Goal: Task Accomplishment & Management: Manage account settings

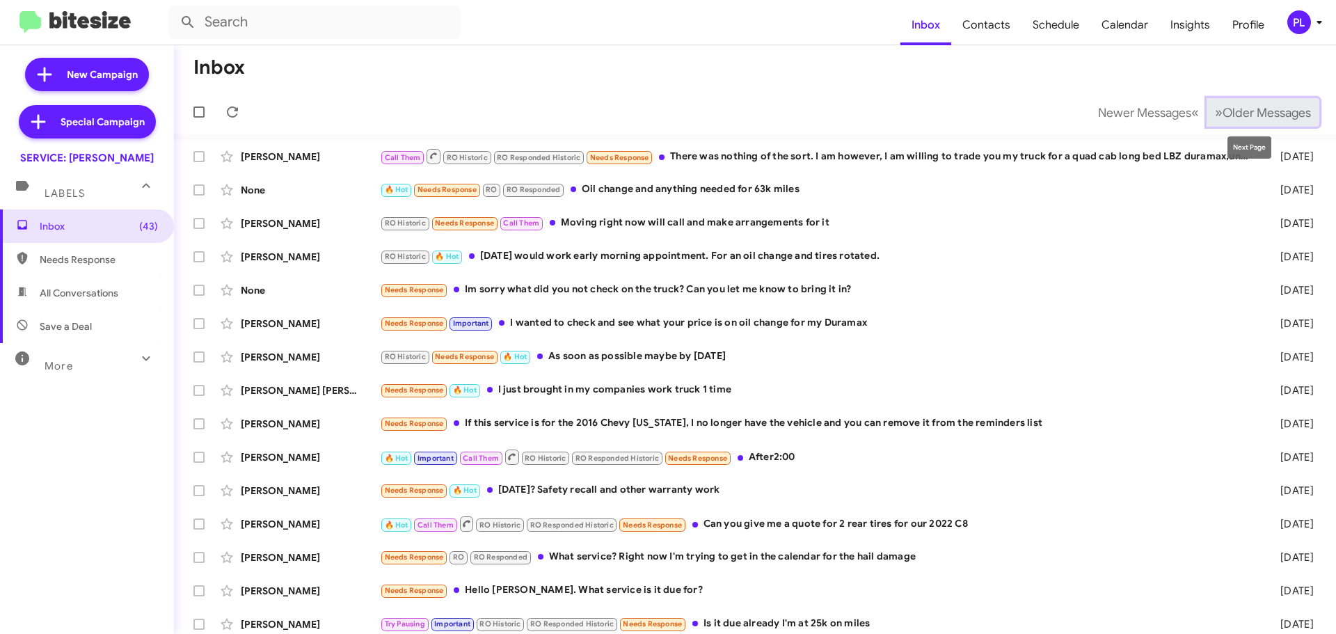
click at [1265, 106] on span "Older Messages" at bounding box center [1267, 112] width 88 height 15
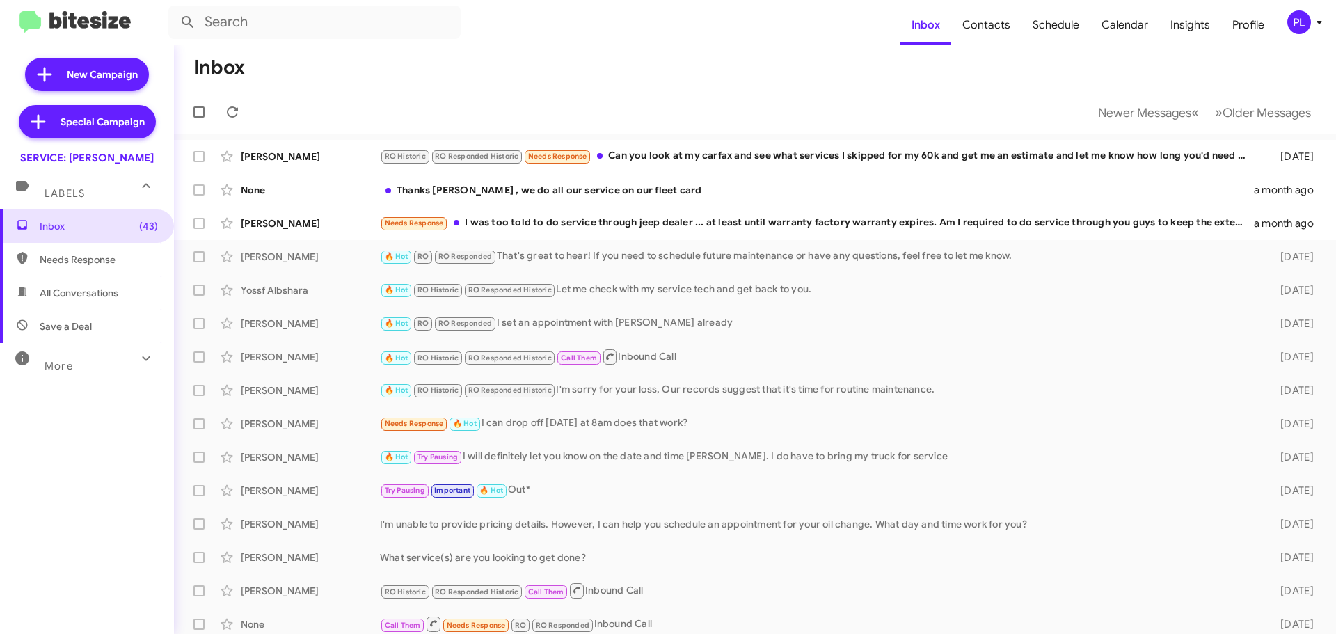
click at [1317, 25] on icon at bounding box center [1319, 22] width 17 height 17
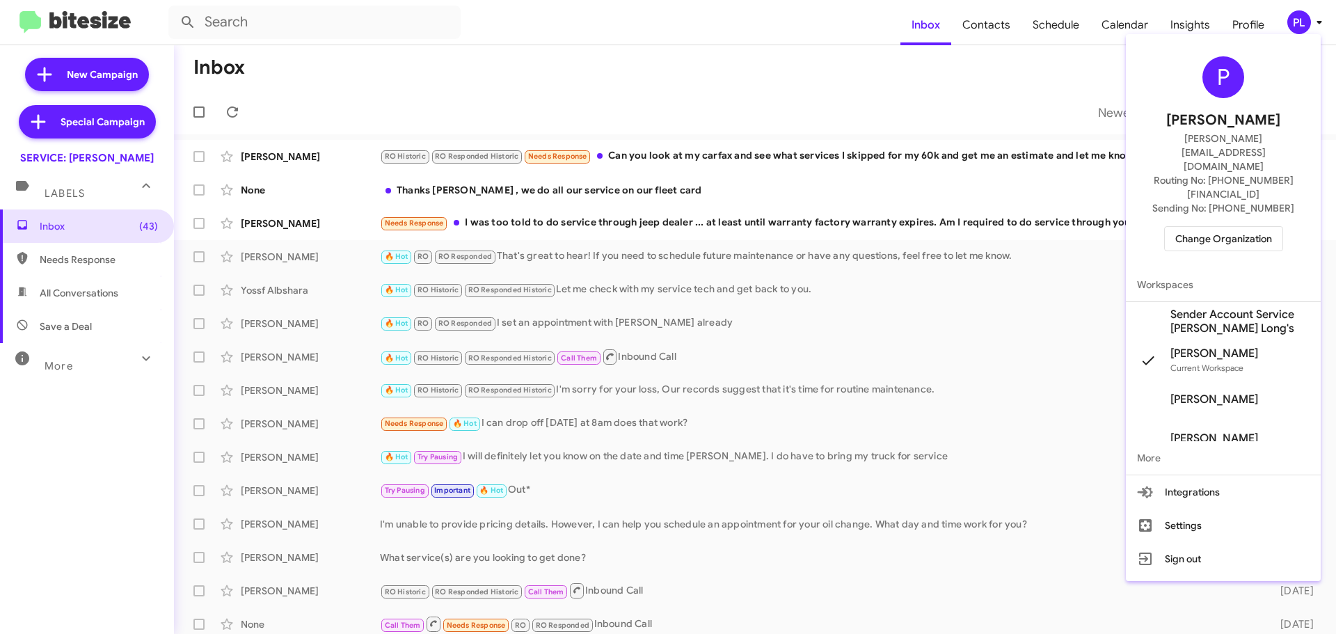
click at [1242, 227] on span "Change Organization" at bounding box center [1223, 239] width 97 height 24
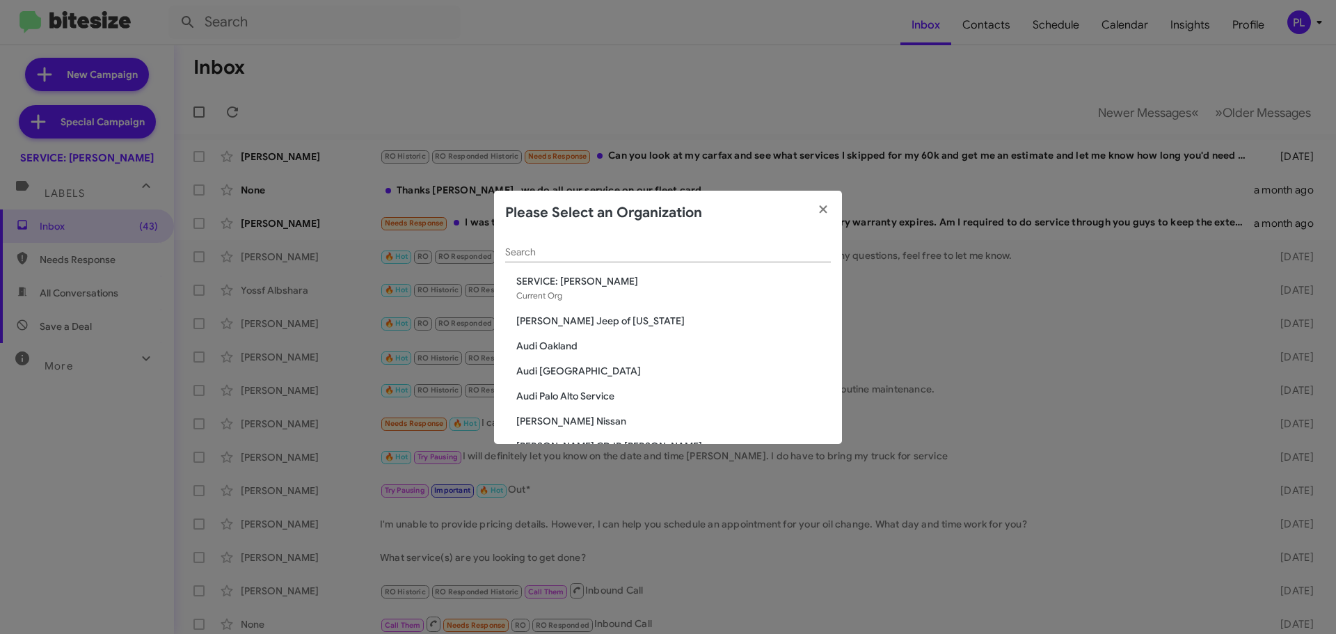
click at [649, 240] on div "Search" at bounding box center [668, 248] width 326 height 27
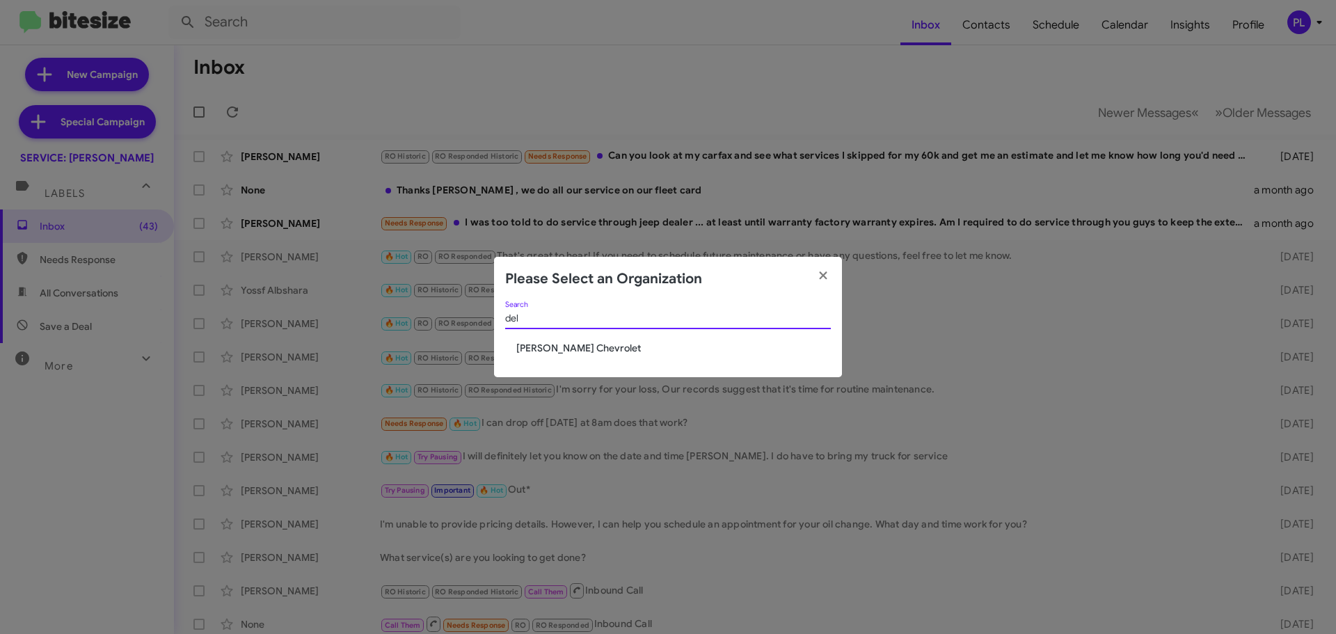
type input "del"
click at [584, 343] on span "DeLillo Chevrolet" at bounding box center [673, 348] width 315 height 14
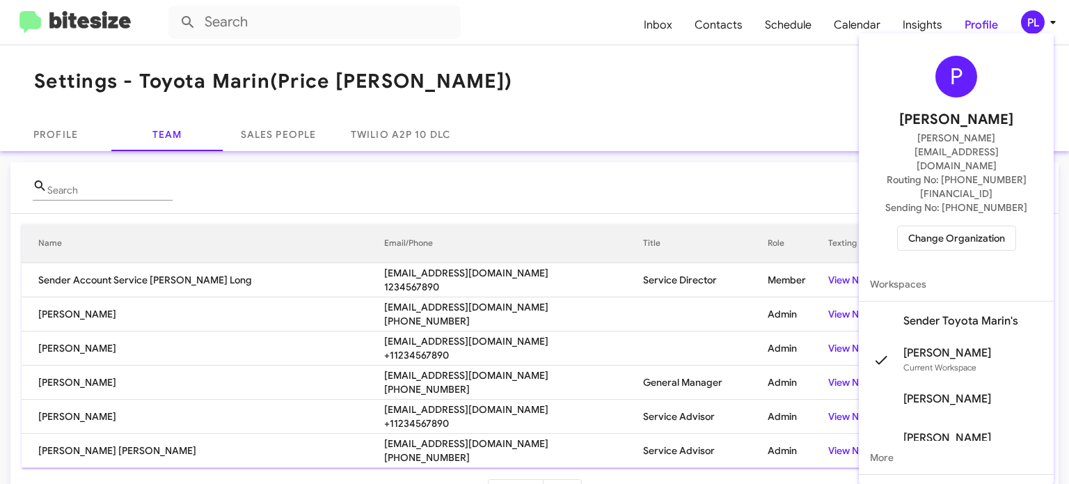
click at [953, 226] on span "Change Organization" at bounding box center [956, 238] width 97 height 24
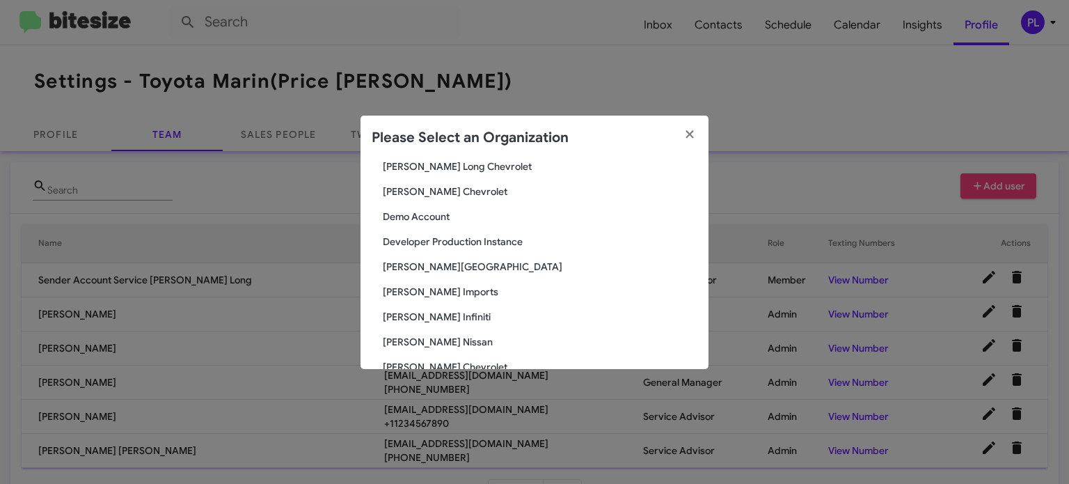
scroll to position [557, 0]
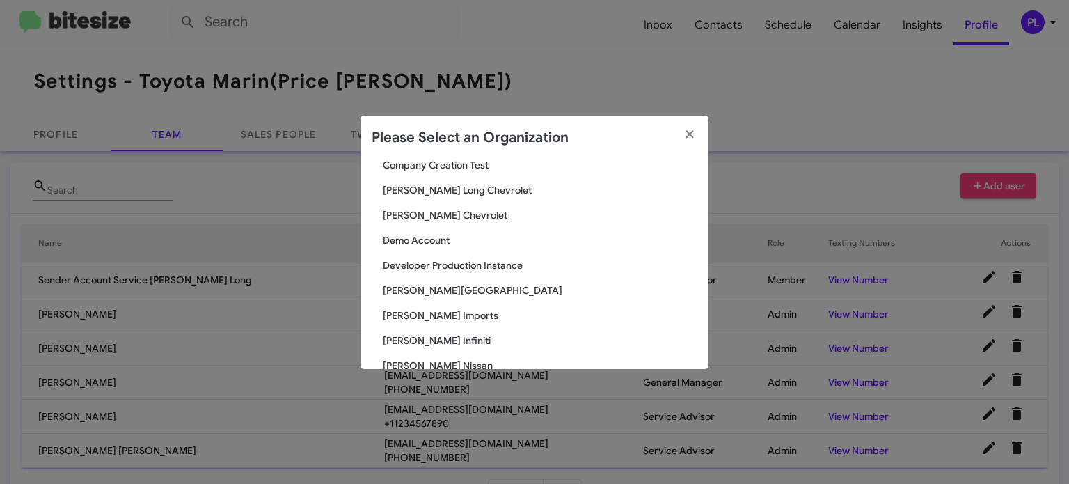
click at [458, 216] on span "[PERSON_NAME] Chevrolet" at bounding box center [540, 215] width 315 height 14
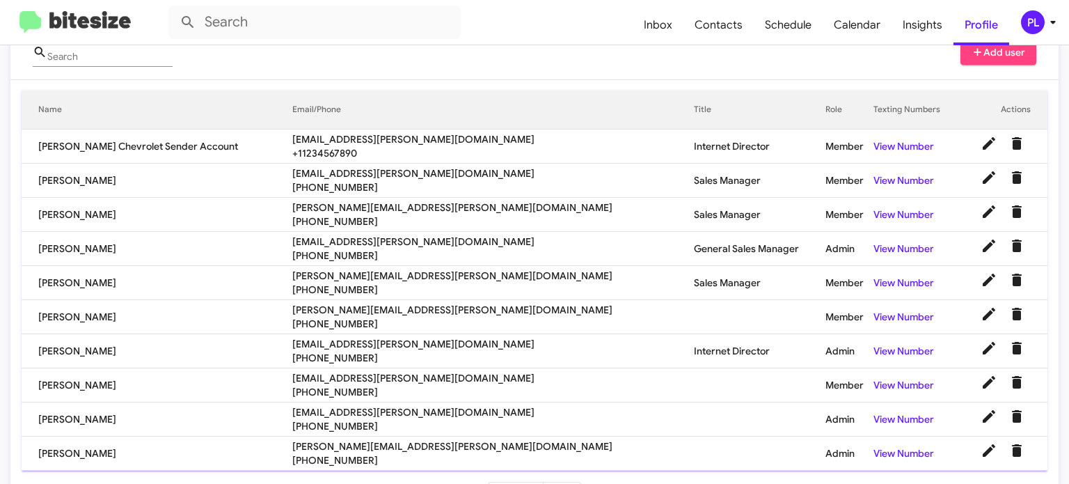
scroll to position [139, 0]
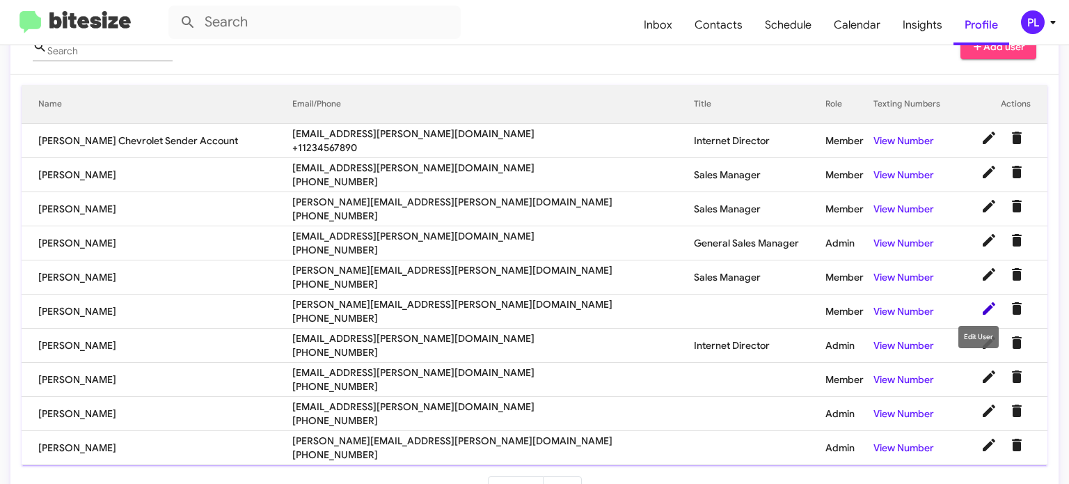
click at [981, 306] on icon at bounding box center [989, 308] width 17 height 17
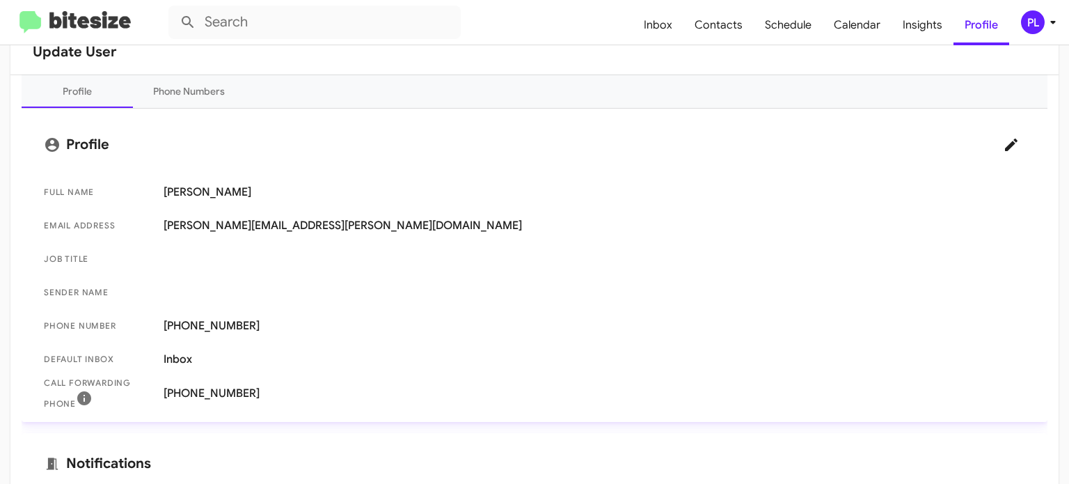
scroll to position [139, 0]
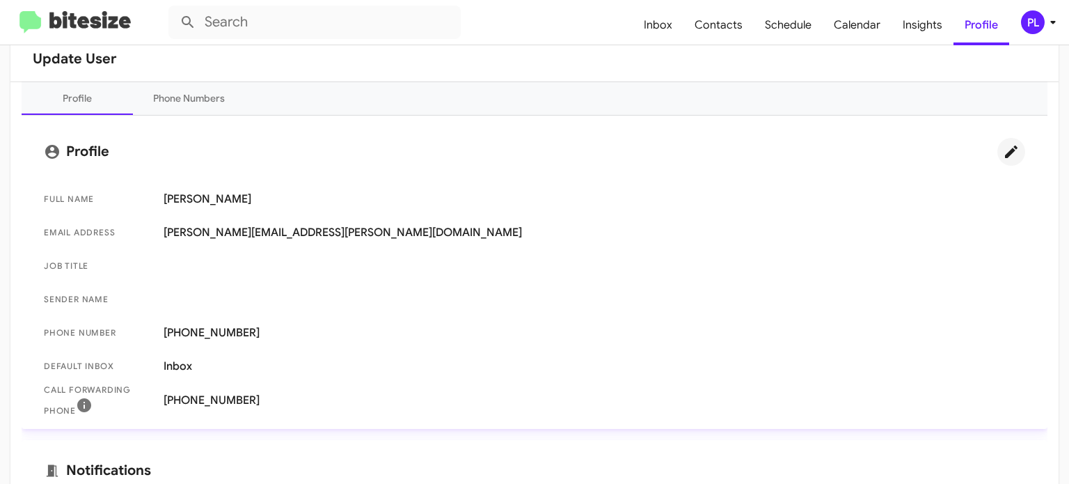
click at [1003, 153] on icon at bounding box center [1011, 151] width 17 height 17
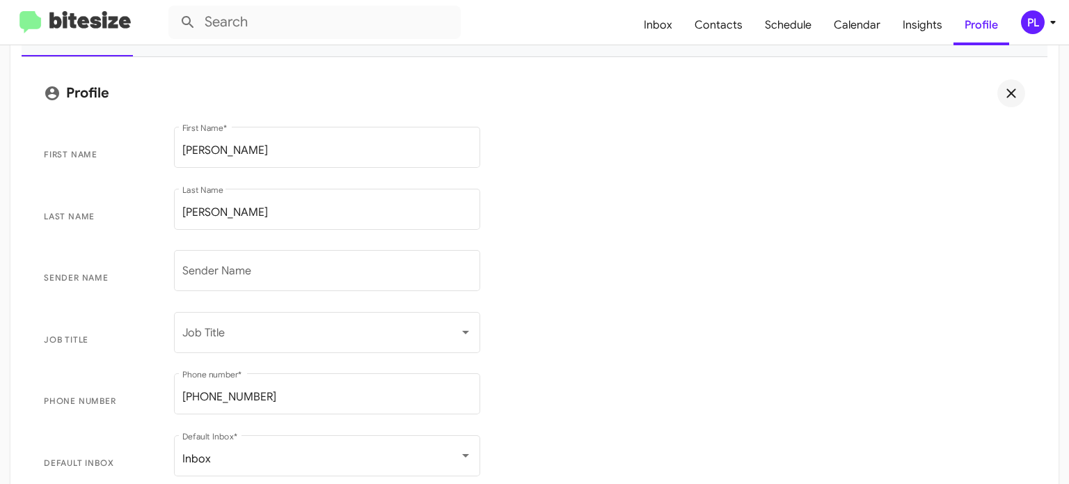
scroll to position [278, 0]
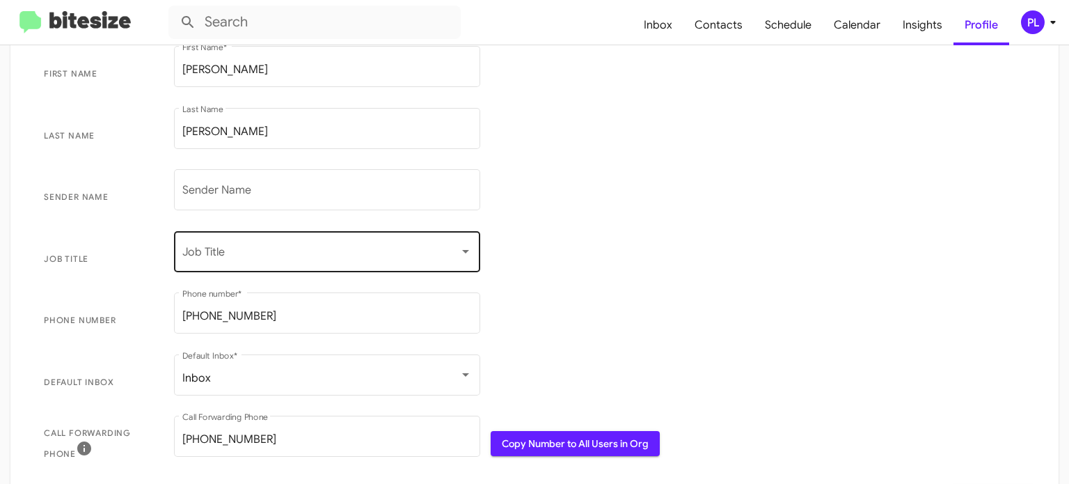
click at [292, 255] on span at bounding box center [320, 254] width 277 height 13
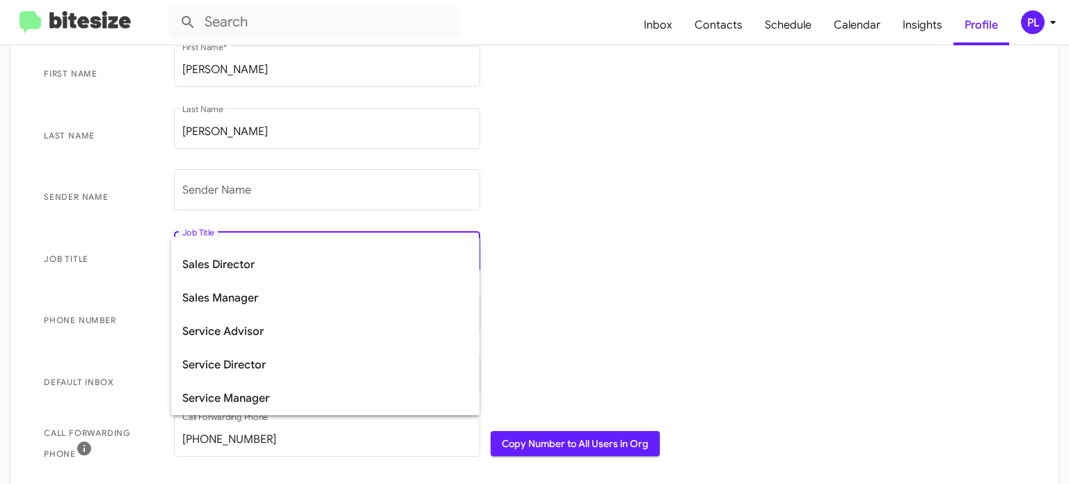
scroll to position [287, 0]
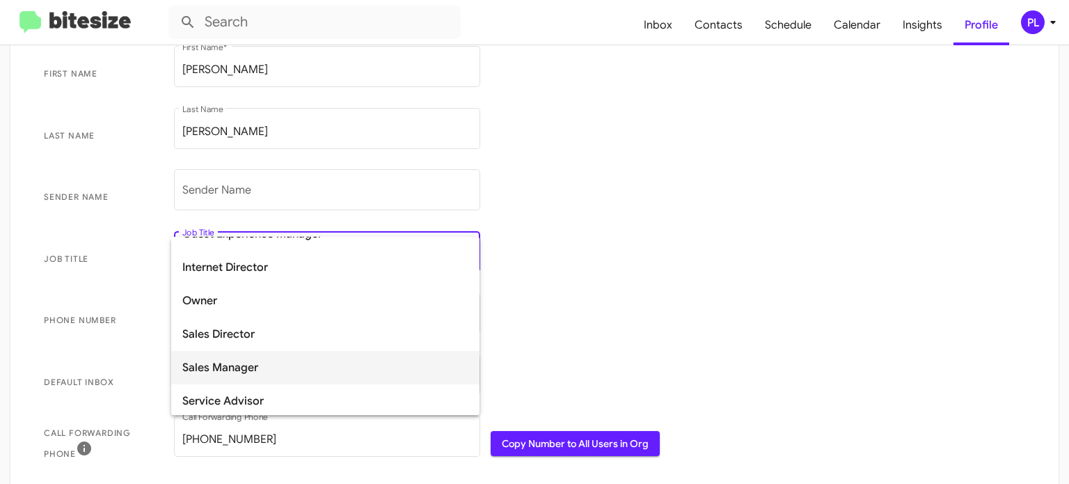
click at [235, 370] on span "Sales Manager" at bounding box center [325, 367] width 286 height 33
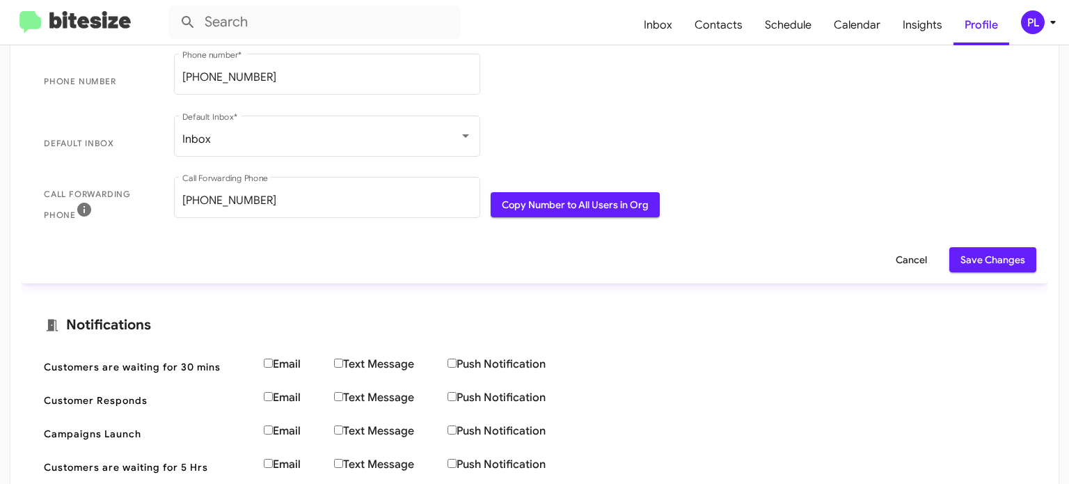
scroll to position [626, 0]
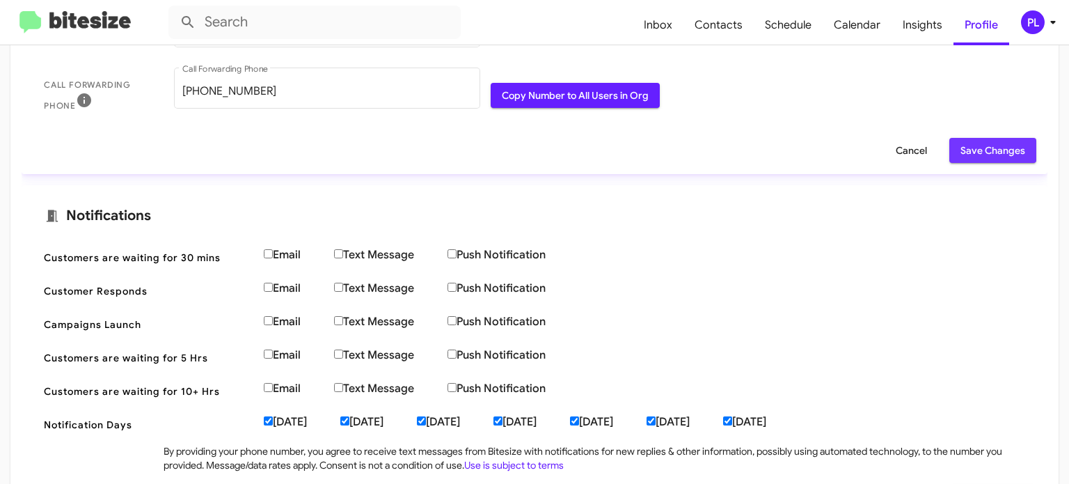
click at [966, 145] on span "Save Changes" at bounding box center [992, 150] width 65 height 25
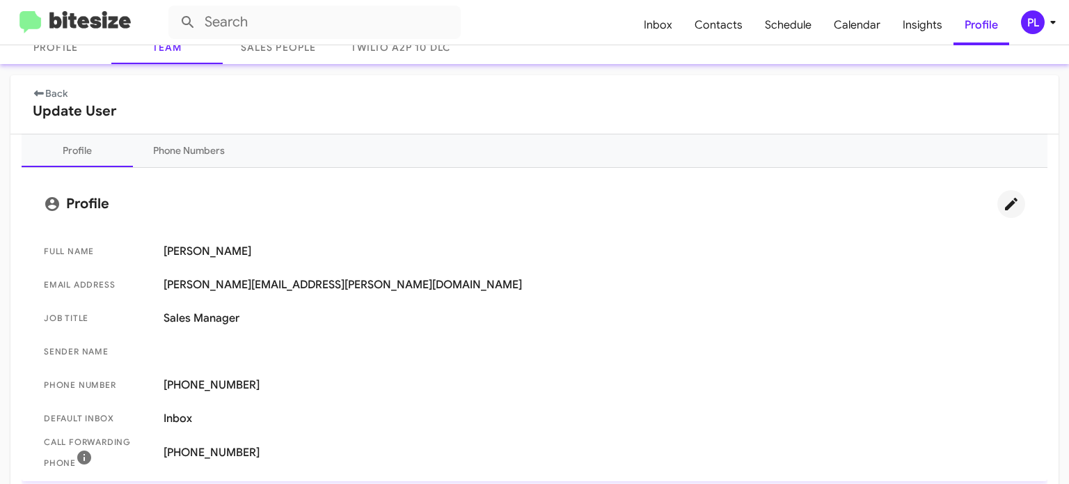
scroll to position [0, 0]
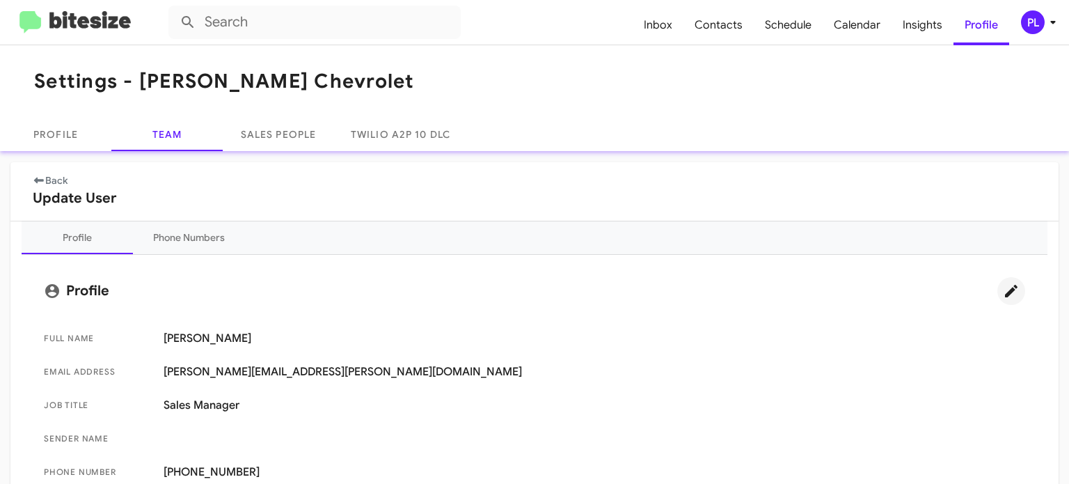
click at [50, 177] on link "Back" at bounding box center [50, 180] width 35 height 13
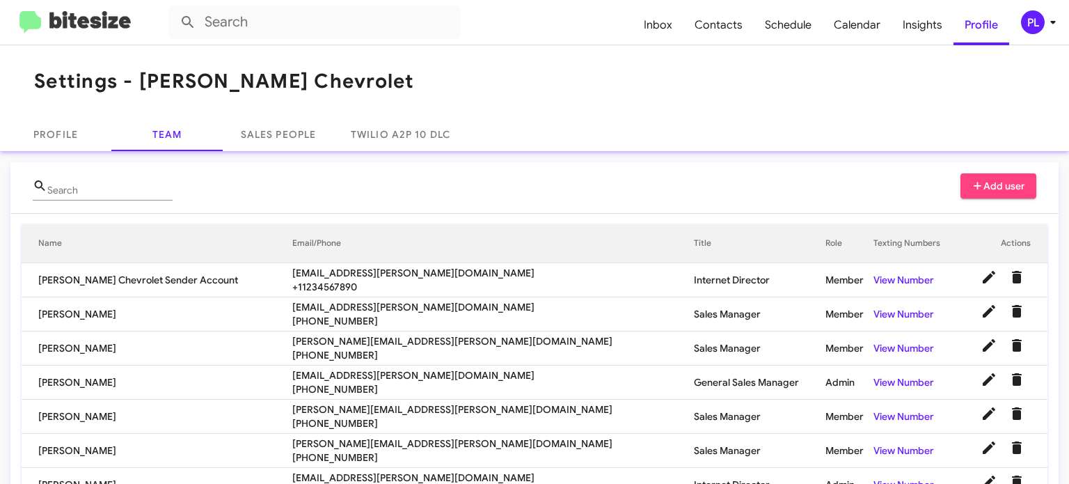
scroll to position [139, 0]
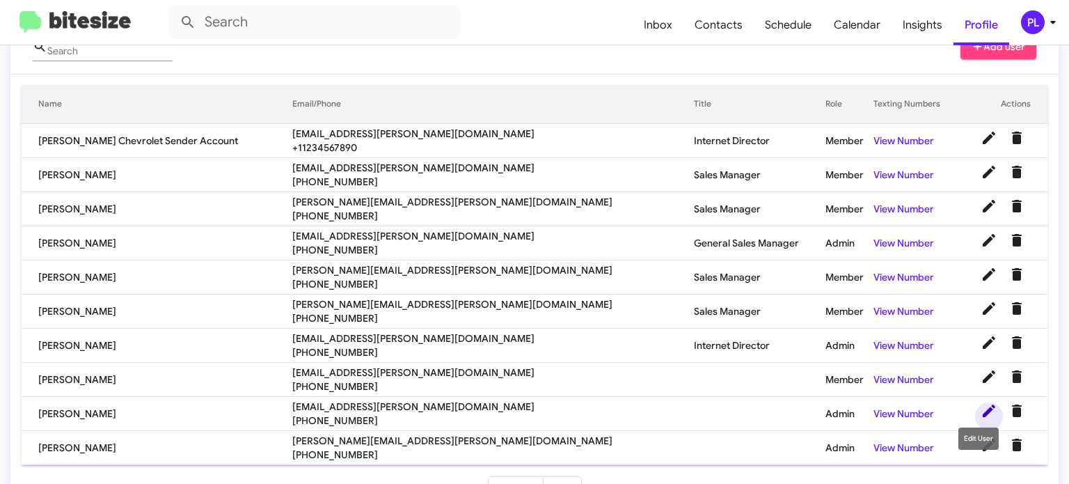
click at [981, 404] on icon at bounding box center [989, 410] width 17 height 17
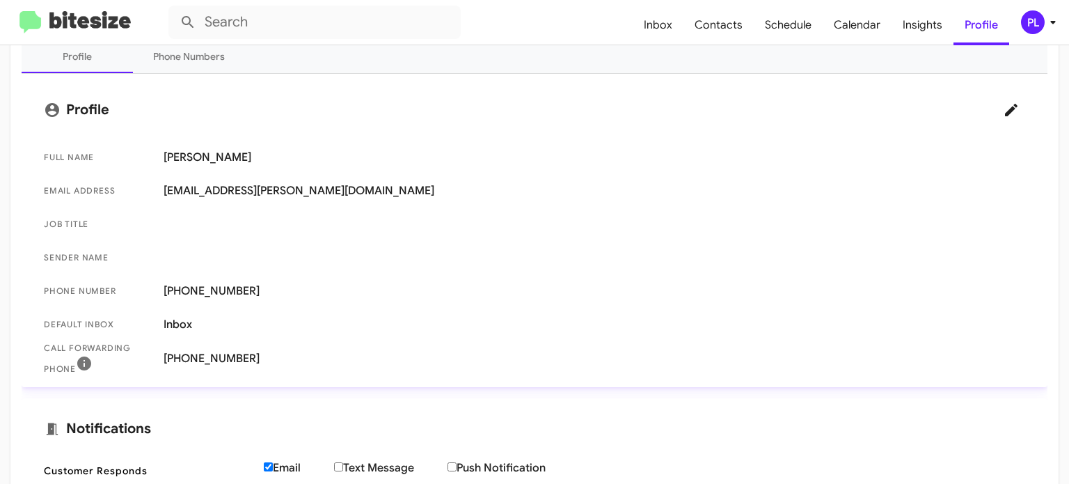
scroll to position [70, 0]
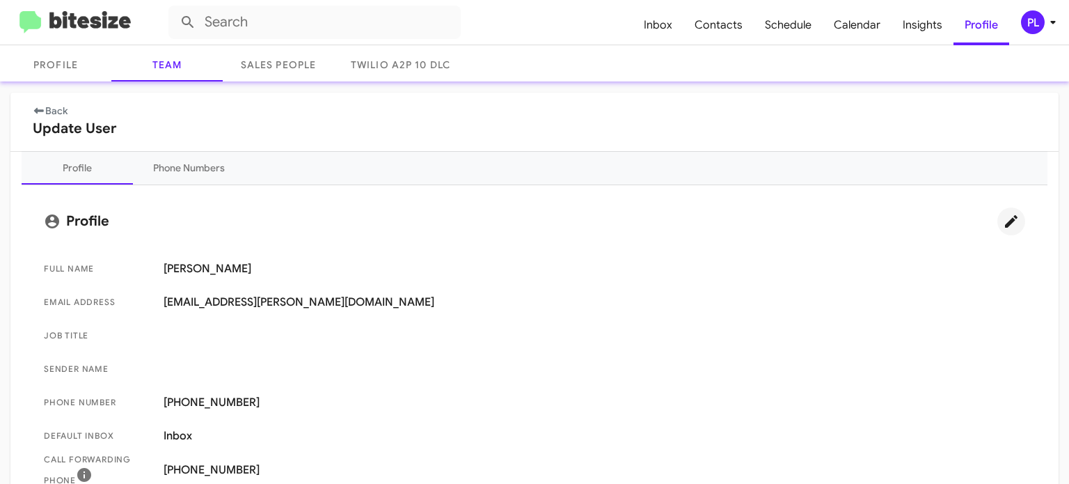
click at [1003, 214] on icon at bounding box center [1011, 221] width 17 height 17
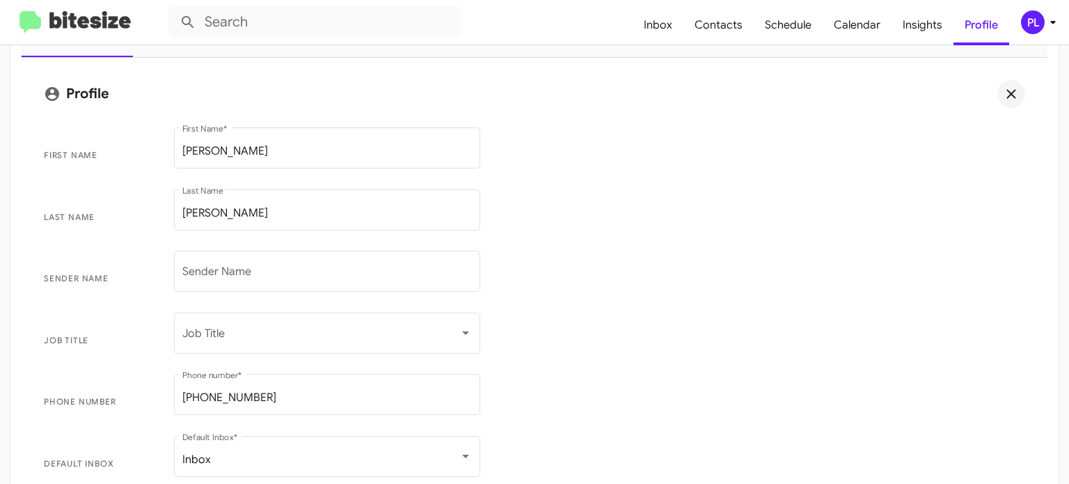
scroll to position [278, 0]
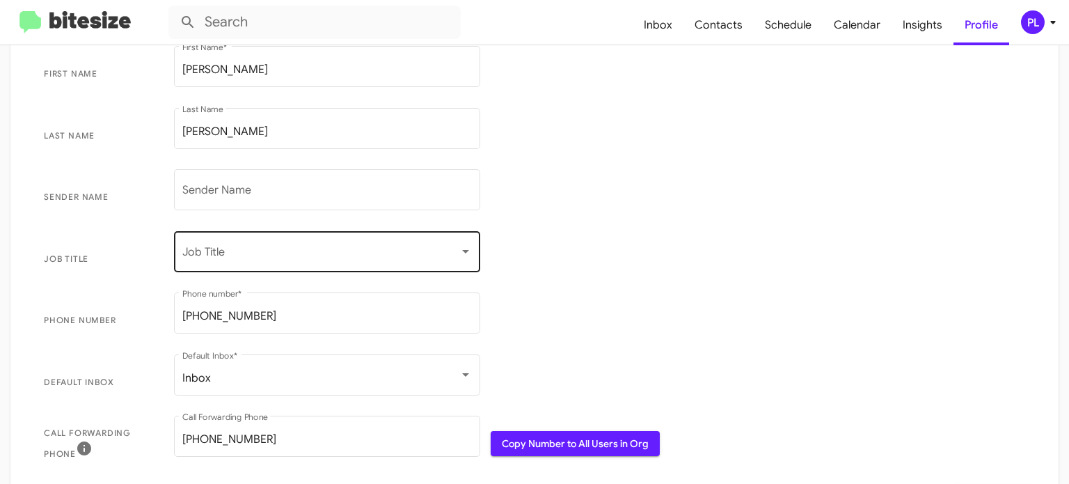
click at [251, 269] on div "Job Title" at bounding box center [327, 250] width 290 height 44
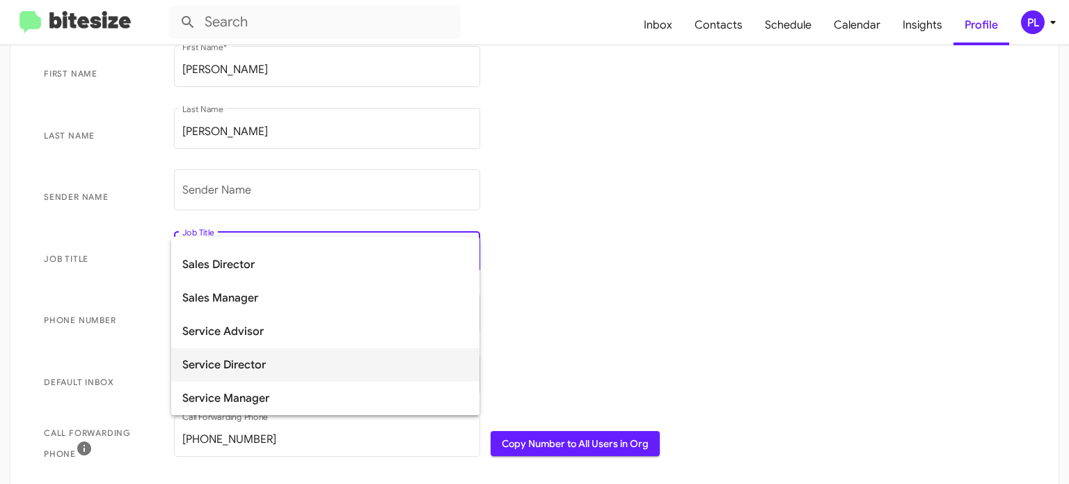
scroll to position [287, 0]
click at [251, 358] on span "Sales Manager" at bounding box center [325, 367] width 286 height 33
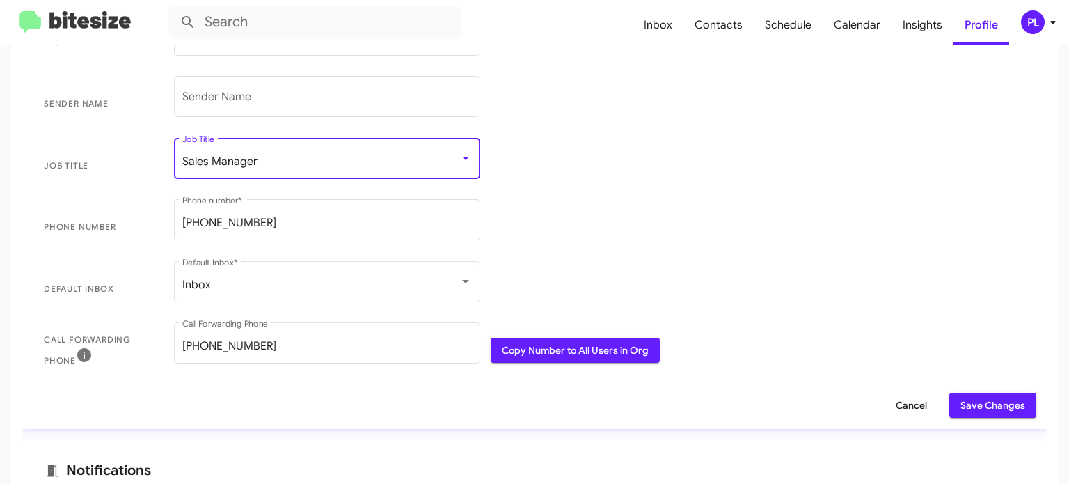
scroll to position [487, 0]
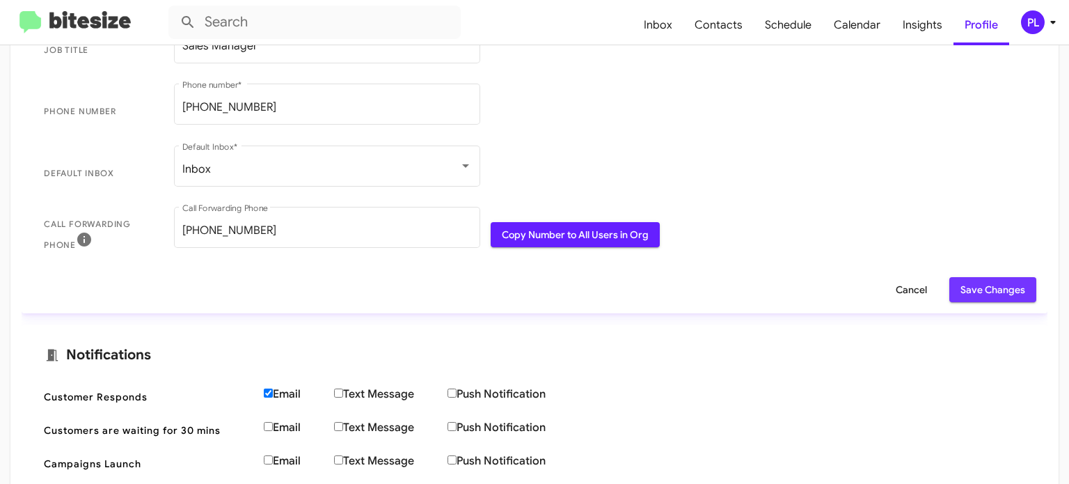
click at [974, 297] on span "Save Changes" at bounding box center [992, 289] width 65 height 25
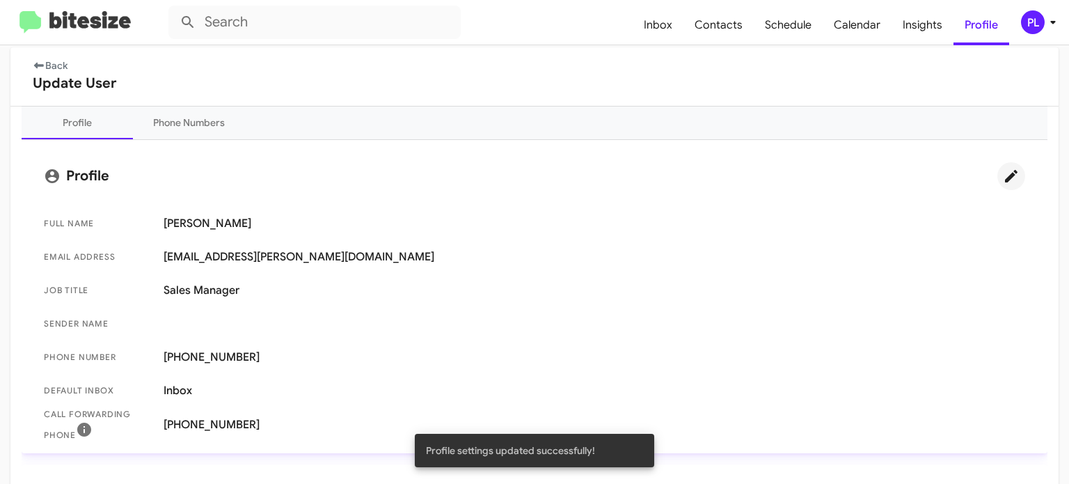
scroll to position [0, 0]
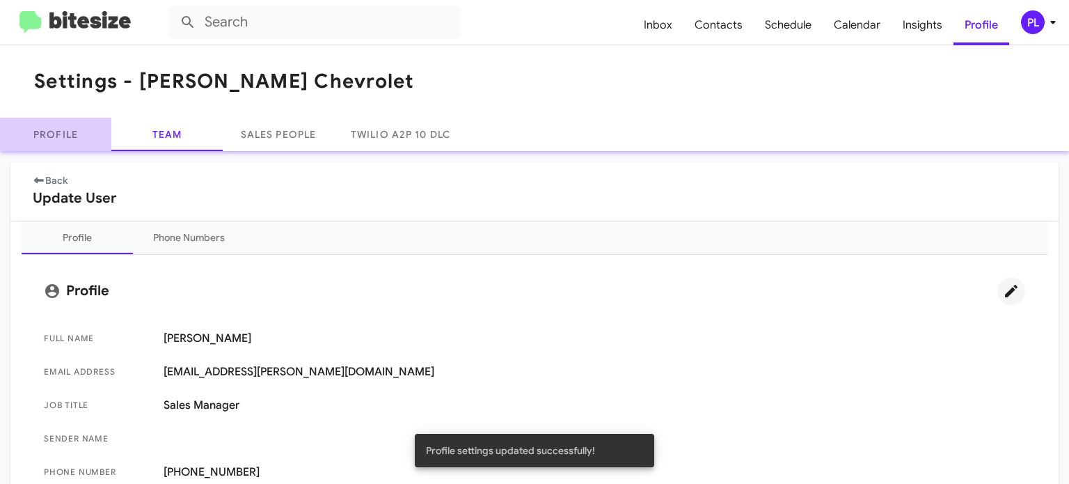
click at [64, 136] on link "Profile" at bounding box center [55, 134] width 111 height 33
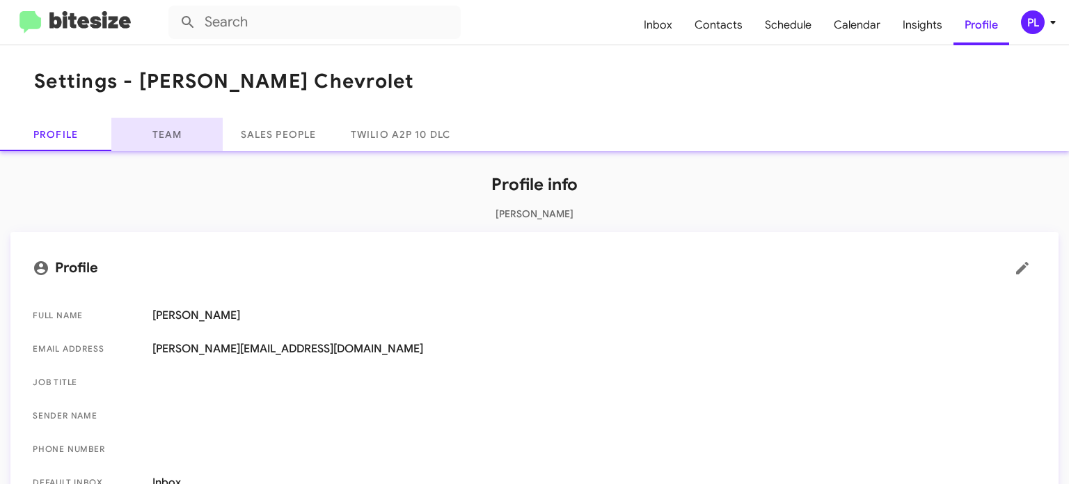
click at [165, 130] on link "Team" at bounding box center [166, 134] width 111 height 33
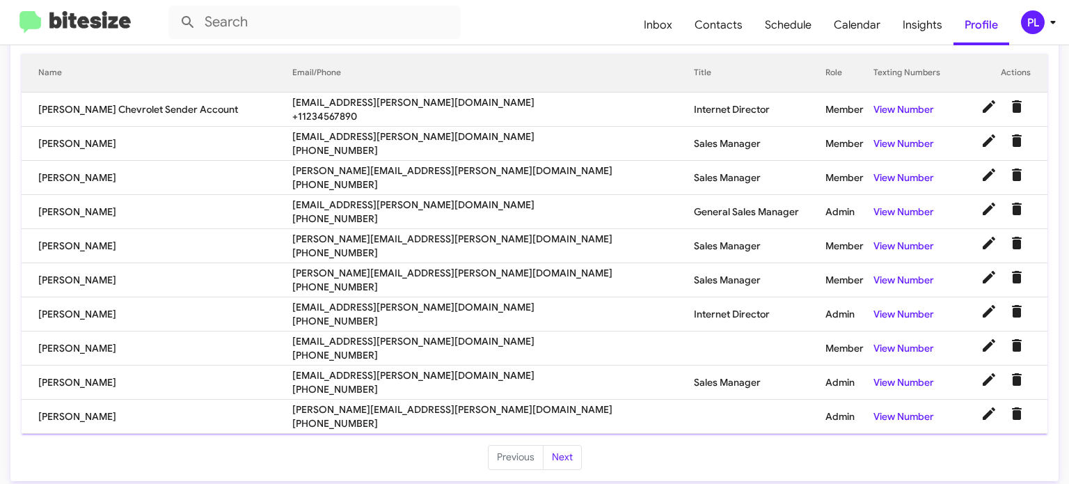
scroll to position [176, 0]
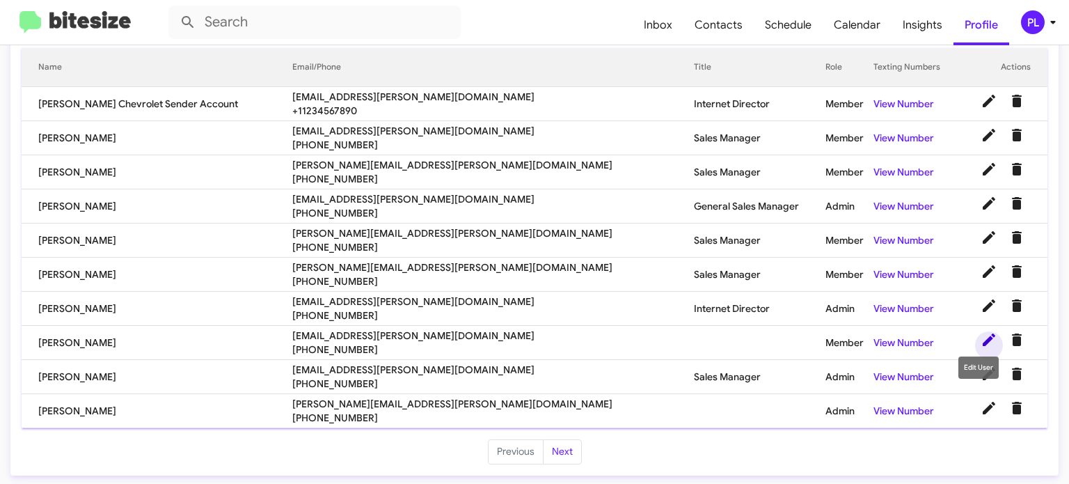
click at [981, 333] on icon at bounding box center [989, 339] width 17 height 17
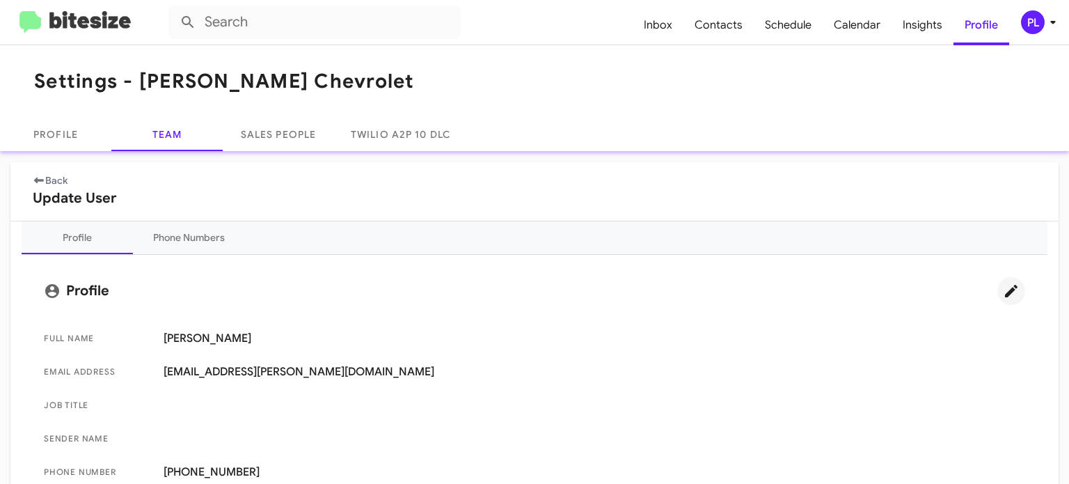
click at [1005, 292] on icon at bounding box center [1011, 291] width 13 height 13
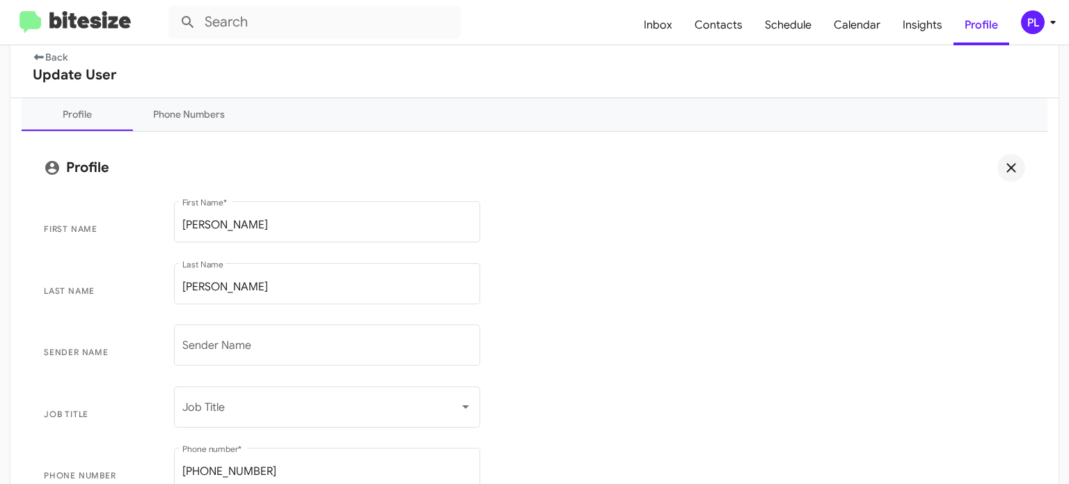
scroll to position [209, 0]
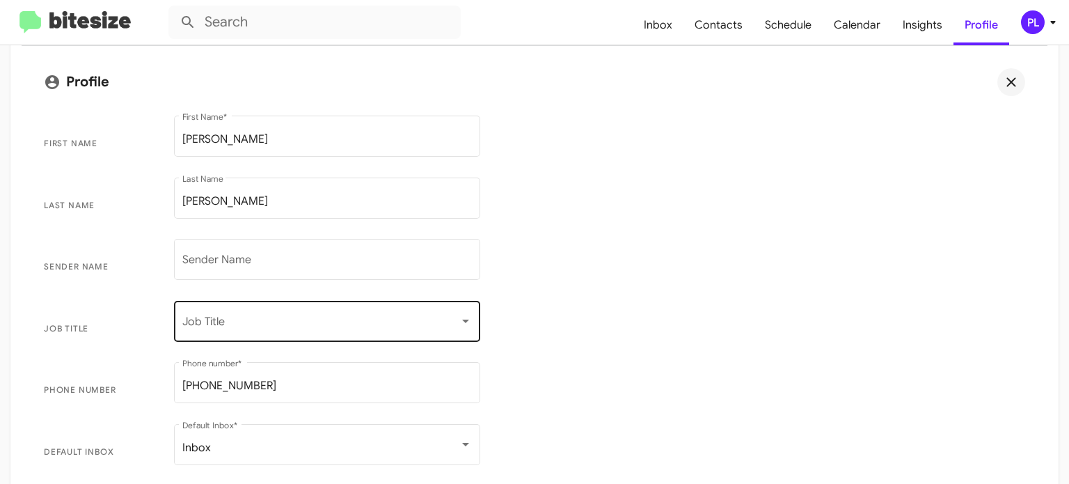
click at [234, 319] on span at bounding box center [320, 324] width 277 height 13
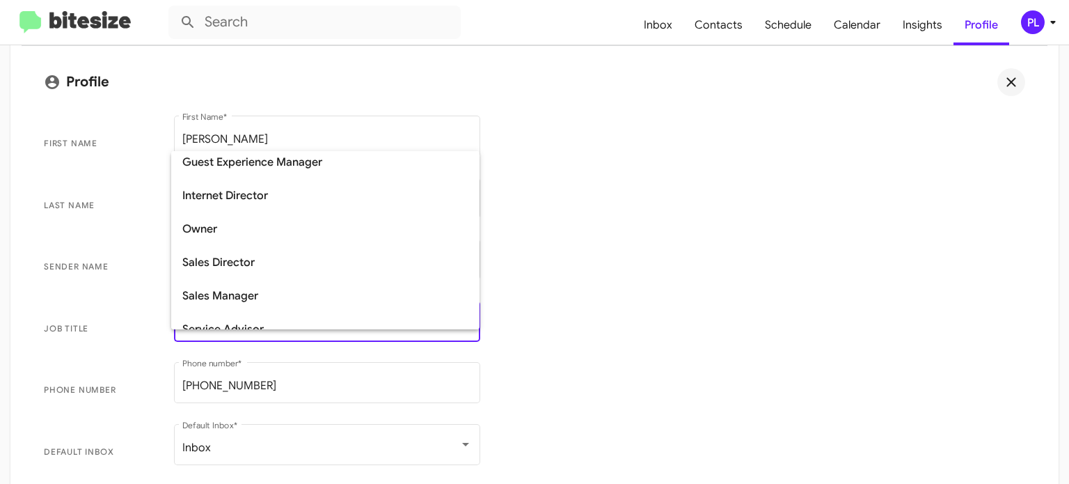
scroll to position [348, 0]
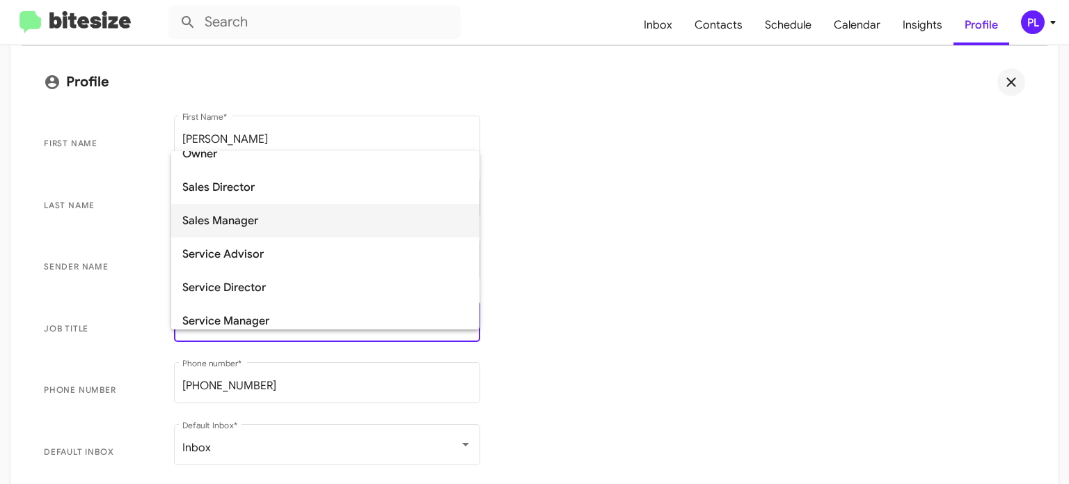
click at [233, 231] on span "Sales Manager" at bounding box center [325, 220] width 286 height 33
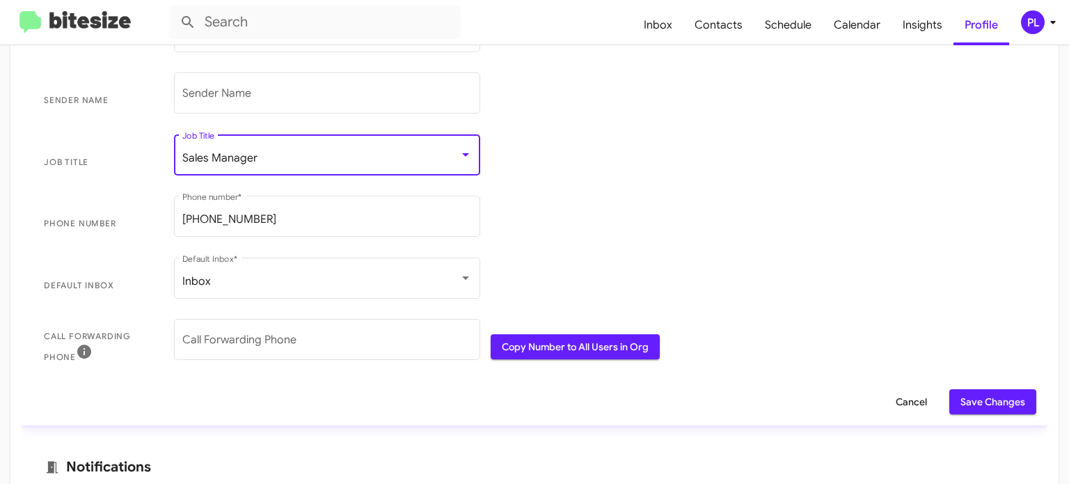
scroll to position [487, 0]
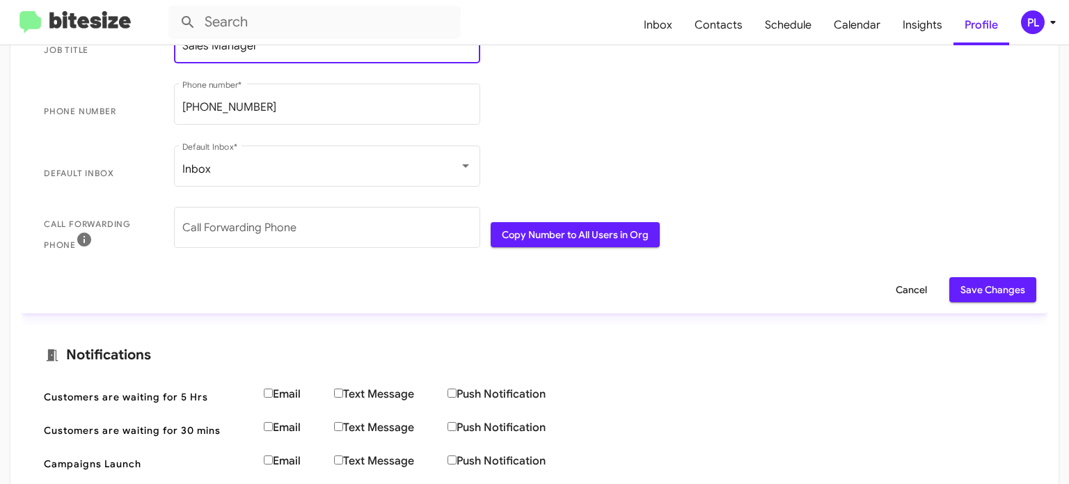
click at [997, 282] on span "Save Changes" at bounding box center [992, 289] width 65 height 25
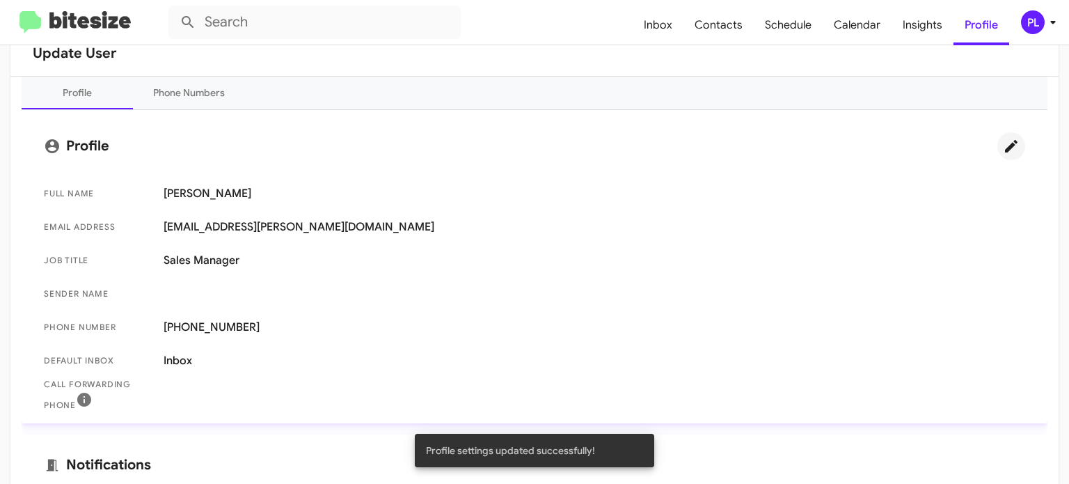
scroll to position [0, 0]
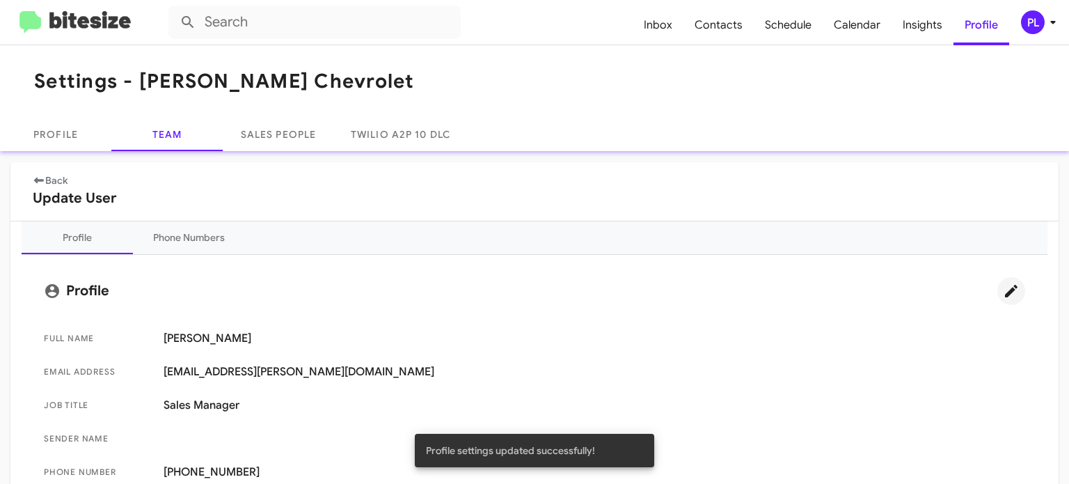
click at [53, 180] on link "Back" at bounding box center [50, 180] width 35 height 13
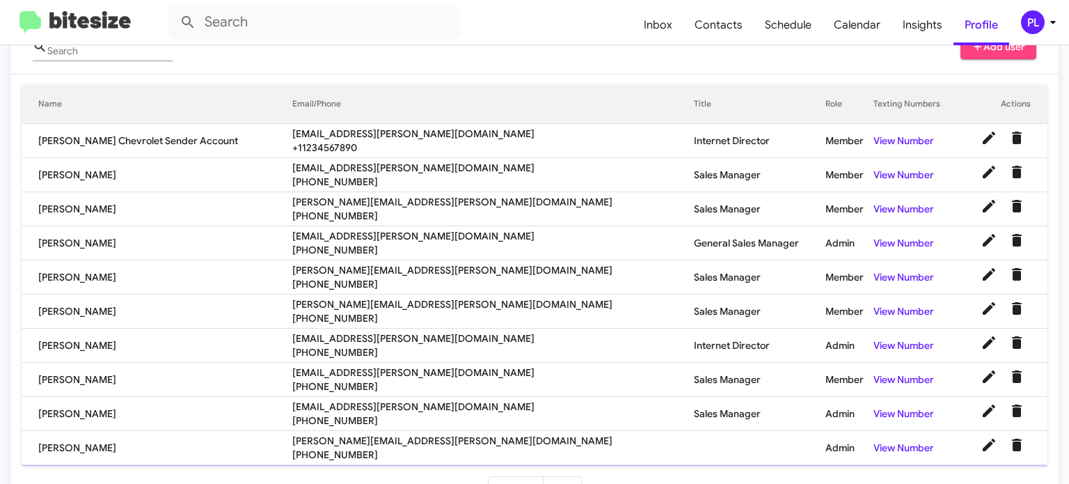
scroll to position [176, 0]
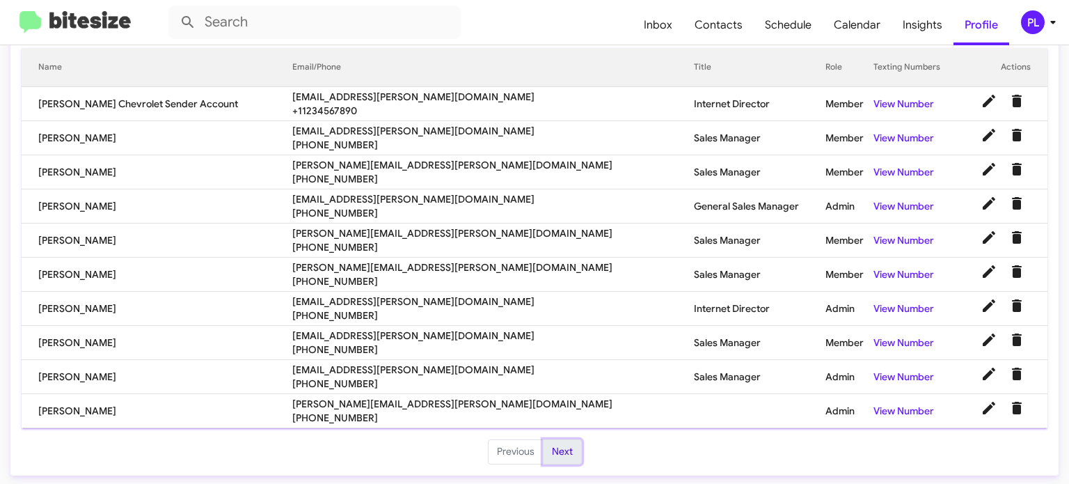
click at [553, 450] on button "Next" at bounding box center [562, 451] width 39 height 25
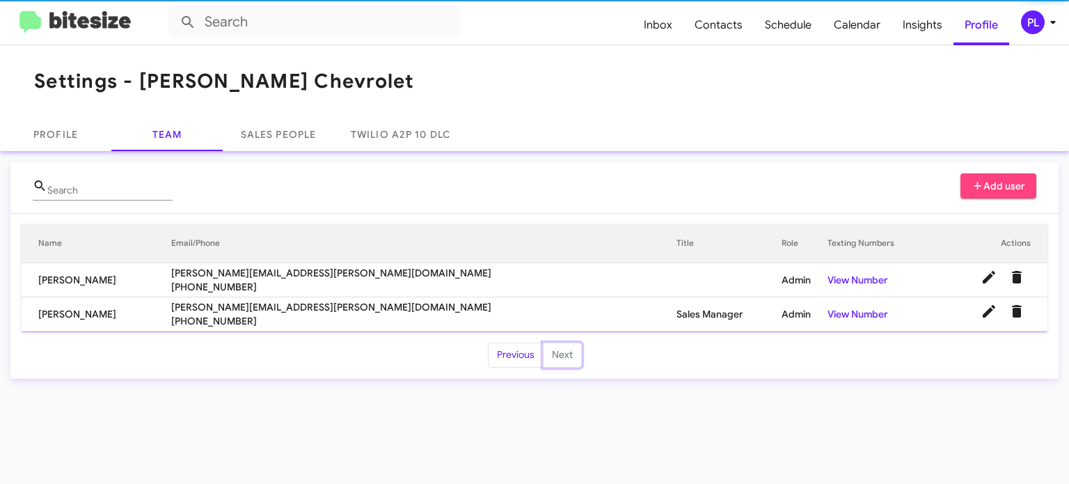
scroll to position [0, 0]
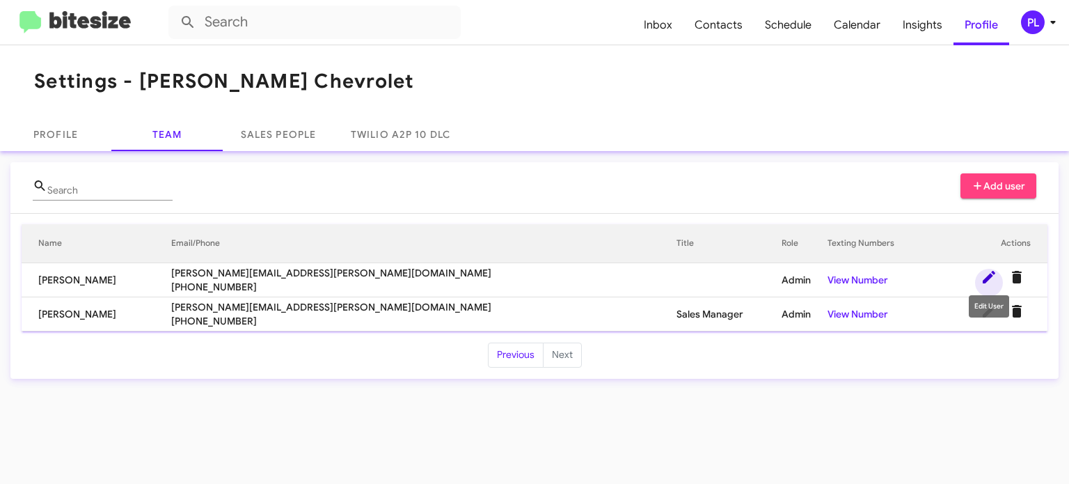
click at [987, 275] on icon at bounding box center [989, 277] width 17 height 17
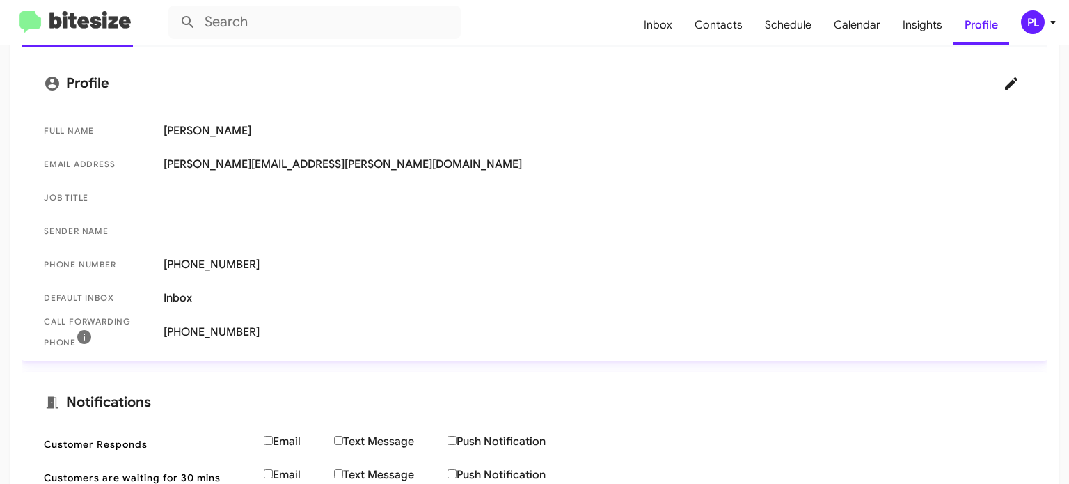
scroll to position [209, 0]
click at [1005, 88] on icon at bounding box center [1011, 82] width 13 height 13
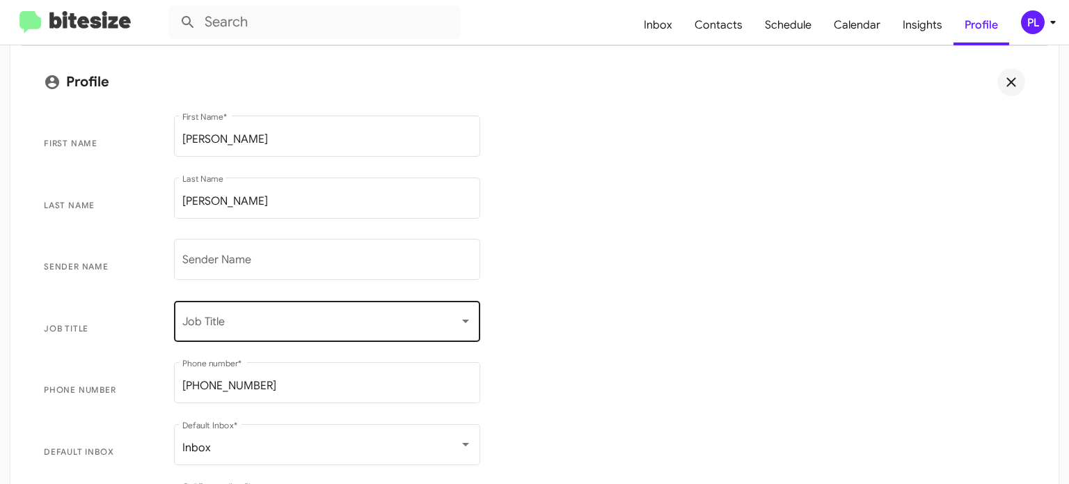
click at [233, 310] on div "Job Title" at bounding box center [327, 320] width 290 height 44
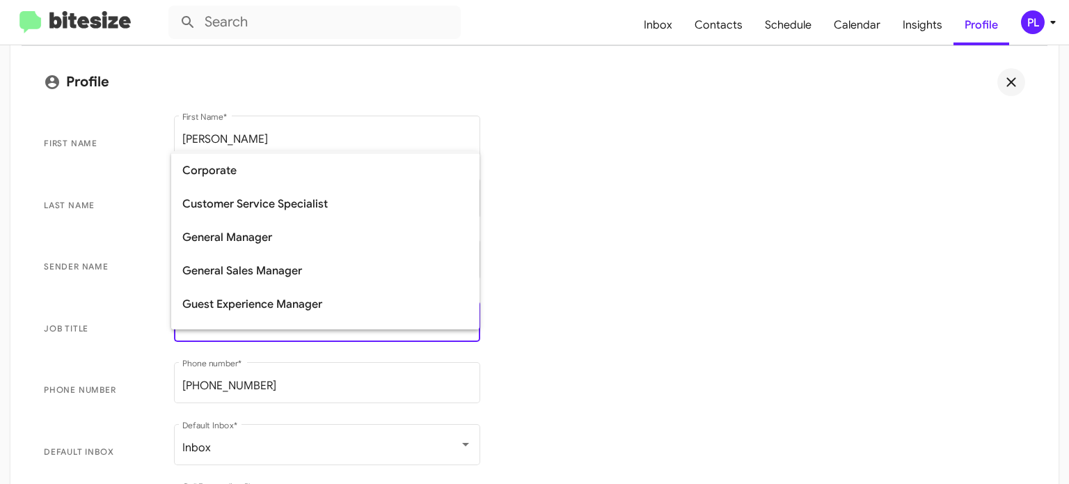
scroll to position [278, 0]
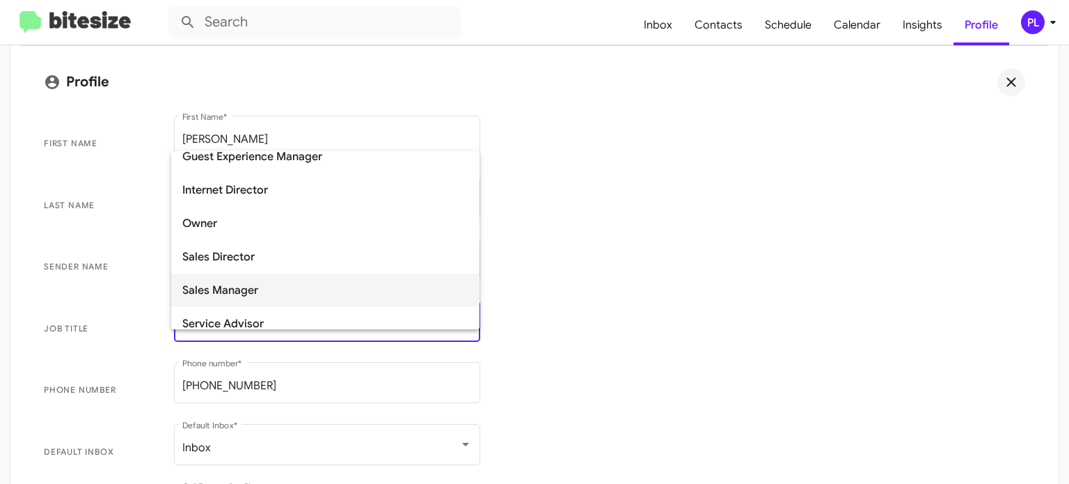
click at [237, 277] on span "Sales Manager" at bounding box center [325, 290] width 286 height 33
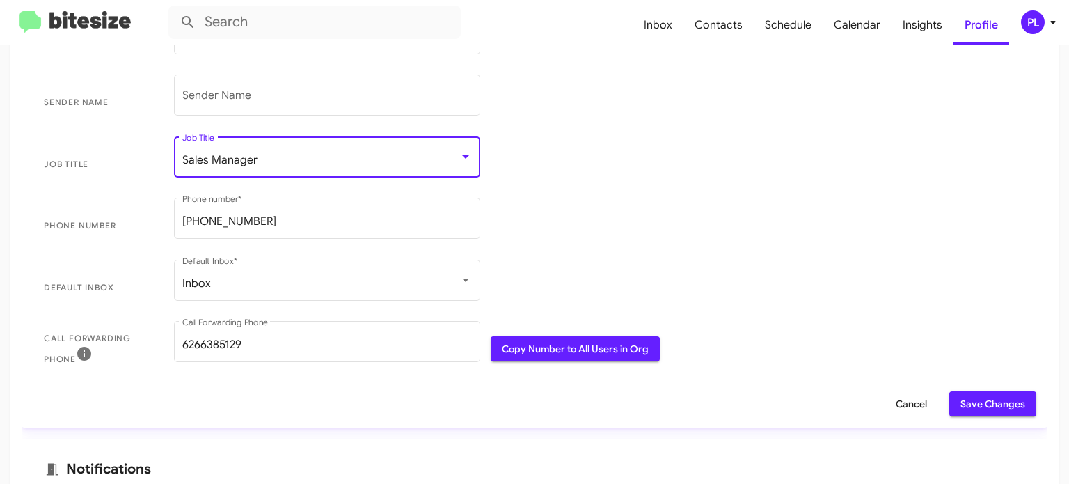
scroll to position [557, 0]
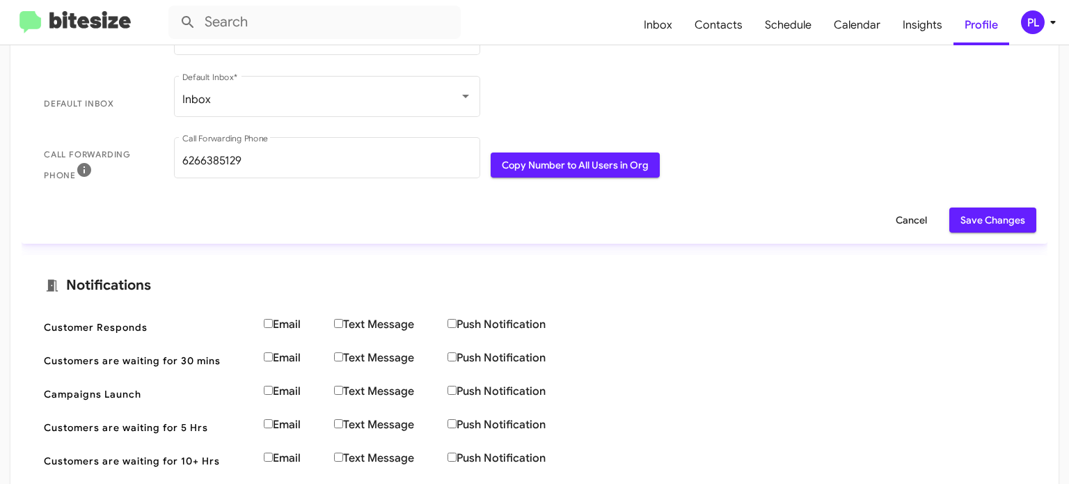
click at [999, 225] on span "Save Changes" at bounding box center [992, 219] width 65 height 25
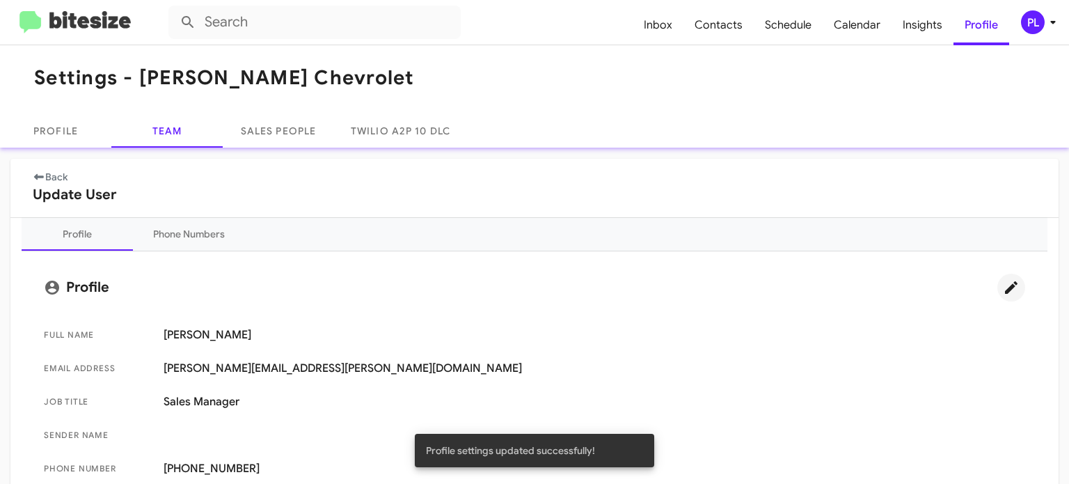
scroll to position [0, 0]
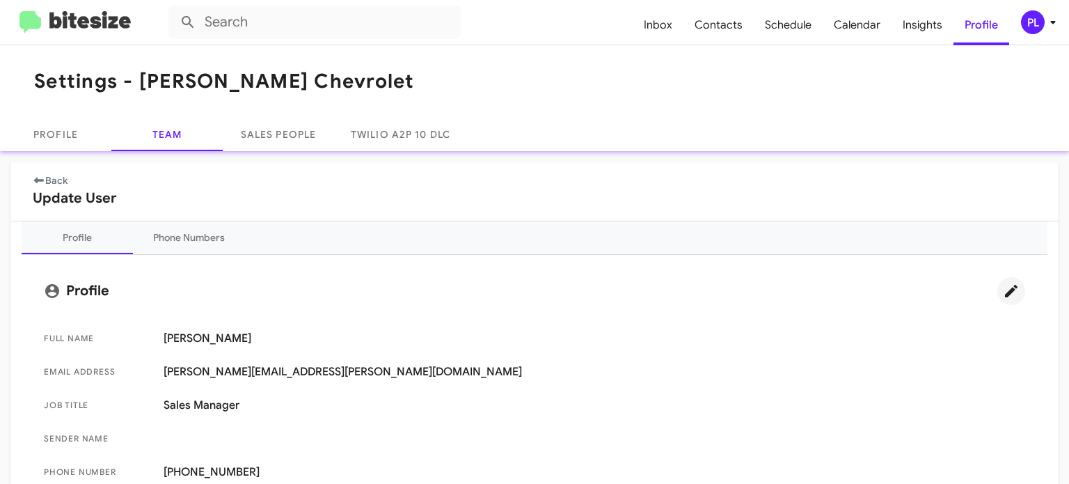
click at [54, 180] on link "Back" at bounding box center [50, 180] width 35 height 13
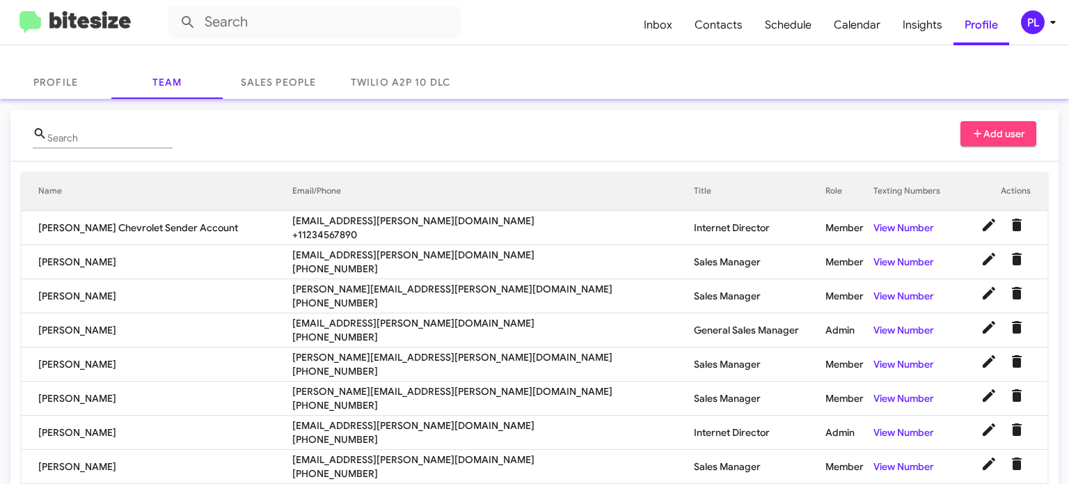
scroll to position [176, 0]
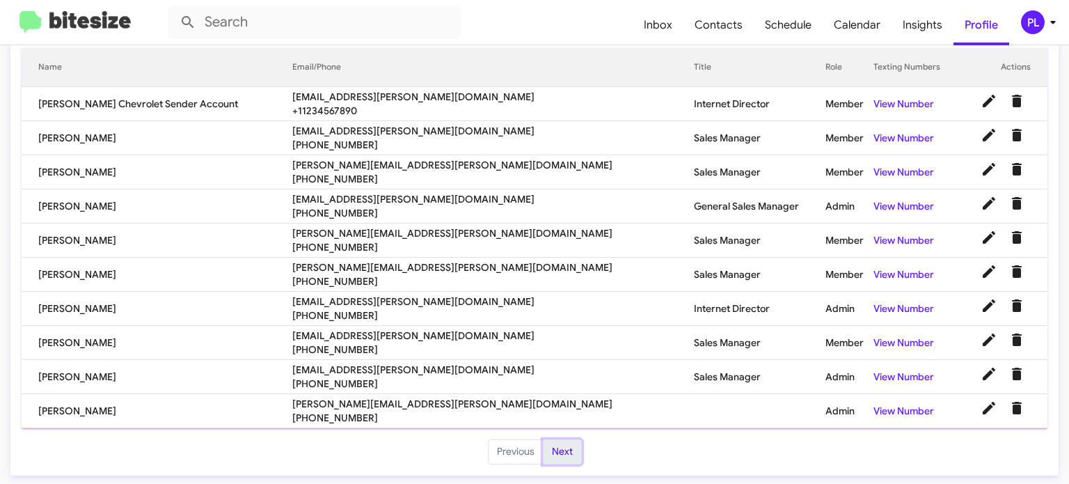
click at [562, 443] on button "Next" at bounding box center [562, 451] width 39 height 25
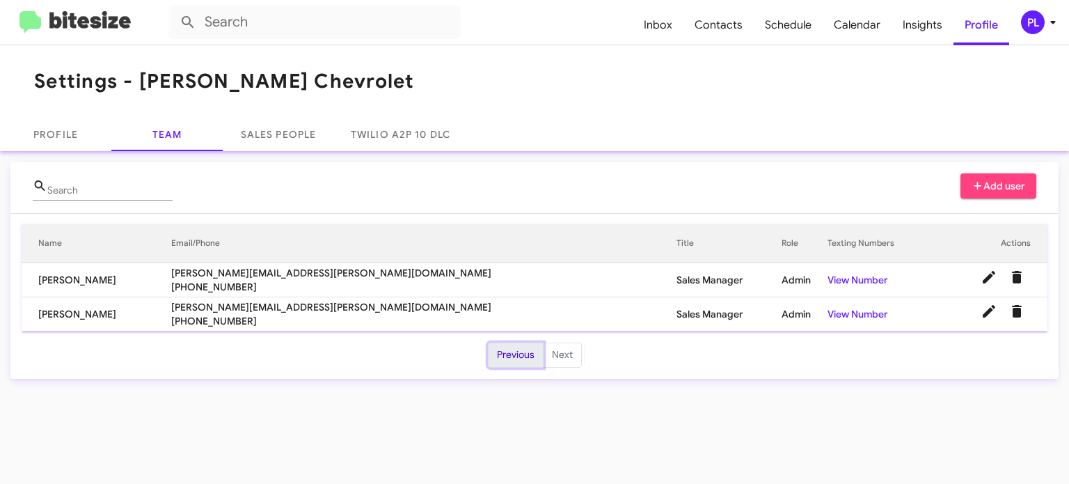
click at [530, 354] on button "Previous" at bounding box center [516, 354] width 56 height 25
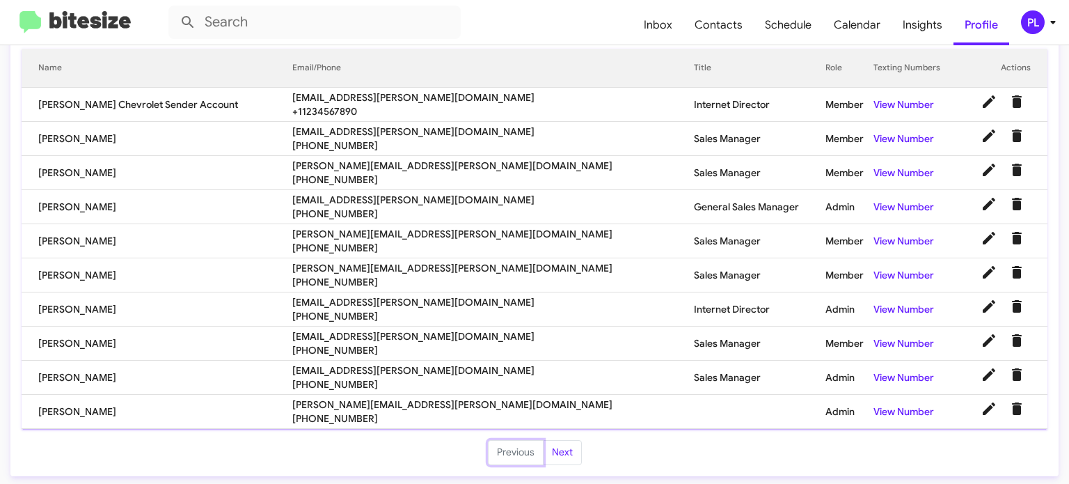
scroll to position [176, 0]
drag, startPoint x: 564, startPoint y: 453, endPoint x: 15, endPoint y: 431, distance: 549.6
click at [563, 453] on button "Next" at bounding box center [562, 451] width 39 height 25
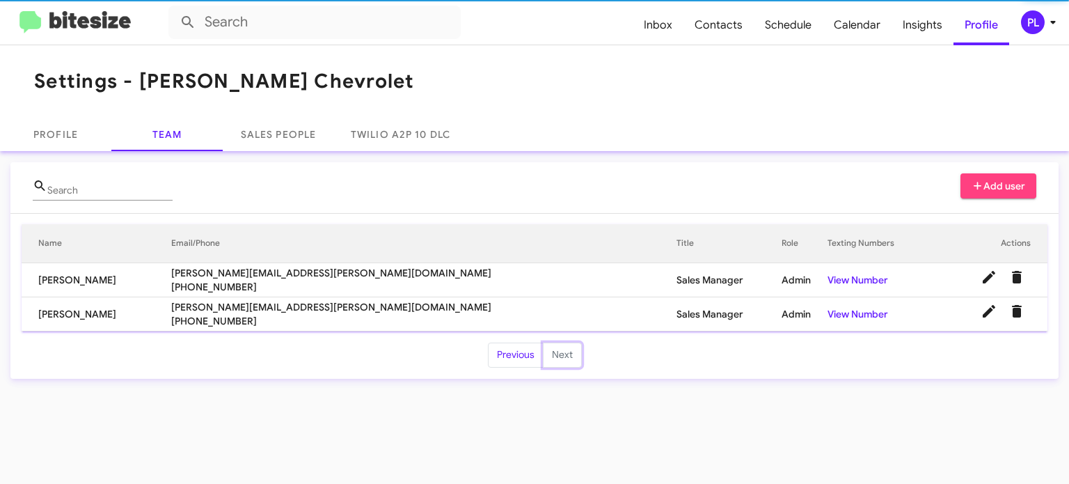
scroll to position [0, 0]
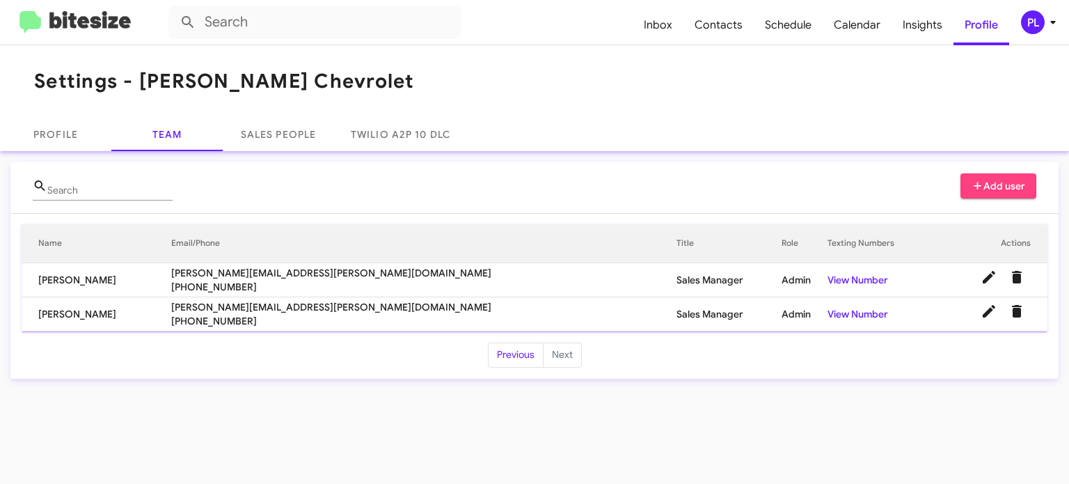
click at [1055, 29] on icon at bounding box center [1053, 22] width 17 height 17
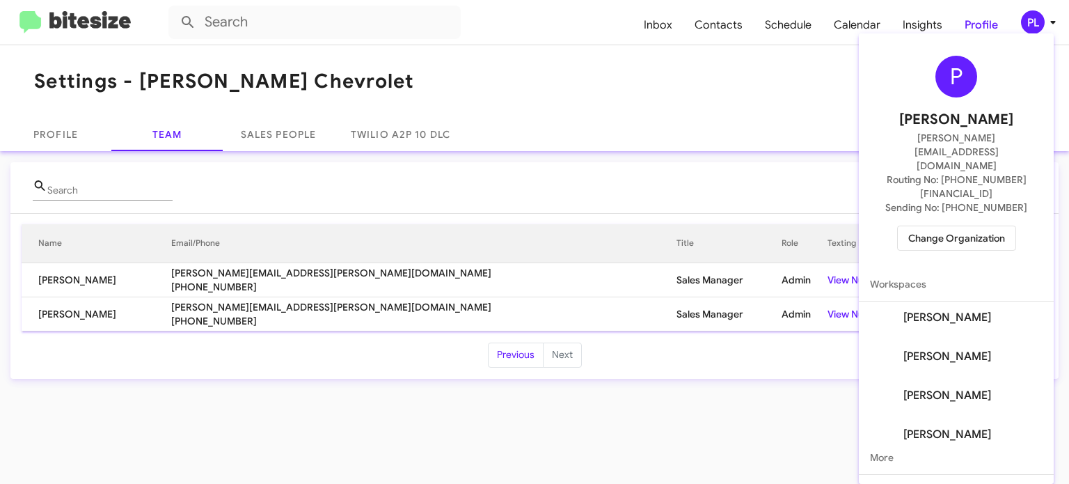
scroll to position [445, 0]
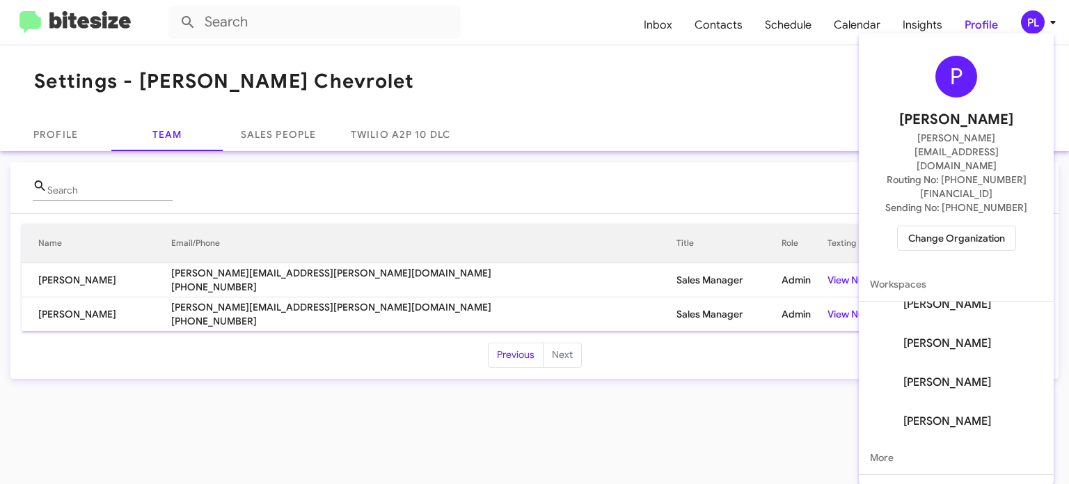
click at [927, 414] on span "Aurelius Bonamy's" at bounding box center [947, 421] width 88 height 14
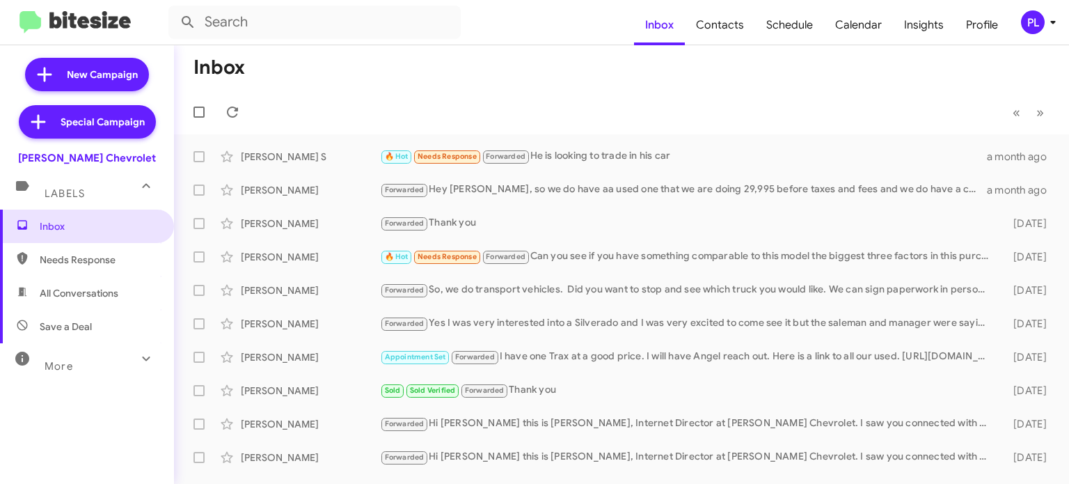
click at [1051, 22] on icon at bounding box center [1052, 22] width 5 height 3
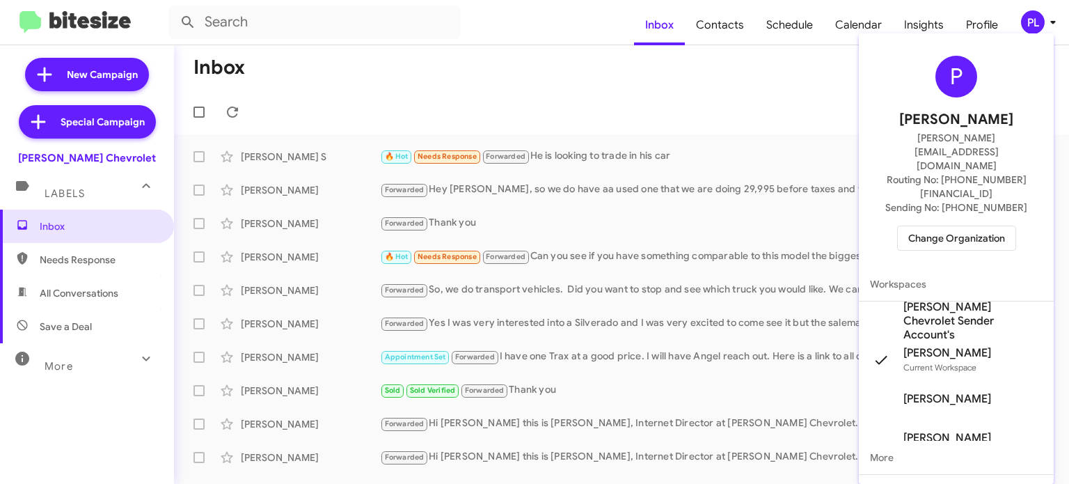
click at [521, 388] on div at bounding box center [534, 242] width 1069 height 484
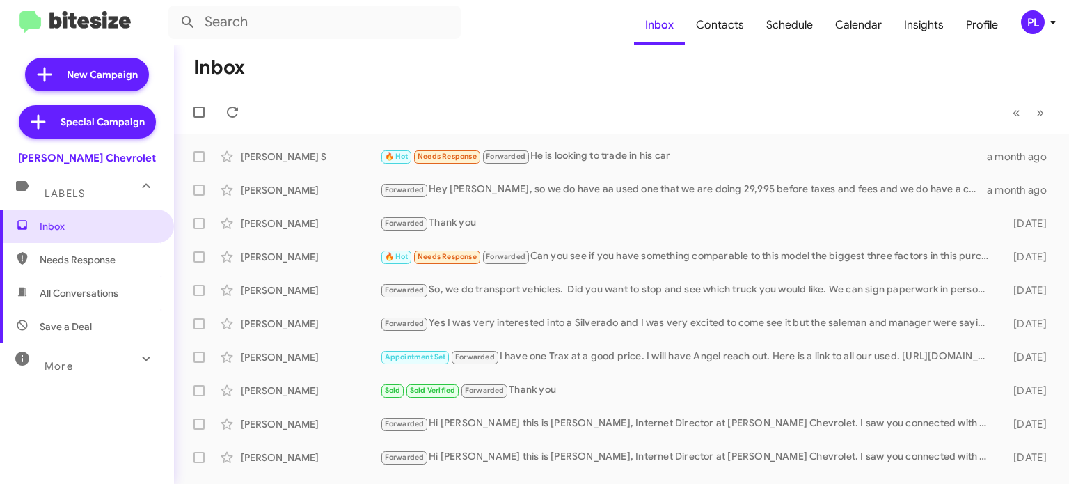
click at [521, 388] on div "Sold Sold Verified Forwarded Thank you" at bounding box center [688, 390] width 616 height 16
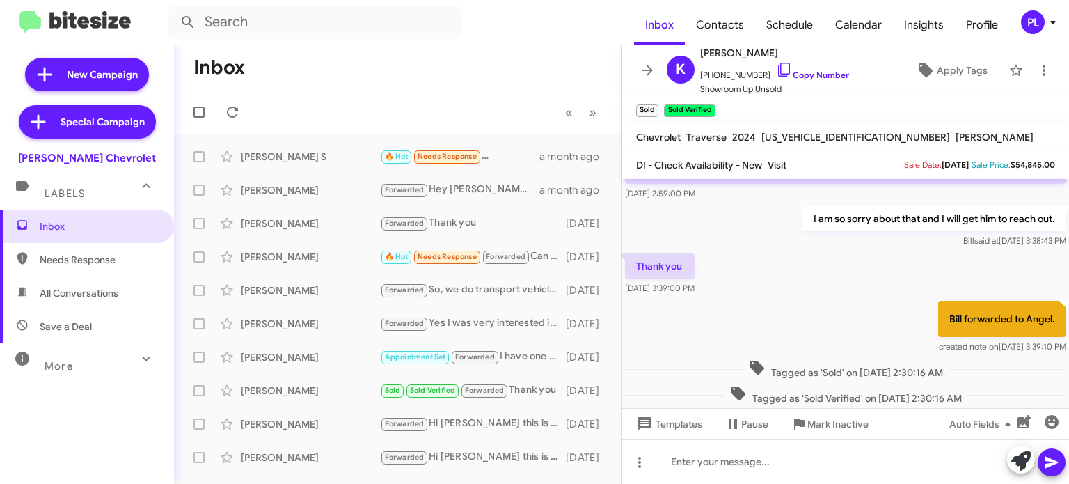
scroll to position [150, 0]
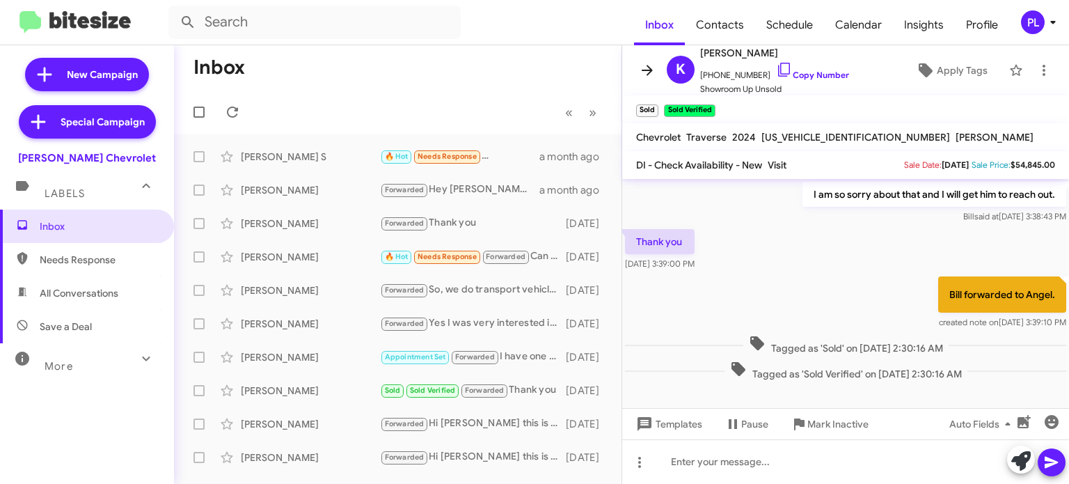
click at [649, 77] on icon at bounding box center [647, 70] width 17 height 17
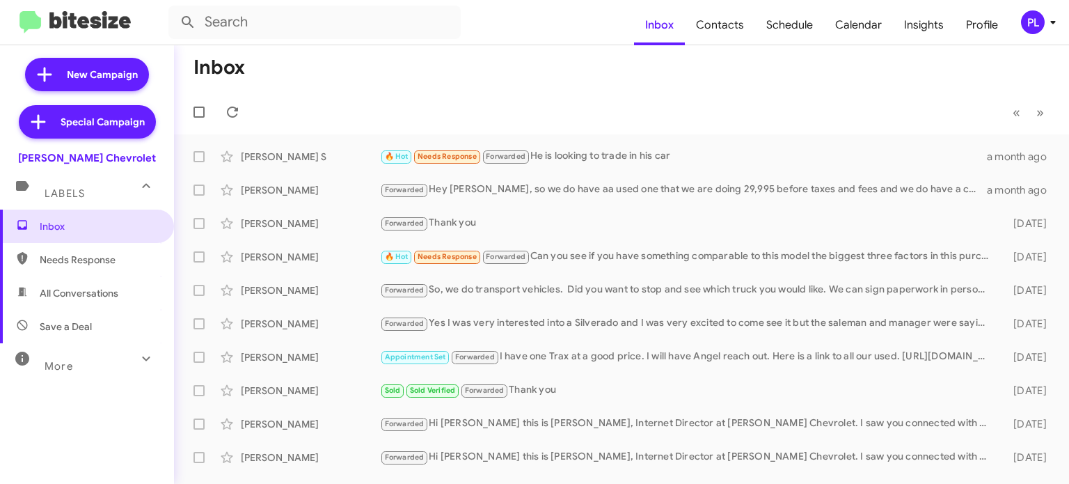
click at [1056, 19] on icon at bounding box center [1053, 22] width 17 height 17
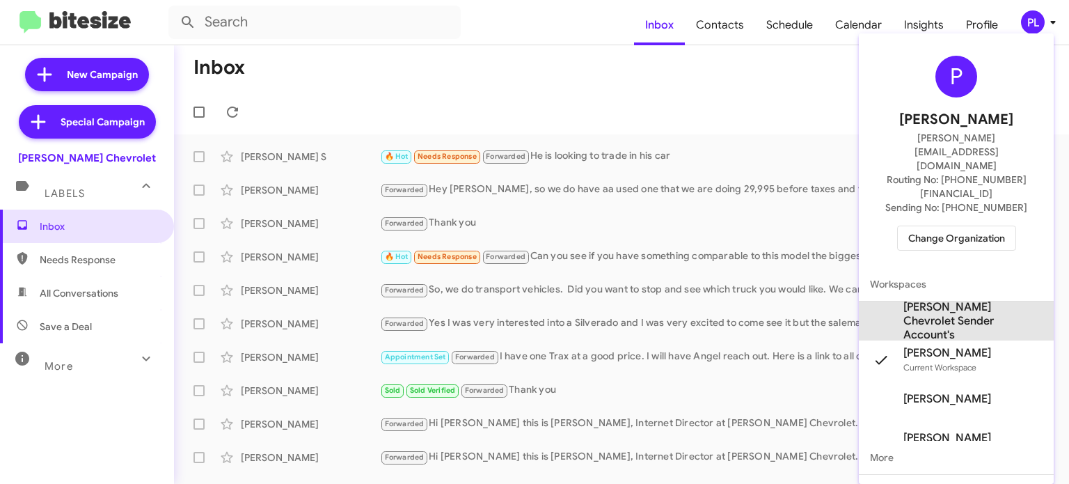
click at [969, 300] on span "[PERSON_NAME] Chevrolet Sender Account's" at bounding box center [972, 321] width 139 height 42
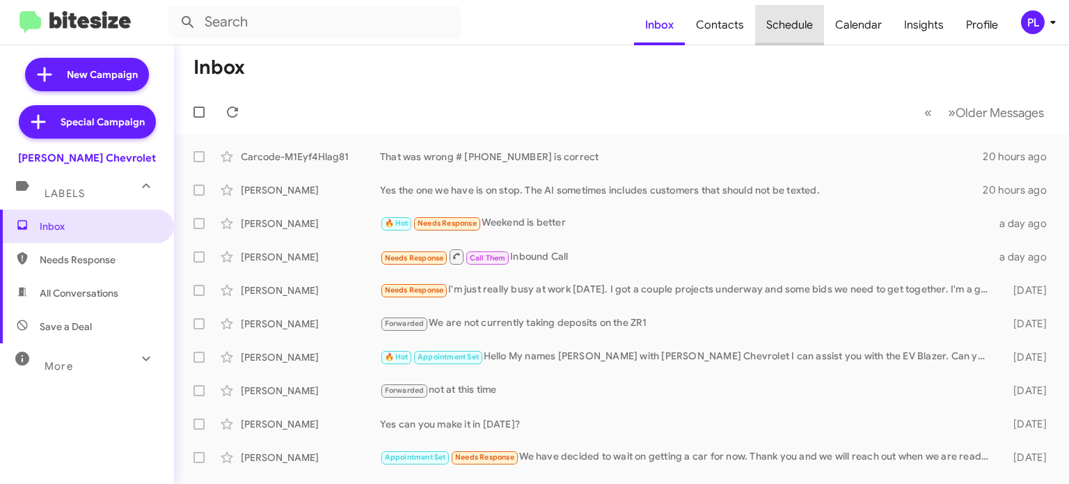
click at [779, 35] on span "Schedule" at bounding box center [789, 25] width 69 height 40
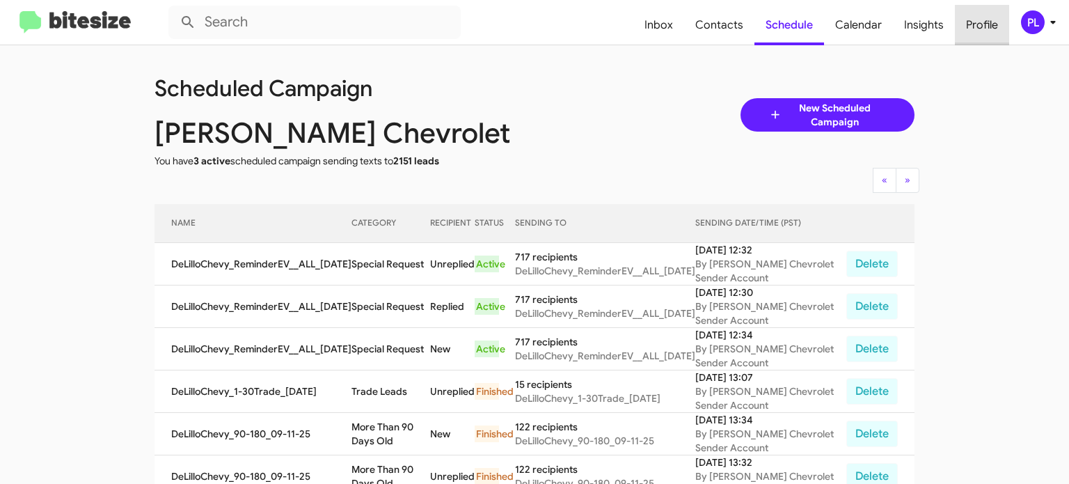
click at [966, 28] on span "Profile" at bounding box center [982, 25] width 54 height 40
click at [985, 19] on span "Profile" at bounding box center [982, 25] width 54 height 40
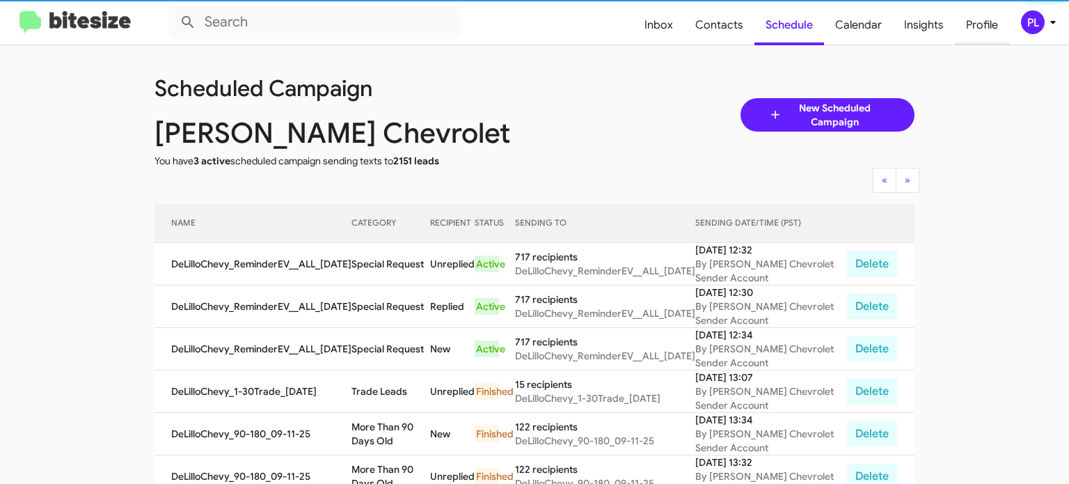
click at [974, 29] on span "Profile" at bounding box center [982, 25] width 54 height 40
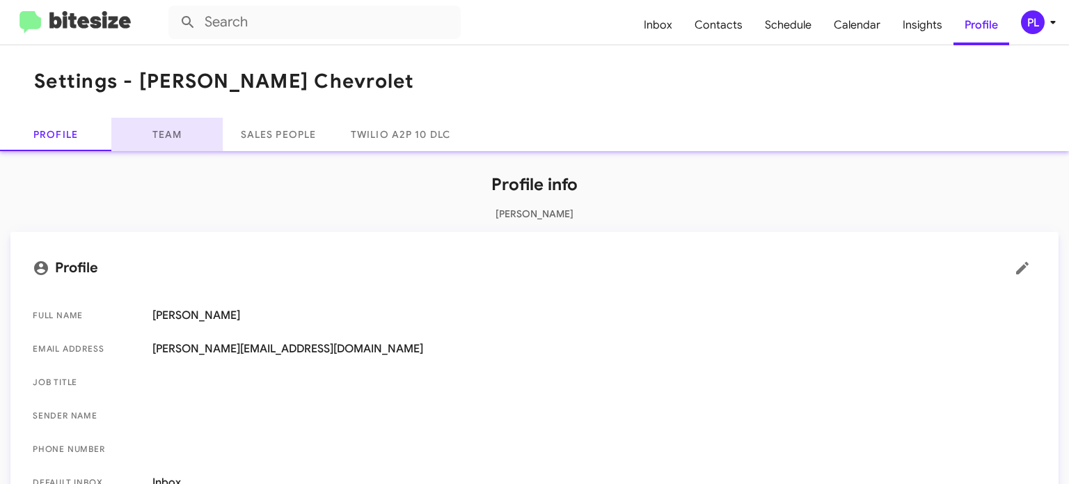
click at [166, 142] on link "Team" at bounding box center [166, 134] width 111 height 33
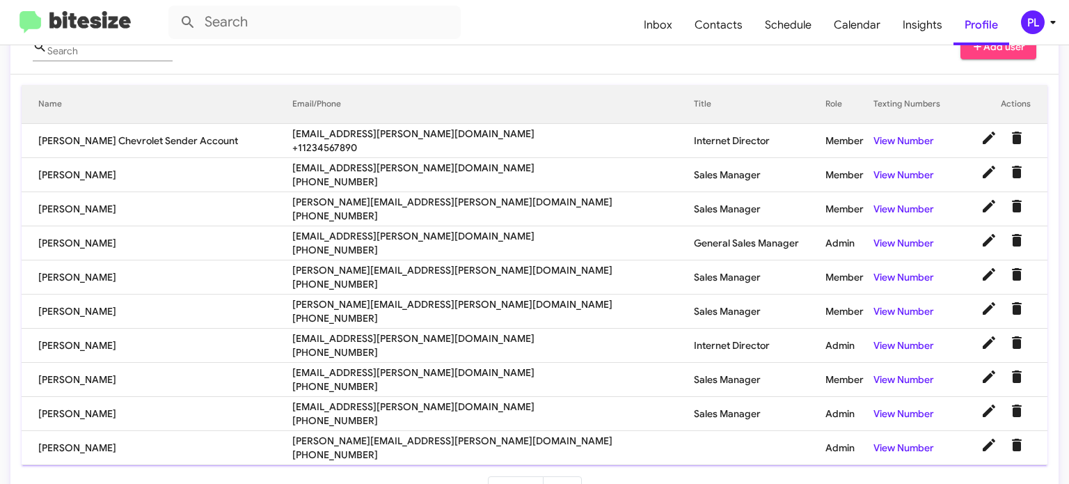
scroll to position [176, 0]
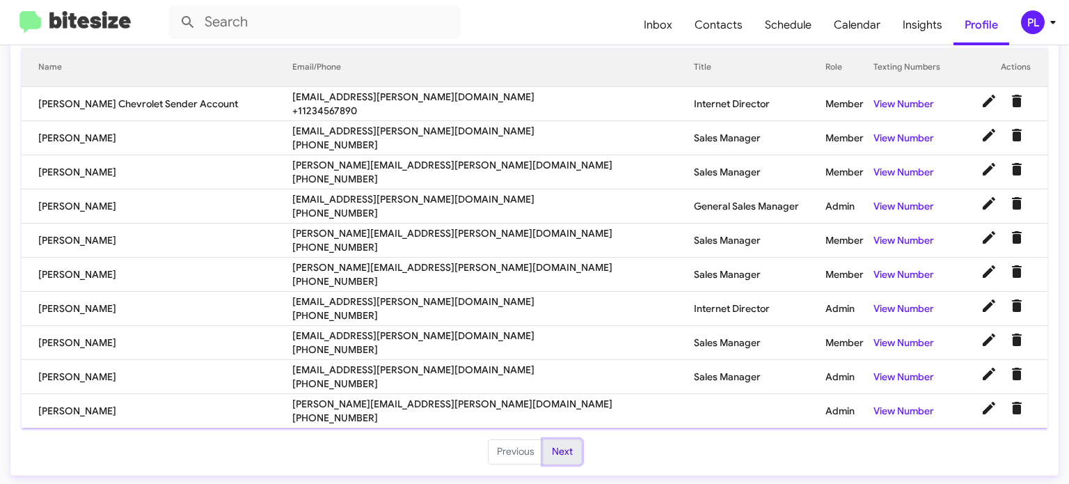
click at [553, 453] on button "Next" at bounding box center [562, 451] width 39 height 25
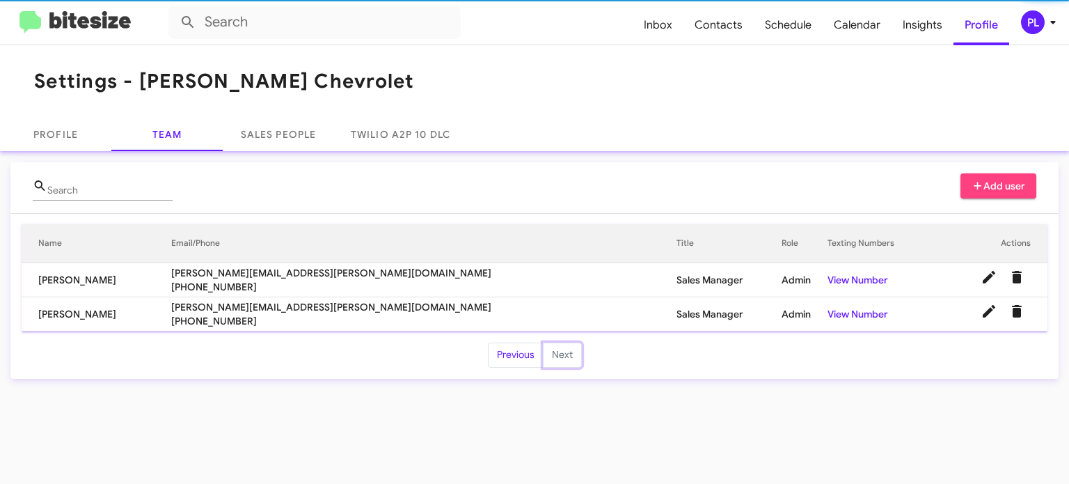
scroll to position [0, 0]
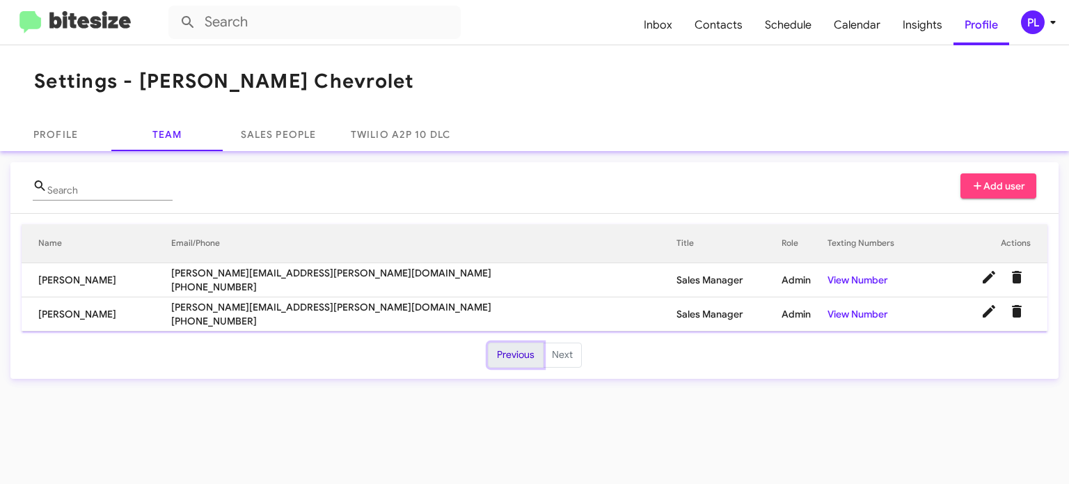
click at [508, 351] on button "Previous" at bounding box center [516, 354] width 56 height 25
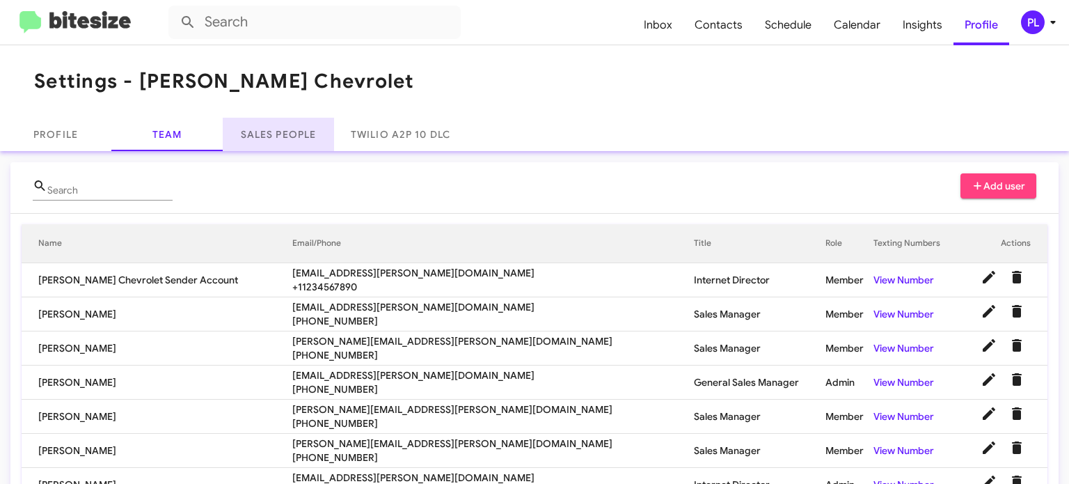
click at [299, 141] on link "Sales People" at bounding box center [278, 134] width 111 height 33
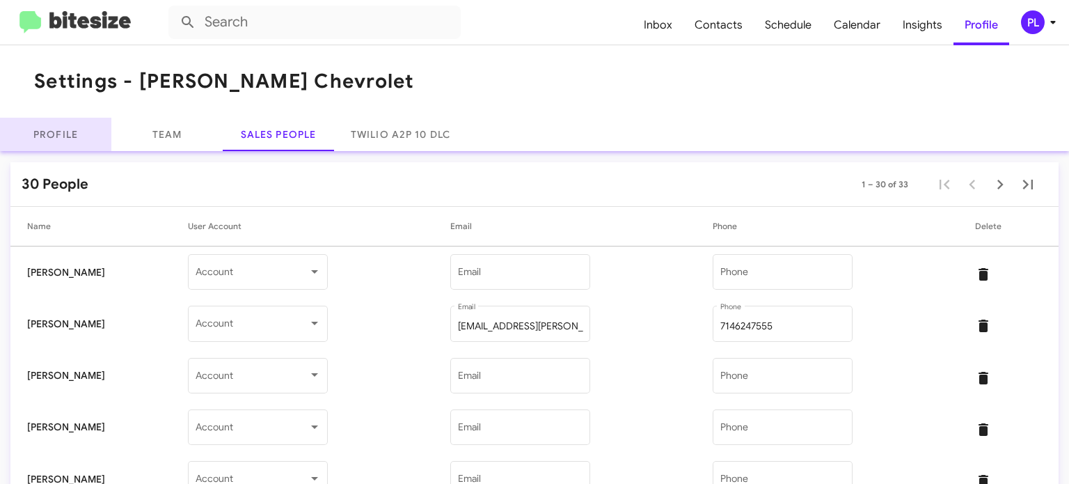
click at [56, 126] on link "Profile" at bounding box center [55, 134] width 111 height 33
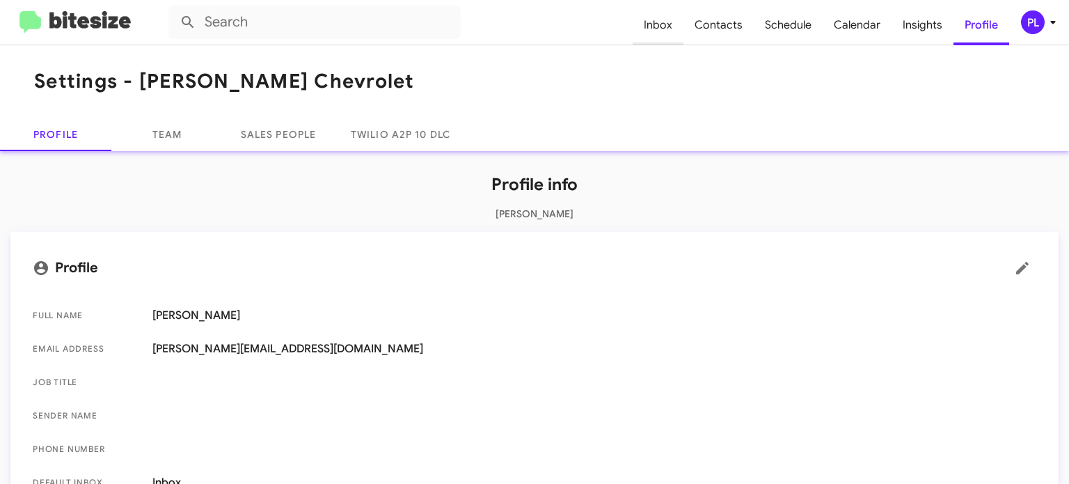
click at [672, 29] on span "Inbox" at bounding box center [658, 25] width 51 height 40
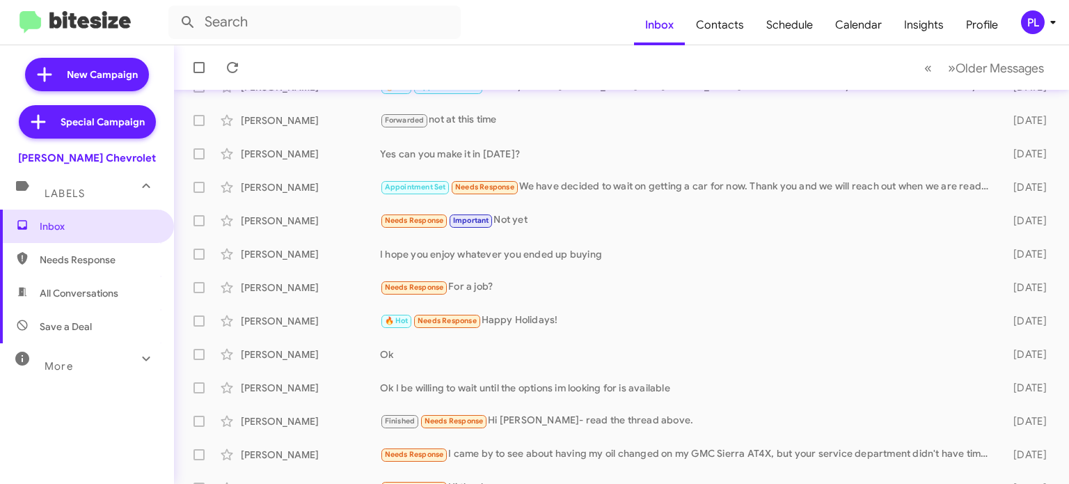
scroll to position [324, 0]
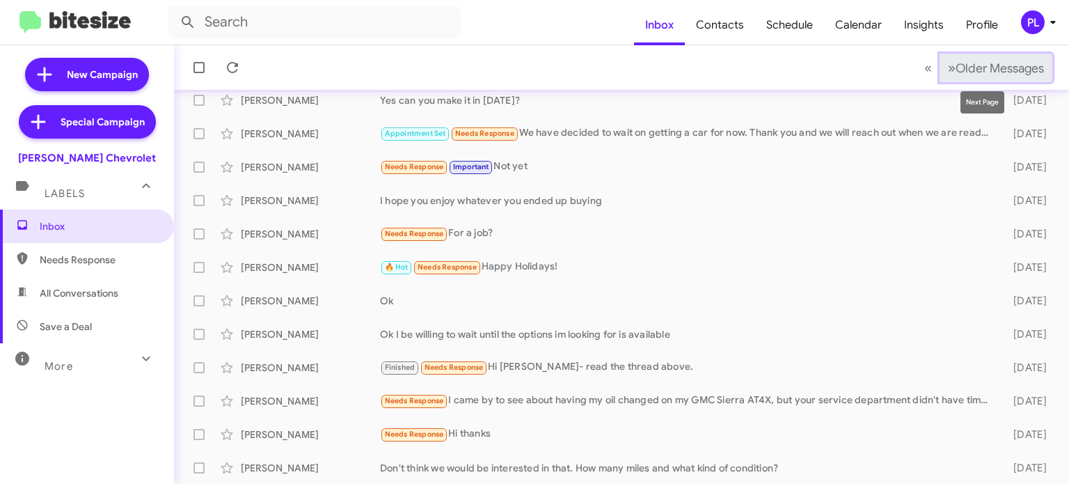
click at [989, 66] on span "Older Messages" at bounding box center [1000, 68] width 88 height 15
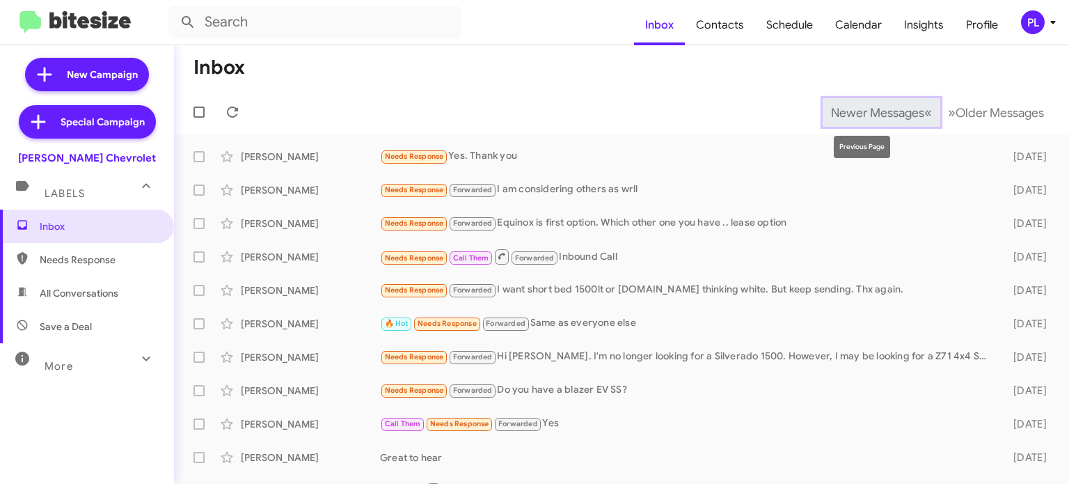
click at [866, 108] on span "Newer Messages" at bounding box center [877, 112] width 93 height 15
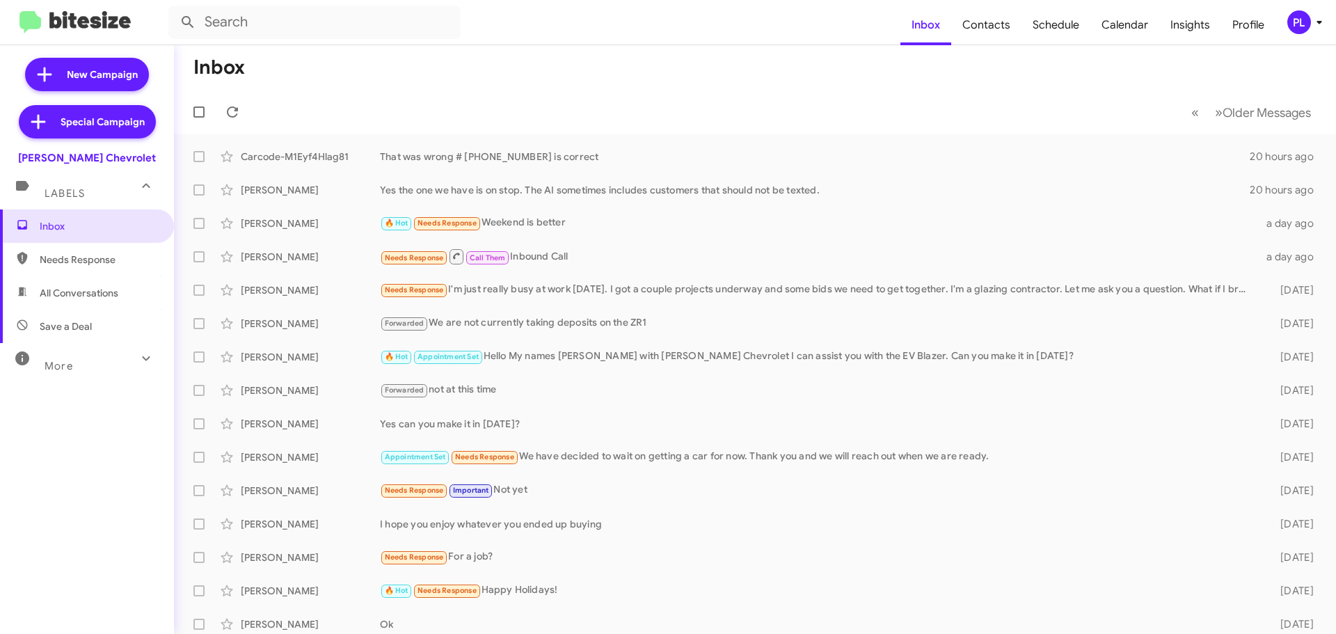
click at [88, 312] on span "Save a Deal" at bounding box center [87, 326] width 174 height 33
type input "in:not-interested"
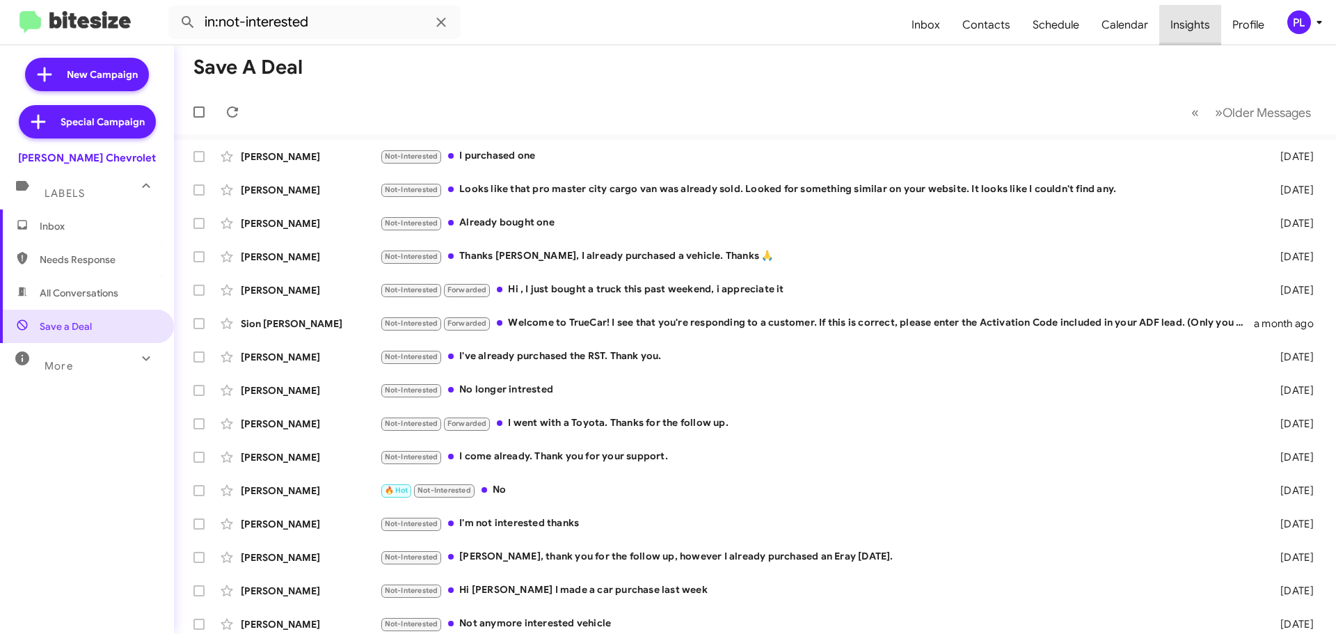
click at [1205, 22] on span "Insights" at bounding box center [1190, 25] width 62 height 40
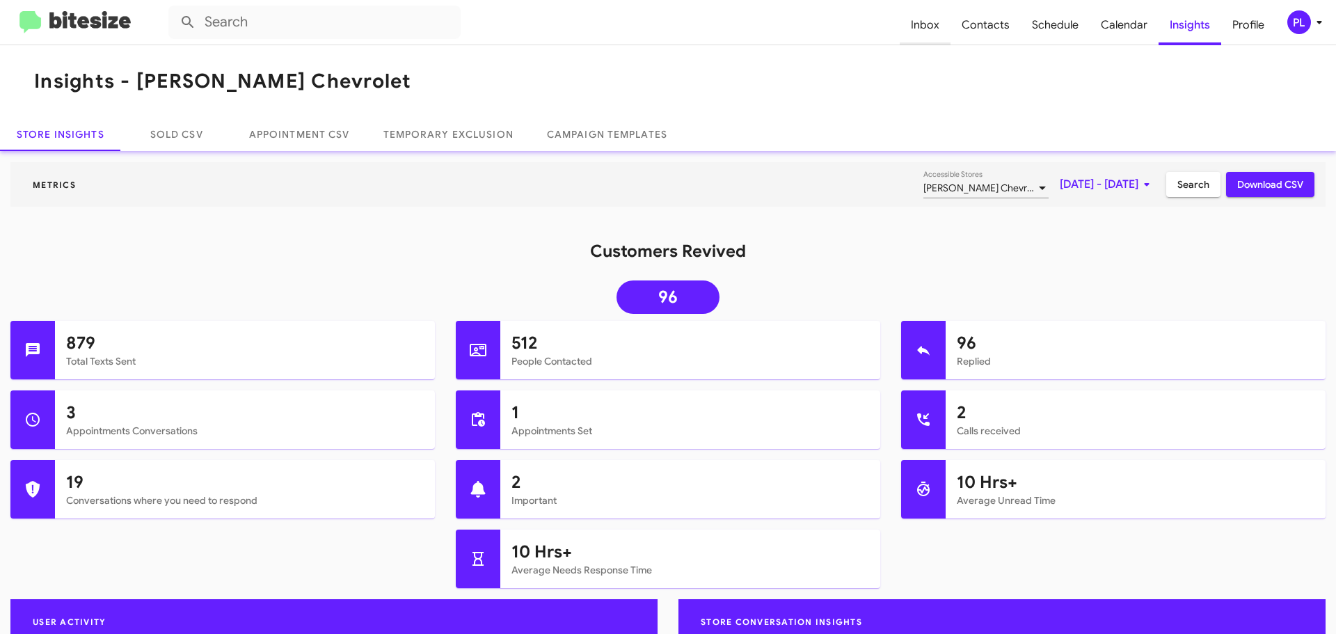
click at [935, 31] on span "Inbox" at bounding box center [925, 25] width 51 height 40
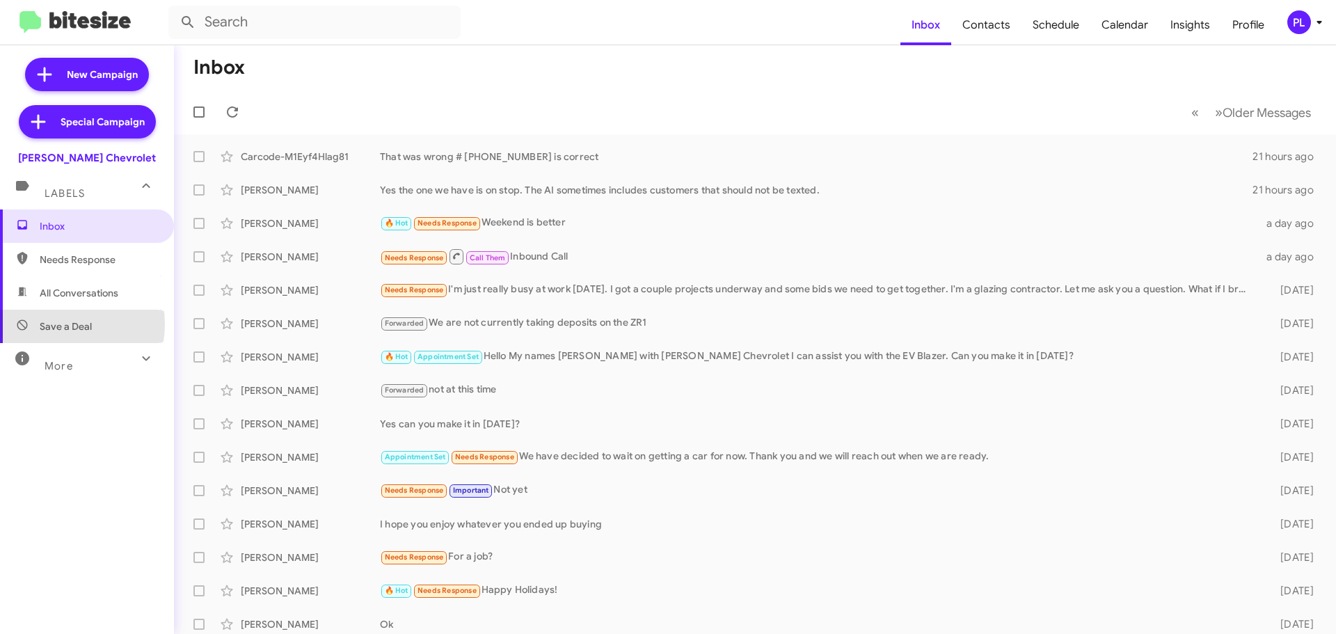
click at [57, 324] on span "Save a Deal" at bounding box center [66, 326] width 52 height 14
type input "in:not-interested"
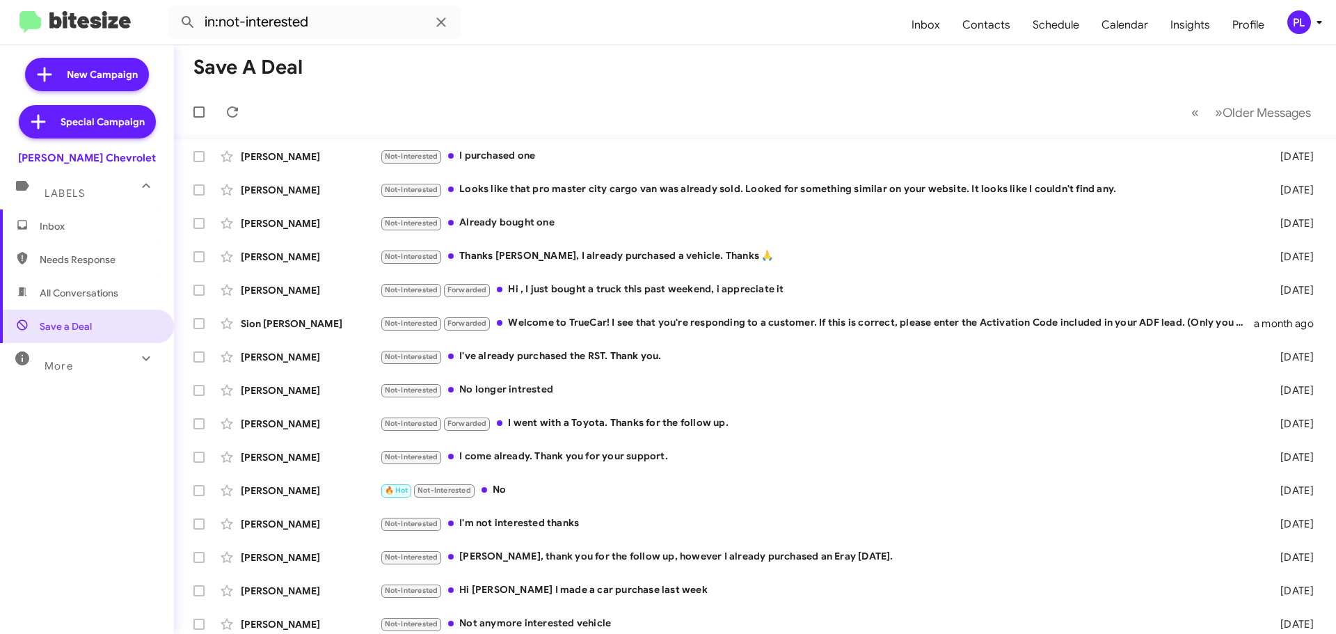
click at [1322, 21] on icon at bounding box center [1319, 22] width 17 height 17
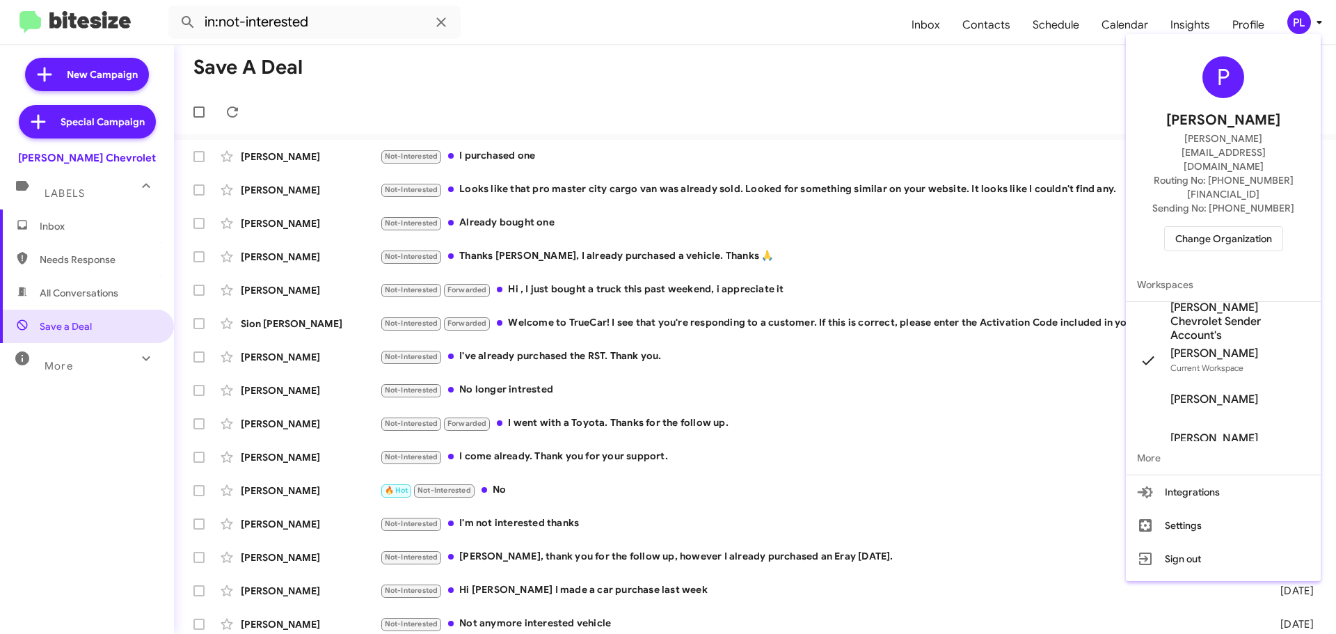
click at [1214, 227] on span "Change Organization" at bounding box center [1223, 239] width 97 height 24
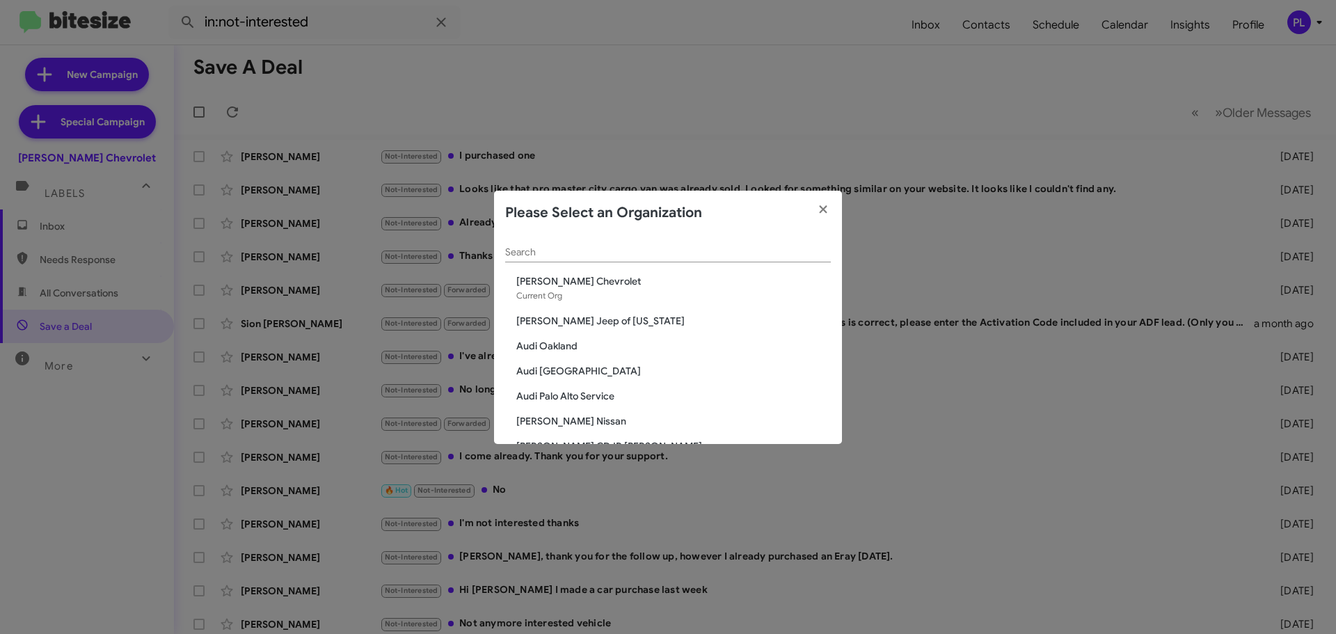
click at [643, 251] on input "Search" at bounding box center [668, 252] width 326 height 11
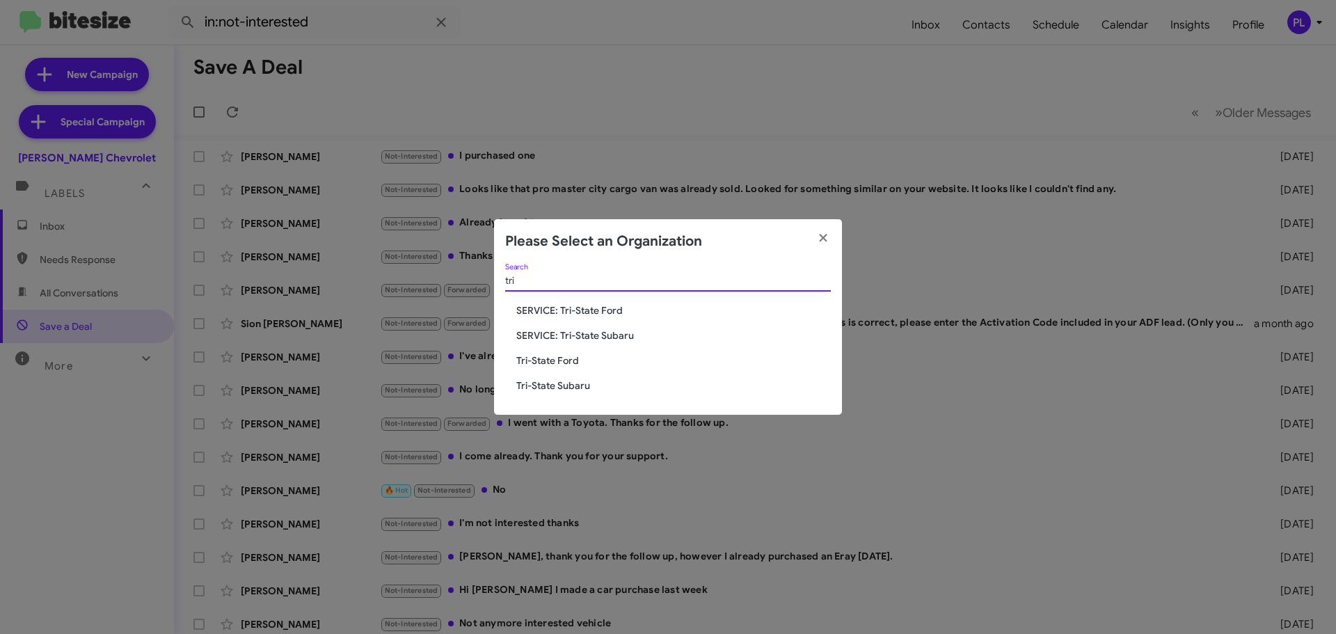
type input "tri"
click at [541, 387] on span "Tri-State Subaru" at bounding box center [673, 386] width 315 height 14
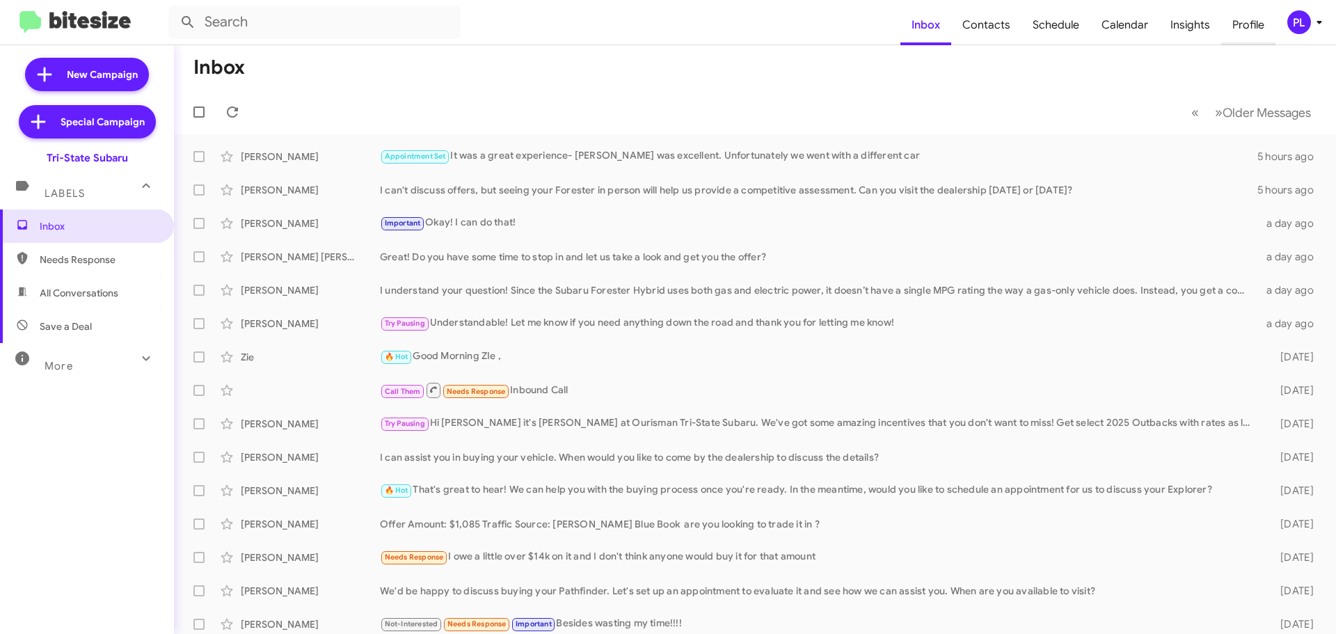
click at [1251, 29] on span "Profile" at bounding box center [1248, 25] width 54 height 40
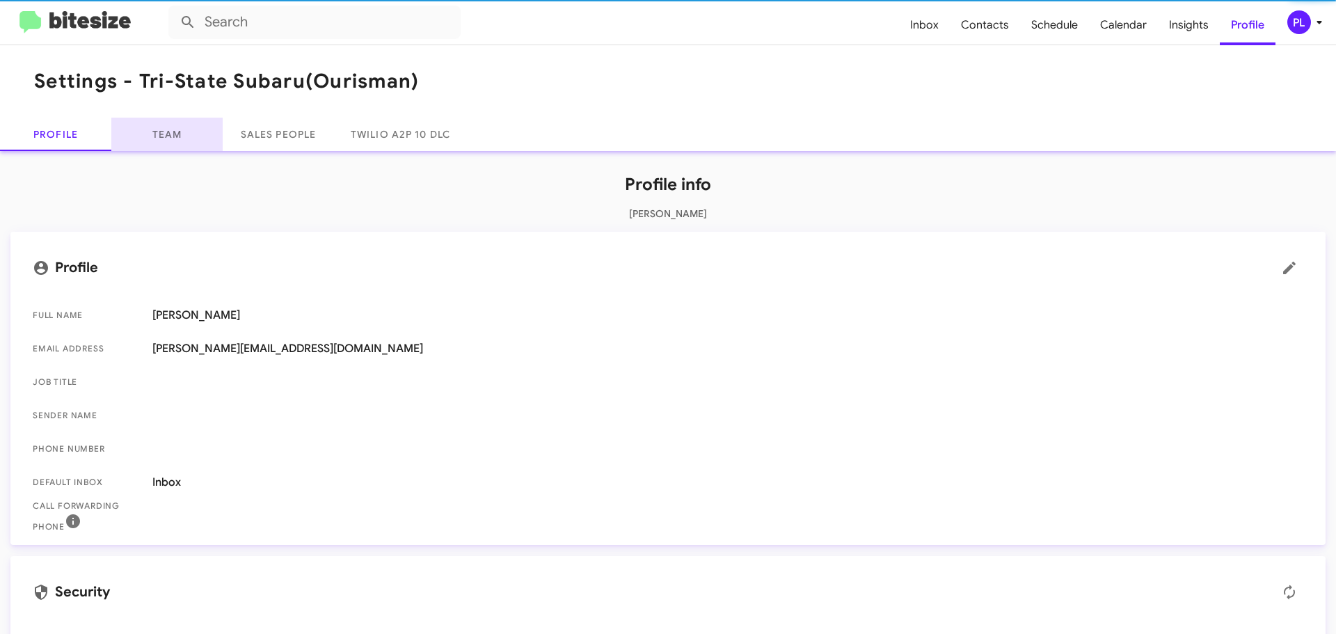
click at [184, 131] on link "Team" at bounding box center [166, 134] width 111 height 33
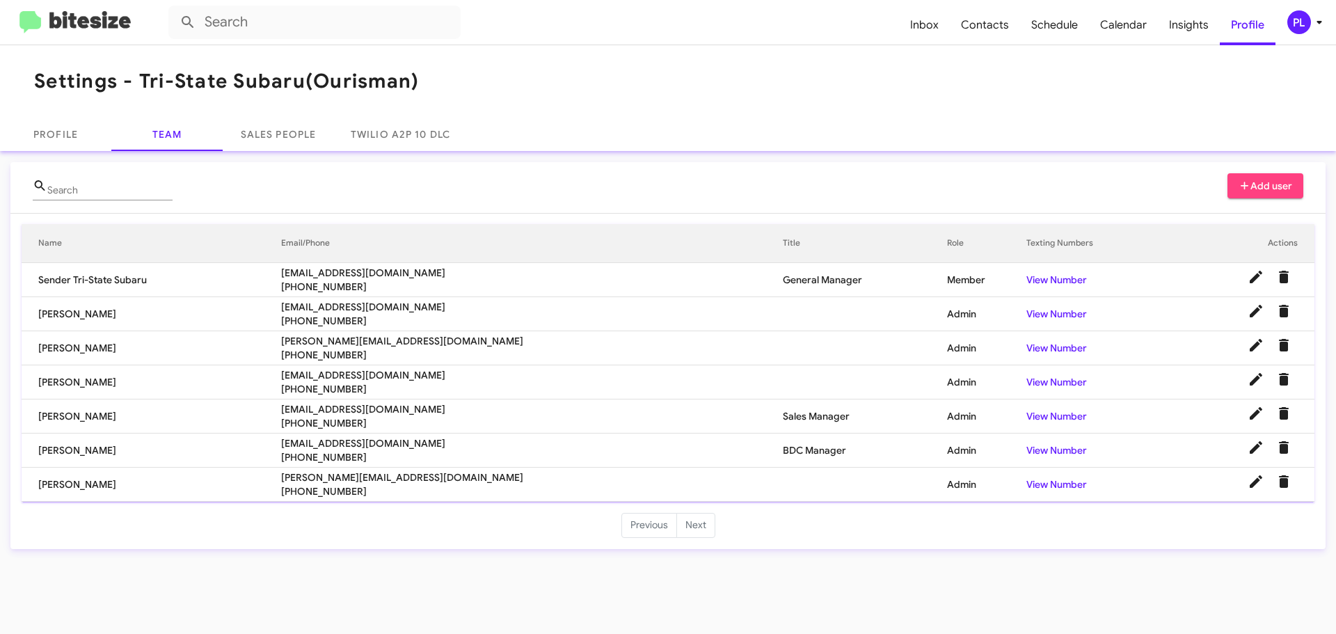
click at [1320, 17] on icon at bounding box center [1319, 22] width 17 height 17
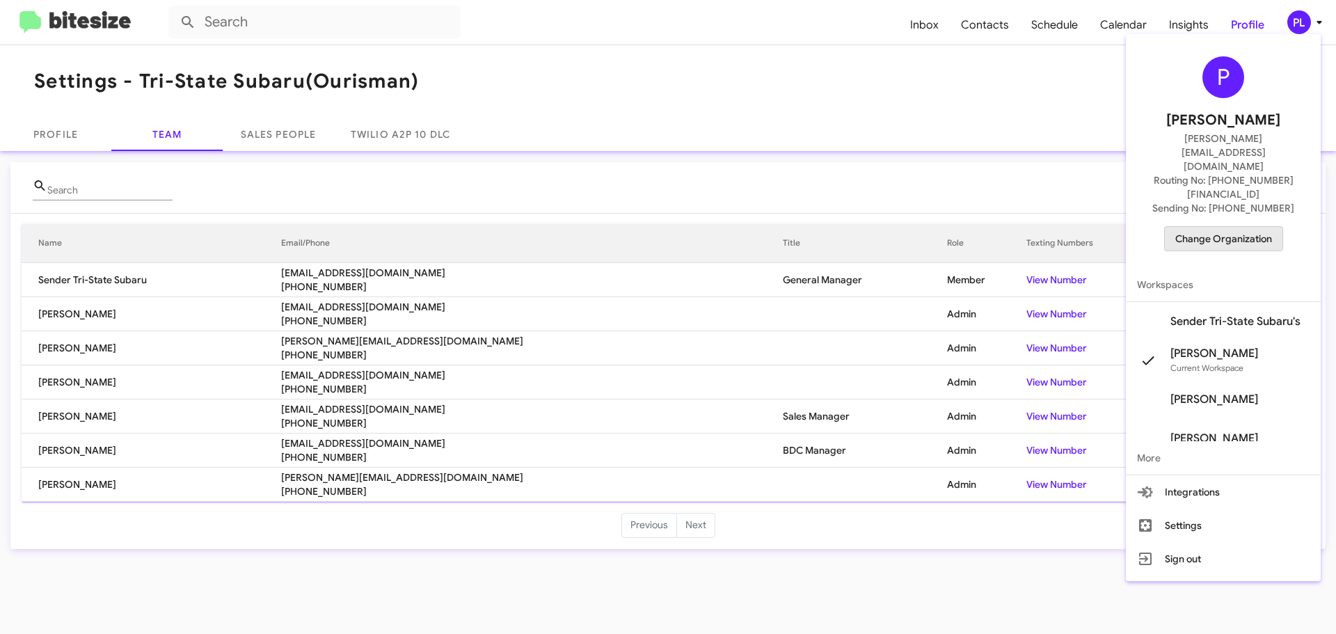
click at [1226, 227] on span "Change Organization" at bounding box center [1223, 239] width 97 height 24
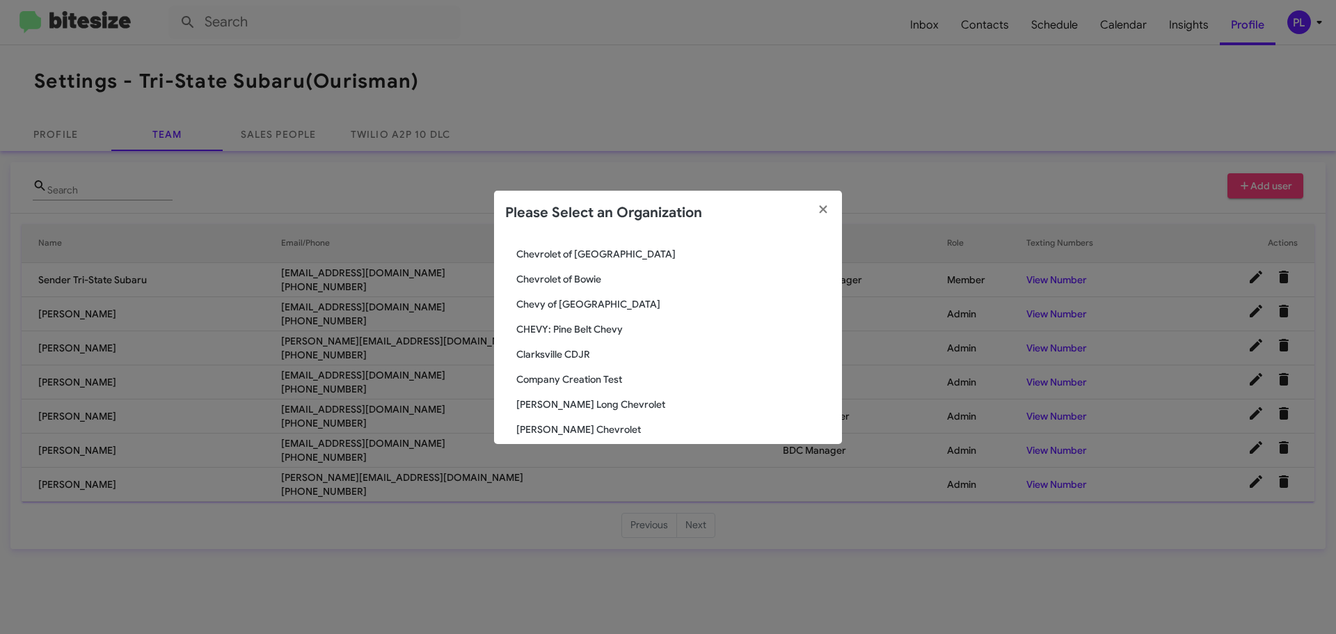
scroll to position [557, 0]
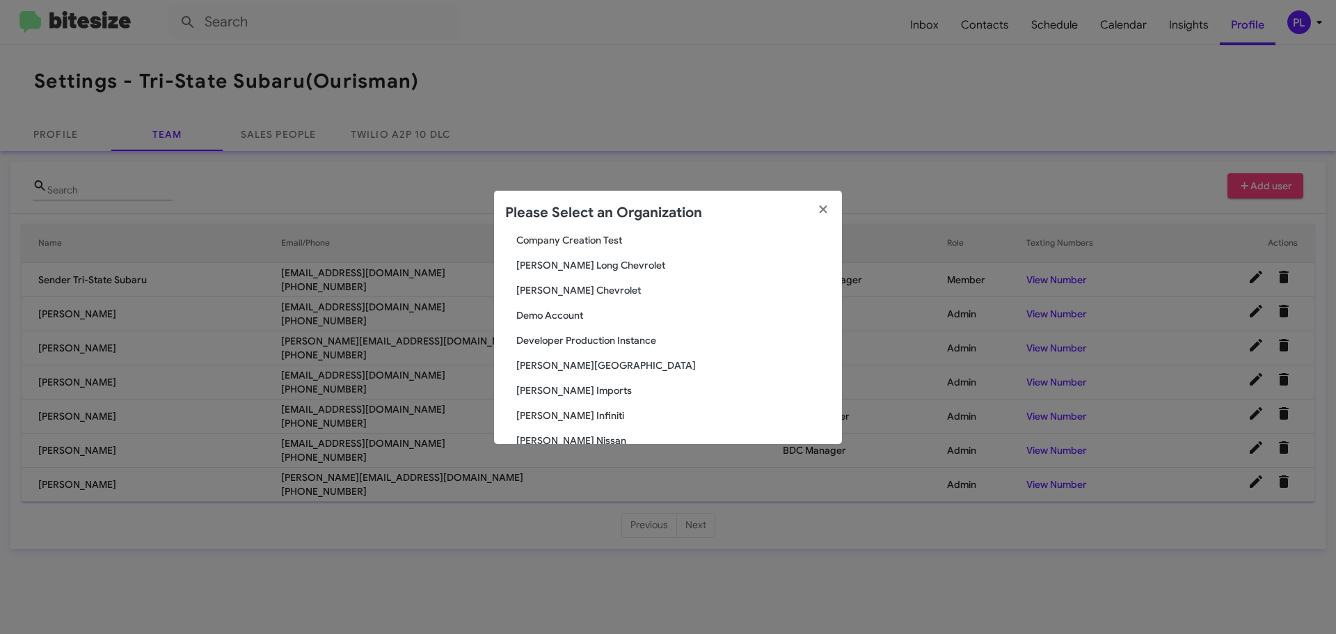
click at [560, 280] on div "Search Tri-State Subaru Current Org [PERSON_NAME] Jeep of [US_STATE] Audi [GEOG…" at bounding box center [668, 339] width 348 height 209
click at [561, 294] on span "[PERSON_NAME] Chevrolet" at bounding box center [673, 290] width 315 height 14
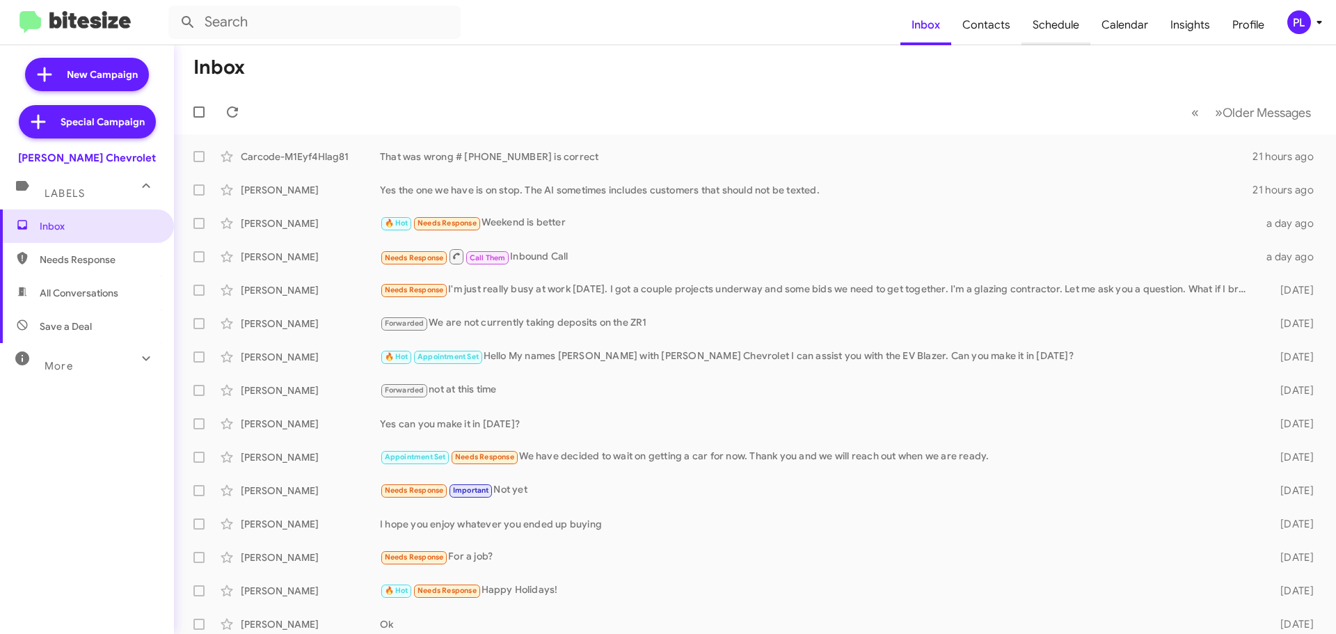
click at [1067, 24] on span "Schedule" at bounding box center [1056, 25] width 69 height 40
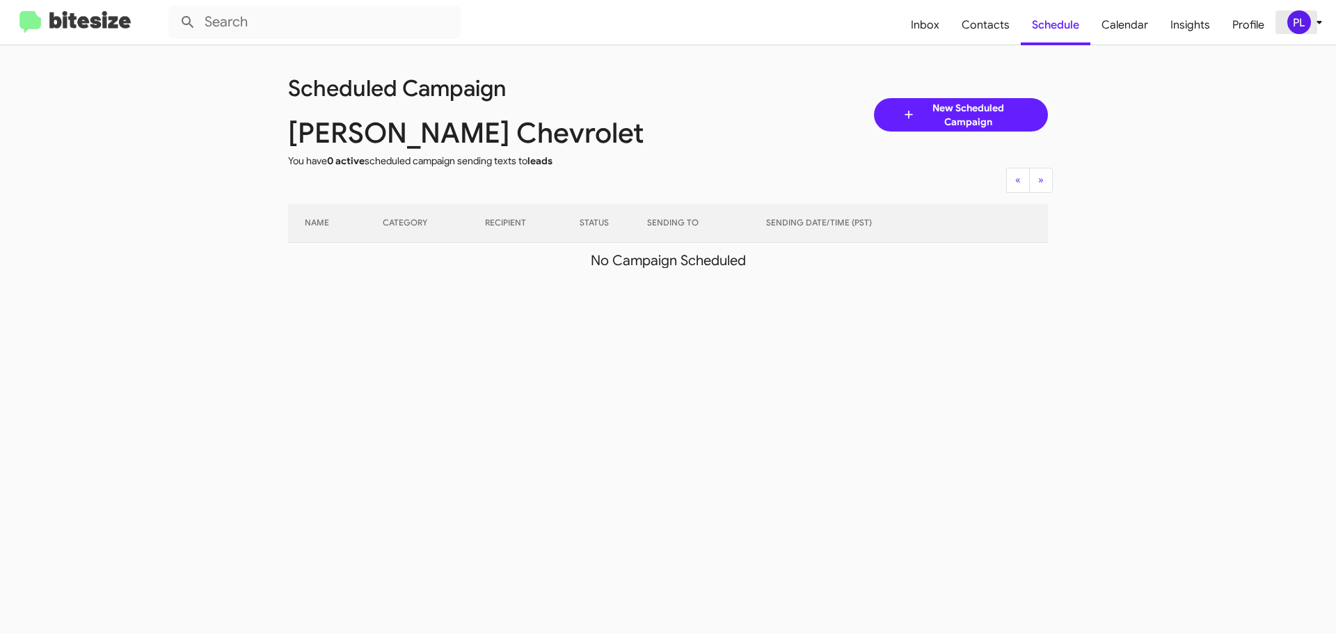
click at [1318, 17] on icon at bounding box center [1319, 22] width 17 height 17
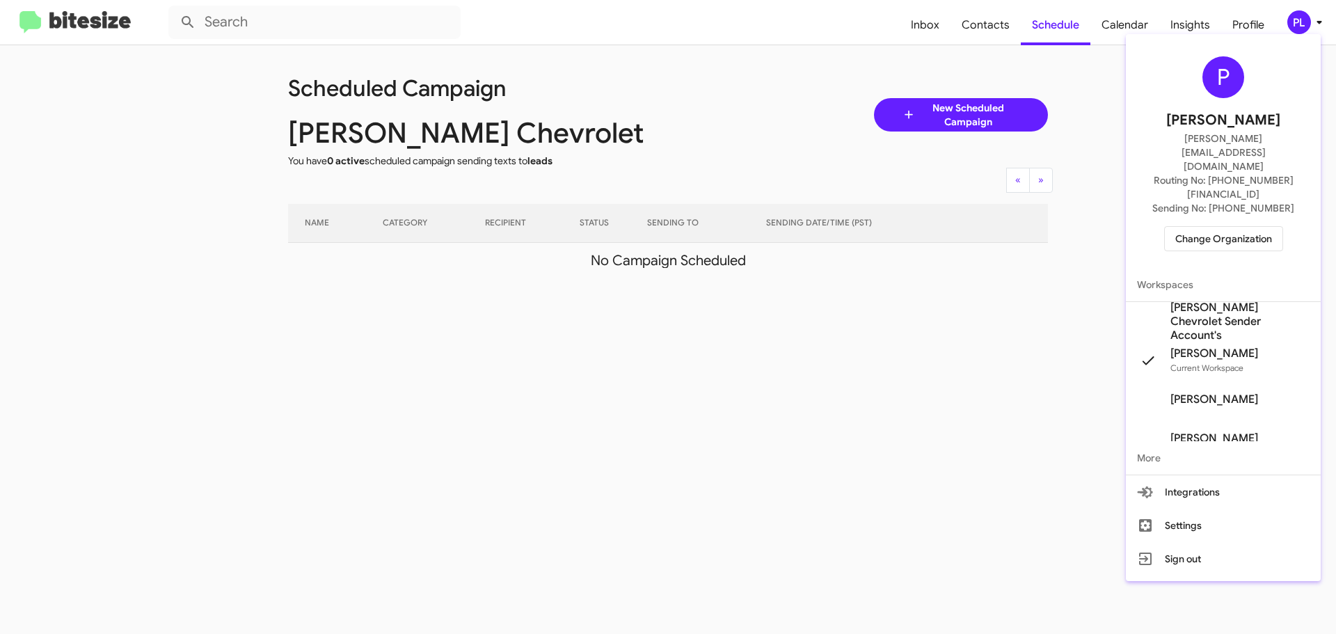
click at [1203, 301] on span "[PERSON_NAME] Chevrolet Sender Account's" at bounding box center [1240, 322] width 139 height 42
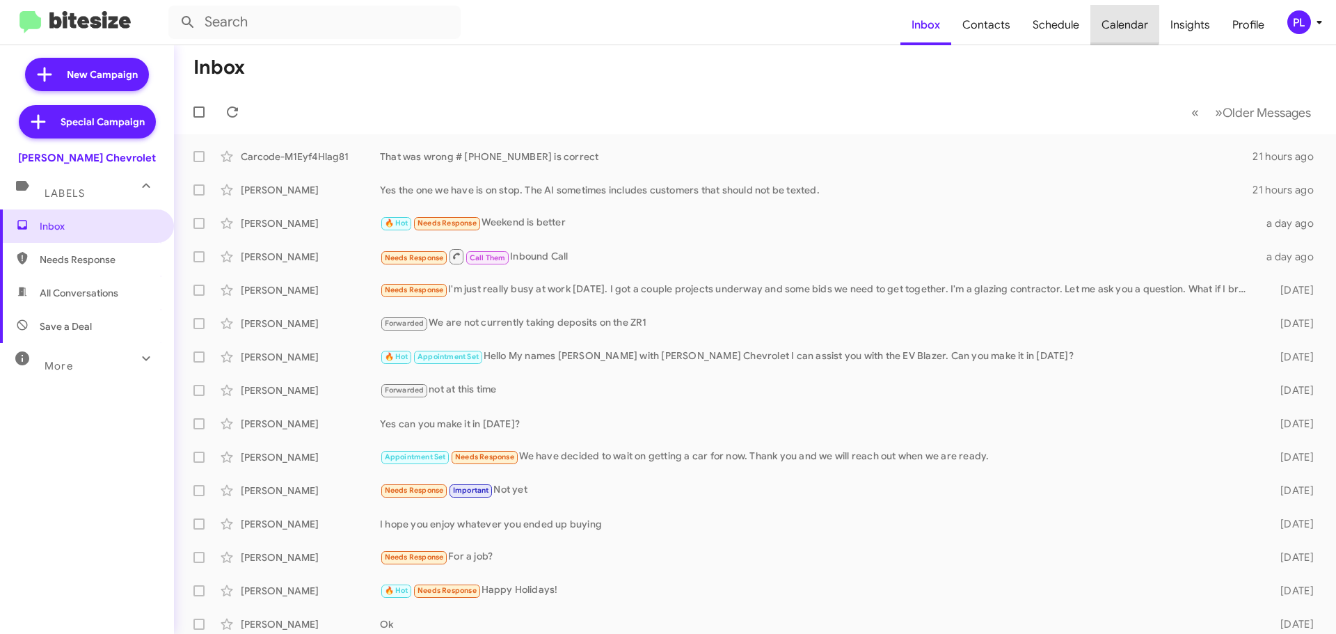
click at [1117, 23] on span "Calendar" at bounding box center [1125, 25] width 69 height 40
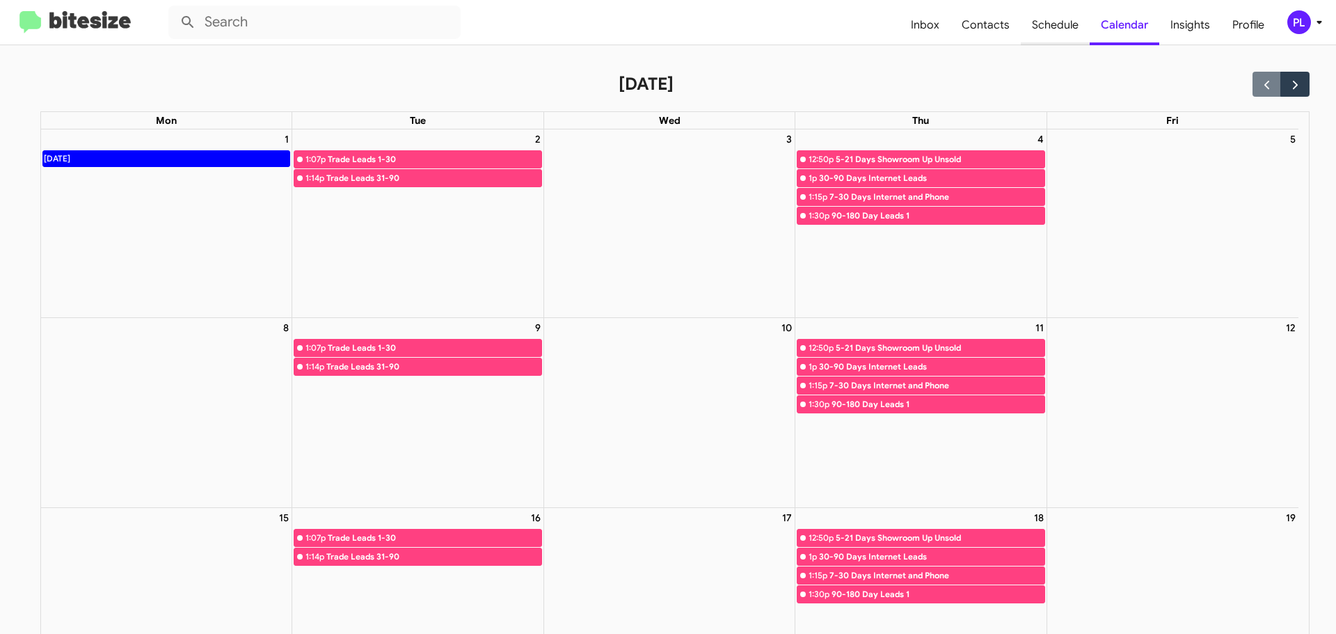
click at [1072, 26] on span "Schedule" at bounding box center [1055, 25] width 69 height 40
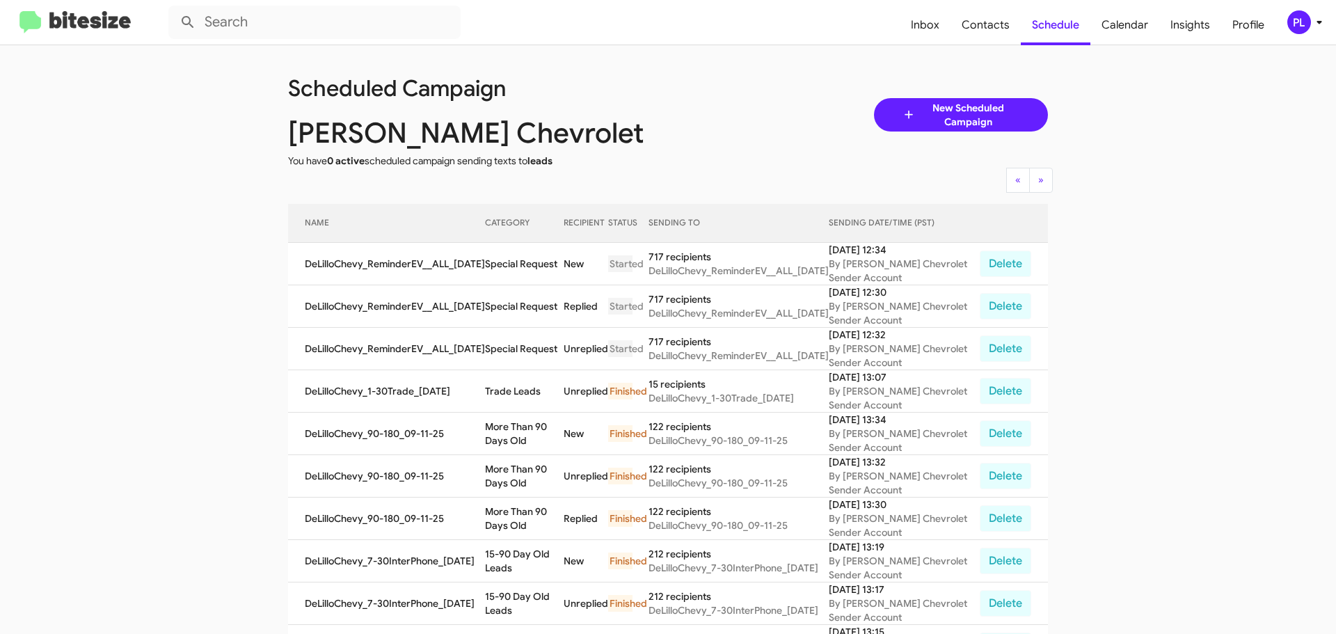
click at [1313, 19] on icon at bounding box center [1319, 22] width 17 height 17
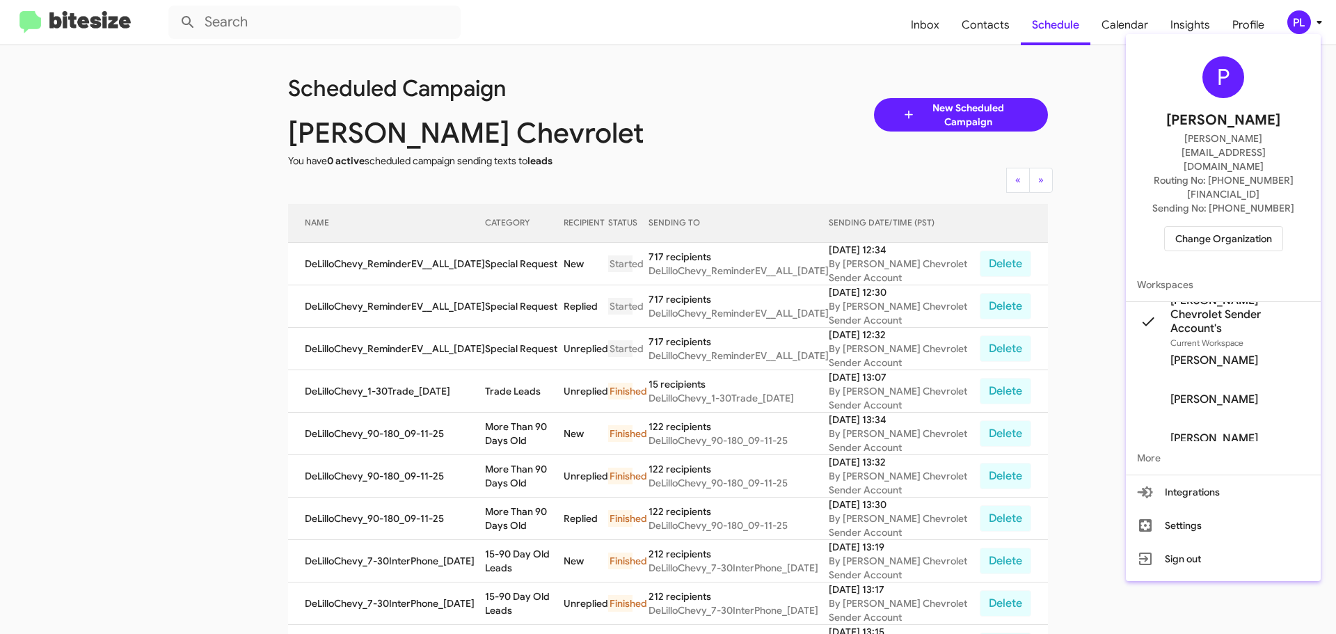
click at [1303, 19] on div at bounding box center [668, 317] width 1336 height 634
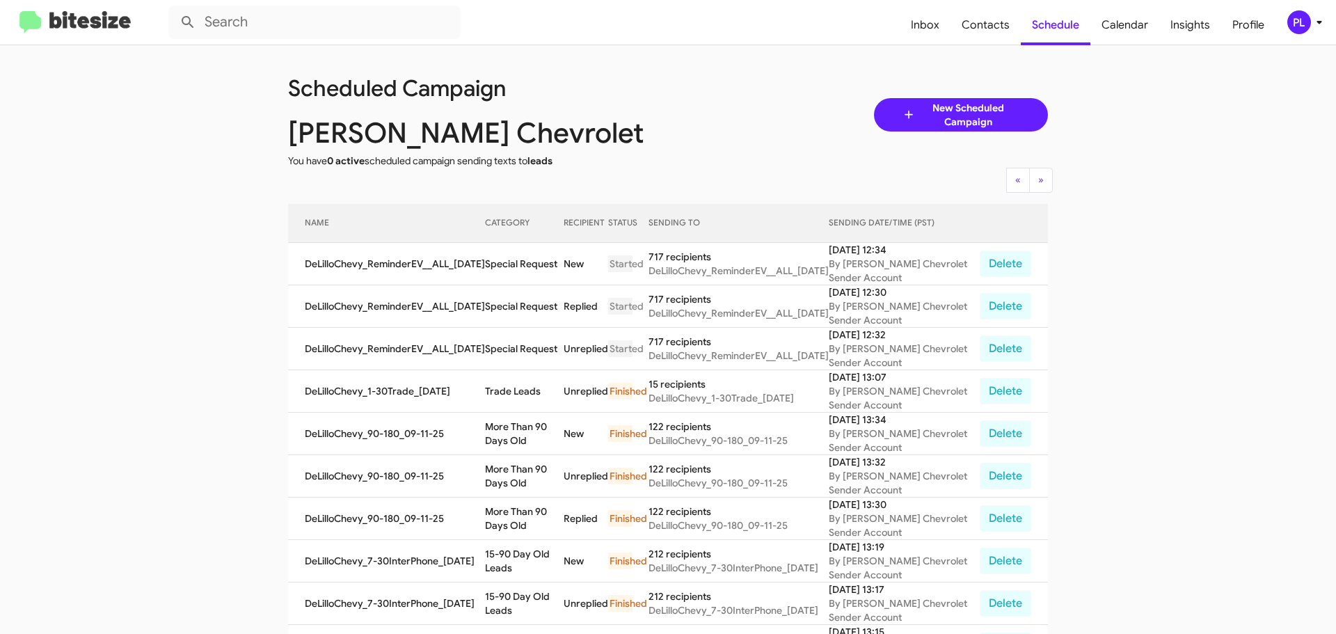
click at [1320, 22] on icon at bounding box center [1319, 22] width 5 height 3
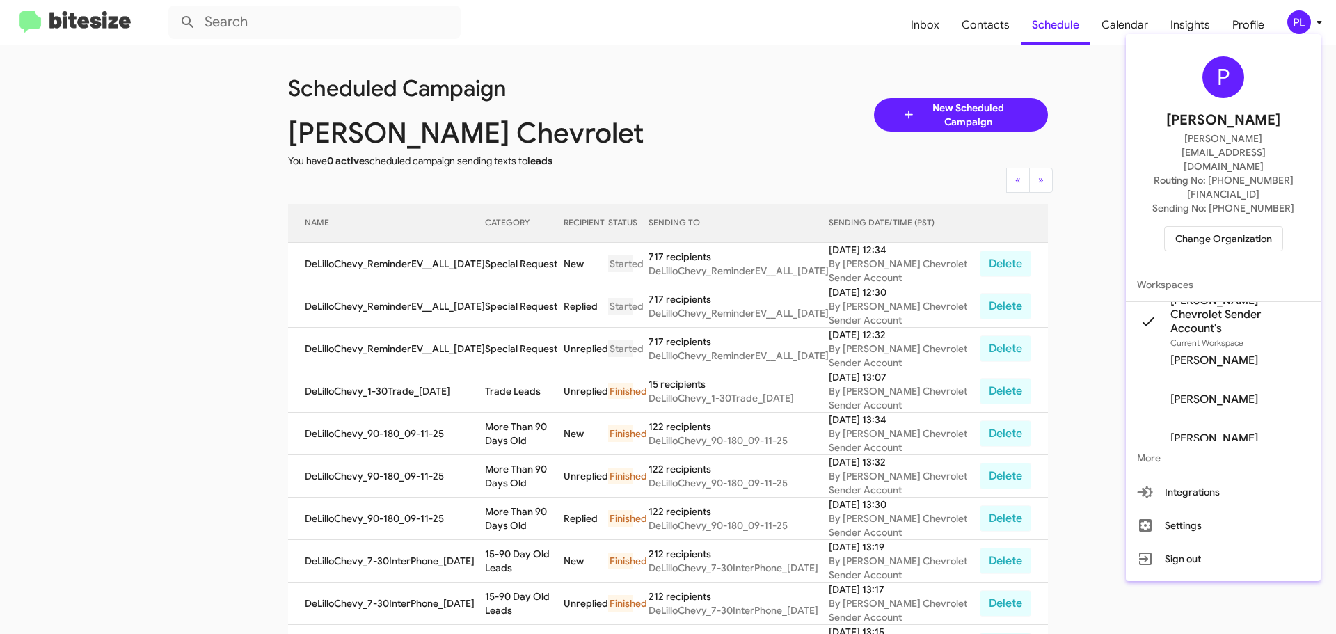
click at [1223, 227] on span "Change Organization" at bounding box center [1223, 239] width 97 height 24
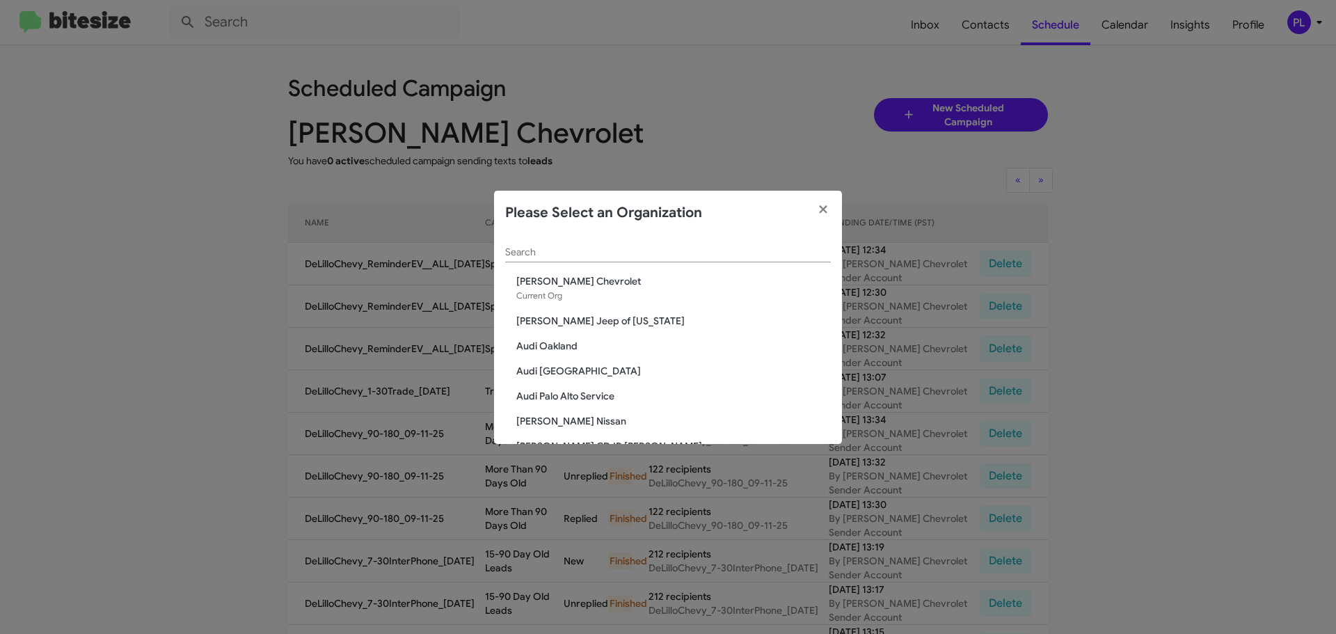
click at [555, 258] on div "Search" at bounding box center [668, 248] width 326 height 27
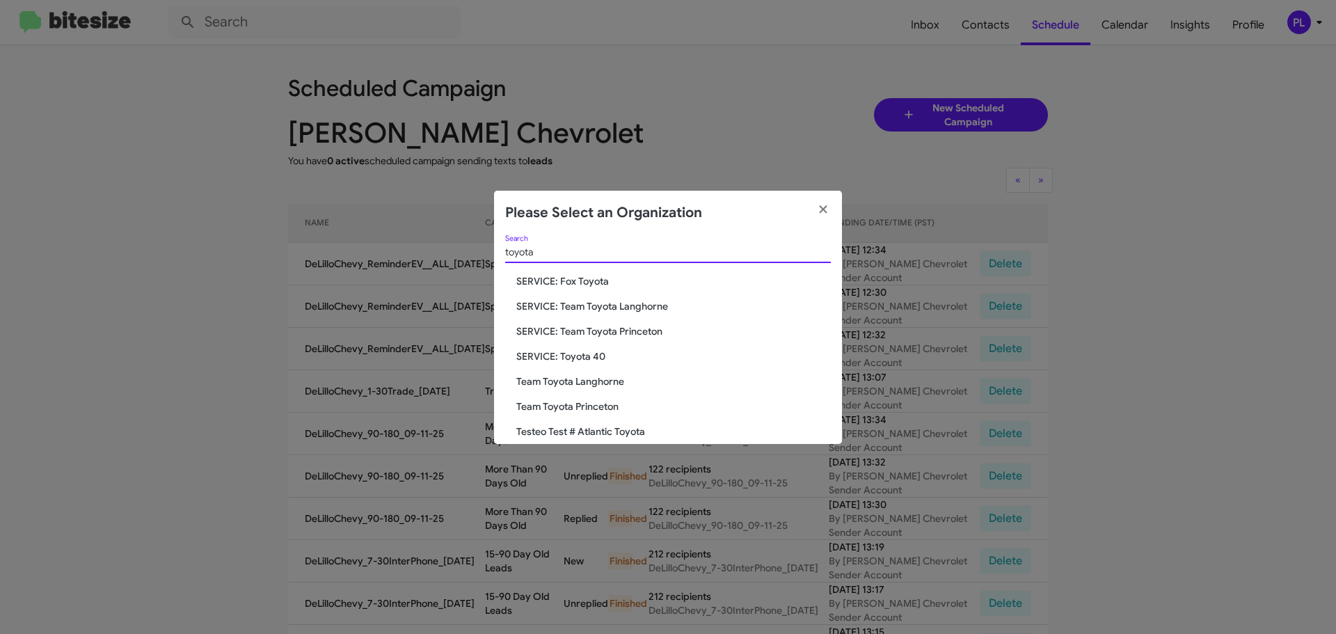
scroll to position [117, 0]
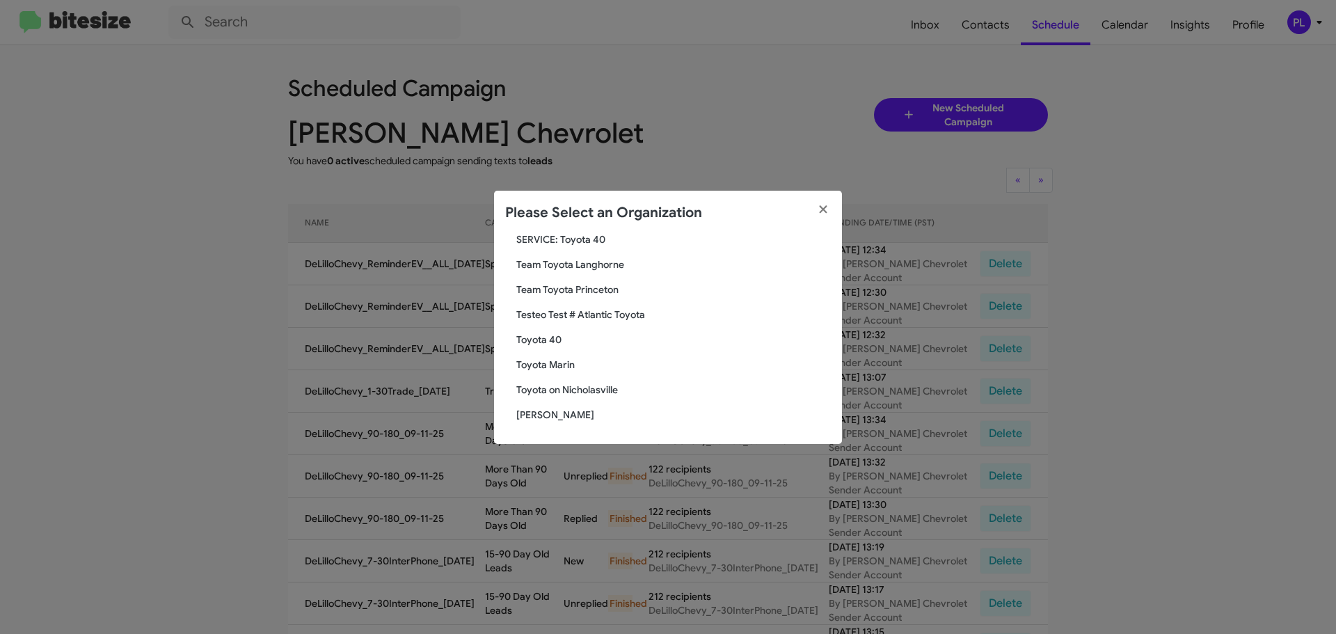
type input "toyota"
click at [551, 368] on span "Toyota Marin" at bounding box center [673, 365] width 315 height 14
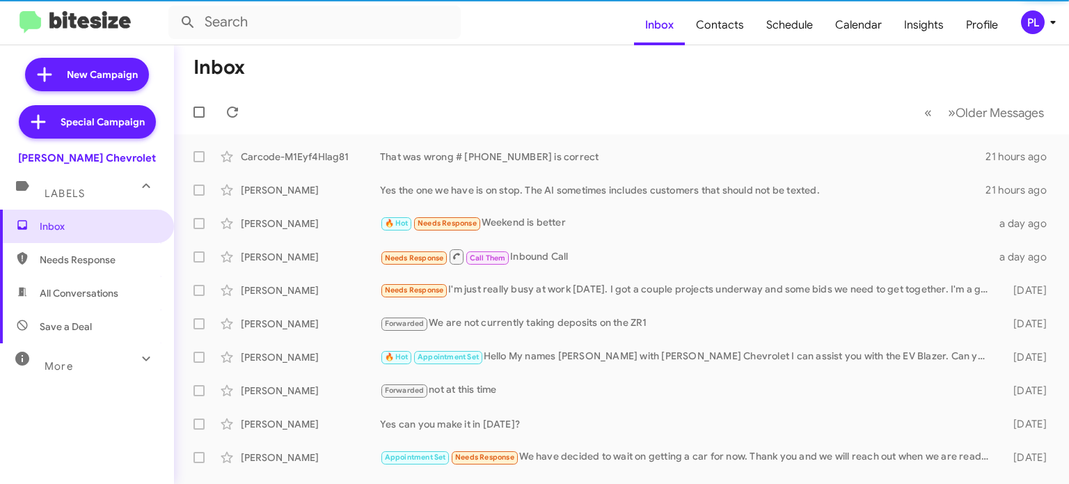
click at [1056, 27] on icon at bounding box center [1053, 22] width 17 height 17
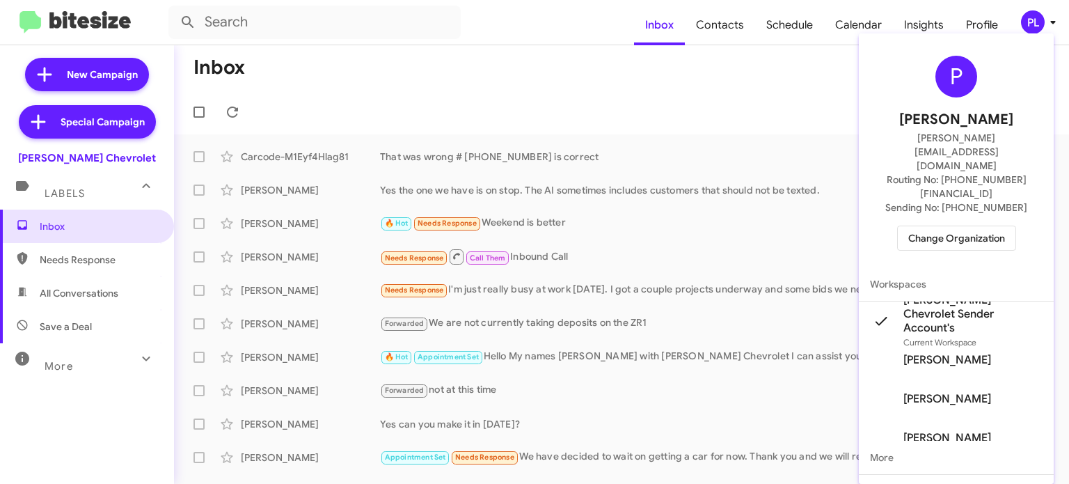
click at [965, 226] on span "Change Organization" at bounding box center [956, 238] width 97 height 24
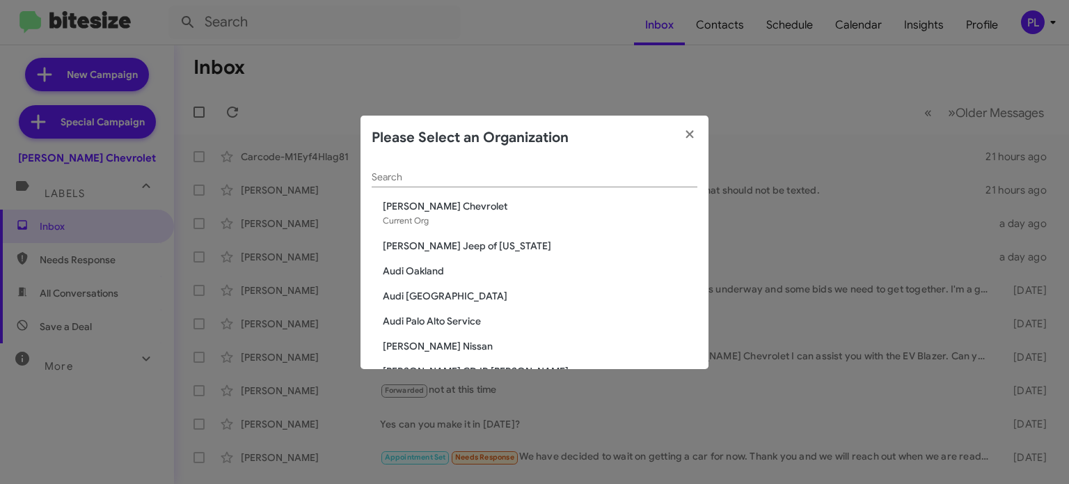
click at [424, 177] on input "Search" at bounding box center [535, 177] width 326 height 11
click at [471, 178] on input "Search" at bounding box center [535, 177] width 326 height 11
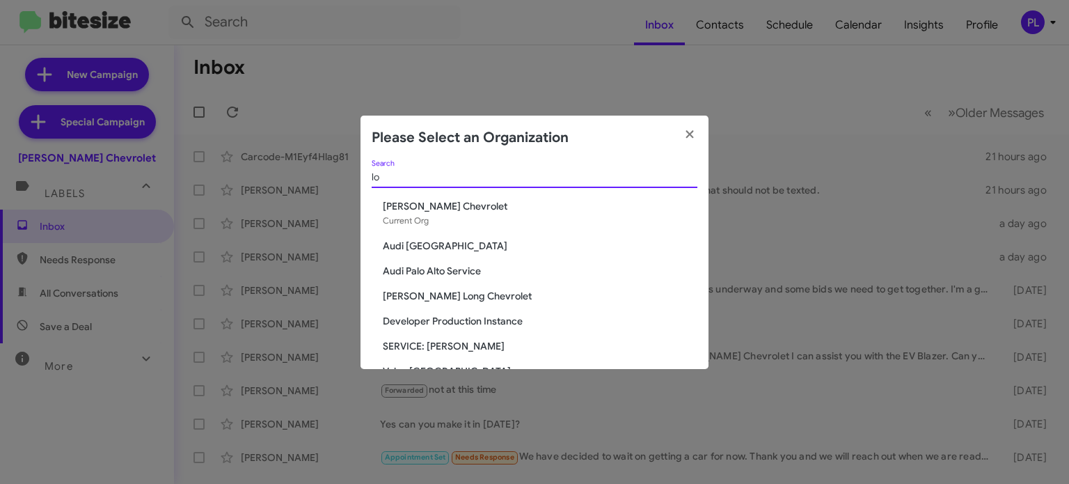
type input "l"
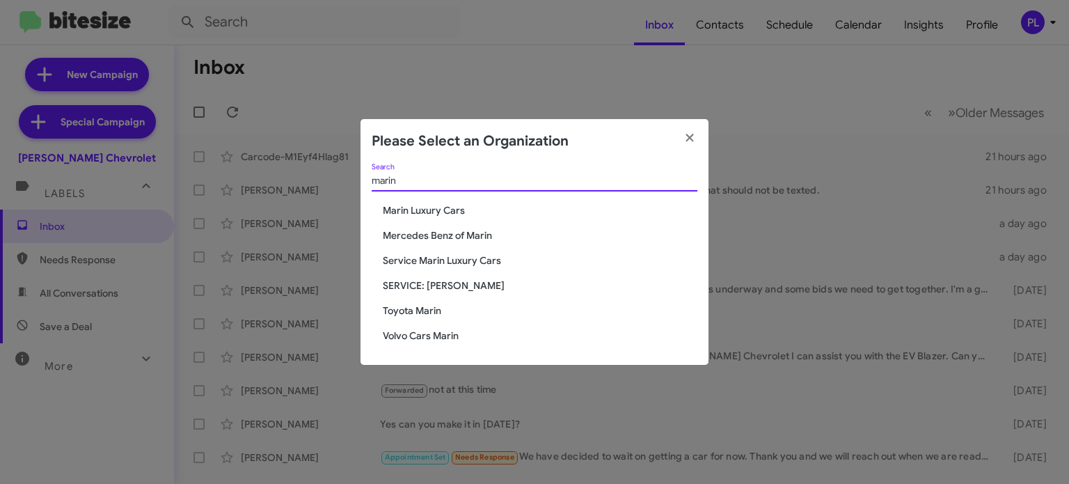
type input "marin"
click at [425, 261] on span "Service Marin Luxury Cars" at bounding box center [540, 260] width 315 height 14
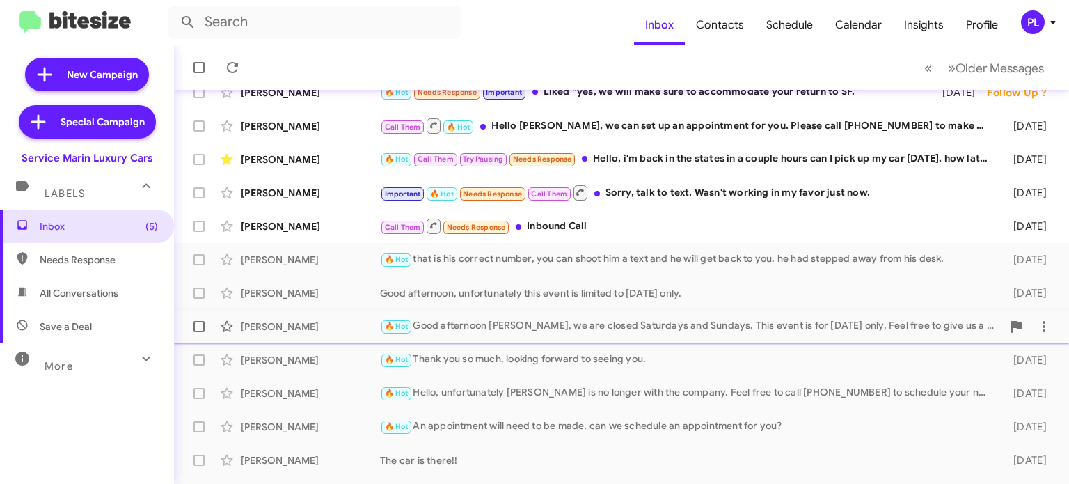
scroll to position [70, 0]
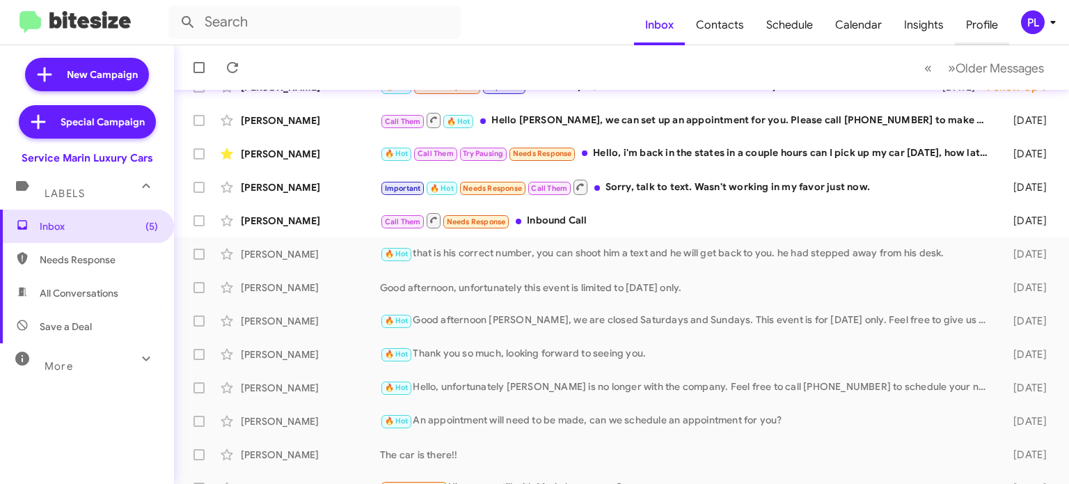
click at [981, 30] on span "Profile" at bounding box center [982, 25] width 54 height 40
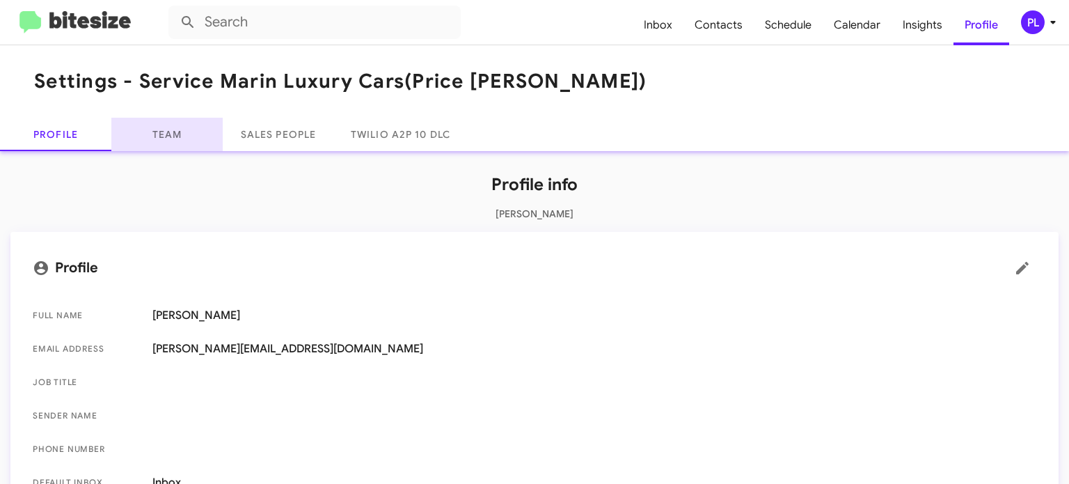
click at [167, 128] on link "Team" at bounding box center [166, 134] width 111 height 33
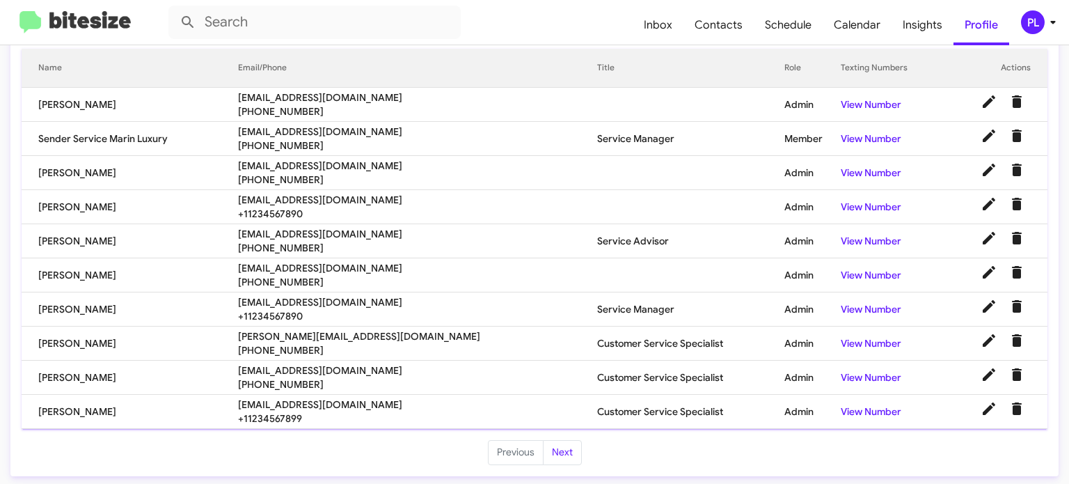
scroll to position [176, 0]
click at [983, 404] on icon at bounding box center [989, 408] width 13 height 13
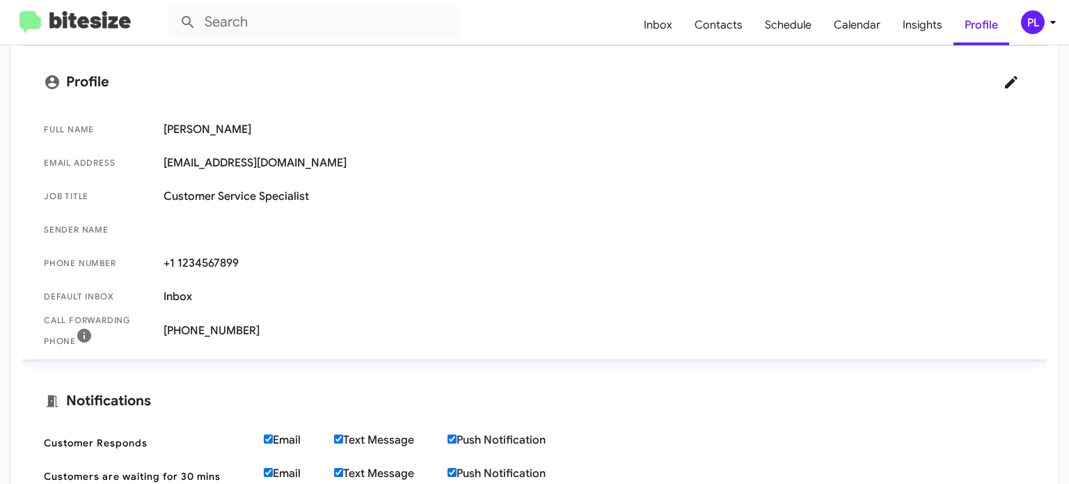
scroll to position [139, 0]
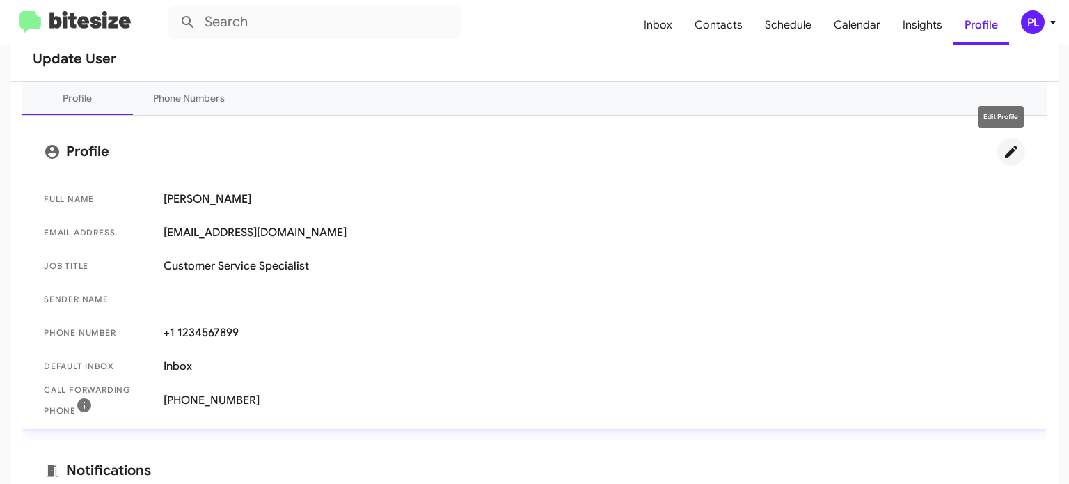
click at [1003, 150] on icon at bounding box center [1011, 151] width 17 height 17
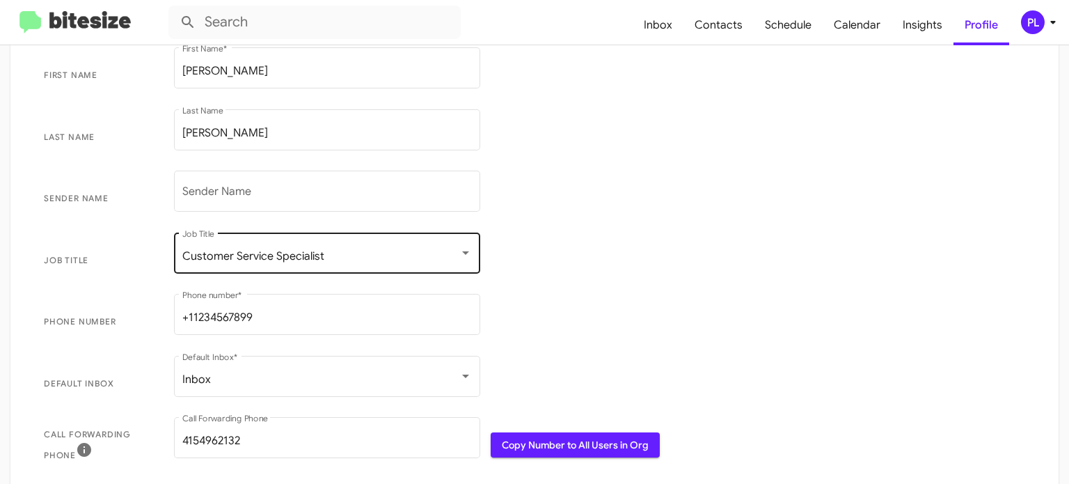
scroll to position [278, 0]
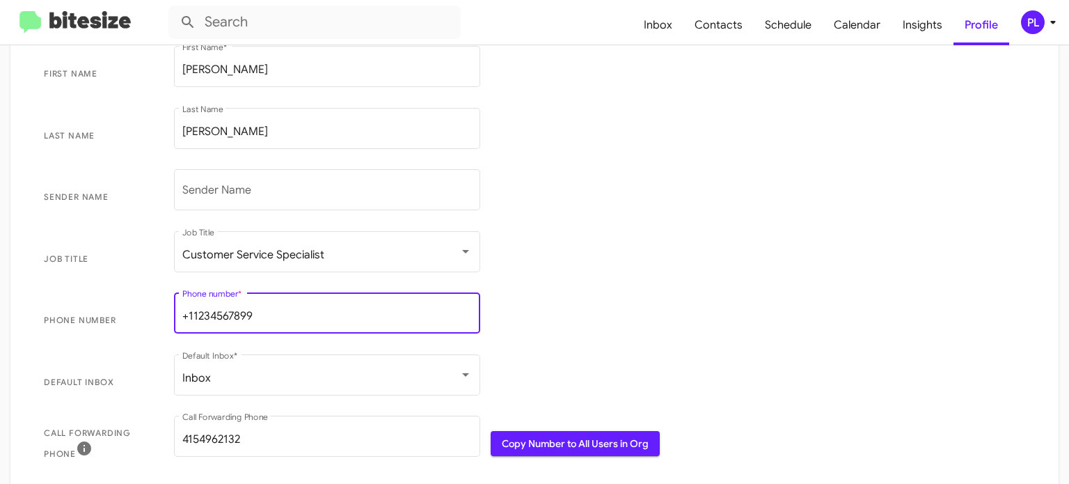
drag, startPoint x: 66, startPoint y: 283, endPoint x: 38, endPoint y: 281, distance: 28.6
click at [38, 281] on mat-list "First Name Tony First Name * Last Name Gomez Last Name Sender Name Sender Name …" at bounding box center [535, 256] width 1004 height 437
click at [266, 317] on input "+11234567899" at bounding box center [327, 316] width 290 height 13
drag, startPoint x: 219, startPoint y: 314, endPoint x: 193, endPoint y: 312, distance: 25.8
click at [193, 312] on input "+11234567899" at bounding box center [327, 316] width 290 height 13
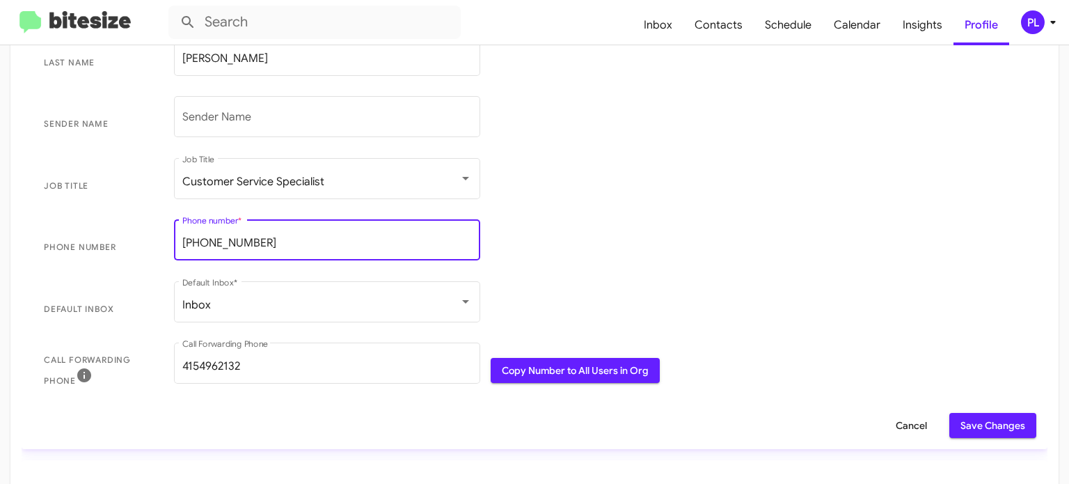
scroll to position [487, 0]
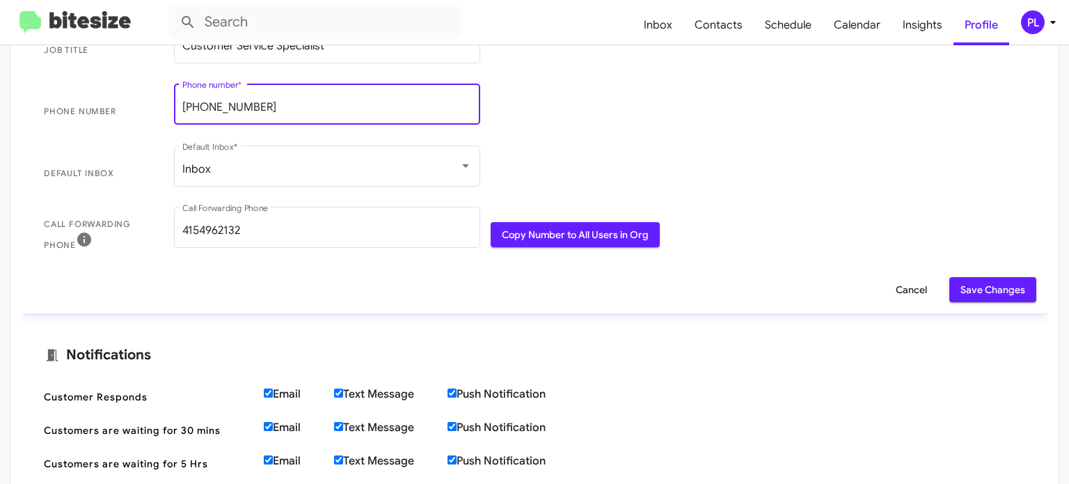
type input "+19253660142"
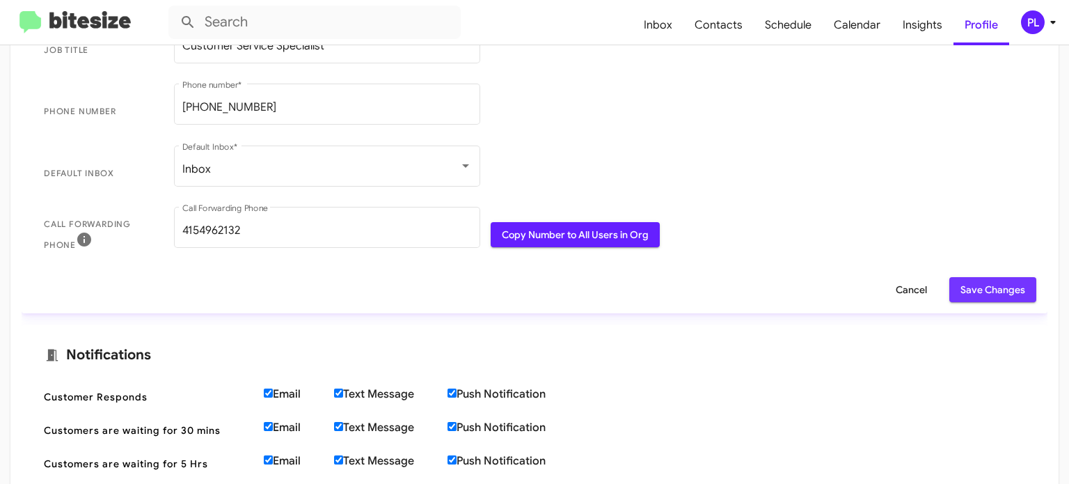
click at [969, 296] on span "Save Changes" at bounding box center [992, 289] width 65 height 25
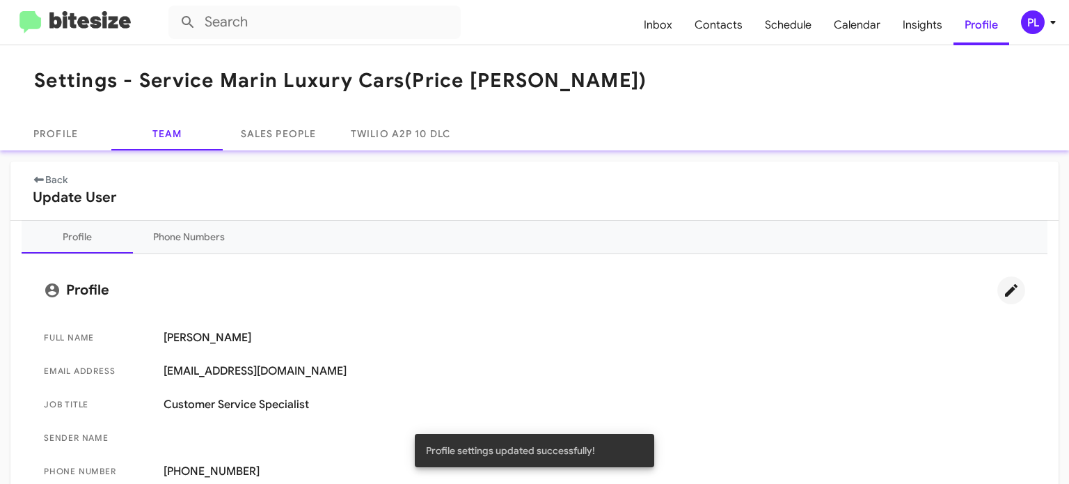
scroll to position [0, 0]
click at [62, 183] on link "Back" at bounding box center [50, 180] width 35 height 13
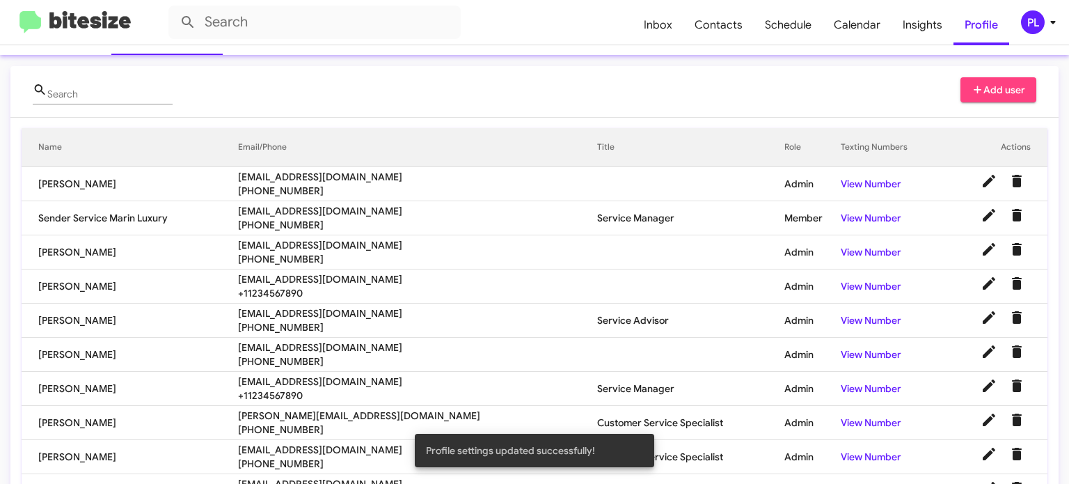
scroll to position [176, 0]
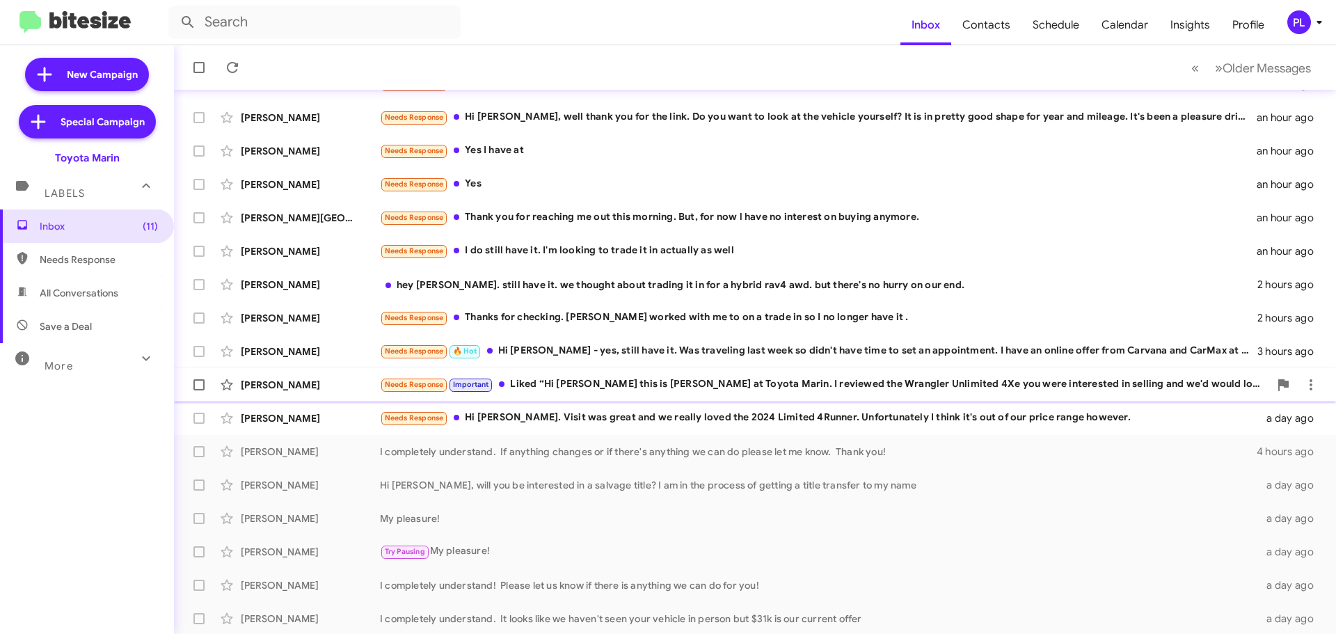
scroll to position [139, 0]
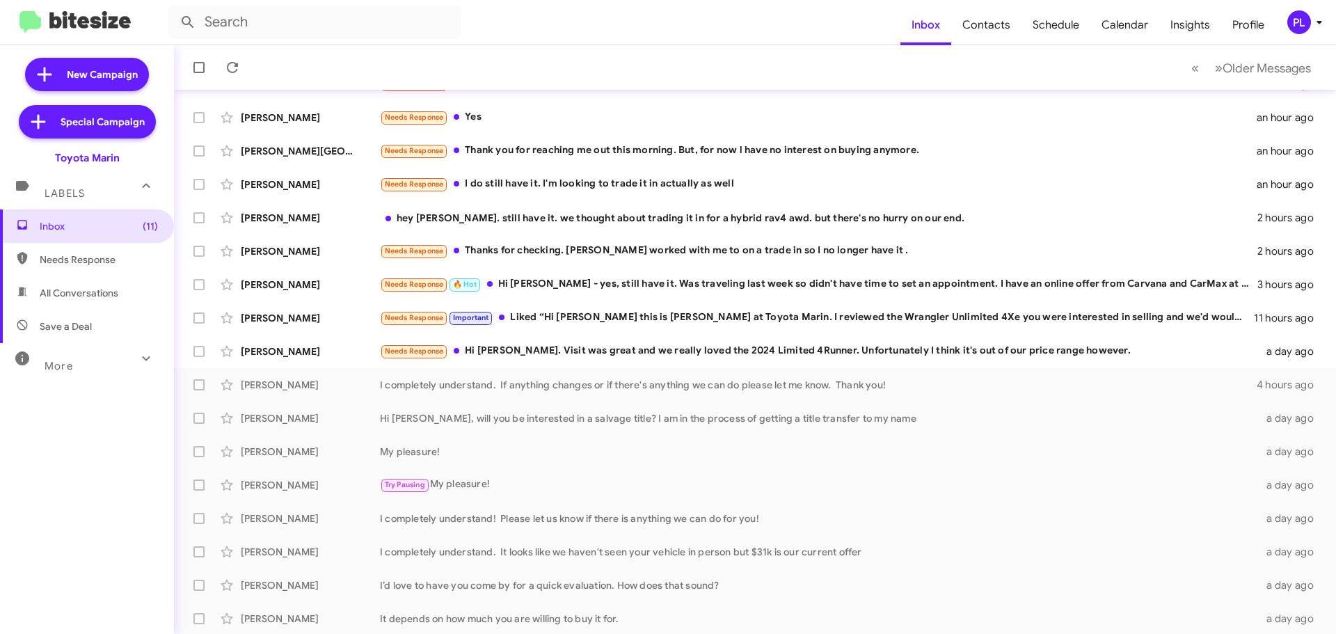
click at [82, 364] on div "More" at bounding box center [73, 360] width 124 height 26
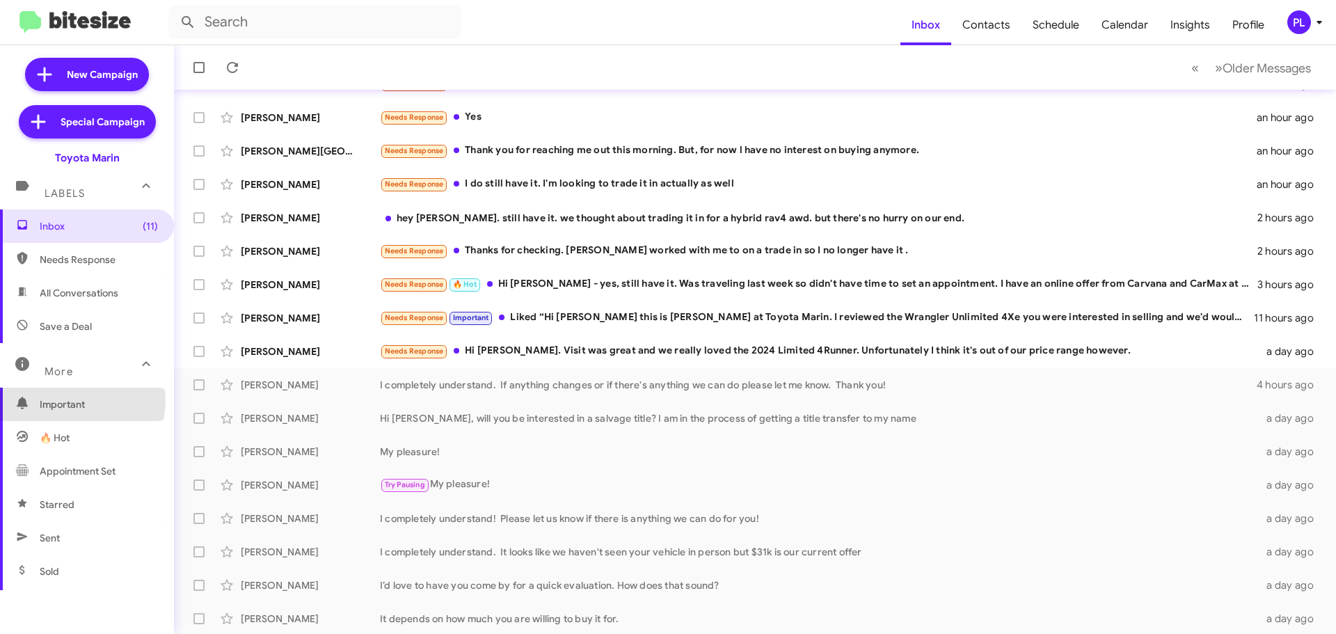
click at [78, 401] on span "Important" at bounding box center [99, 404] width 118 height 14
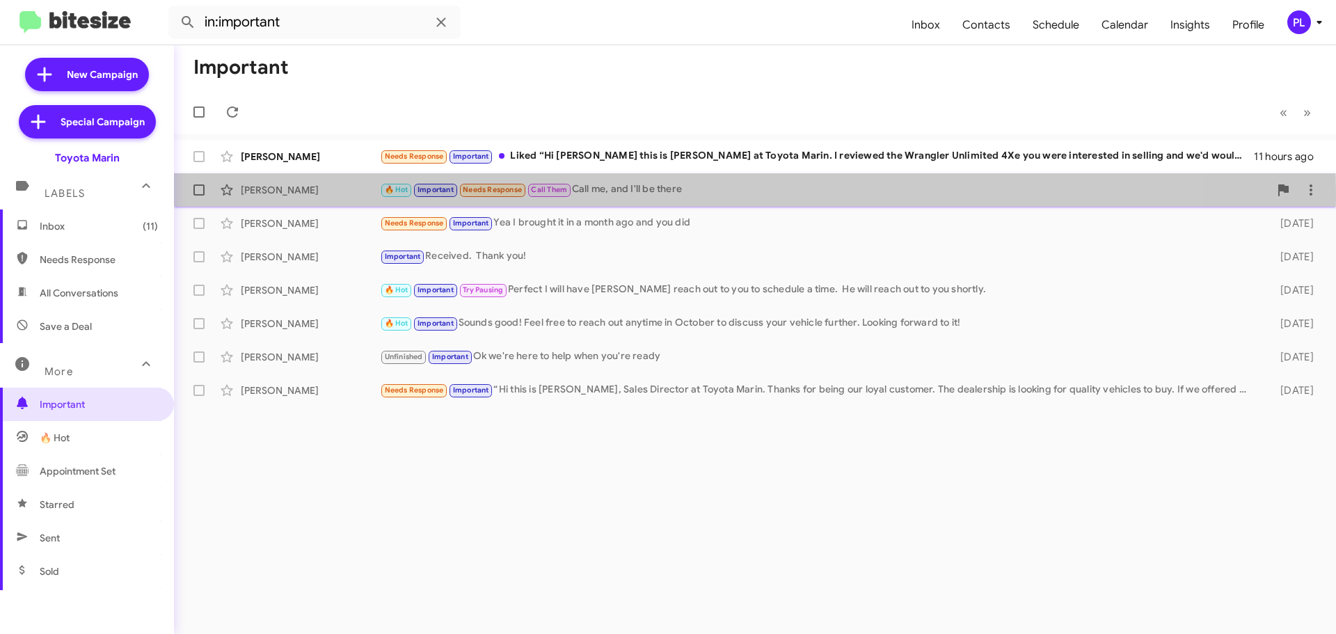
click at [651, 194] on div "🔥 Hot Important Needs Response Call Them Call me, and I'll be there" at bounding box center [824, 190] width 889 height 16
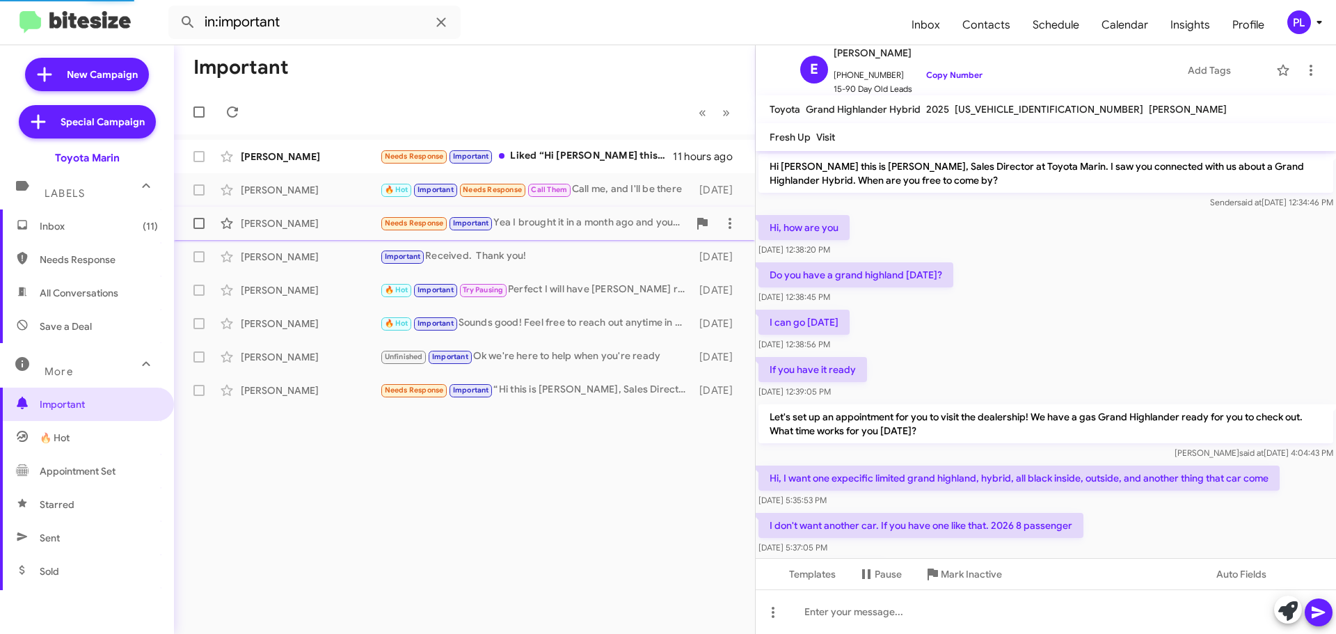
scroll to position [78, 0]
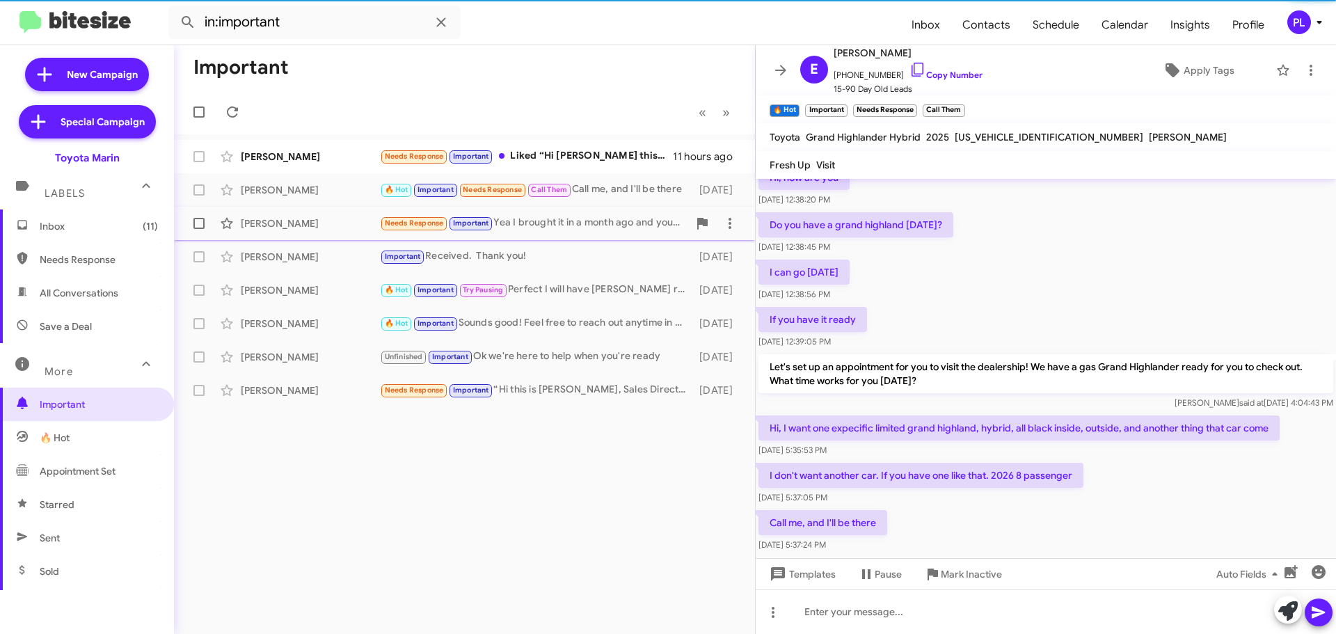
click at [261, 219] on div "Aaron Aiken" at bounding box center [310, 223] width 139 height 14
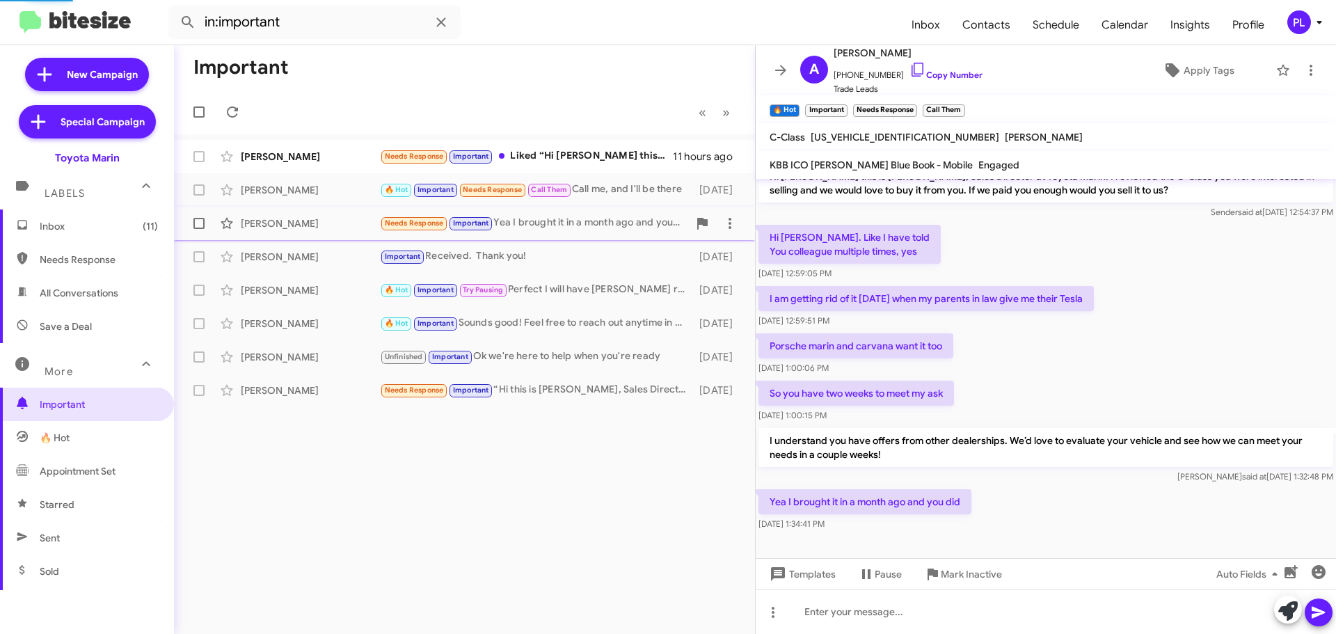
scroll to position [18, 0]
click at [269, 255] on div "Gloria Piedrasanta" at bounding box center [310, 257] width 139 height 14
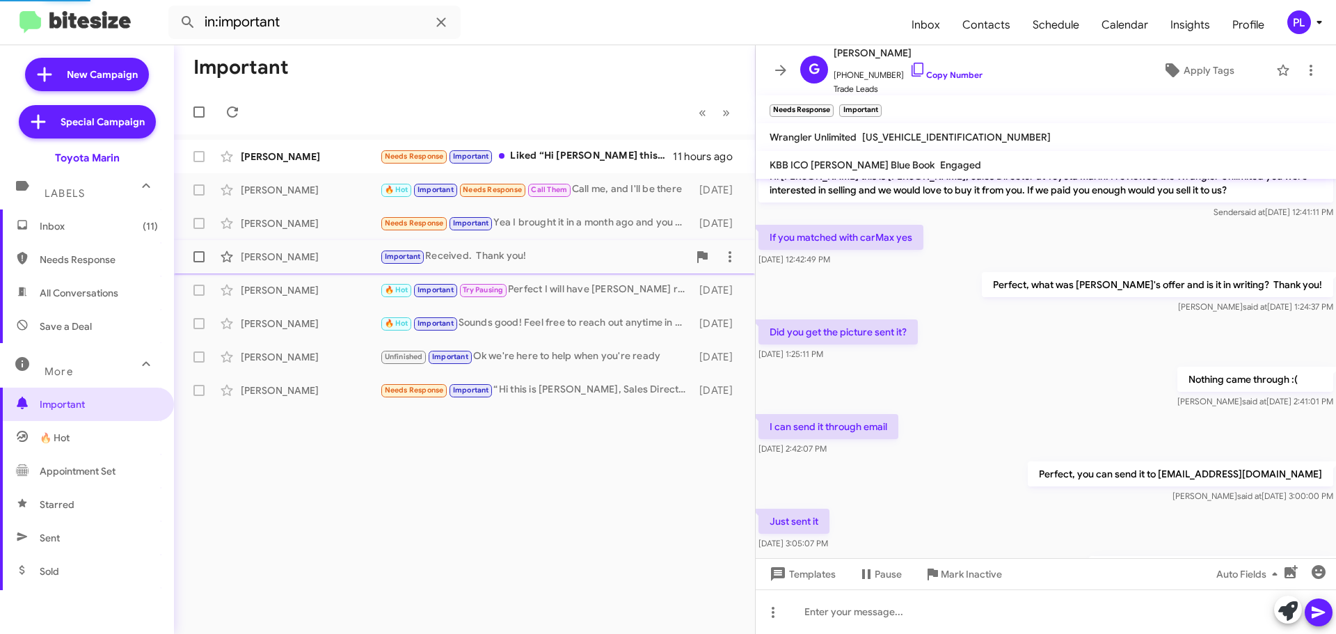
scroll to position [600, 0]
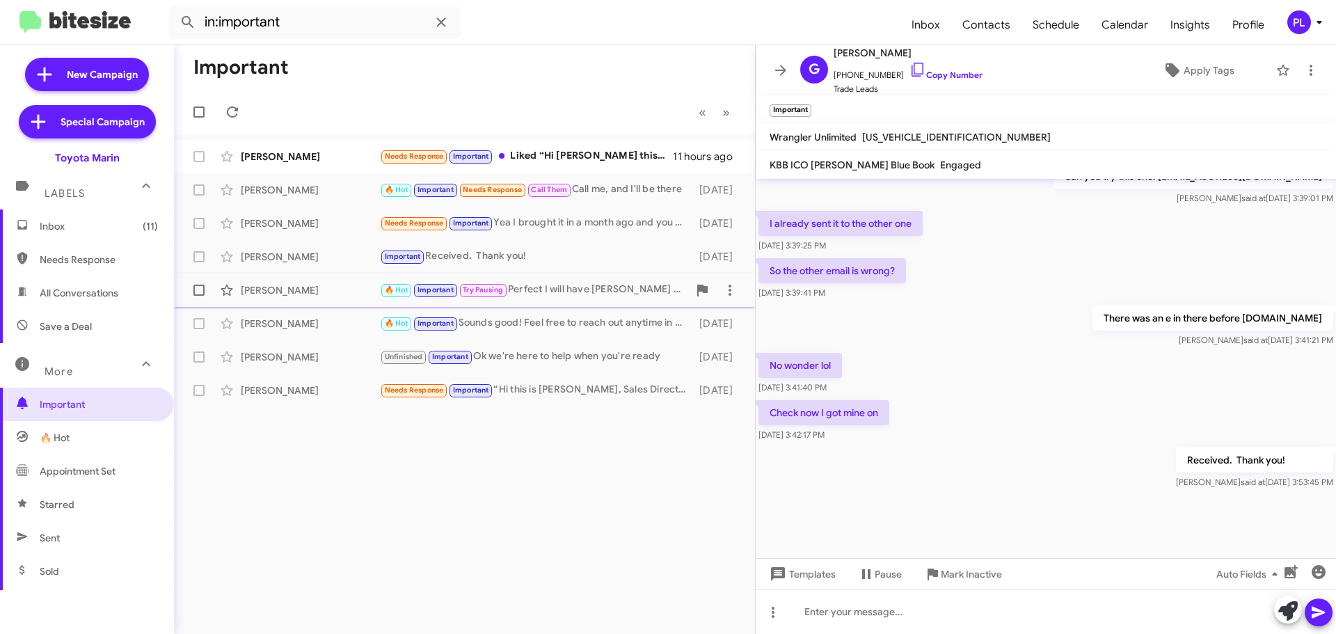
click at [272, 285] on div "Ritu Gulati" at bounding box center [310, 290] width 139 height 14
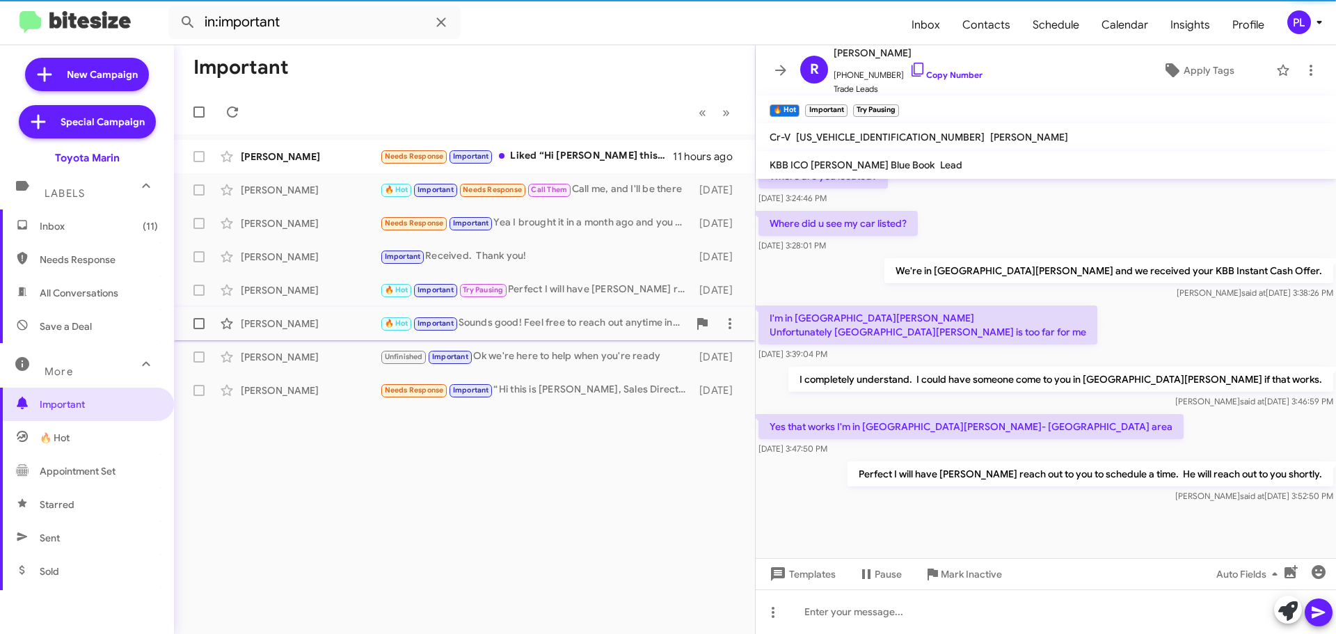
click at [278, 318] on div "Kevin O'Brien" at bounding box center [310, 324] width 139 height 14
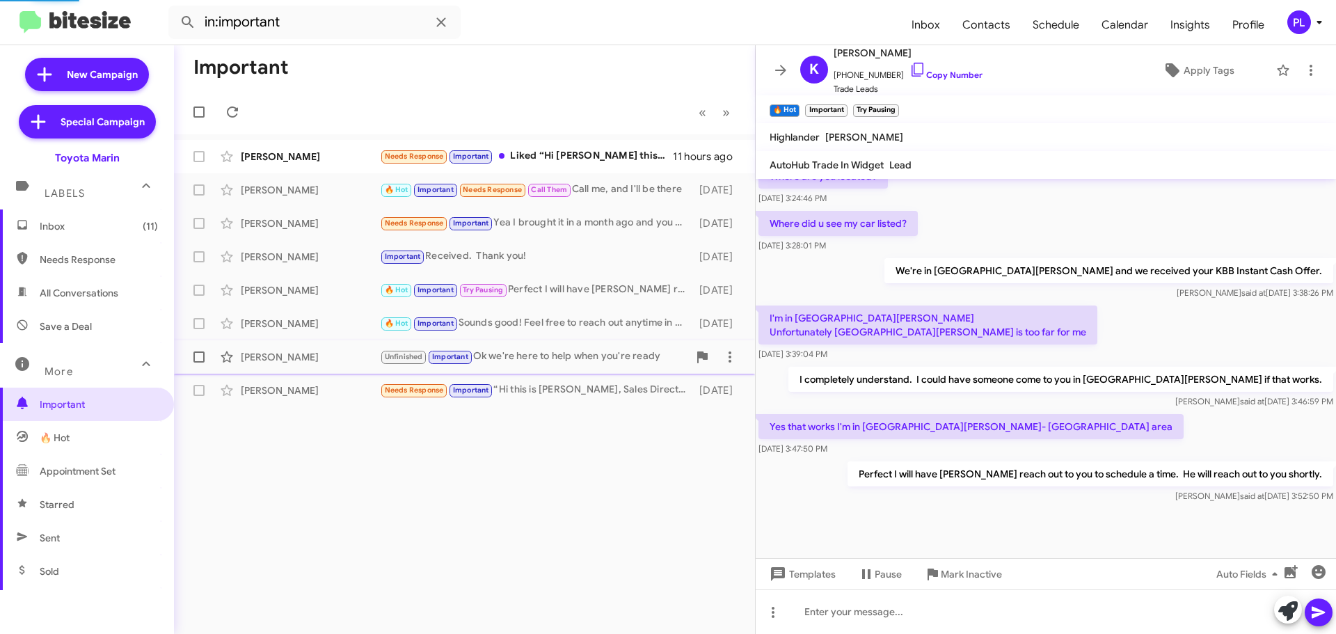
scroll to position [198, 0]
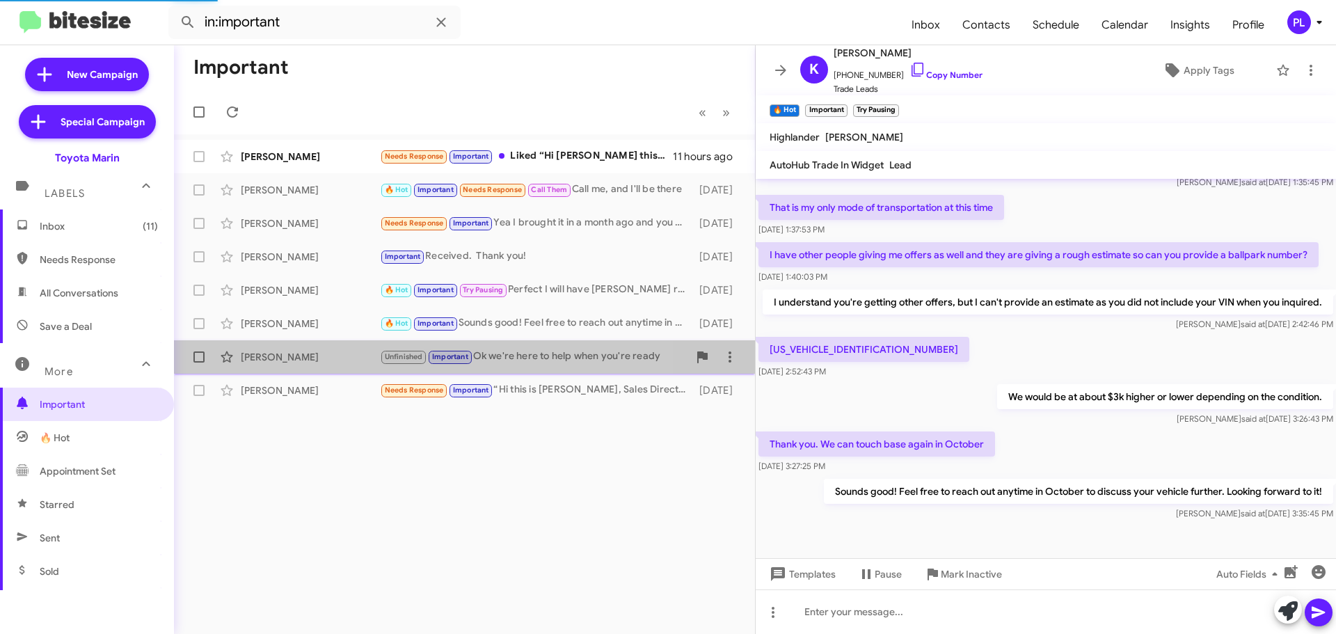
click at [272, 355] on div "Sargius Pazokh" at bounding box center [310, 357] width 139 height 14
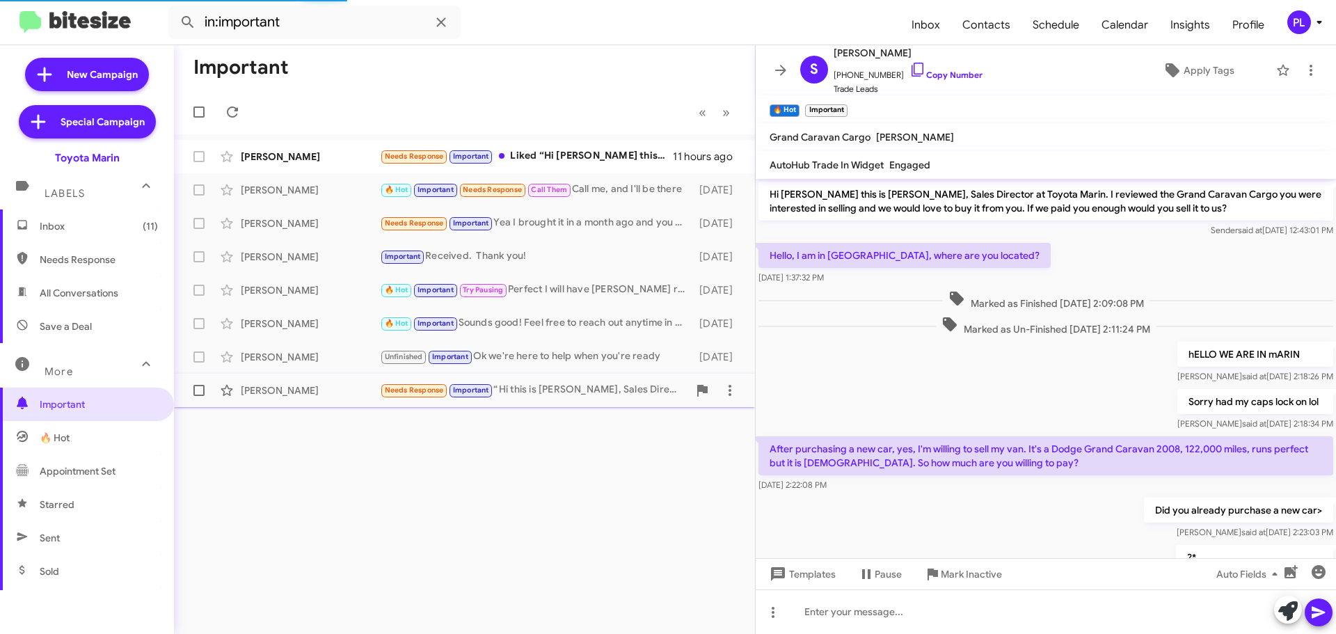
click at [271, 382] on div "Dong Kim Needs Response Important “ Hi this is Nathan Myler, Sales Director at …" at bounding box center [464, 391] width 559 height 28
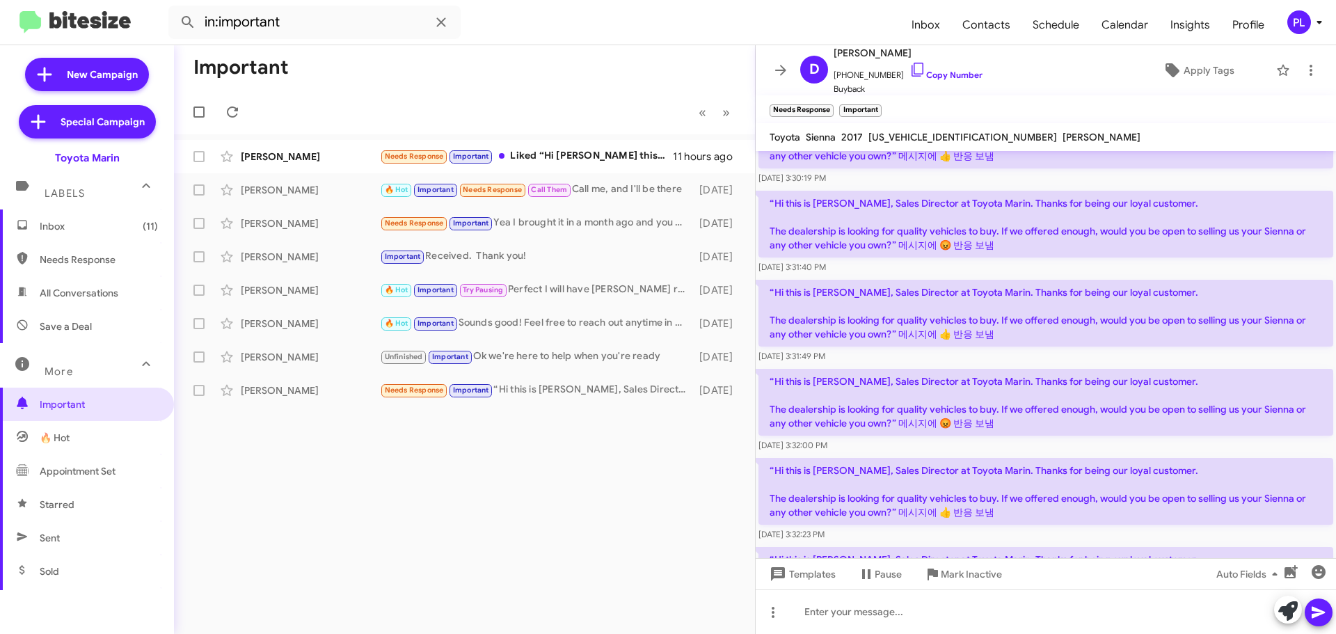
scroll to position [241, 0]
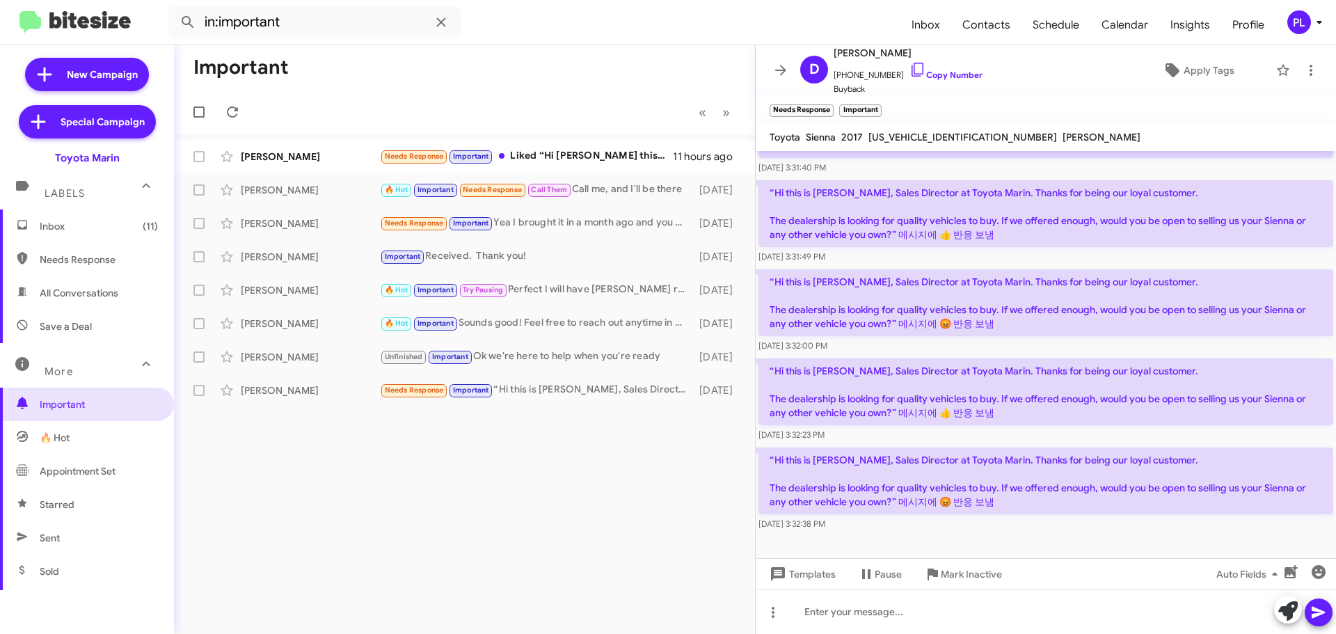
click at [77, 436] on span "🔥 Hot" at bounding box center [87, 437] width 174 height 33
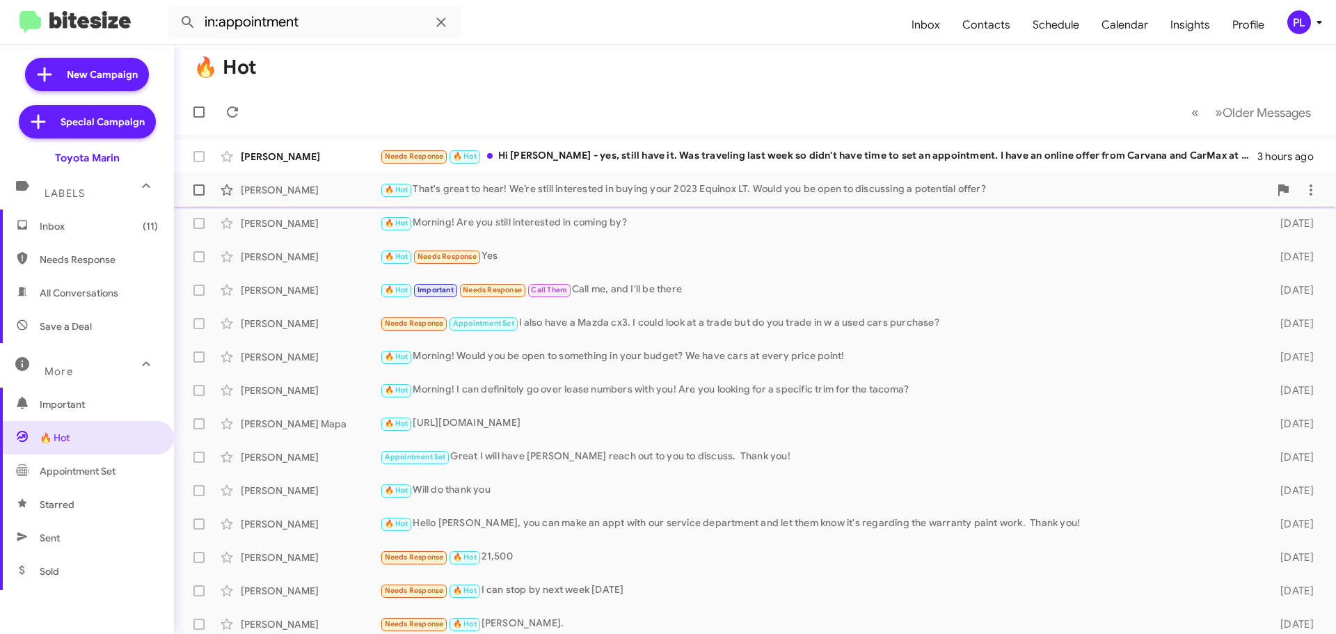
click at [290, 196] on div "Dione Lopez Gutierrez" at bounding box center [310, 190] width 139 height 14
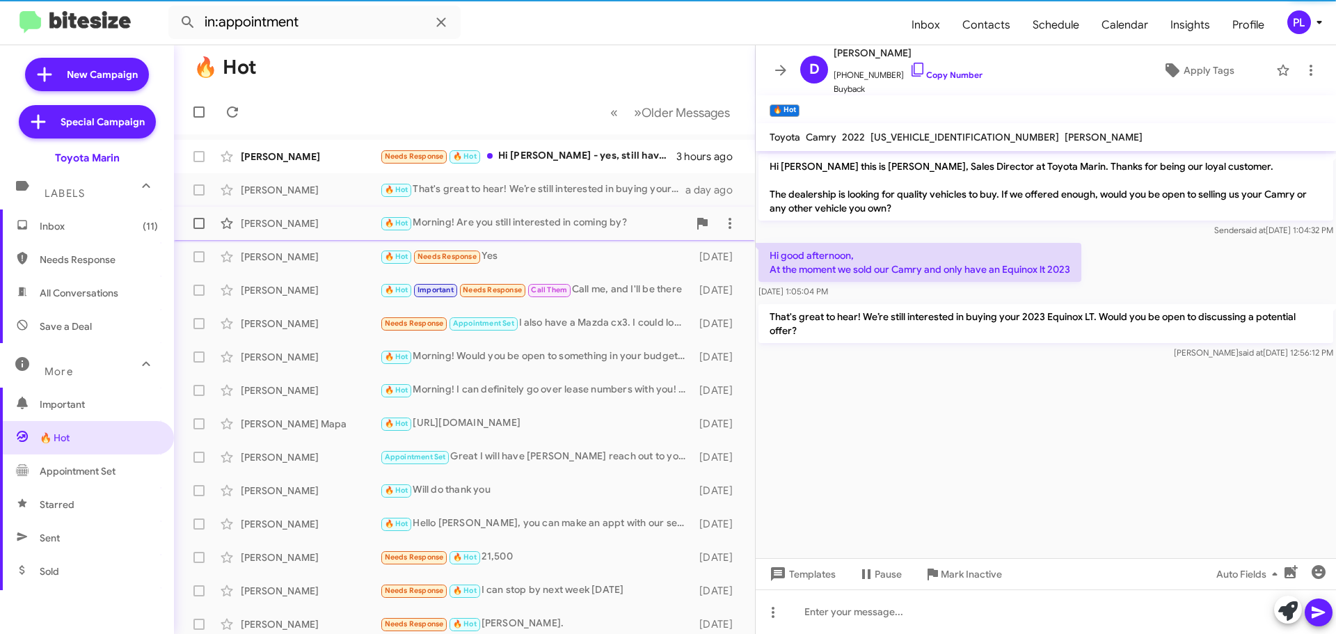
click at [288, 221] on div "Arturo Cabrera" at bounding box center [310, 223] width 139 height 14
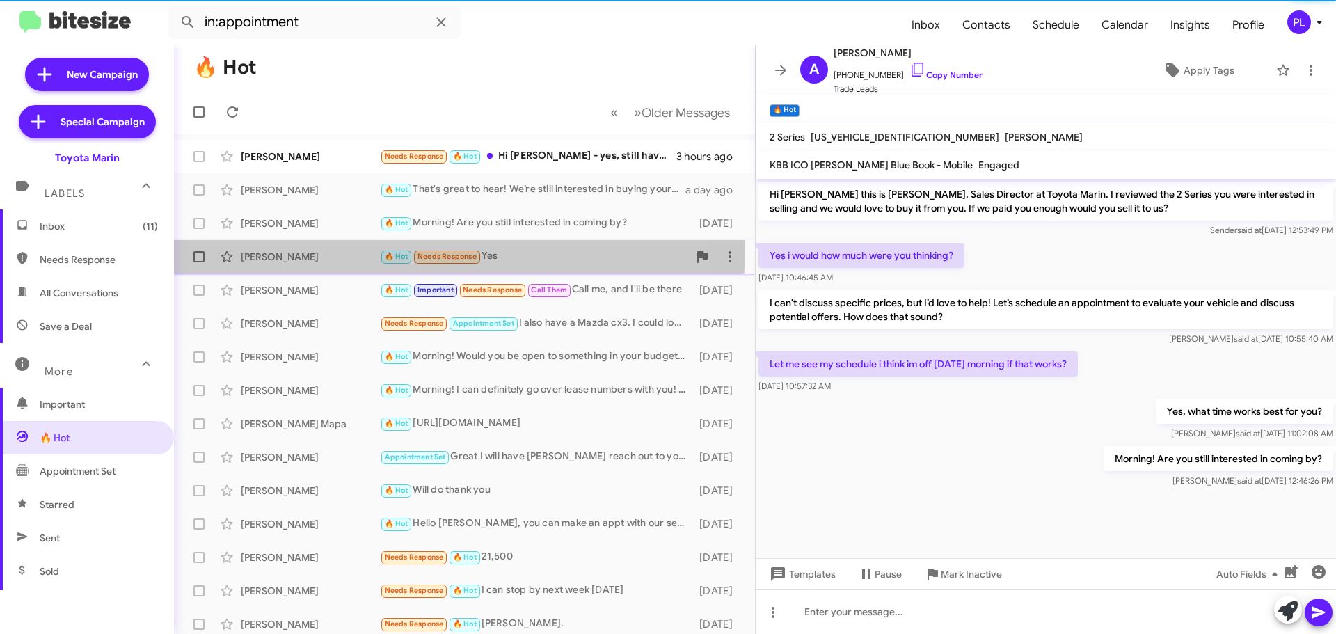
click at [285, 243] on div "Rich Bennett 🔥 Hot Needs Response Yes 4 days ago" at bounding box center [464, 257] width 559 height 28
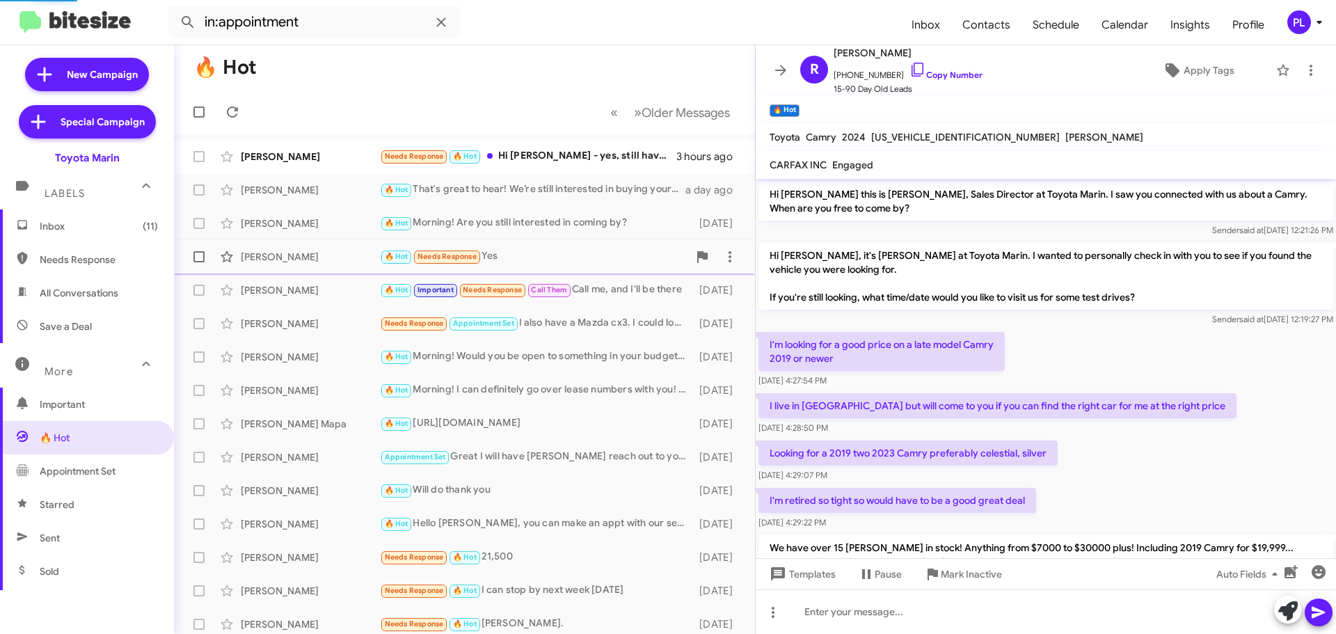
scroll to position [111, 0]
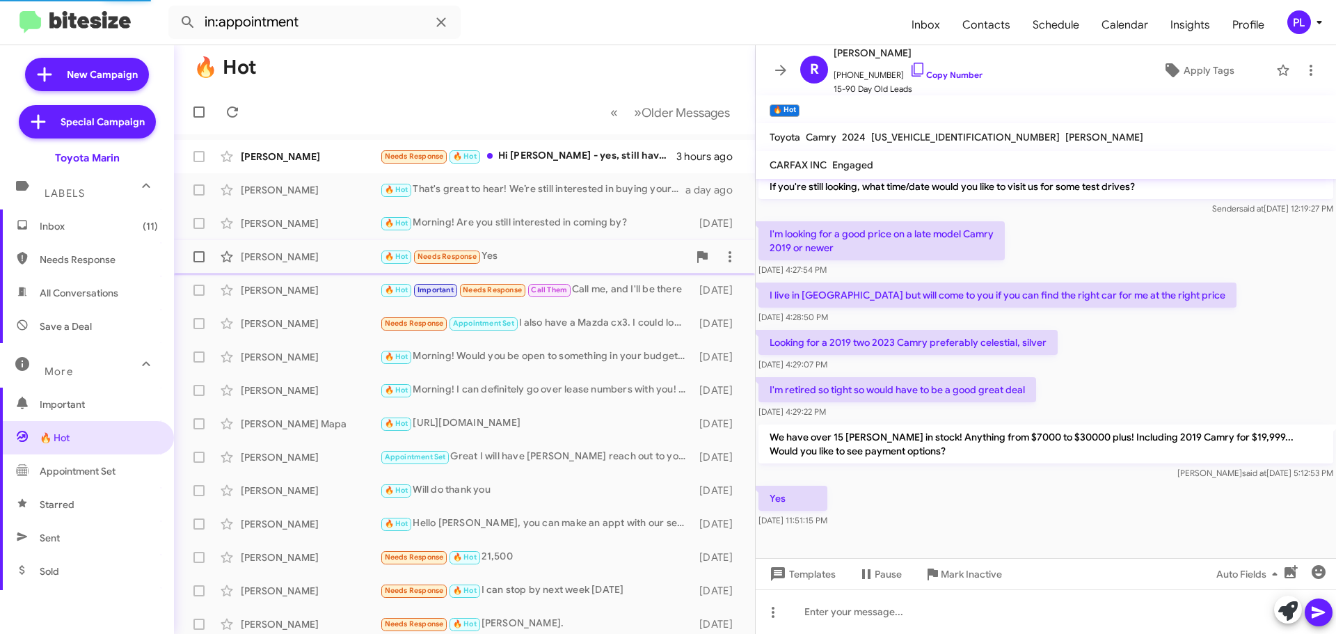
click at [279, 267] on div "Rich Bennett 🔥 Hot Needs Response Yes 4 days ago" at bounding box center [464, 257] width 559 height 28
click at [279, 320] on div "Kim Trainor" at bounding box center [310, 324] width 139 height 14
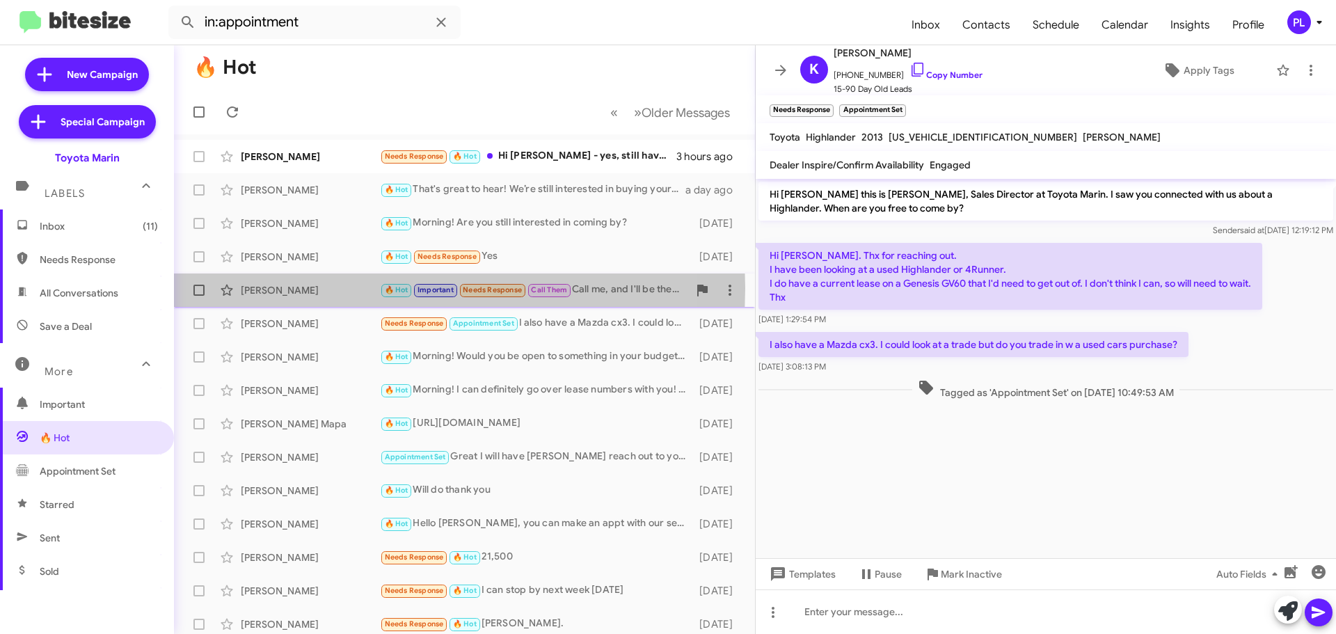
click at [279, 288] on div "Elistania De Paula" at bounding box center [310, 290] width 139 height 14
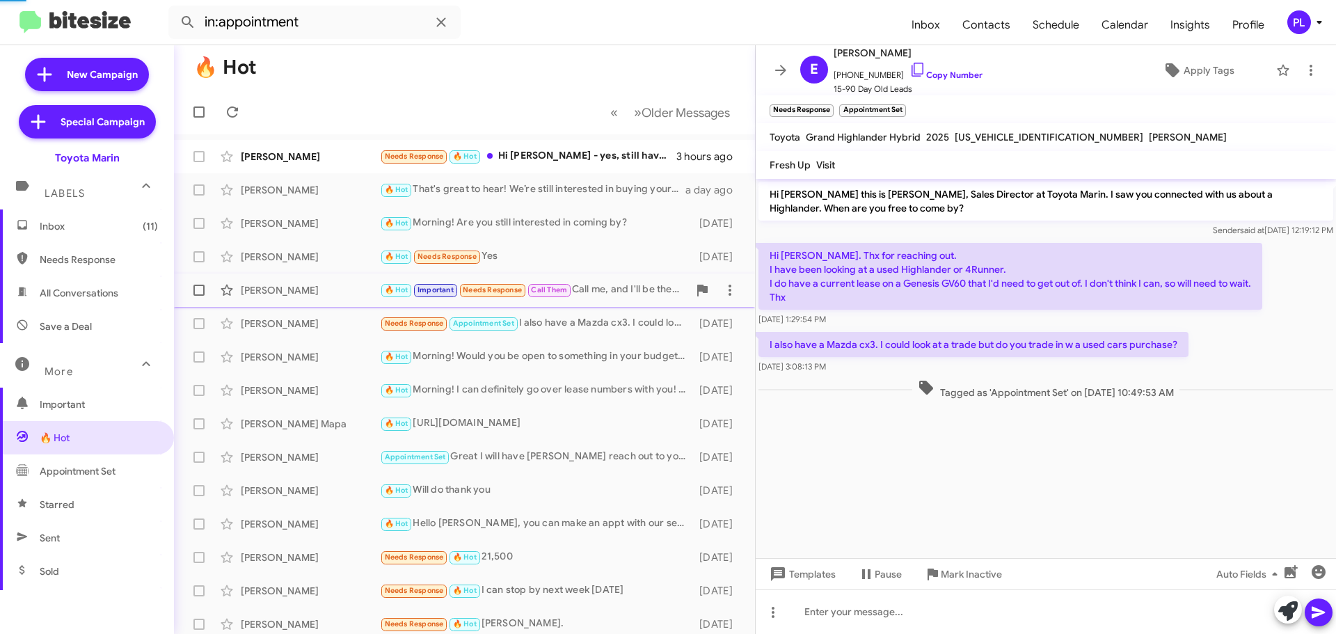
scroll to position [106, 0]
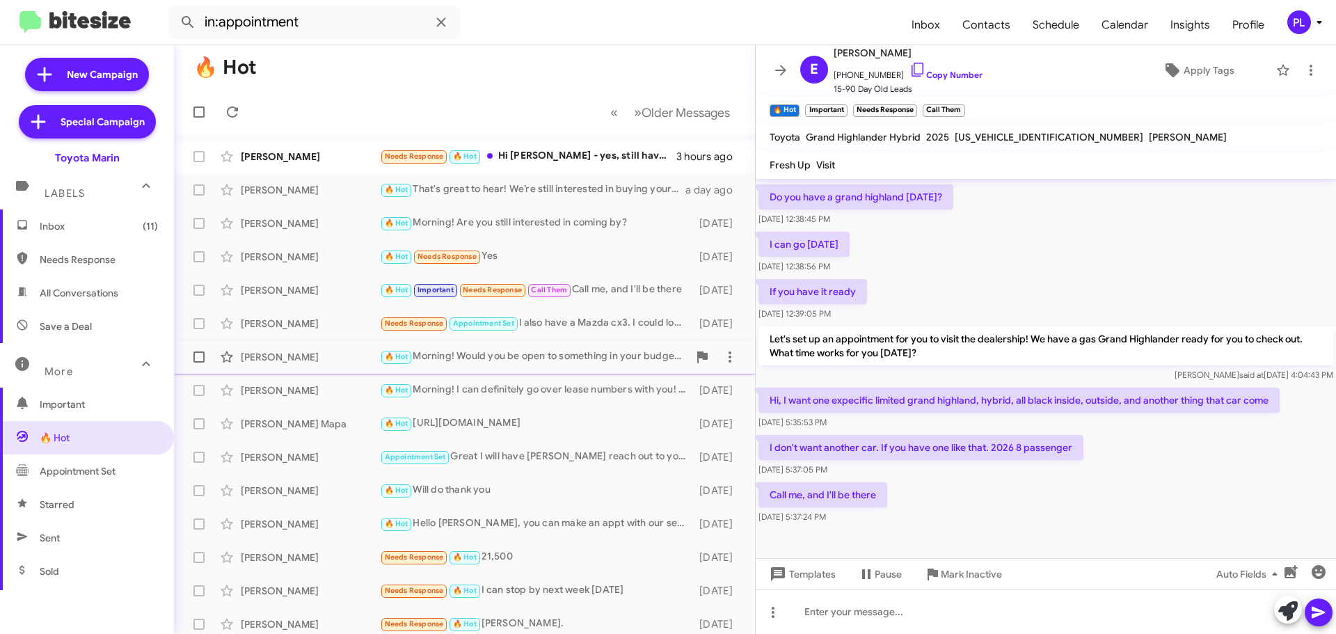
click at [284, 354] on div "Carlos Rodaspena" at bounding box center [310, 357] width 139 height 14
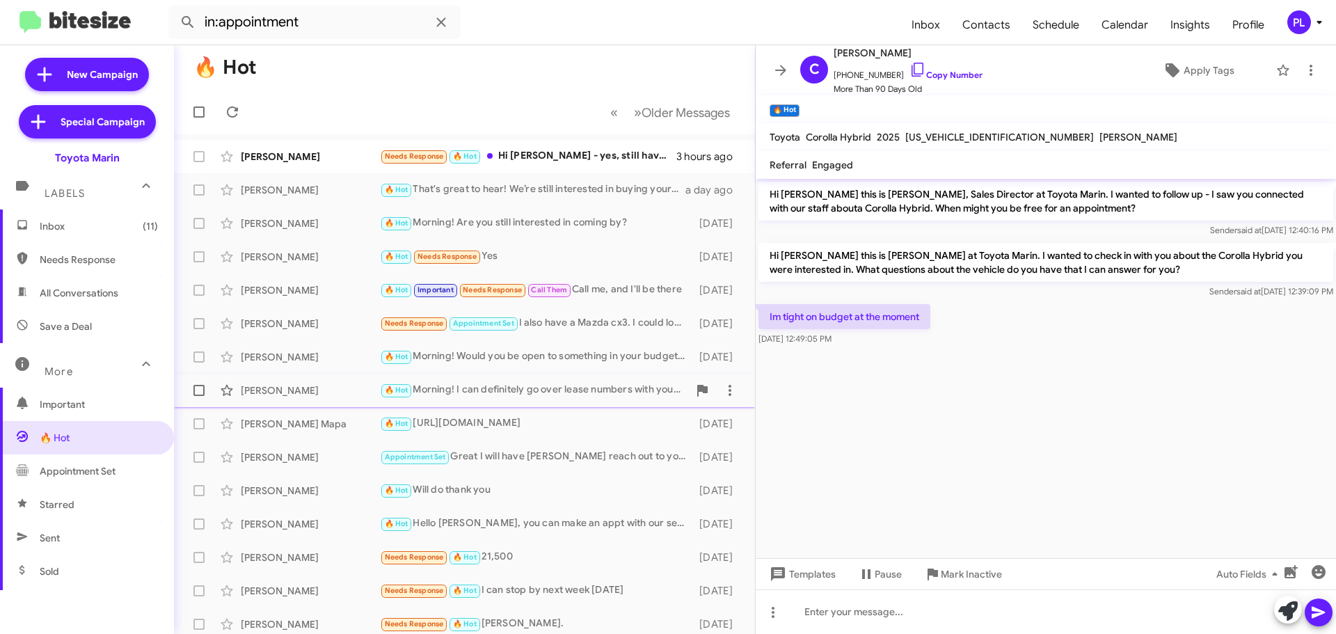
click at [280, 393] on div "Jesse Lopez" at bounding box center [310, 390] width 139 height 14
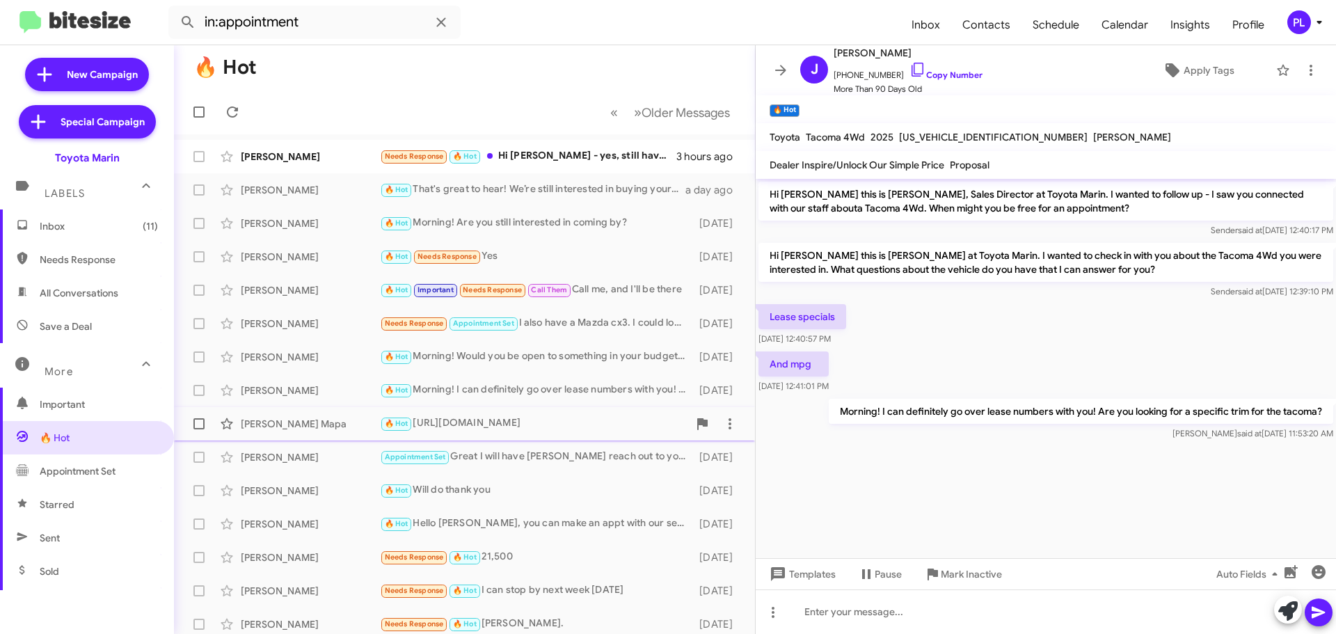
click at [271, 424] on div "Russel Mapa" at bounding box center [310, 424] width 139 height 14
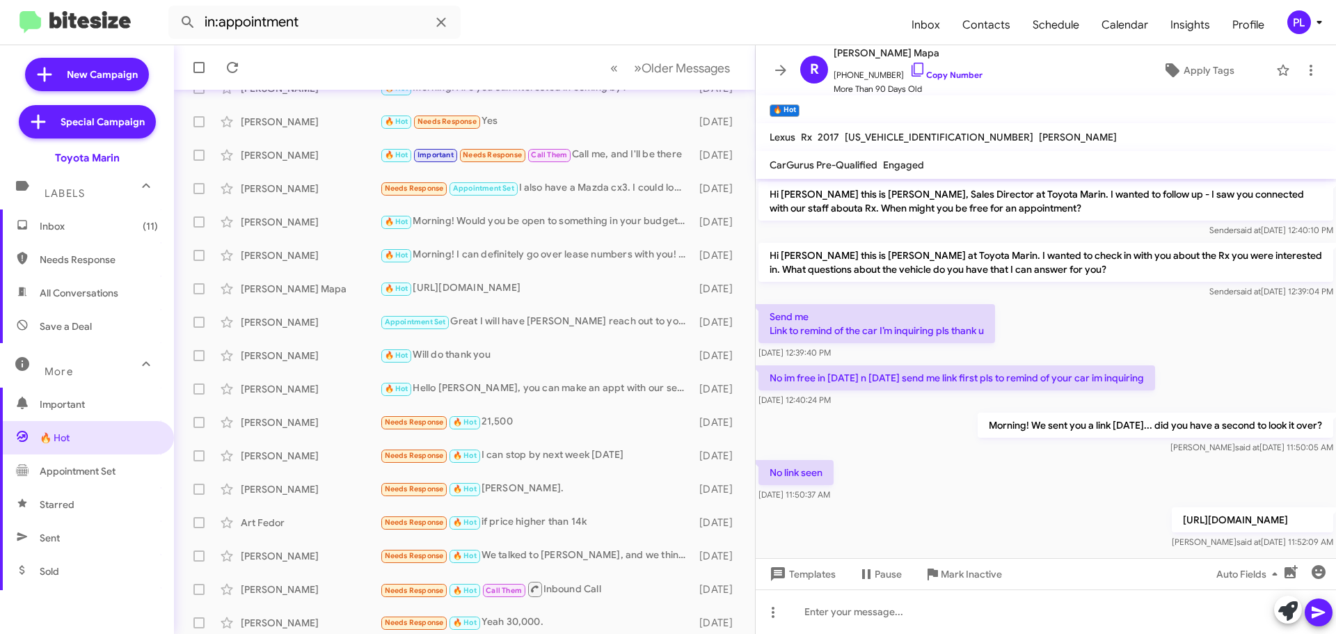
scroll to position [139, 0]
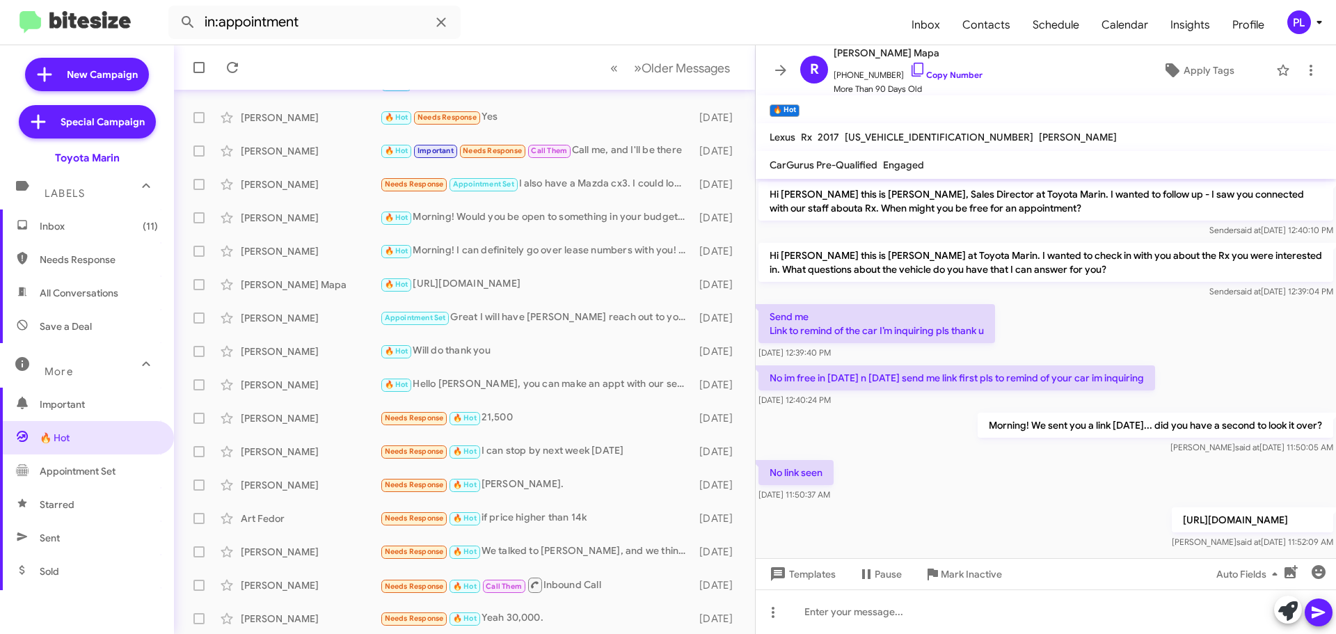
click at [87, 480] on span "Appointment Set" at bounding box center [87, 470] width 174 height 33
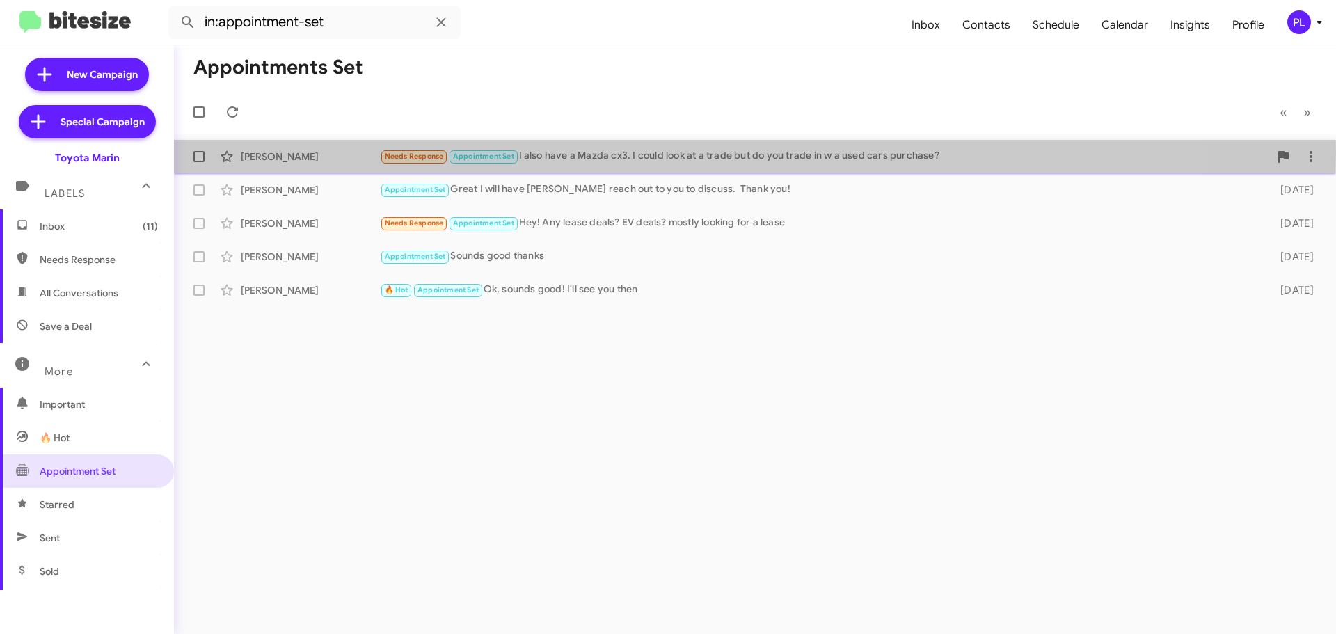
click at [562, 152] on div "Needs Response Appointment Set I also have a Mazda cx3. I could look at a trade…" at bounding box center [824, 156] width 889 height 16
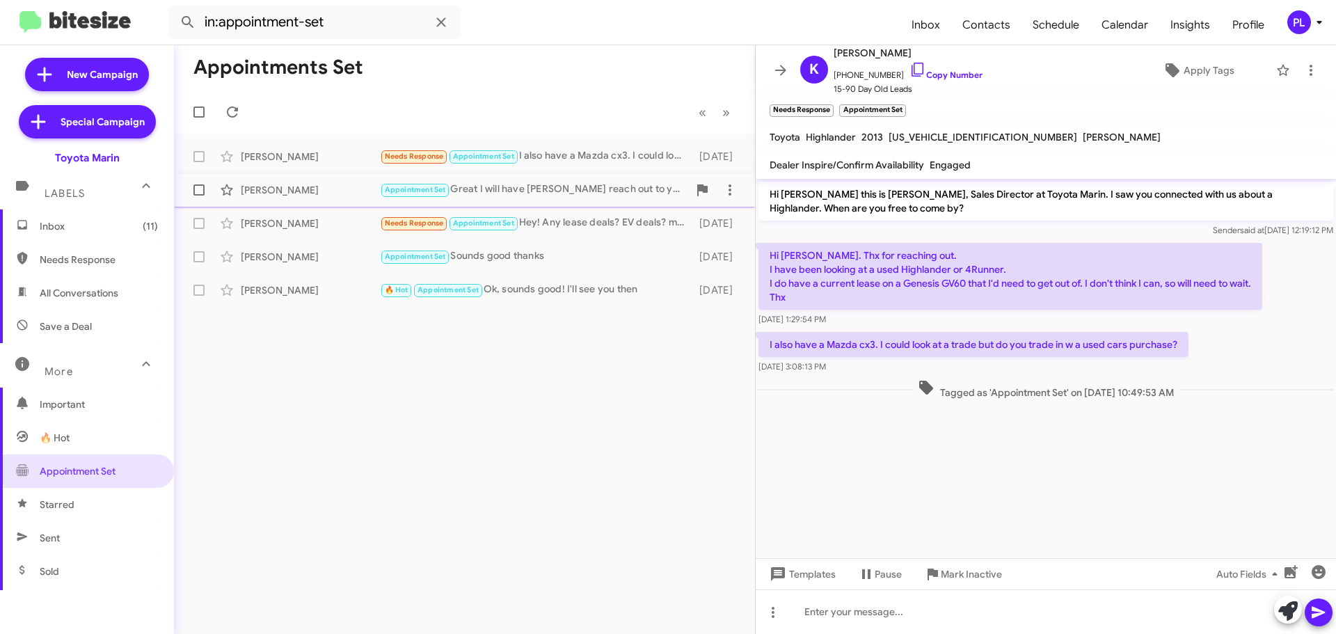
click at [299, 191] on div "Benjamin Weiss" at bounding box center [310, 190] width 139 height 14
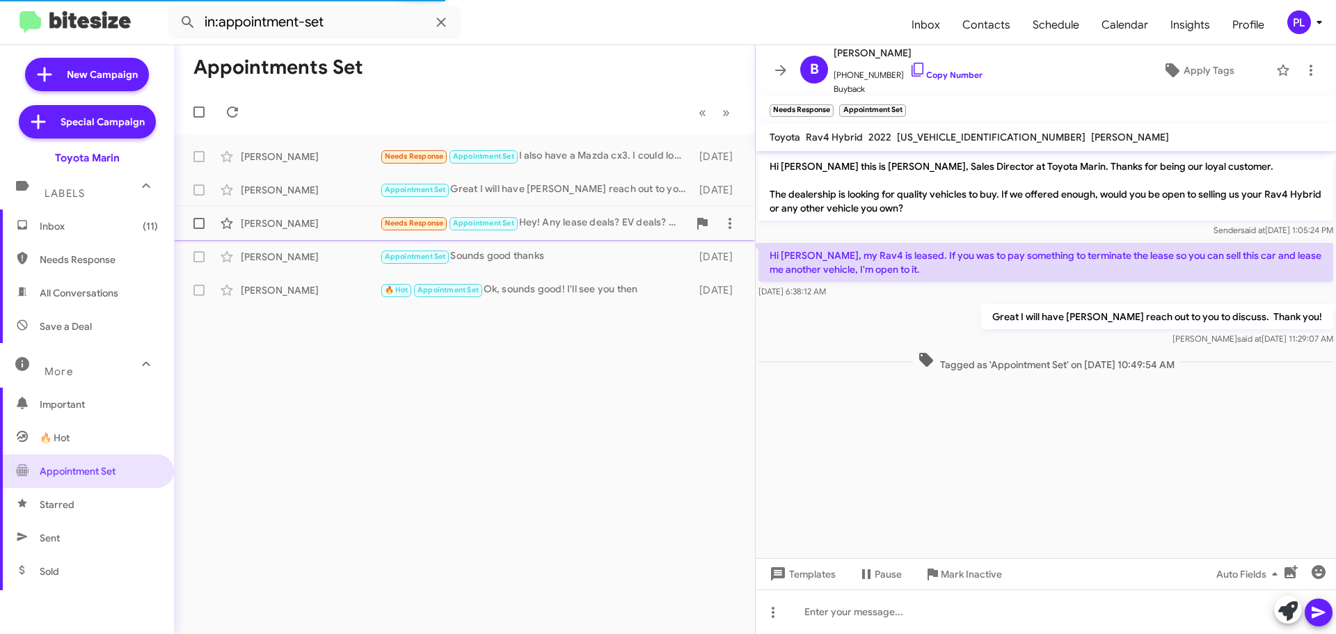
click at [296, 217] on div "Caesar Castillo" at bounding box center [310, 223] width 139 height 14
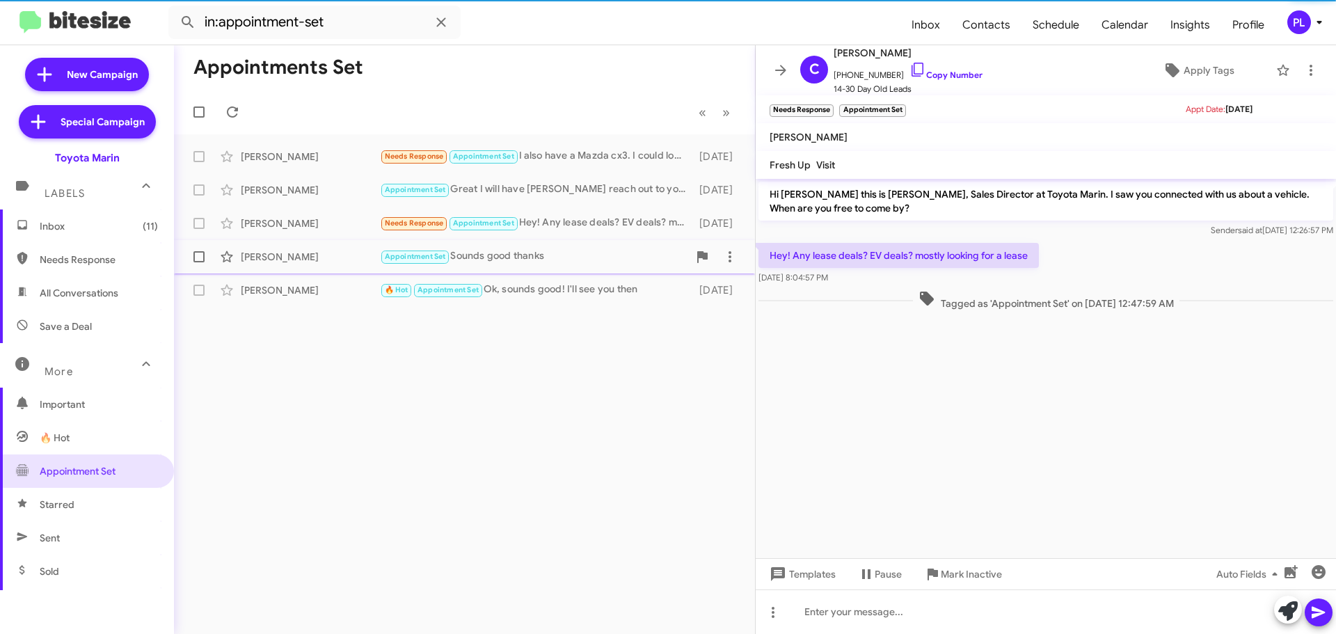
click at [292, 245] on div "Jad Elkhoury Appointment Set Sounds good thanks 13 days ago" at bounding box center [464, 257] width 559 height 28
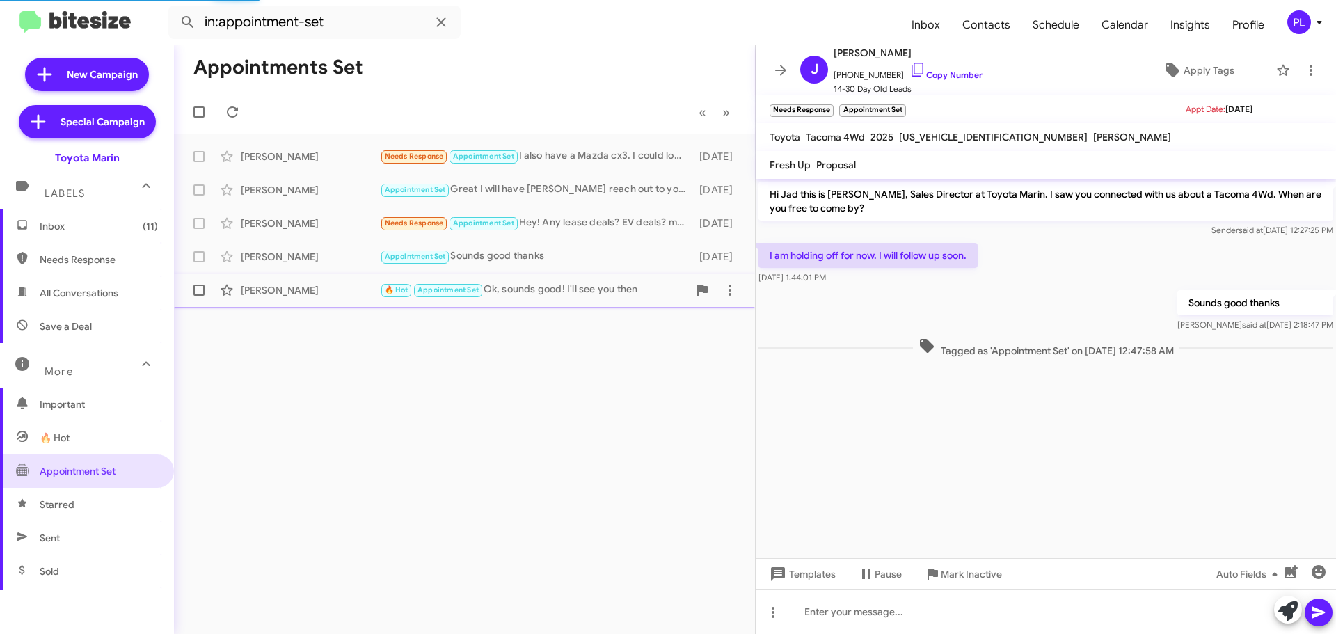
click at [286, 285] on div "Alexcia C" at bounding box center [310, 290] width 139 height 14
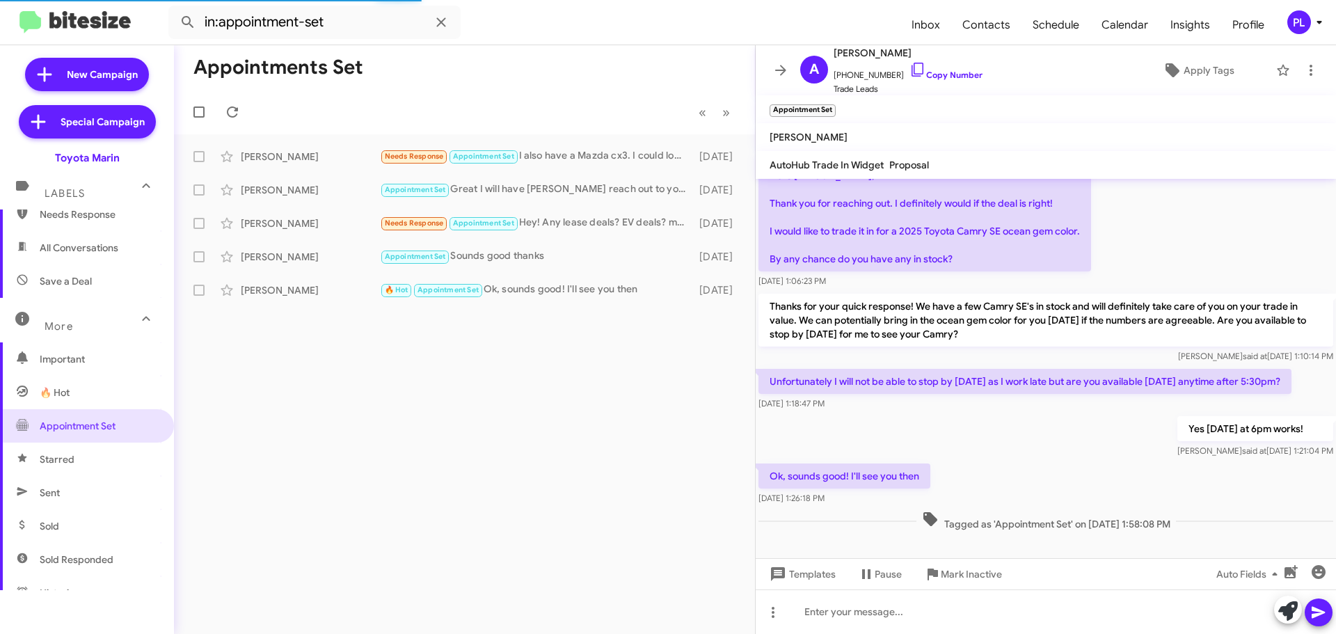
scroll to position [70, 0]
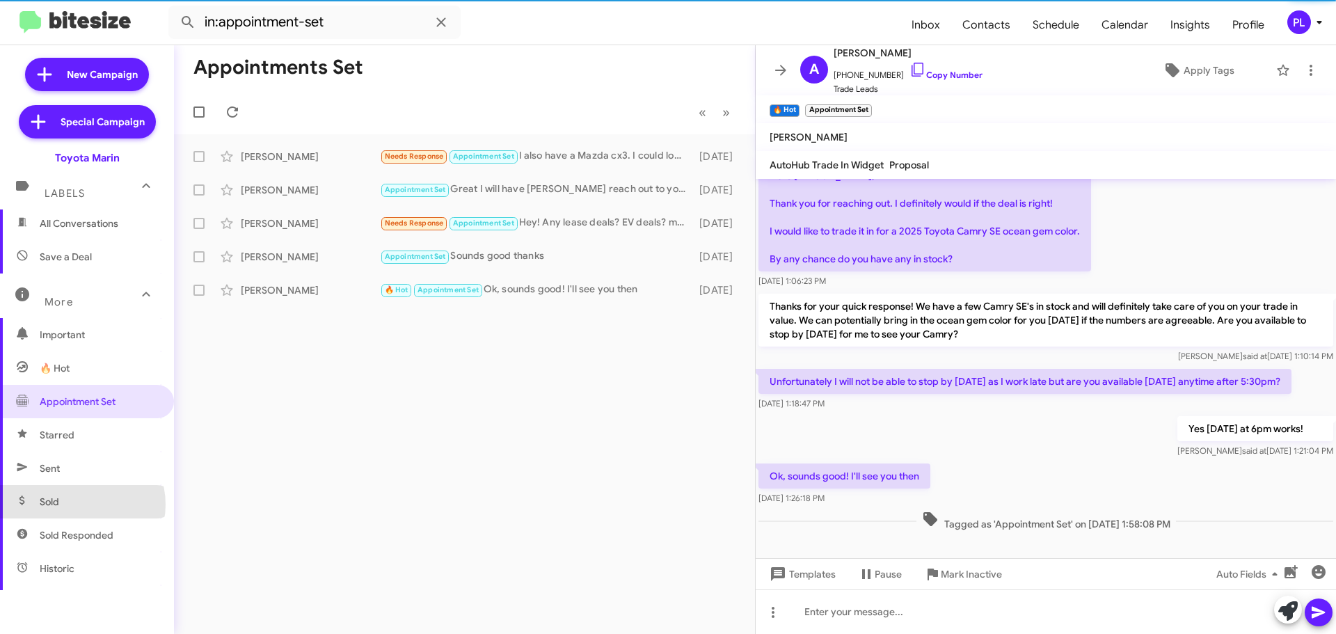
click at [78, 505] on span "Sold" at bounding box center [87, 501] width 174 height 33
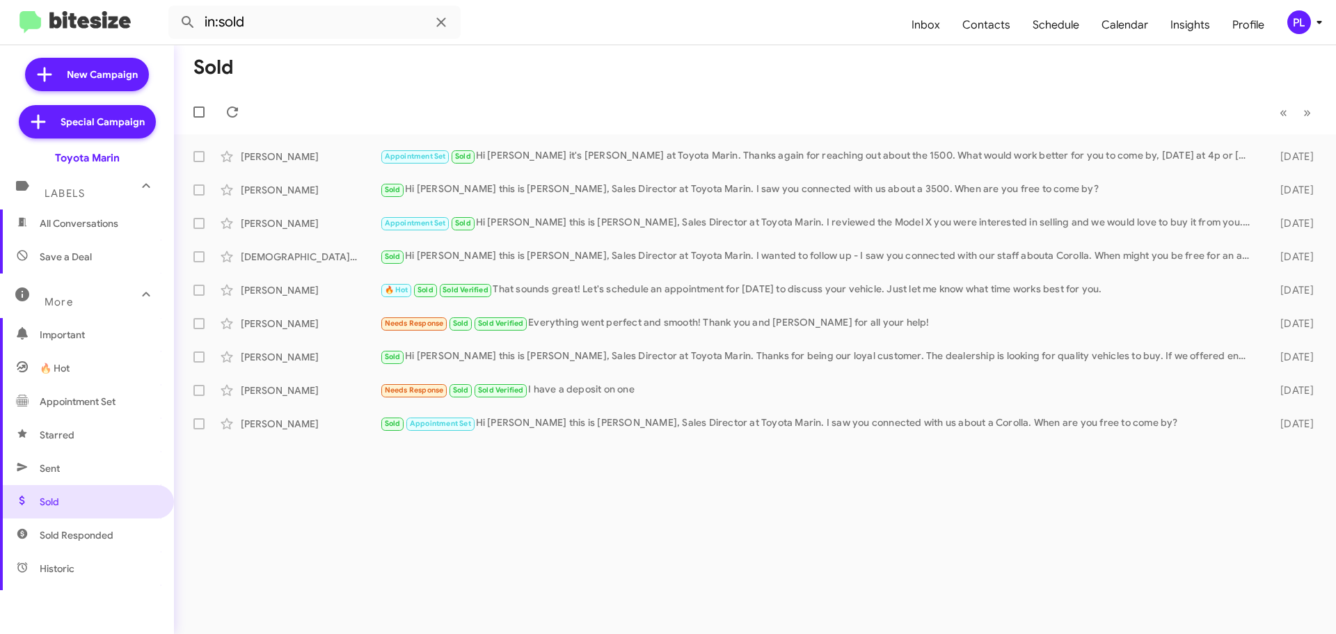
click at [58, 527] on span "Sold Responded" at bounding box center [87, 534] width 174 height 33
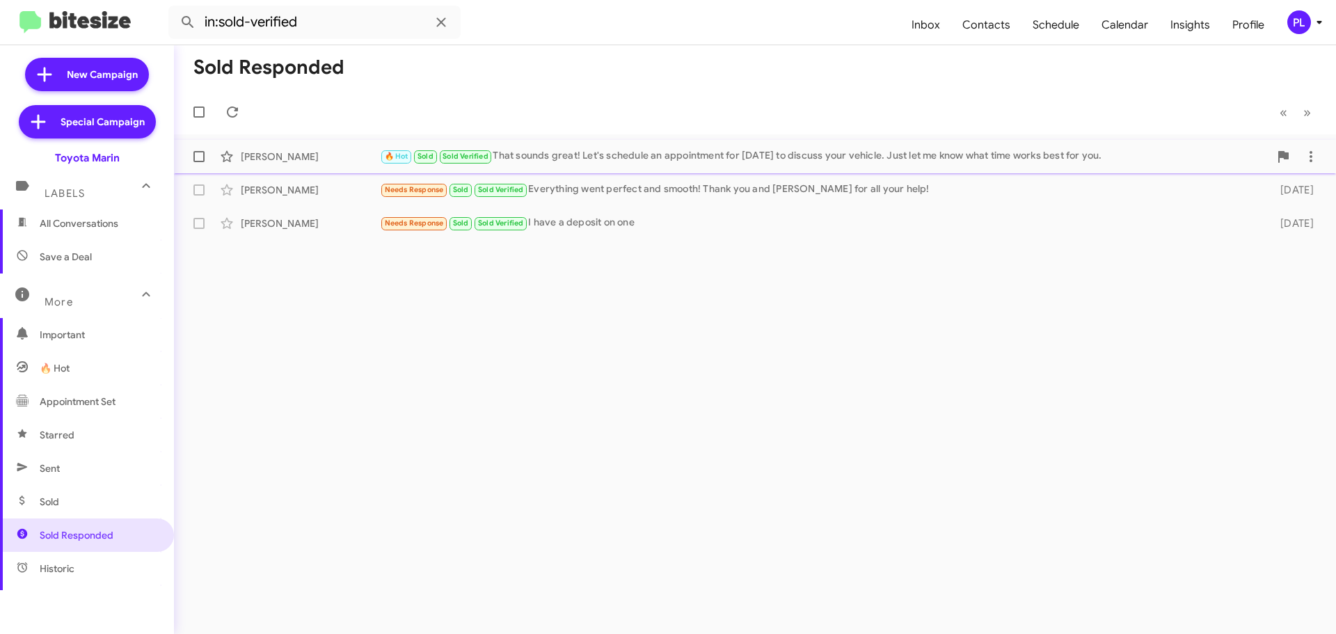
click at [713, 151] on div "🔥 Hot Sold Sold Verified That sounds great! Let's schedule an appointment for T…" at bounding box center [824, 156] width 889 height 16
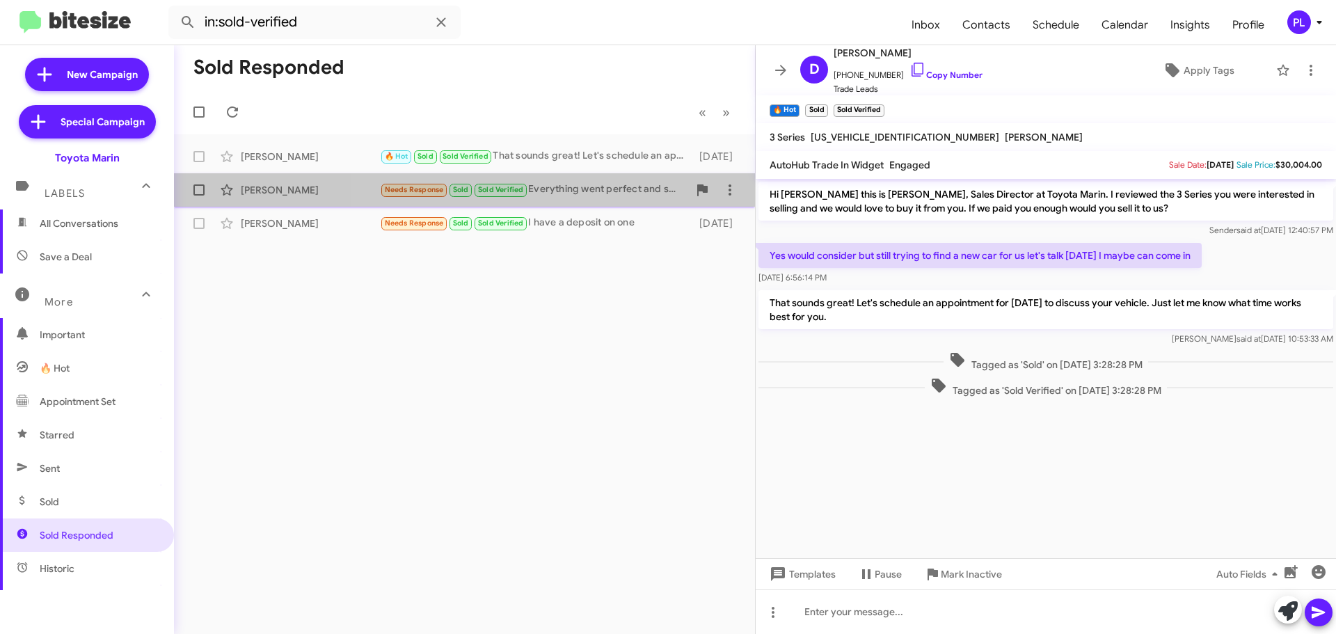
click at [569, 195] on div "Needs Response Sold Sold Verified Everything went perfect and smooth! Thank you…" at bounding box center [534, 190] width 308 height 16
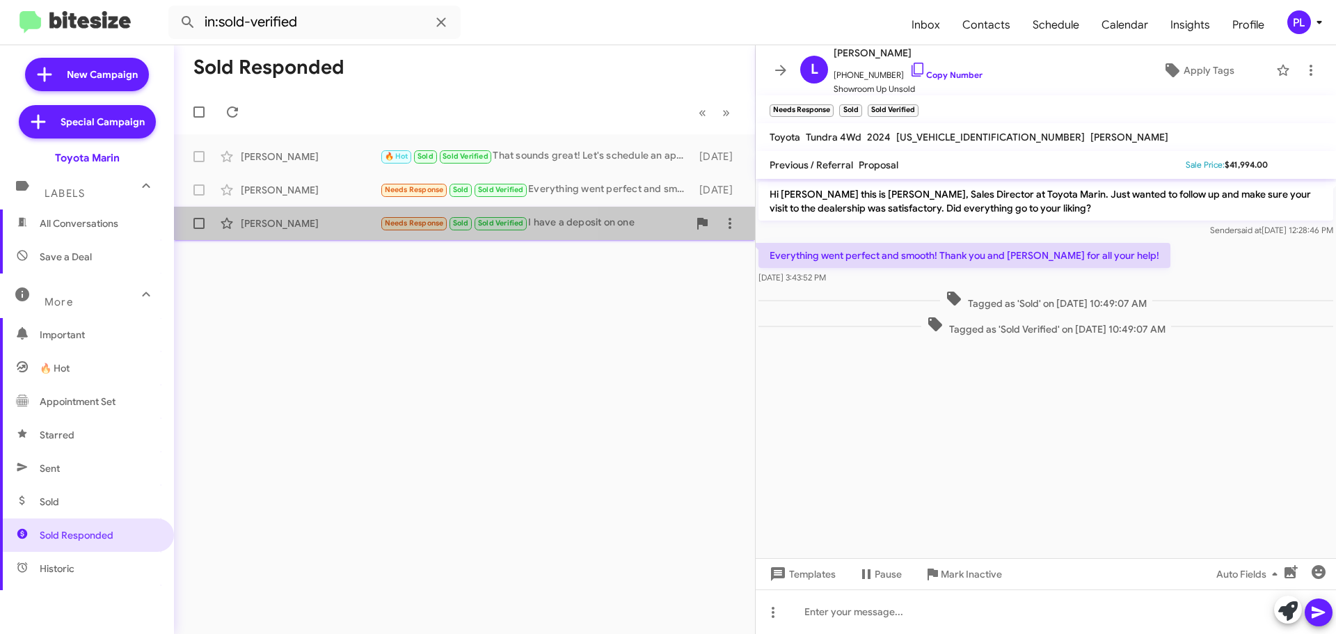
click at [323, 223] on div "Michael Schafer" at bounding box center [310, 223] width 139 height 14
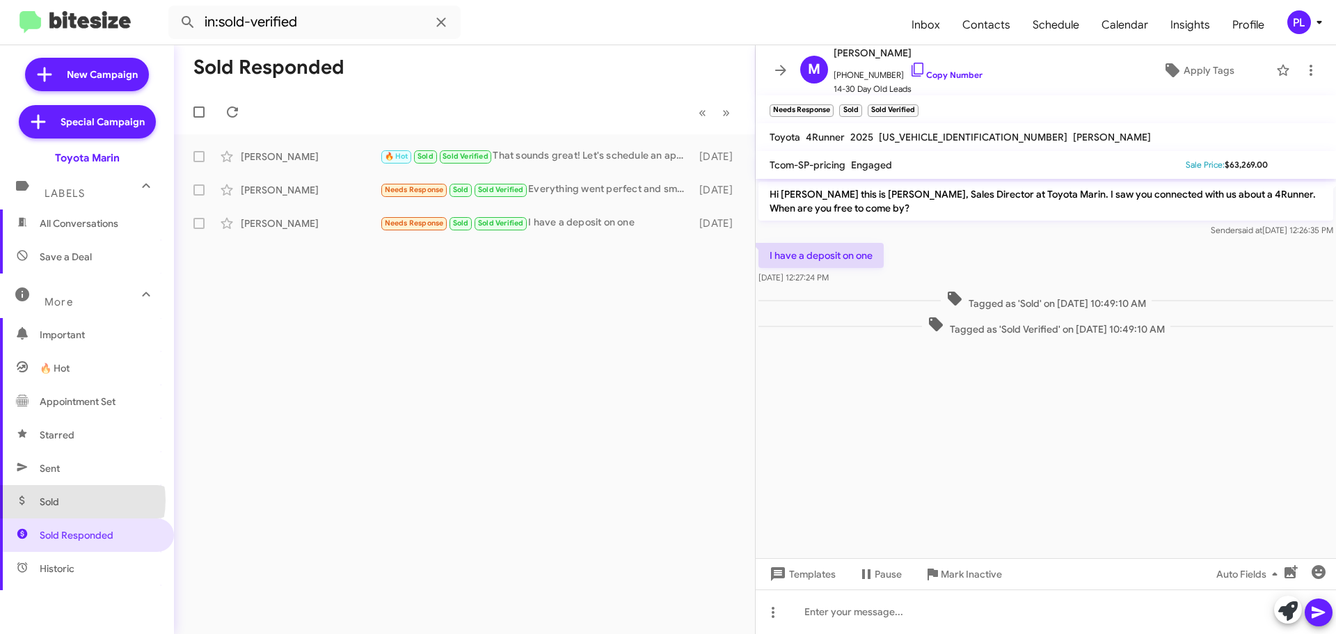
click at [76, 500] on span "Sold" at bounding box center [87, 501] width 174 height 33
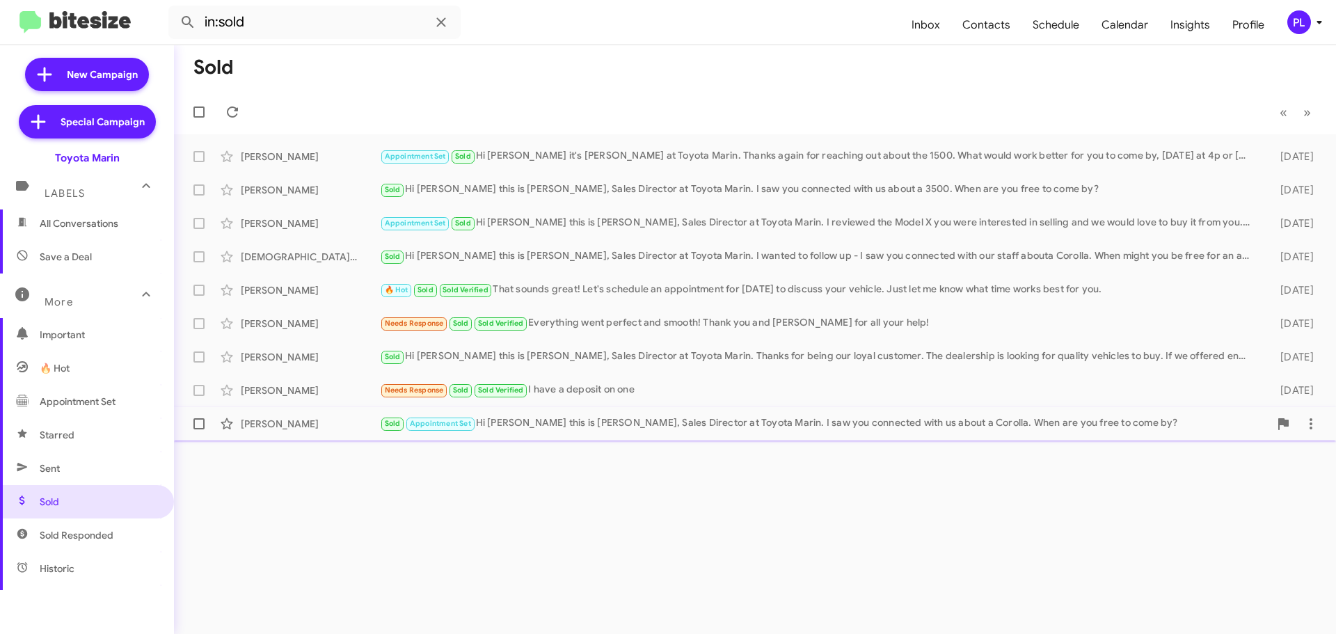
click at [285, 436] on div "David Krauth Sold Appointment Set Hi David this is Nathan Myler, Sales Director…" at bounding box center [755, 424] width 1140 height 28
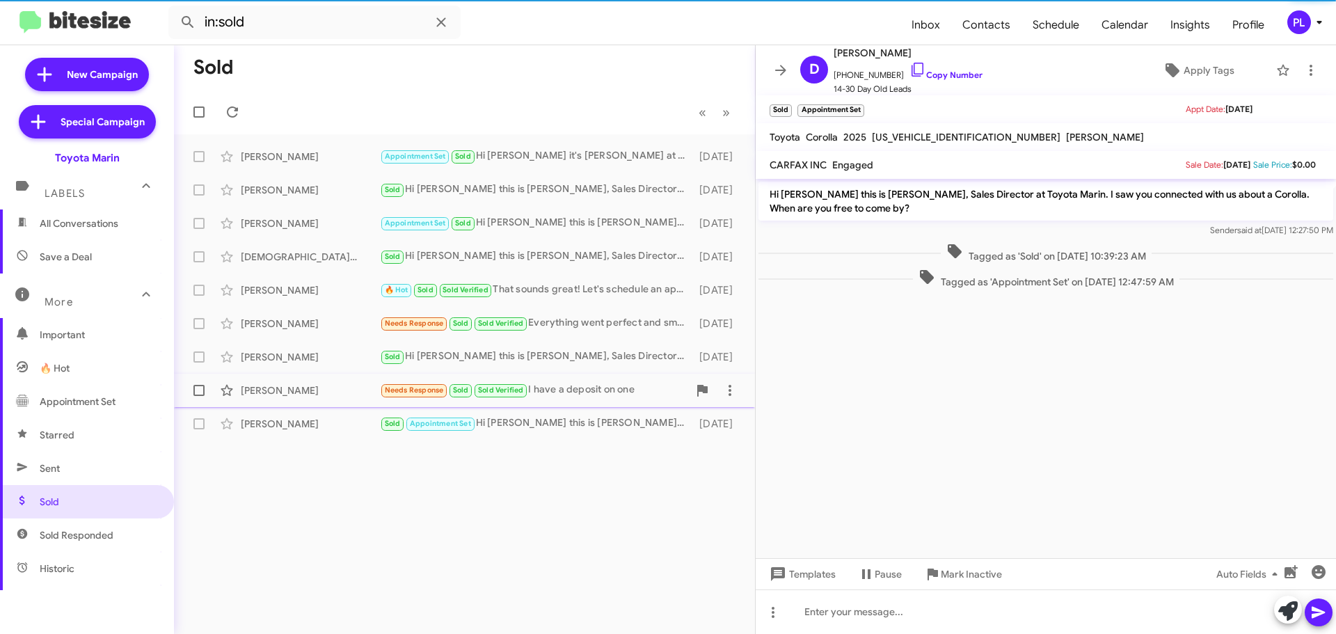
click at [290, 386] on div "Michael Schafer" at bounding box center [310, 390] width 139 height 14
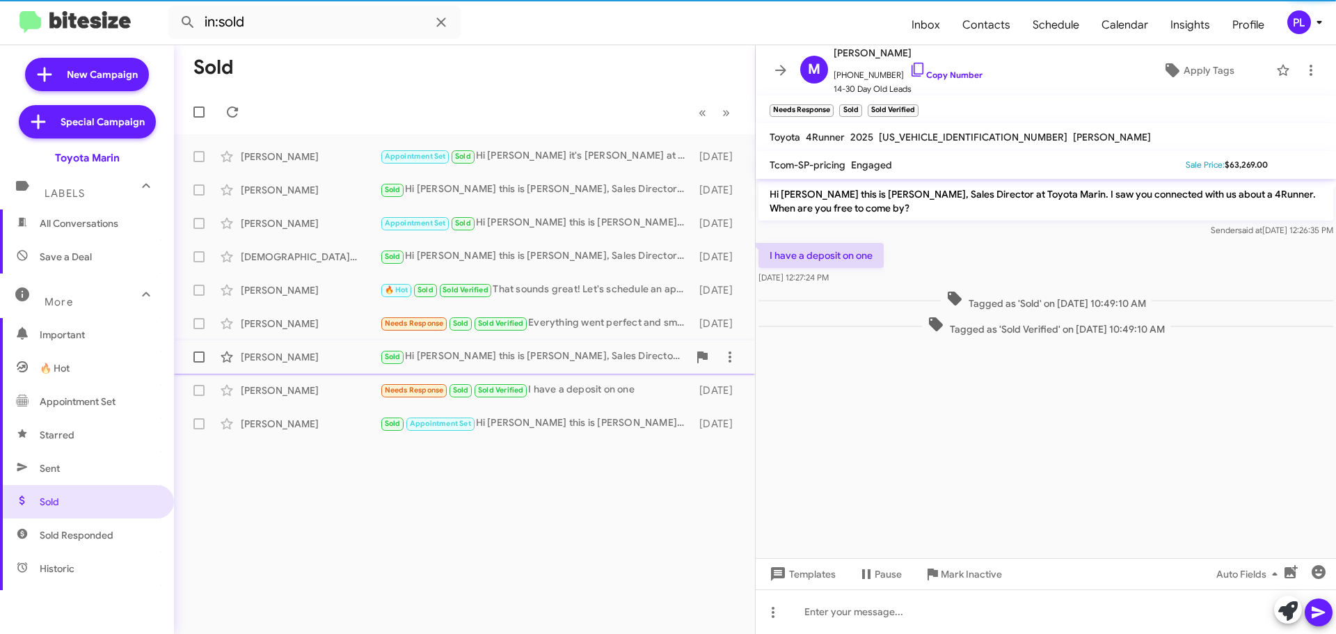
click at [292, 351] on div "Irayda Perez Mazariegos" at bounding box center [310, 357] width 139 height 14
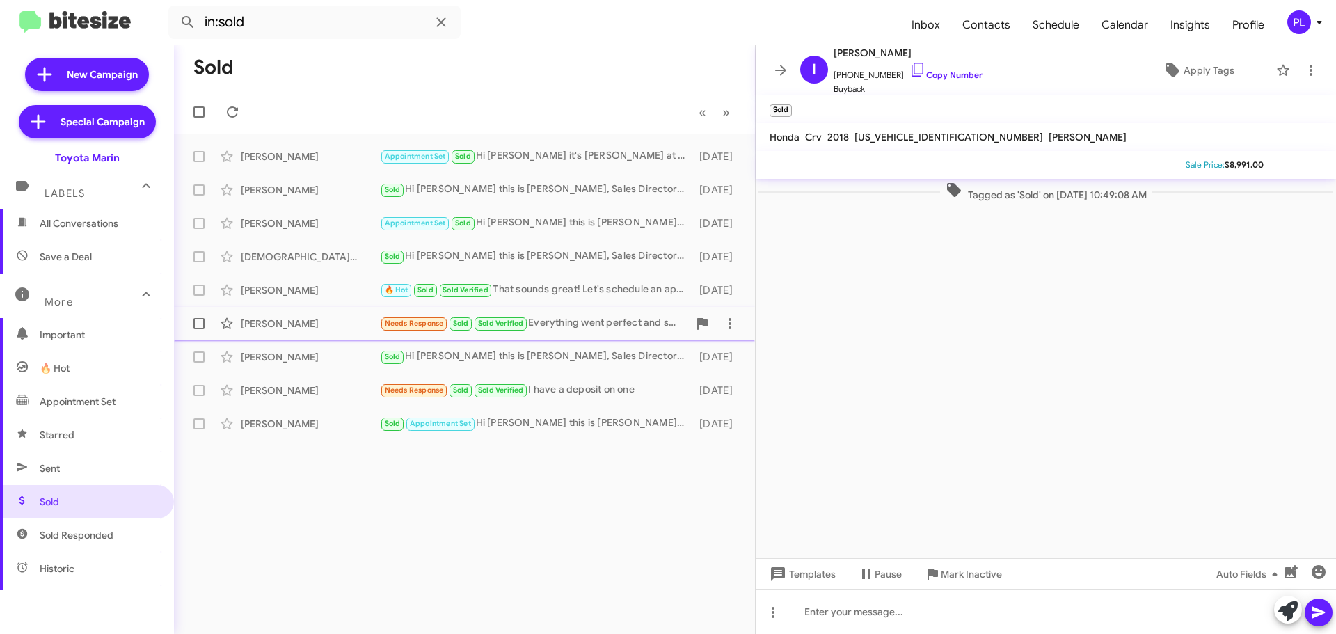
click at [291, 329] on div "Luis Montalvo" at bounding box center [310, 324] width 139 height 14
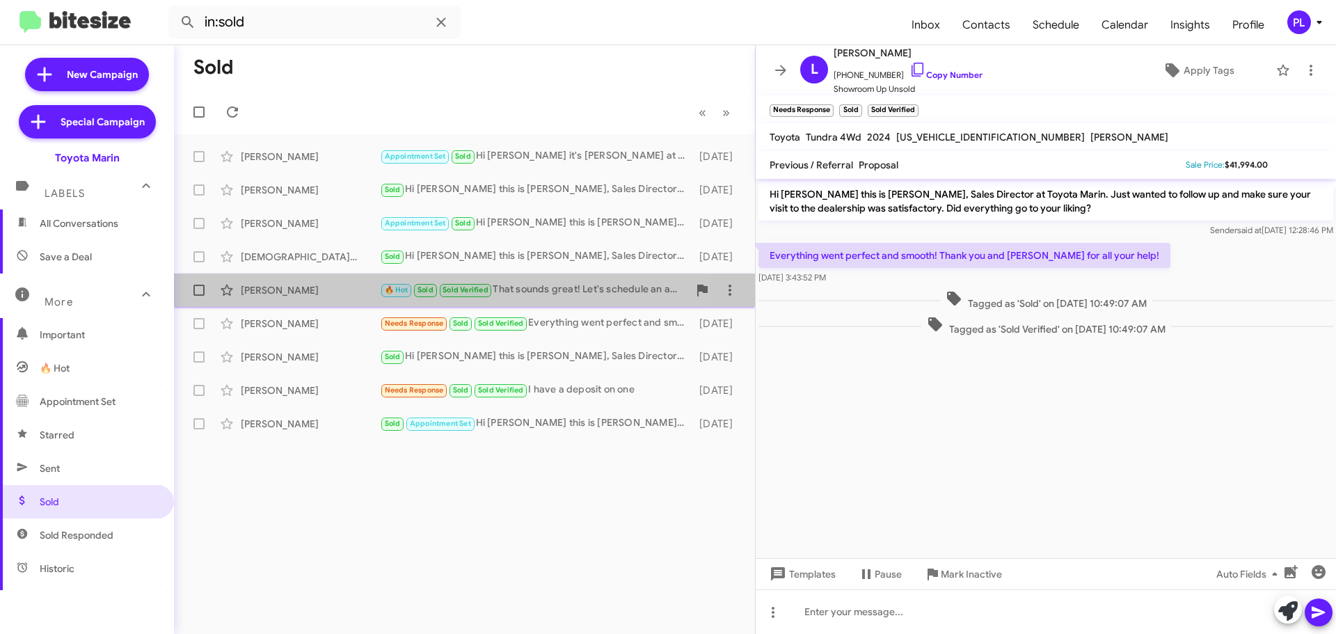
click at [291, 296] on div "Daniel Schindler" at bounding box center [310, 290] width 139 height 14
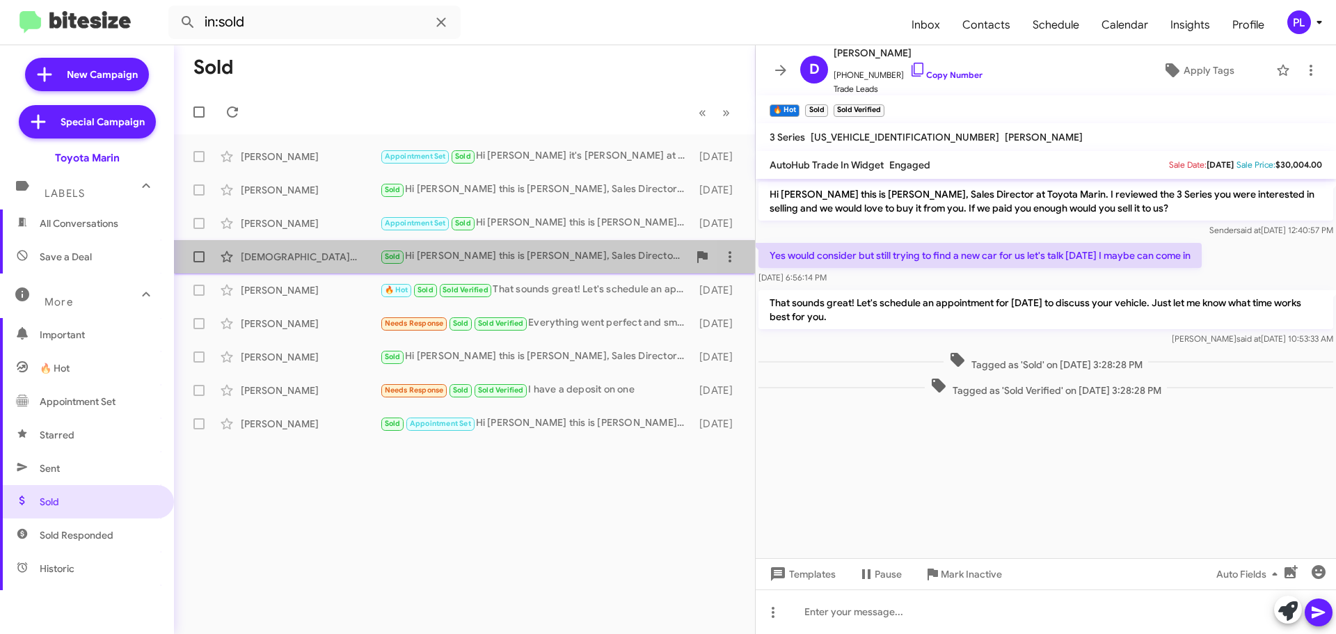
click at [294, 258] on div "Jesus Luna" at bounding box center [310, 257] width 139 height 14
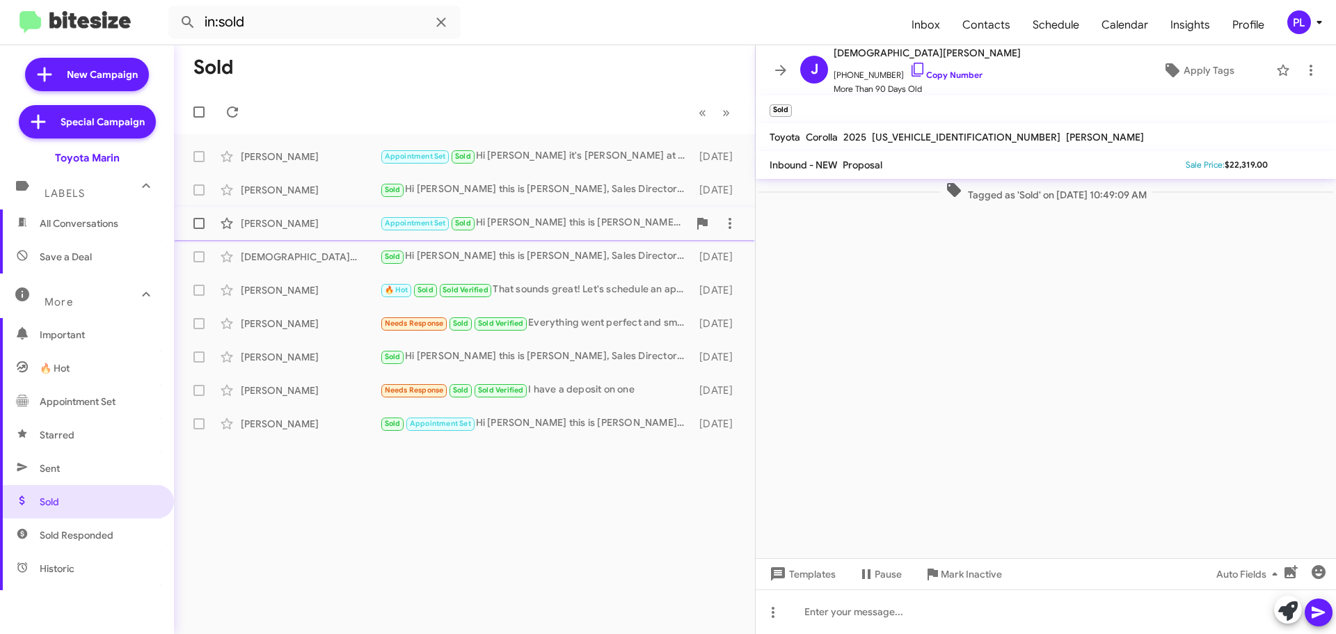
click at [296, 209] on span "Jon Quick Appointment Set Sold Hi Jon this is Nathan Myler, Sales Director at T…" at bounding box center [464, 223] width 581 height 33
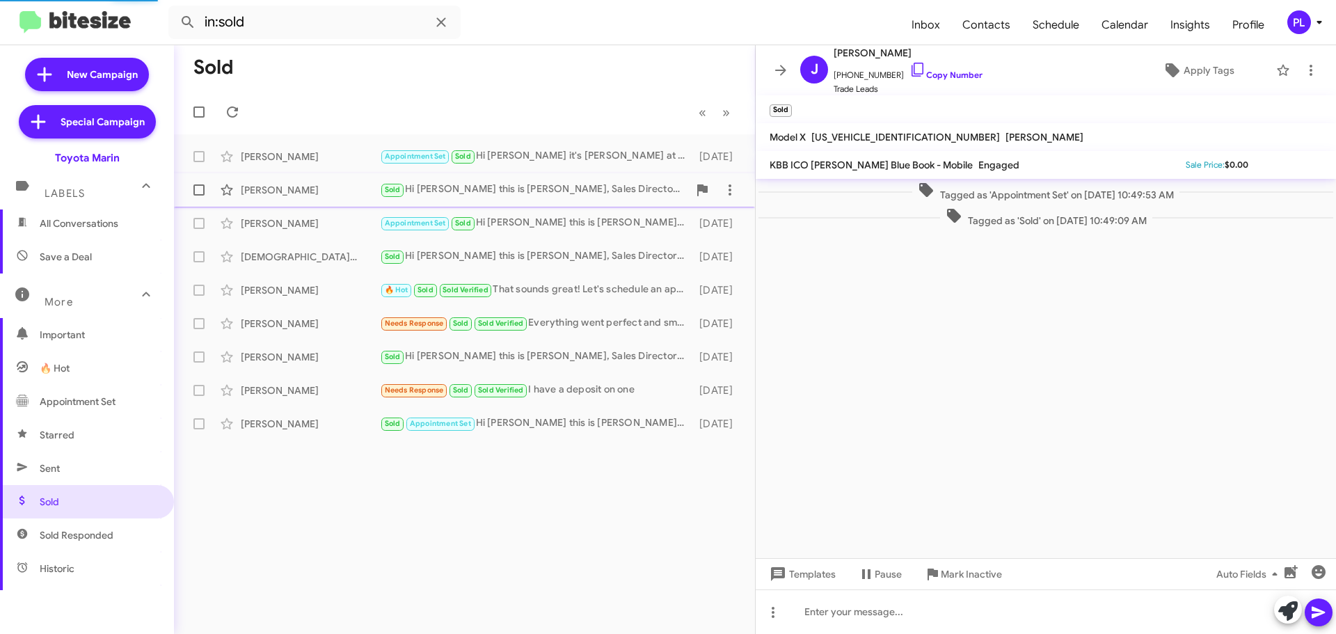
click at [296, 191] on div "Marcos Figeroa" at bounding box center [310, 190] width 139 height 14
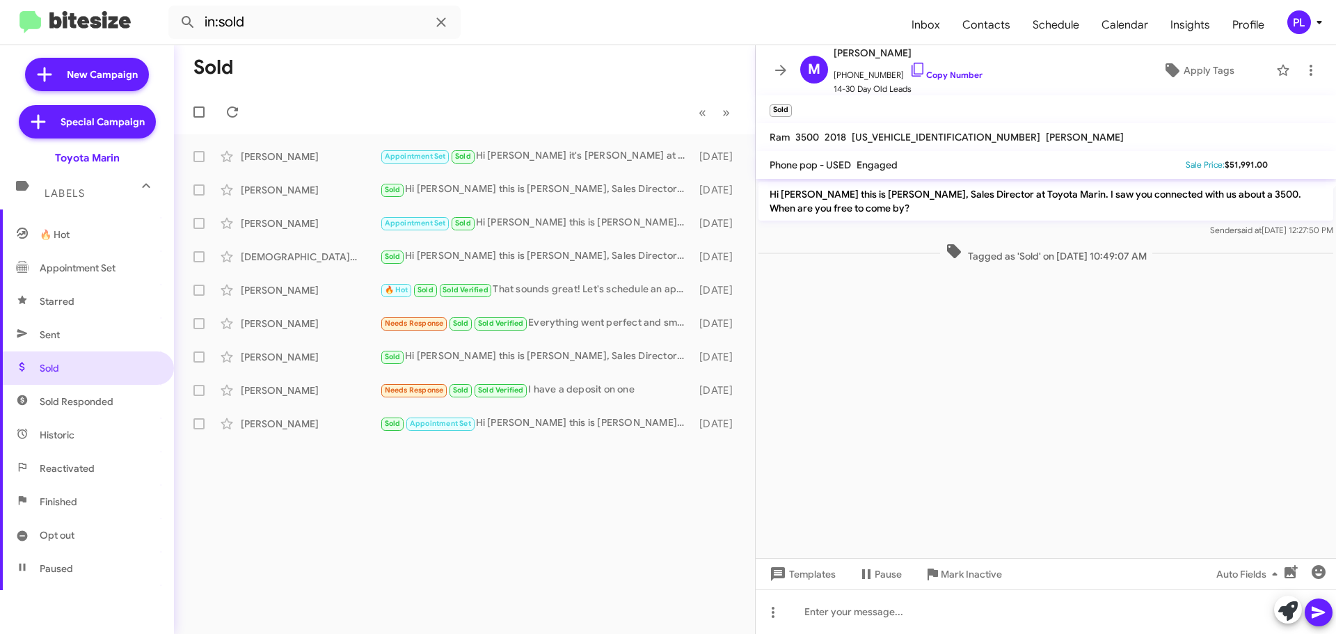
scroll to position [209, 0]
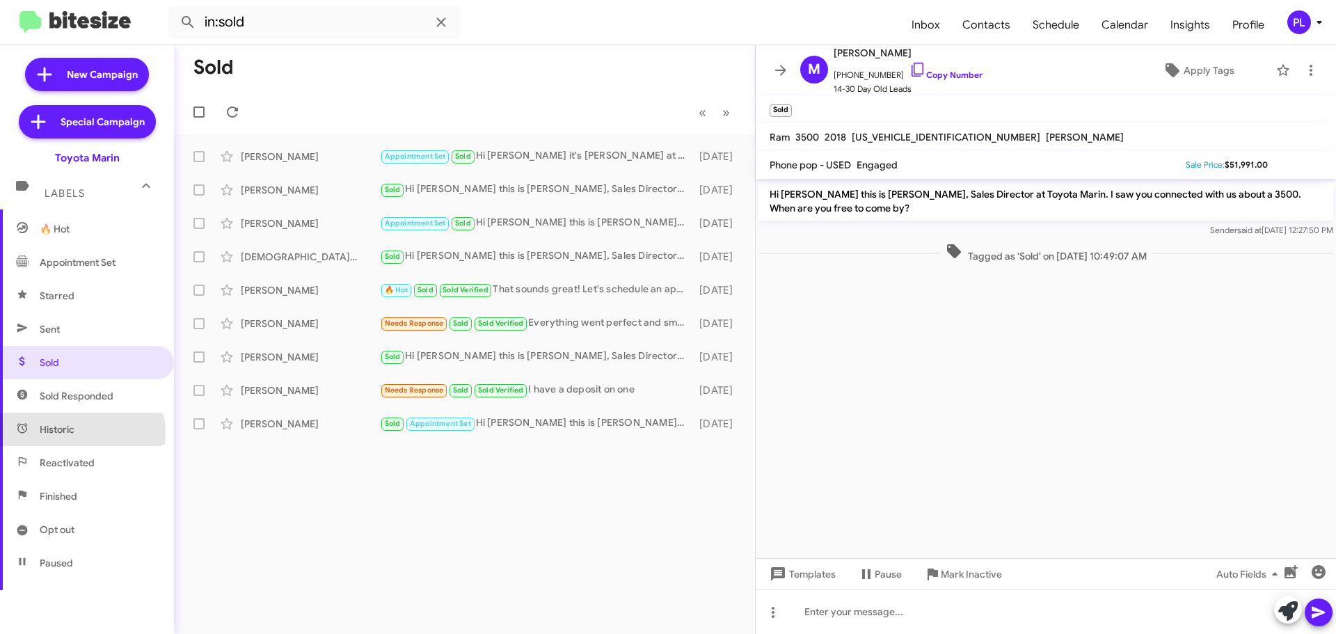
click at [75, 433] on span "Historic" at bounding box center [87, 429] width 174 height 33
type input "in:historic"
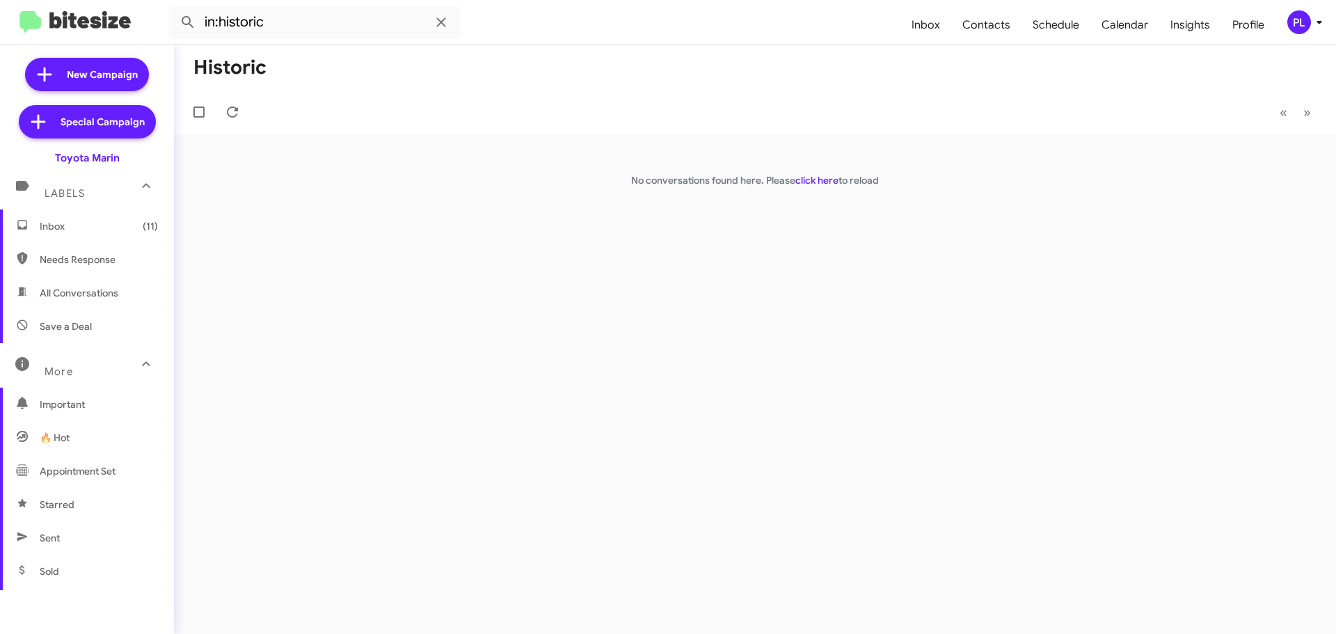
click at [63, 234] on span "Inbox (11)" at bounding box center [87, 225] width 174 height 33
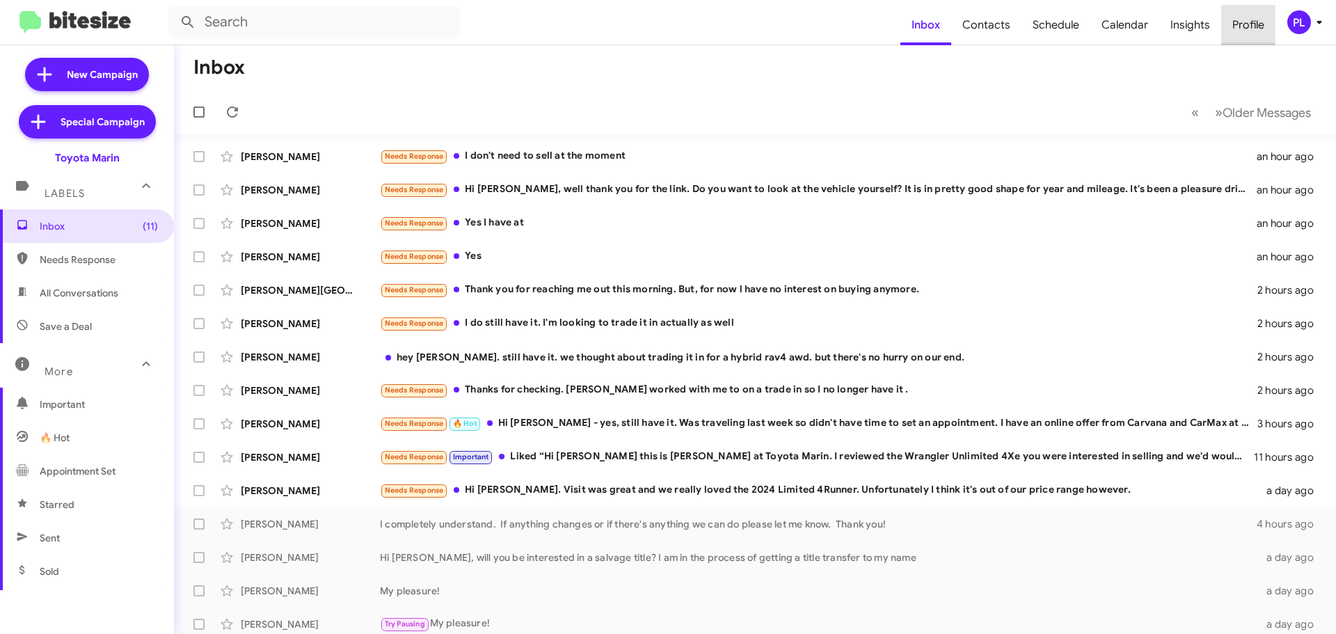
click at [1231, 27] on span "Profile" at bounding box center [1248, 25] width 54 height 40
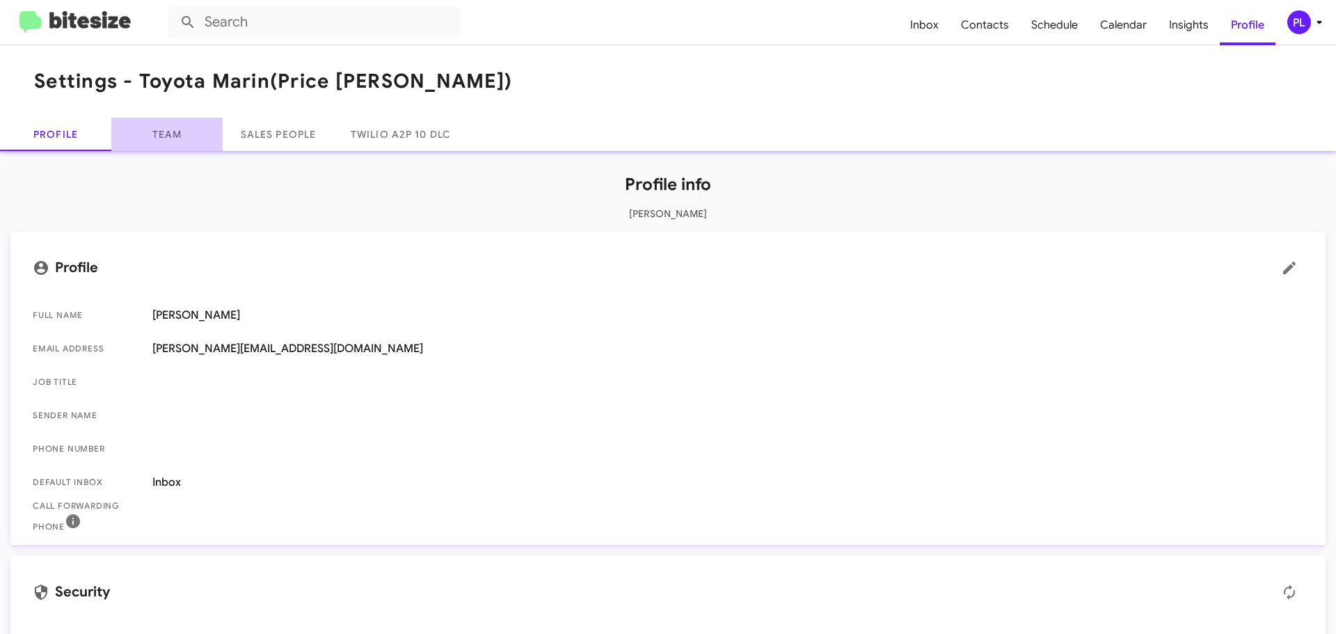
click at [179, 132] on link "Team" at bounding box center [166, 134] width 111 height 33
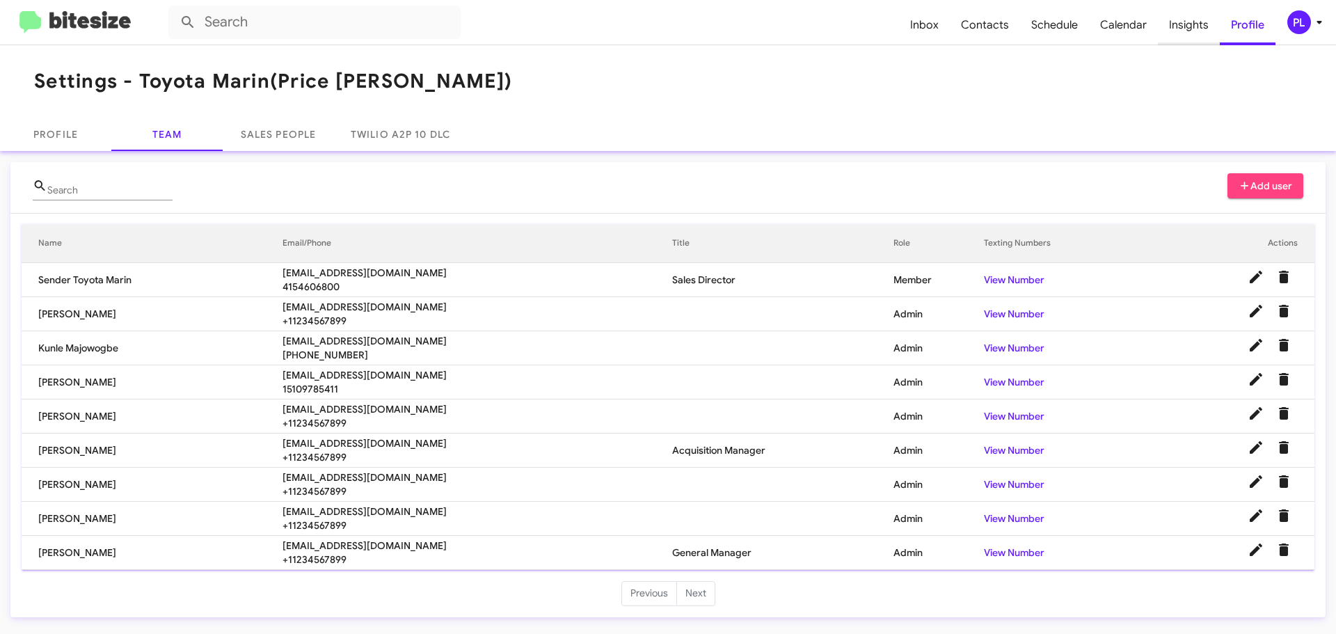
click at [1205, 30] on span "Insights" at bounding box center [1189, 25] width 62 height 40
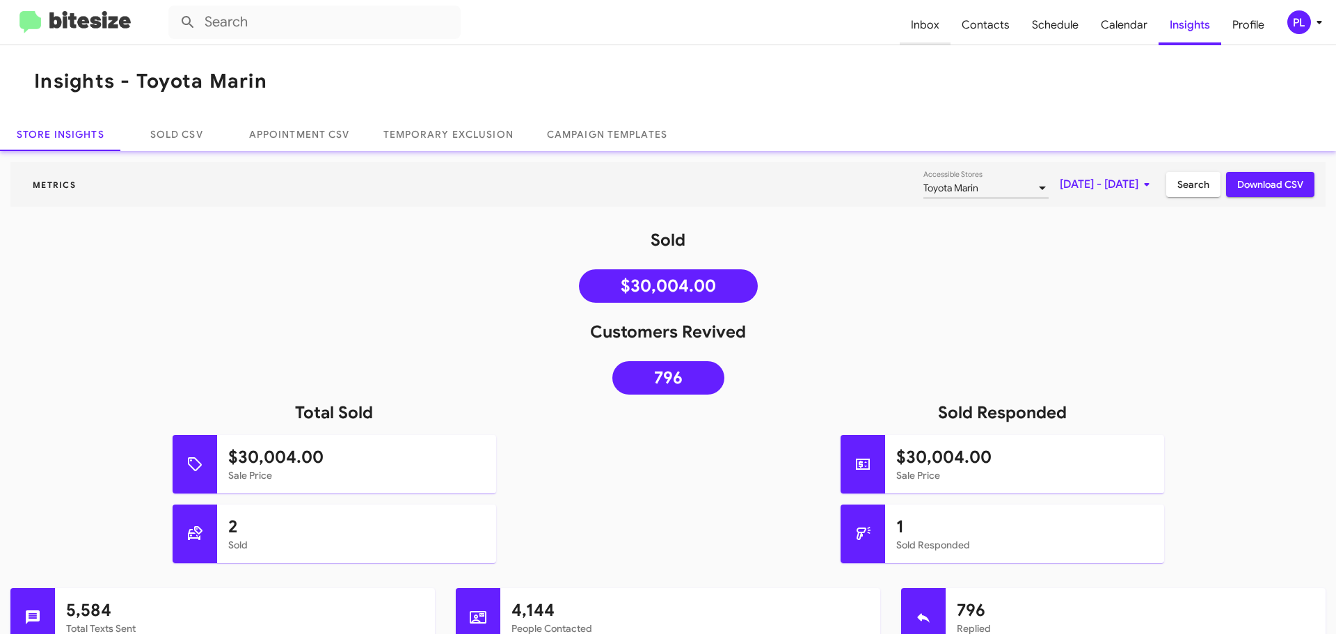
click at [928, 30] on span "Inbox" at bounding box center [925, 25] width 51 height 40
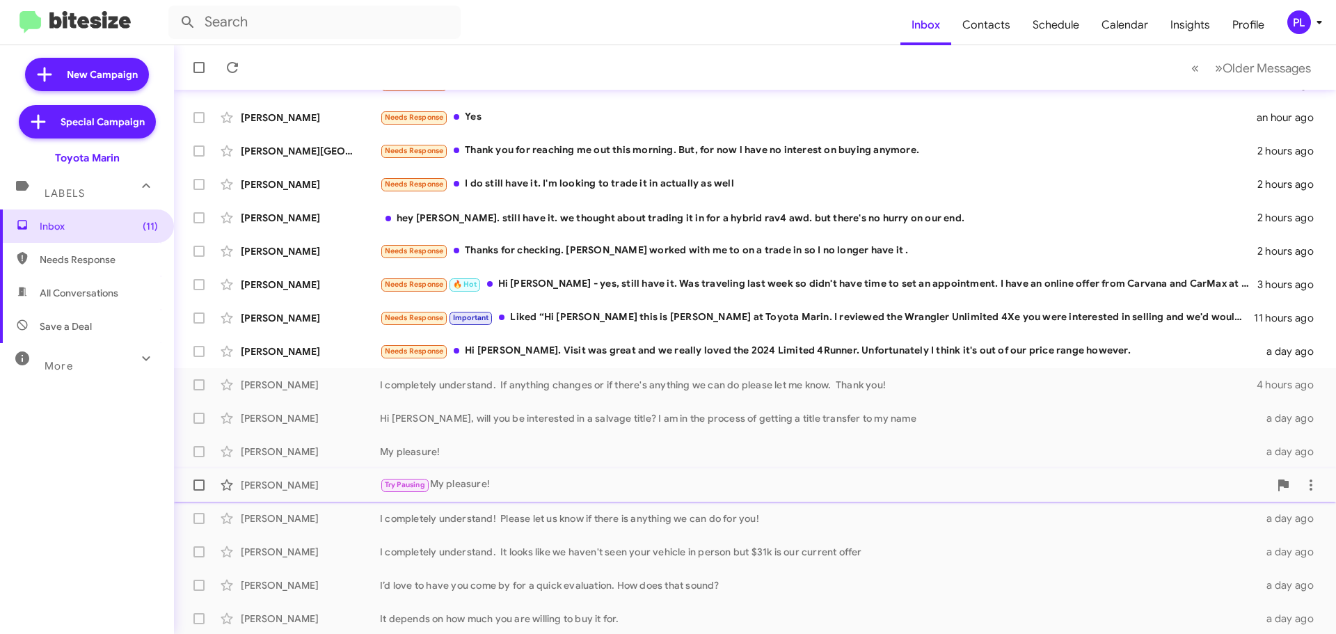
scroll to position [174, 0]
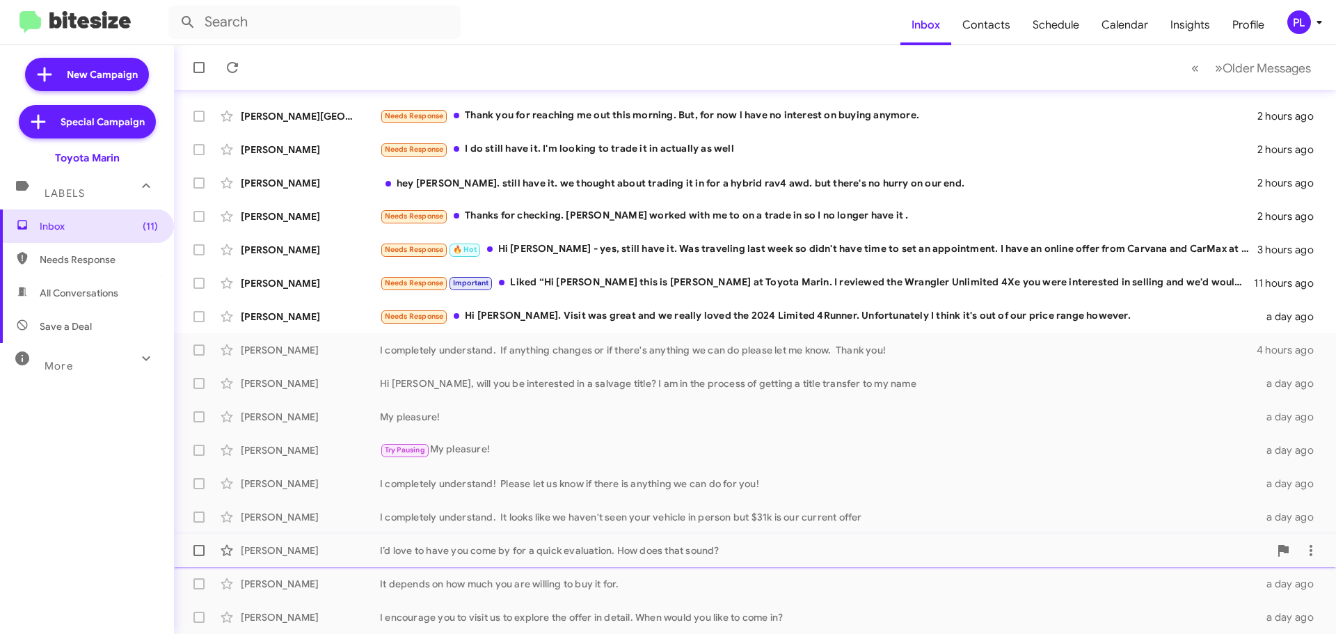
click at [621, 555] on div "I’d love to have you come by for a quick evaluation. How does that sound?" at bounding box center [824, 551] width 889 height 14
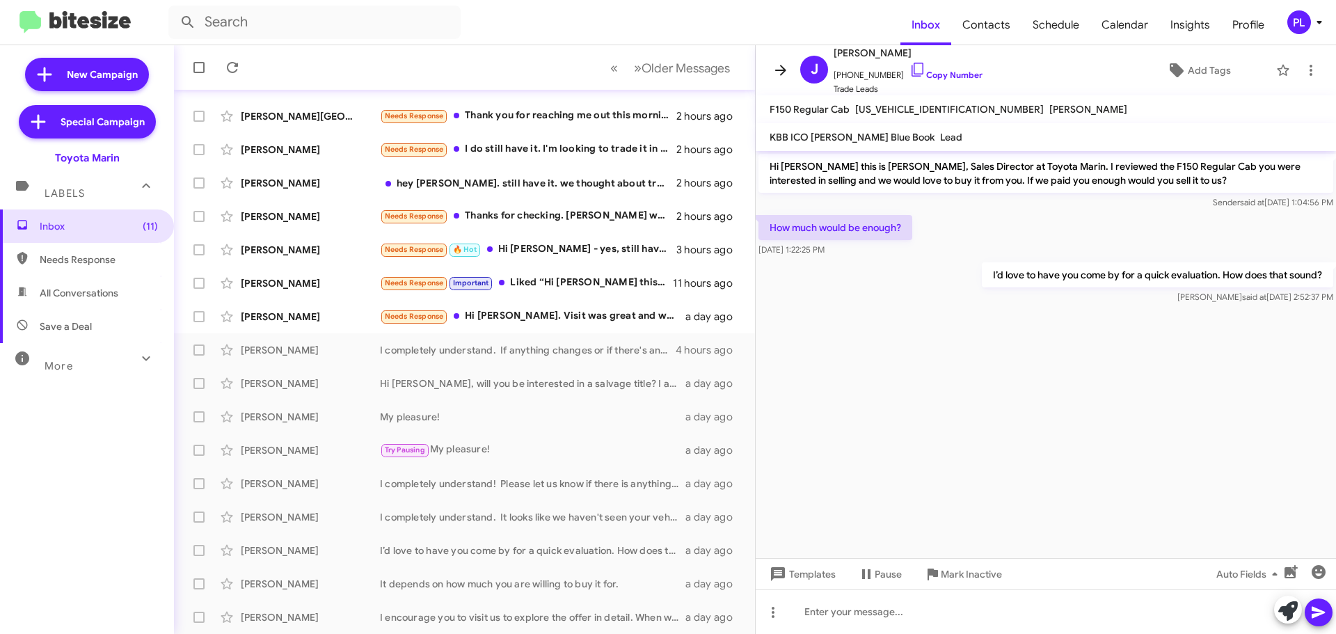
click at [783, 80] on button at bounding box center [781, 70] width 28 height 28
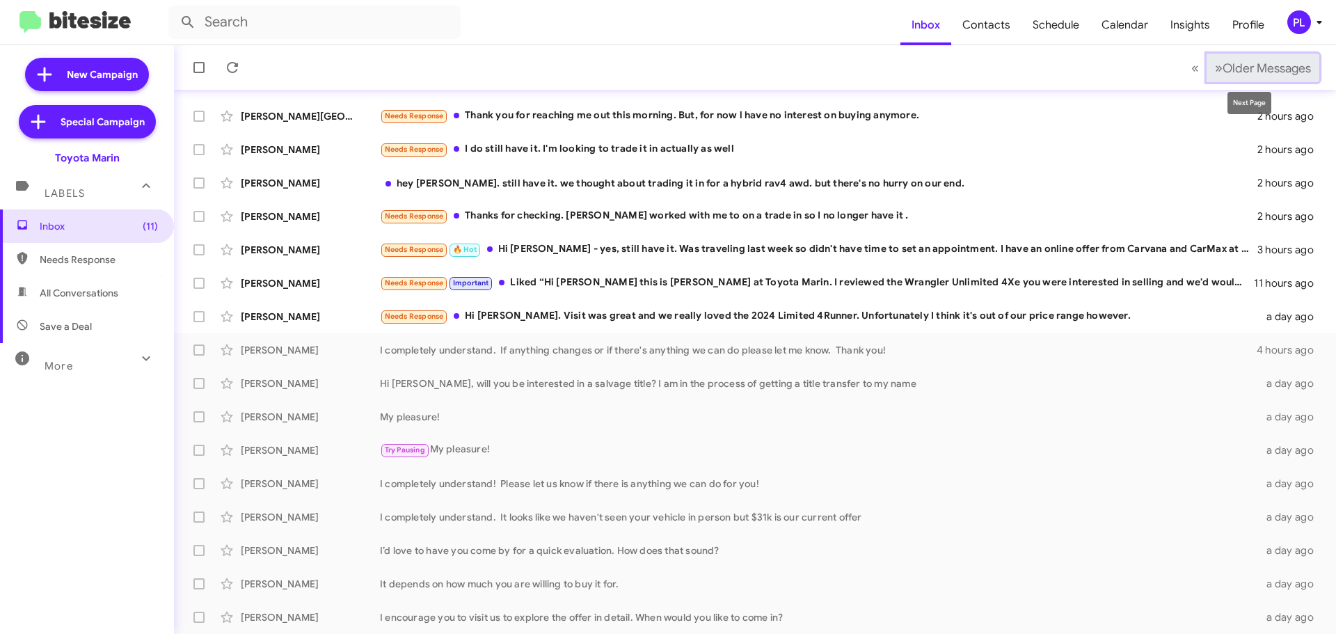
click at [1273, 69] on span "Older Messages" at bounding box center [1267, 68] width 88 height 15
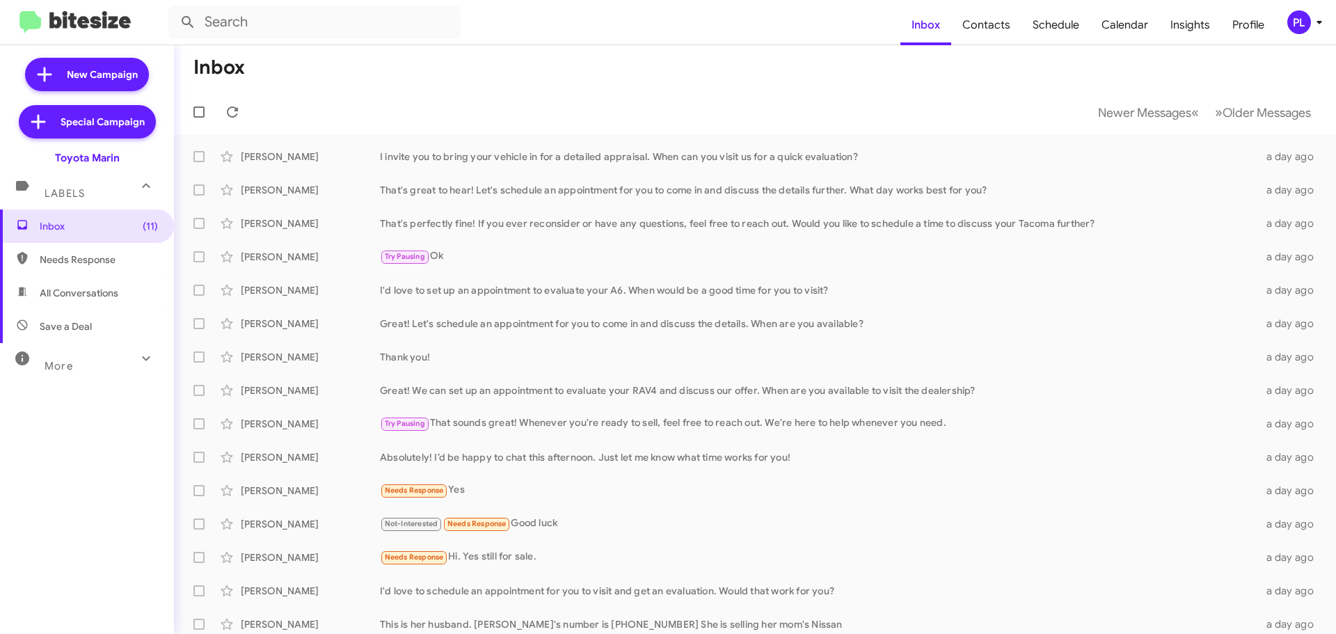
click at [86, 363] on div "More" at bounding box center [73, 360] width 124 height 26
click at [66, 436] on span "🔥 Hot" at bounding box center [55, 438] width 30 height 14
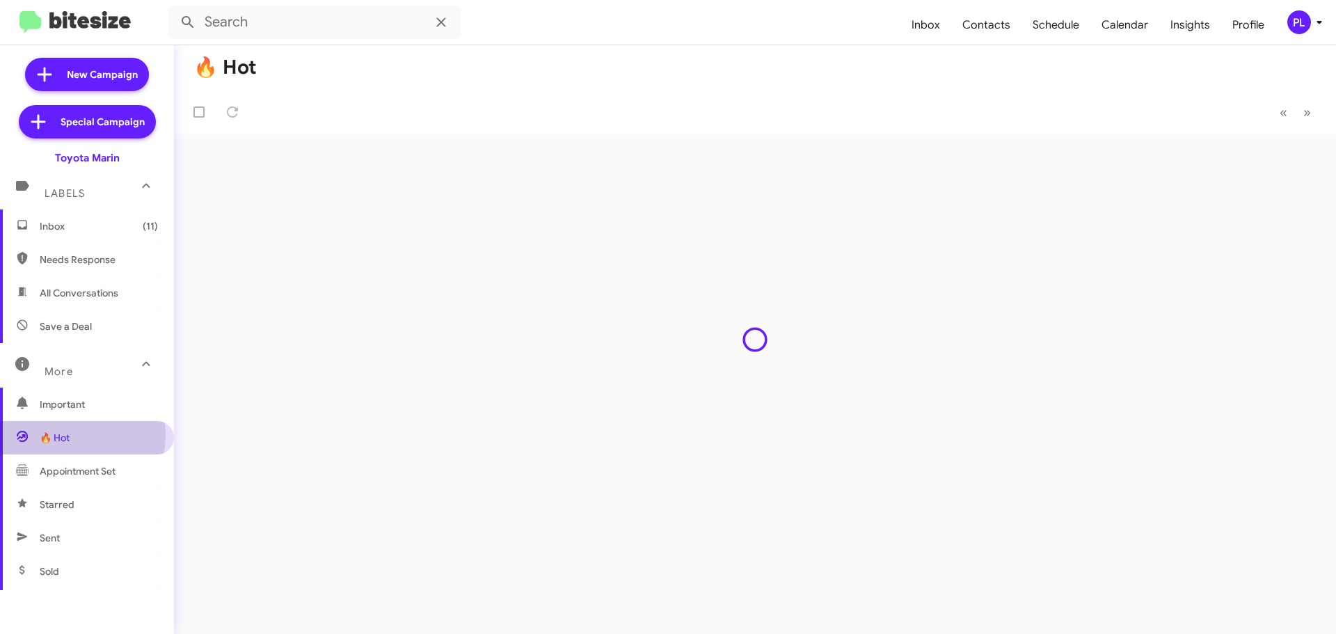
type input "in:appointment"
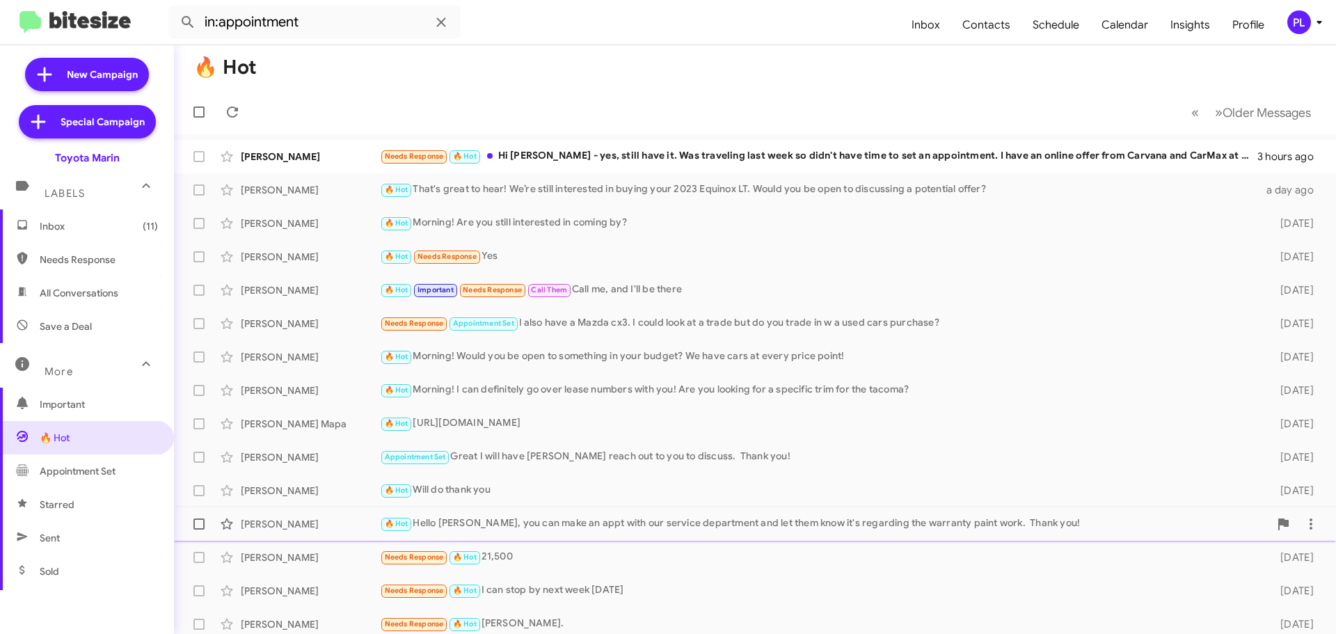
click at [557, 523] on div "🔥 Hot Hello Dalton, you can make an appt with our service department and let th…" at bounding box center [824, 524] width 889 height 16
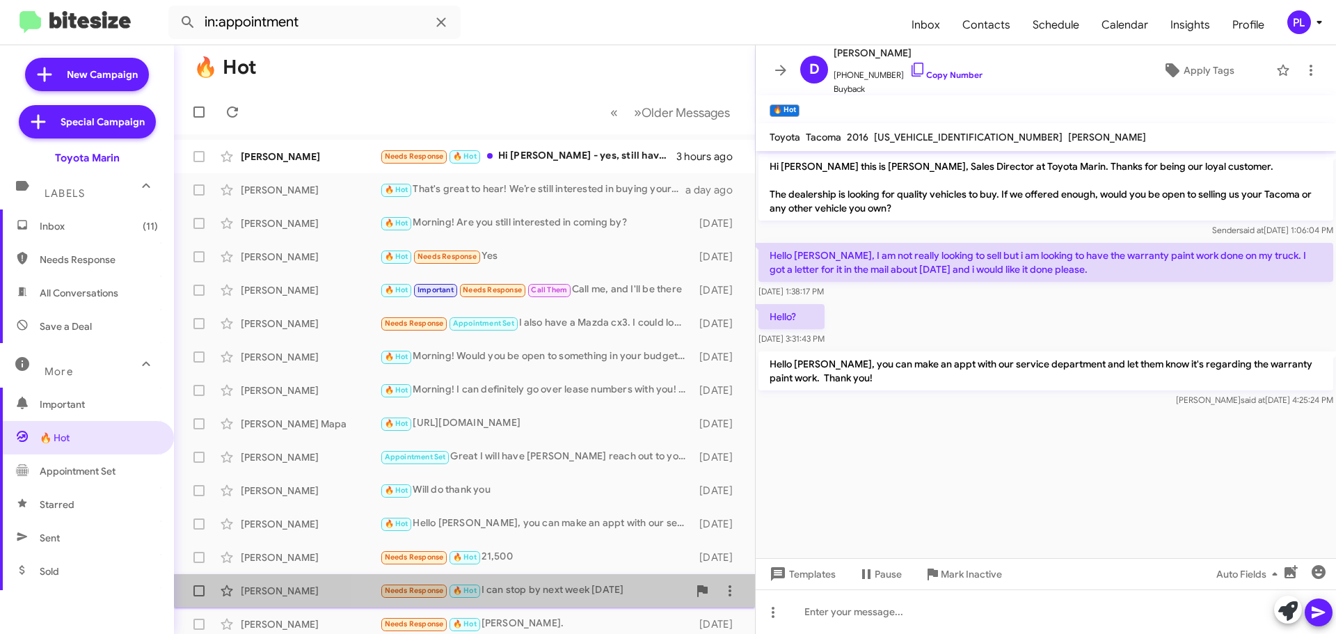
click at [563, 595] on div "Needs Response 🔥 Hot I can stop by next week on Thursday" at bounding box center [534, 591] width 308 height 16
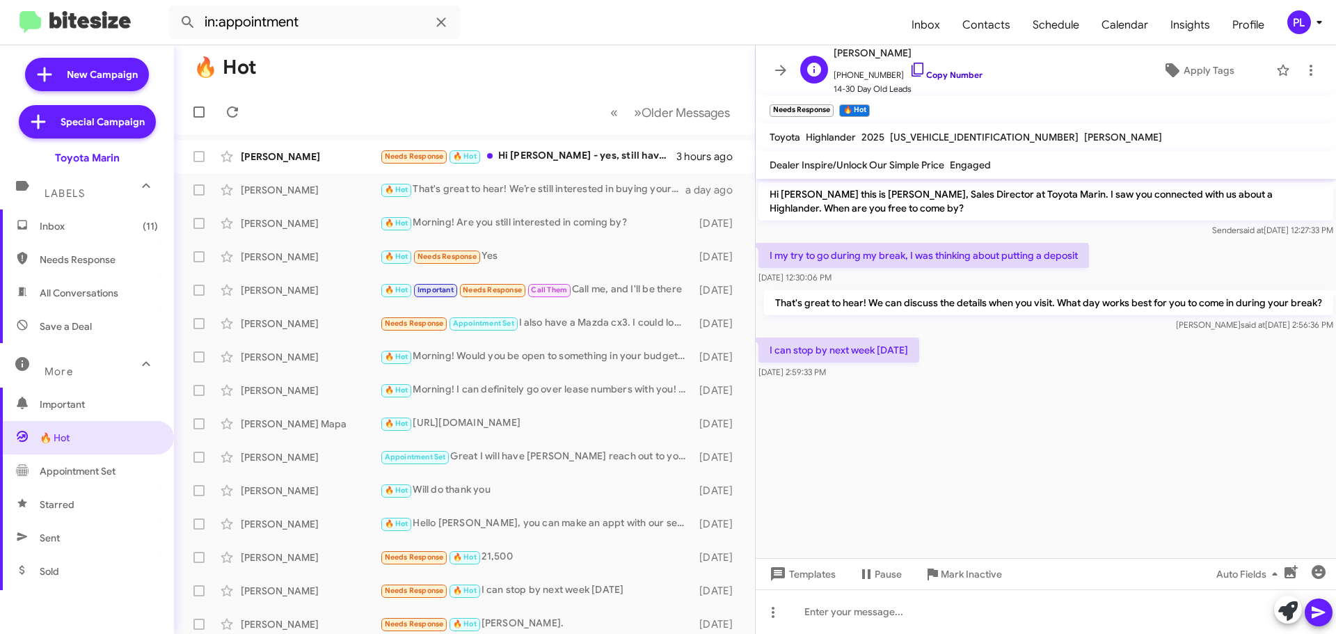
click at [936, 79] on link "Copy Number" at bounding box center [946, 75] width 73 height 10
click at [928, 74] on link "Copy Number" at bounding box center [946, 75] width 73 height 10
click at [301, 619] on div "Reid Oda" at bounding box center [310, 624] width 139 height 14
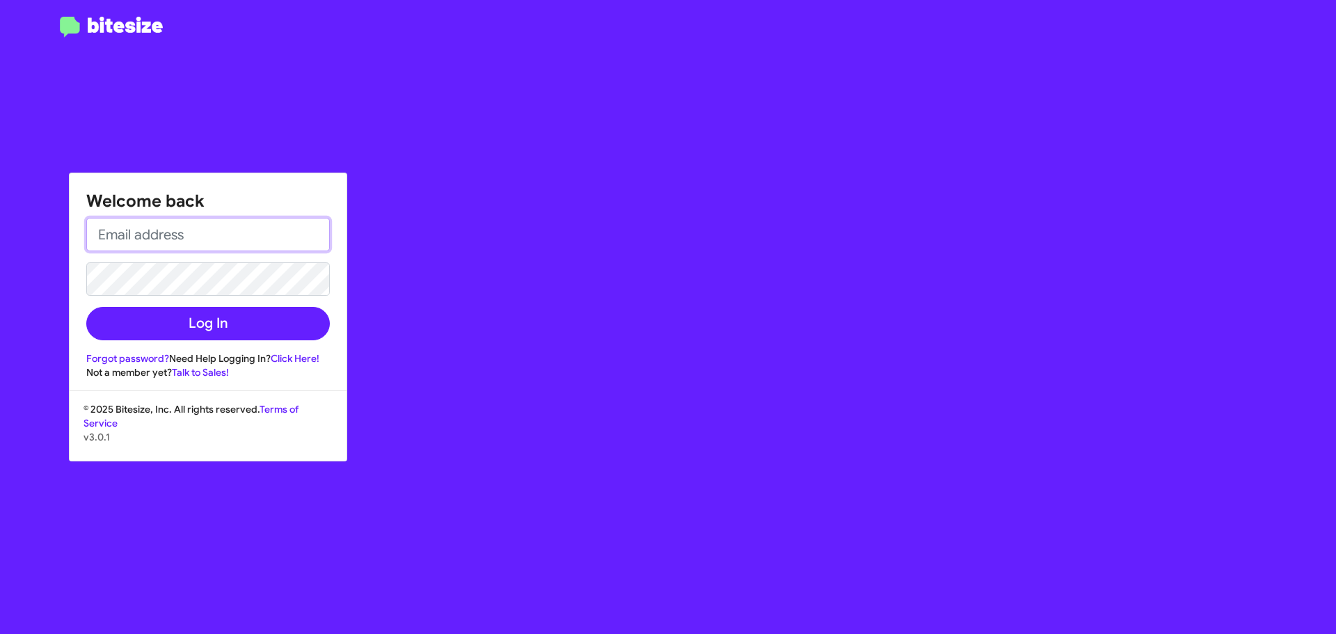
click at [231, 232] on input "email" at bounding box center [208, 234] width 244 height 33
type input "peggy@bitesize.co"
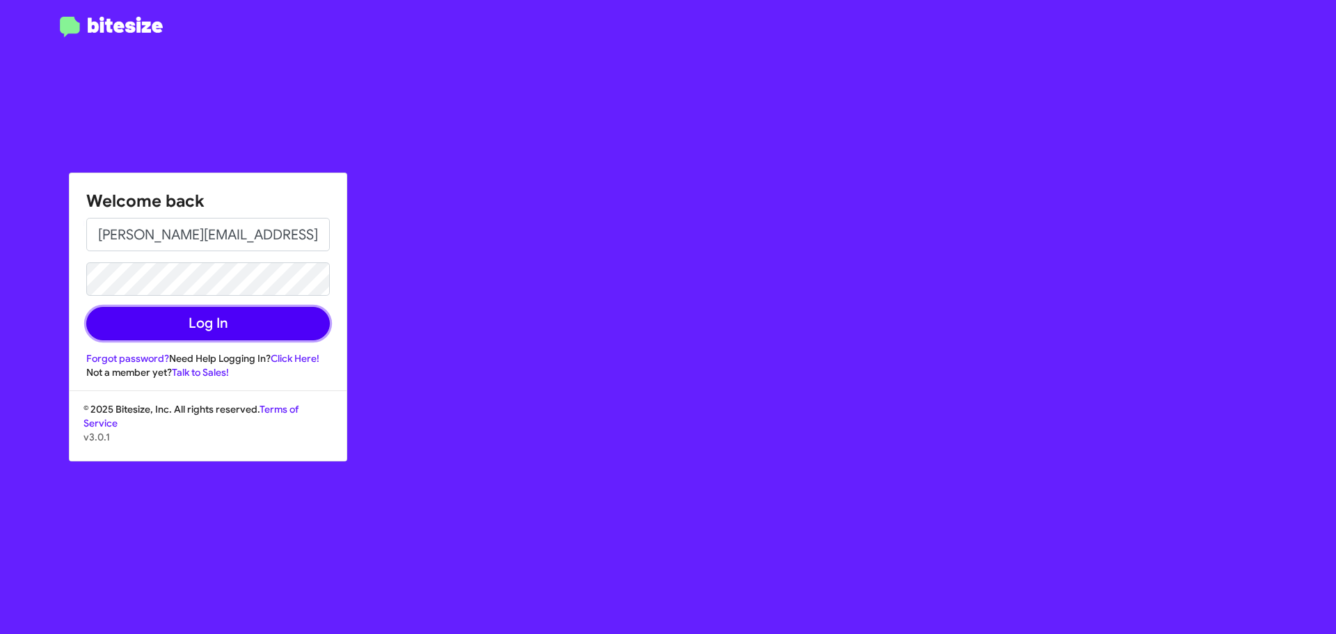
click at [206, 326] on button "Log In" at bounding box center [208, 323] width 244 height 33
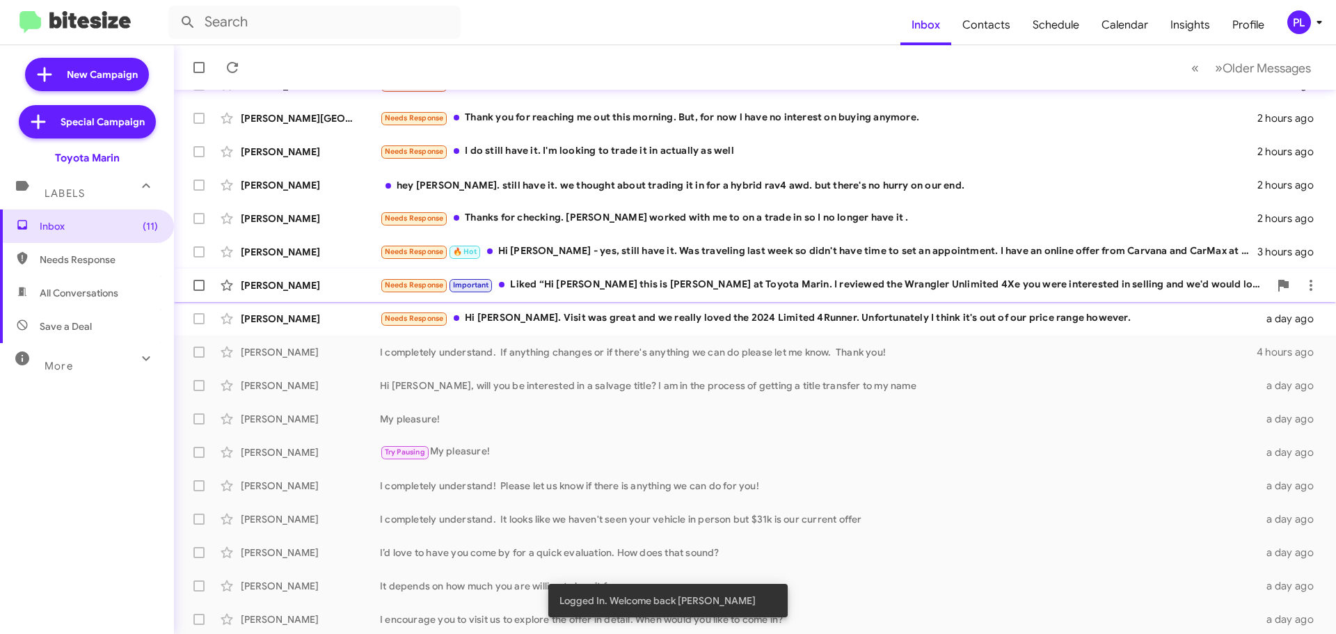
scroll to position [174, 0]
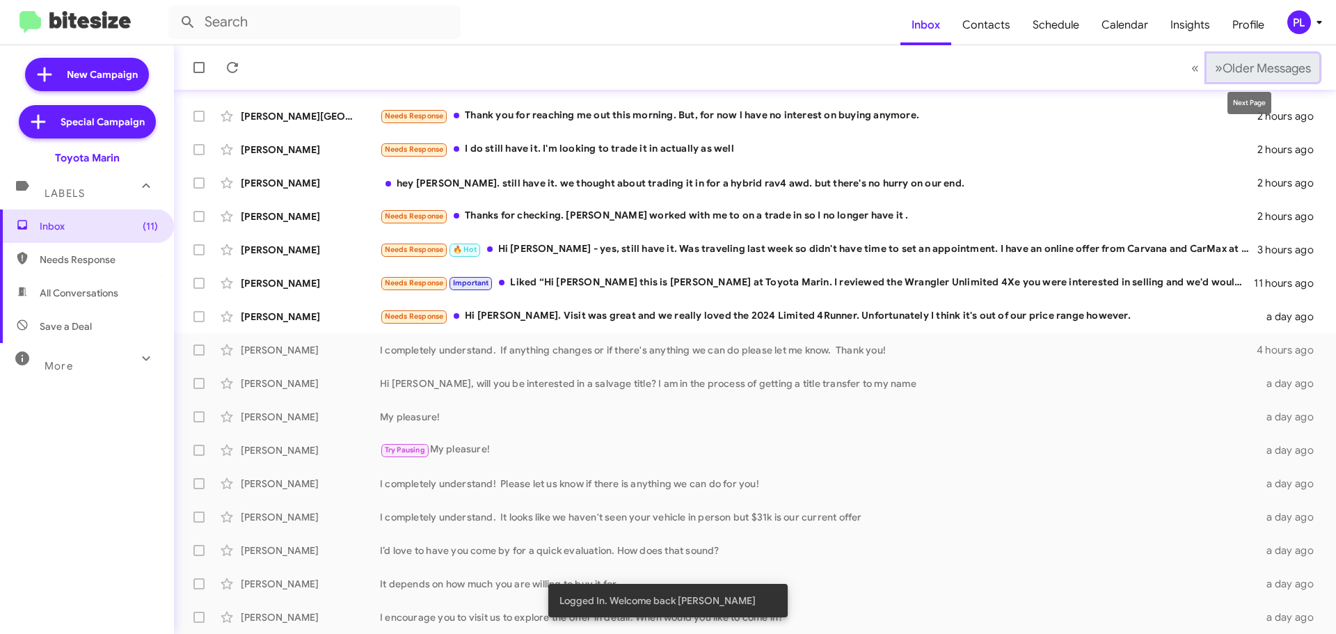
click at [1250, 74] on span "Older Messages" at bounding box center [1267, 68] width 88 height 15
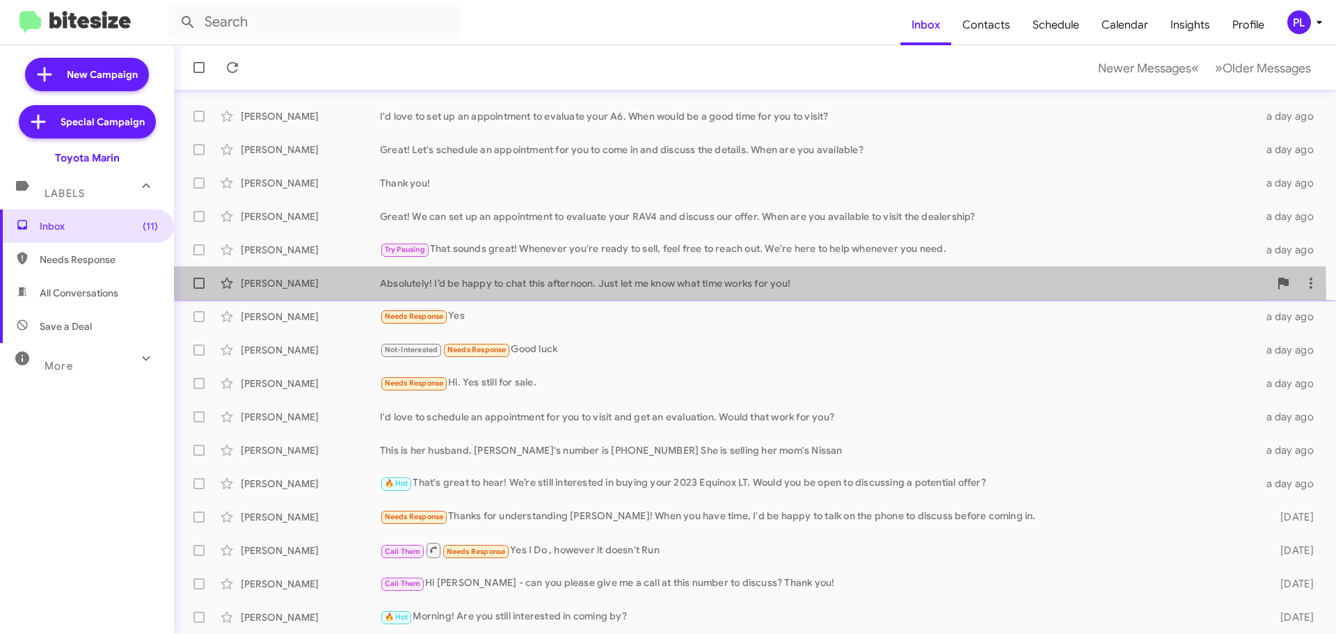
click at [498, 296] on div "Camila Mize Absolutely! I’d be happy to chat this afternoon. Just let me know w…" at bounding box center [755, 283] width 1140 height 28
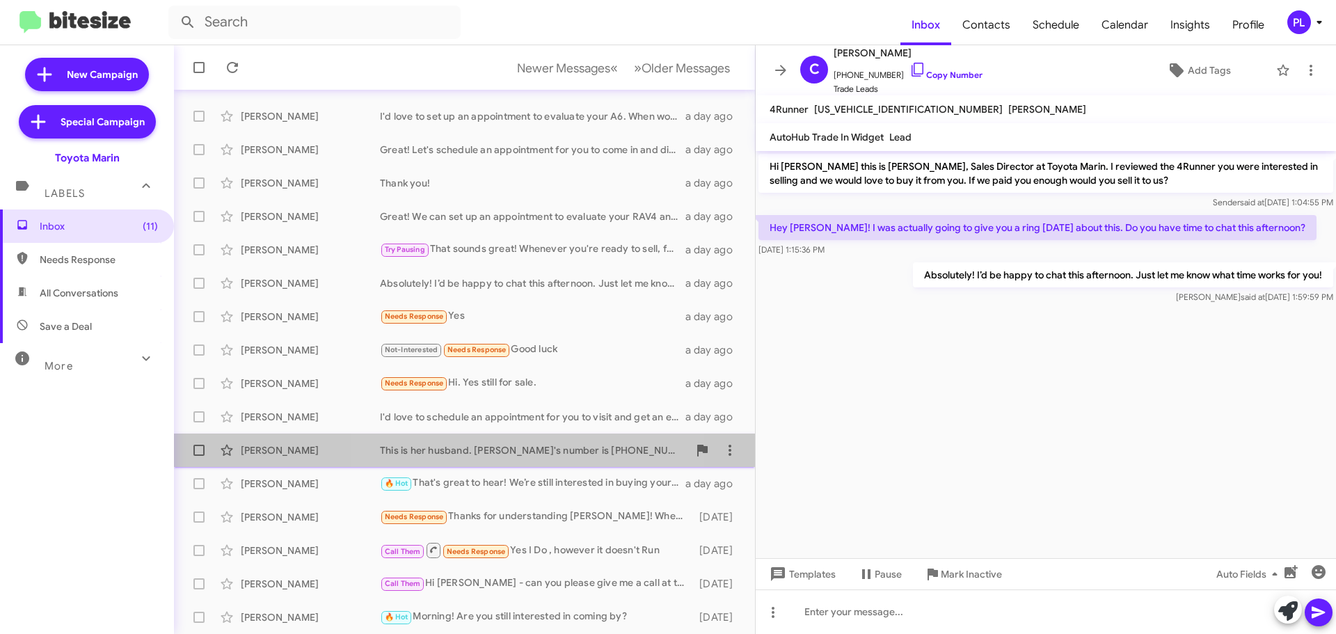
click at [519, 446] on div "This is her husband. Ashley's number is 619-253-1972 She is selling her mom's N…" at bounding box center [534, 450] width 308 height 14
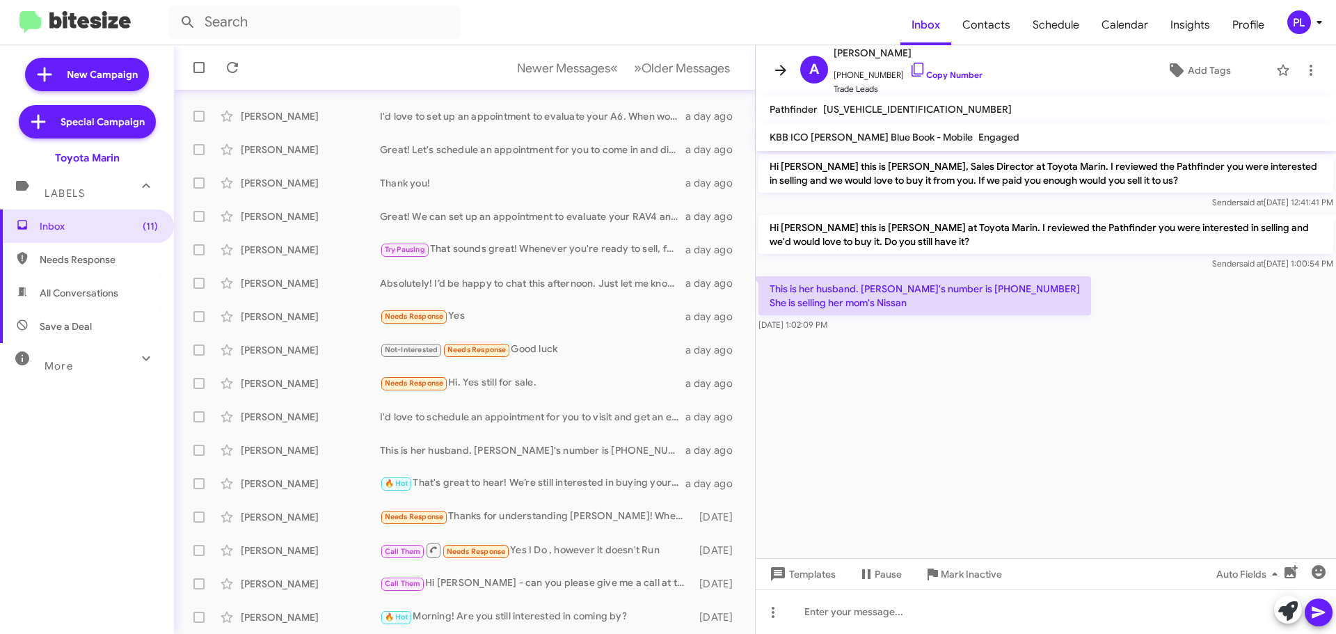
click at [776, 70] on icon at bounding box center [780, 70] width 11 height 10
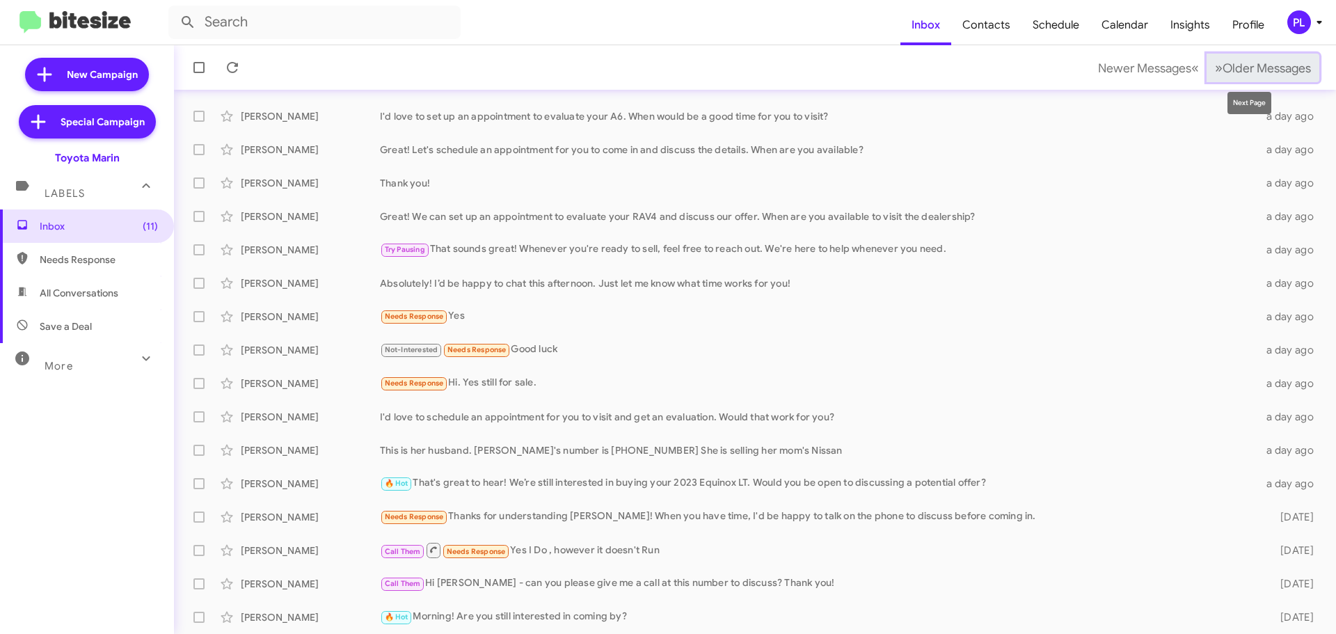
click at [1256, 73] on span "Older Messages" at bounding box center [1267, 68] width 88 height 15
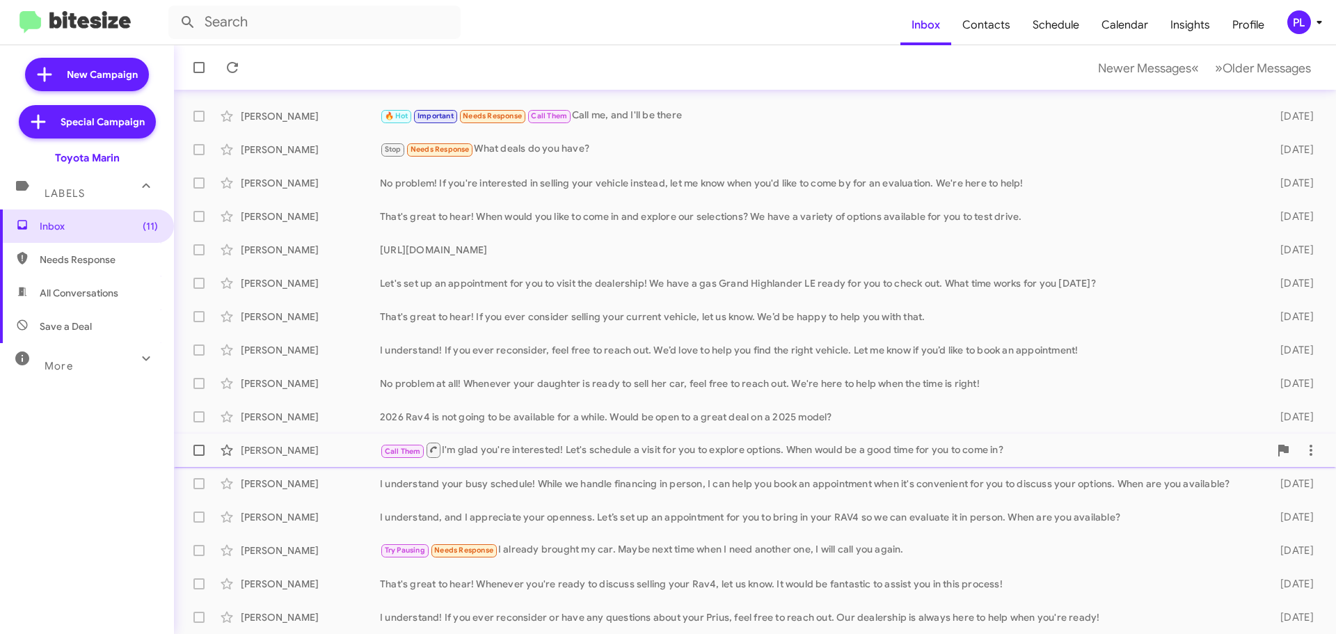
click at [645, 450] on div "Call Them I'm glad you're interested! Let's schedule a visit for you to explore…" at bounding box center [824, 449] width 889 height 17
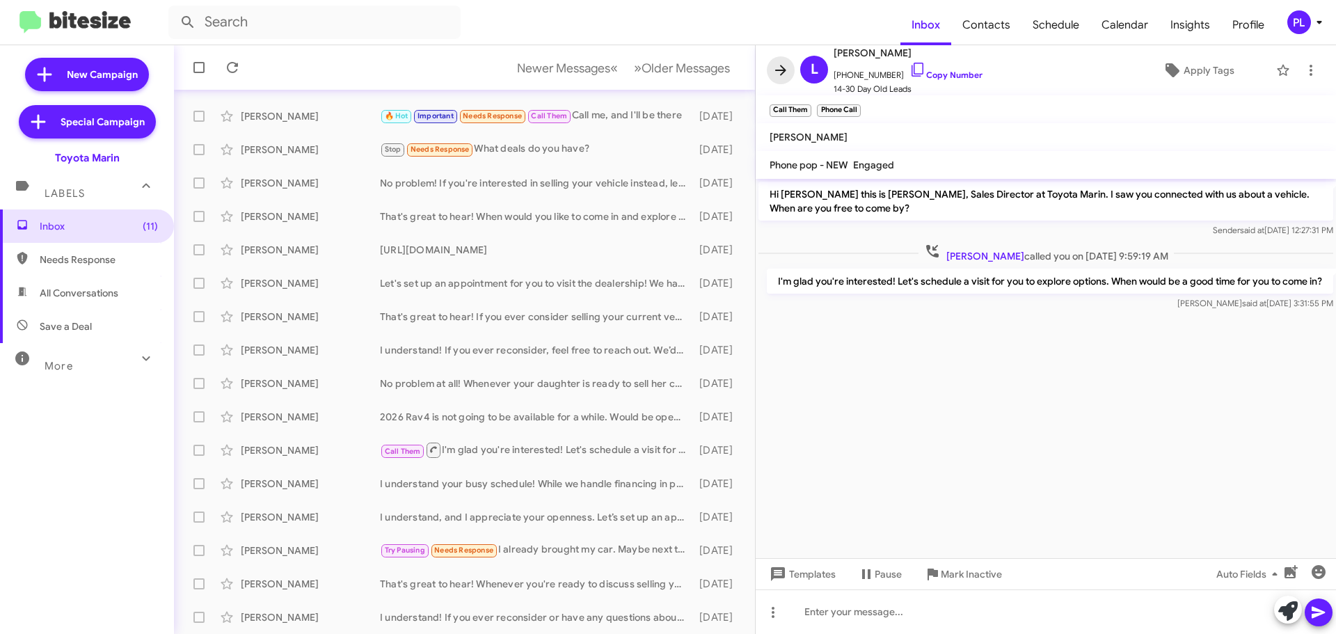
click at [773, 71] on icon at bounding box center [781, 70] width 17 height 17
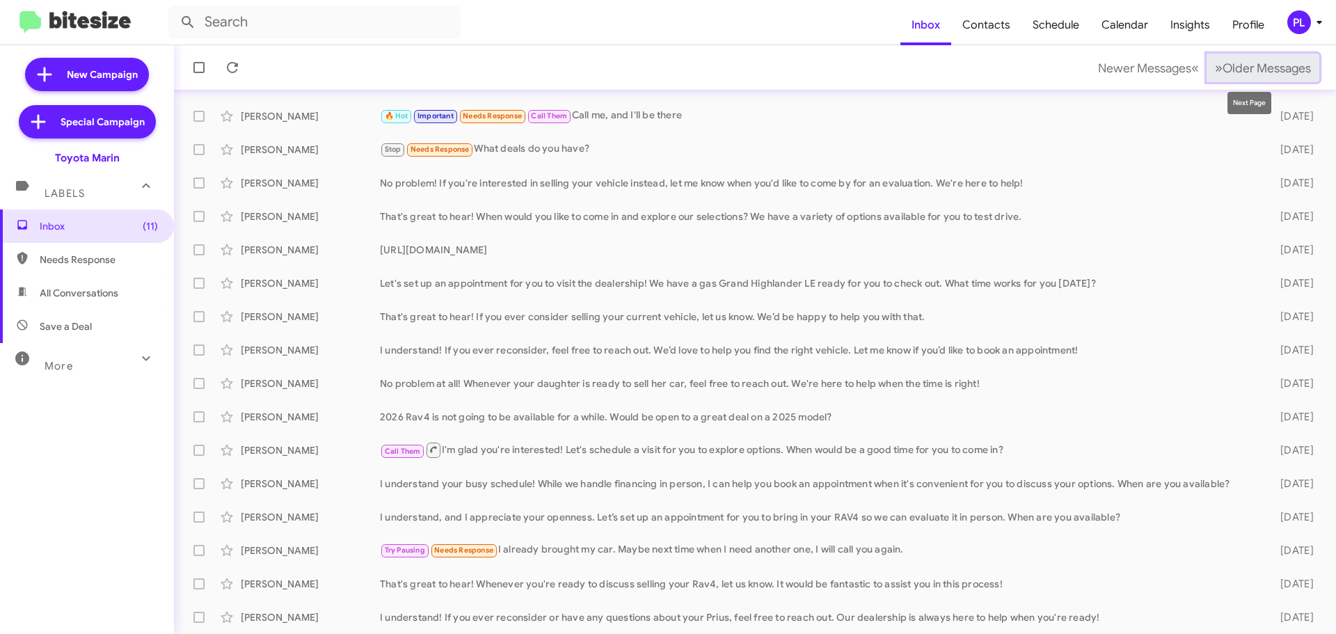
click at [1288, 62] on span "Older Messages" at bounding box center [1267, 68] width 88 height 15
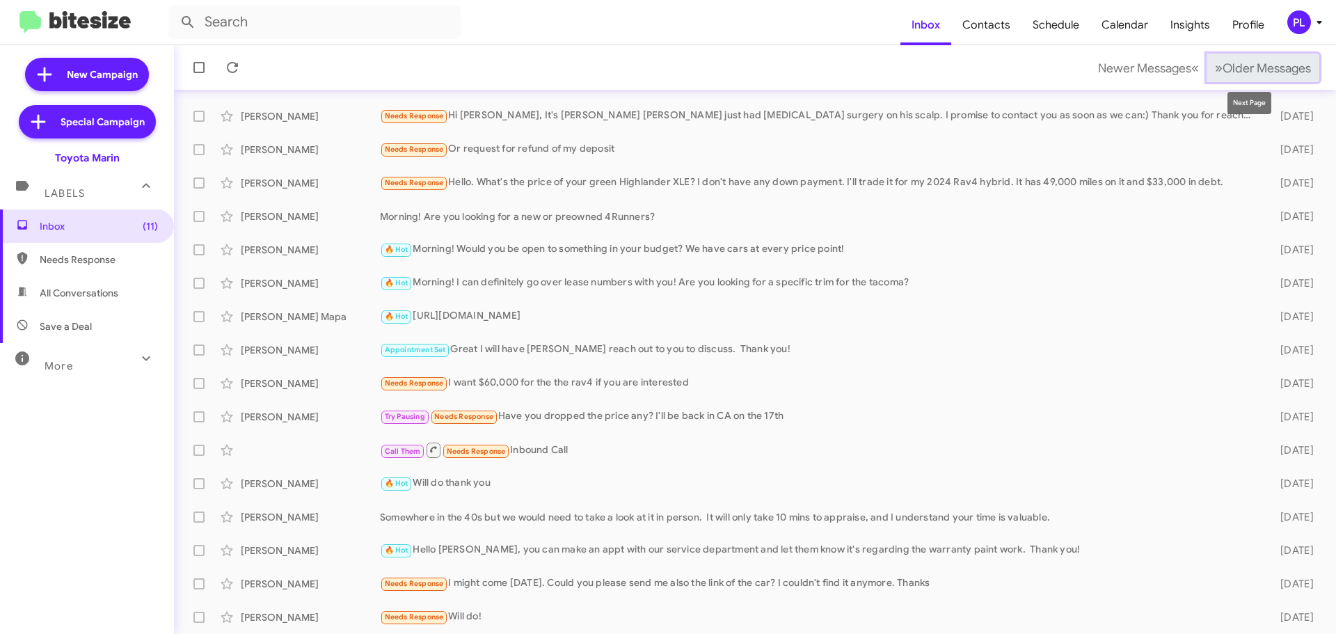
click at [1269, 63] on span "Older Messages" at bounding box center [1267, 68] width 88 height 15
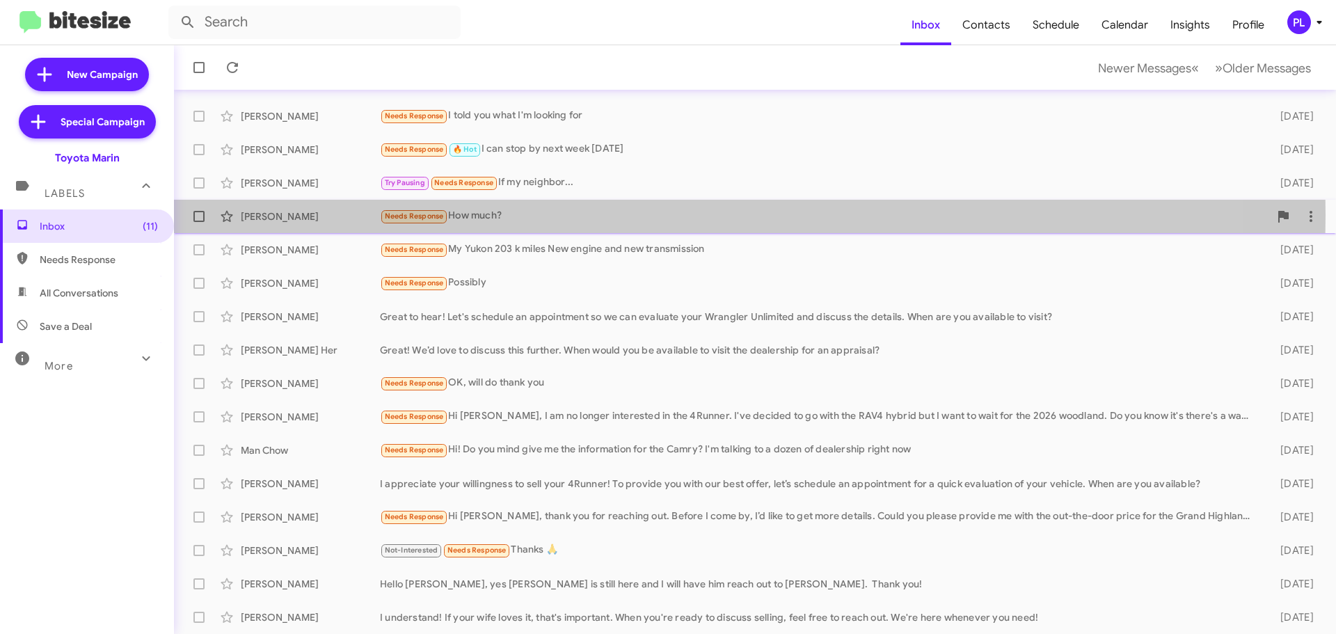
click at [489, 215] on div "Needs Response How much?" at bounding box center [824, 216] width 889 height 16
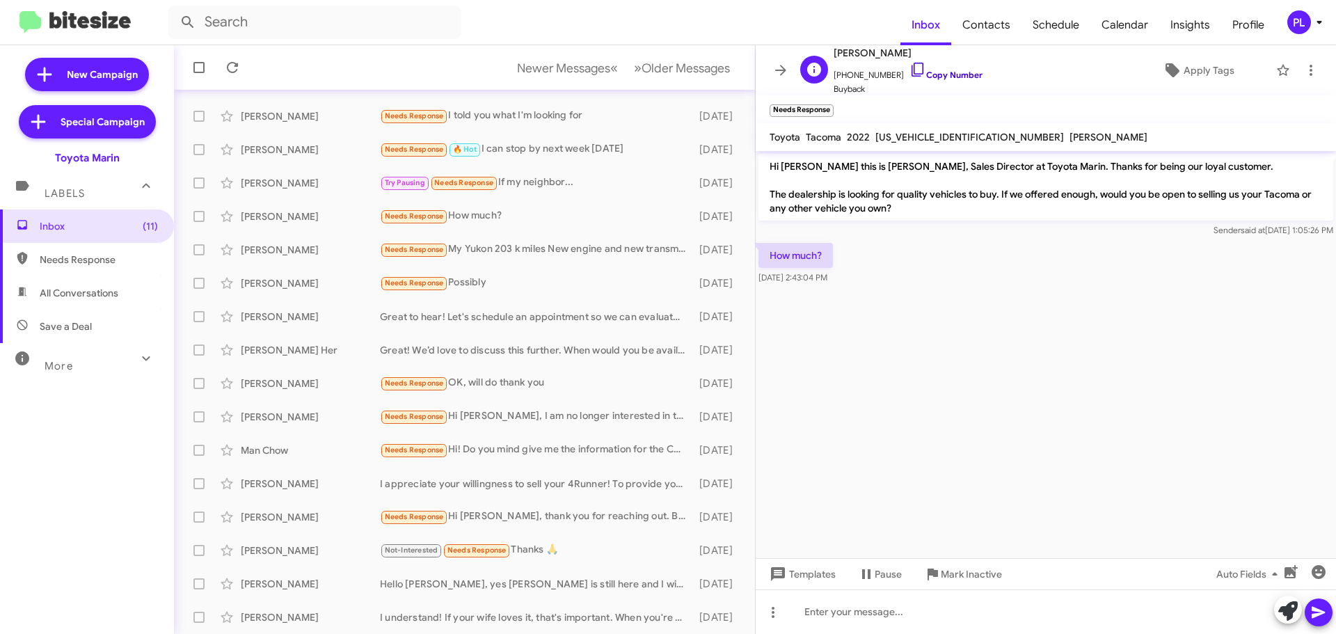
click at [927, 72] on link "Copy Number" at bounding box center [946, 75] width 73 height 10
click at [258, 23] on input "text" at bounding box center [314, 22] width 292 height 33
click at [174, 8] on button at bounding box center [188, 22] width 28 height 28
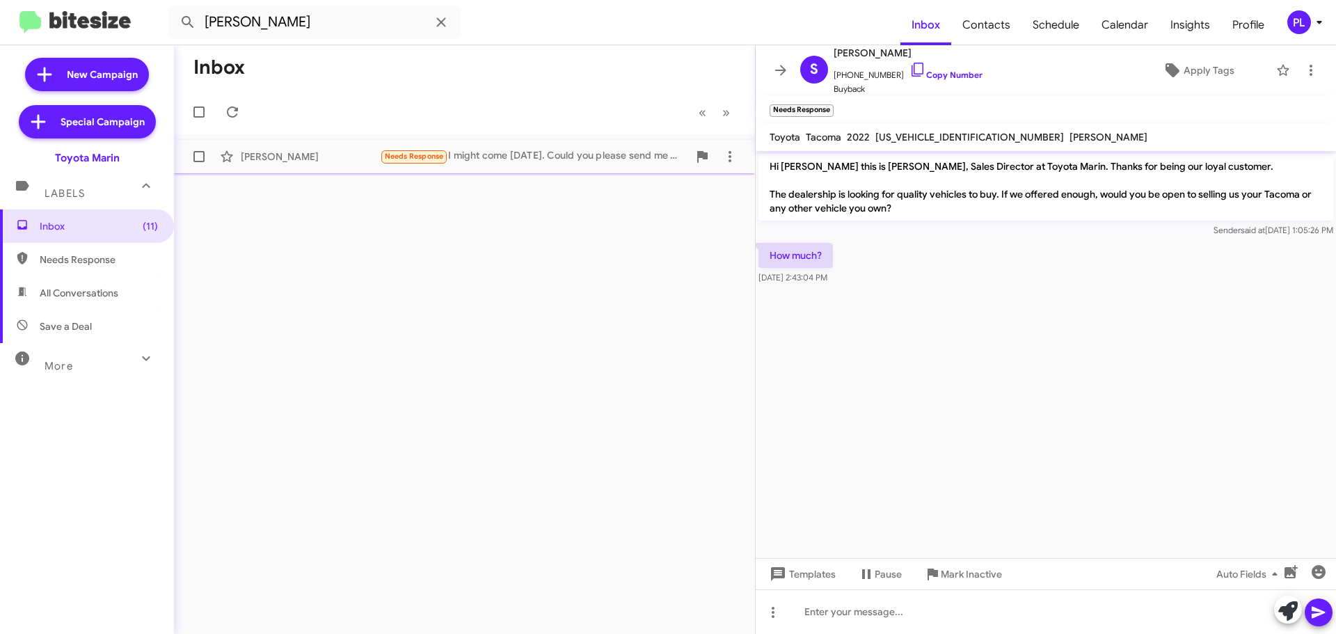
click at [537, 156] on div "Needs Response I might come on Monday. Could you please send me also the link o…" at bounding box center [534, 156] width 308 height 16
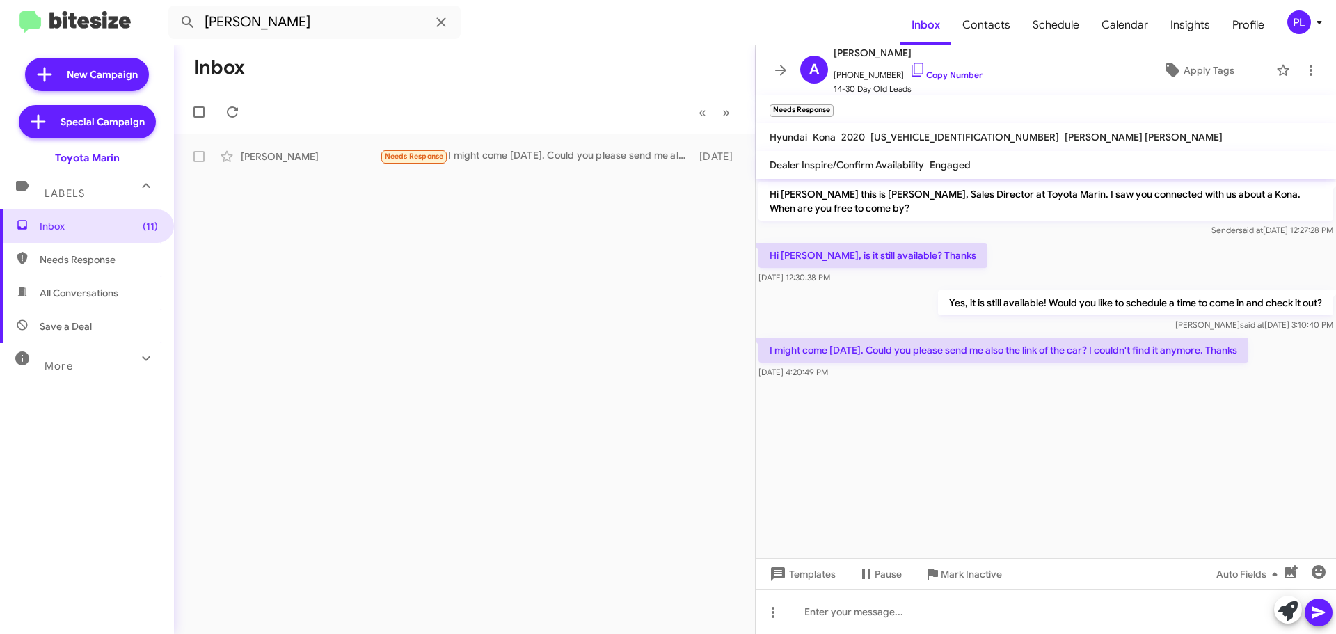
click at [72, 373] on mat-expansion-panel-header "More" at bounding box center [87, 359] width 174 height 33
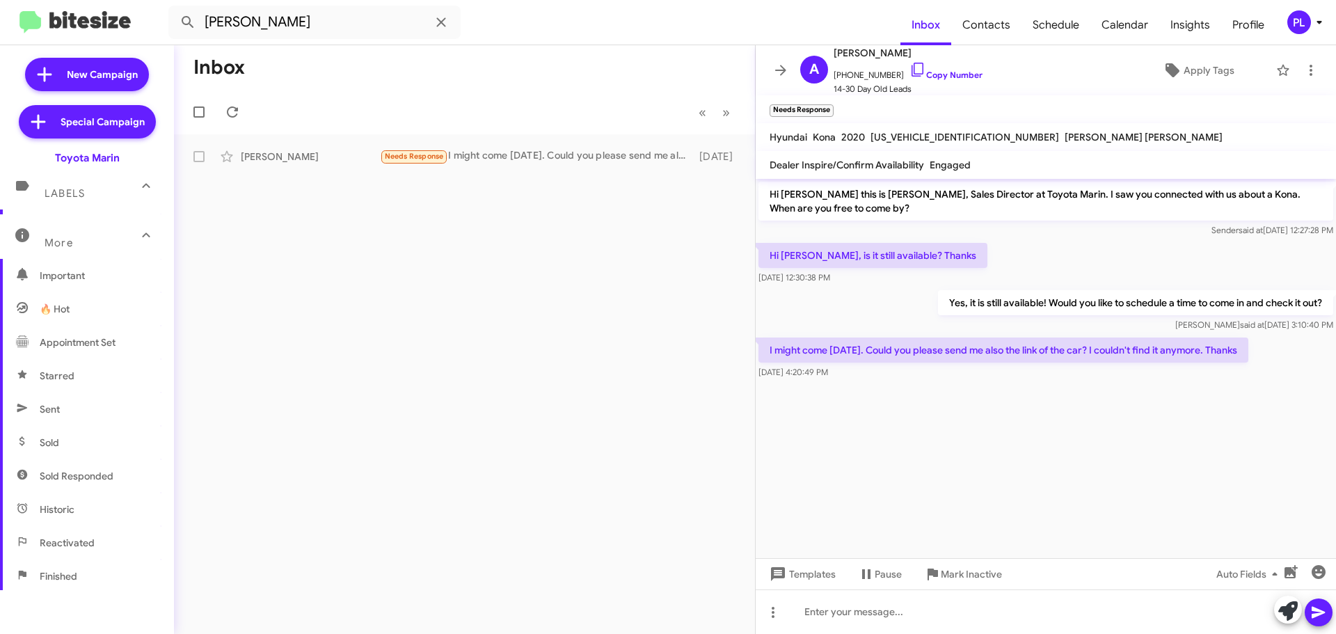
scroll to position [139, 0]
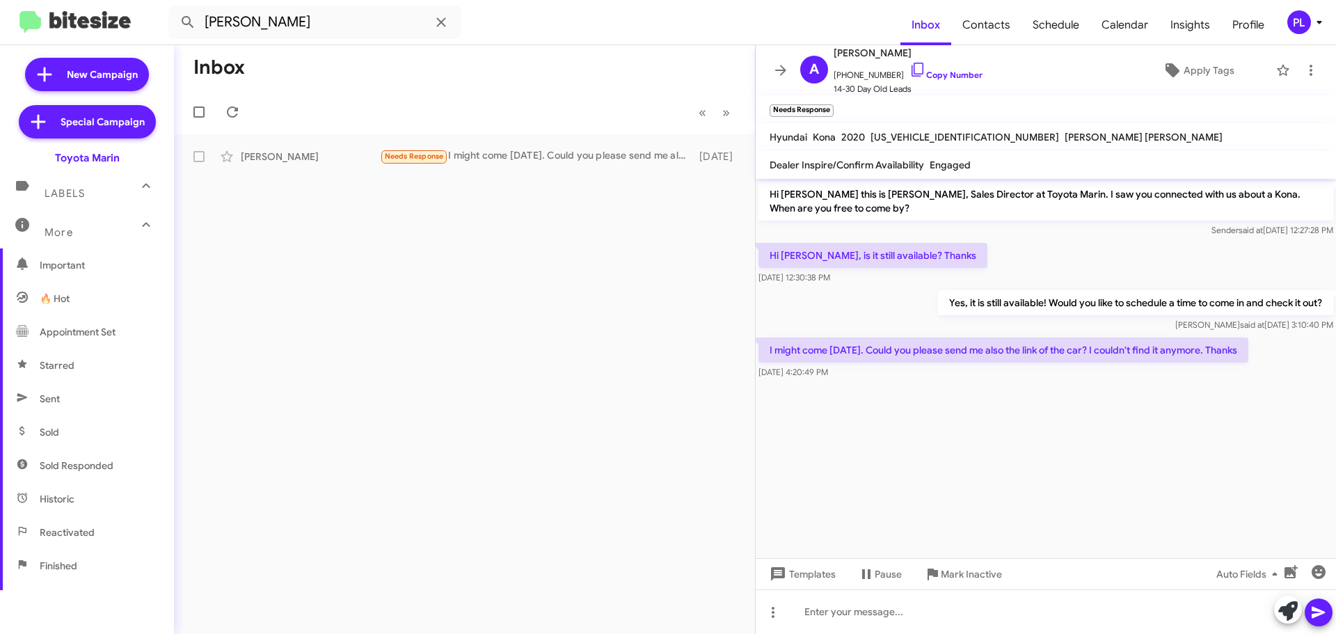
click at [85, 464] on span "Sold Responded" at bounding box center [77, 466] width 74 height 14
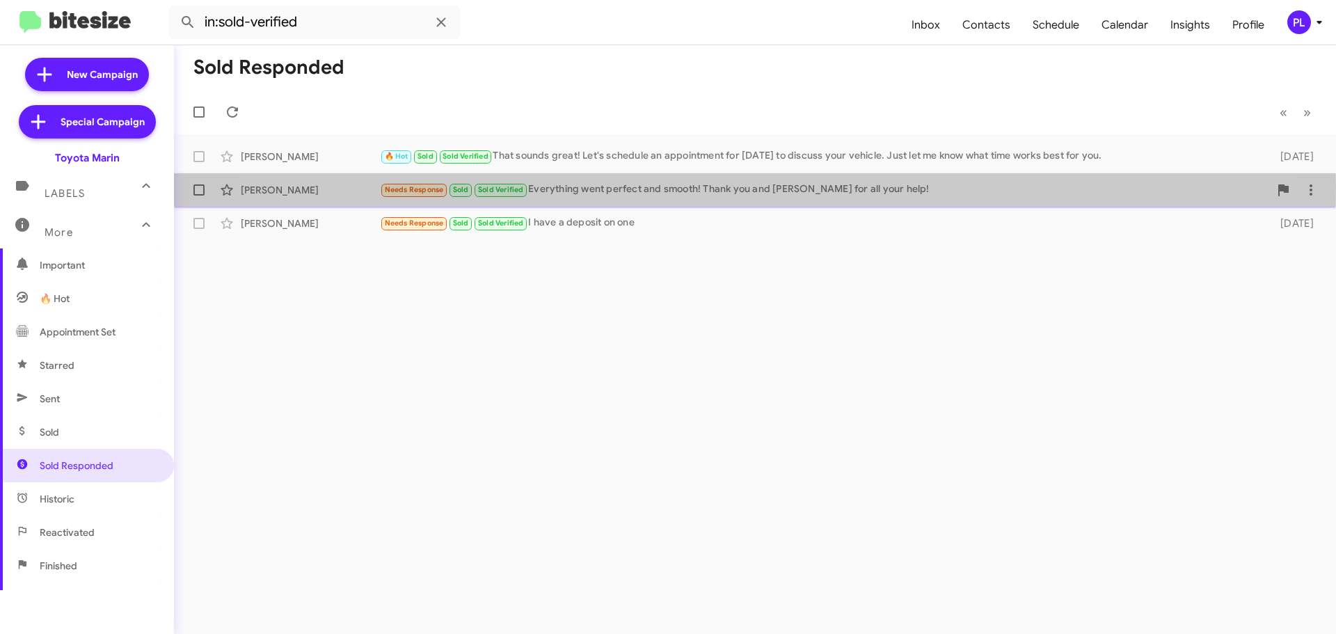
click at [698, 188] on div "Needs Response Sold Sold Verified Everything went perfect and smooth! Thank you…" at bounding box center [824, 190] width 889 height 16
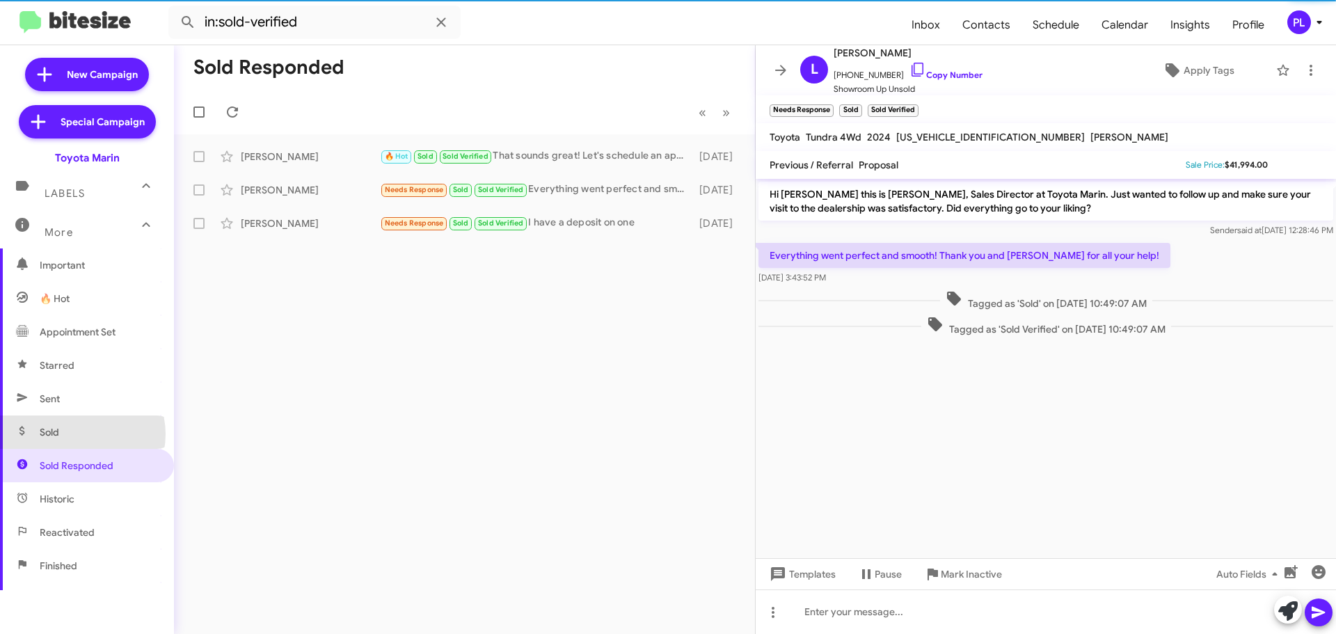
click at [77, 434] on span "Sold" at bounding box center [87, 431] width 174 height 33
type input "in:sold"
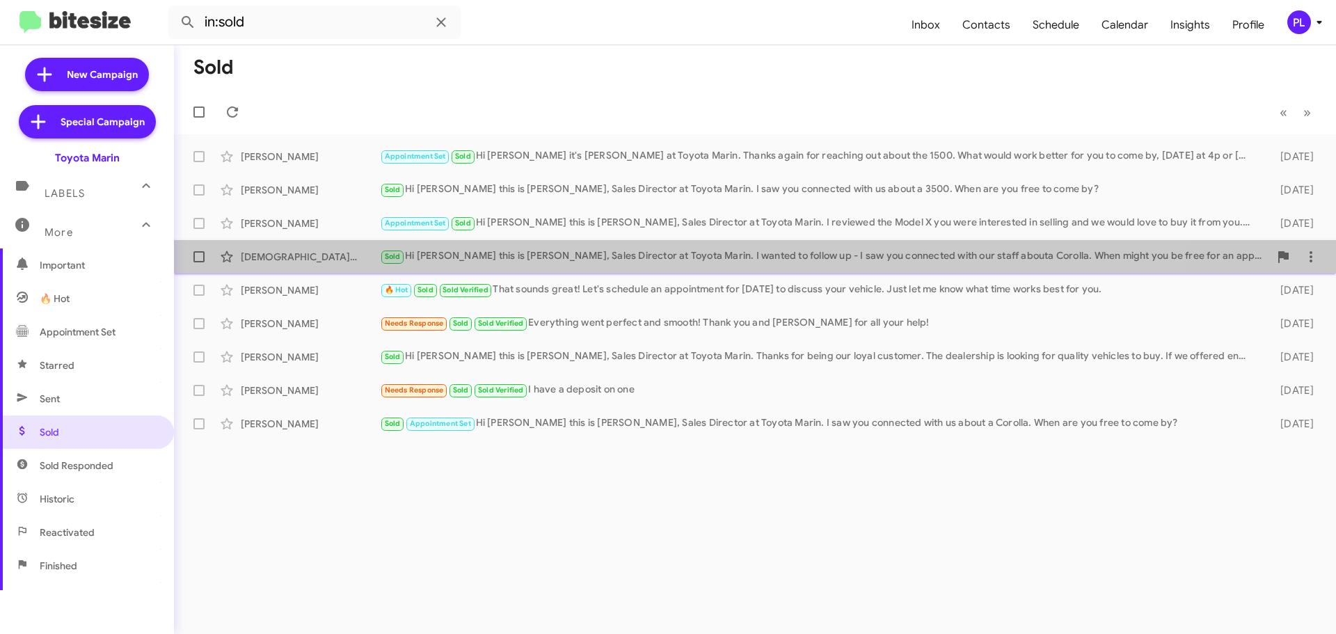
click at [643, 248] on div "Jesus Luna Sold Hi Jesus this is Nathan Myler, Sales Director at Toyota Marin. …" at bounding box center [755, 257] width 1140 height 28
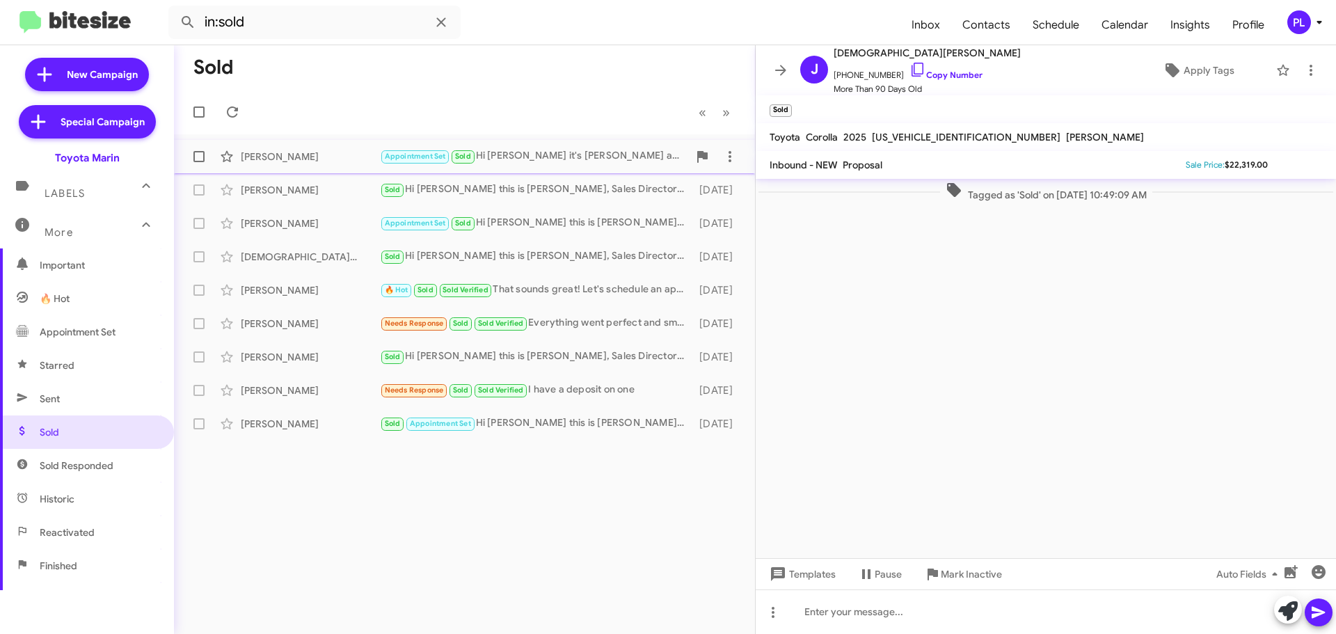
click at [311, 165] on div "Ayrton Calderon Appointment Set Sold Hi Ayrton it's Nathan Myler at Toyota Mari…" at bounding box center [464, 157] width 559 height 28
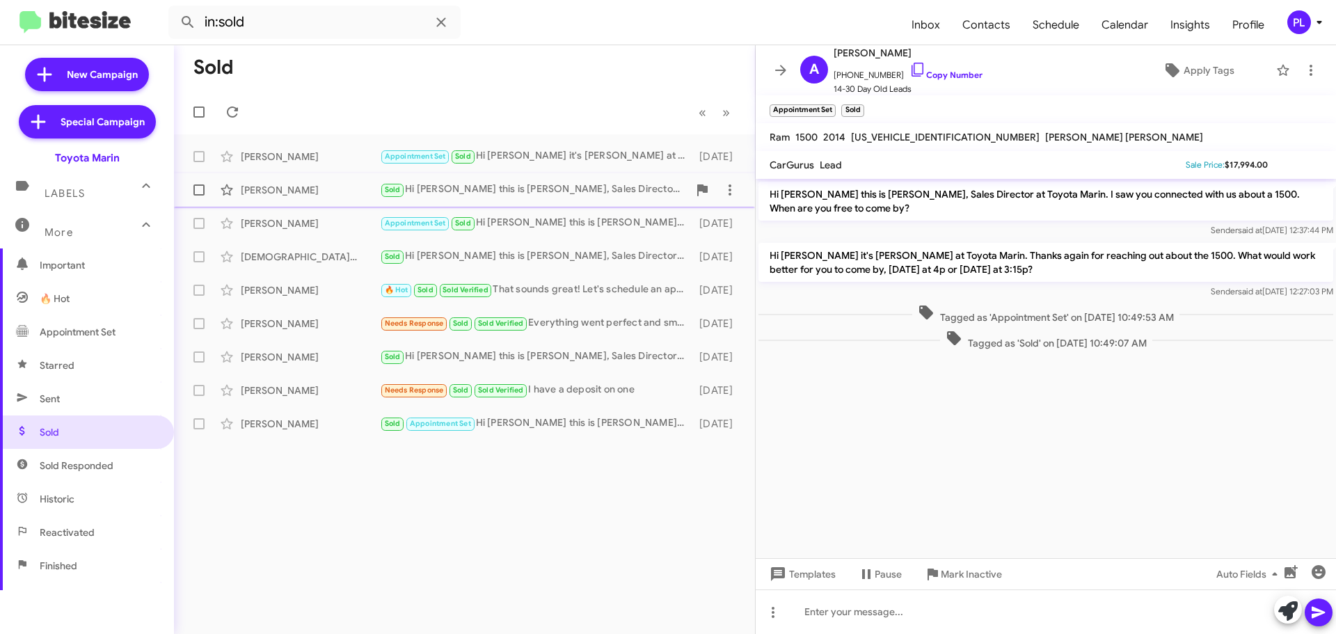
click at [308, 192] on div "Marcos Figeroa" at bounding box center [310, 190] width 139 height 14
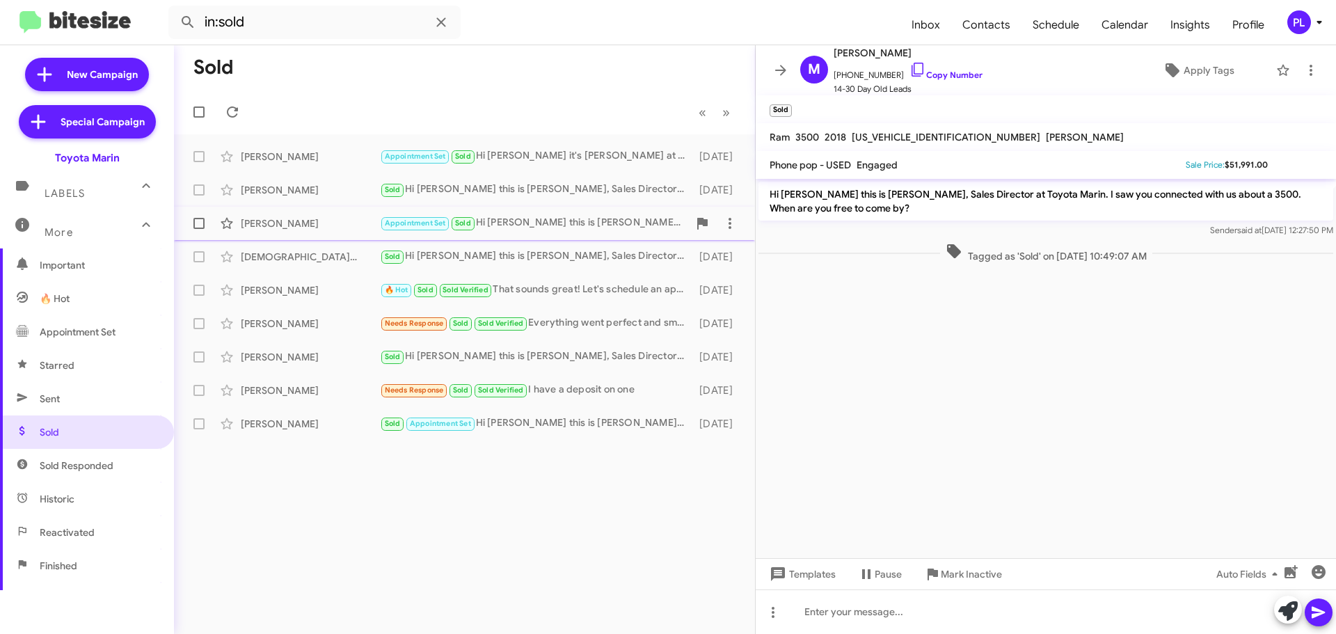
click at [307, 223] on div "Jon Quick" at bounding box center [310, 223] width 139 height 14
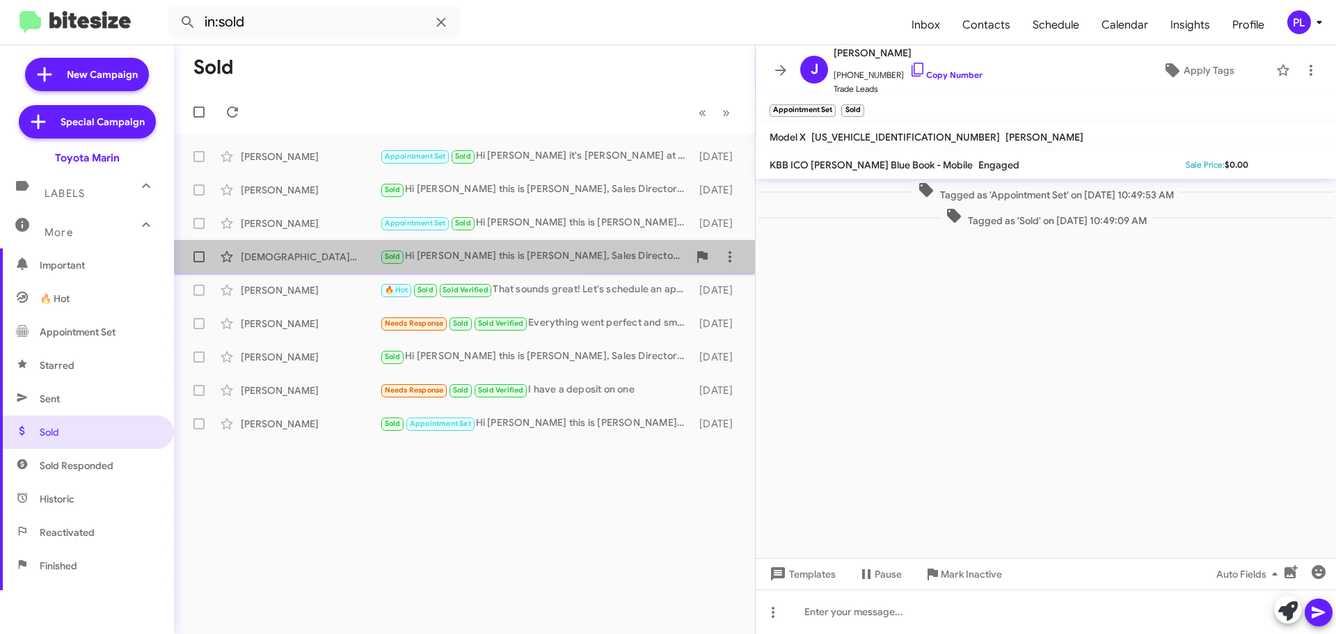
click at [315, 254] on div "Jesus Luna" at bounding box center [310, 257] width 139 height 14
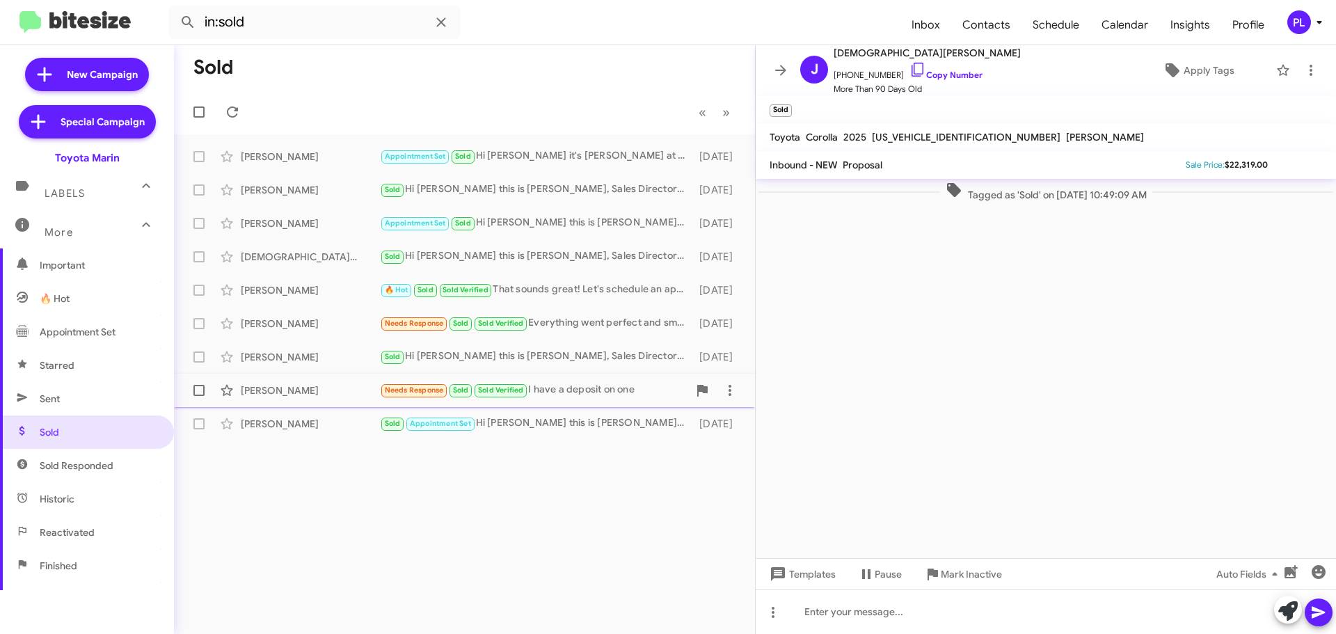
click at [555, 400] on div "Michael Schafer Needs Response Sold Sold Verified I have a deposit on one 13 da…" at bounding box center [464, 391] width 559 height 28
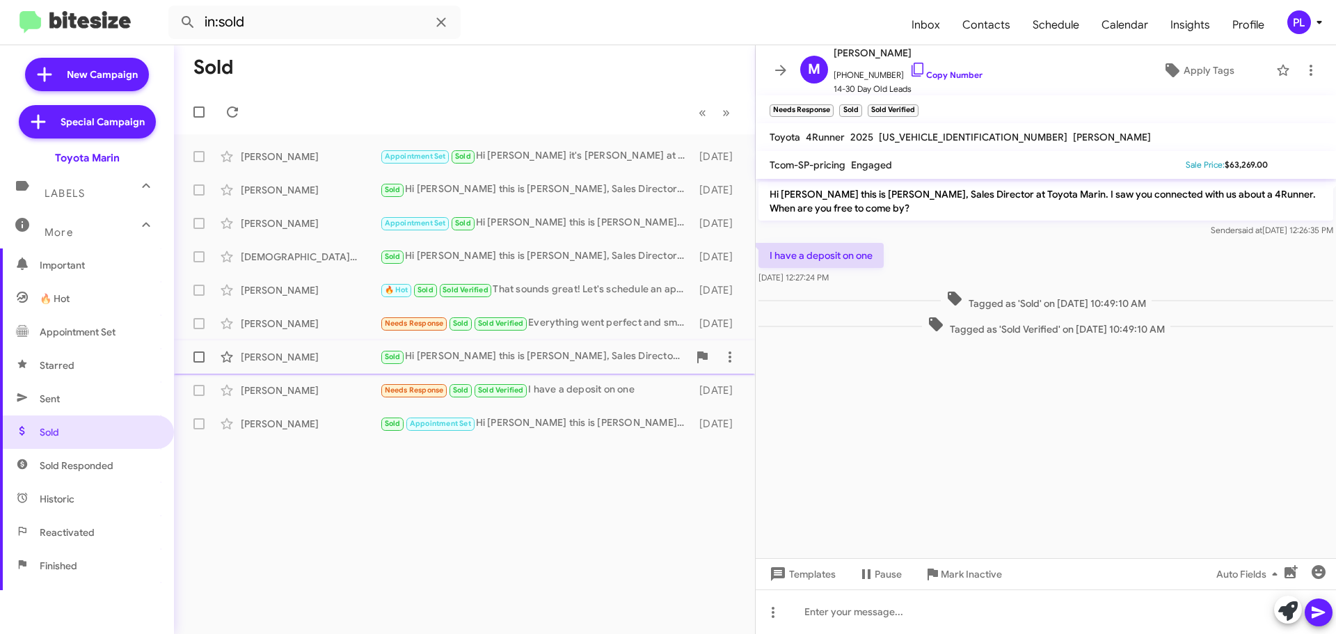
click at [328, 356] on div "Irayda Perez Mazariegos" at bounding box center [310, 357] width 139 height 14
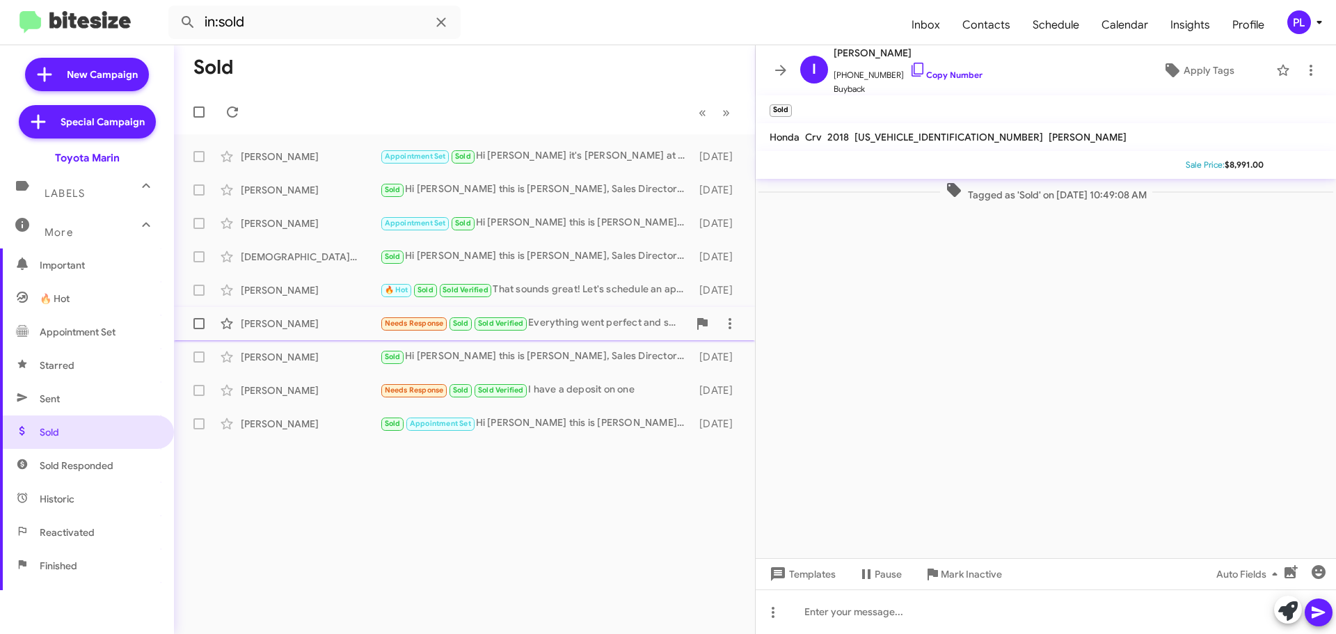
click at [286, 318] on div "Luis Montalvo" at bounding box center [310, 324] width 139 height 14
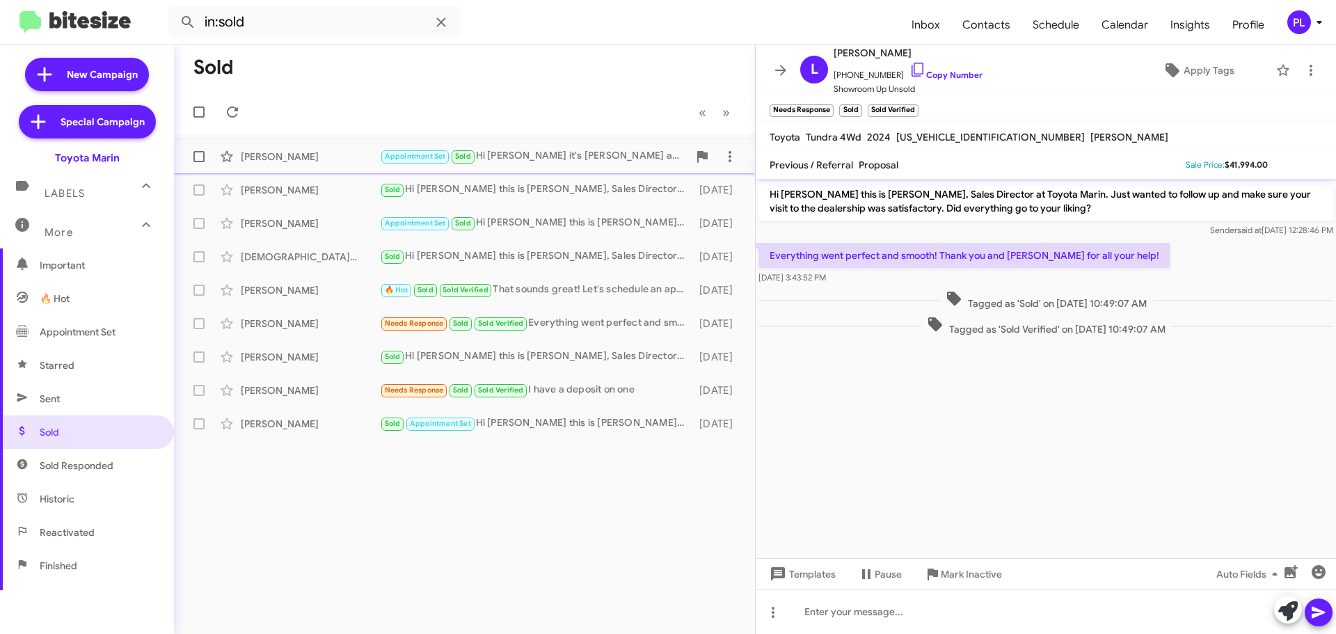
click at [260, 155] on div "Ayrton Calderon" at bounding box center [310, 157] width 139 height 14
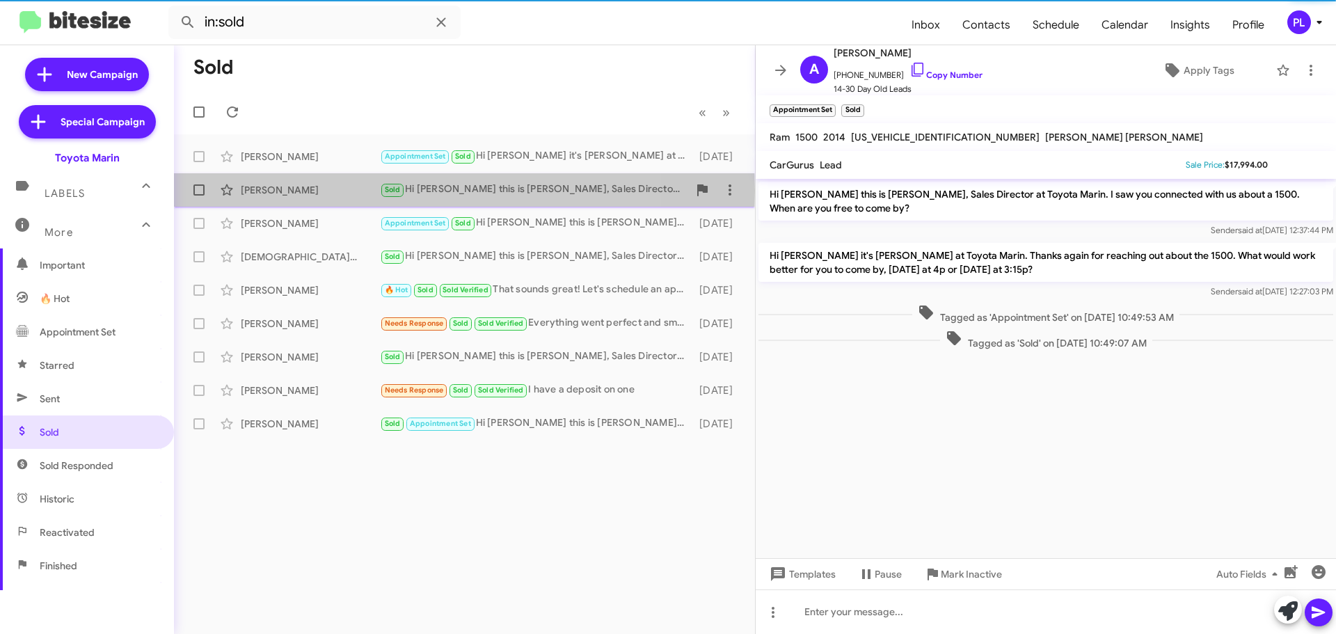
click at [266, 191] on div "Marcos Figeroa" at bounding box center [310, 190] width 139 height 14
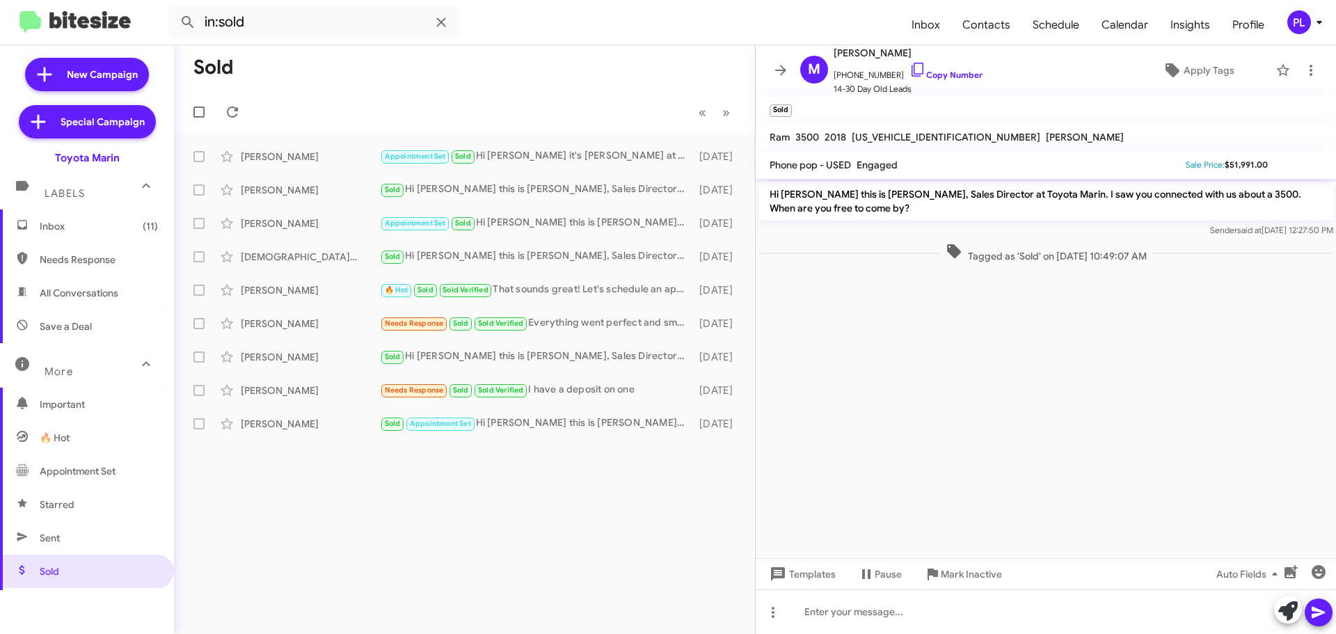
click at [68, 225] on span "Inbox (11)" at bounding box center [99, 226] width 118 height 14
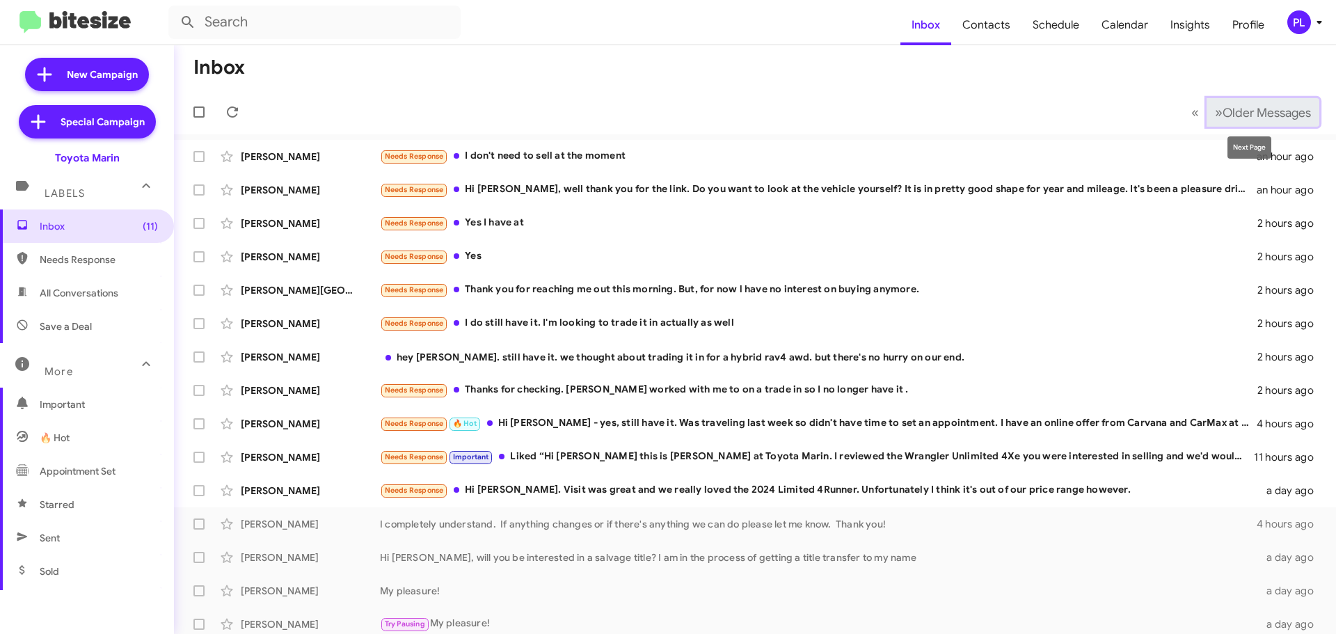
click at [1230, 122] on button "» Next Older Messages" at bounding box center [1263, 112] width 113 height 29
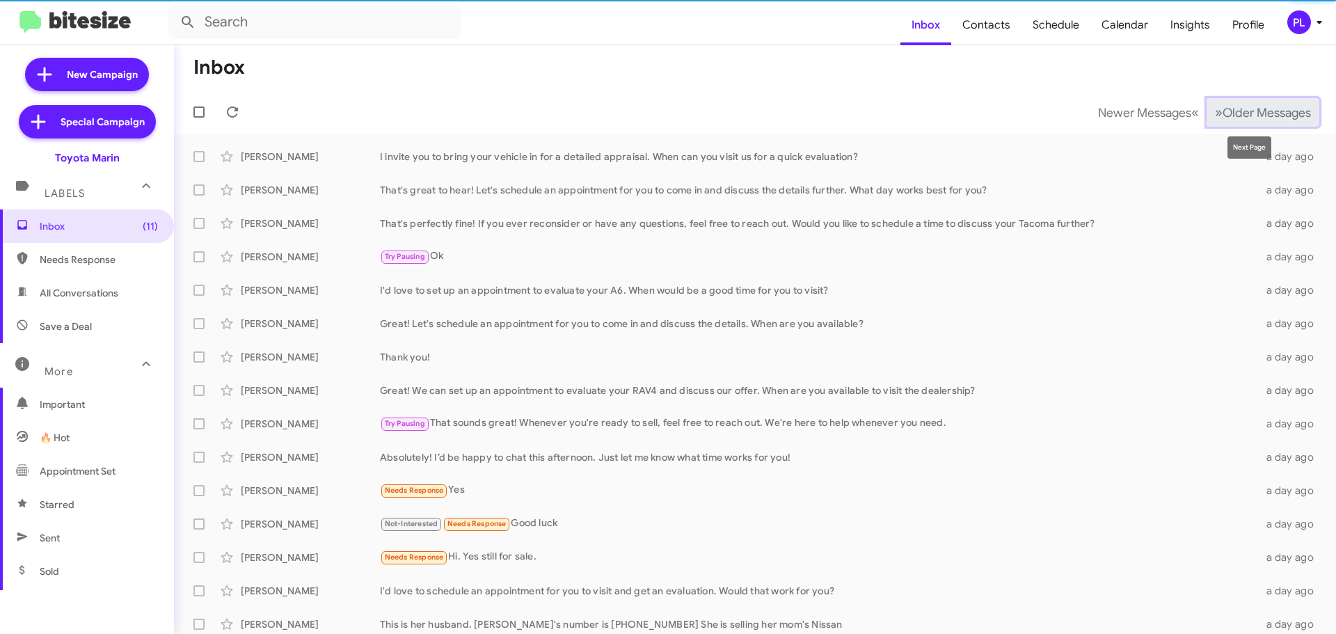
click at [1230, 122] on button "» Next Older Messages" at bounding box center [1263, 112] width 113 height 29
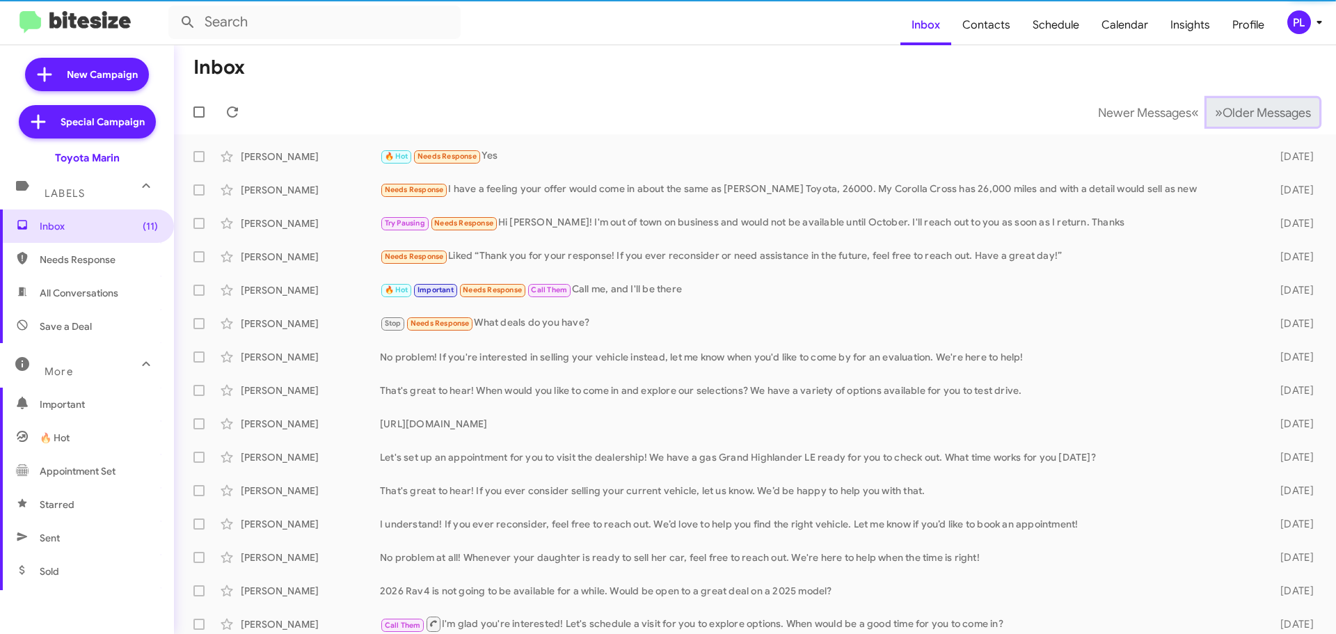
click at [1230, 122] on button "» Next Older Messages" at bounding box center [1263, 112] width 113 height 29
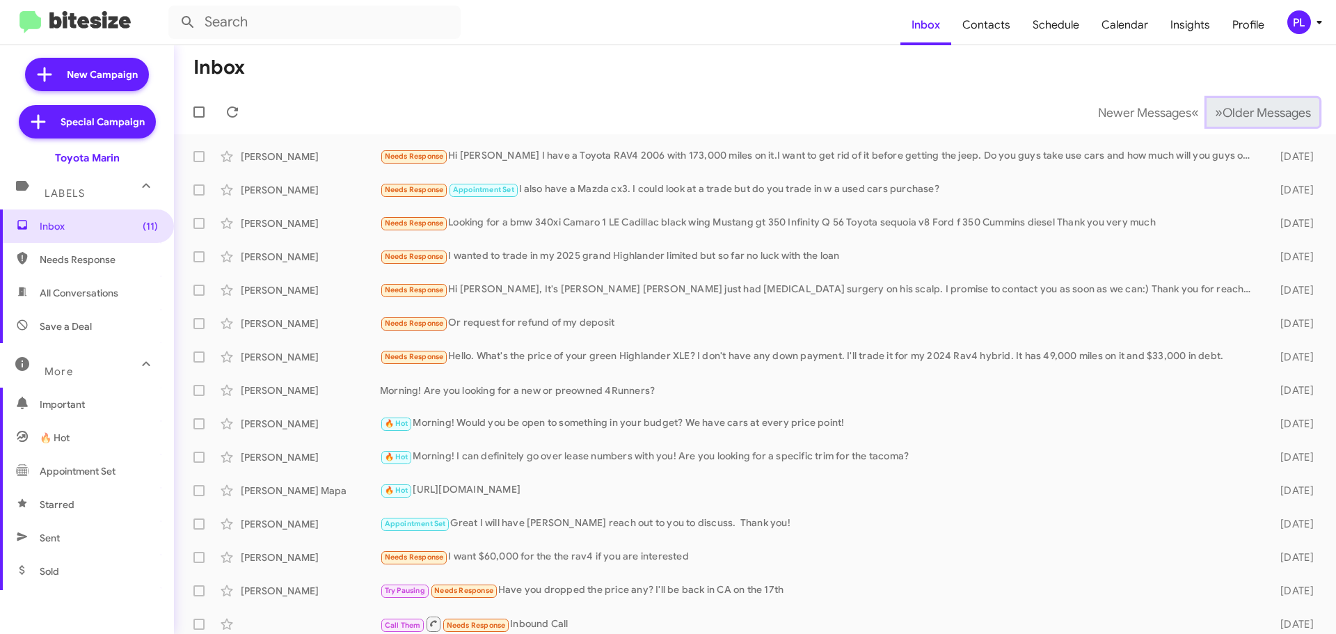
click at [1230, 122] on button "» Next Older Messages" at bounding box center [1263, 112] width 113 height 29
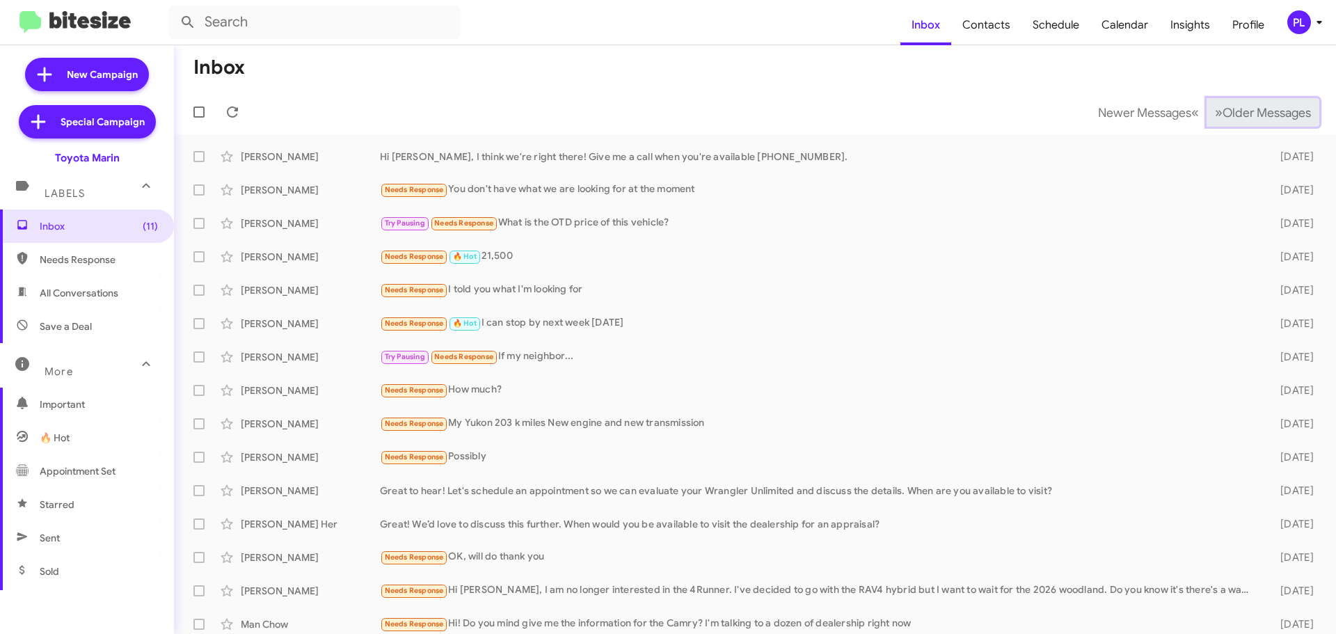
click at [1230, 122] on button "» Next Older Messages" at bounding box center [1263, 112] width 113 height 29
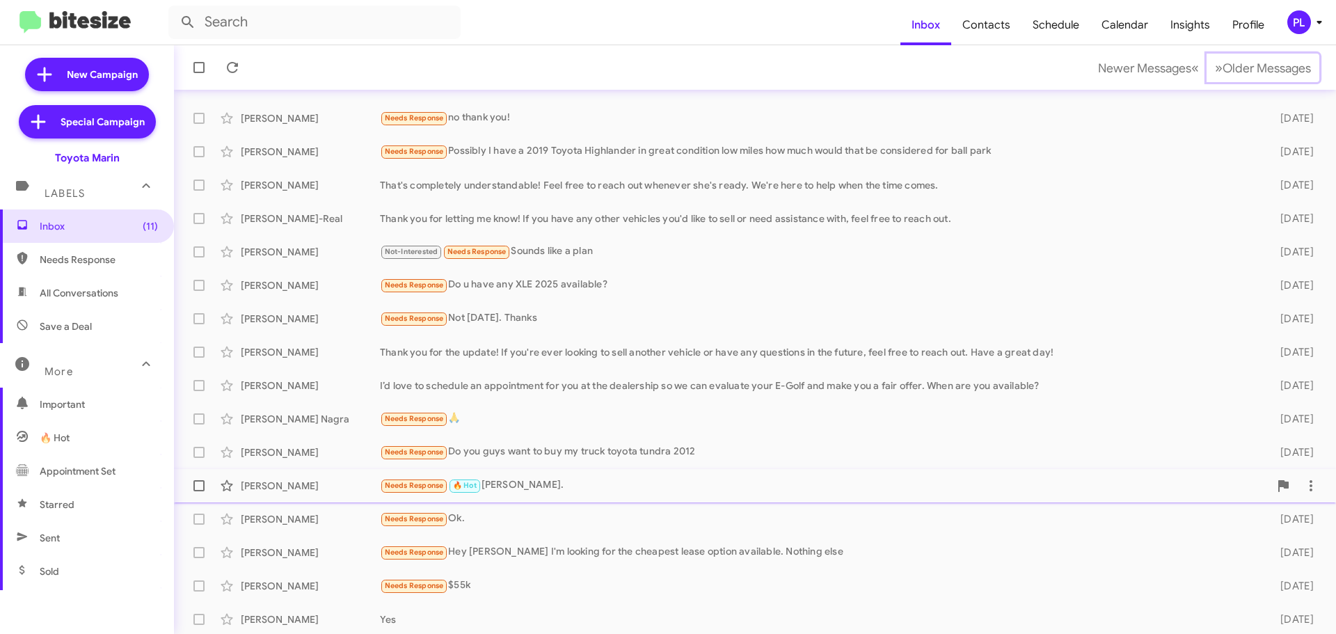
scroll to position [70, 0]
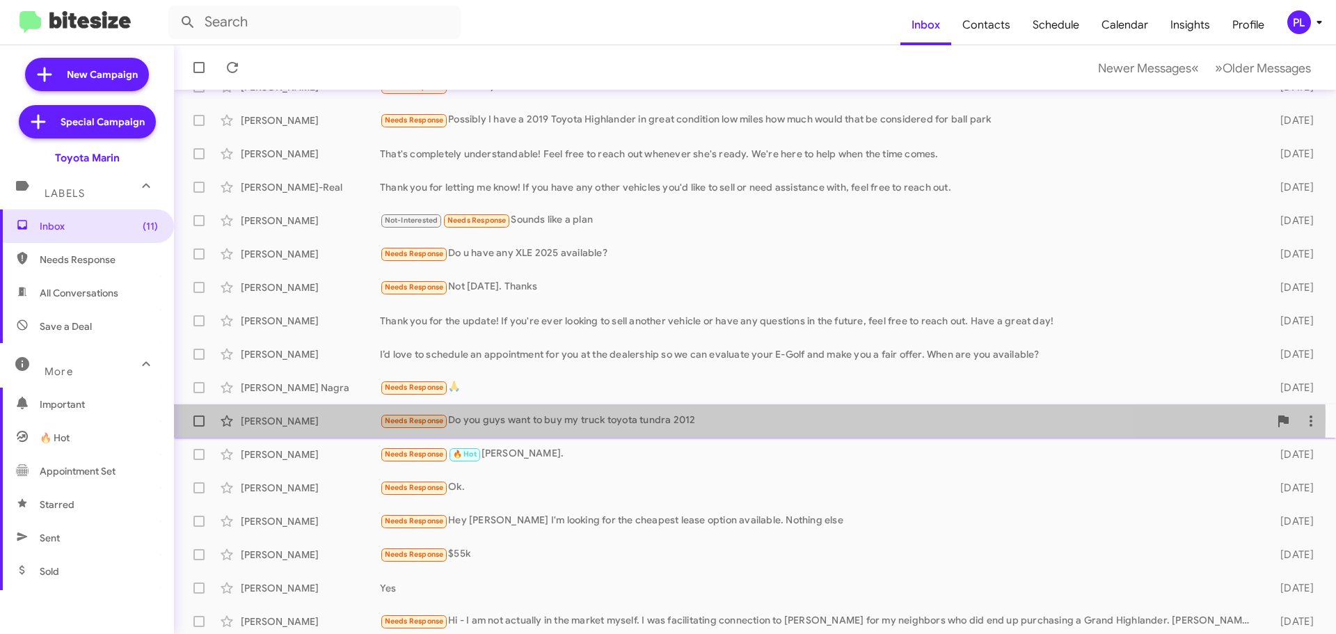
click at [611, 418] on div "Needs Response Do you guys want to buy my truck toyota tundra 2012" at bounding box center [824, 421] width 889 height 16
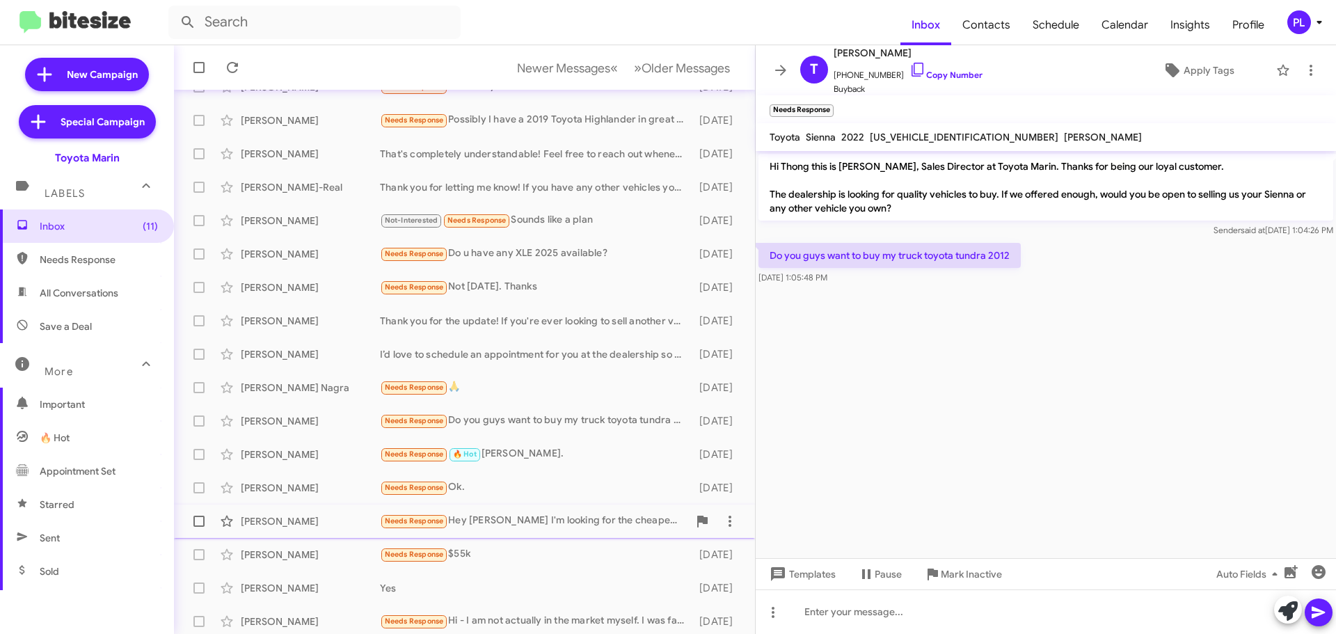
click at [489, 518] on div "Needs Response Hey Nathan I'm looking for the cheapest lease option available. …" at bounding box center [534, 521] width 308 height 16
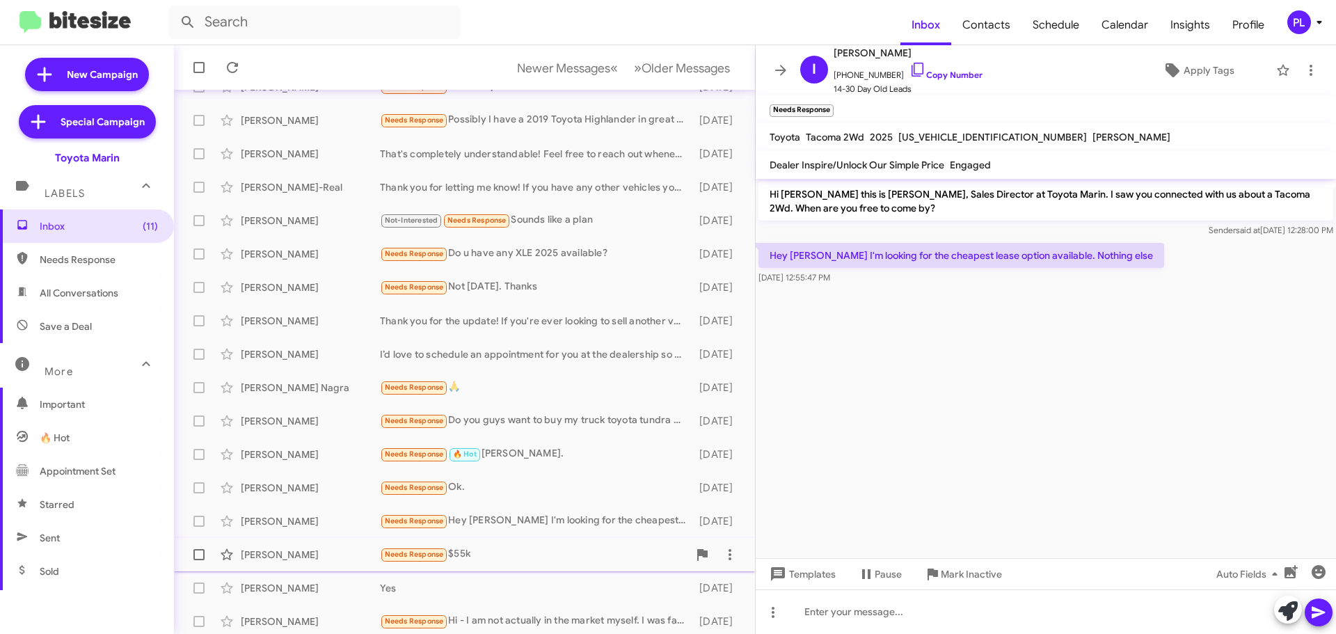
click at [525, 556] on div "Needs Response $55k" at bounding box center [534, 554] width 308 height 16
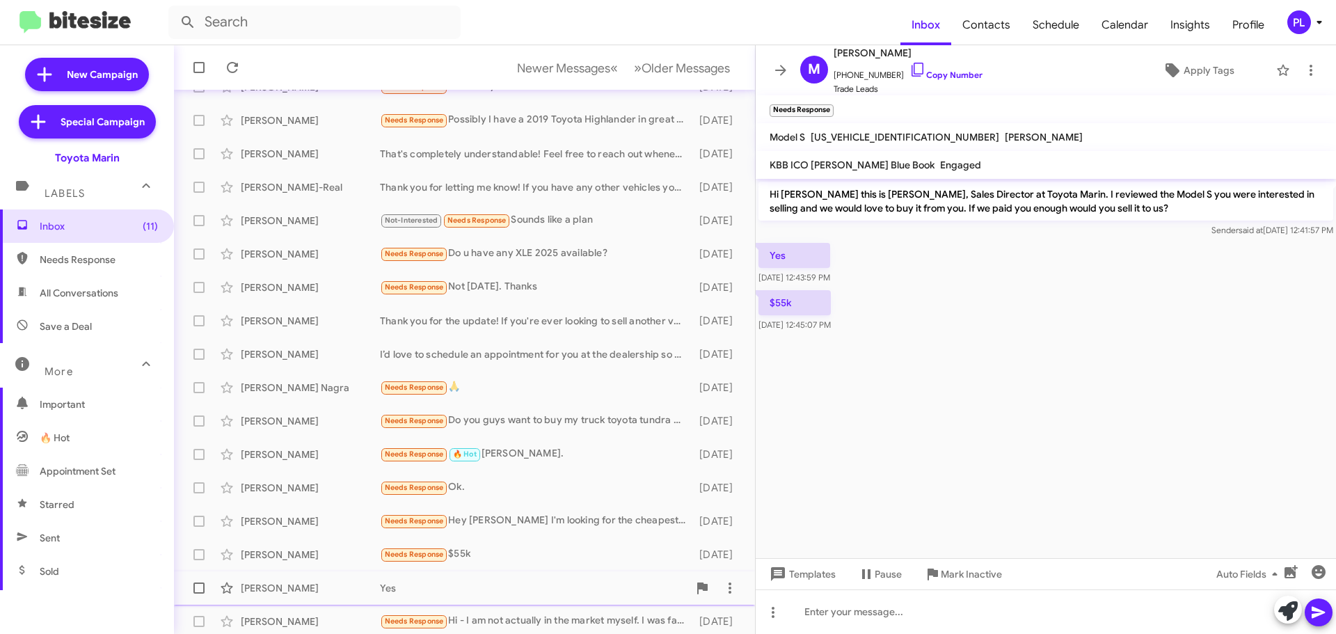
click at [517, 578] on div "Alan Ruiz Yes 6 days ago" at bounding box center [464, 588] width 559 height 28
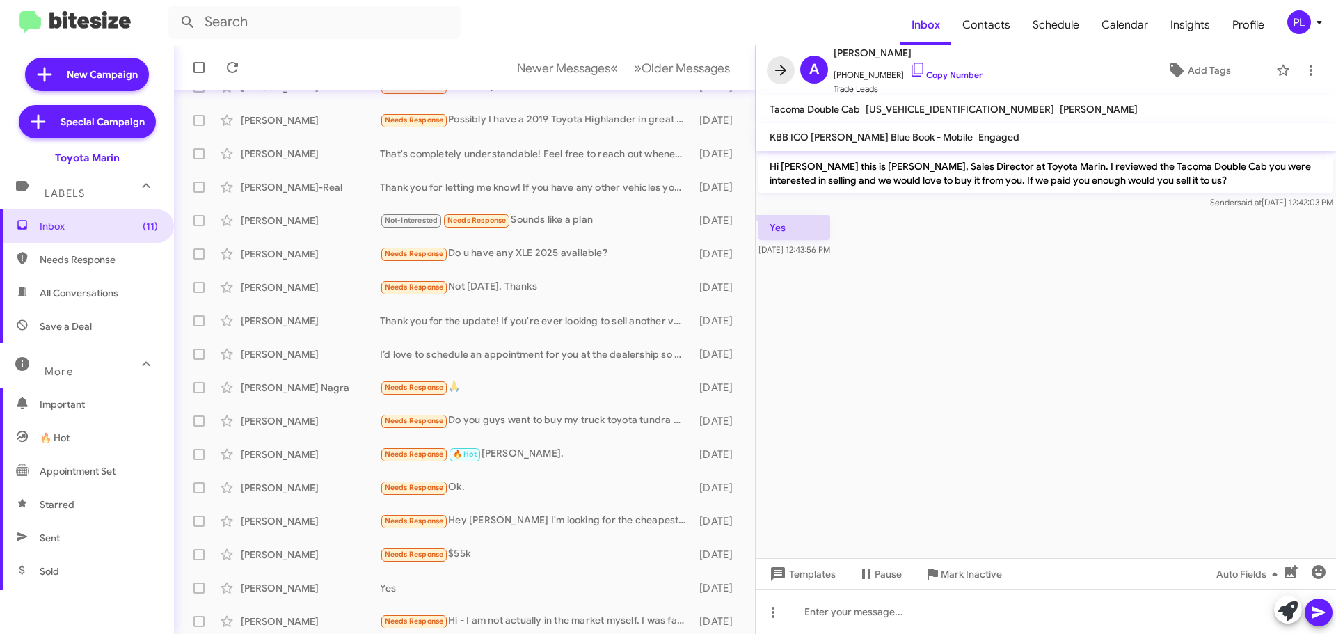
click at [786, 74] on icon at bounding box center [781, 70] width 17 height 17
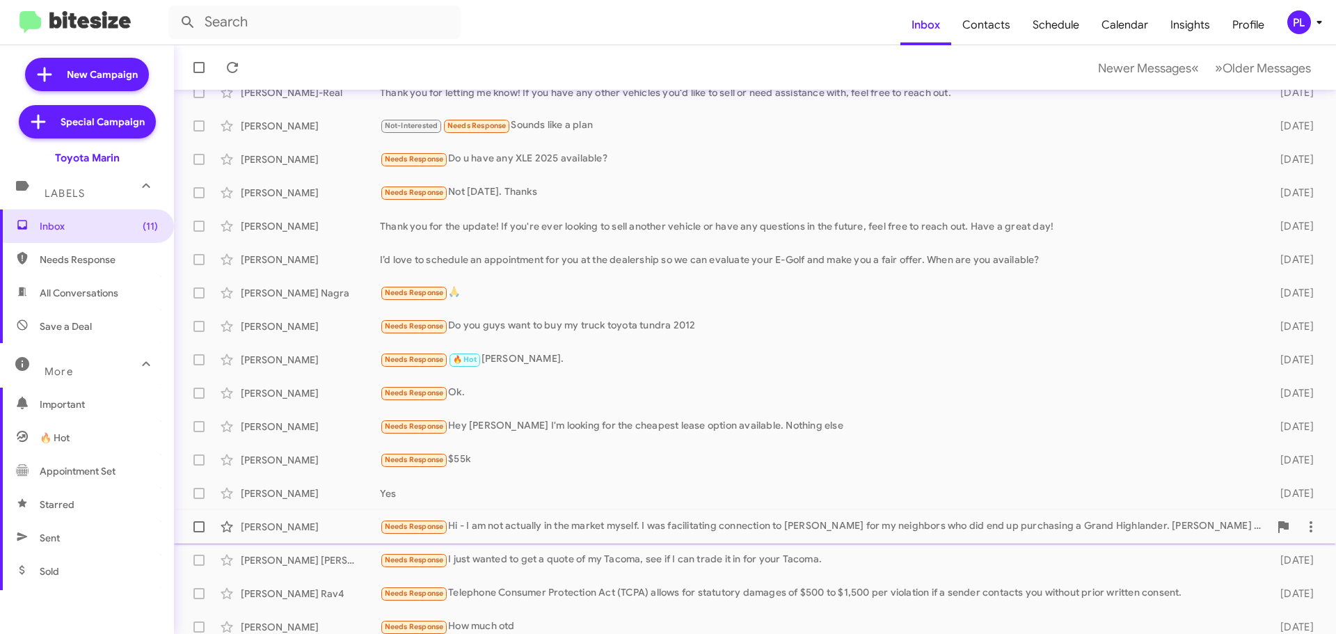
scroll to position [174, 0]
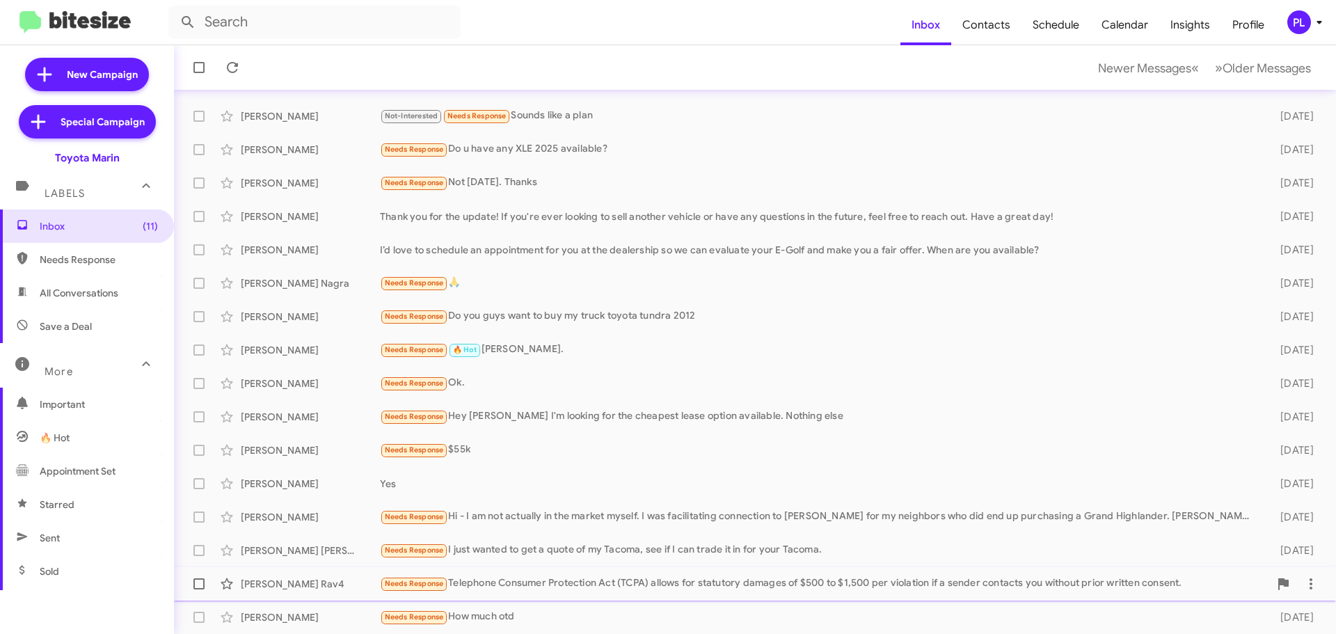
click at [708, 572] on div "Michael Rav4 Needs Response Telephone Consumer Protection Act (TCPA) allows for…" at bounding box center [755, 584] width 1140 height 28
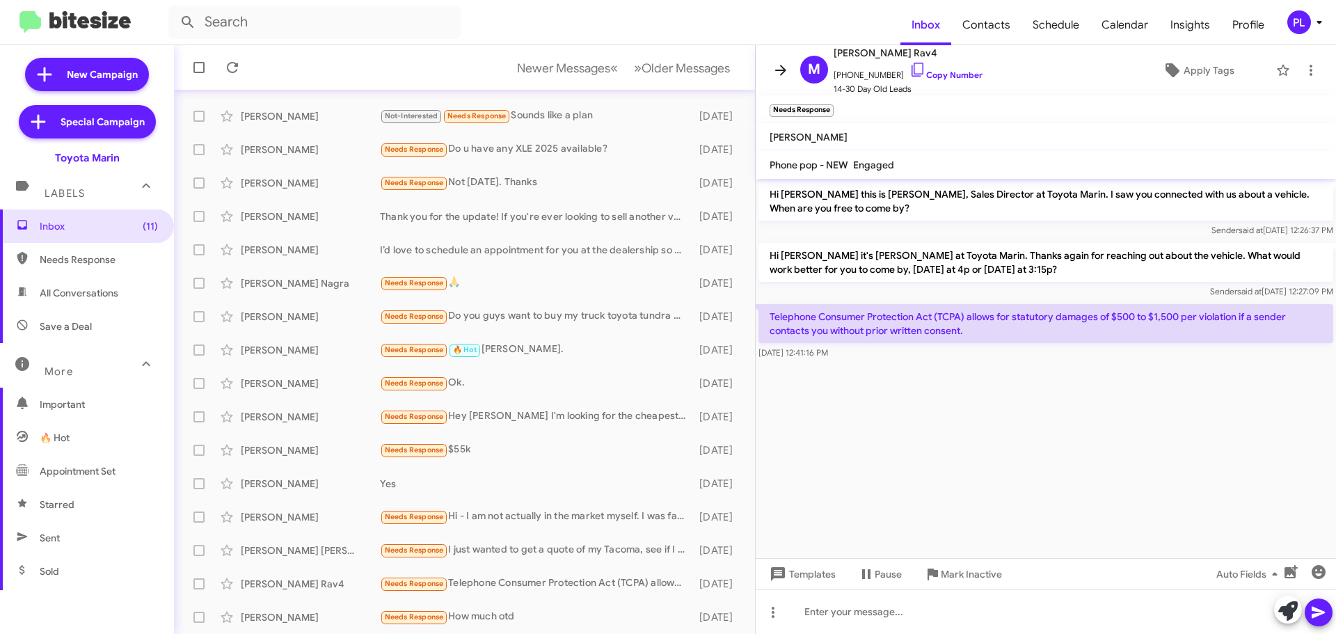
click at [775, 63] on icon at bounding box center [781, 70] width 17 height 17
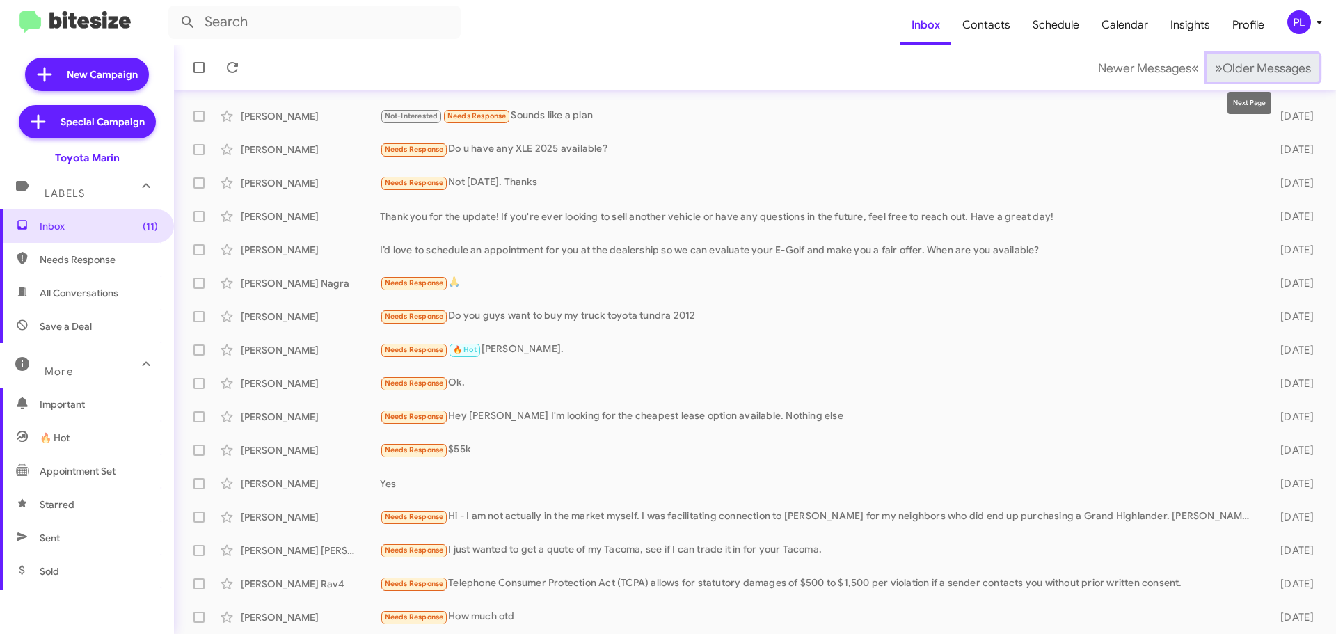
click at [1276, 72] on span "Older Messages" at bounding box center [1267, 68] width 88 height 15
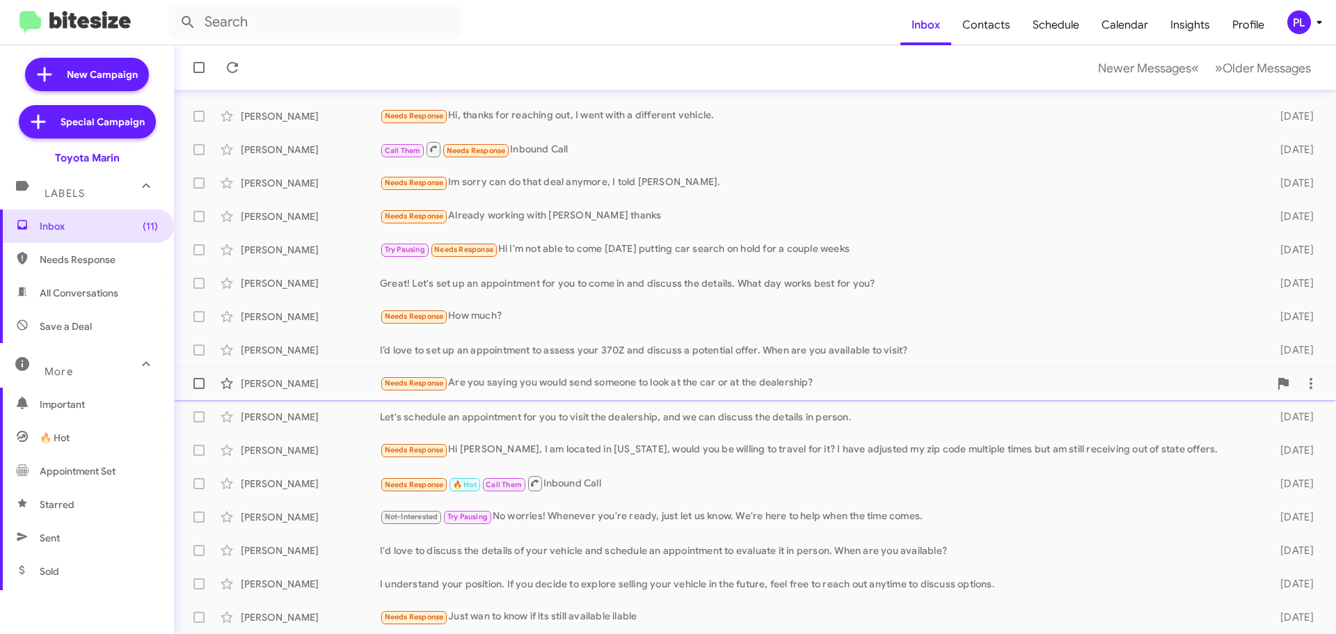
click at [637, 380] on div "Needs Response Are you saying you would send someone to look at the car or at t…" at bounding box center [824, 383] width 889 height 16
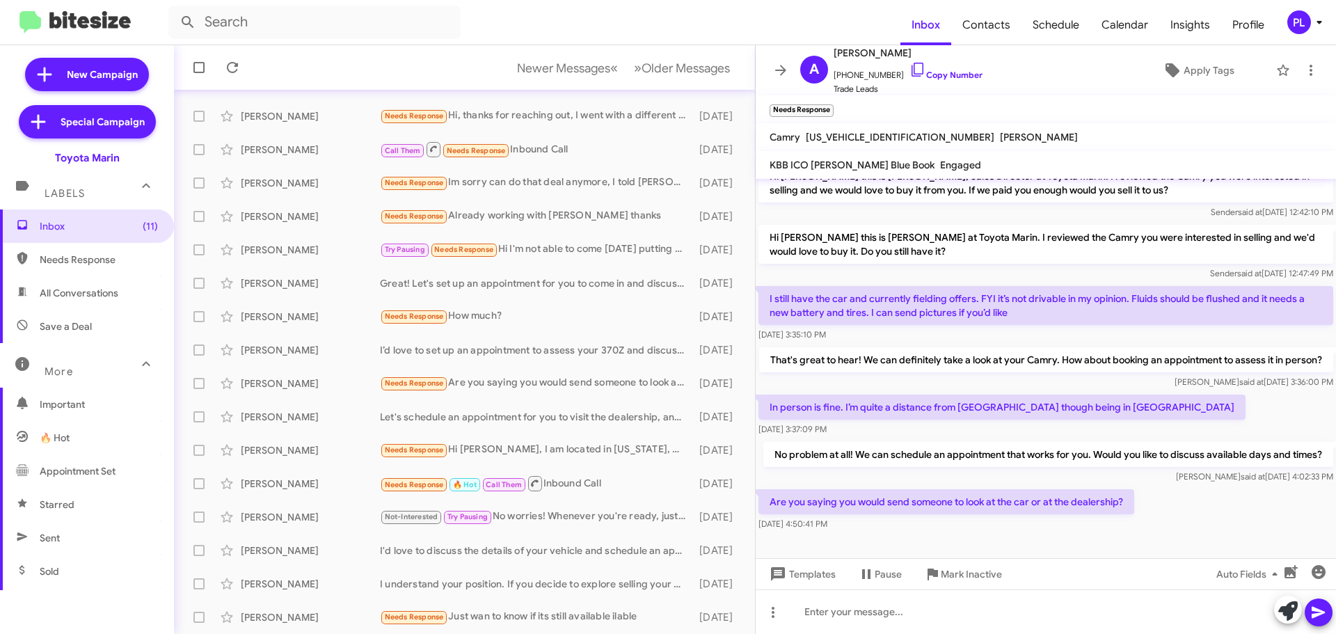
scroll to position [46, 0]
click at [512, 546] on div "I'd love to discuss the details of your vehicle and schedule an appointment to …" at bounding box center [534, 551] width 308 height 14
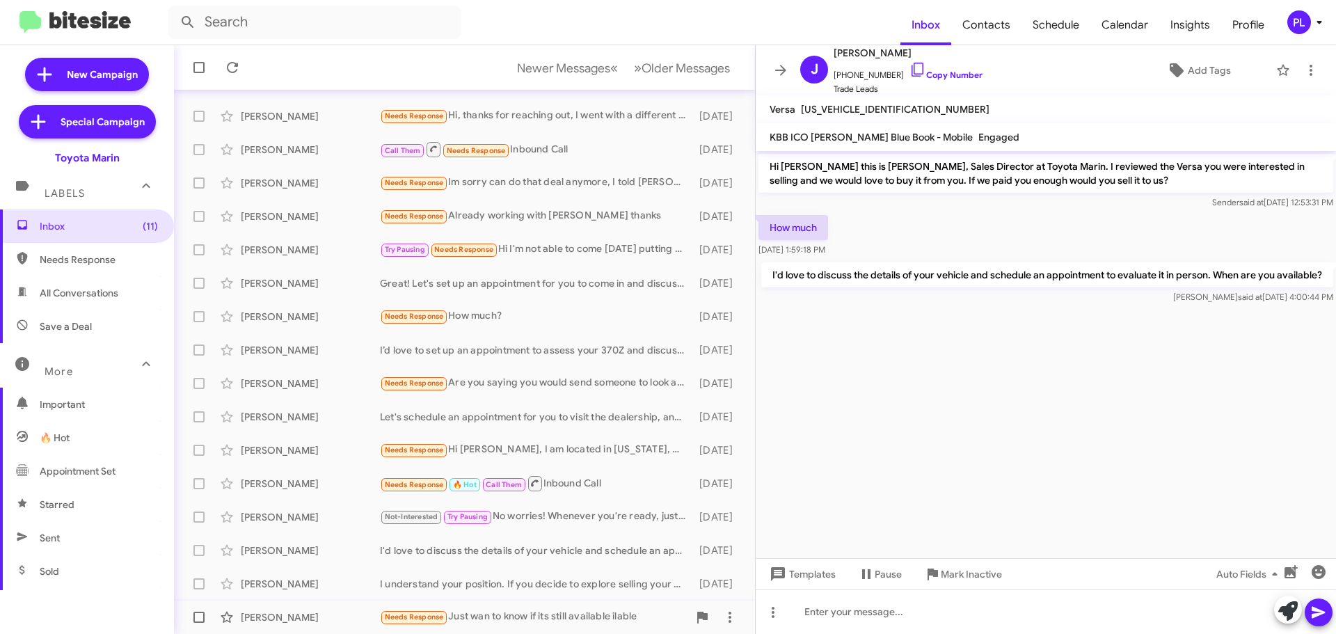
click at [475, 614] on div "Needs Response Just wan to know if its still available ilable" at bounding box center [534, 617] width 308 height 16
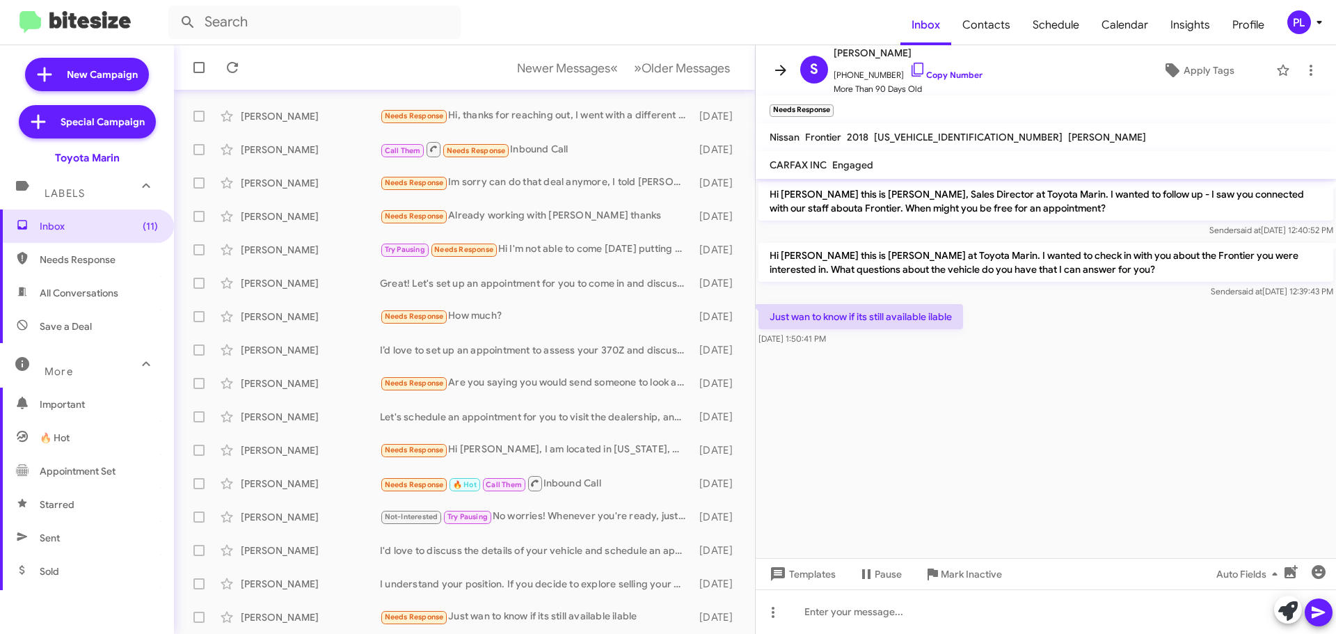
click at [782, 75] on icon at bounding box center [780, 70] width 11 height 10
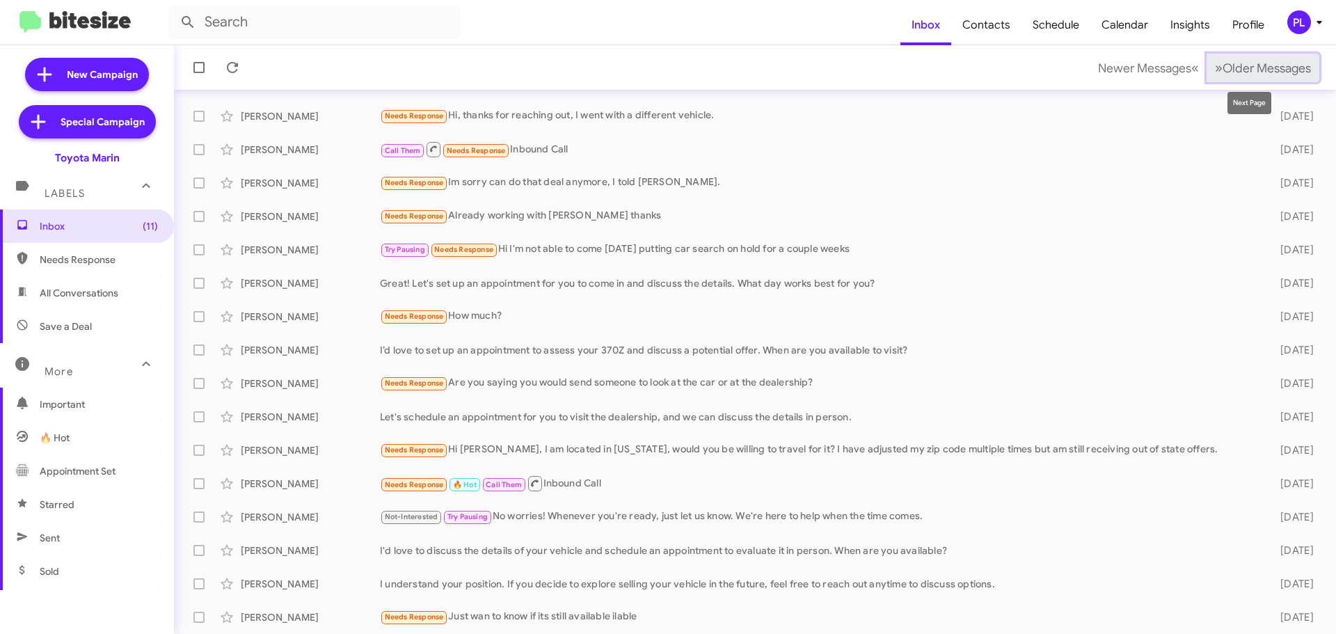
click at [1223, 72] on span "Older Messages" at bounding box center [1267, 68] width 88 height 15
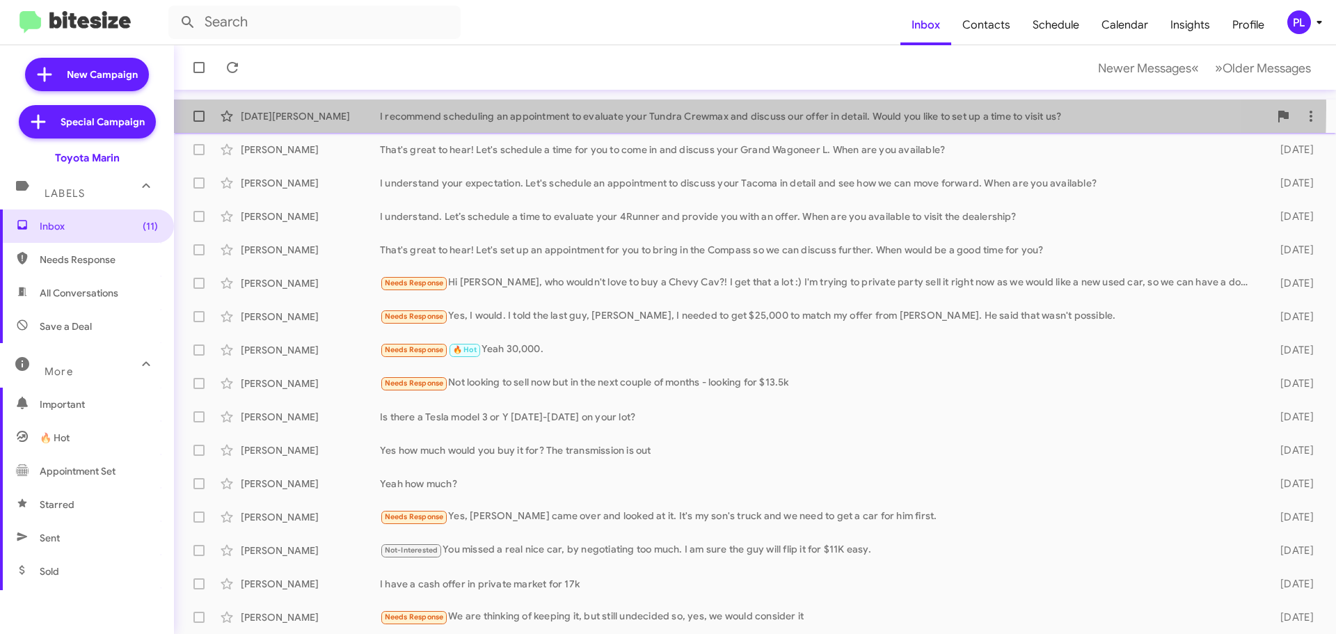
click at [488, 106] on div "Noel Fernandes I recommend scheduling an appointment to evaluate your Tundra Cr…" at bounding box center [755, 116] width 1140 height 28
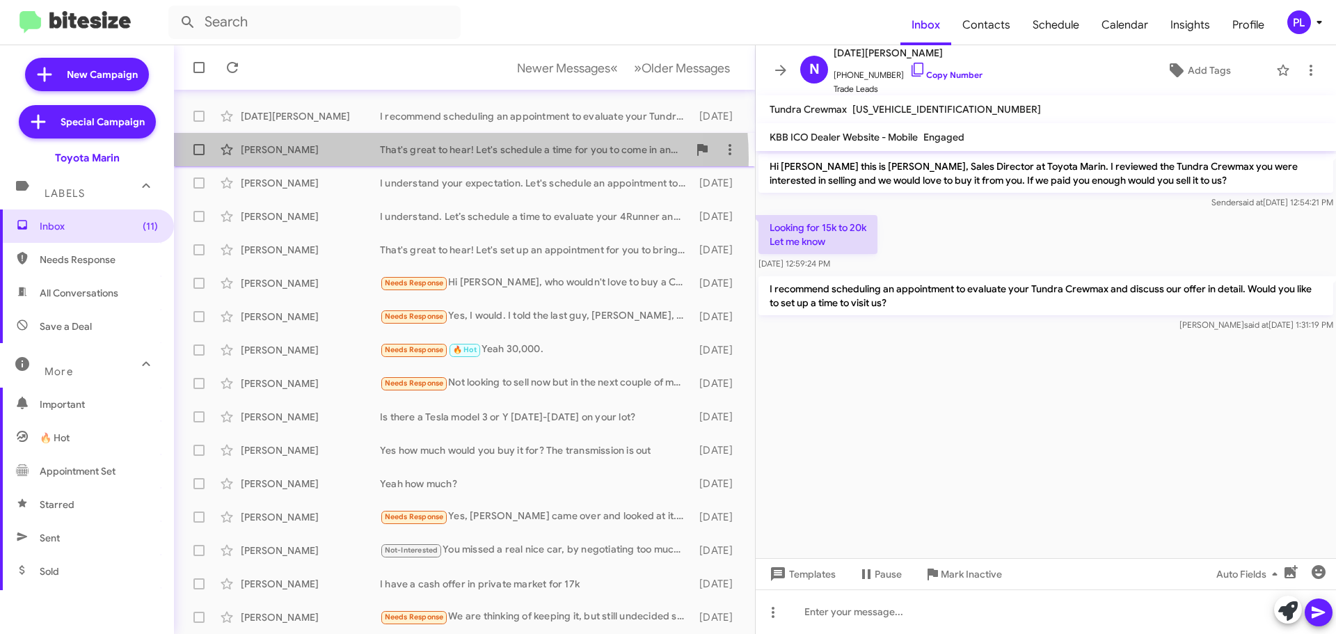
click at [461, 159] on div "Ronney Pridgon That's great to hear! Let's schedule a time for you to come in a…" at bounding box center [464, 150] width 559 height 28
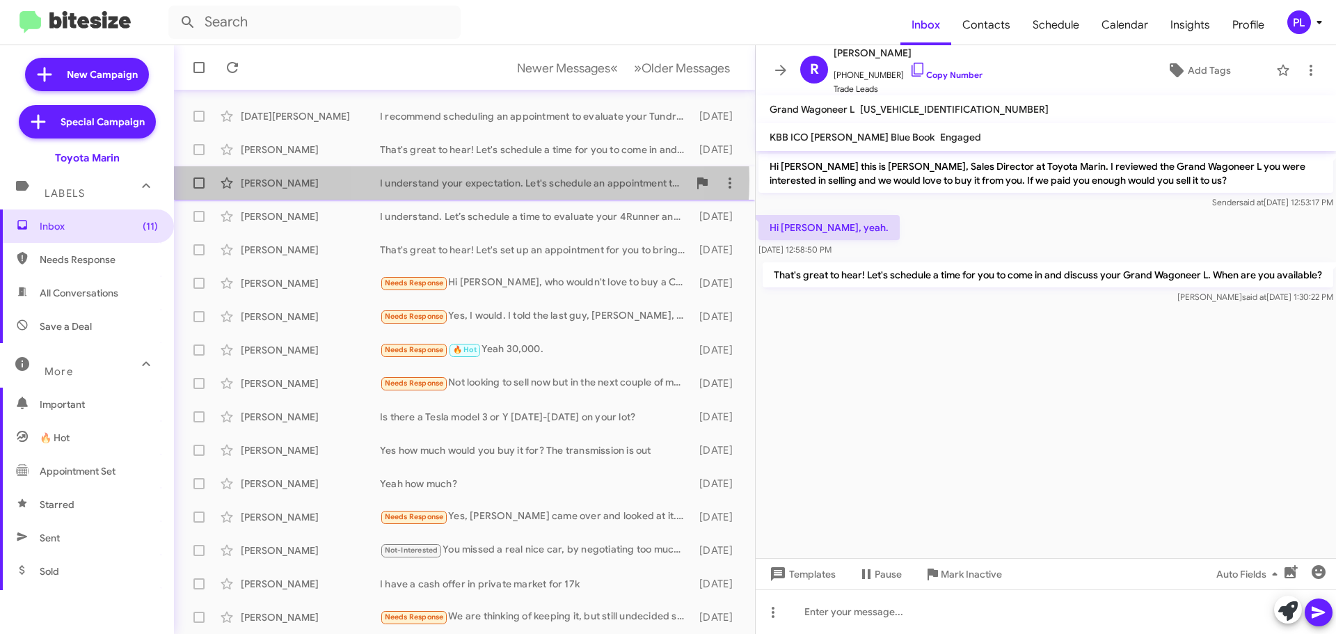
click at [462, 180] on div "I understand your expectation. Let's schedule an appointment to discuss your Ta…" at bounding box center [534, 183] width 308 height 14
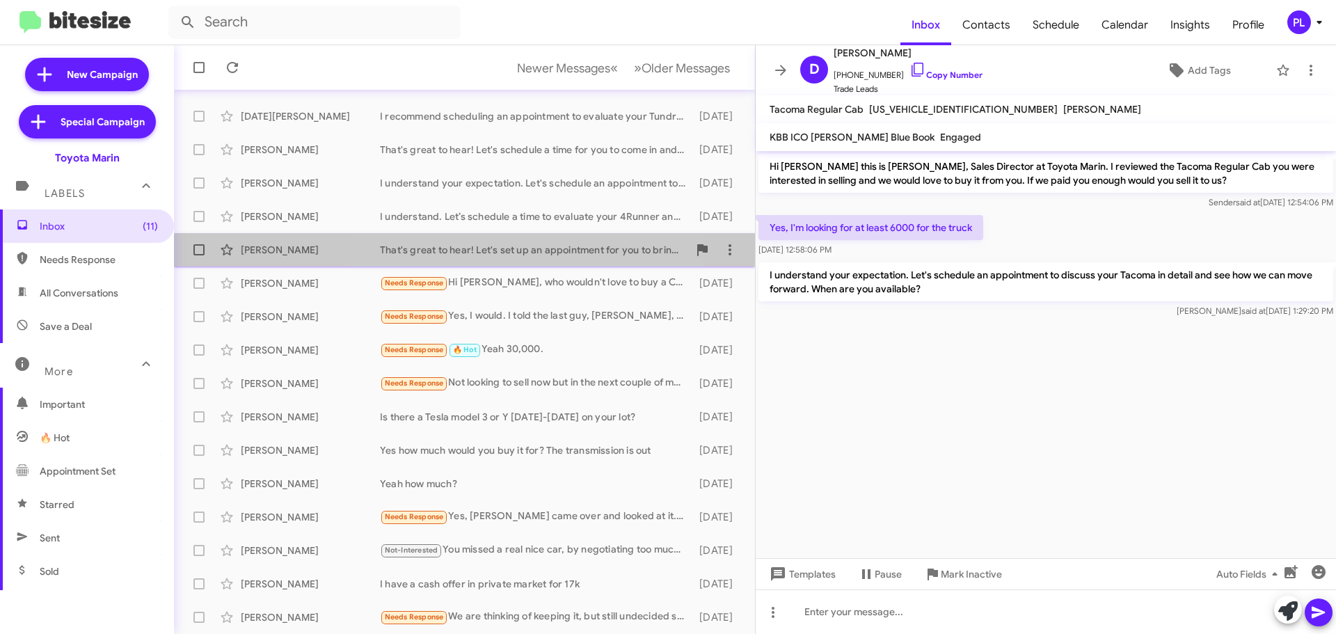
click at [516, 258] on div "Dawn Lorenzen That's great to hear! Let's set up an appointment for you to brin…" at bounding box center [464, 250] width 559 height 28
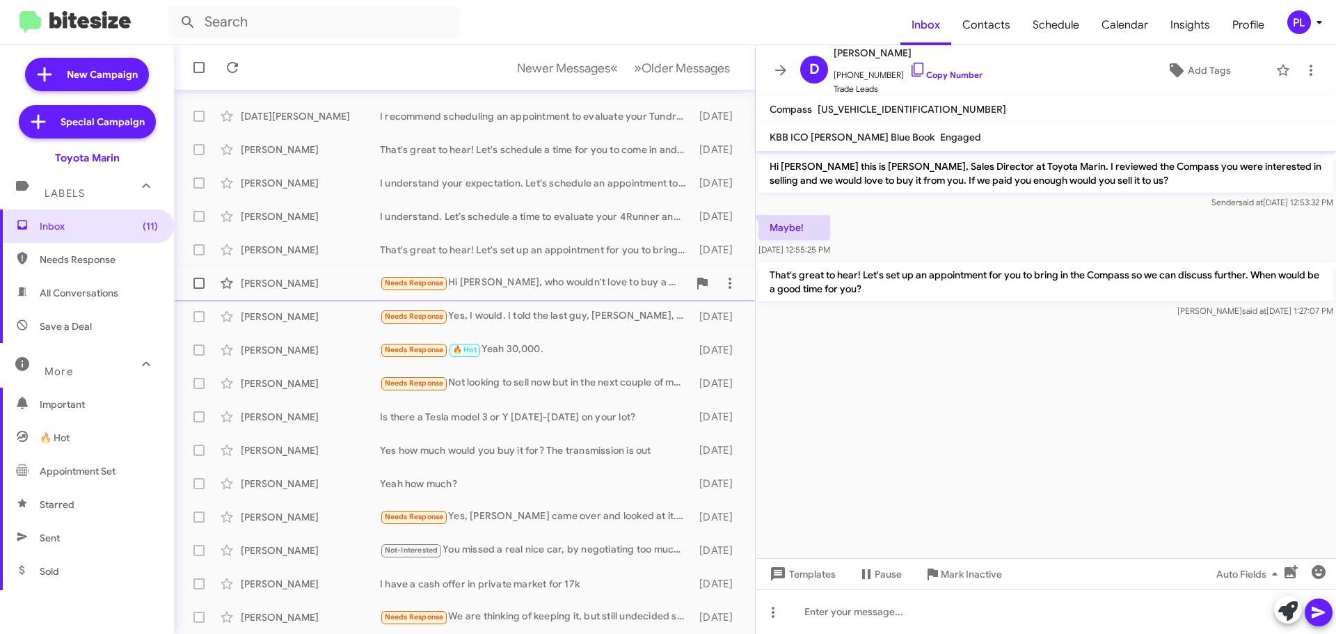
click at [536, 287] on div "Needs Response Hi Nathan, who wouldn't love to buy a Chevy Cav?! I get that a l…" at bounding box center [534, 283] width 308 height 16
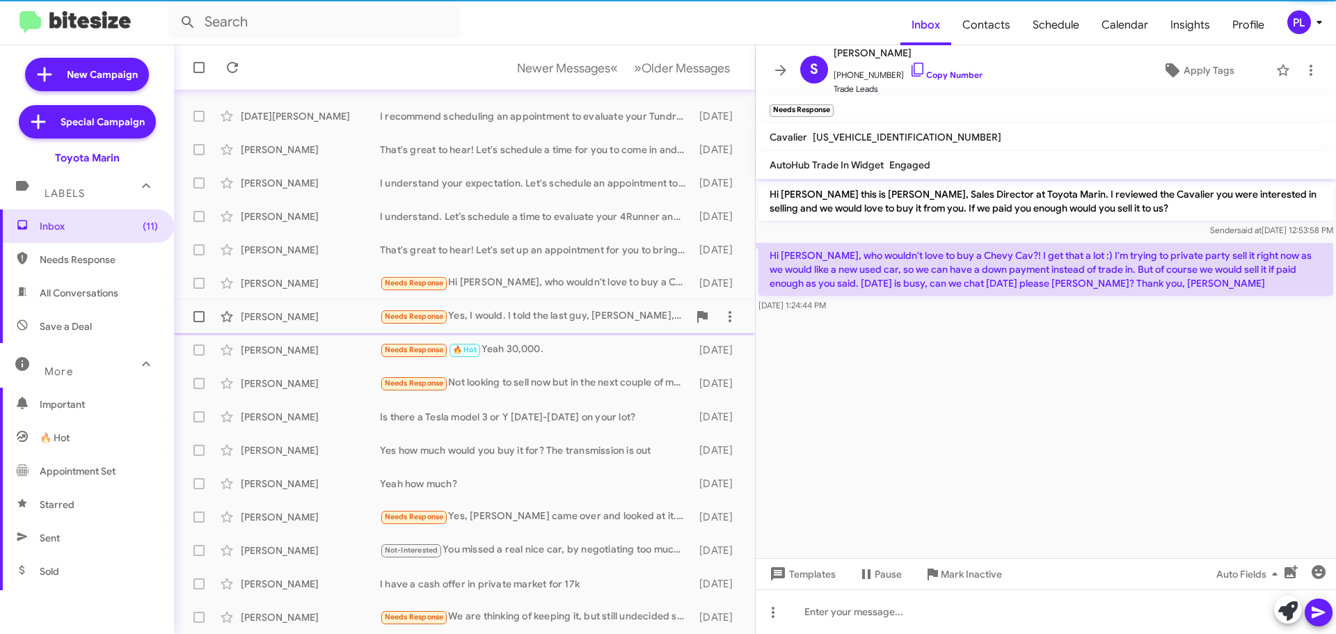
click at [540, 317] on div "Needs Response Yes, I would. I told the last guy, Brian, I needed to get $25,00…" at bounding box center [534, 316] width 308 height 16
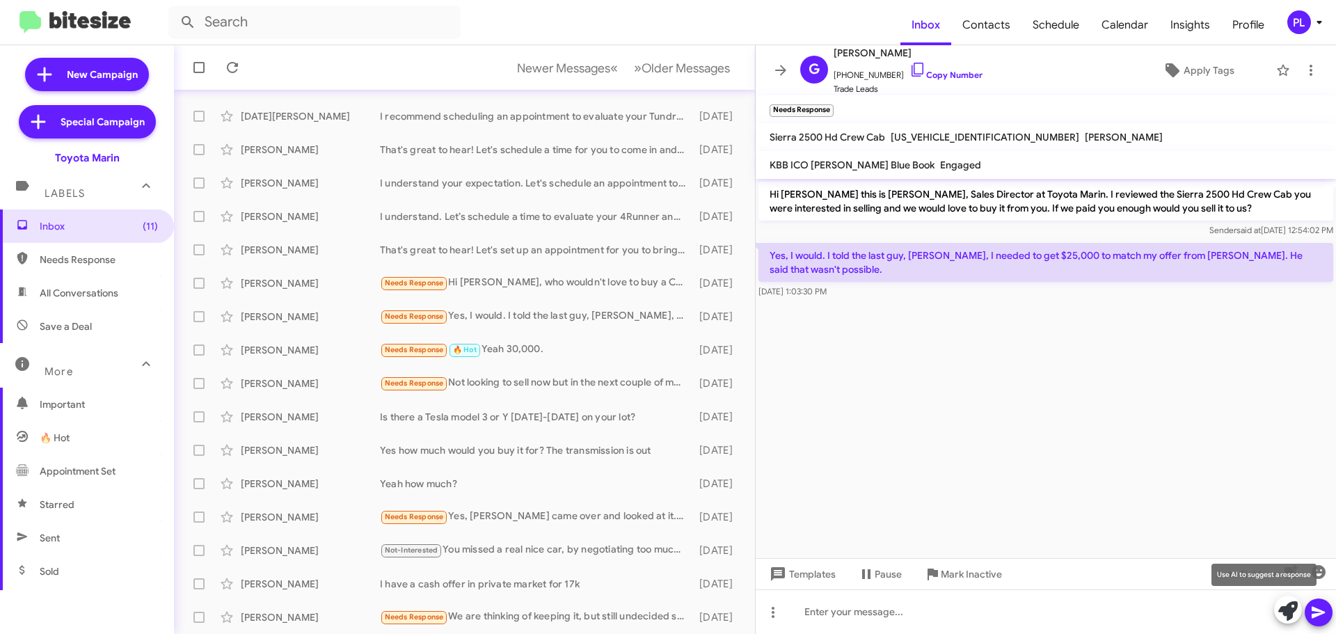
click at [1285, 613] on icon at bounding box center [1287, 610] width 19 height 19
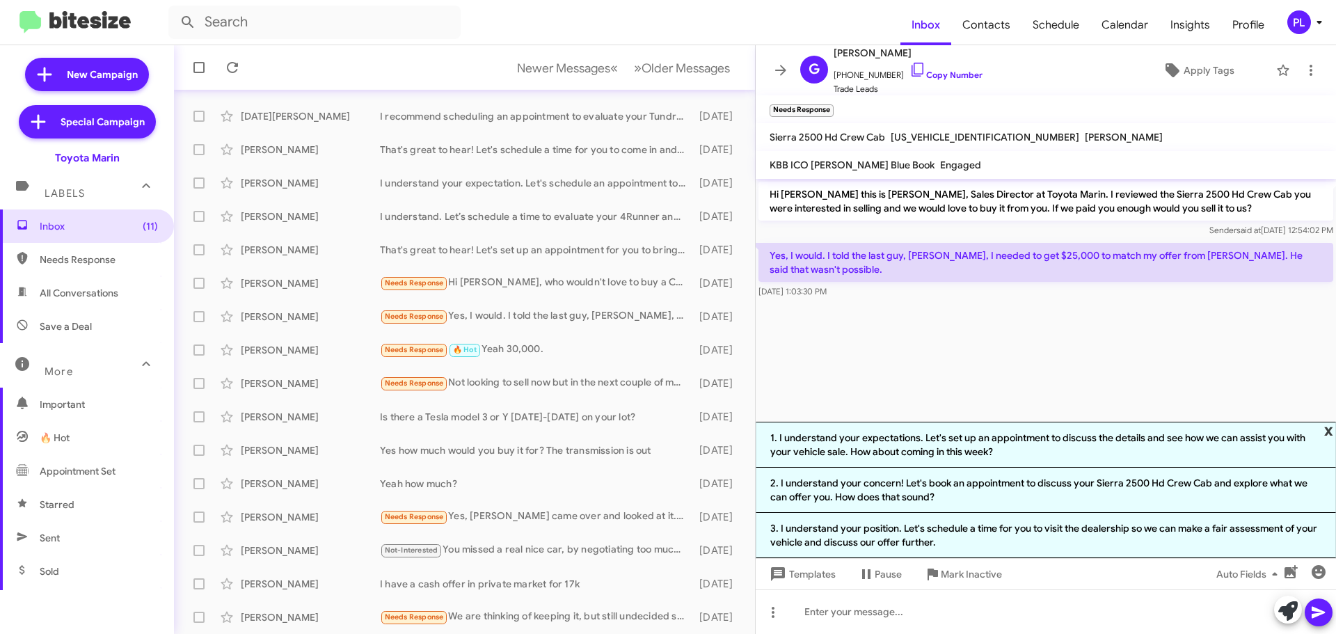
click at [1324, 431] on span "x" at bounding box center [1328, 430] width 9 height 17
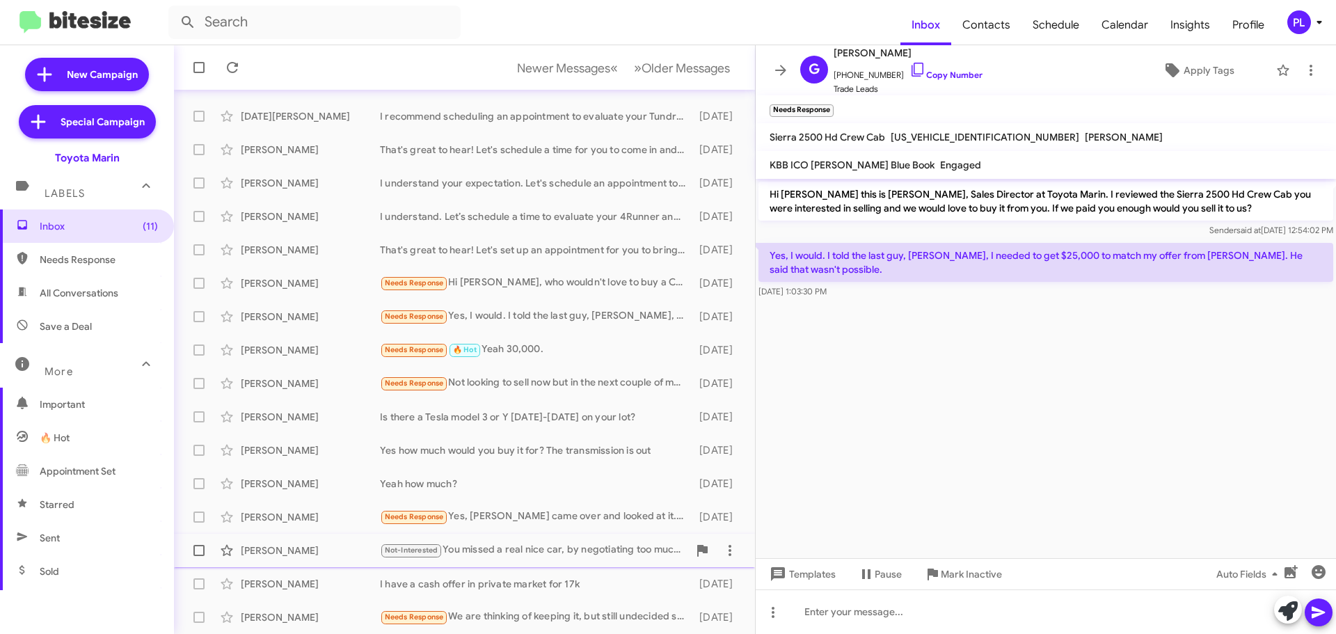
click at [483, 542] on div "Not-Interested You missed a real nice car, by negotiating too much. I am sure t…" at bounding box center [534, 550] width 308 height 16
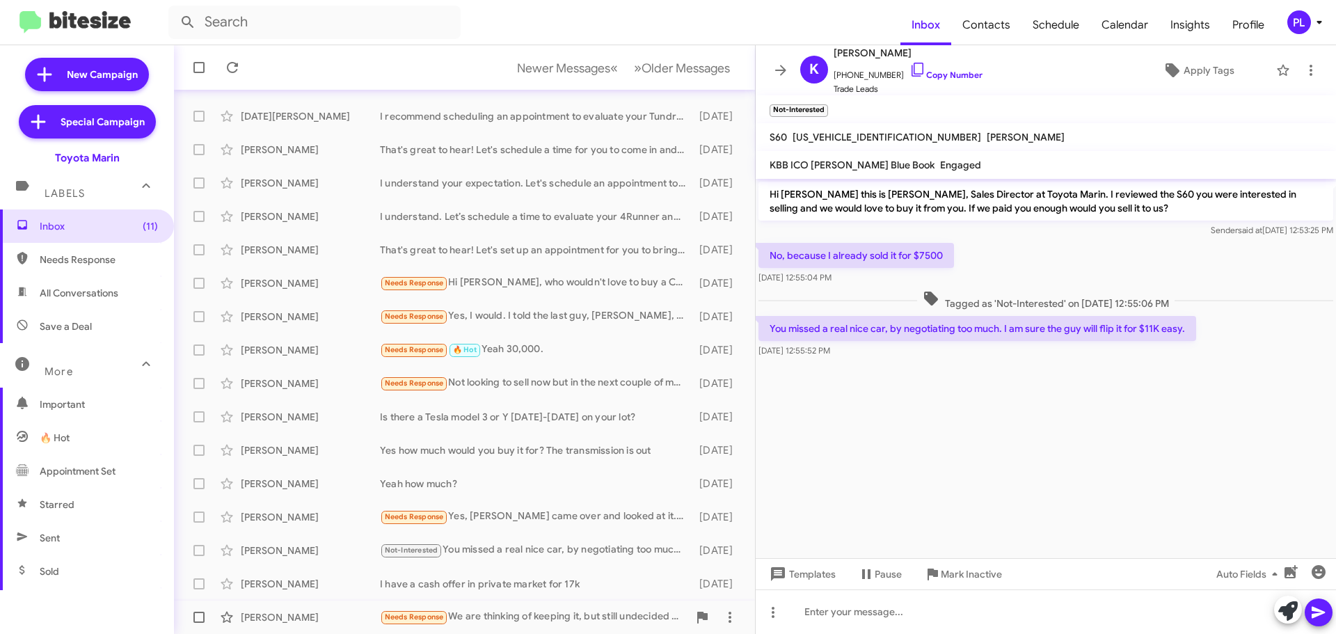
click at [537, 619] on div "Needs Response We are thinking of keeping it, but still undecided so, yes, we w…" at bounding box center [534, 617] width 308 height 16
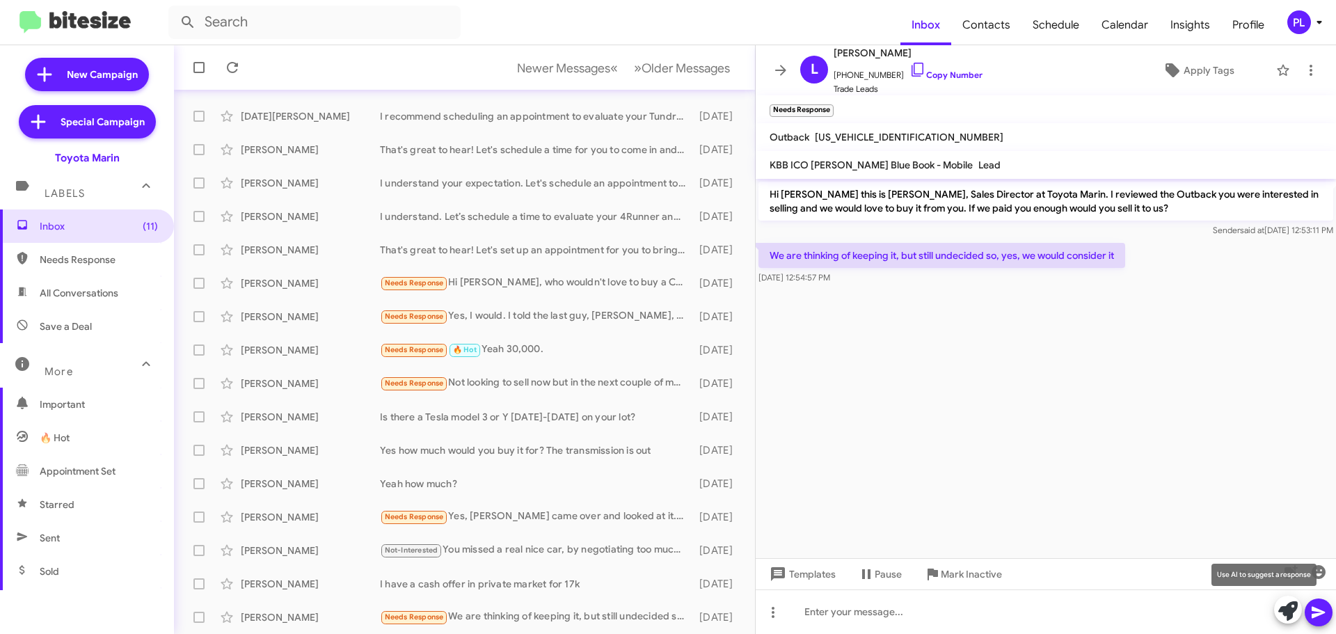
click at [1288, 601] on icon at bounding box center [1287, 610] width 19 height 19
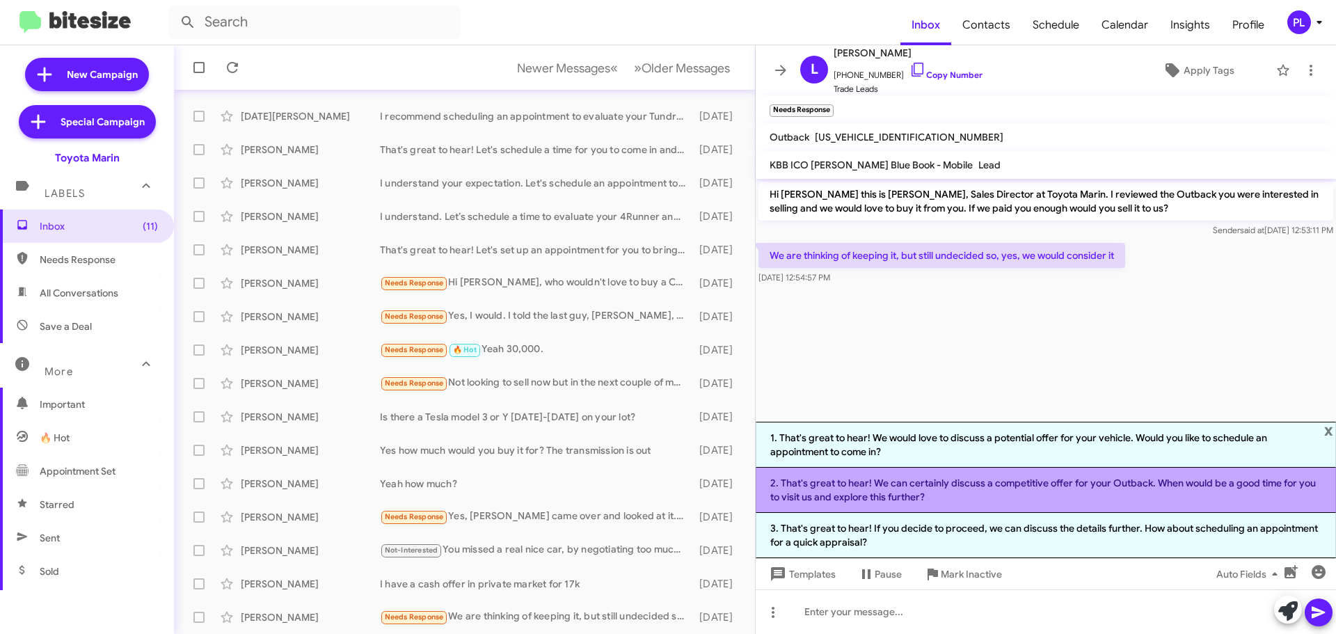
click at [1012, 489] on li "2. That's great to hear! We can certainly discuss a competitive offer for your …" at bounding box center [1046, 490] width 580 height 45
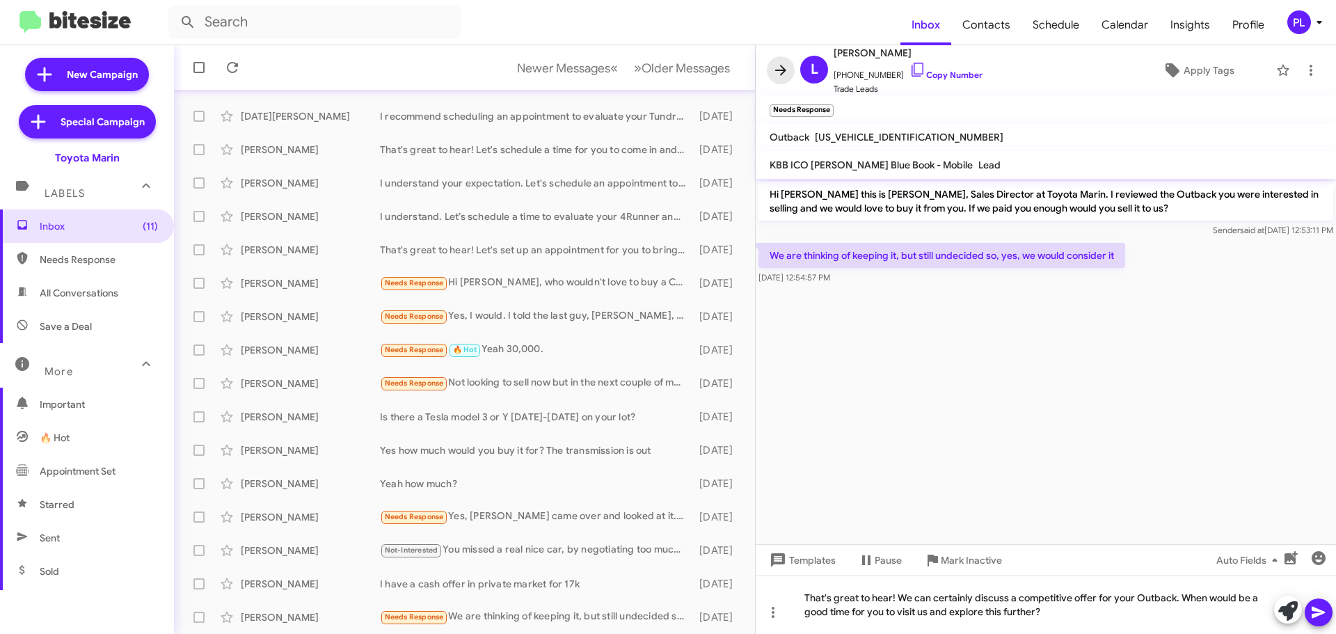
click at [776, 77] on icon at bounding box center [781, 70] width 17 height 17
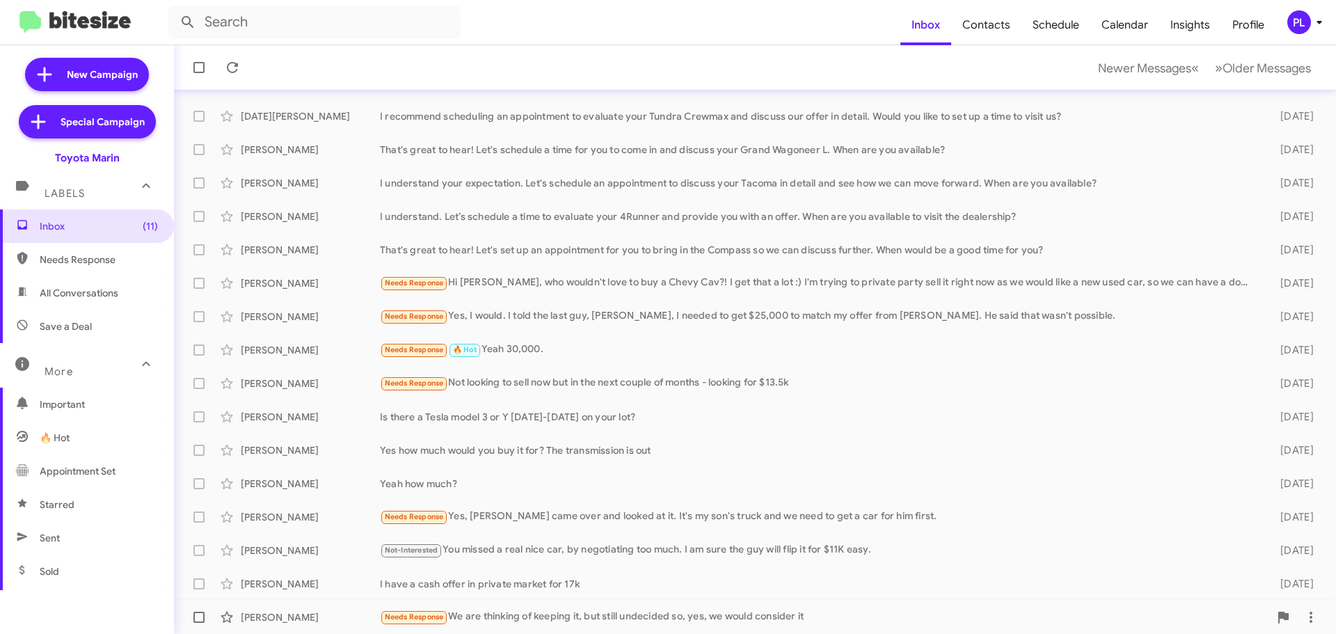
click at [578, 613] on div "Needs Response We are thinking of keeping it, but still undecided so, yes, we w…" at bounding box center [824, 617] width 889 height 16
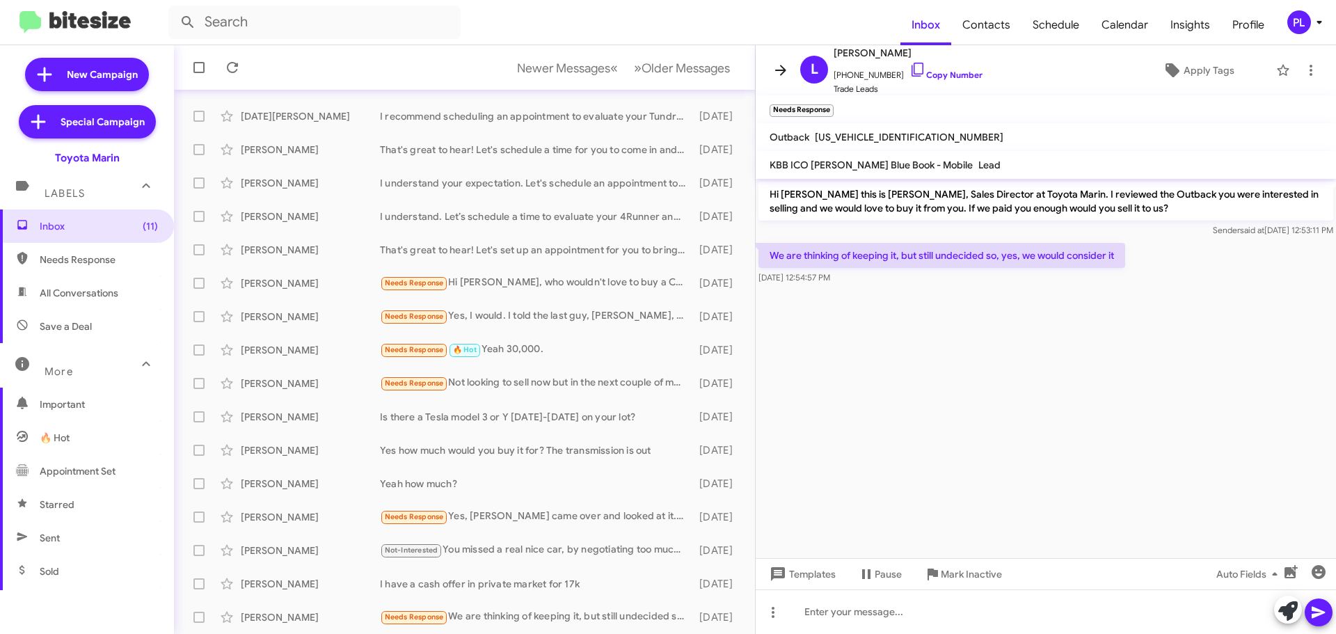
click at [779, 70] on icon at bounding box center [780, 70] width 11 height 10
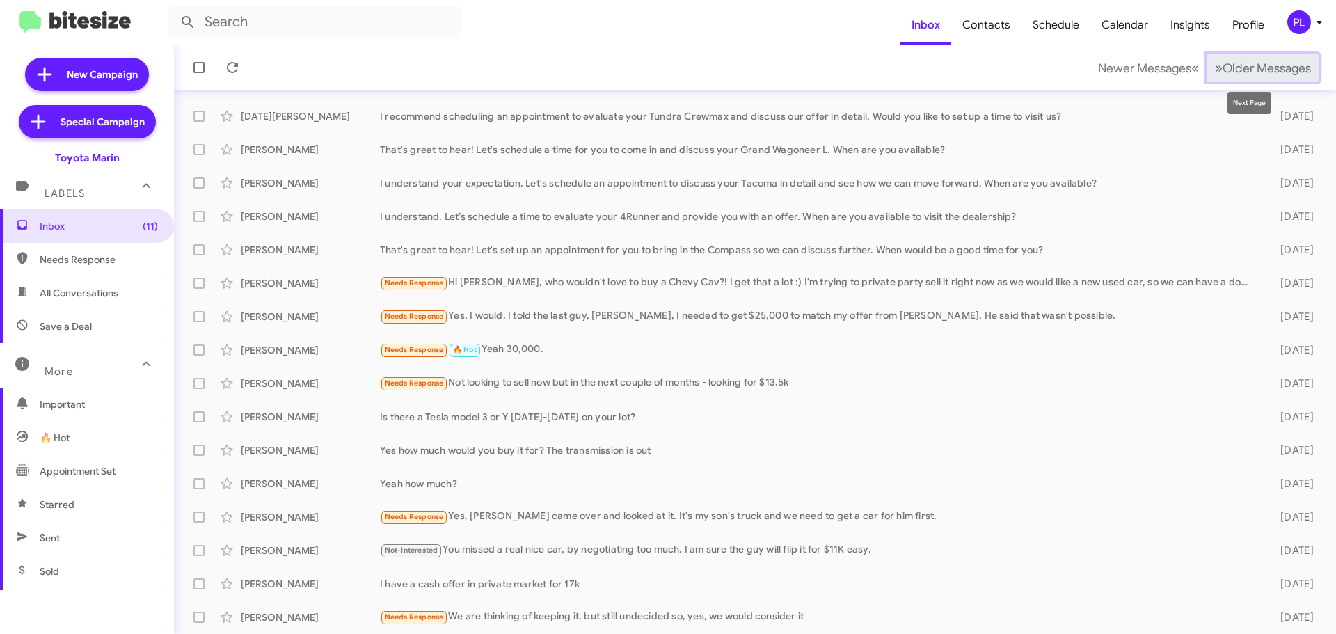
click at [1293, 67] on span "Older Messages" at bounding box center [1267, 68] width 88 height 15
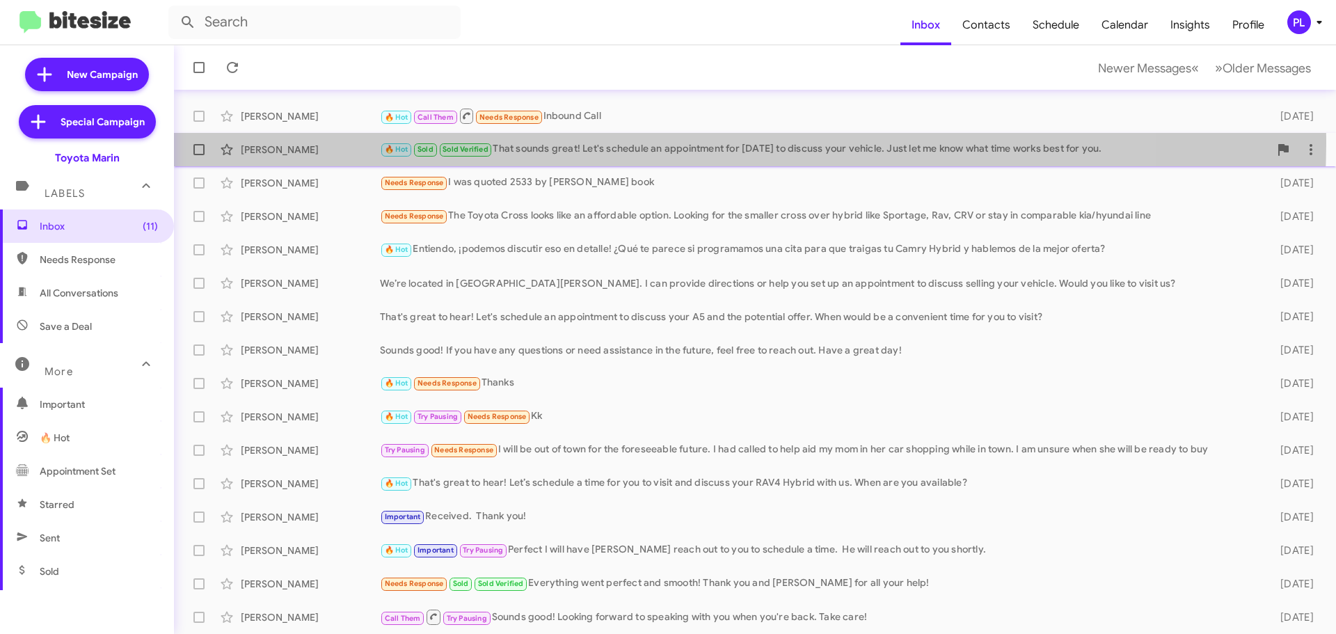
click at [622, 141] on div "Daniel Schindler 🔥 Hot Sold Sold Verified That sounds great! Let's schedule an …" at bounding box center [755, 150] width 1140 height 28
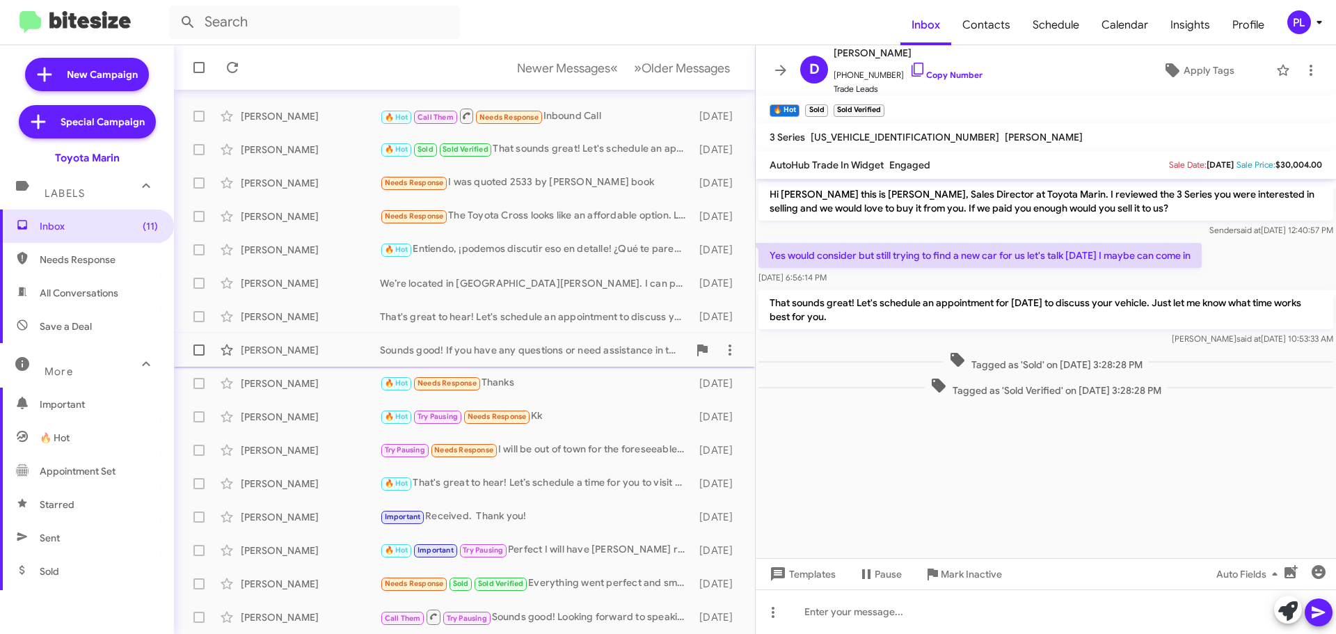
click at [526, 361] on div "Vanessa Flores Sounds good! If you have any questions or need assistance in the…" at bounding box center [464, 350] width 559 height 28
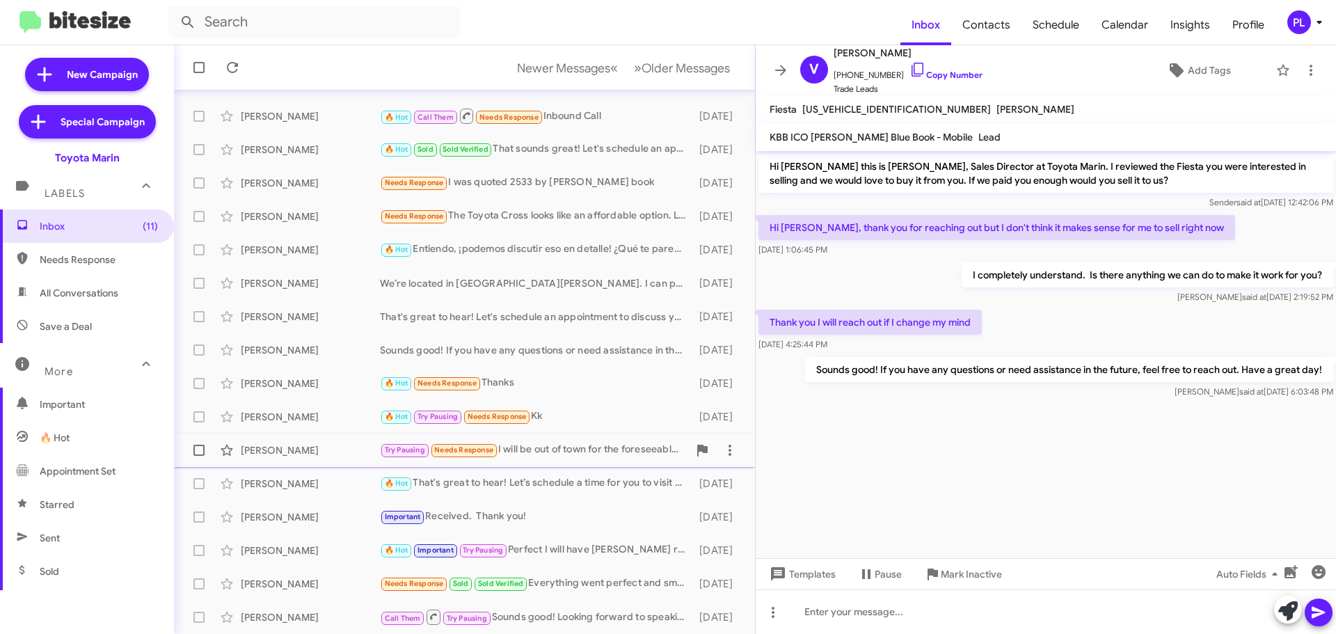
click at [575, 458] on div "Try Pausing Needs Response I will be out of town for the foreseeable future. I …" at bounding box center [534, 450] width 308 height 16
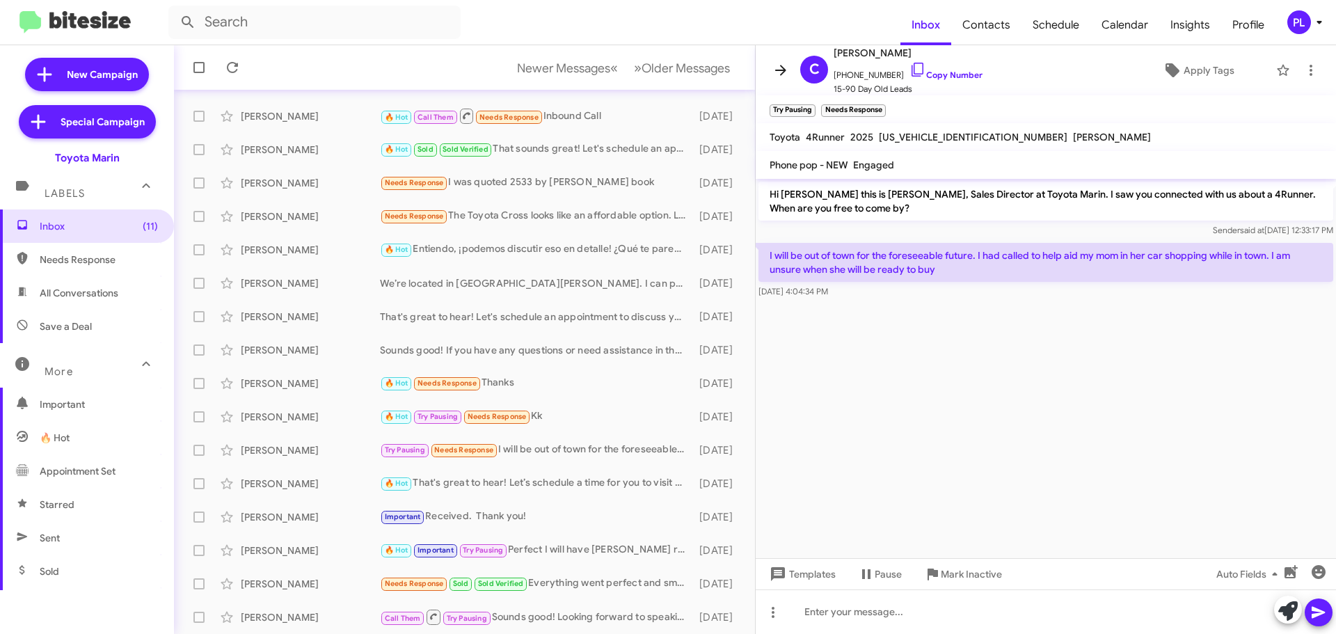
click at [775, 72] on icon at bounding box center [781, 70] width 17 height 17
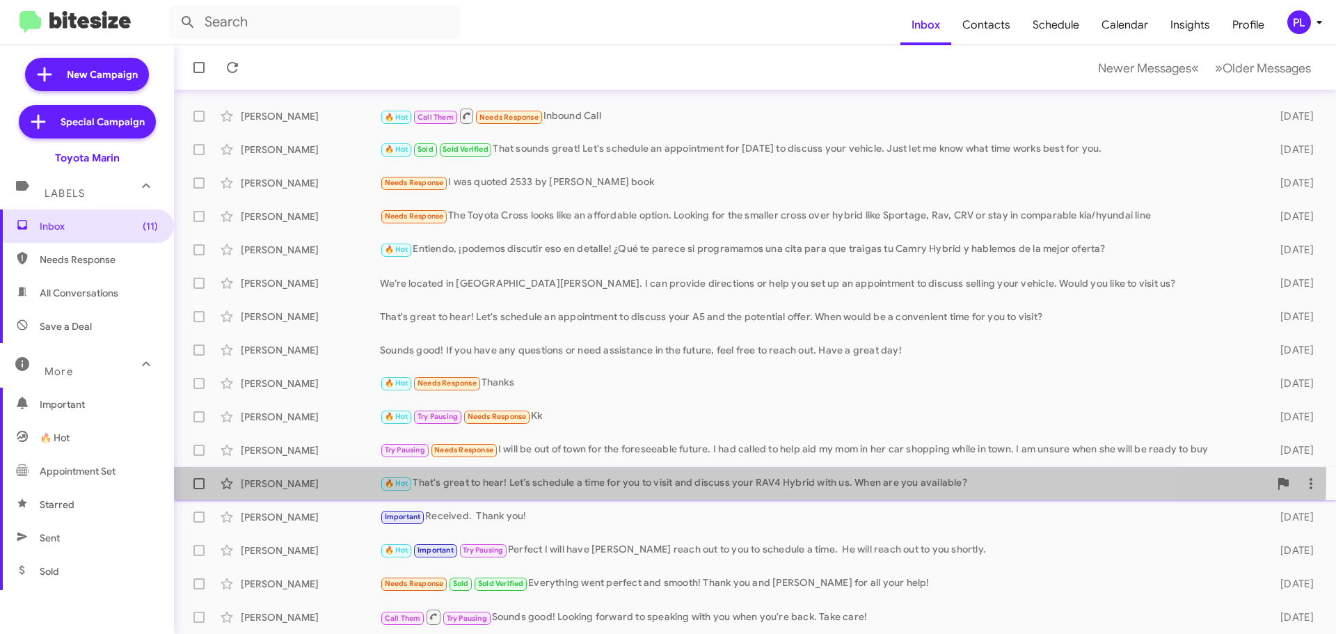
click at [634, 475] on div "Justin Zalkin 🔥 Hot That's great to hear! Let’s schedule a time for you to visi…" at bounding box center [755, 484] width 1140 height 28
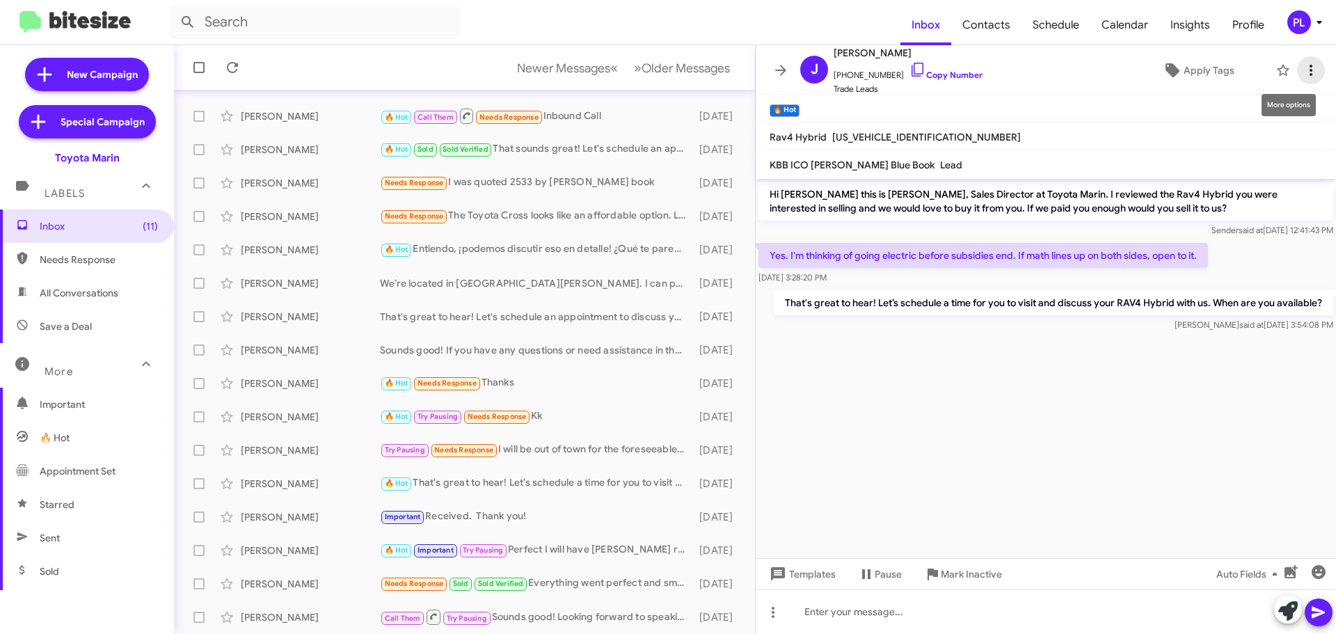
click at [1303, 72] on icon at bounding box center [1311, 70] width 17 height 17
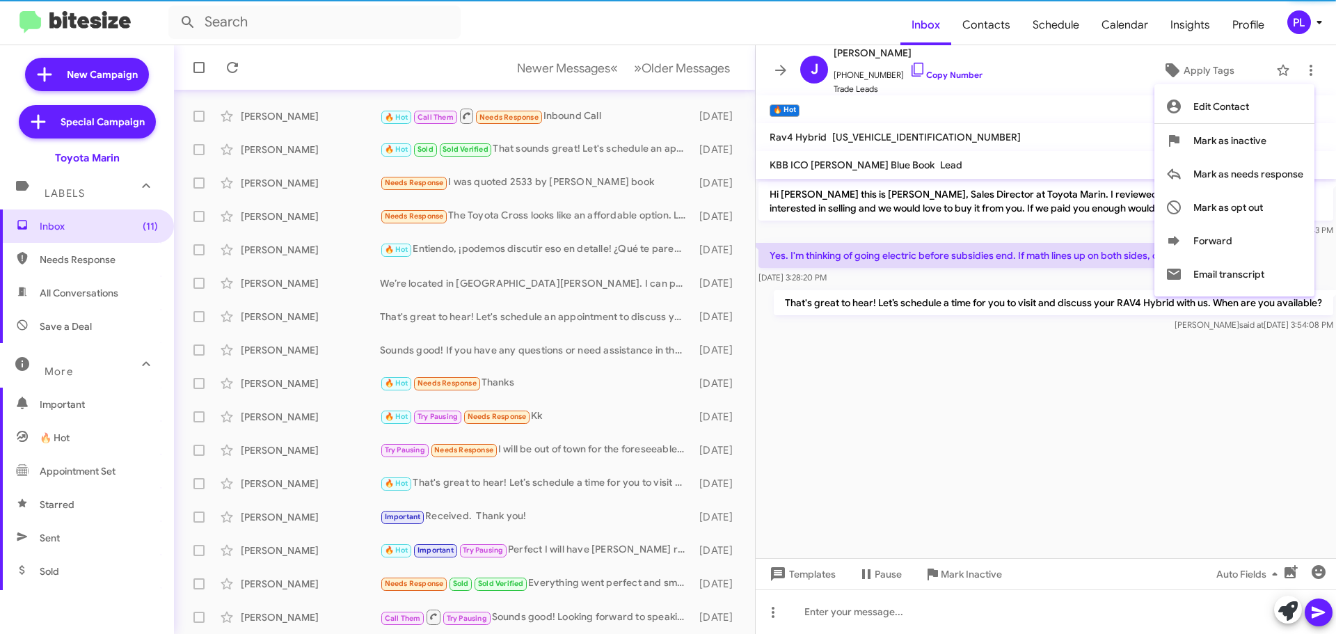
click at [1070, 88] on div at bounding box center [668, 317] width 1336 height 634
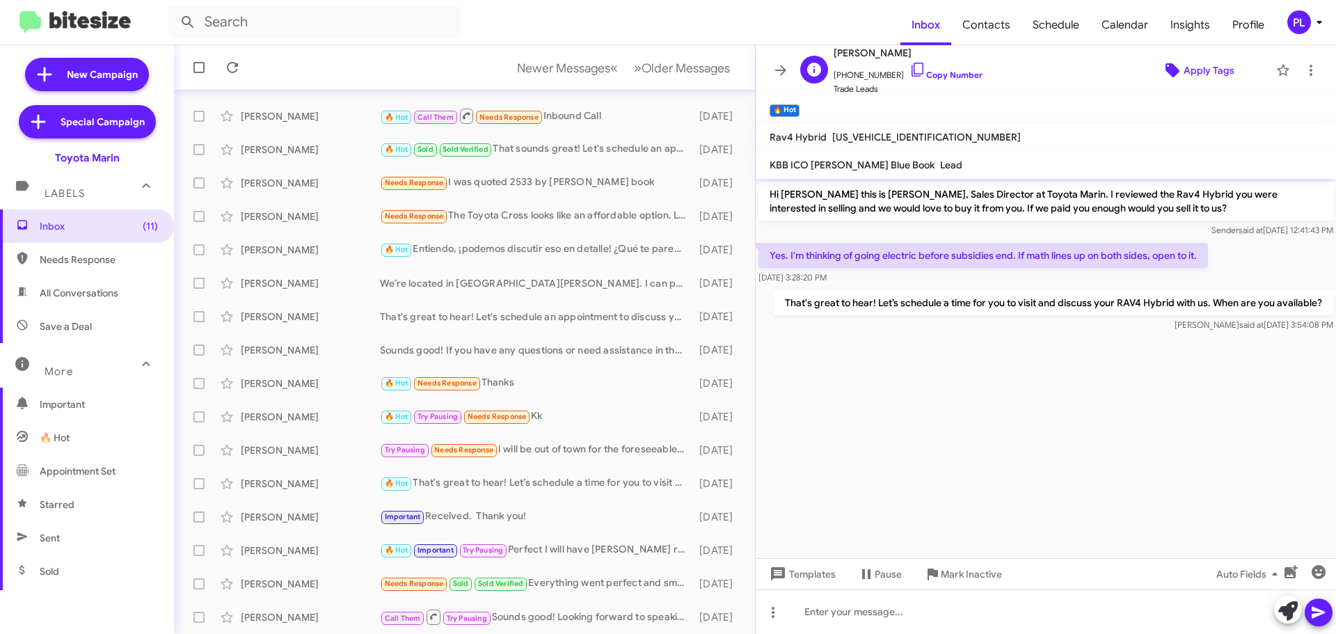
click at [1187, 65] on span "Apply Tags" at bounding box center [1209, 70] width 51 height 25
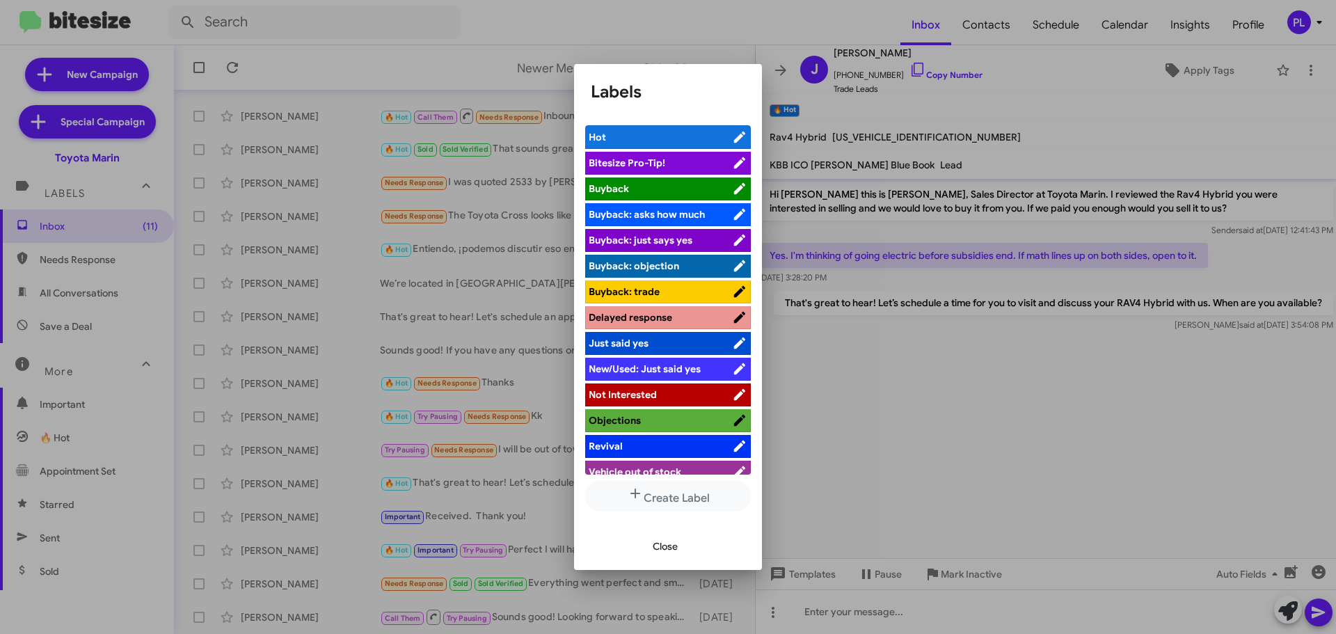
click at [637, 157] on span "Bitesize Pro-Tip!" at bounding box center [627, 163] width 77 height 13
click at [654, 549] on span "Close" at bounding box center [665, 546] width 25 height 25
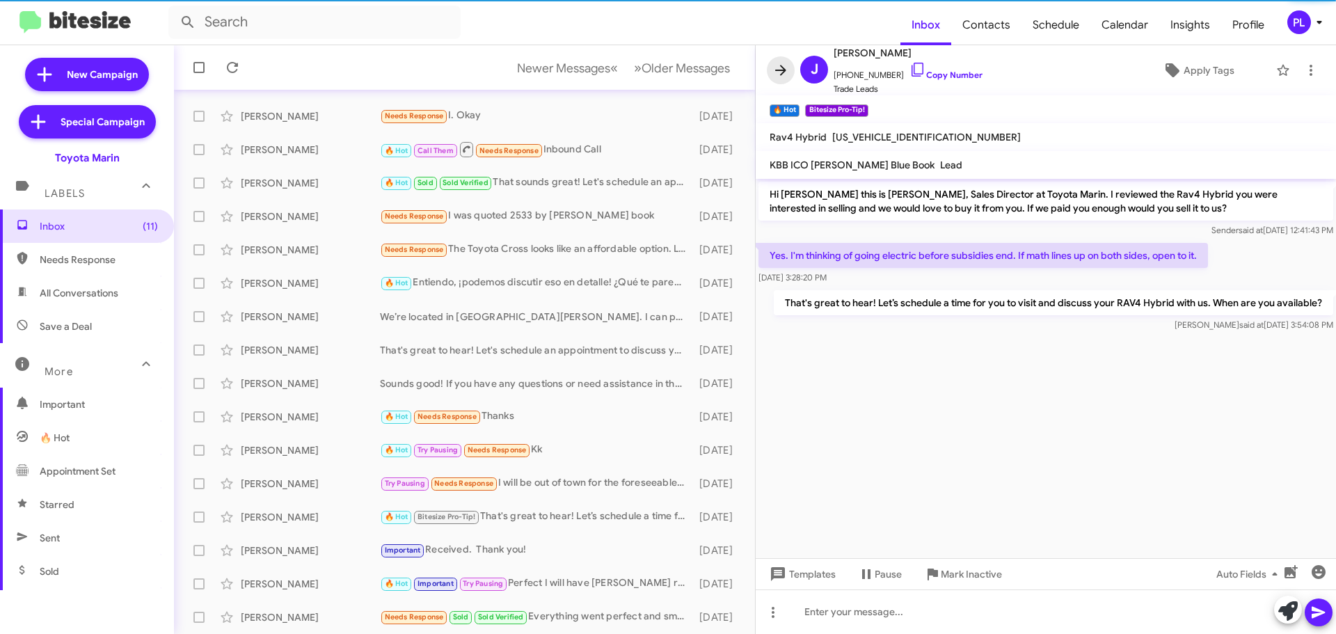
click at [786, 61] on button at bounding box center [781, 70] width 28 height 28
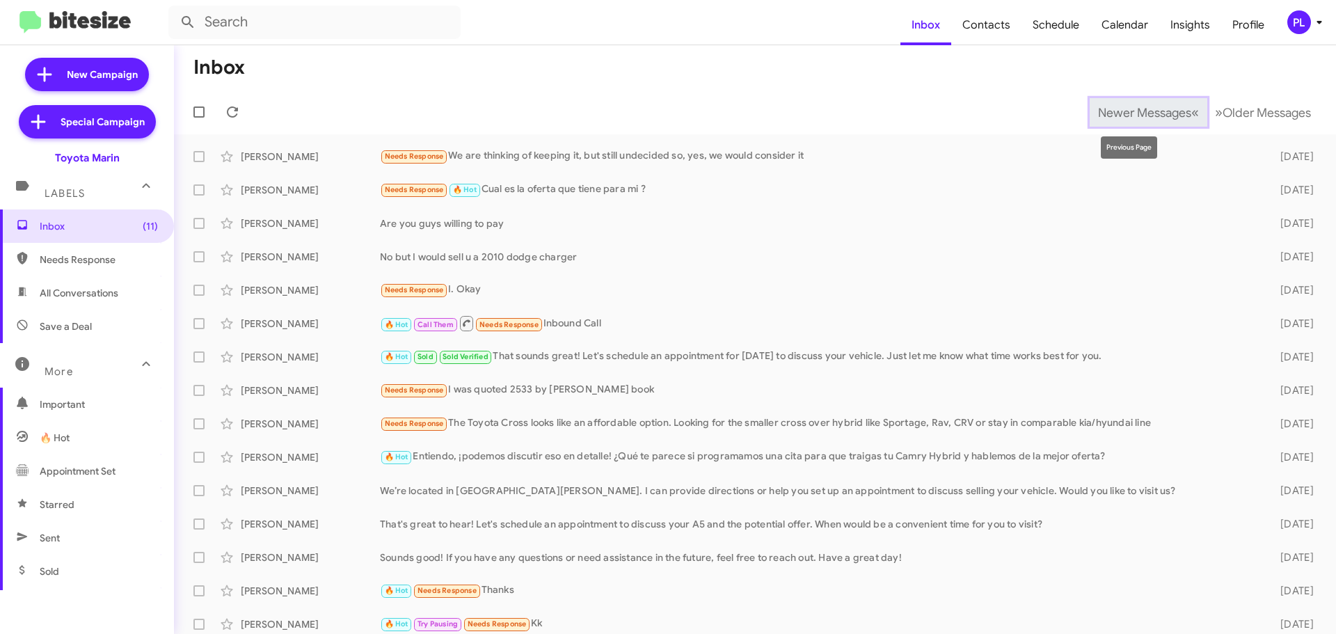
click at [1155, 108] on span "Newer Messages" at bounding box center [1144, 112] width 93 height 15
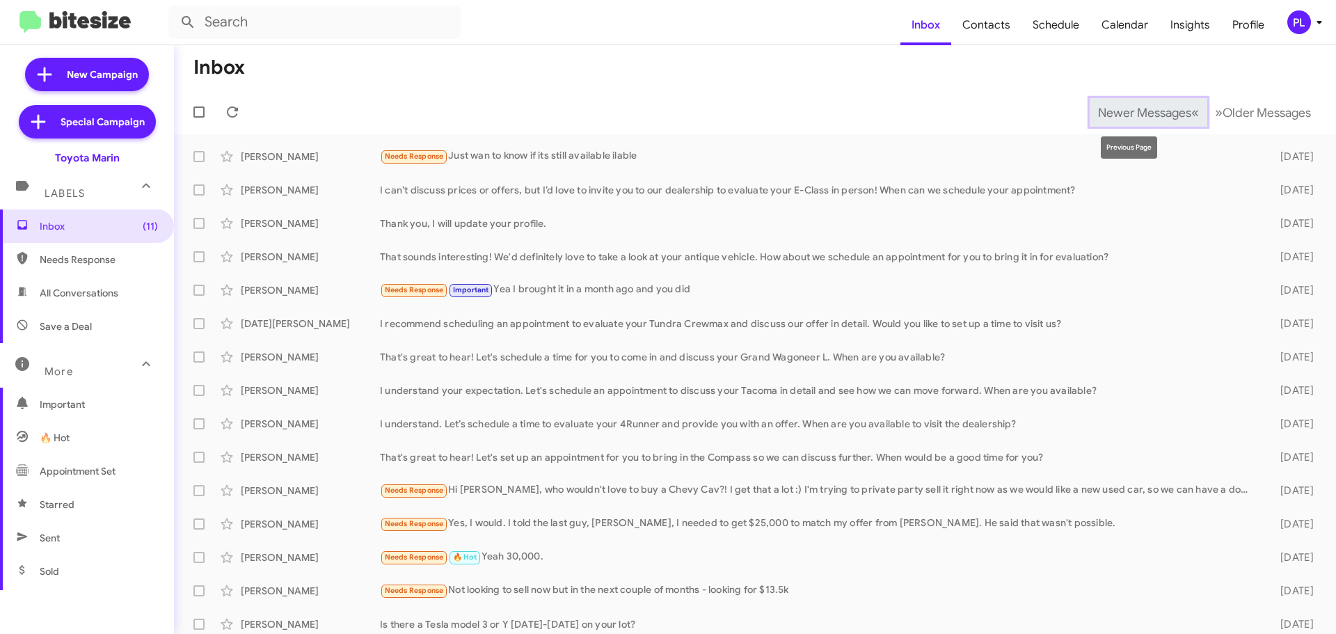
click at [1098, 113] on span "Newer Messages" at bounding box center [1144, 112] width 93 height 15
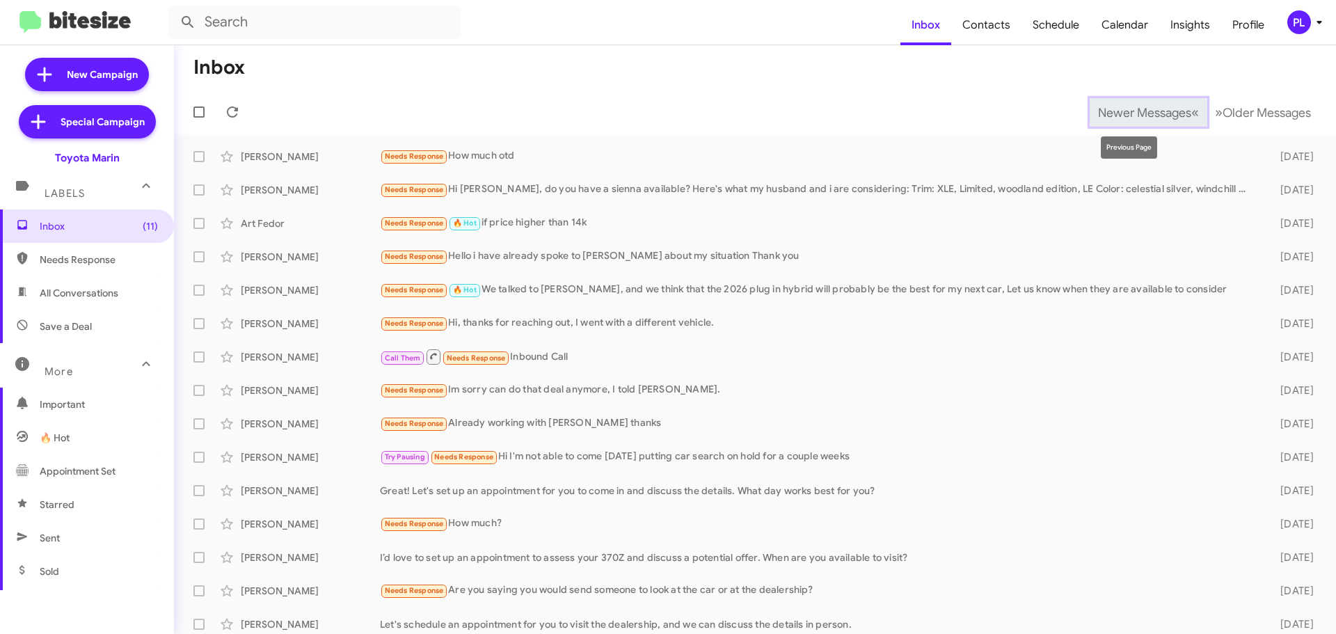
click at [1098, 113] on span "Newer Messages" at bounding box center [1144, 112] width 93 height 15
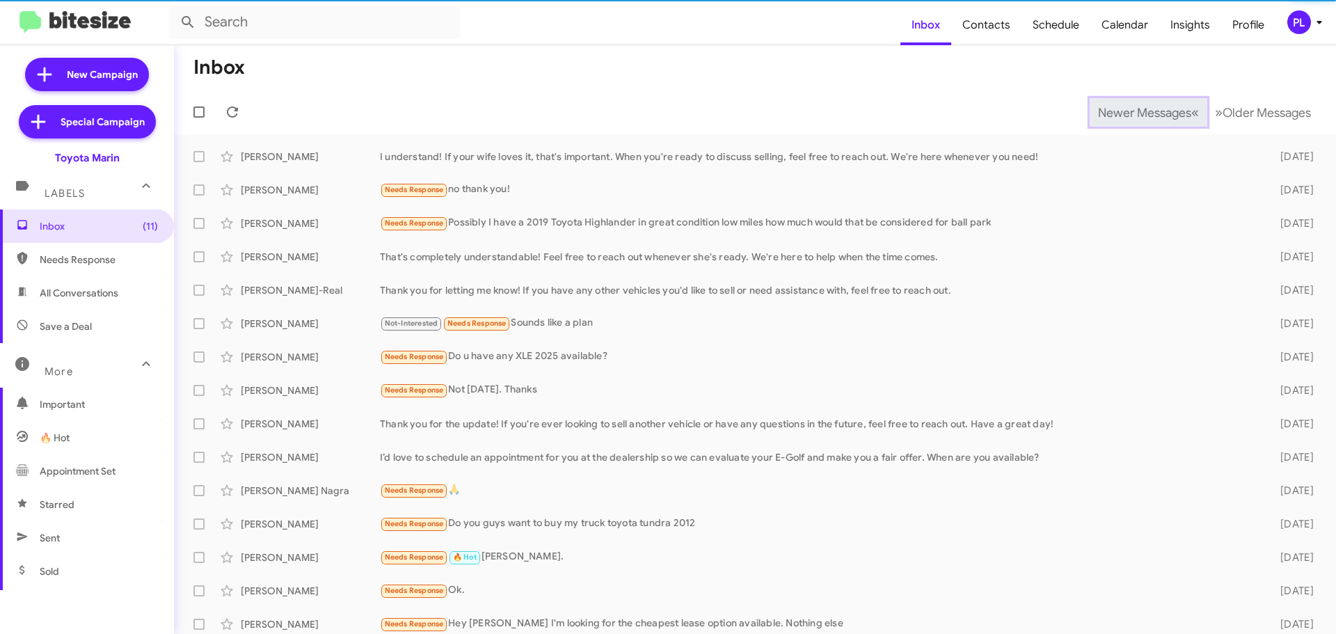
click at [1098, 113] on span "Newer Messages" at bounding box center [1144, 112] width 93 height 15
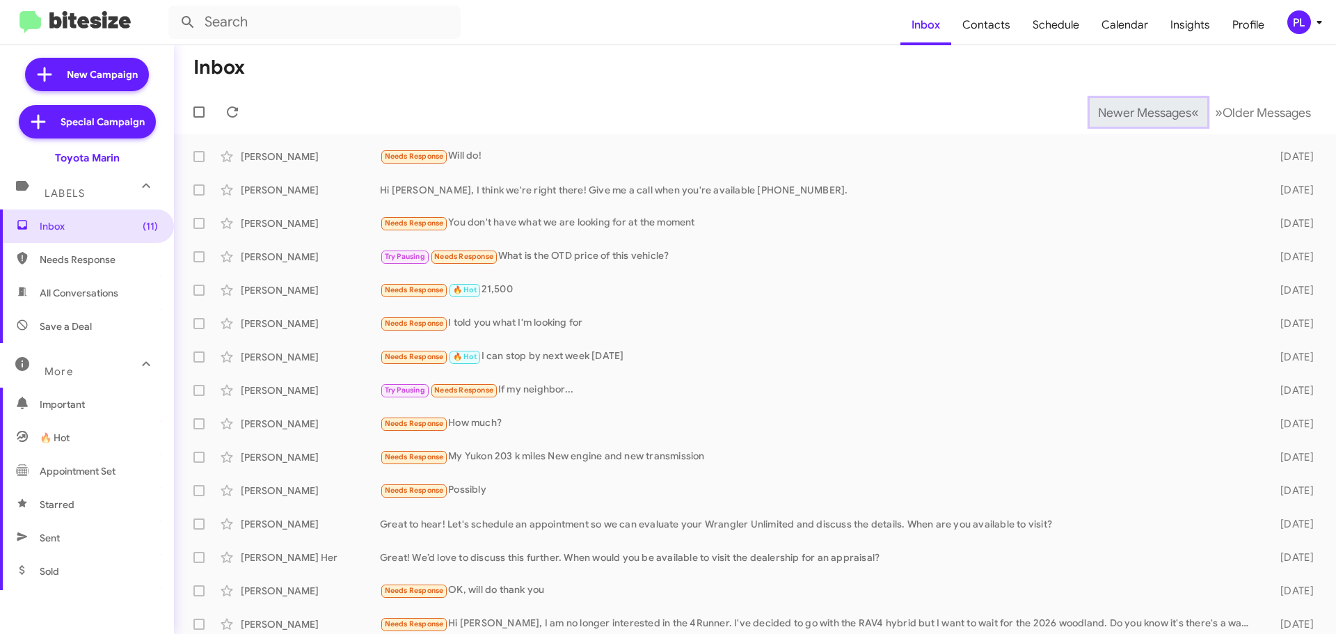
click at [1098, 113] on span "Newer Messages" at bounding box center [1144, 112] width 93 height 15
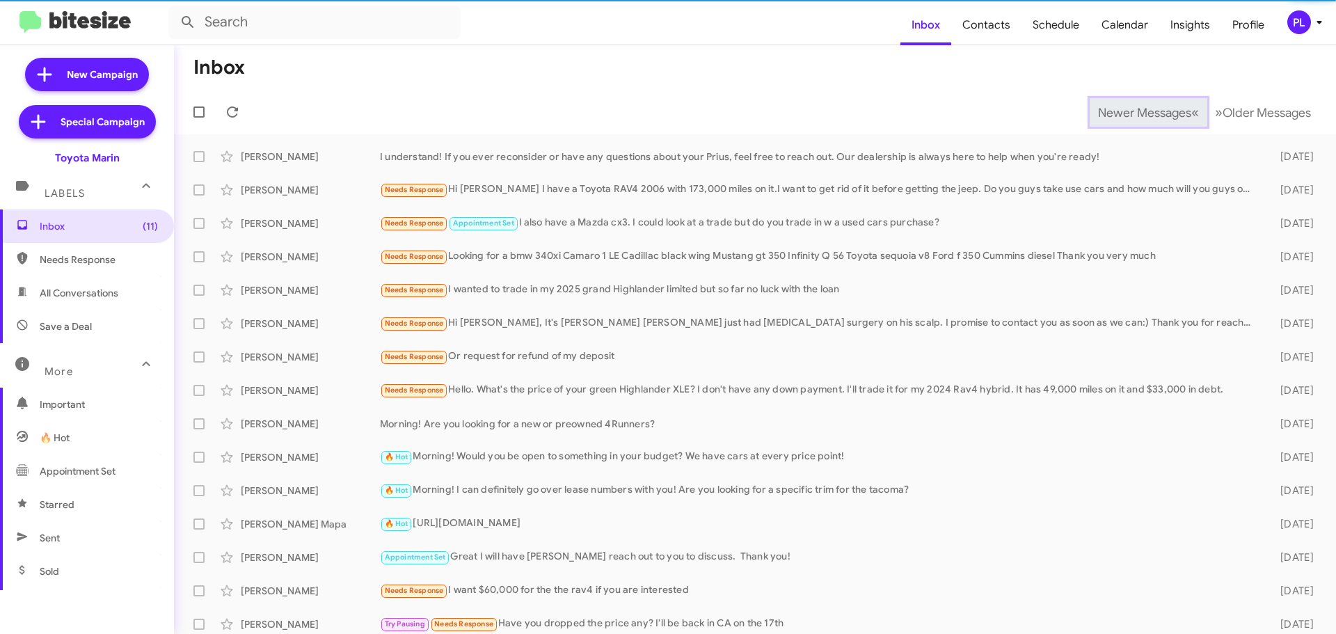
click at [1098, 113] on span "Newer Messages" at bounding box center [1144, 112] width 93 height 15
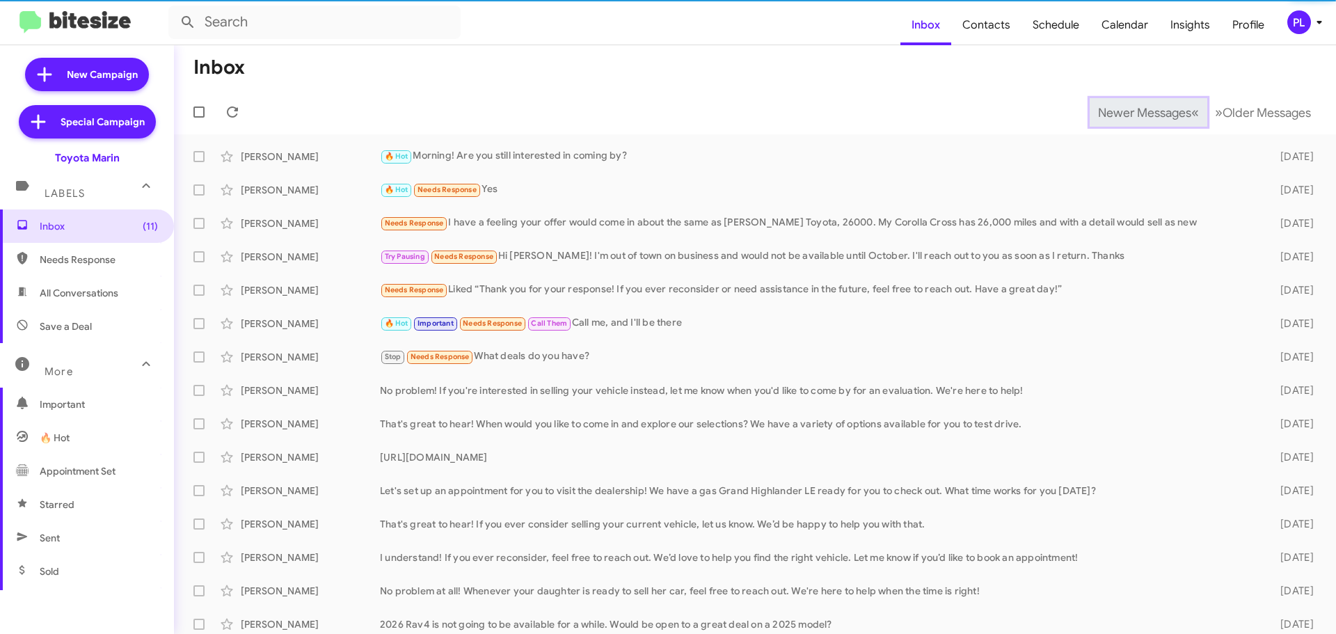
click at [1098, 113] on span "Newer Messages" at bounding box center [1144, 112] width 93 height 15
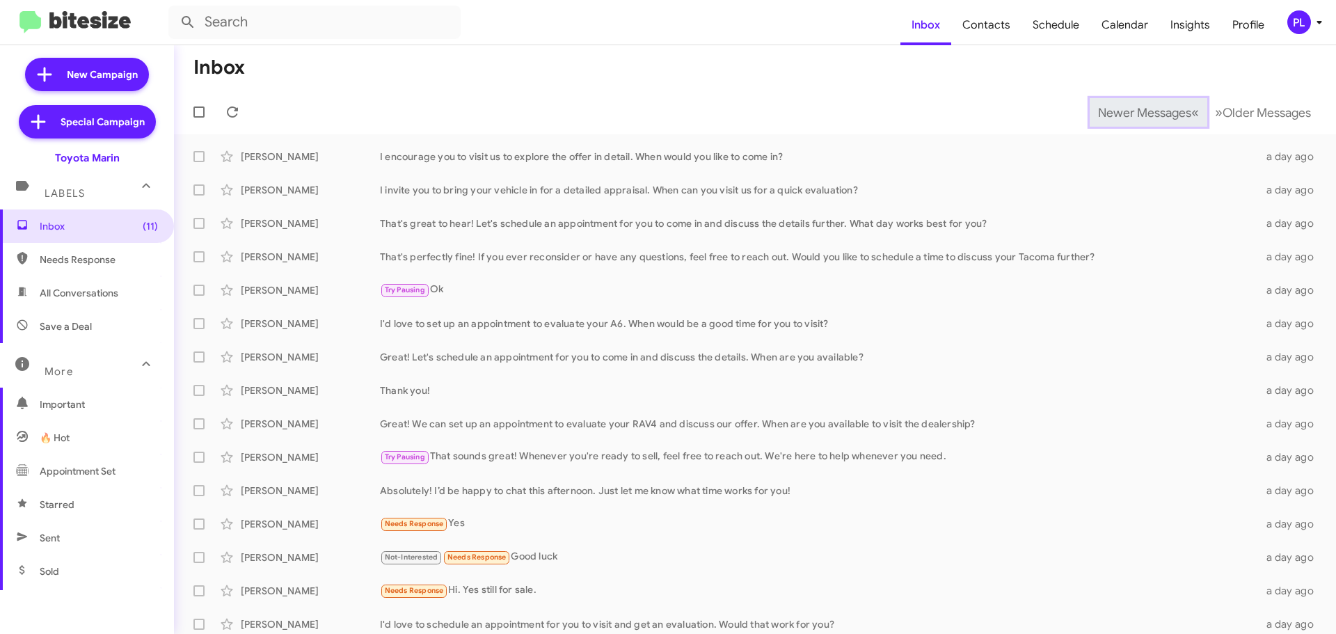
click at [1098, 113] on span "Newer Messages" at bounding box center [1144, 112] width 93 height 15
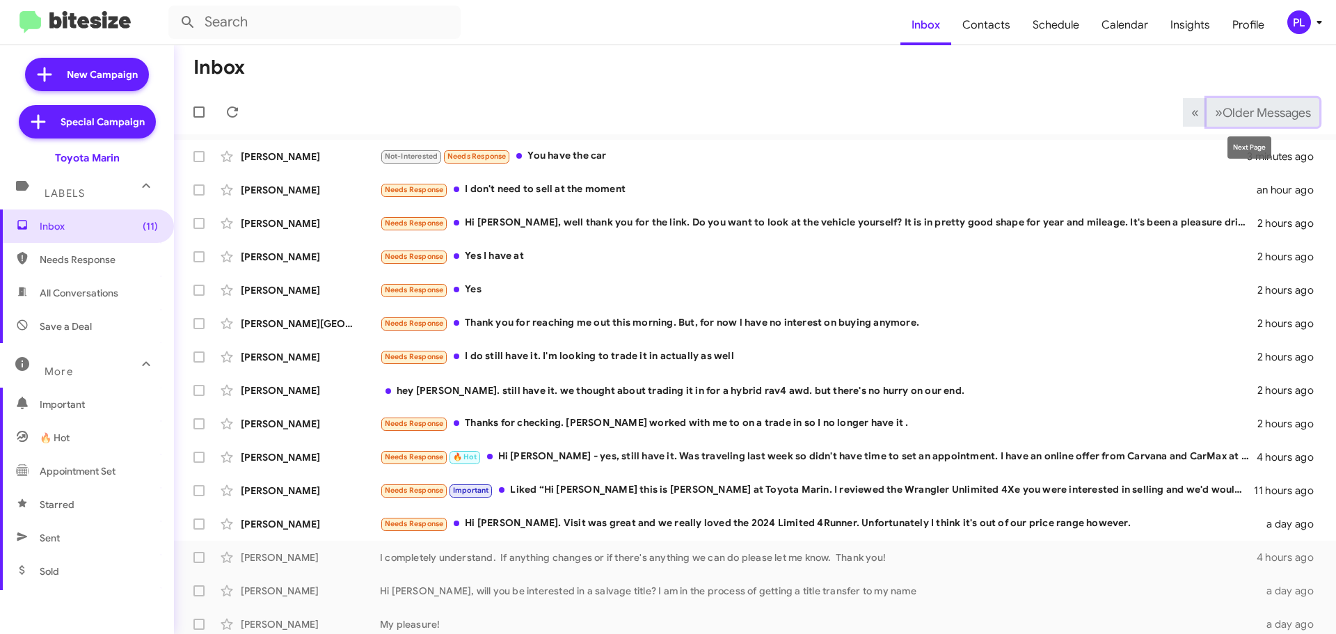
click at [1276, 104] on button "» Next Older Messages" at bounding box center [1263, 112] width 113 height 29
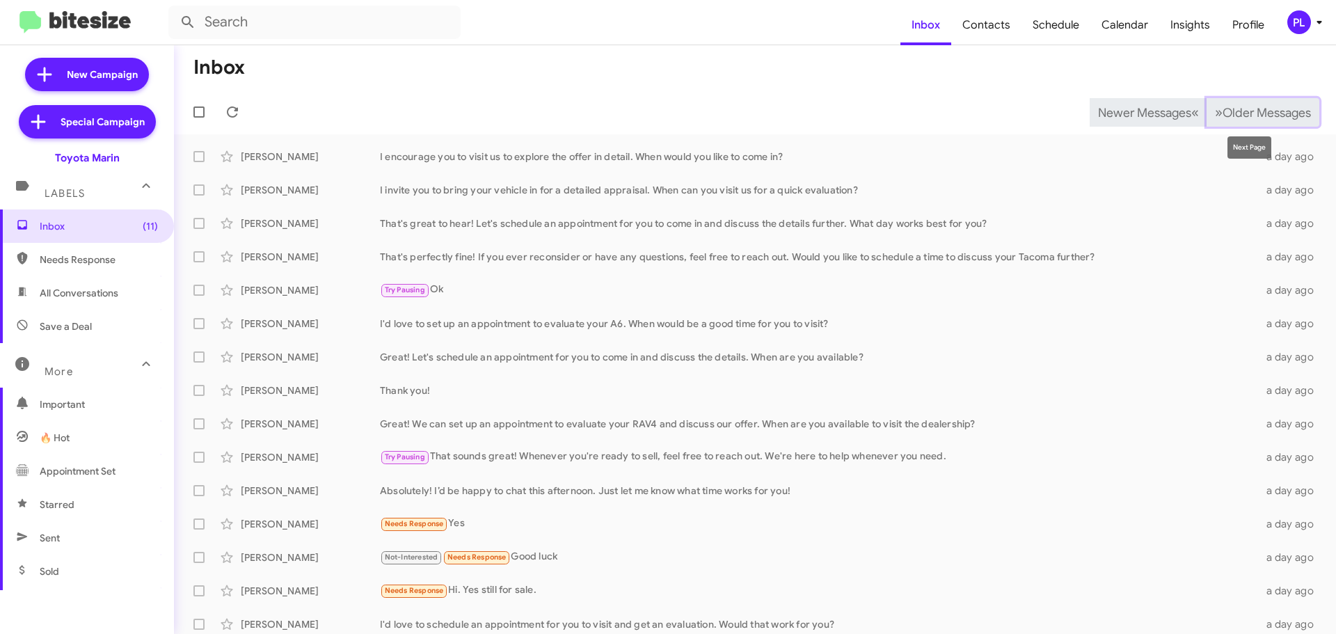
click at [1263, 113] on span "Older Messages" at bounding box center [1267, 112] width 88 height 15
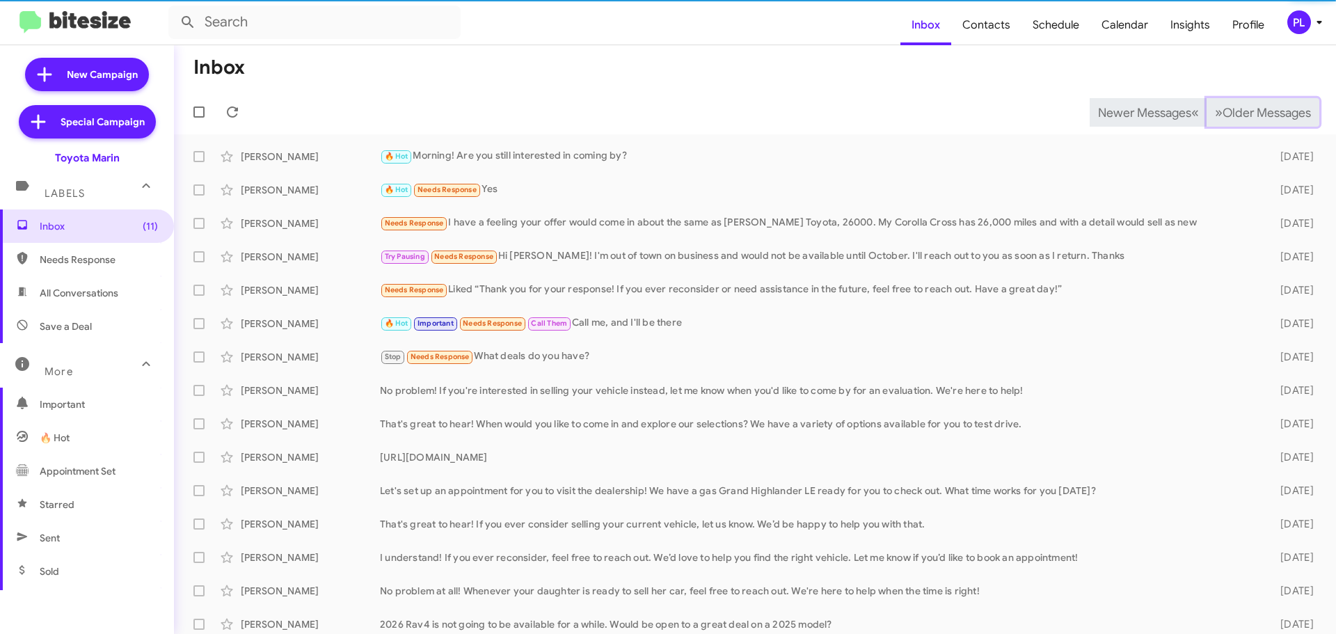
click at [1263, 113] on span "Older Messages" at bounding box center [1267, 112] width 88 height 15
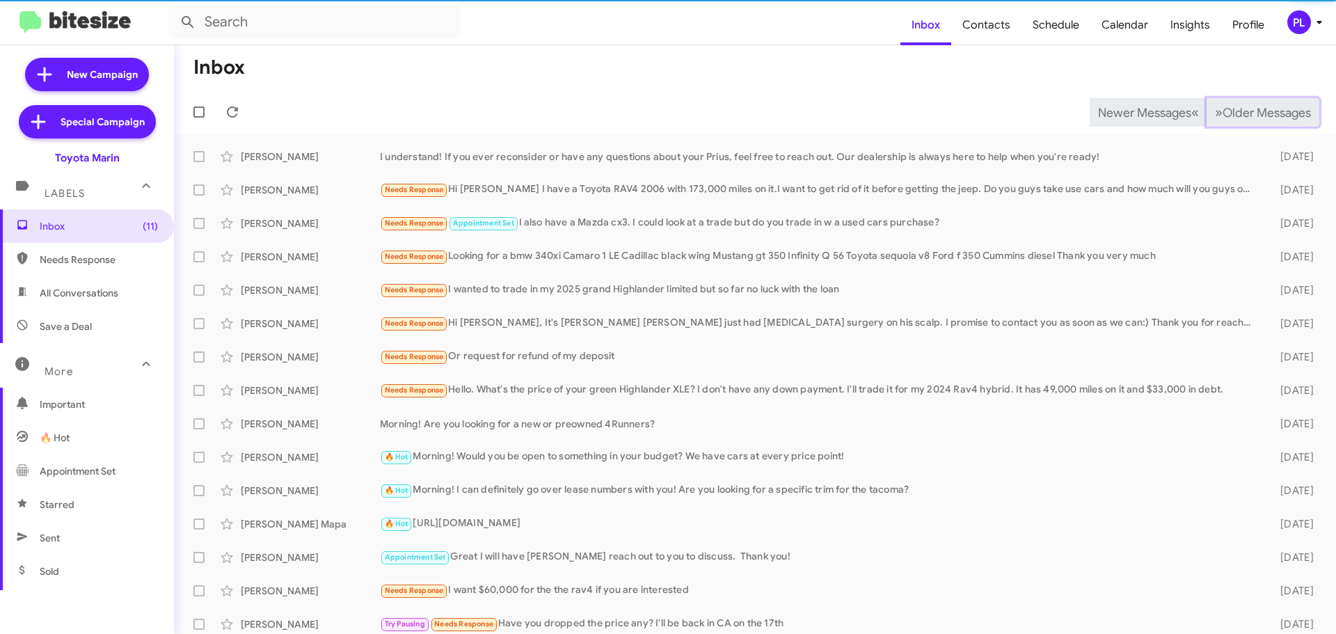
click at [1263, 113] on span "Older Messages" at bounding box center [1267, 112] width 88 height 15
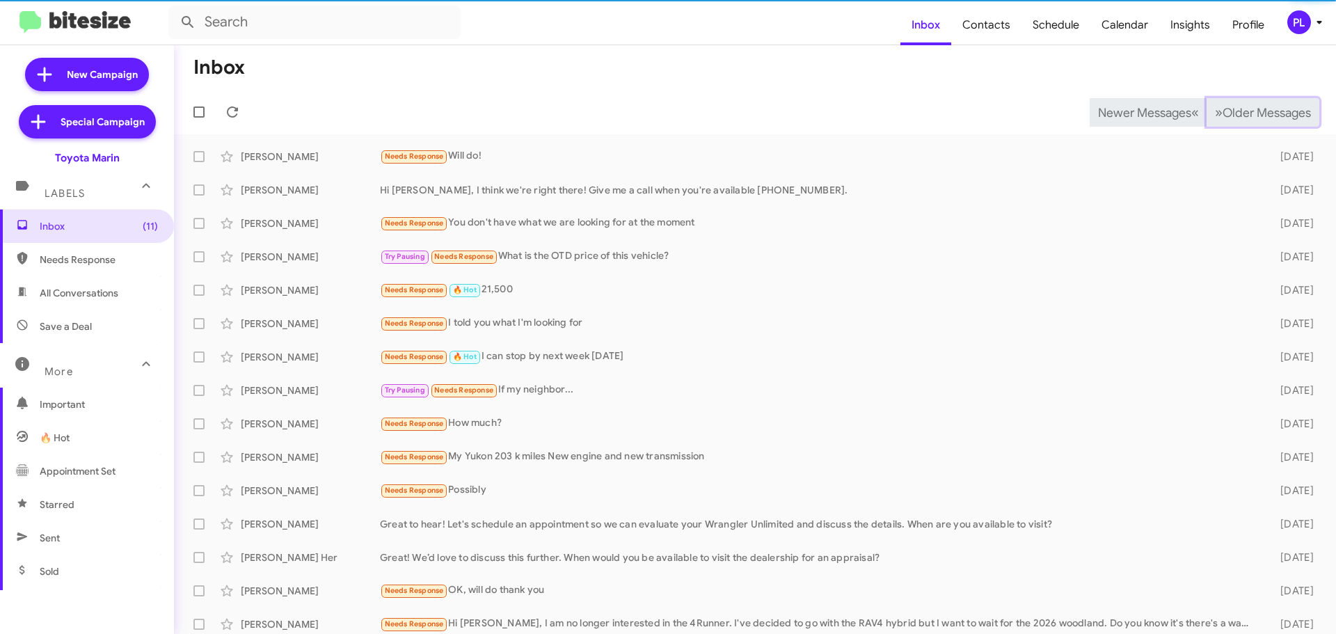
click at [1263, 113] on span "Older Messages" at bounding box center [1267, 112] width 88 height 15
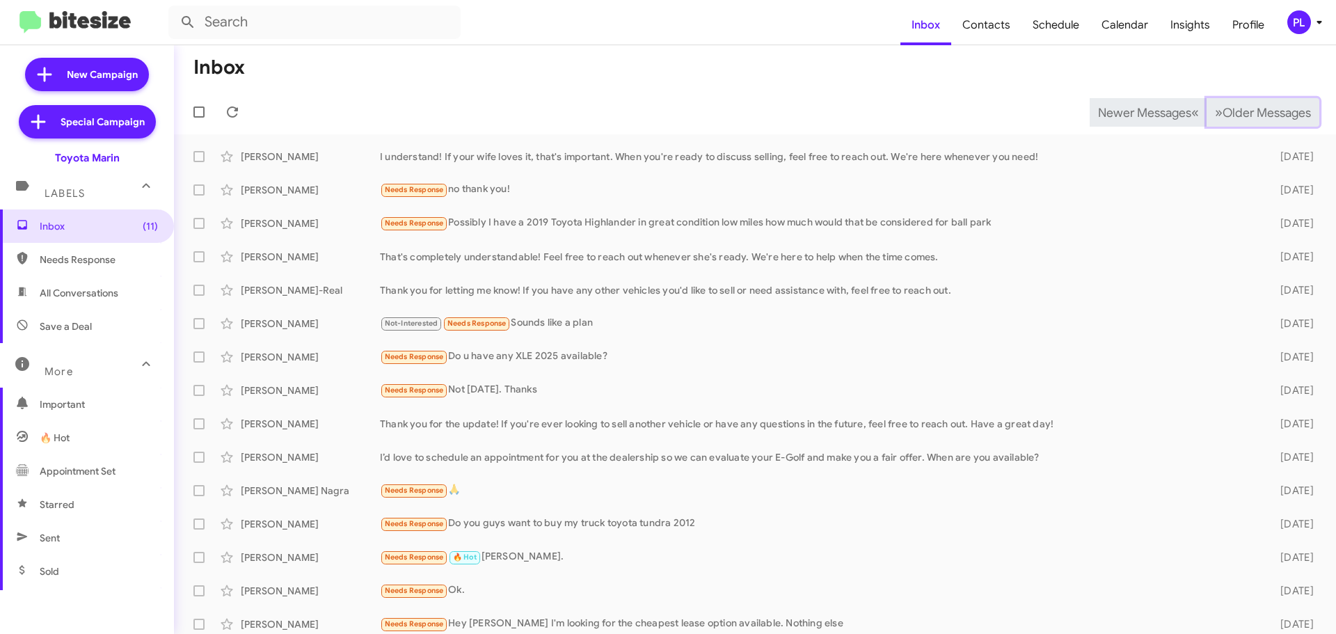
click at [1263, 113] on span "Older Messages" at bounding box center [1267, 112] width 88 height 15
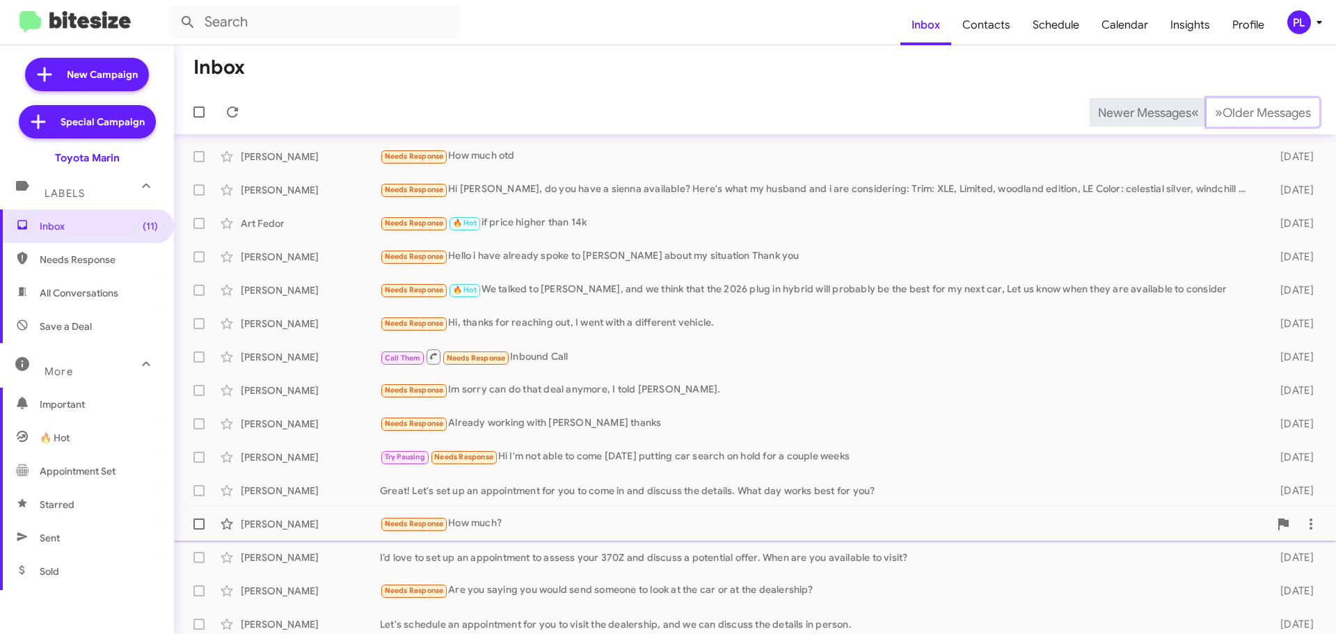
scroll to position [174, 0]
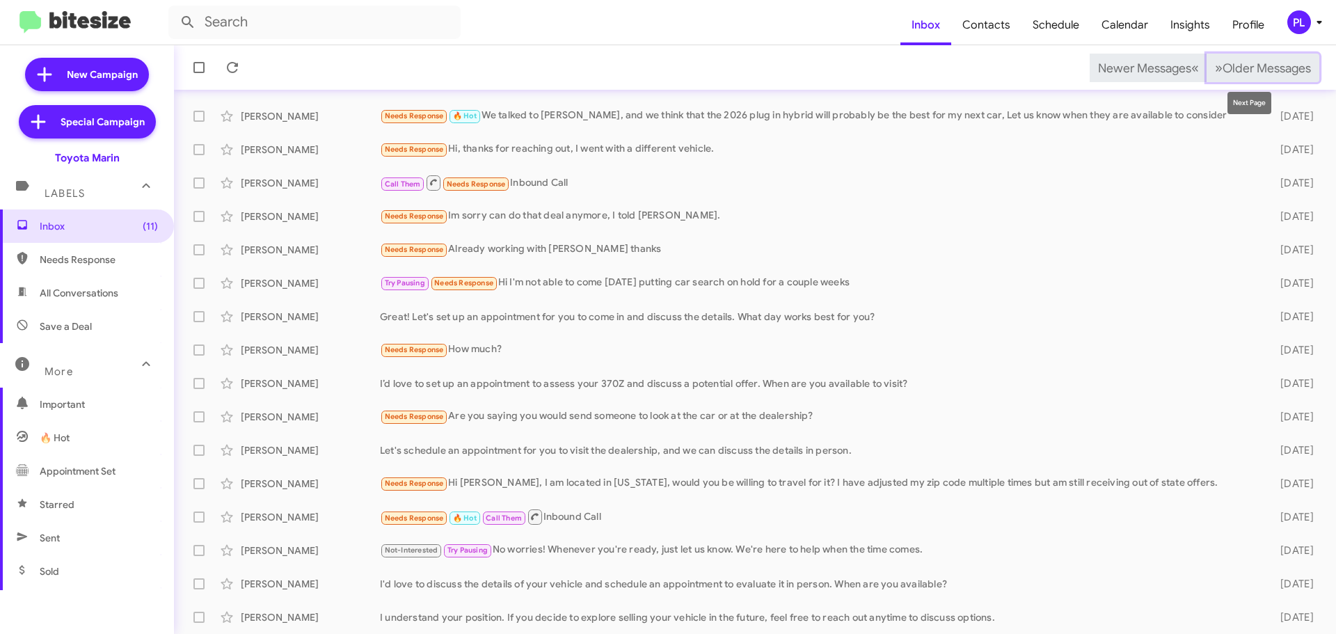
click at [1223, 70] on span "Older Messages" at bounding box center [1267, 68] width 88 height 15
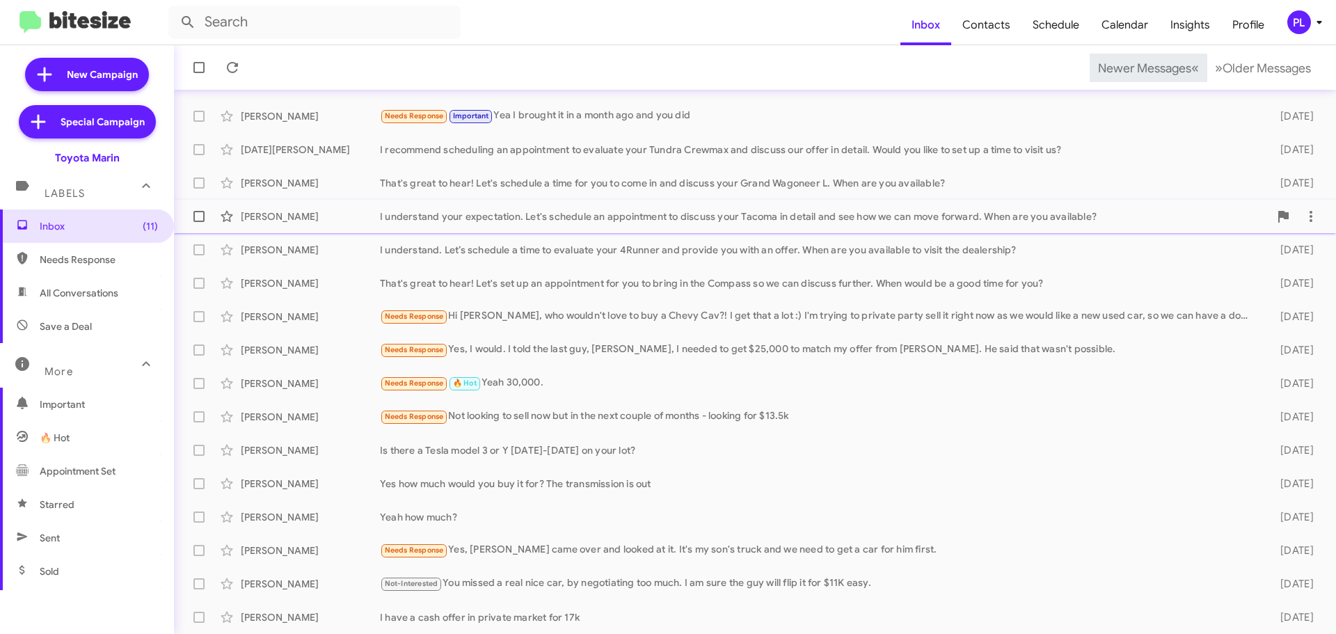
click at [702, 207] on div "Dimitri Fuentes I understand your expectation. Let's schedule an appointment to…" at bounding box center [755, 217] width 1140 height 28
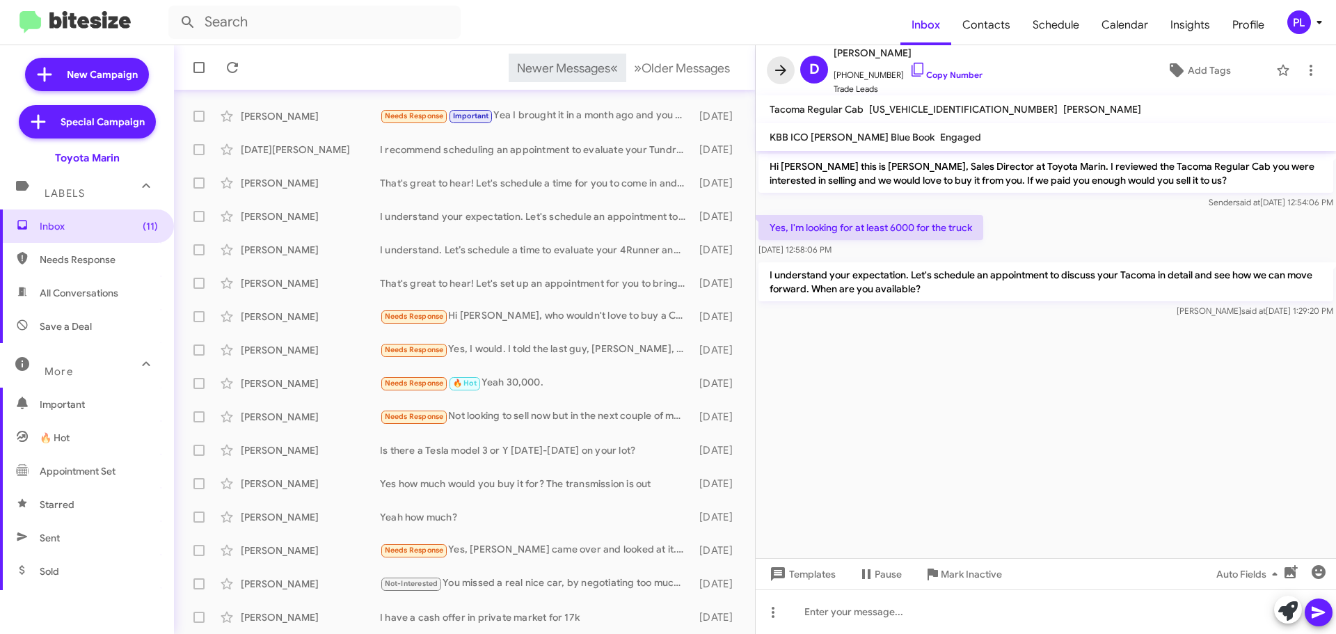
click at [774, 69] on icon at bounding box center [781, 70] width 17 height 17
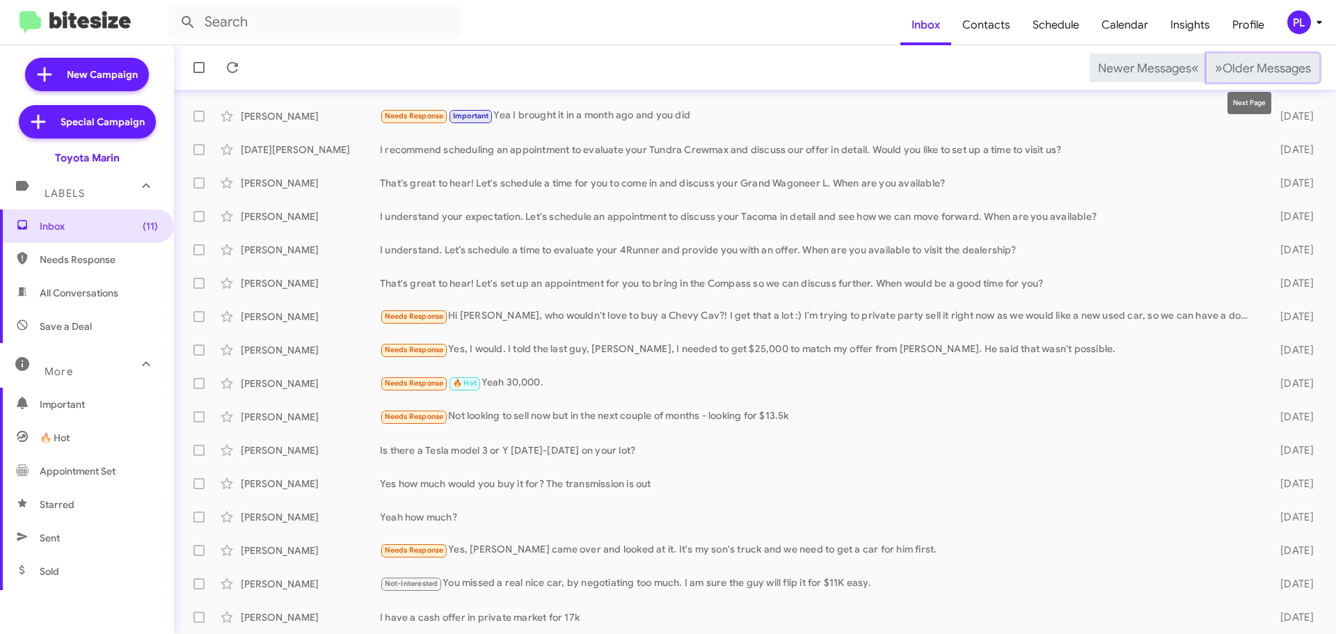
click at [1276, 63] on span "Older Messages" at bounding box center [1267, 68] width 88 height 15
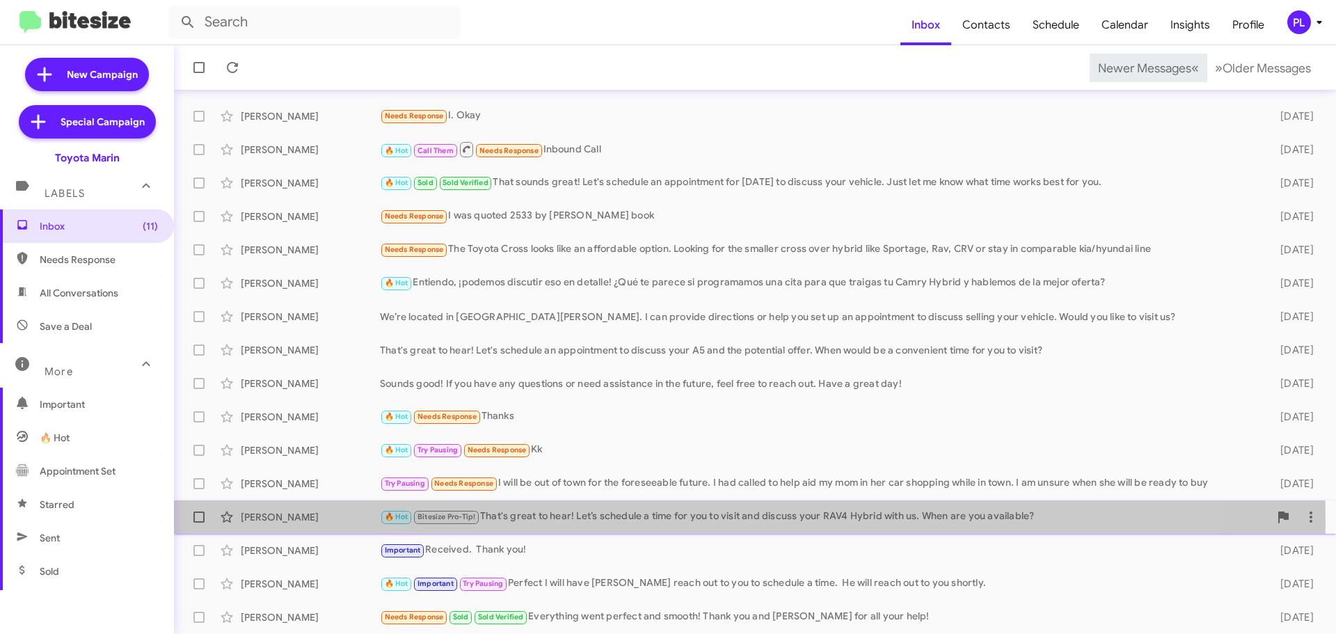
click at [567, 521] on div "🔥 Hot Bitesize Pro-Tip! That's great to hear! Let’s schedule a time for you to …" at bounding box center [824, 517] width 889 height 16
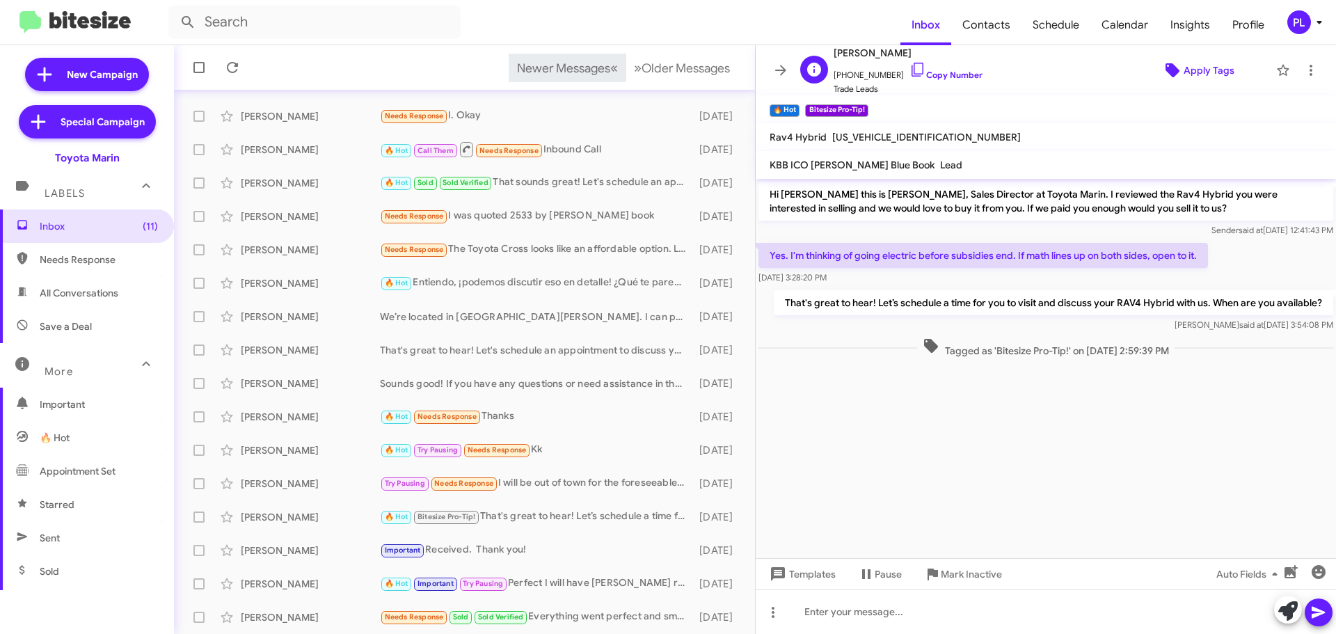
click at [1221, 69] on span "Apply Tags" at bounding box center [1209, 70] width 51 height 25
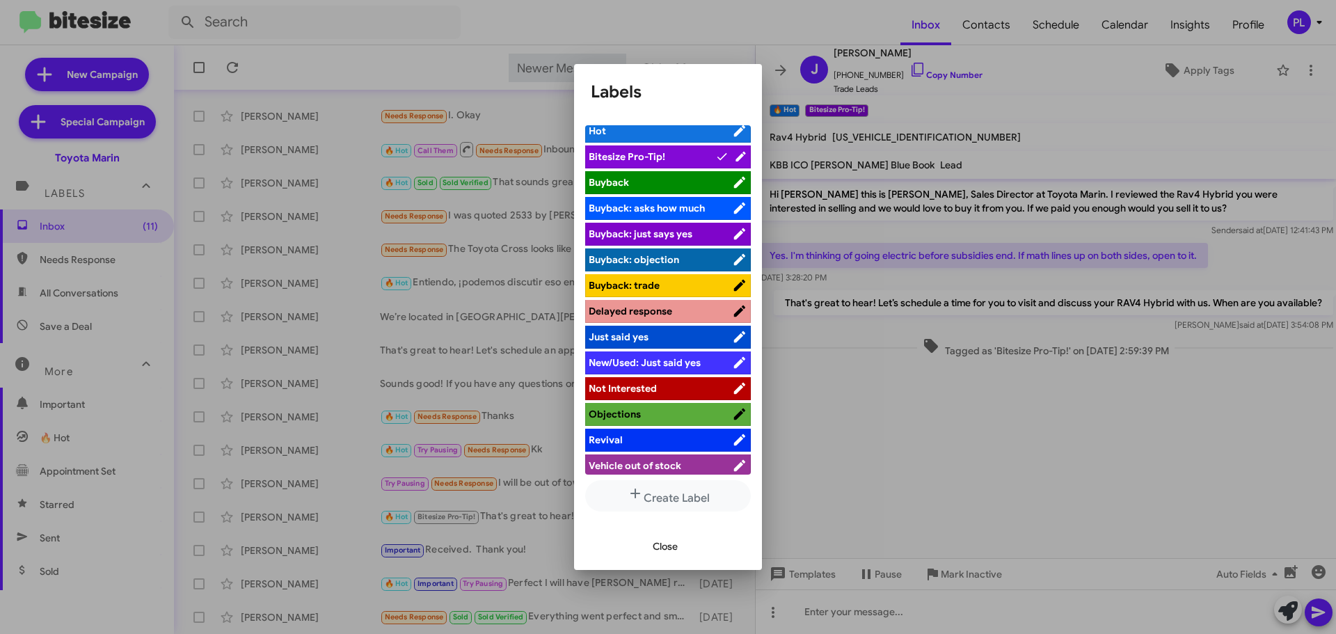
scroll to position [12, 0]
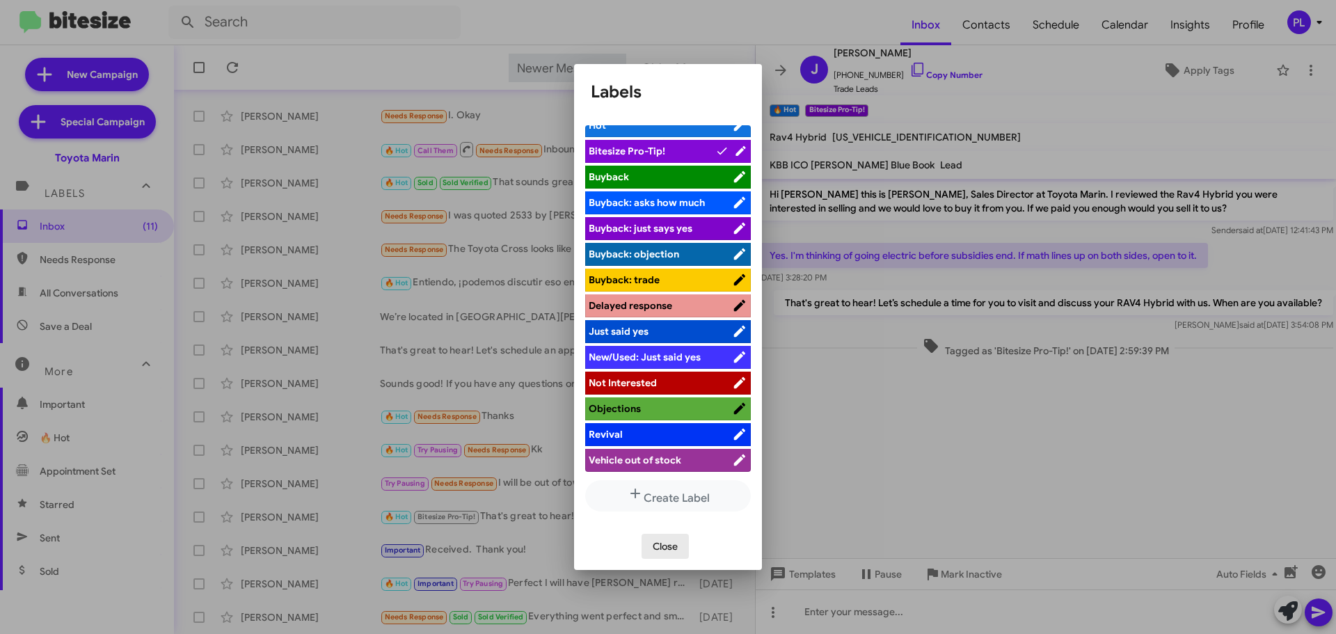
click at [660, 544] on span "Close" at bounding box center [665, 546] width 25 height 25
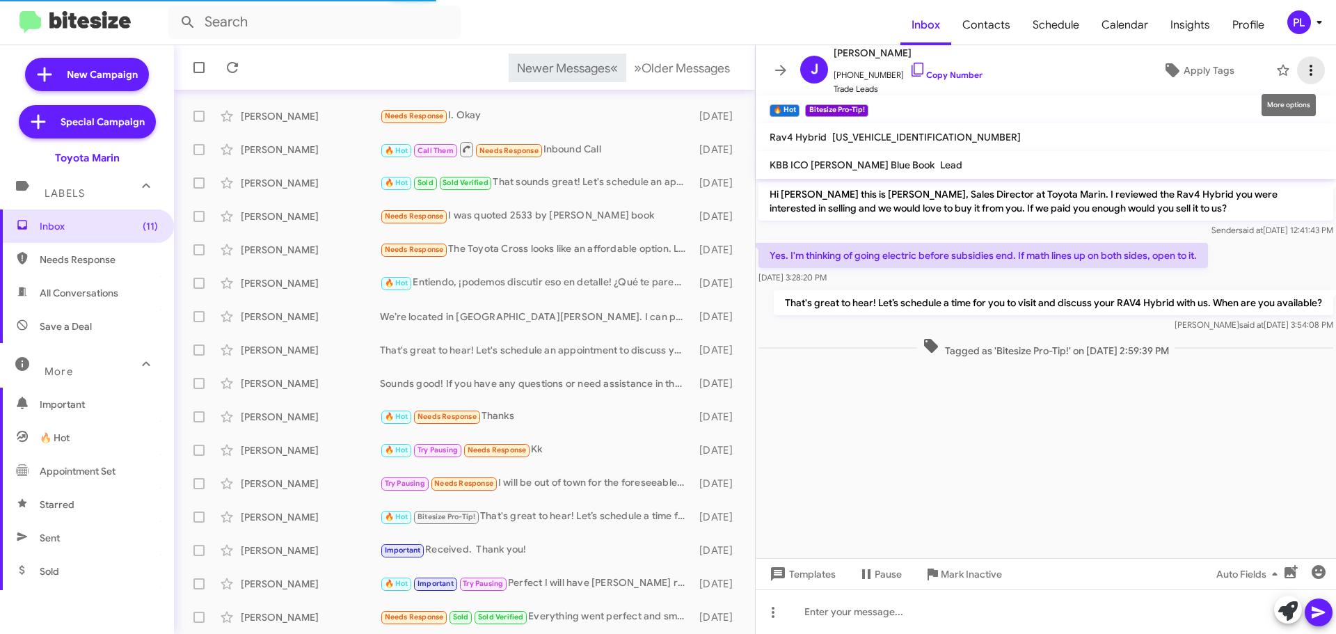
click at [1306, 68] on icon at bounding box center [1311, 70] width 17 height 17
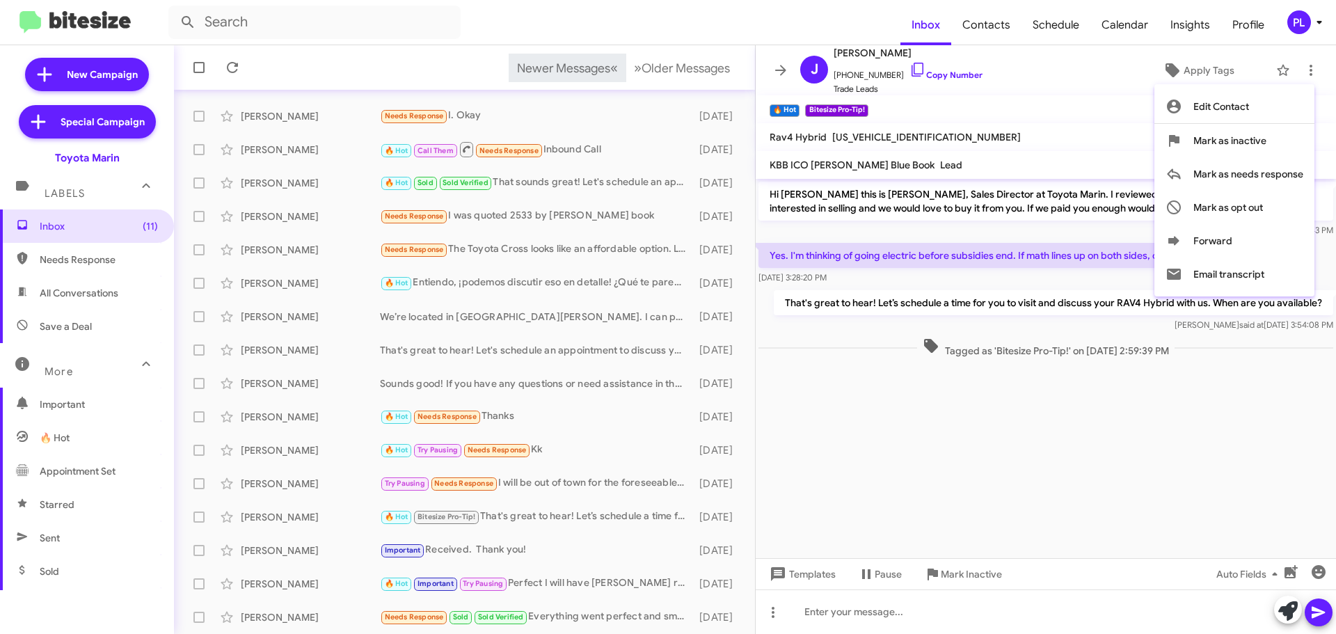
click at [1110, 443] on div at bounding box center [668, 317] width 1336 height 634
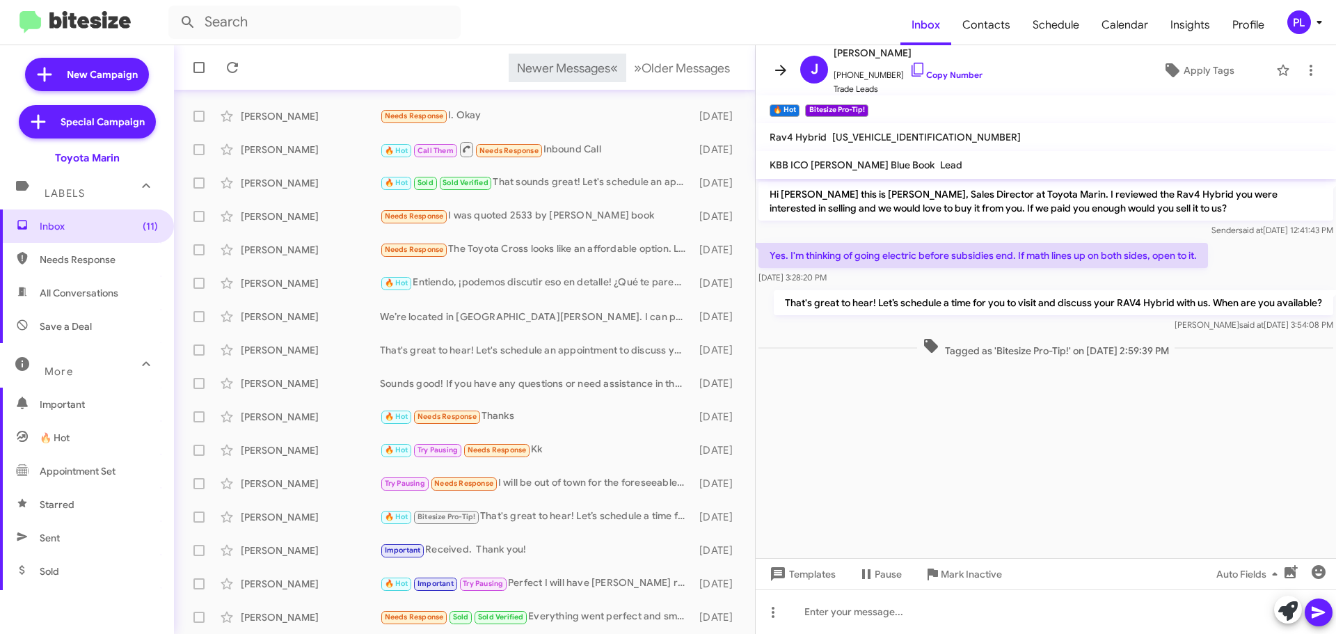
click at [777, 69] on icon at bounding box center [781, 70] width 17 height 17
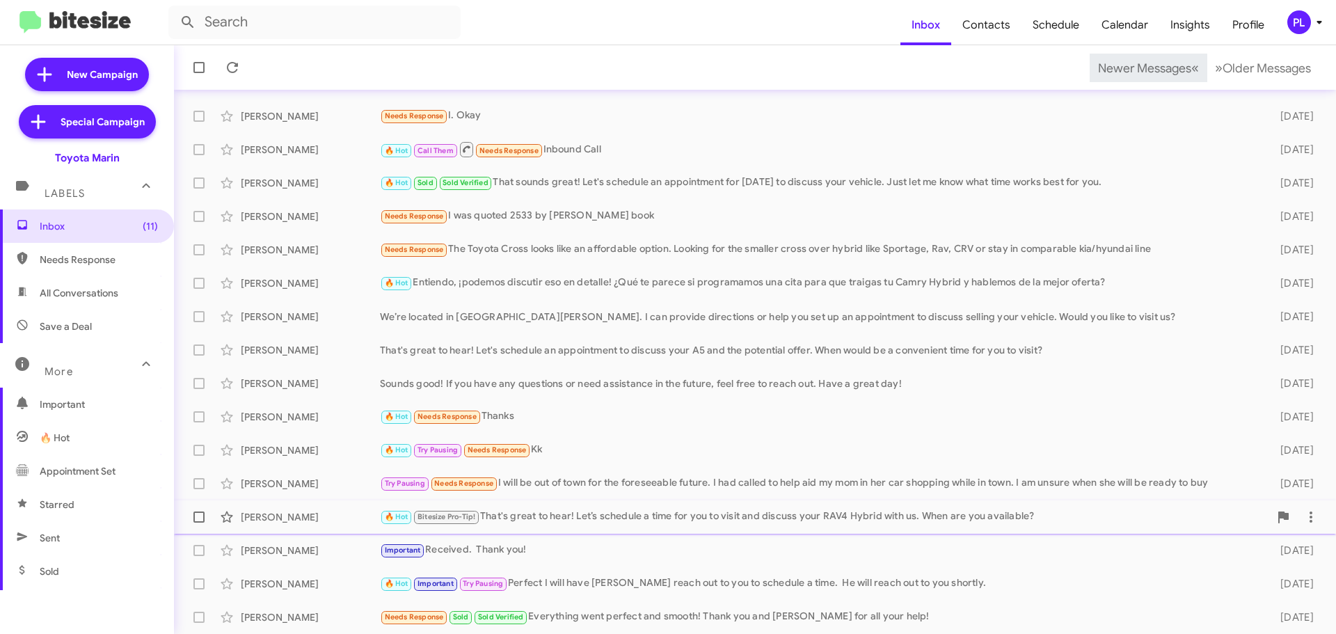
click at [200, 517] on span at bounding box center [198, 517] width 11 height 11
click at [199, 523] on input "checkbox" at bounding box center [198, 523] width 1 height 1
checkbox input "true"
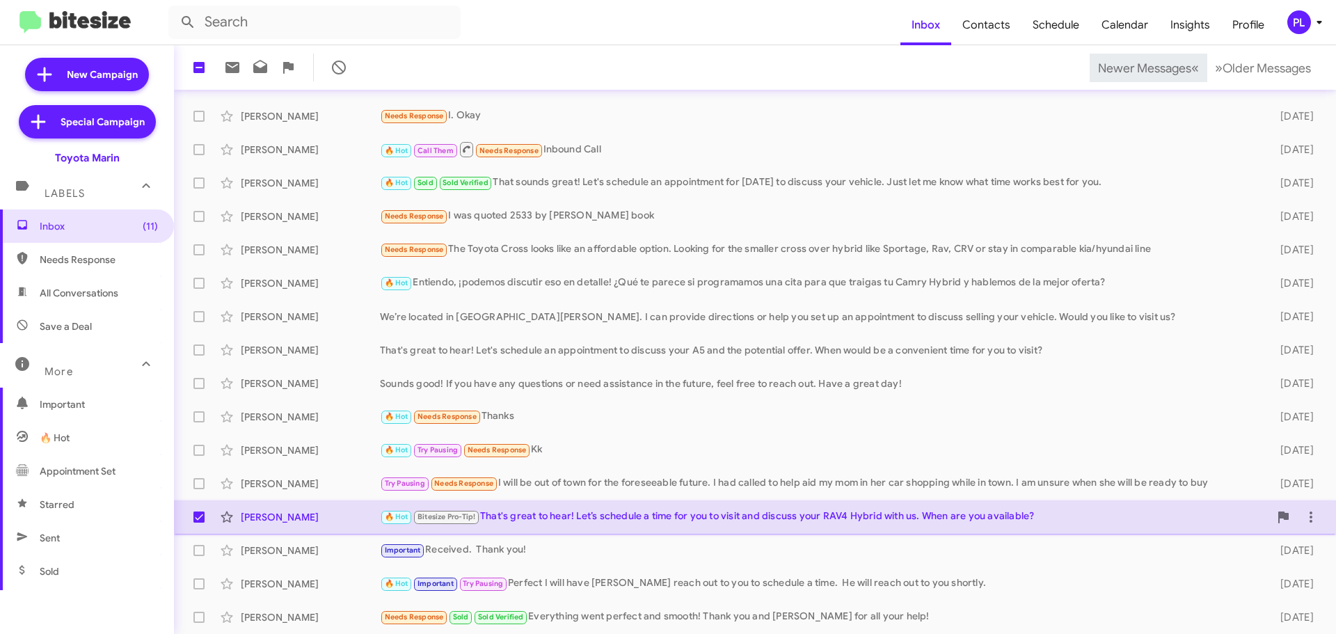
click at [577, 516] on div "🔥 Hot Bitesize Pro-Tip! That's great to hear! Let’s schedule a time for you to …" at bounding box center [824, 517] width 889 height 16
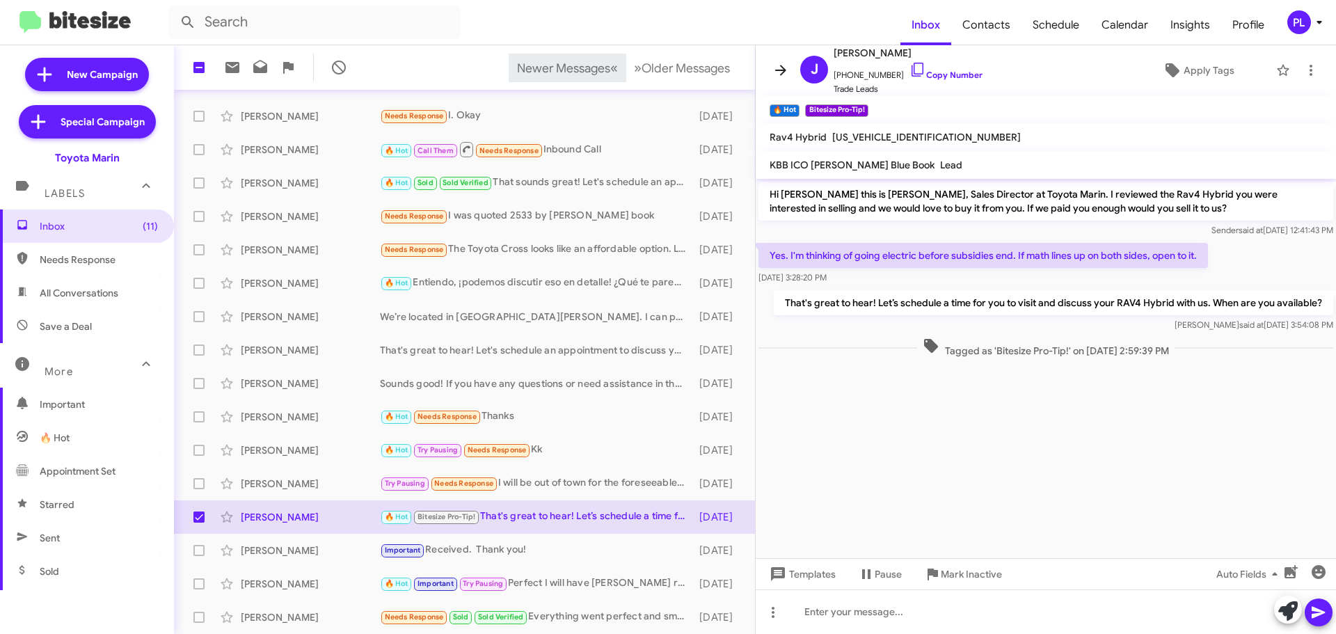
click at [779, 68] on icon at bounding box center [781, 70] width 17 height 17
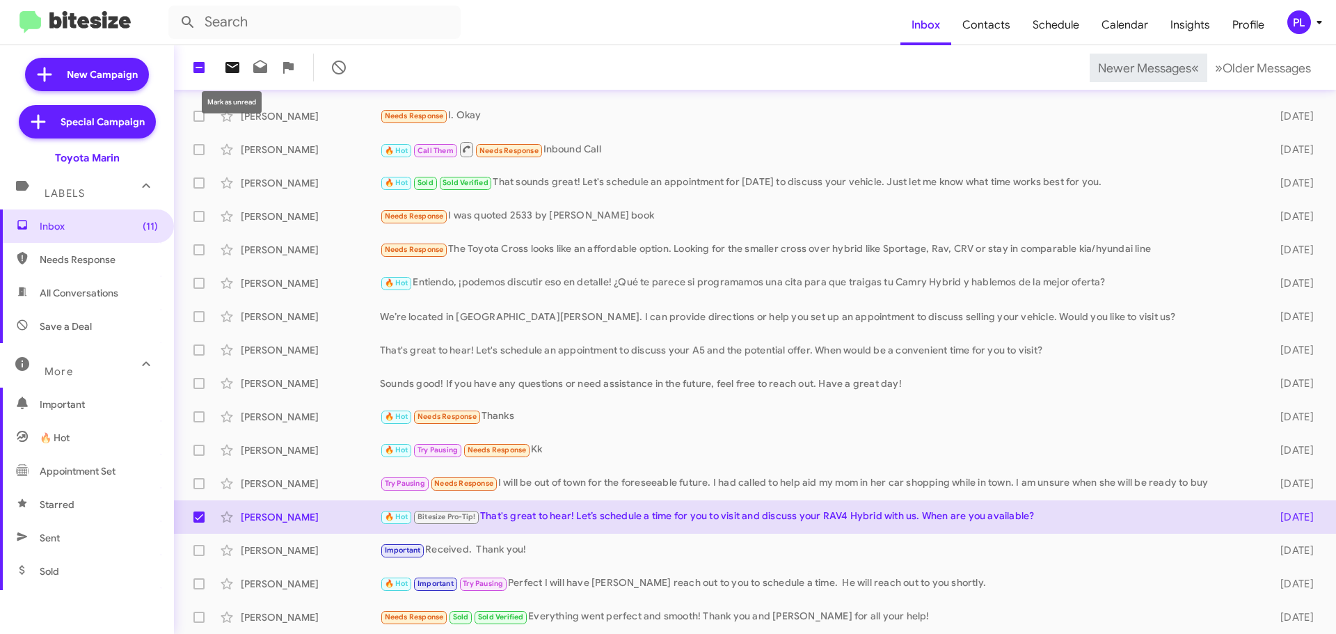
click at [237, 78] on button at bounding box center [233, 68] width 28 height 28
click at [1271, 77] on button "» Next Older Messages" at bounding box center [1263, 68] width 113 height 29
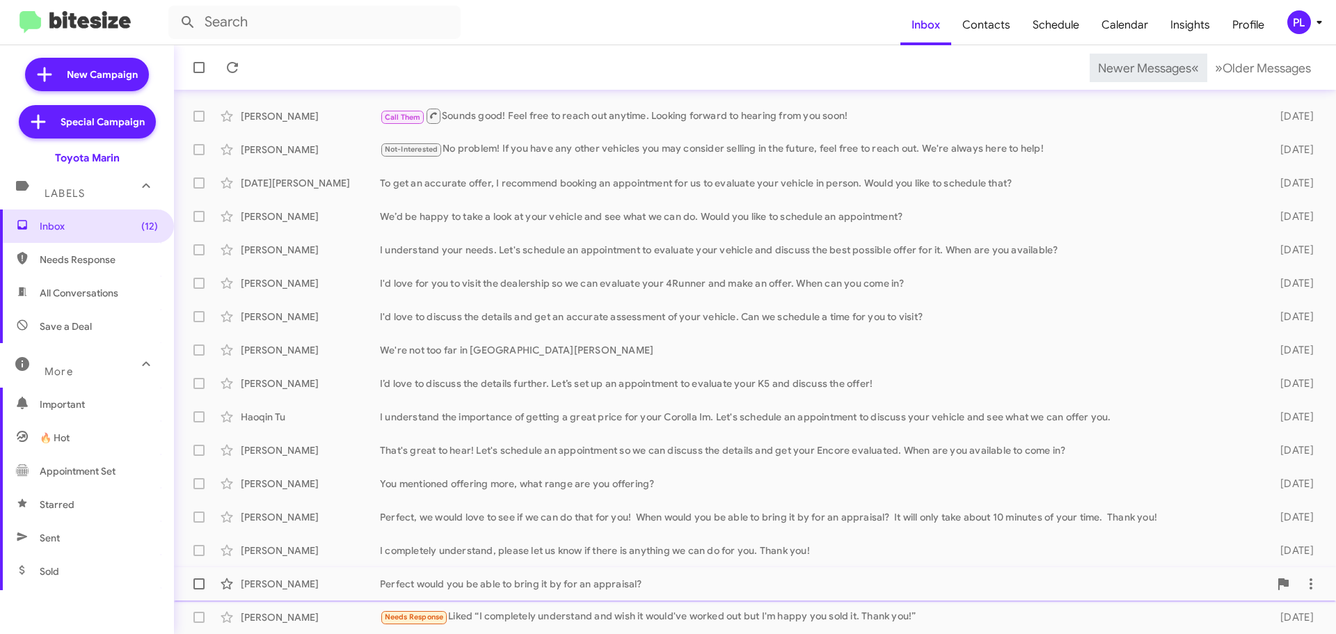
click at [628, 583] on div "Perfect would you be able to bring it by for an appraisal?" at bounding box center [824, 584] width 889 height 14
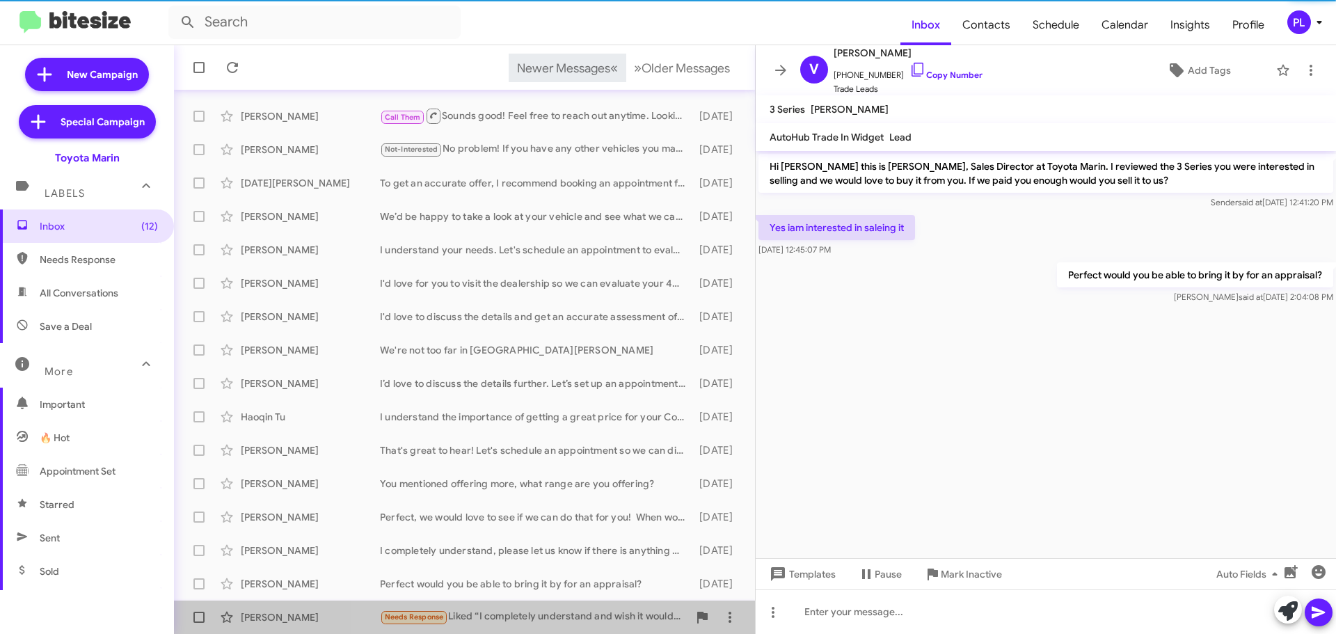
click at [616, 620] on div "Needs Response Liked “I completely understand and wish it would've worked out b…" at bounding box center [534, 617] width 308 height 16
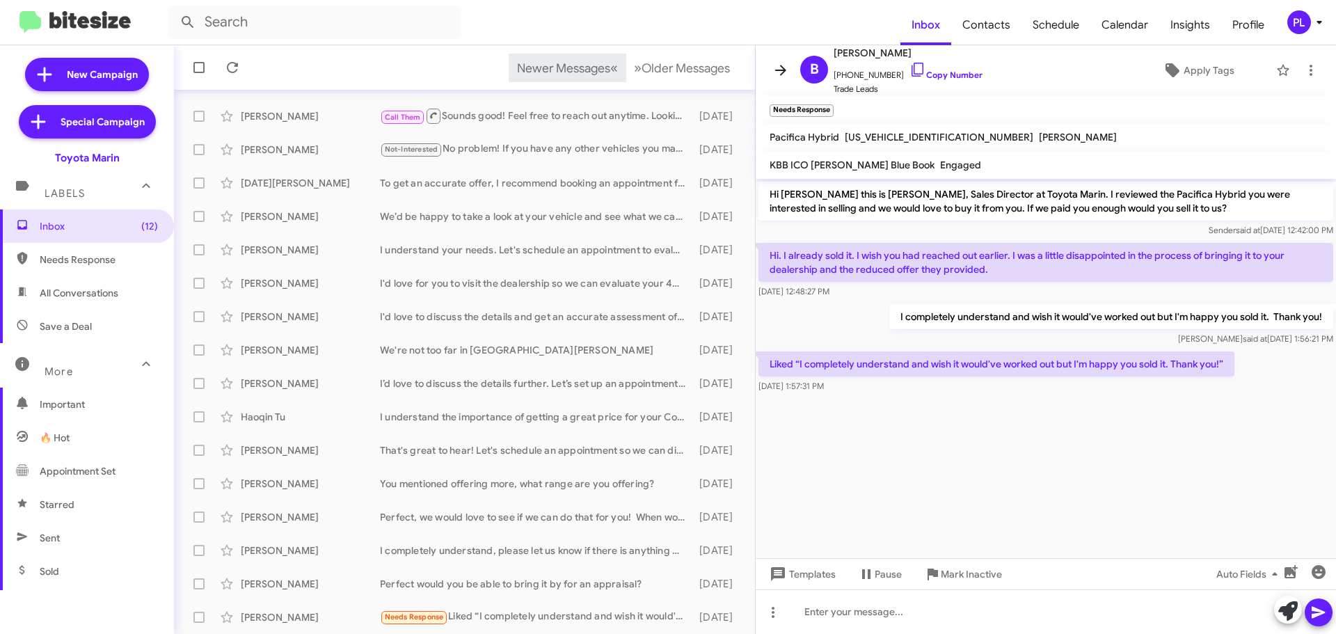
click at [785, 70] on icon at bounding box center [780, 70] width 11 height 10
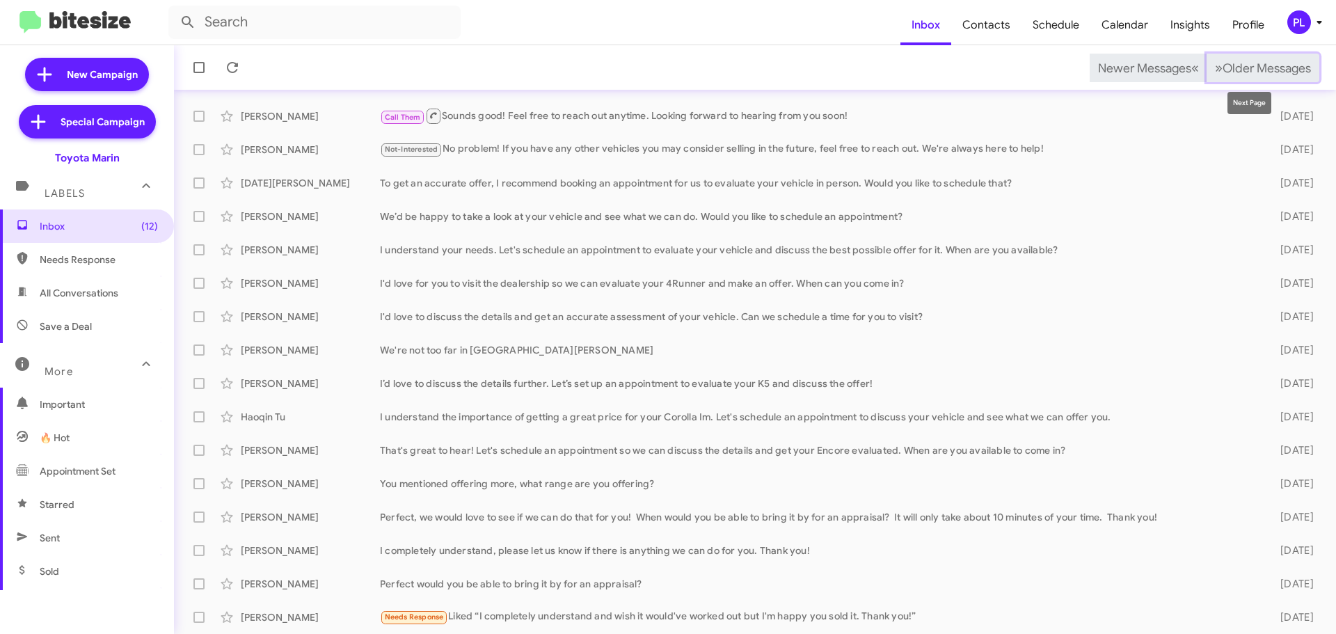
click at [1251, 64] on span "Older Messages" at bounding box center [1267, 68] width 88 height 15
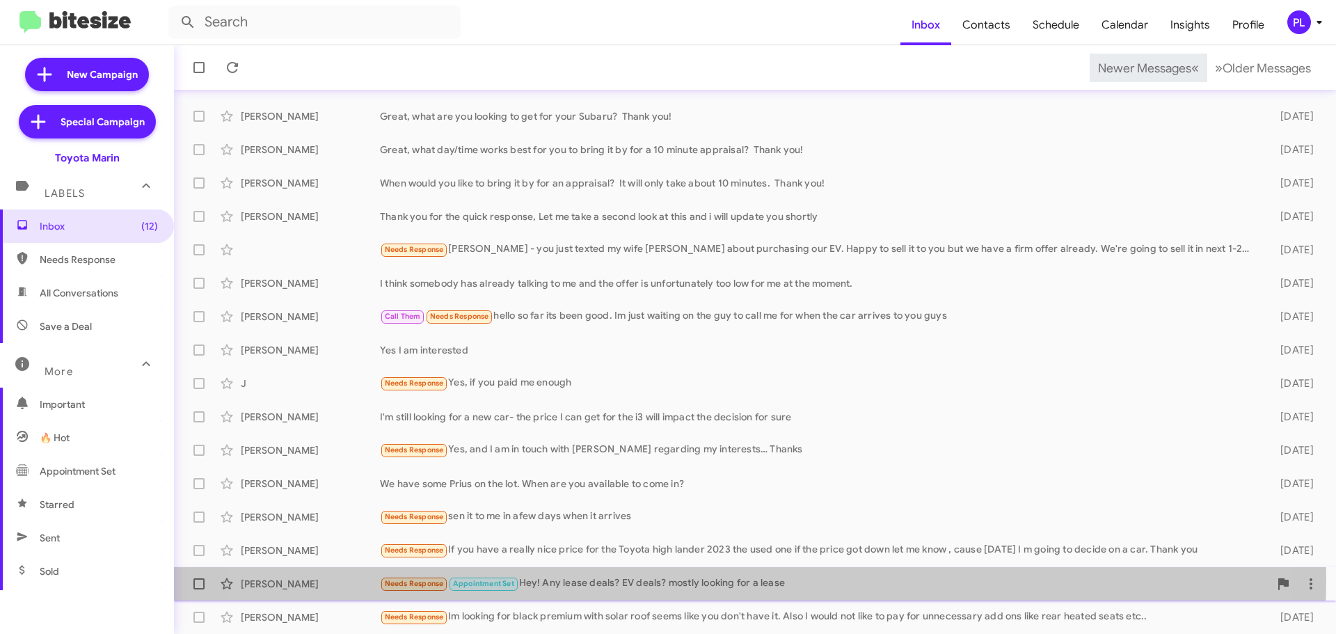
click at [690, 578] on div "Needs Response Appointment Set Hey! Any lease deals? EV deals? mostly looking f…" at bounding box center [824, 584] width 889 height 16
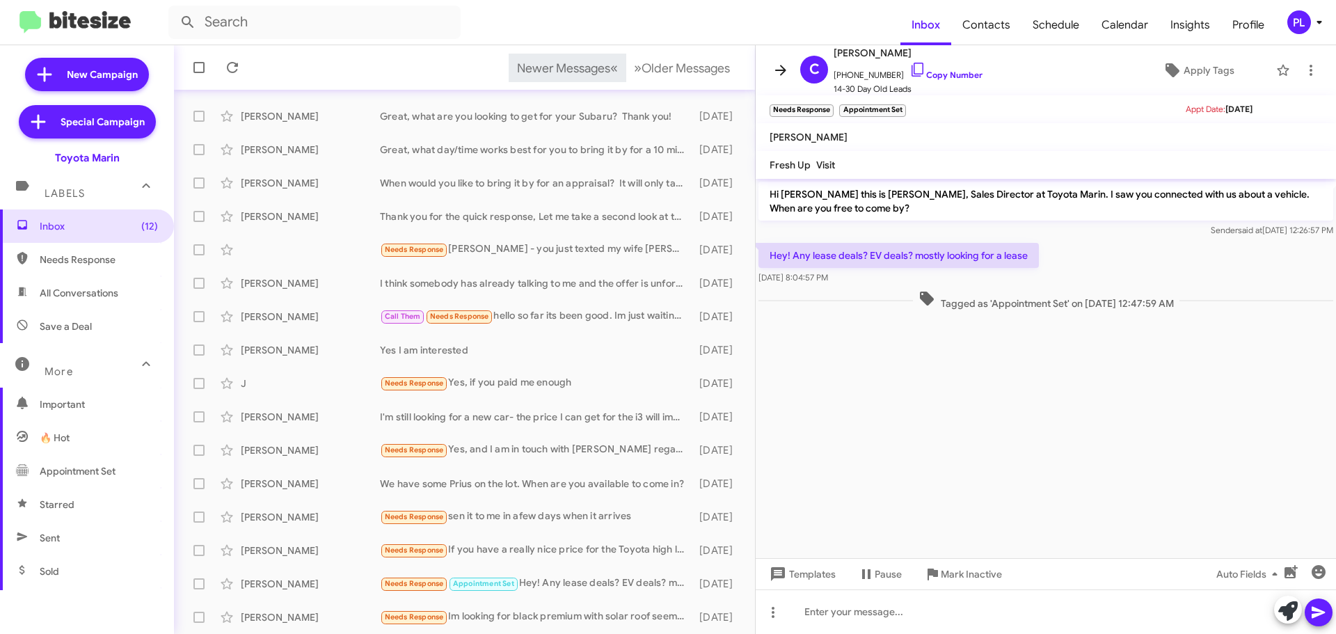
click at [782, 65] on icon at bounding box center [781, 70] width 17 height 17
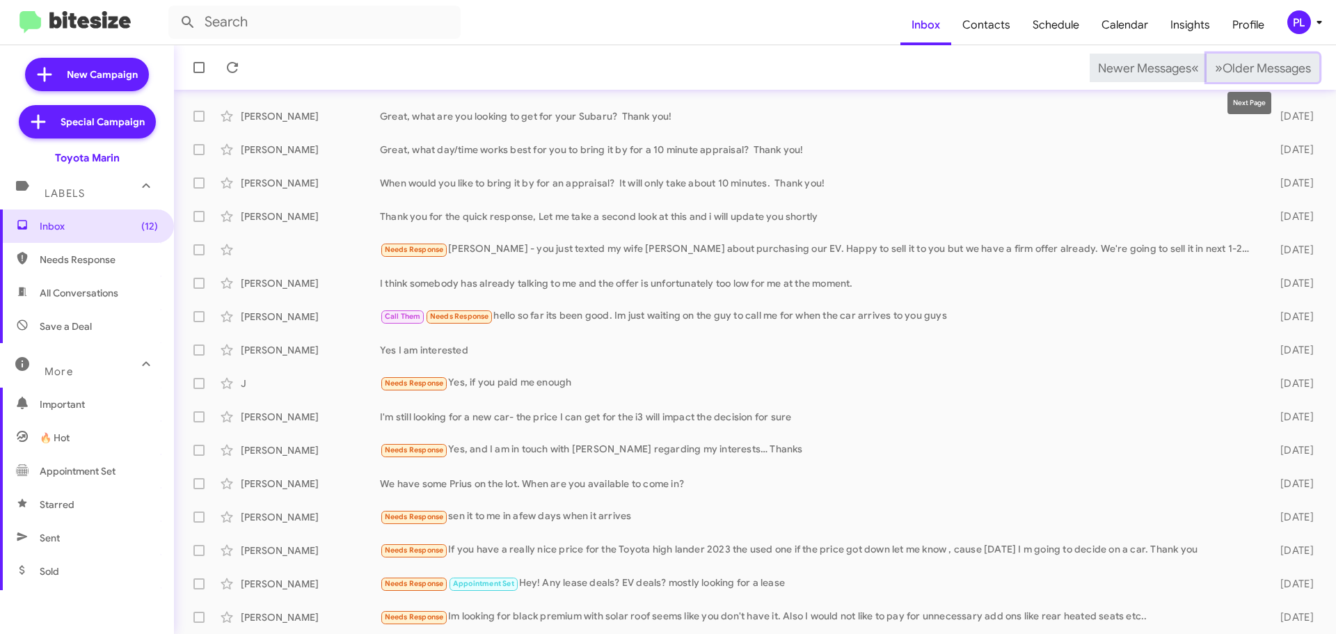
click at [1247, 63] on span "Older Messages" at bounding box center [1267, 68] width 88 height 15
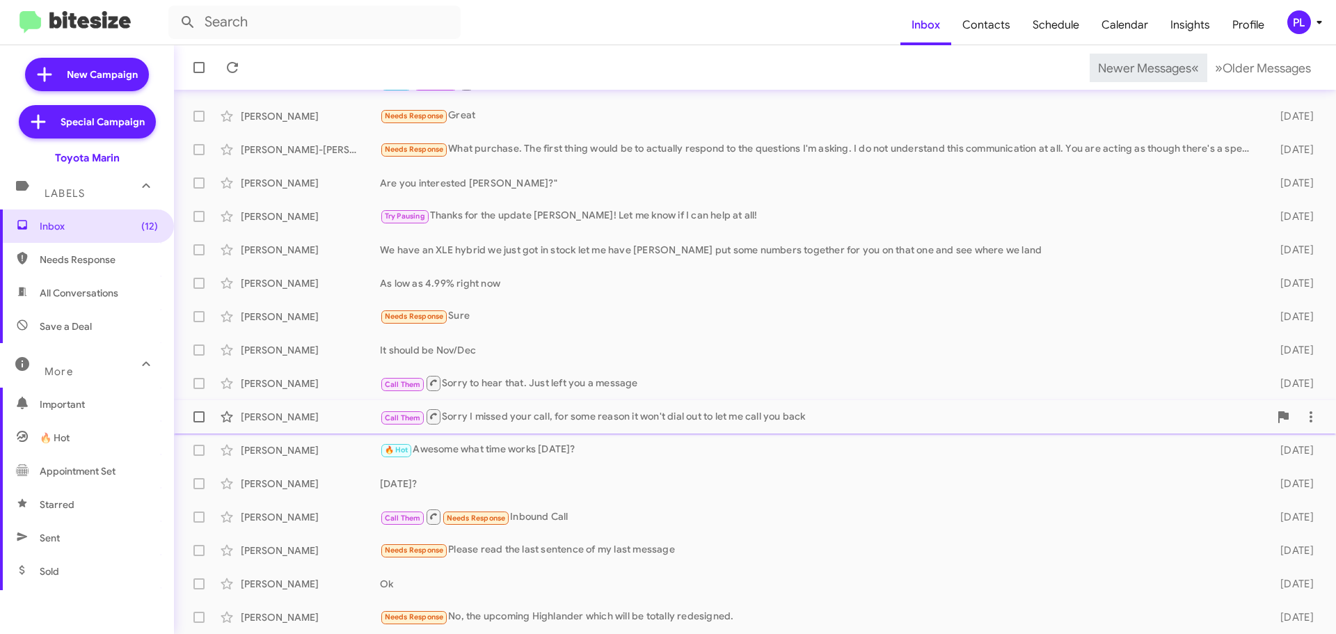
click at [541, 424] on div "Call Them Sorry I missed your call, for some reason it won't dial out to let me…" at bounding box center [824, 416] width 889 height 17
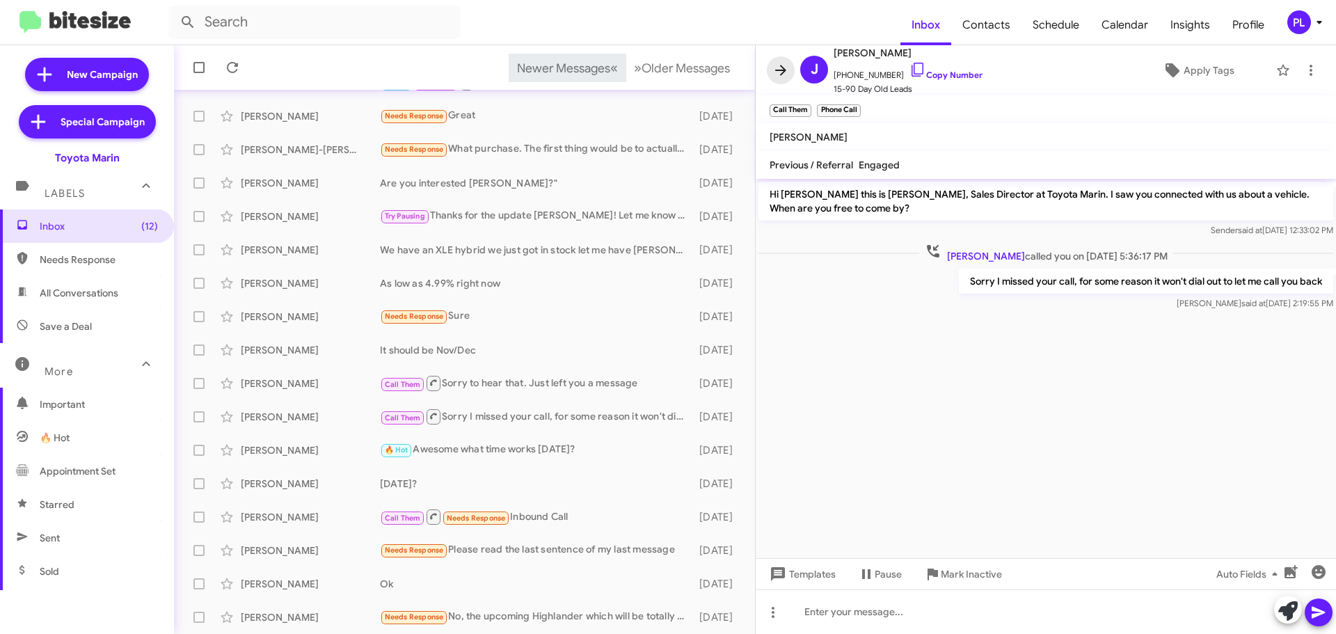
click at [779, 75] on icon at bounding box center [781, 70] width 17 height 17
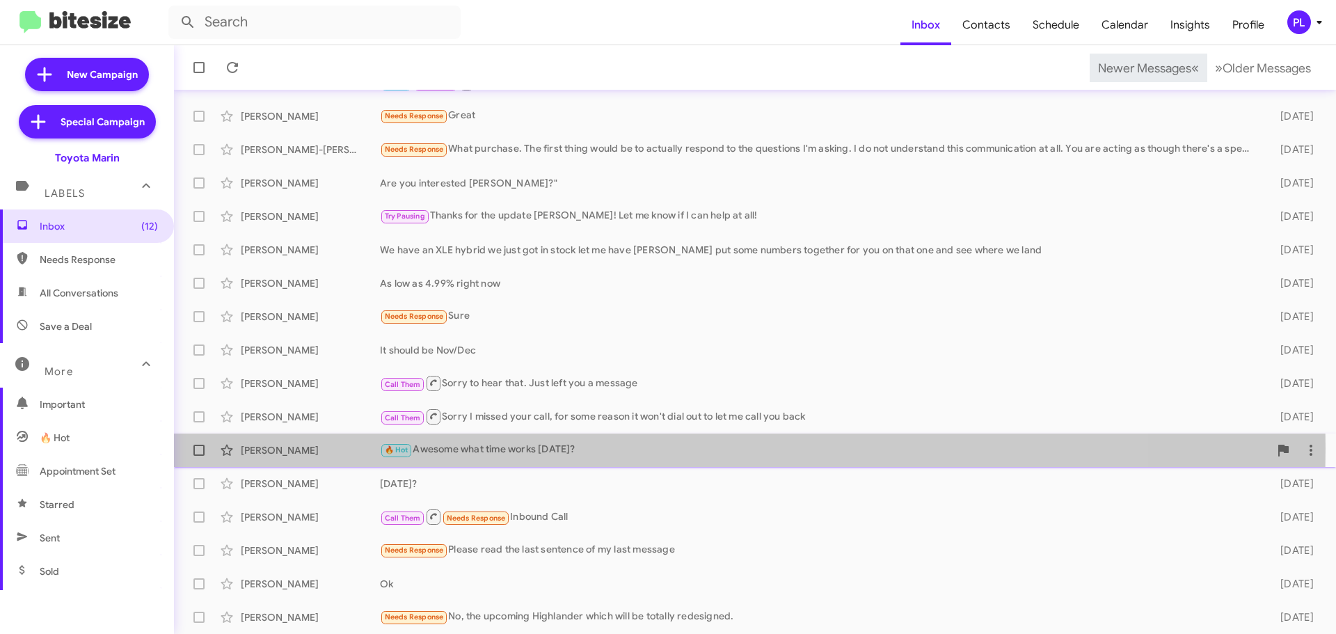
click at [530, 448] on div "🔥 Hot Awesome what time works on Sunday?" at bounding box center [824, 450] width 889 height 16
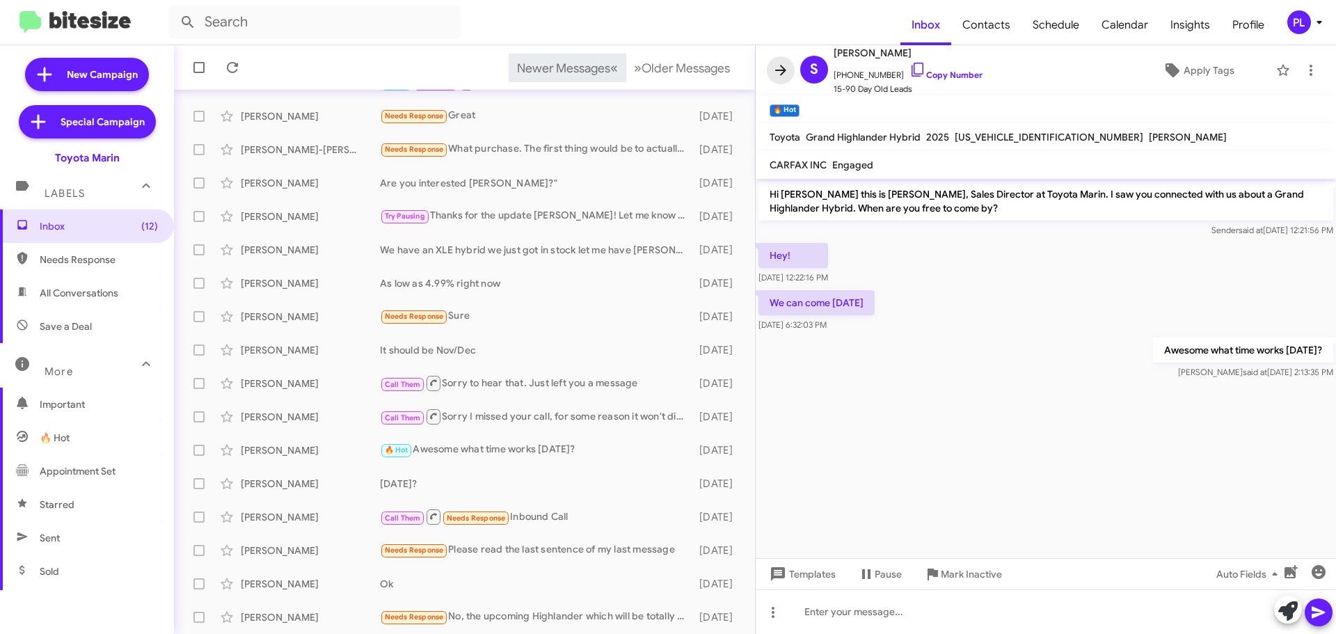
click at [779, 72] on icon at bounding box center [781, 70] width 17 height 17
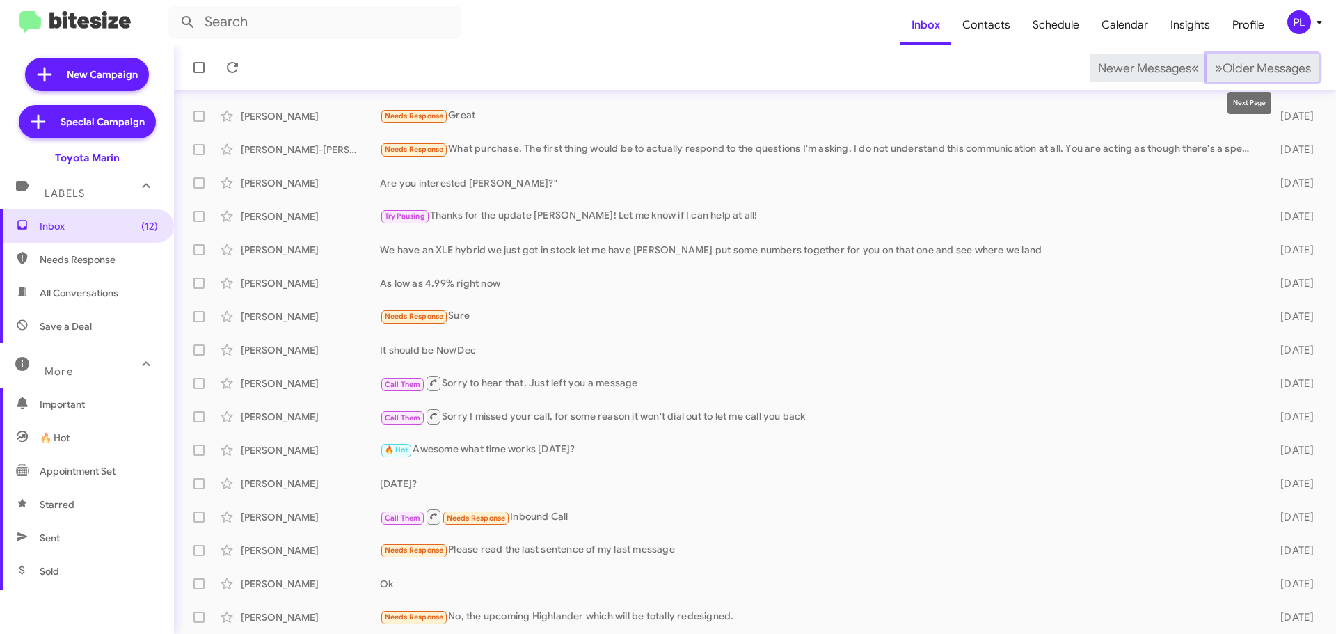
click at [1256, 66] on span "Older Messages" at bounding box center [1267, 68] width 88 height 15
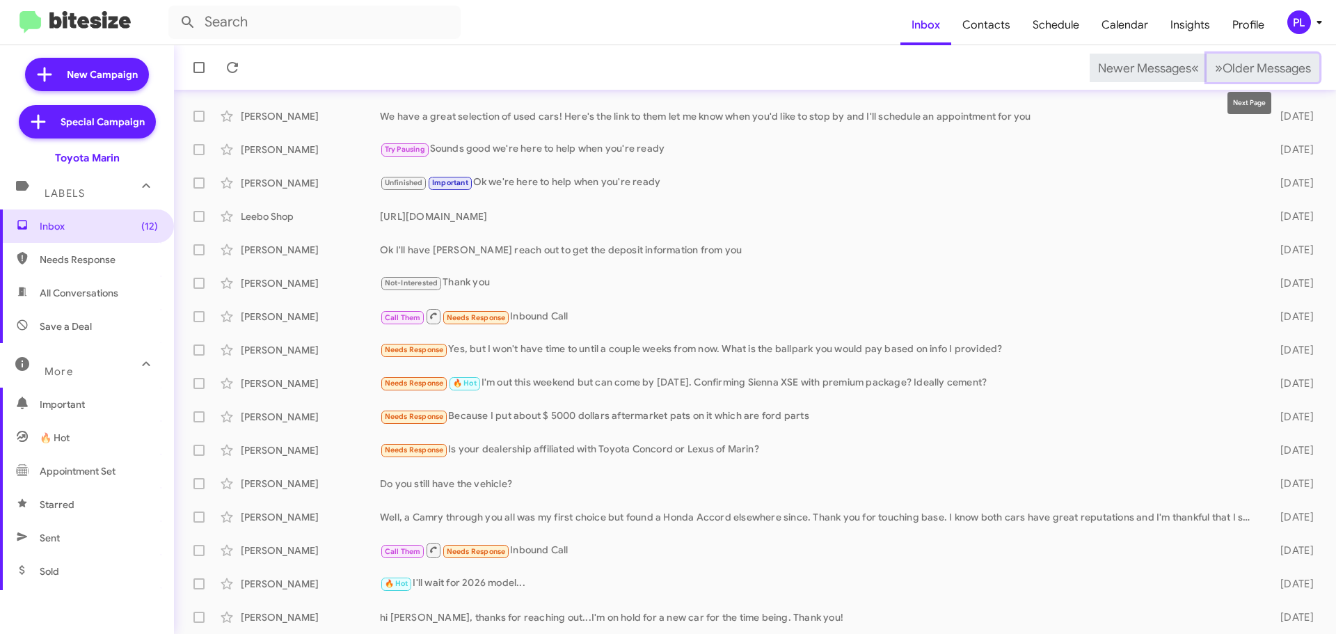
click at [1251, 68] on span "Older Messages" at bounding box center [1267, 68] width 88 height 15
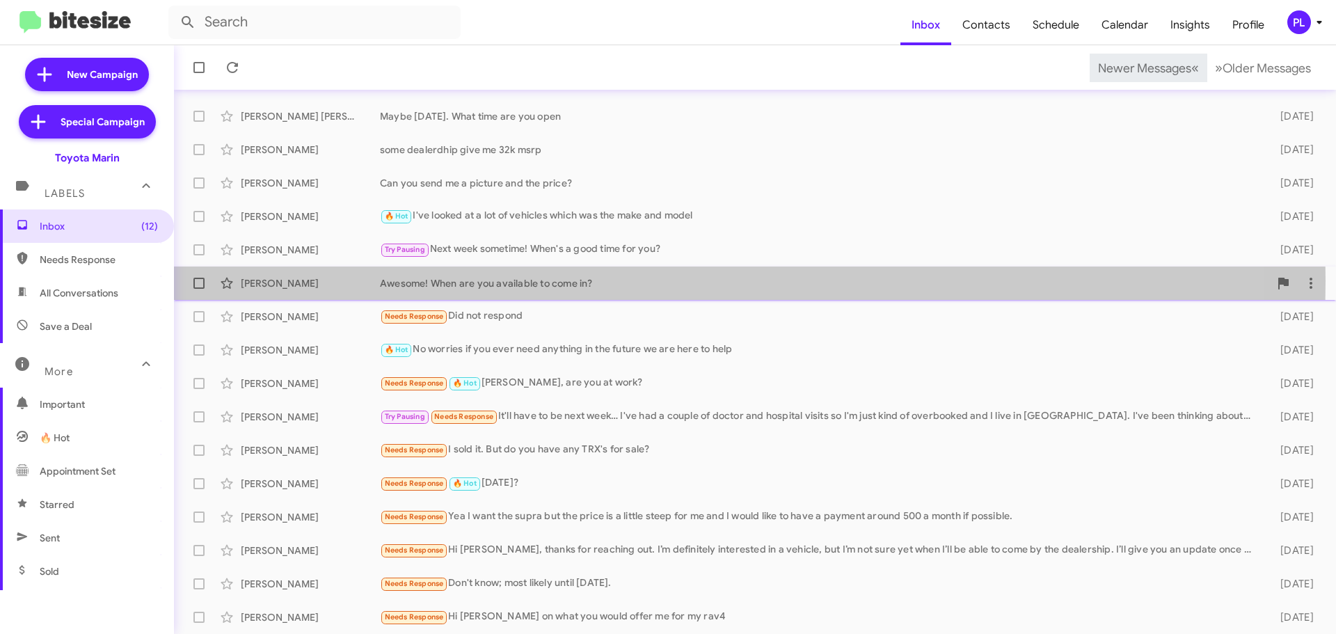
click at [500, 280] on div "Awesome! When are you available to come in?" at bounding box center [824, 283] width 889 height 14
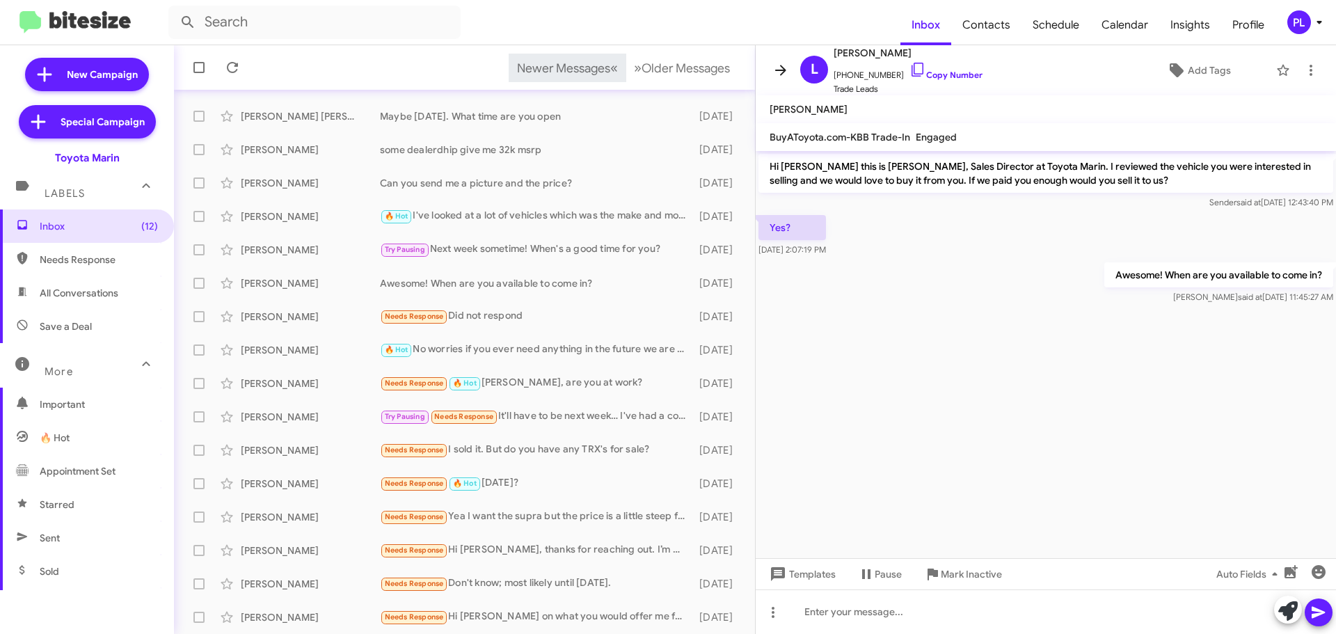
click at [788, 67] on icon at bounding box center [781, 70] width 17 height 17
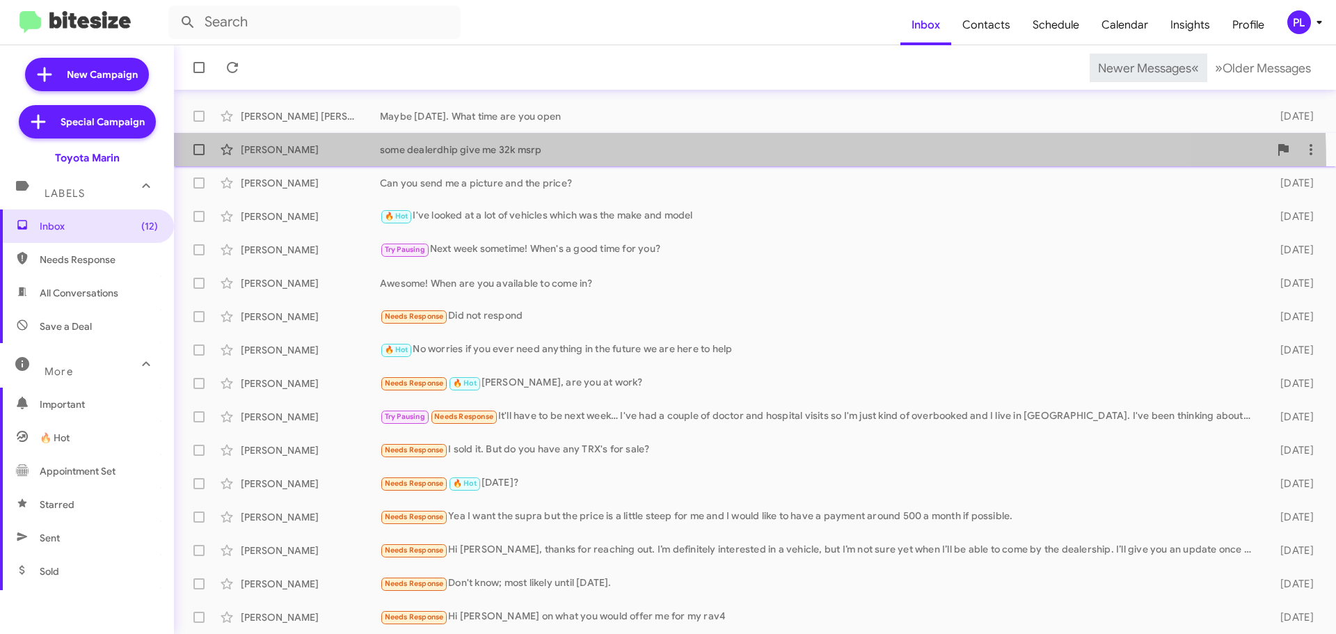
click at [551, 166] on span "Quen Baladad some dealerdhip give me 32k msrp 12 days ago" at bounding box center [755, 149] width 1162 height 33
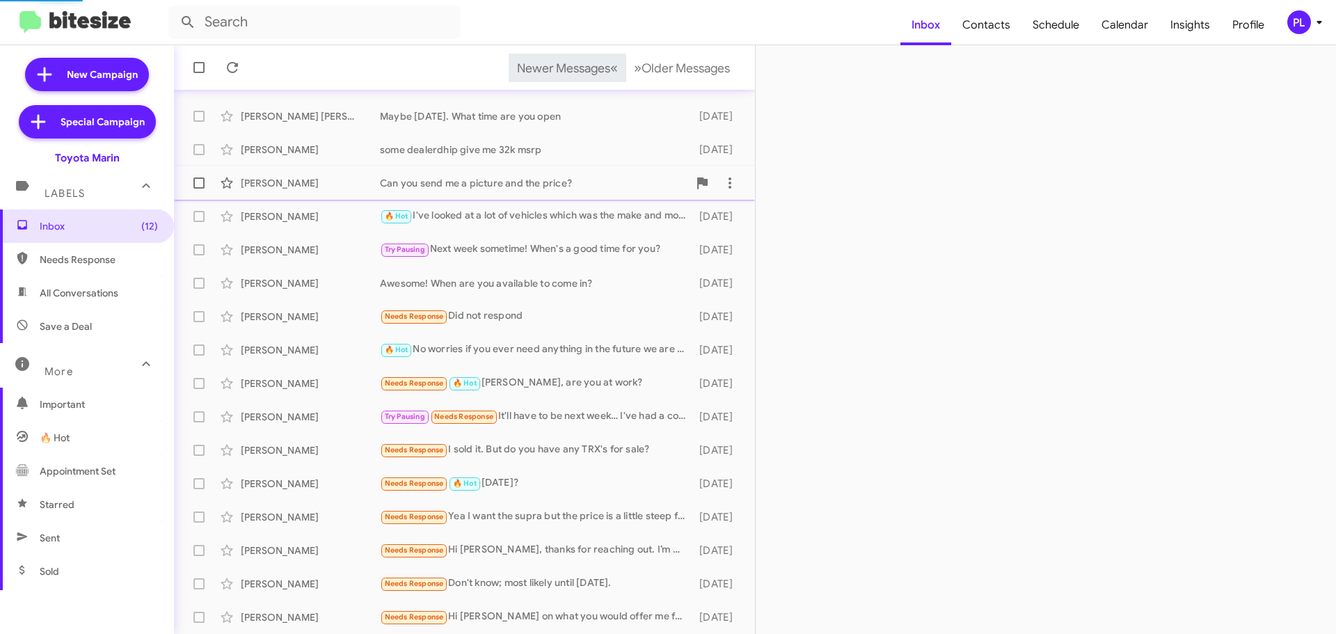
click at [544, 178] on div "Can you send me a picture and the price?" at bounding box center [534, 183] width 308 height 14
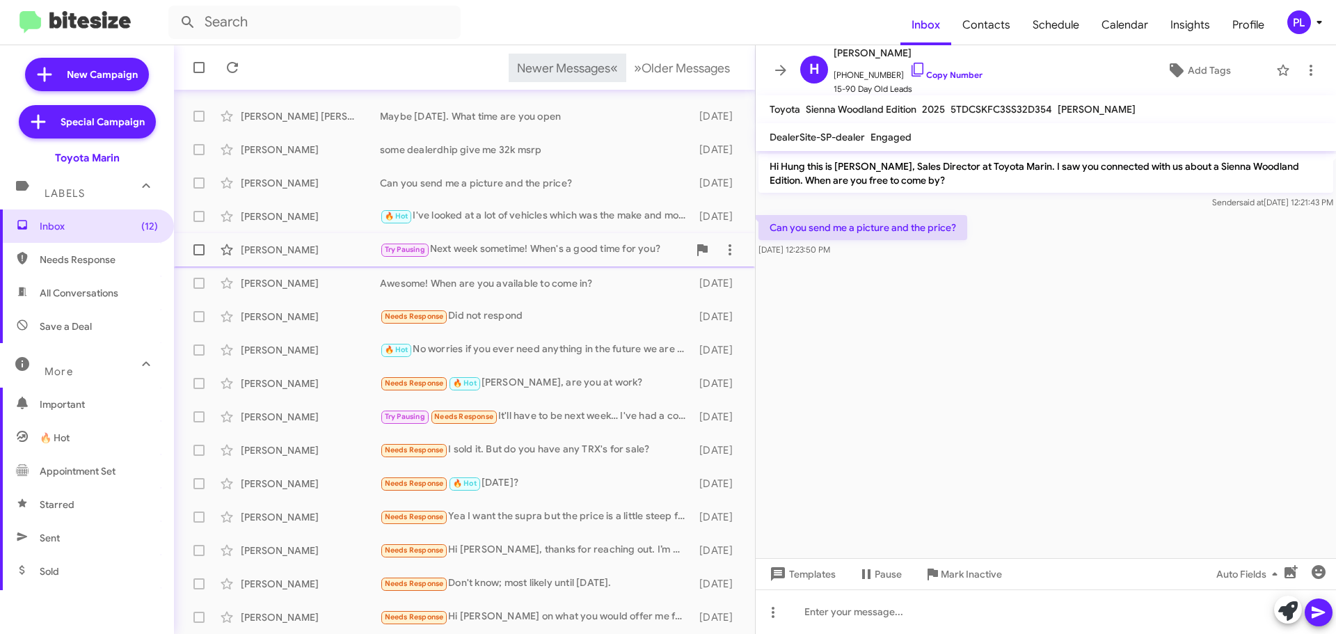
click at [532, 249] on div "Try Pausing Next week sometime! When's a good time for you?" at bounding box center [534, 249] width 308 height 16
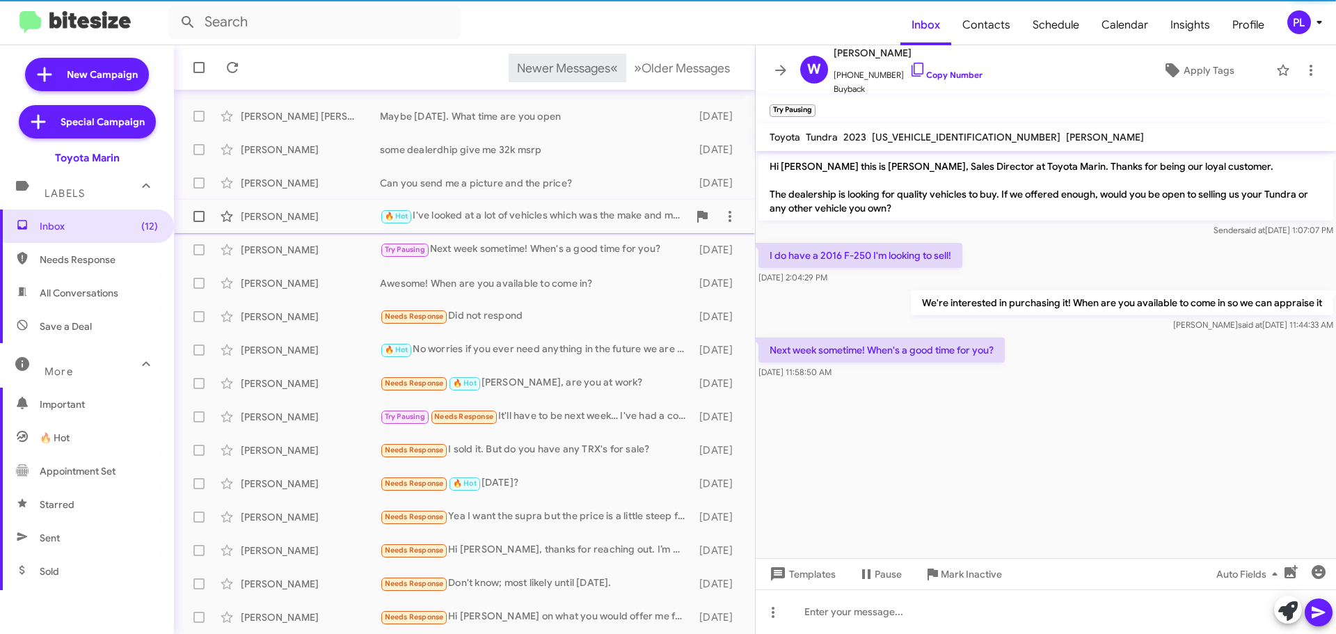
click at [532, 209] on div "🔥 Hot I've looked at a lot of vehicles which was the make and model" at bounding box center [534, 216] width 308 height 16
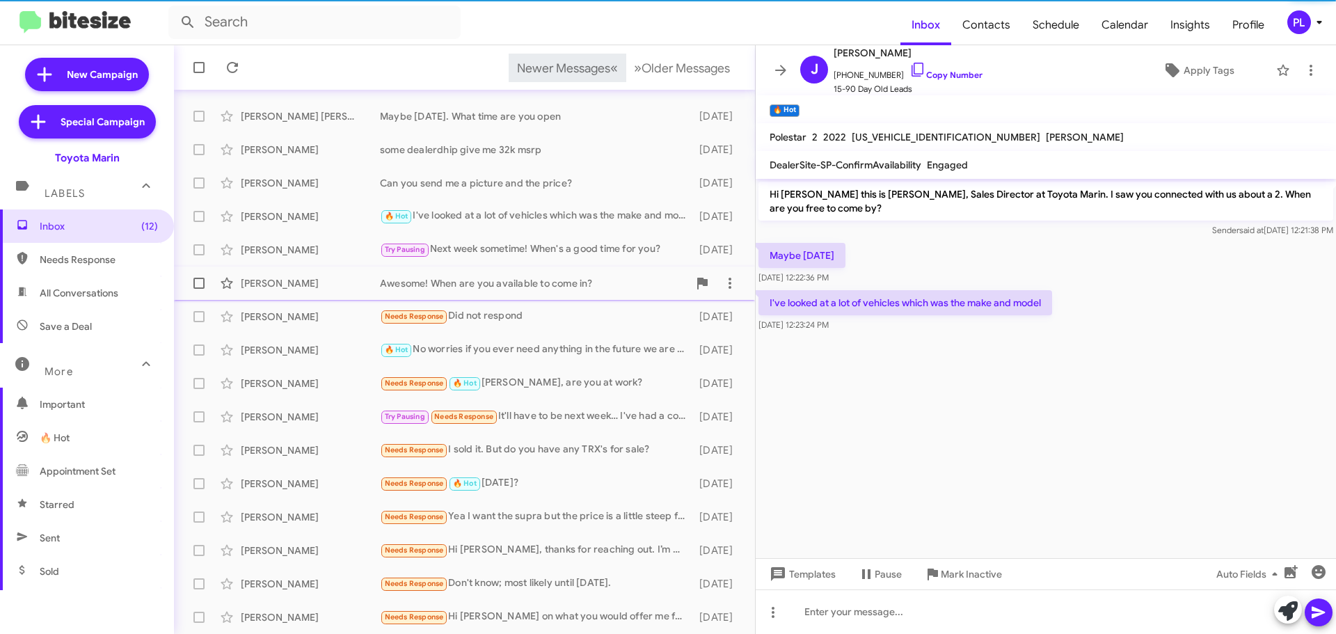
click at [503, 280] on div "Awesome! When are you available to come in?" at bounding box center [534, 283] width 308 height 14
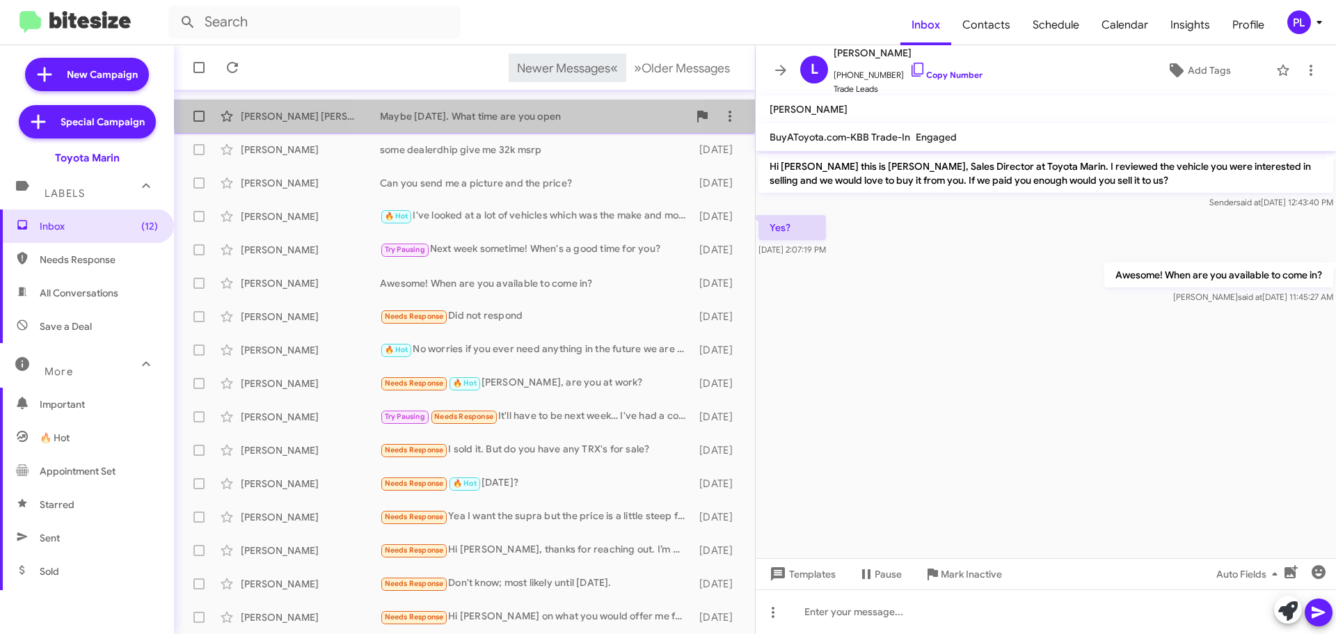
click at [472, 108] on div "Kramer Kramer Maybe Sunday. What time are you open 12 days ago" at bounding box center [464, 116] width 559 height 28
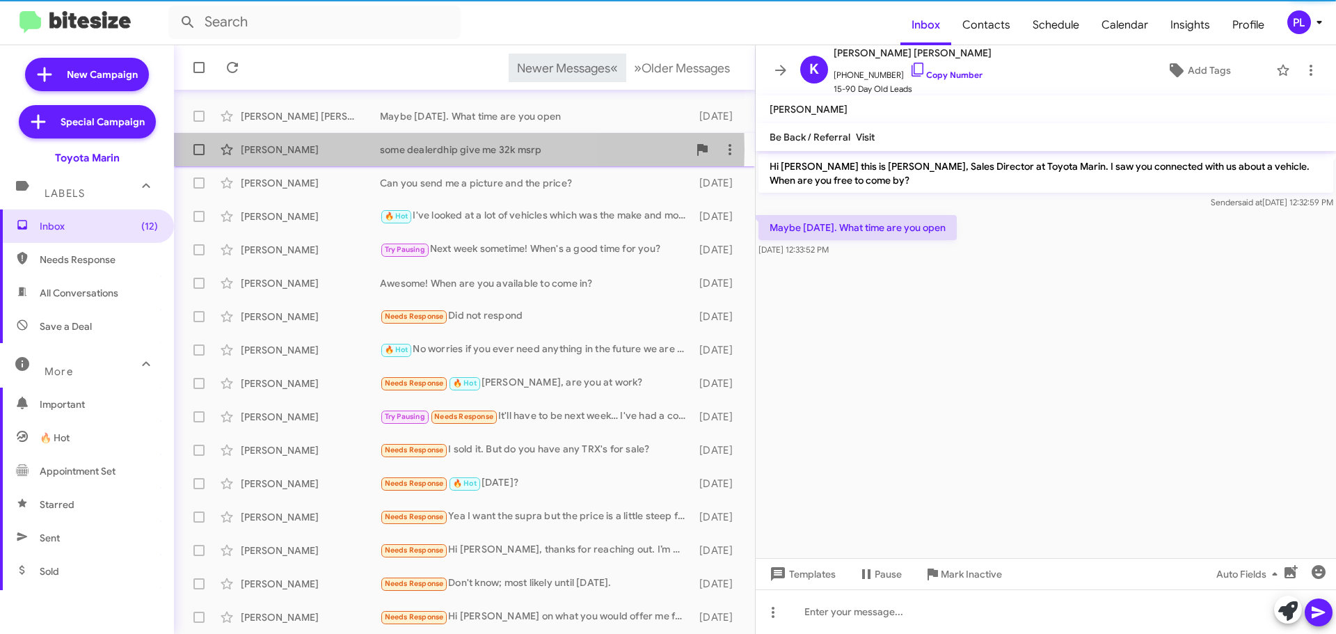
click at [317, 150] on div "Quen Baladad" at bounding box center [310, 150] width 139 height 14
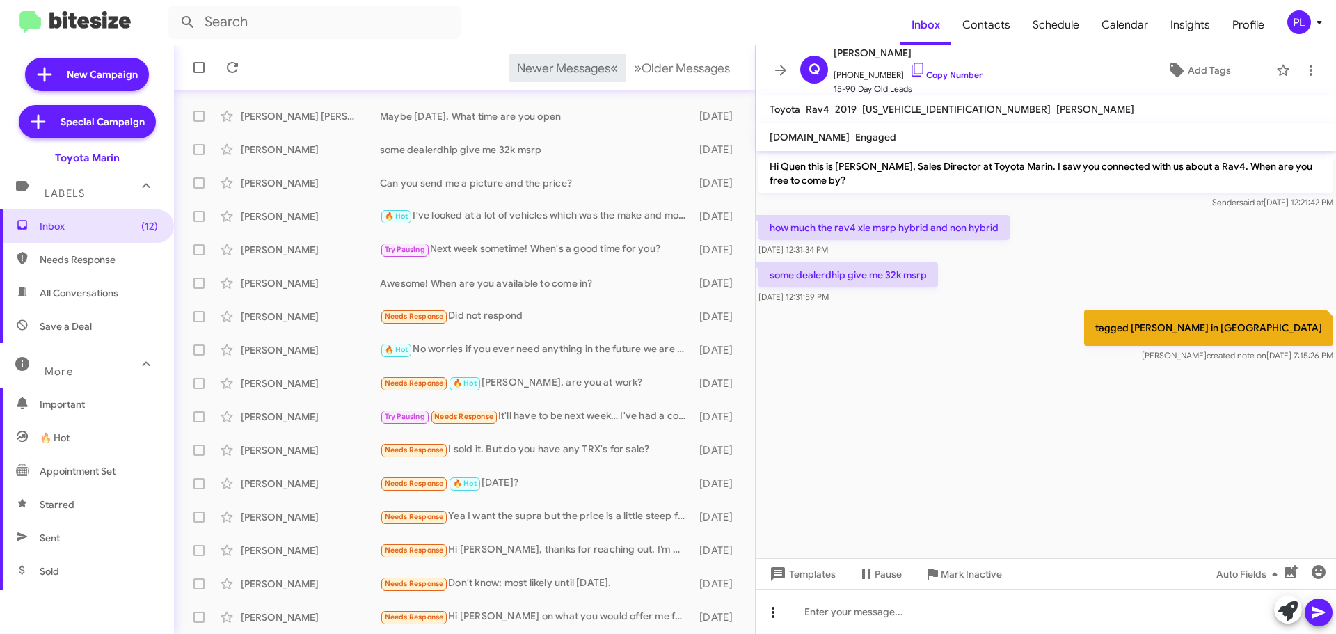
click at [770, 610] on icon at bounding box center [773, 612] width 17 height 17
click at [496, 487] on div at bounding box center [668, 317] width 1336 height 634
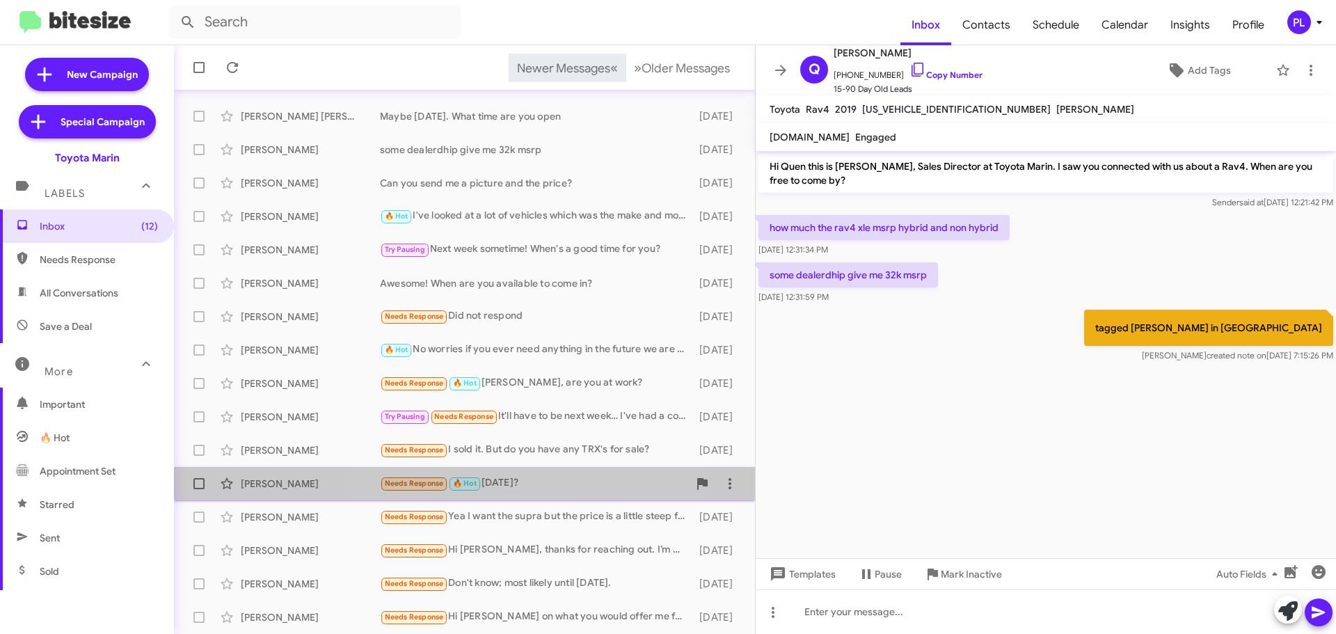
click at [512, 477] on div "Needs Response 🔥 Hot Saturday?" at bounding box center [534, 483] width 308 height 16
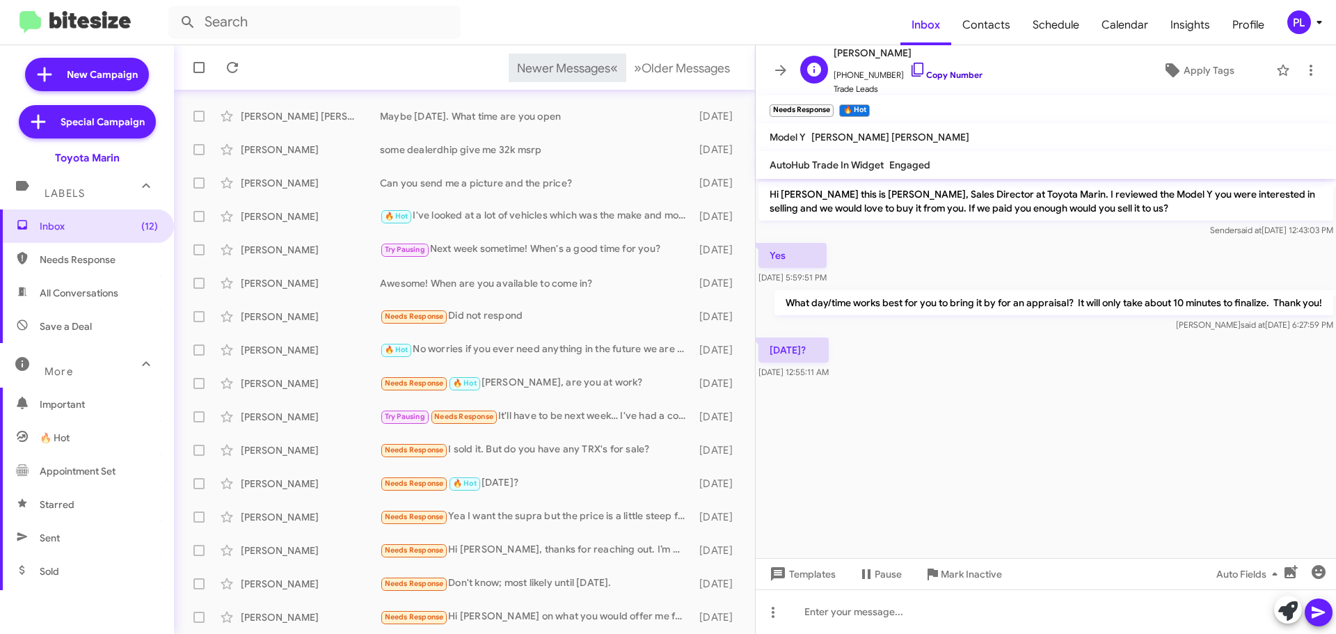
click at [946, 78] on link "Copy Number" at bounding box center [946, 75] width 73 height 10
click at [846, 480] on cdk-virtual-scroll-viewport "Hi Steven this is Nathan Myler, Sales Director at Toyota Marin. I reviewed the …" at bounding box center [1046, 368] width 580 height 379
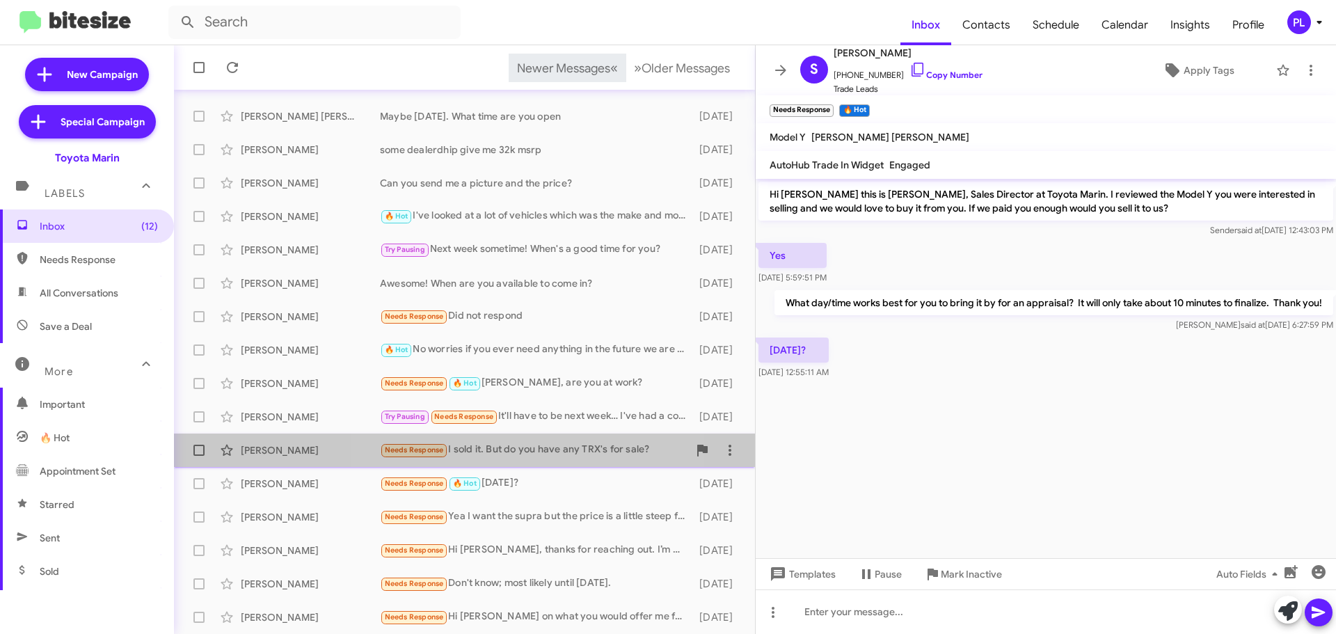
click at [512, 450] on div "Needs Response I sold it. But do you have any TRX's for sale?" at bounding box center [534, 450] width 308 height 16
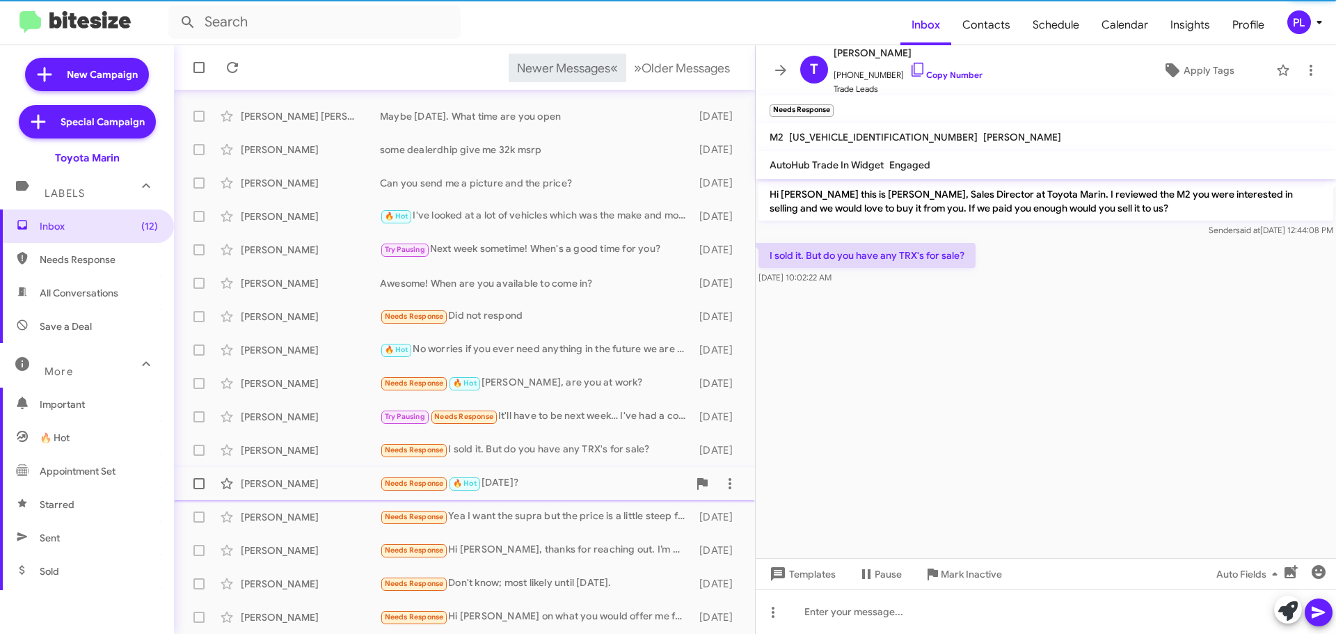
click at [521, 478] on div "Needs Response 🔥 Hot Saturday?" at bounding box center [534, 483] width 308 height 16
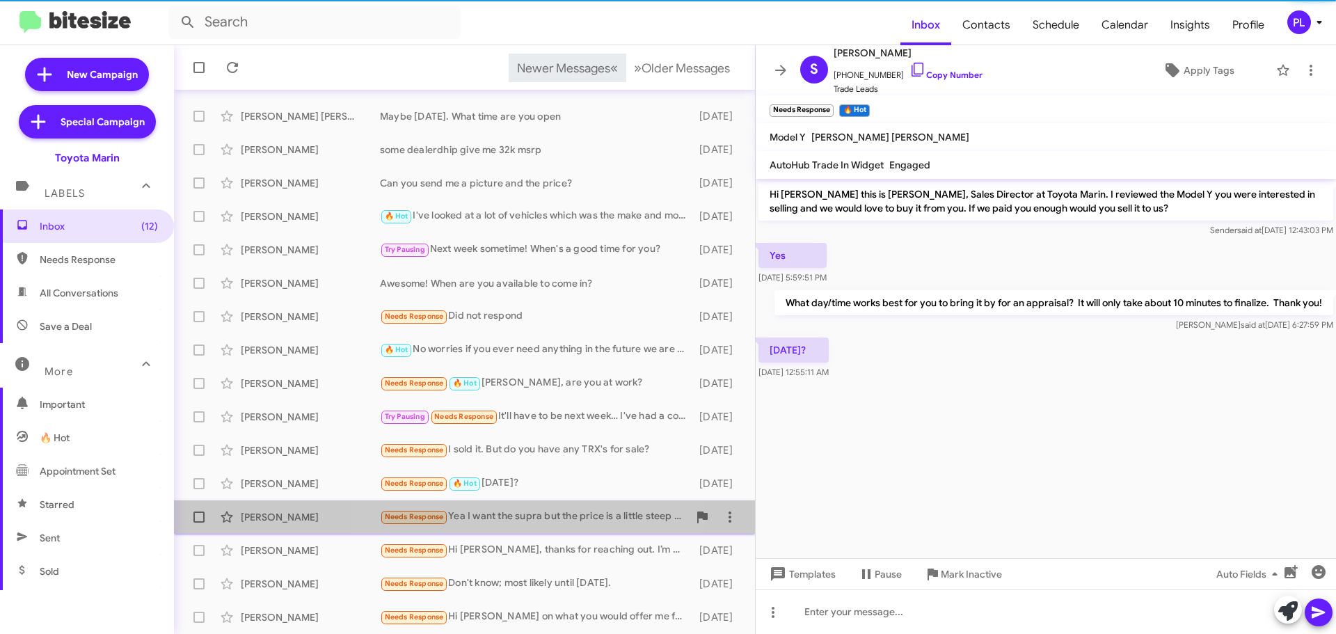
click at [528, 521] on div "Needs Response Yea I want the supra but the price is a little steep for me and …" at bounding box center [534, 517] width 308 height 16
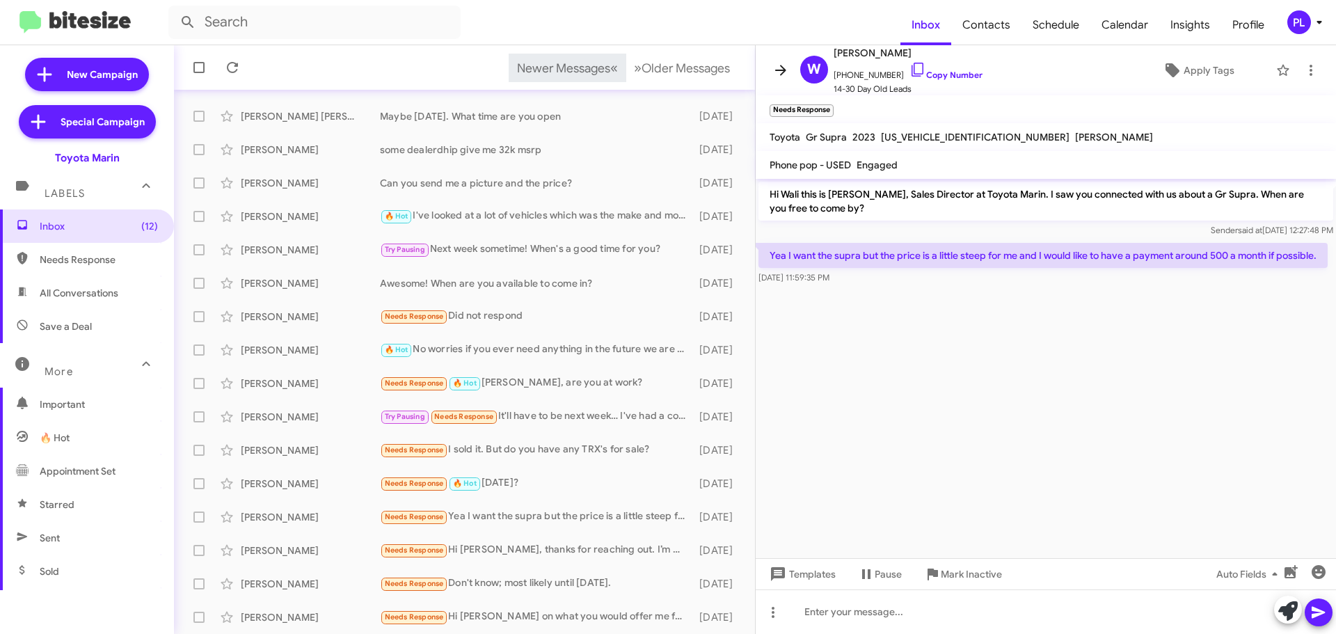
click at [786, 63] on icon at bounding box center [781, 70] width 17 height 17
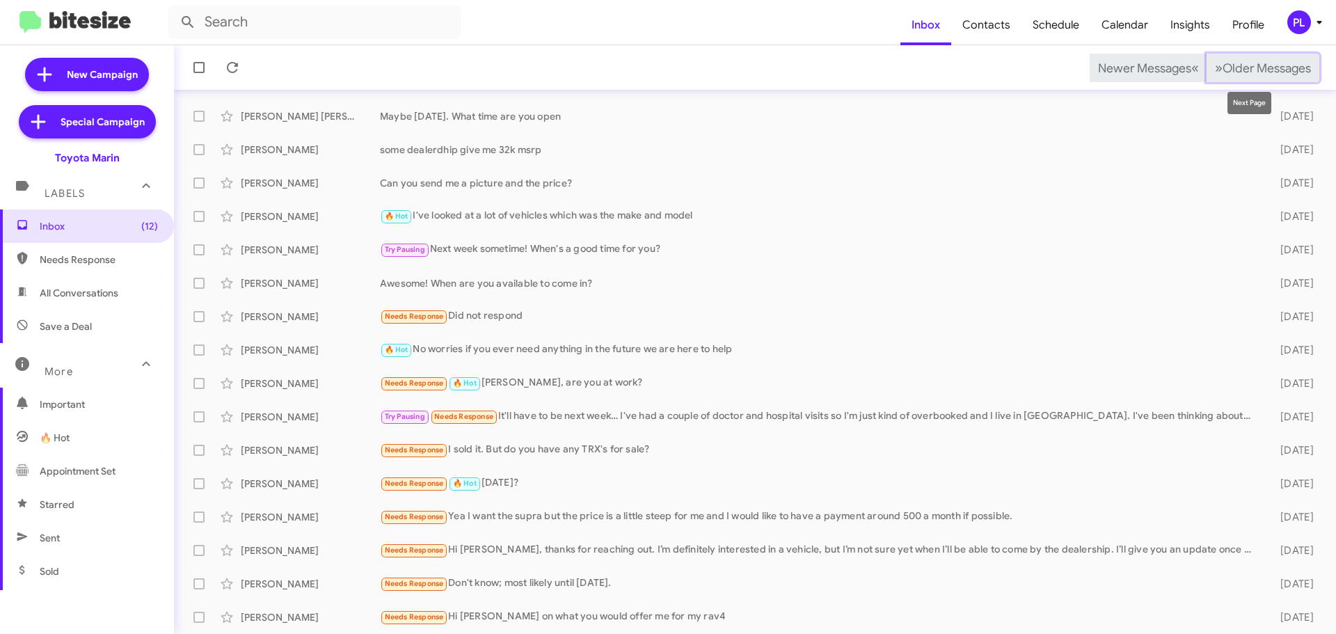
click at [1255, 68] on span "Older Messages" at bounding box center [1267, 68] width 88 height 15
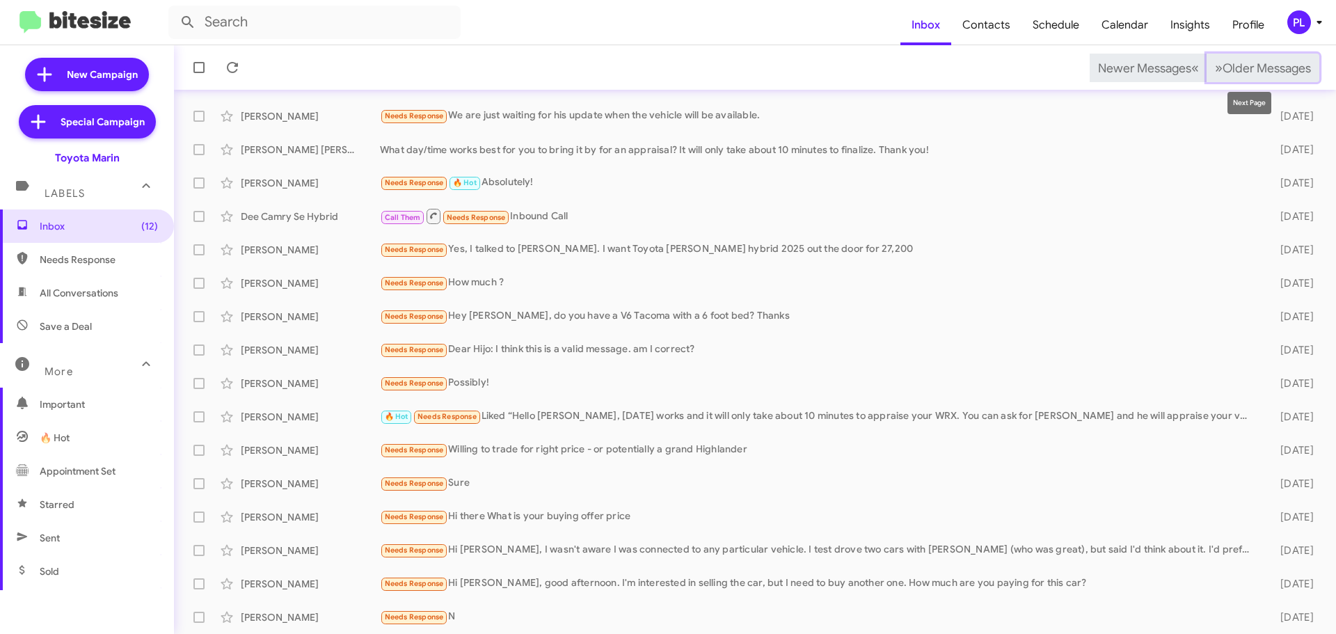
click at [1256, 73] on span "Older Messages" at bounding box center [1267, 68] width 88 height 15
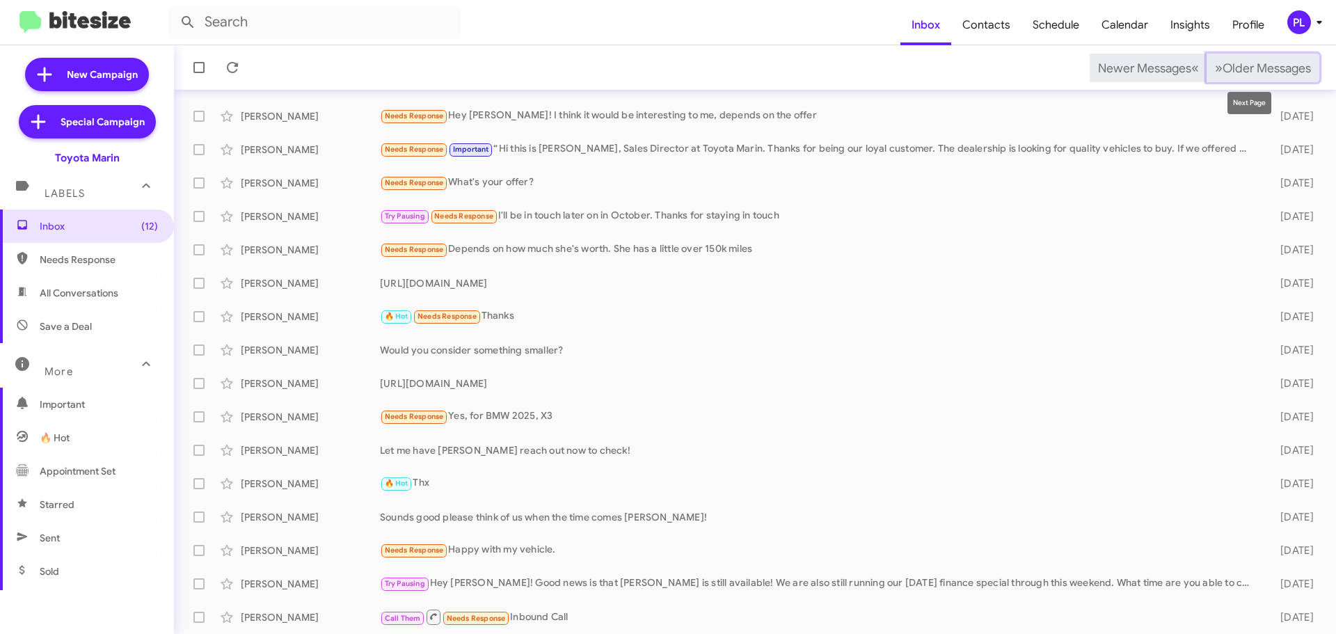
click at [1239, 64] on span "Older Messages" at bounding box center [1267, 68] width 88 height 15
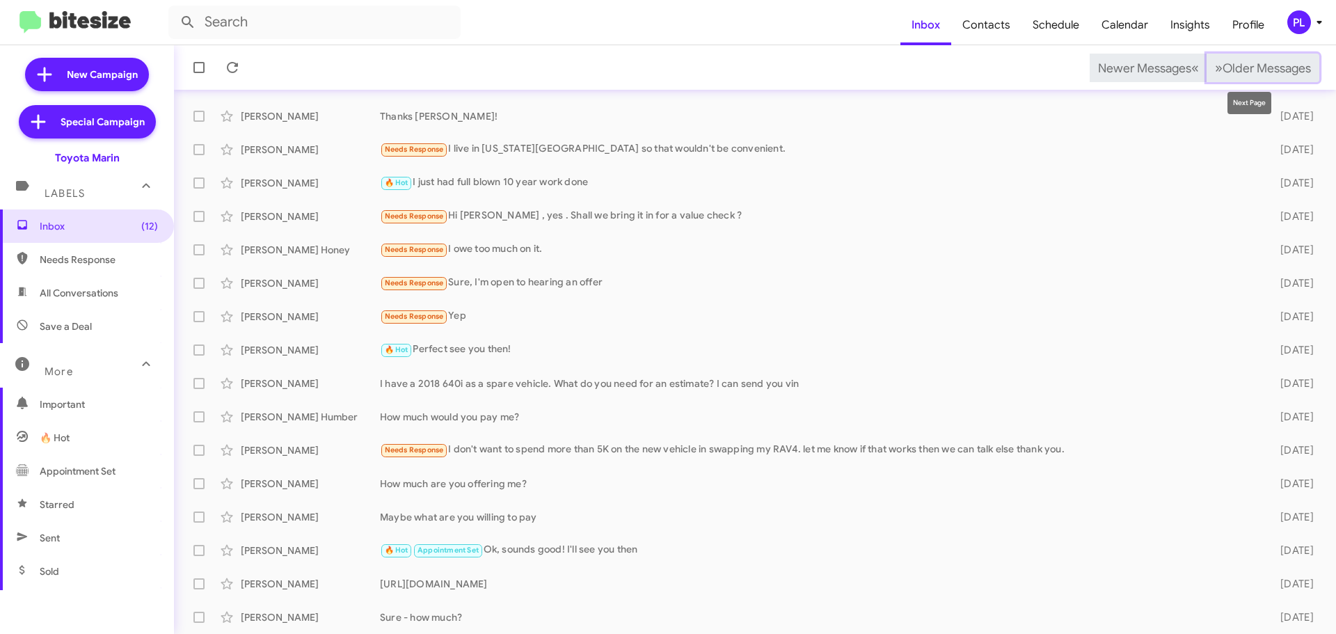
click at [1246, 68] on span "Older Messages" at bounding box center [1267, 68] width 88 height 15
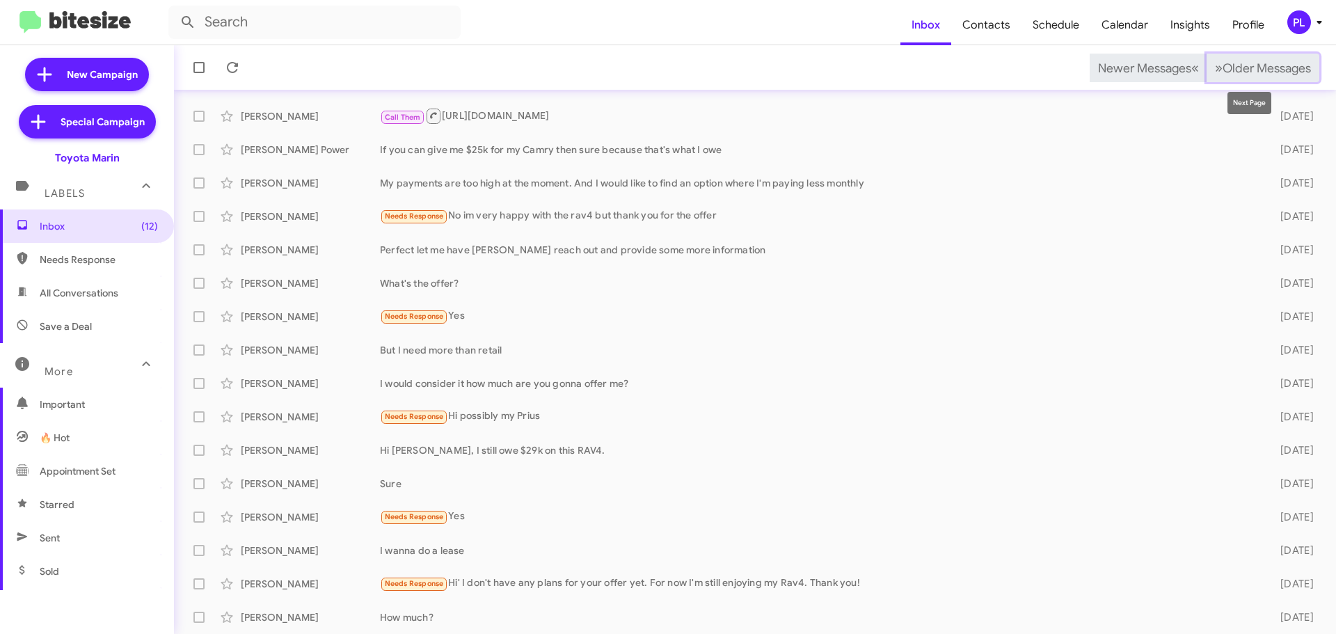
click at [1257, 61] on span "Older Messages" at bounding box center [1267, 68] width 88 height 15
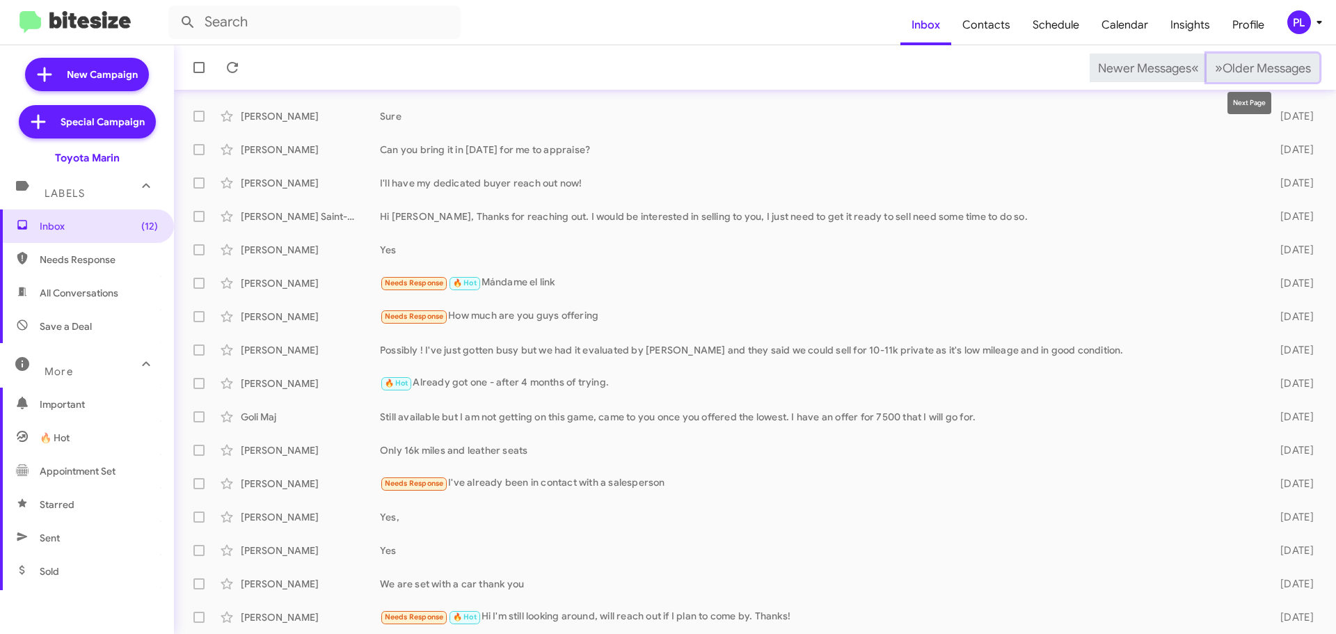
click at [1279, 59] on button "» Next Older Messages" at bounding box center [1263, 68] width 113 height 29
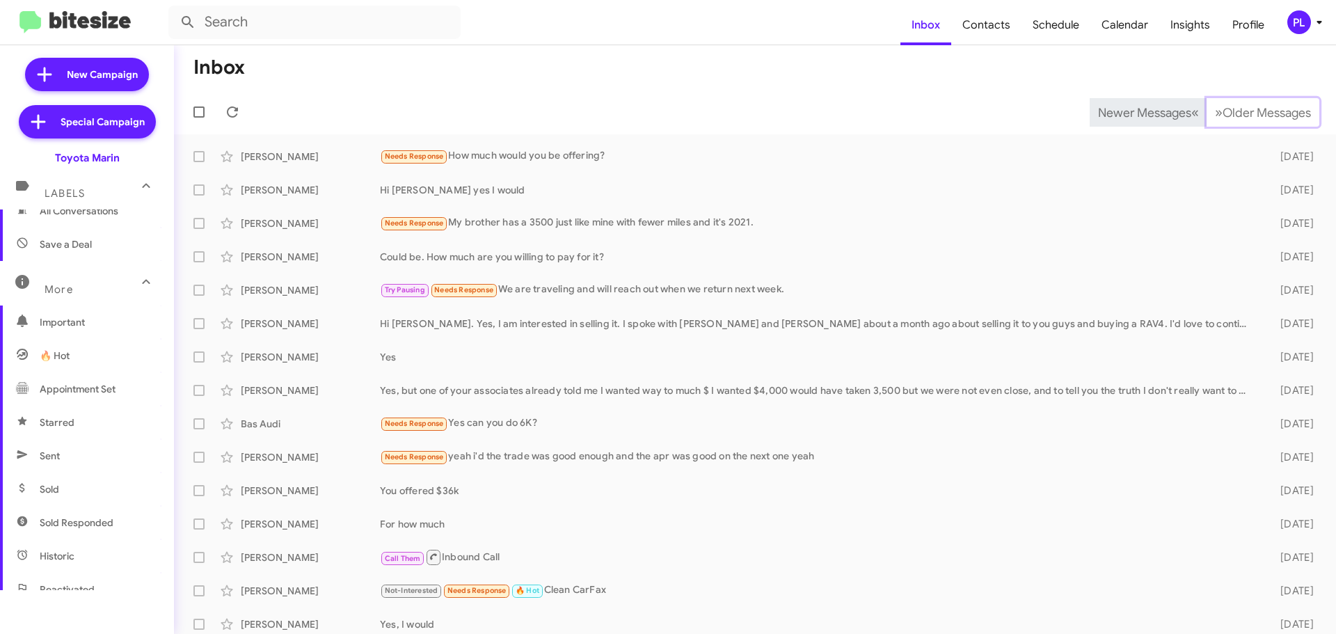
scroll to position [209, 0]
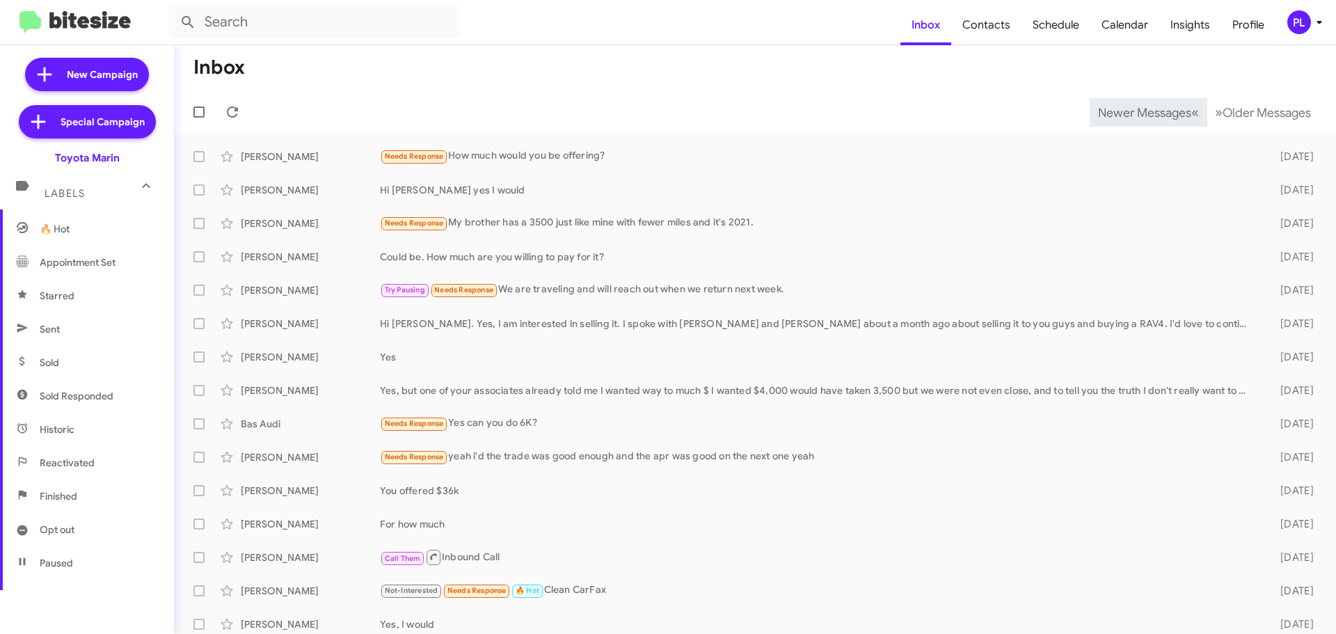
click at [86, 356] on span "Sold" at bounding box center [87, 362] width 174 height 33
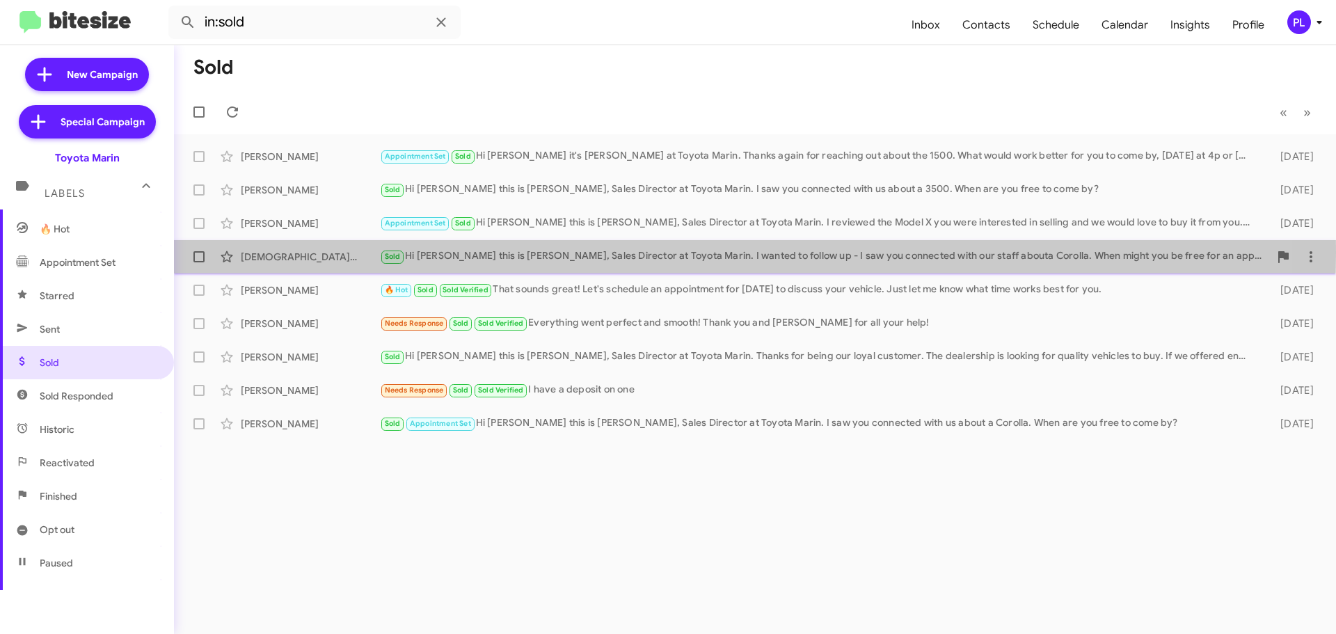
click at [607, 253] on div "Sold Hi Jesus this is Nathan Myler, Sales Director at Toyota Marin. I wanted to…" at bounding box center [824, 256] width 889 height 16
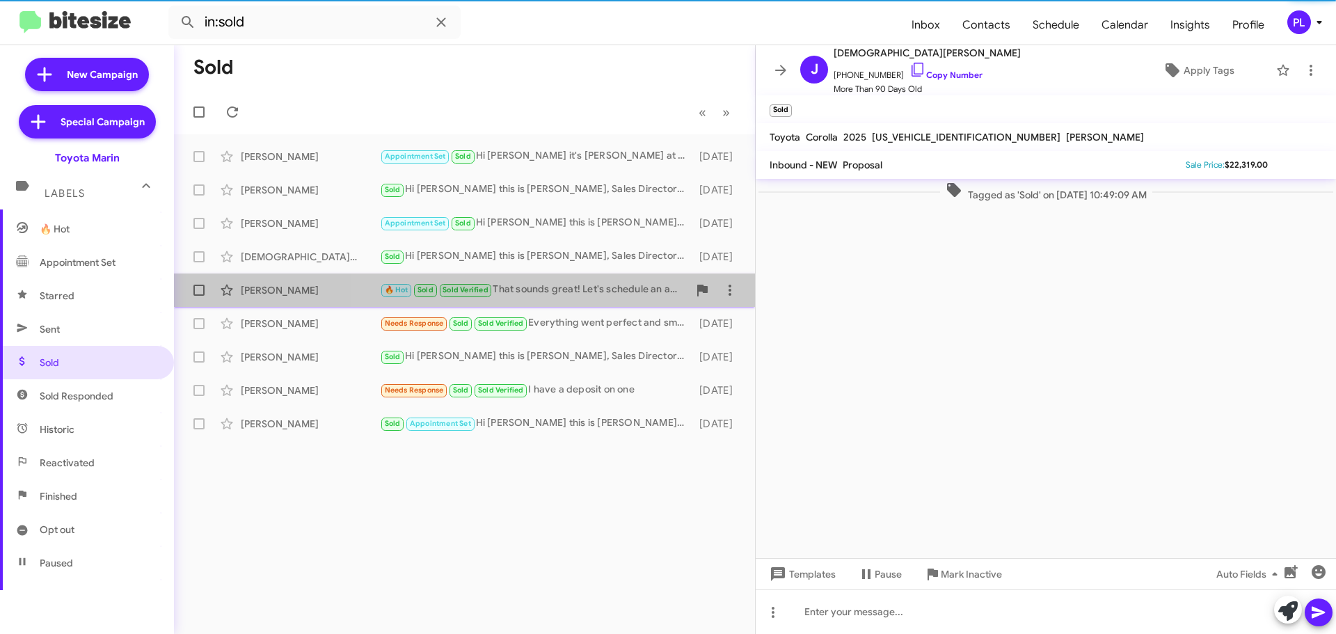
click at [602, 288] on div "🔥 Hot Sold Sold Verified That sounds great! Let's schedule an appointment for T…" at bounding box center [534, 290] width 308 height 16
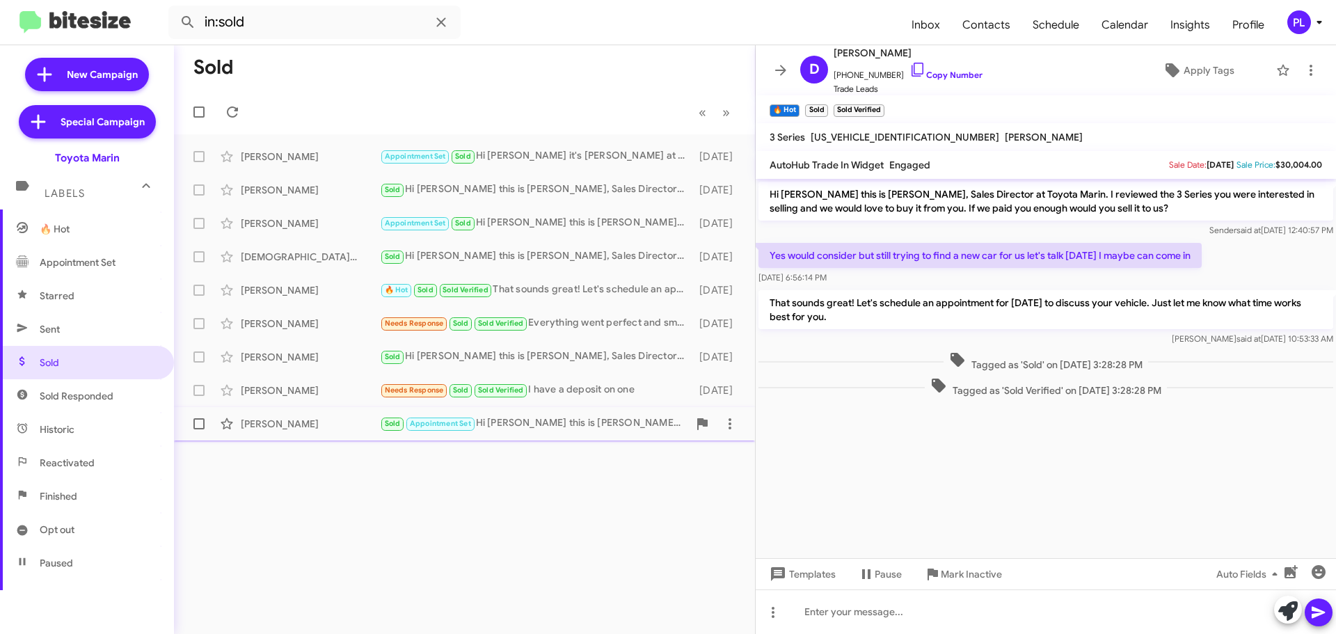
click at [276, 421] on div "David Krauth" at bounding box center [310, 424] width 139 height 14
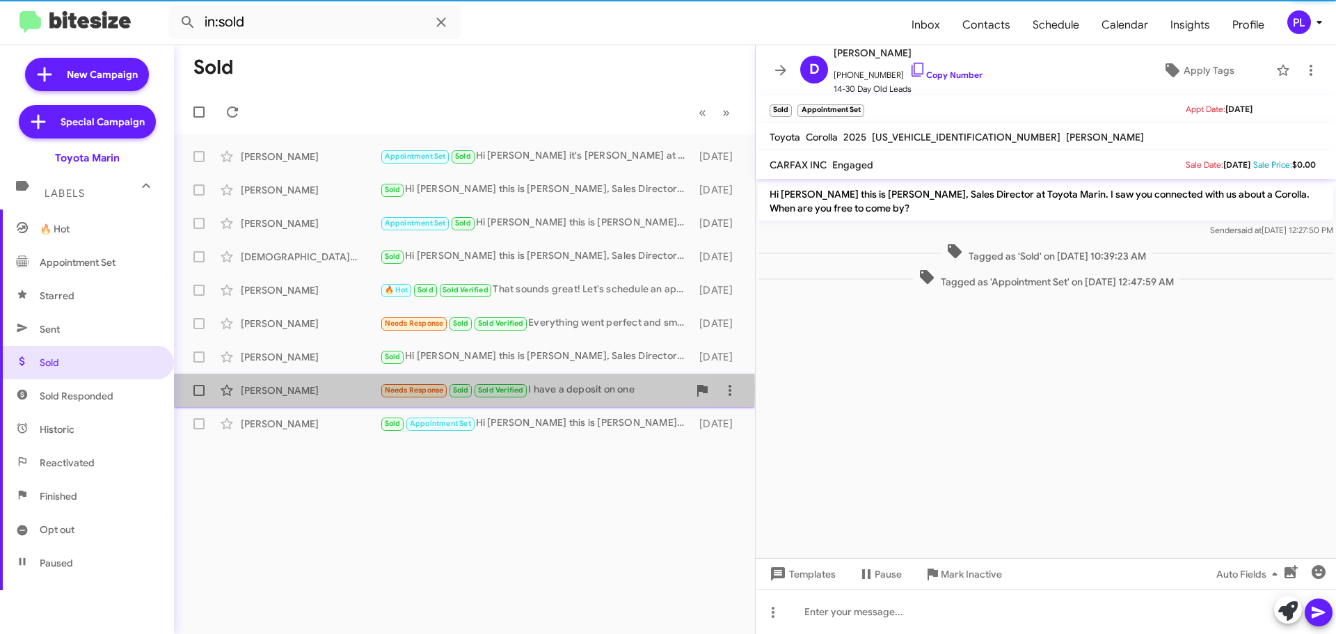
click at [292, 390] on div "Michael Schafer" at bounding box center [310, 390] width 139 height 14
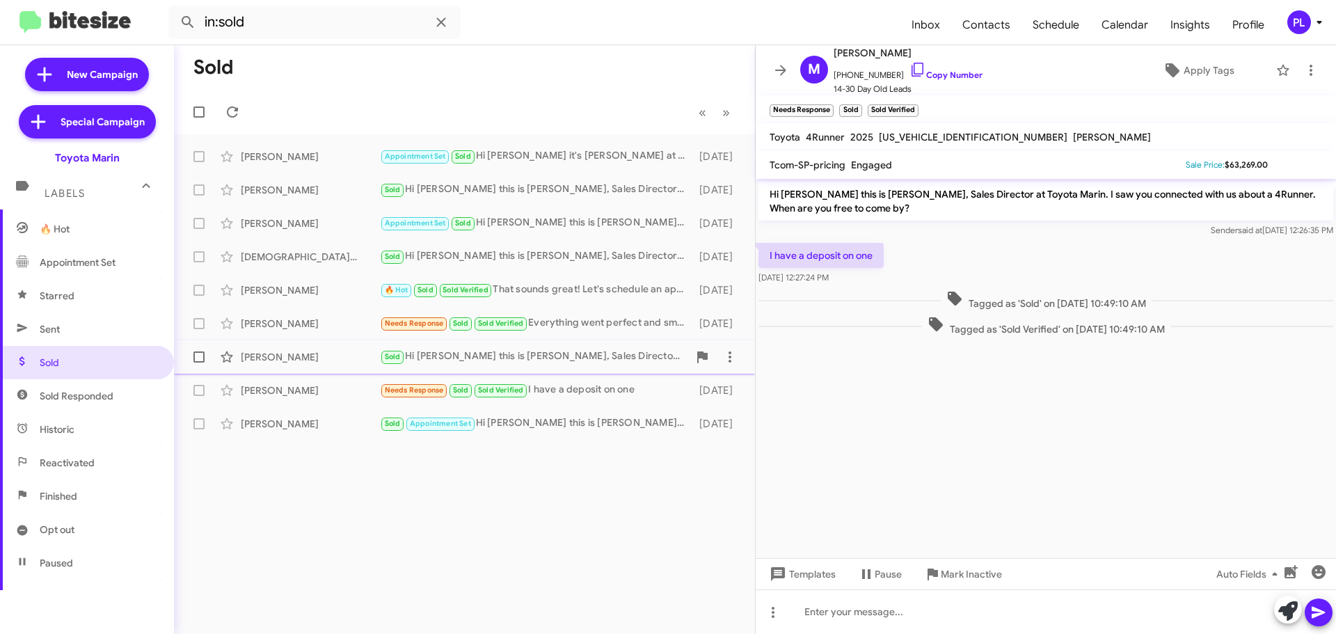
click at [291, 361] on div "Irayda Perez Mazariegos" at bounding box center [310, 357] width 139 height 14
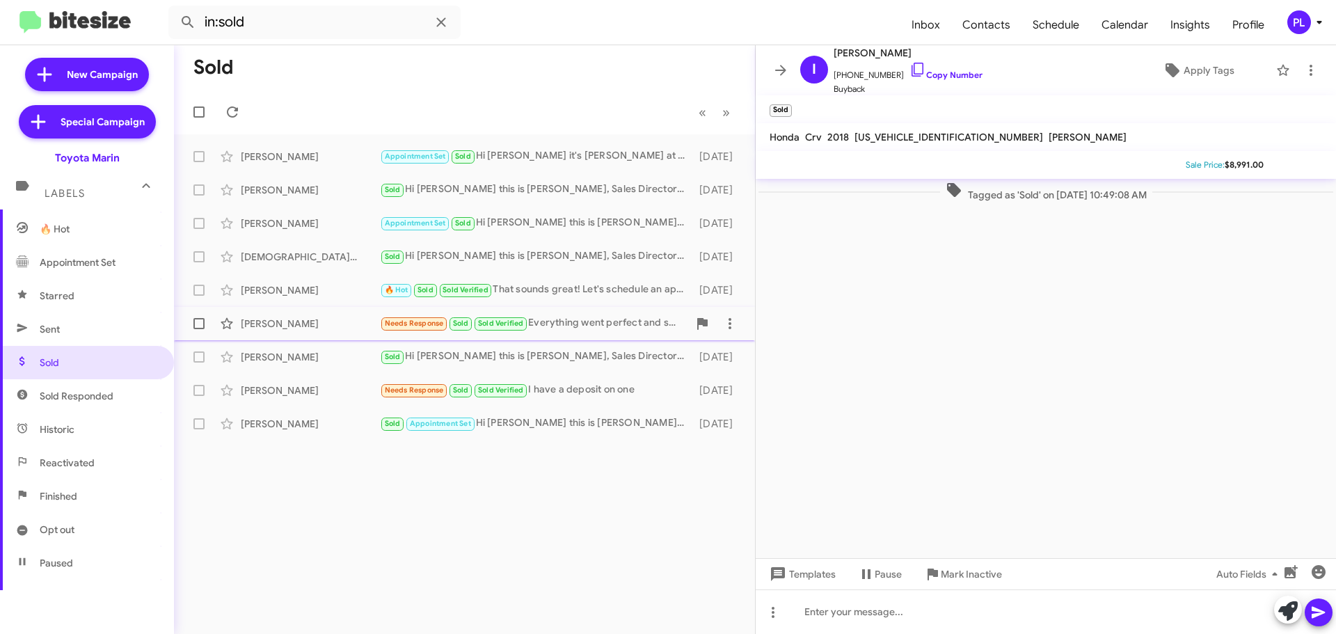
click at [288, 322] on div "Luis Montalvo" at bounding box center [310, 324] width 139 height 14
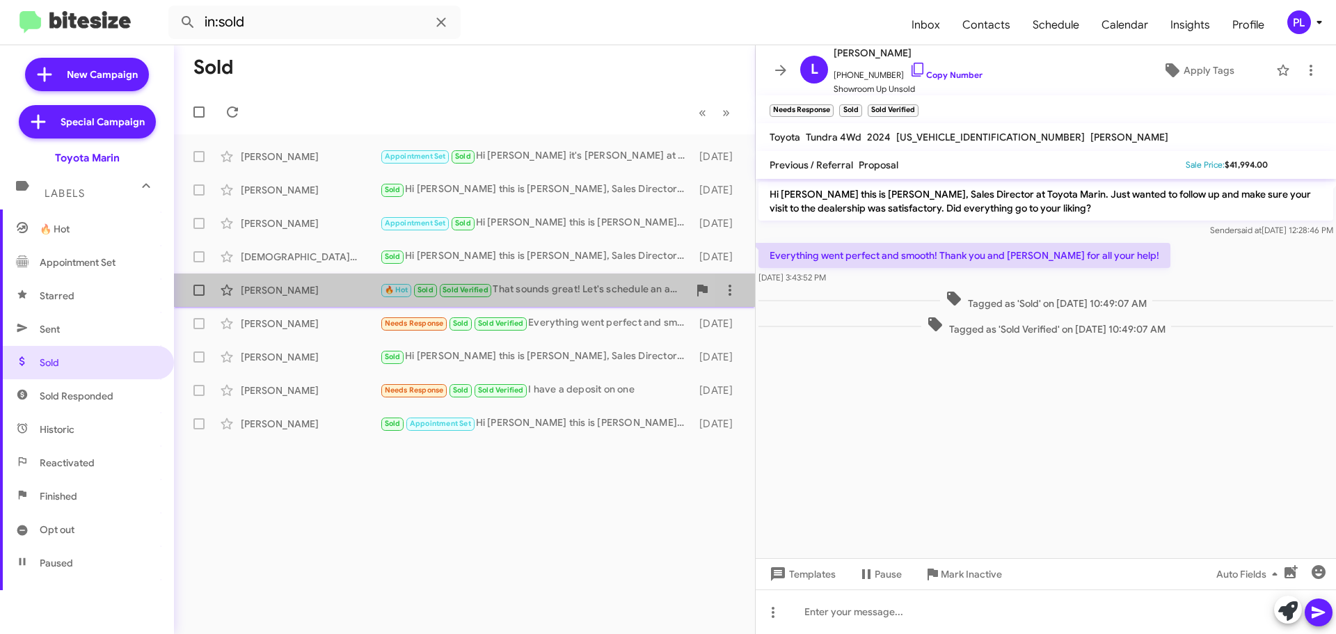
click at [293, 299] on div "Daniel Schindler 🔥 Hot Sold Sold Verified That sounds great! Let's schedule an …" at bounding box center [464, 290] width 559 height 28
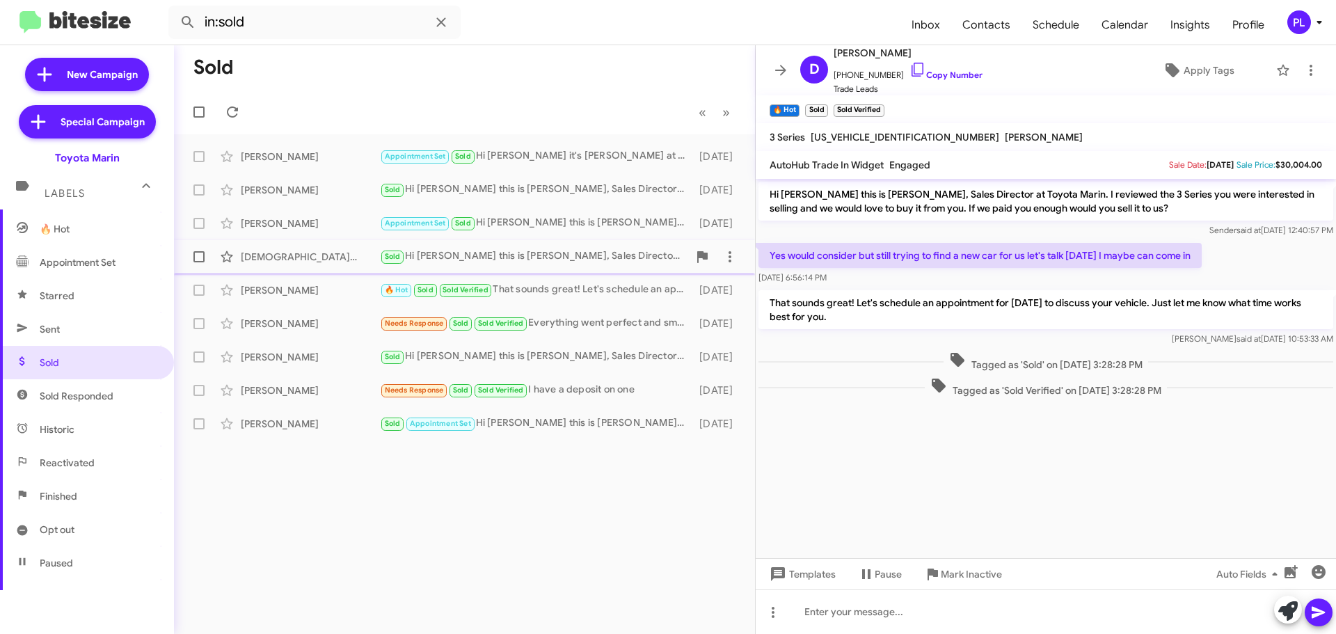
click at [291, 265] on div "Jesus Luna Sold Hi Jesus this is Nathan Myler, Sales Director at Toyota Marin. …" at bounding box center [464, 257] width 559 height 28
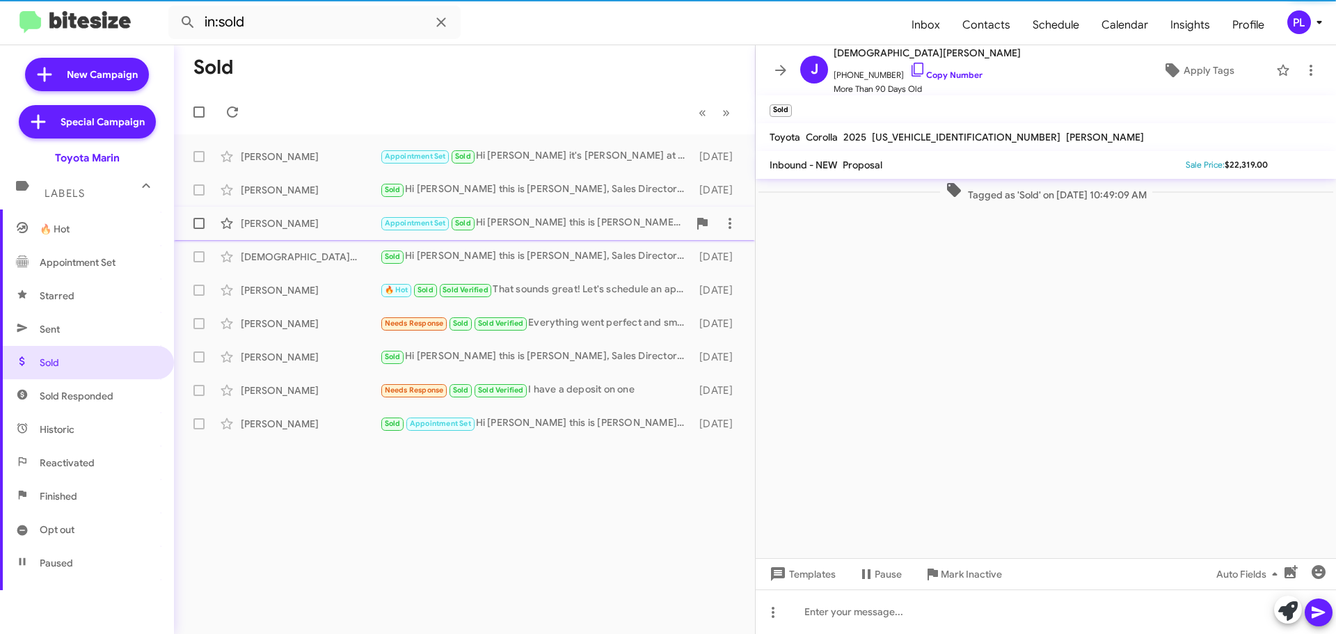
click at [294, 228] on div "Jon Quick" at bounding box center [310, 223] width 139 height 14
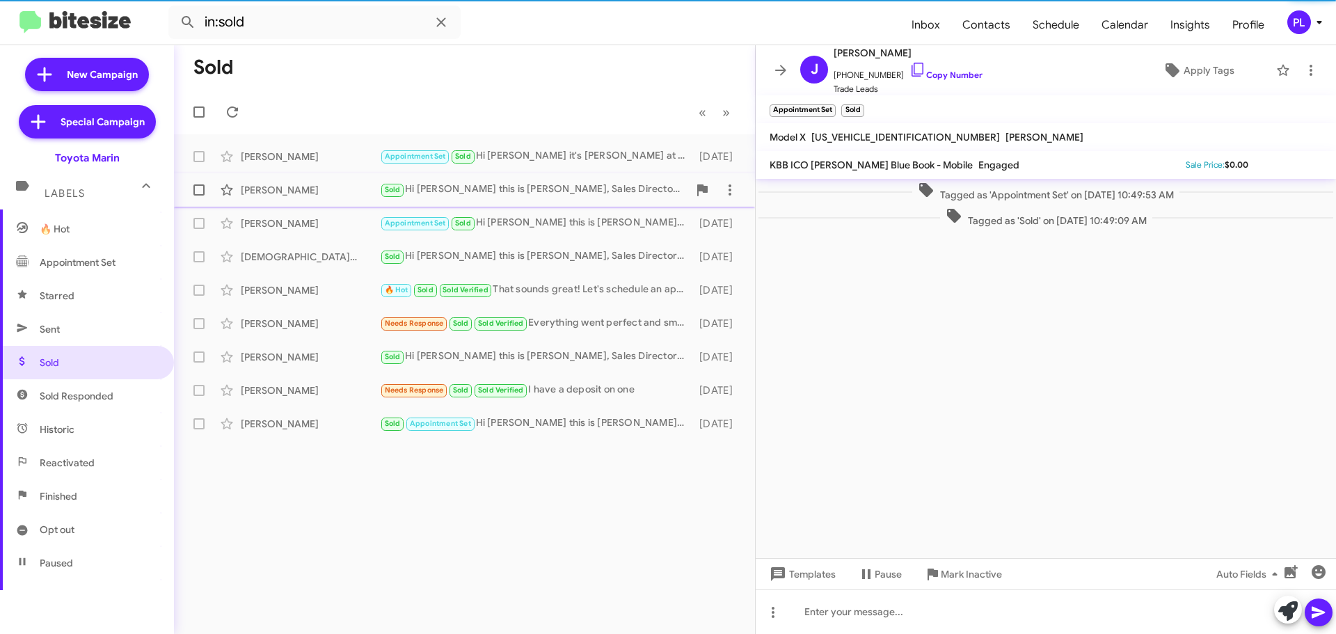
click at [312, 191] on div "Marcos Figeroa" at bounding box center [310, 190] width 139 height 14
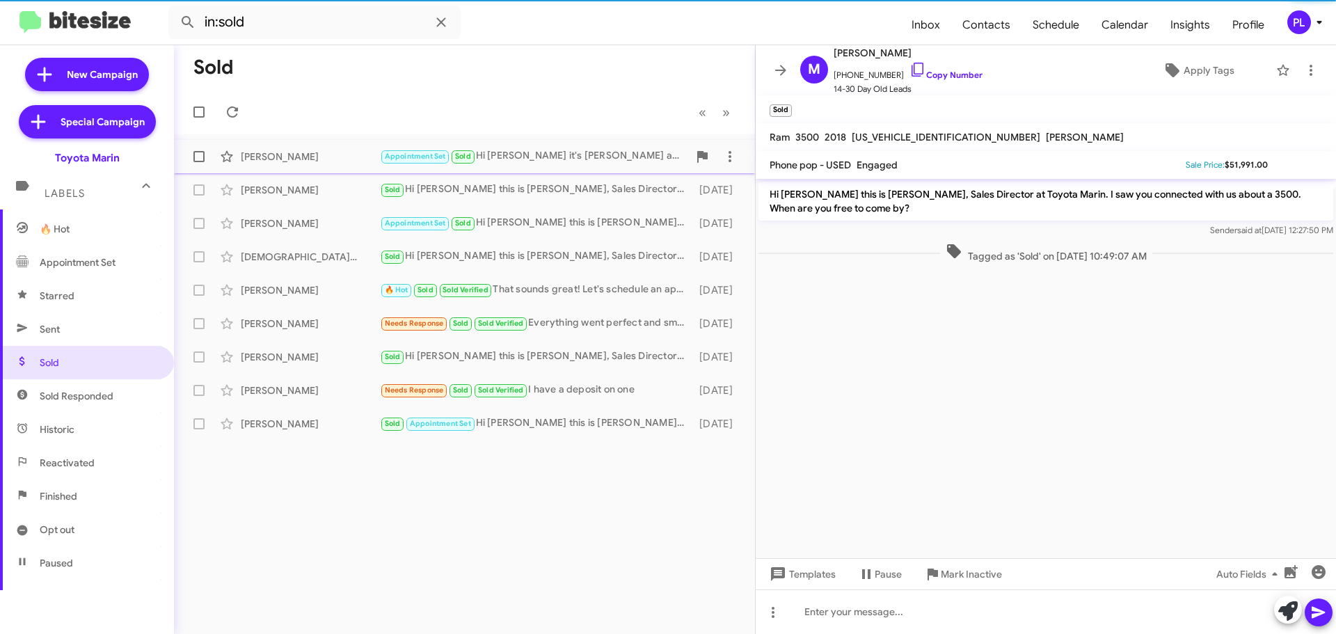
click at [314, 170] on div "Ayrton Calderon Appointment Set Sold Hi Ayrton it's Nathan Myler at Toyota Mari…" at bounding box center [464, 157] width 559 height 28
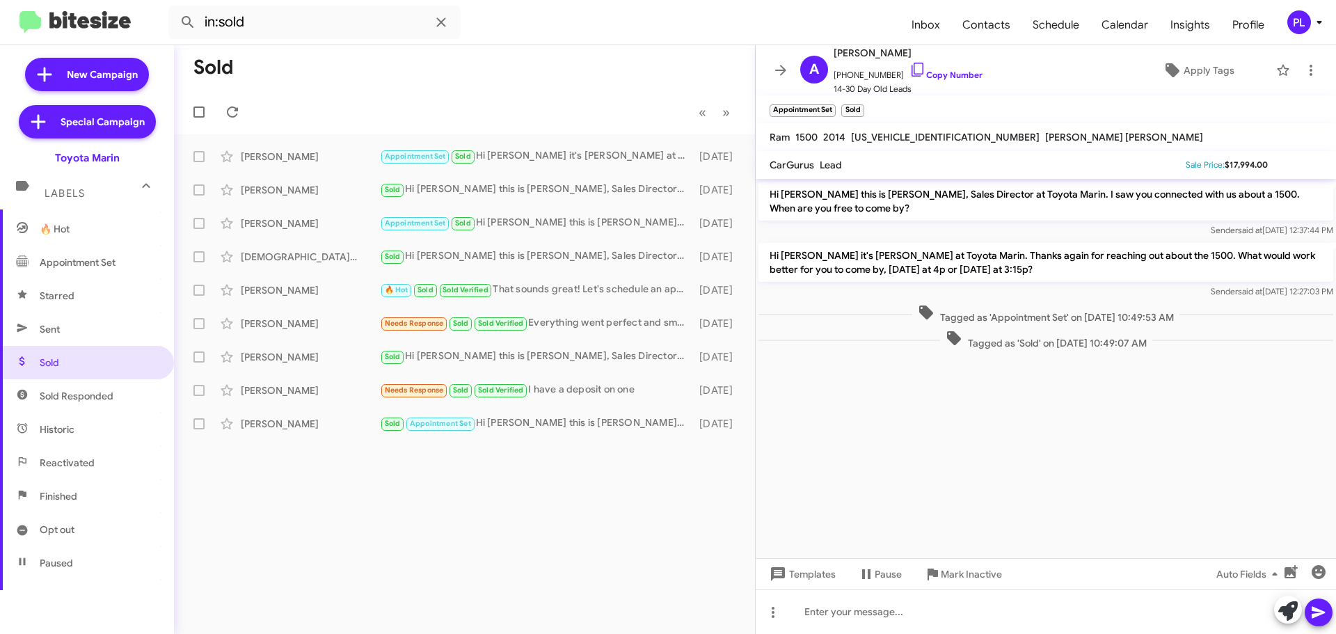
click at [90, 265] on span "Appointment Set" at bounding box center [78, 262] width 76 height 14
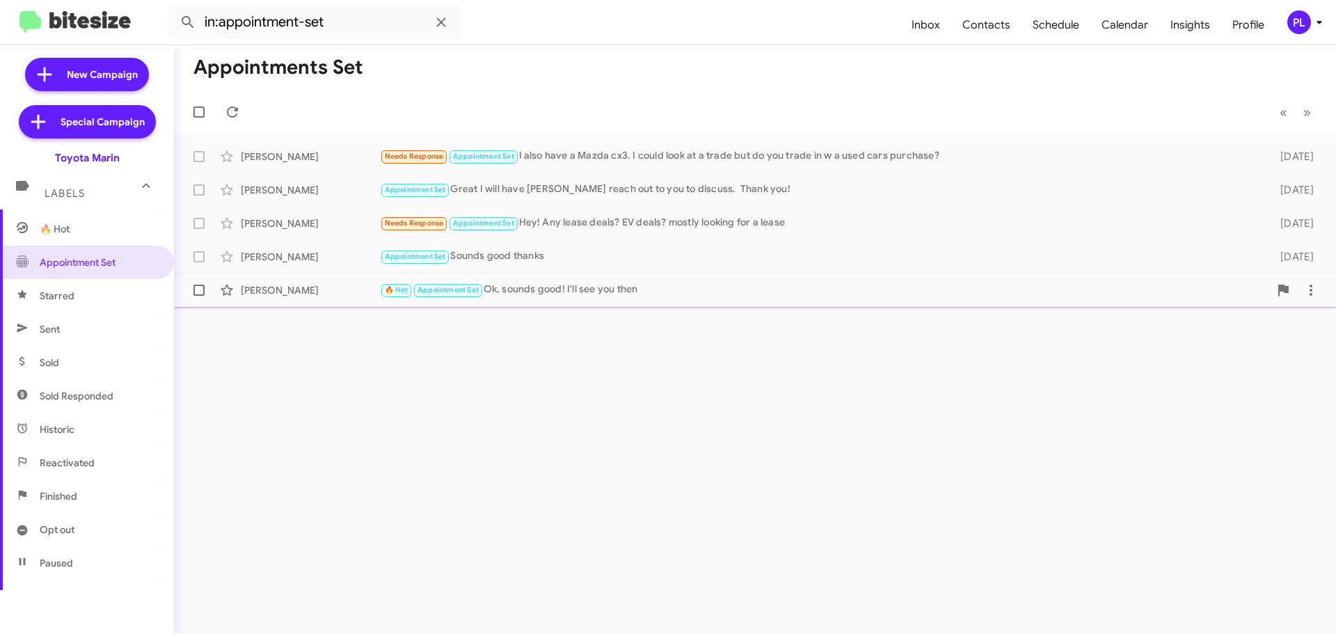
click at [576, 285] on div "🔥 Hot Appointment Set Ok, sounds good! I'll see you then" at bounding box center [824, 290] width 889 height 16
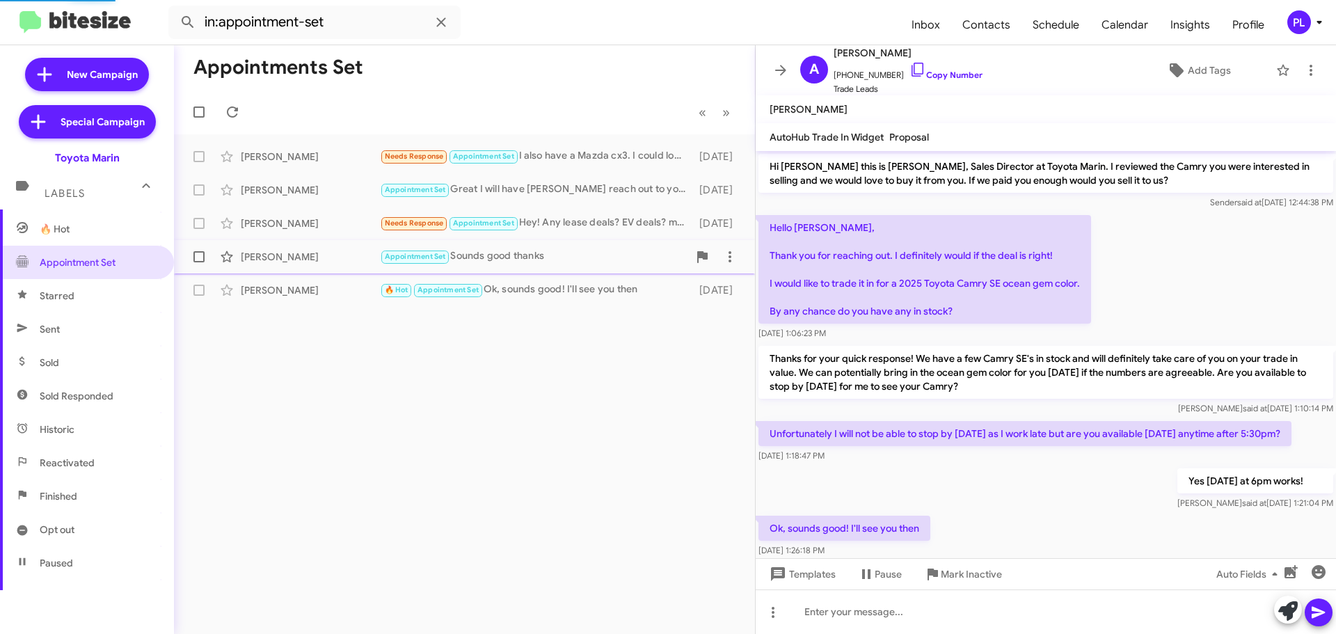
scroll to position [52, 0]
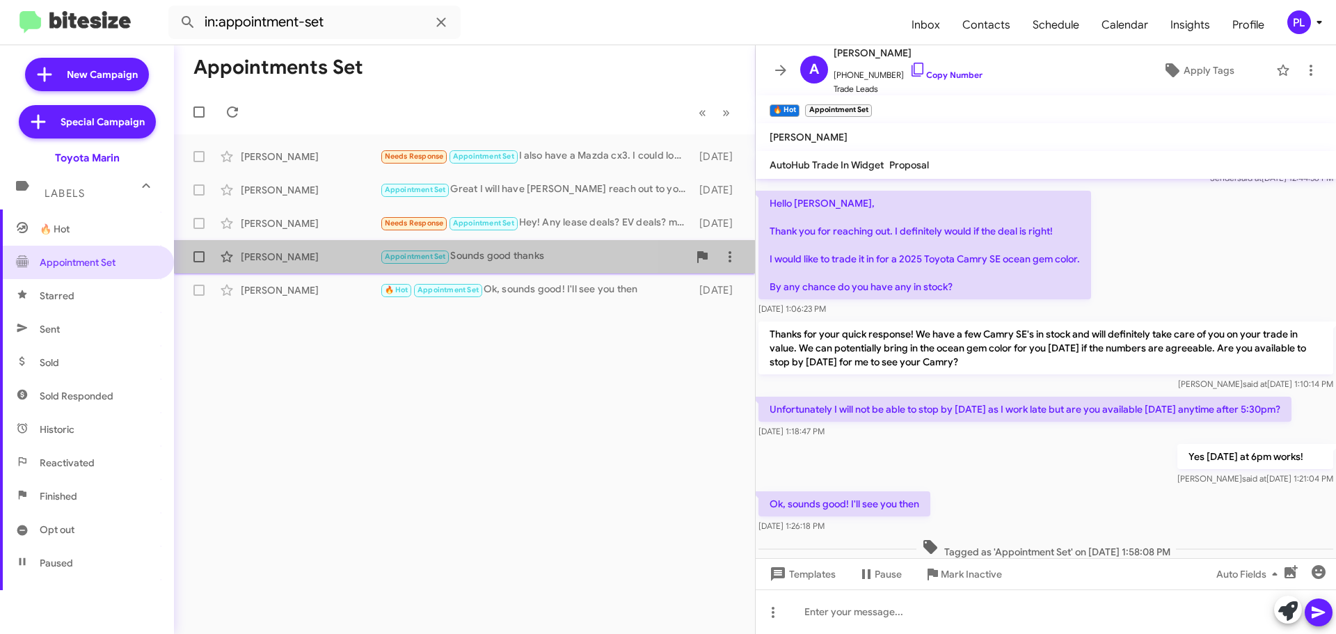
click at [264, 267] on div "Jad Elkhoury Appointment Set Sounds good thanks 13 days ago" at bounding box center [464, 257] width 559 height 28
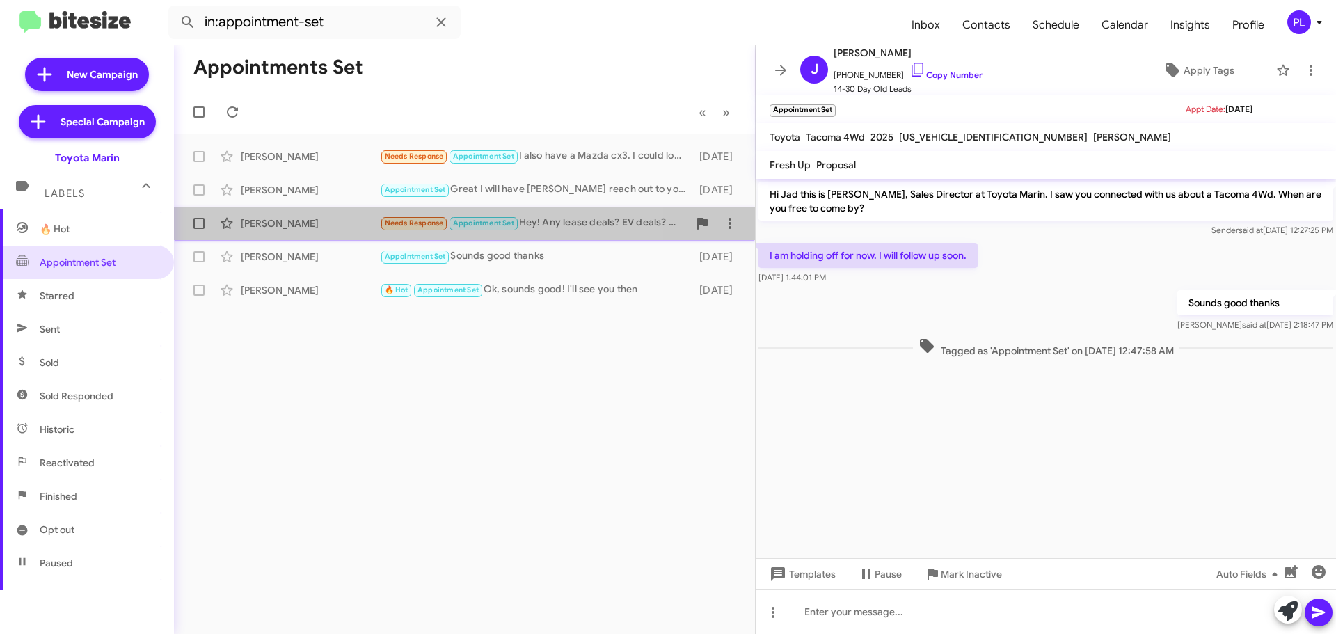
click at [267, 231] on div "Caesar Castillo Needs Response Appointment Set Hey! Any lease deals? EV deals? …" at bounding box center [464, 223] width 559 height 28
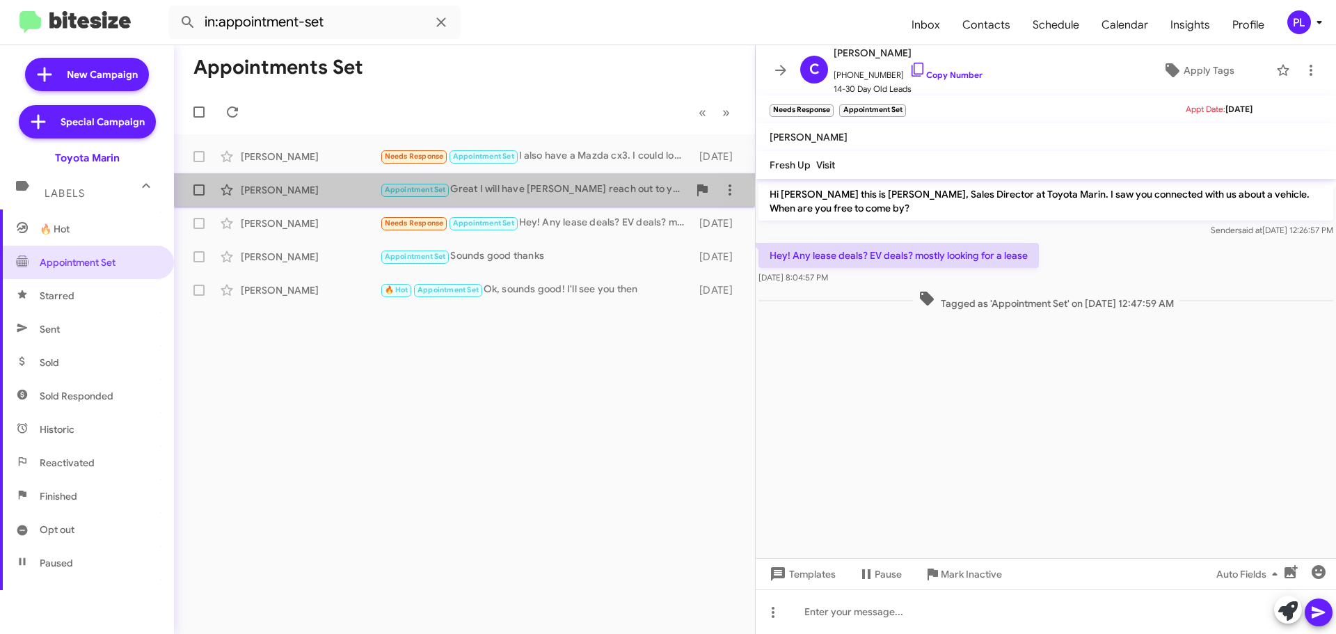
click at [295, 187] on div "Benjamin Weiss" at bounding box center [310, 190] width 139 height 14
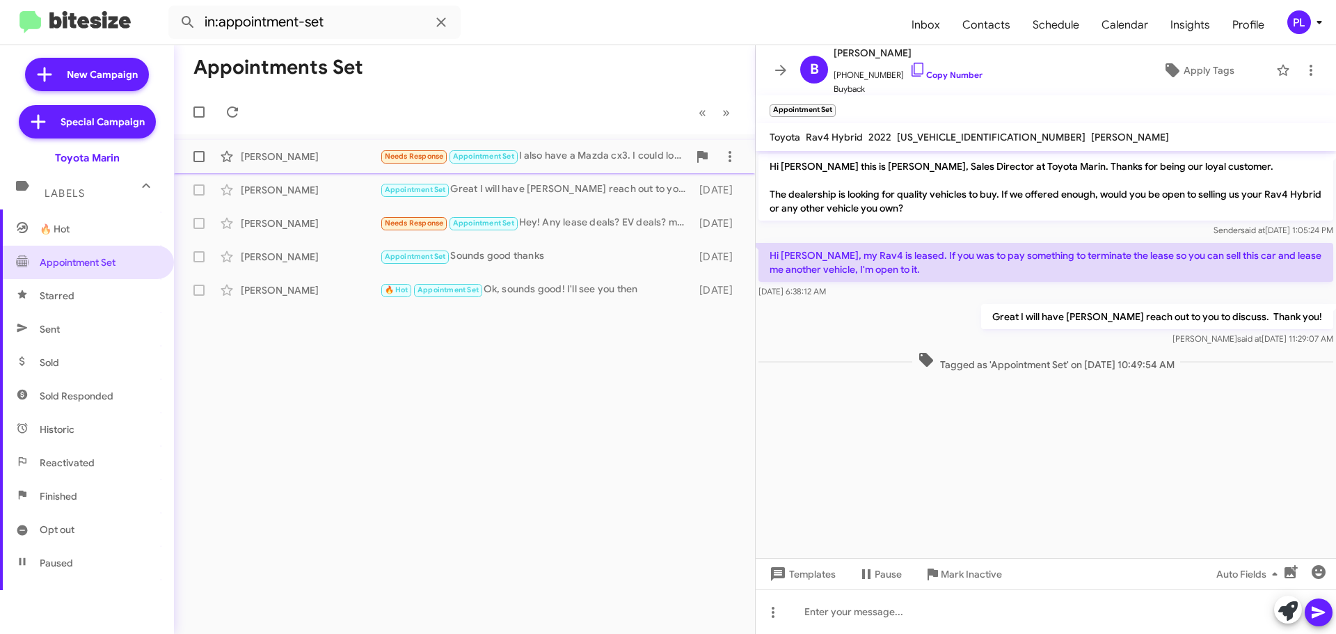
click at [293, 157] on div "Kim Trainor" at bounding box center [310, 157] width 139 height 14
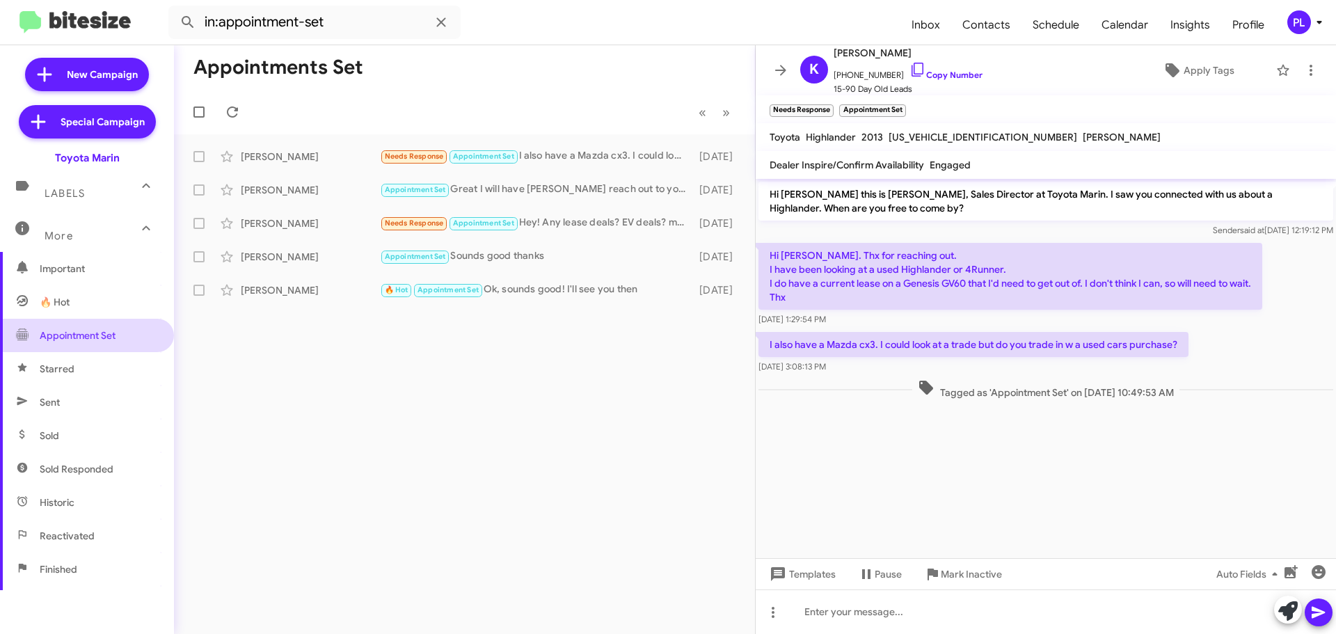
scroll to position [139, 0]
click at [68, 300] on span "🔥 Hot" at bounding box center [55, 299] width 30 height 14
type input "in:appointment"
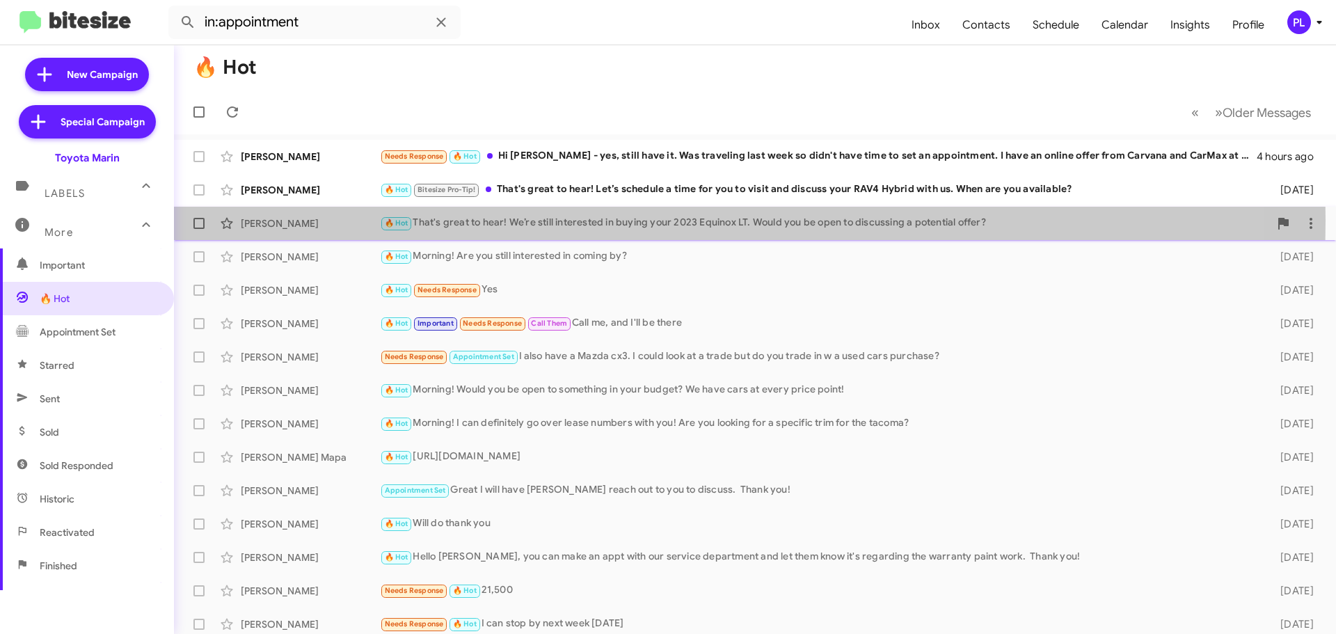
click at [587, 221] on div "🔥 Hot That's great to hear! We’re still interested in buying your 2023 Equinox …" at bounding box center [824, 223] width 889 height 16
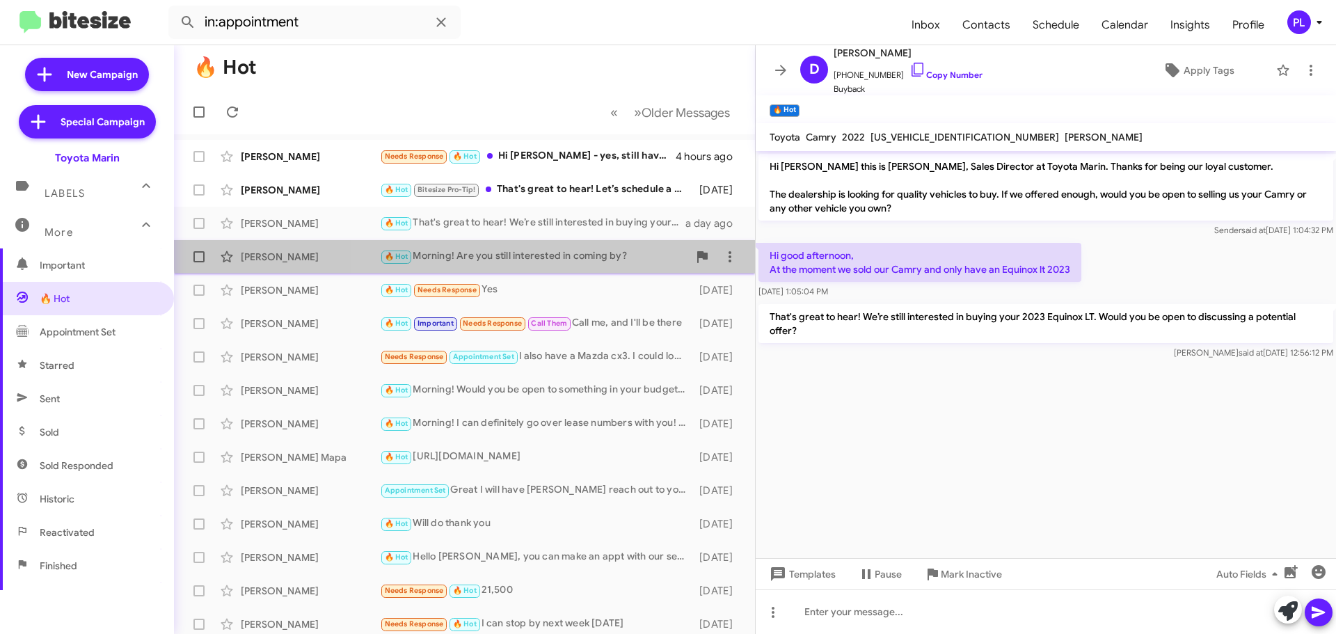
click at [565, 247] on div "Arturo Cabrera 🔥 Hot Morning! Are you still interested in coming by? 2 days ago" at bounding box center [464, 257] width 559 height 28
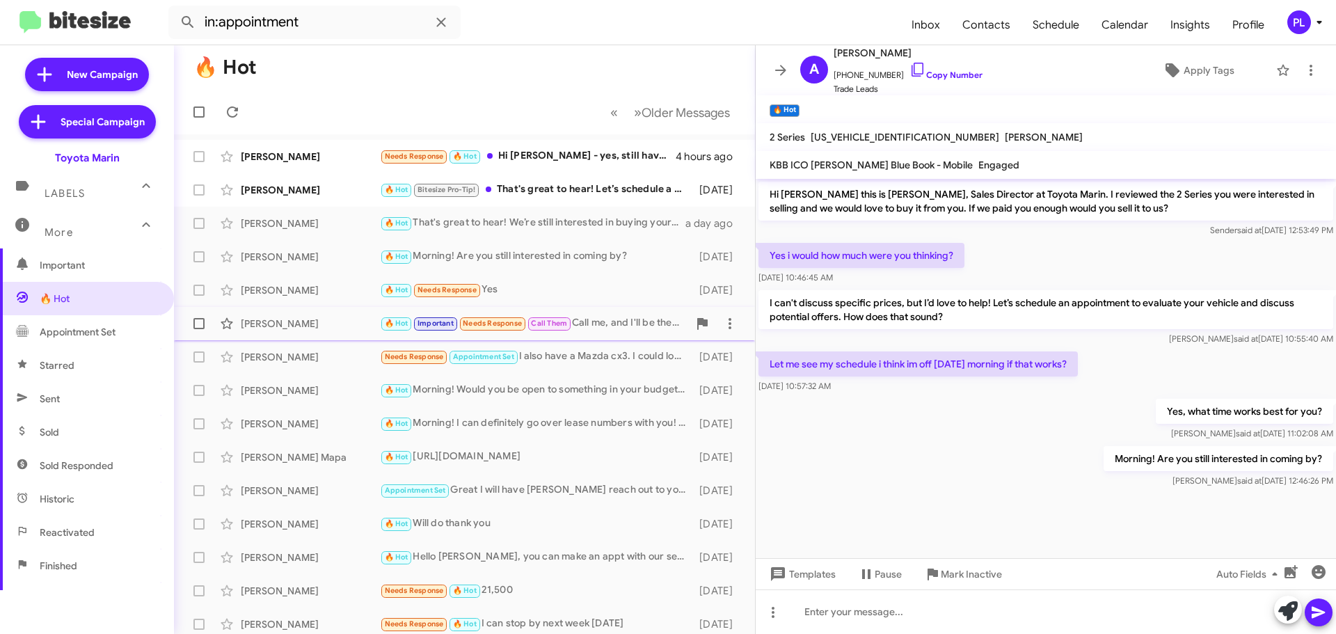
click at [310, 319] on div "Elistania De Paula" at bounding box center [310, 324] width 139 height 14
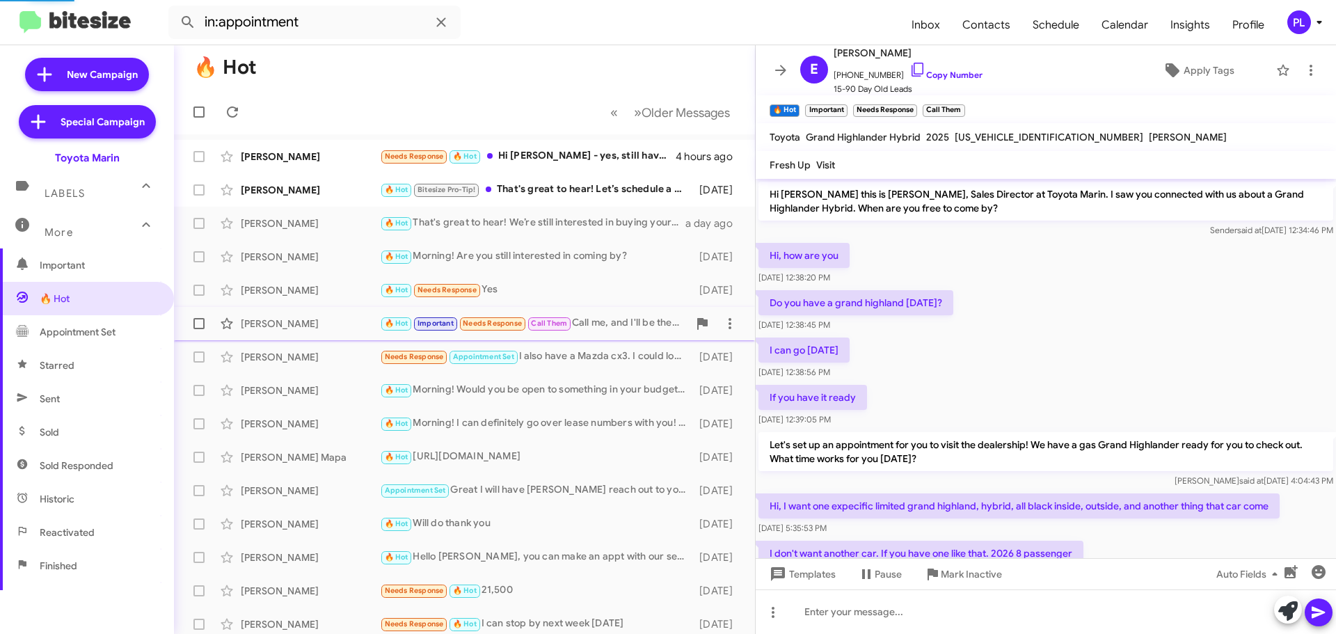
scroll to position [106, 0]
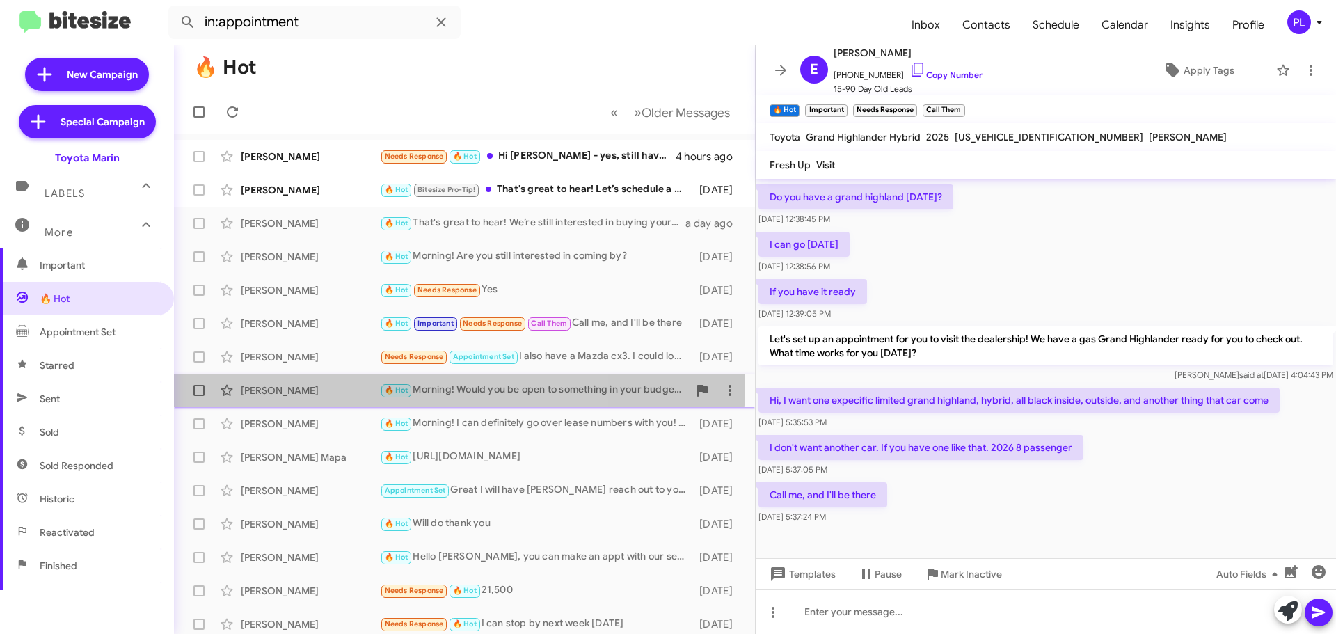
click at [323, 382] on div "Carlos Rodaspena 🔥 Hot Morning! Would you be open to something in your budget? …" at bounding box center [464, 391] width 559 height 28
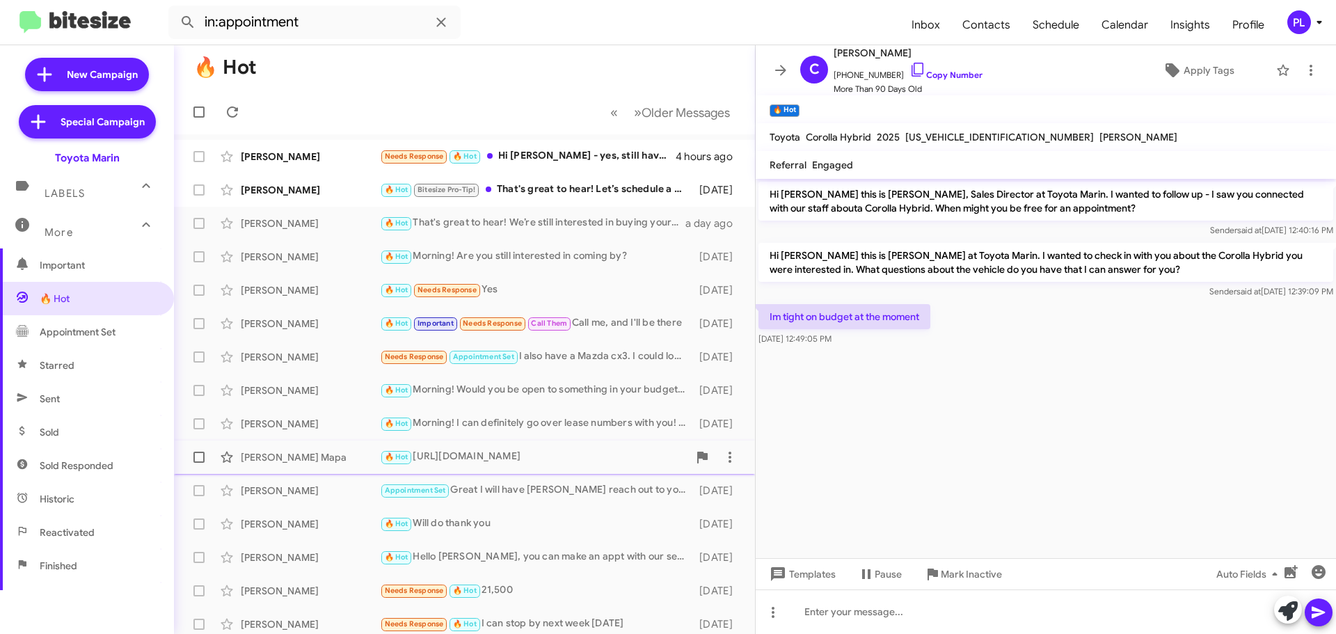
click at [282, 461] on div "Russel Mapa" at bounding box center [310, 457] width 139 height 14
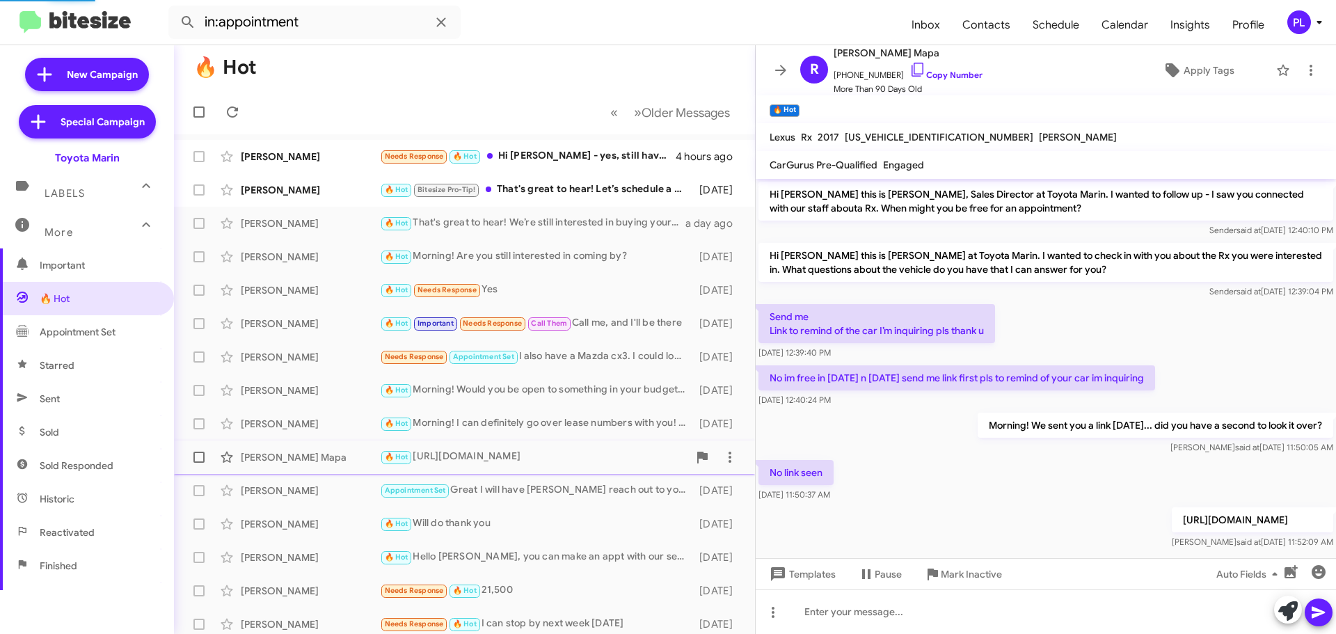
scroll to position [18, 0]
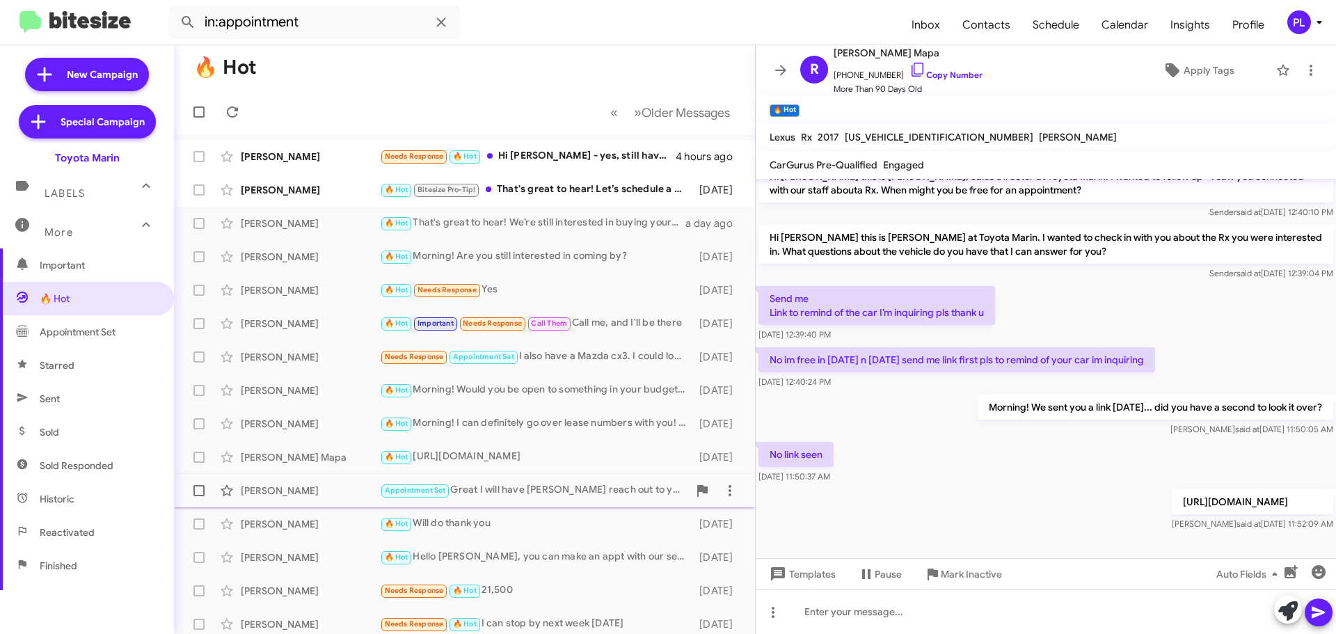
click at [297, 486] on div "Benjamin Weiss" at bounding box center [310, 491] width 139 height 14
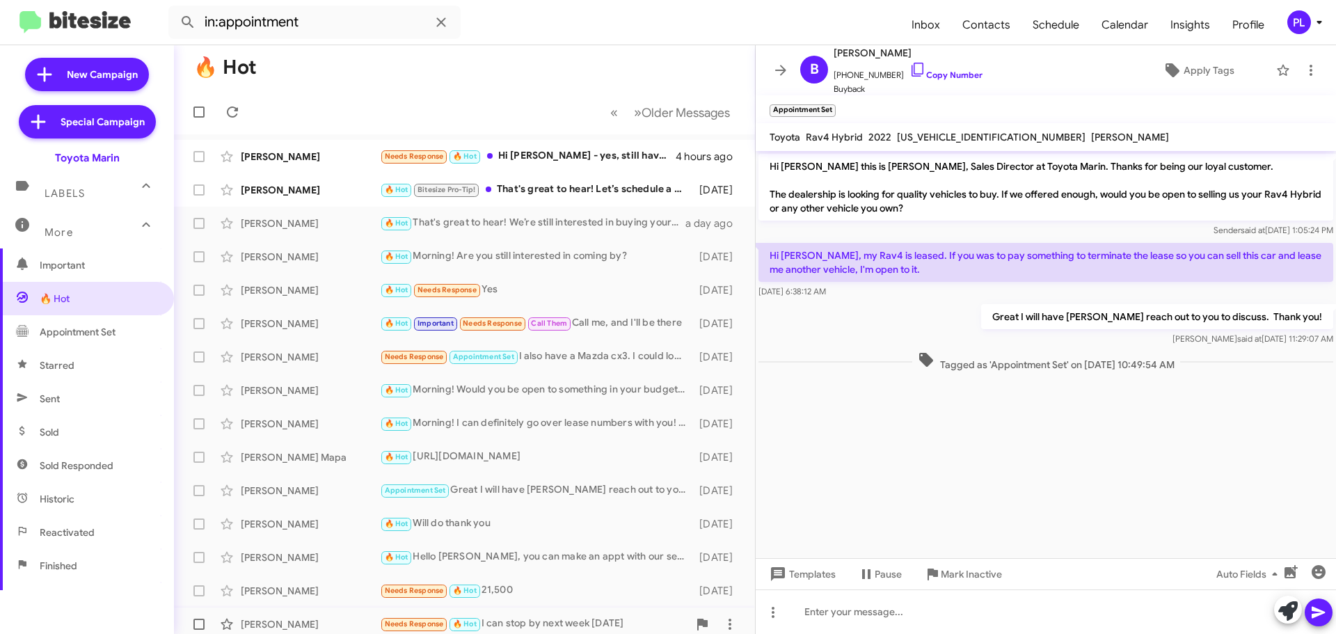
click at [538, 623] on div "Needs Response 🔥 Hot I can stop by next week on Thursday" at bounding box center [534, 624] width 308 height 16
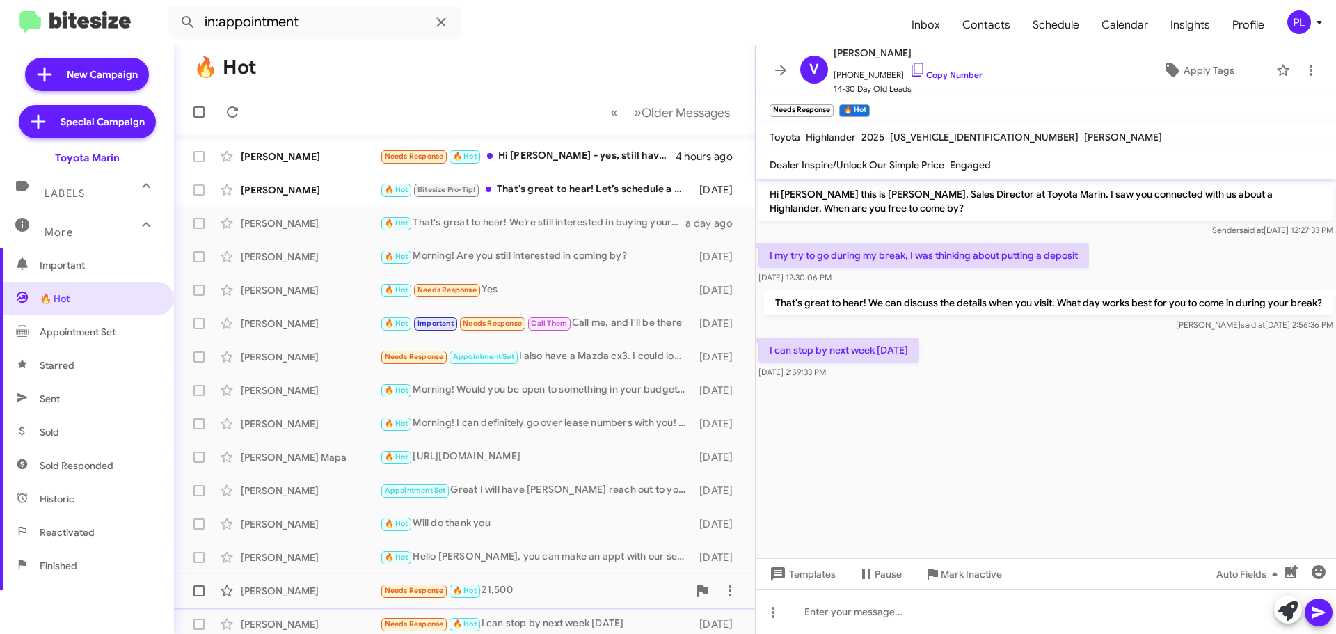
click at [270, 588] on div "Marc Madden" at bounding box center [310, 591] width 139 height 14
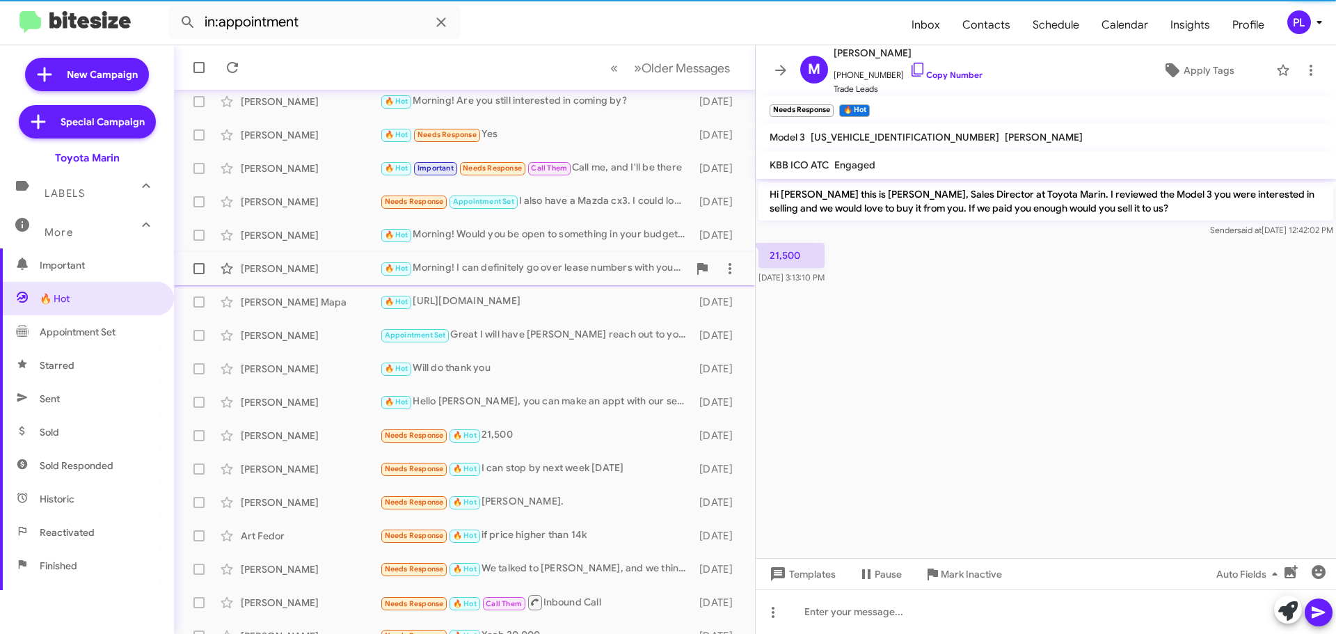
scroll to position [174, 0]
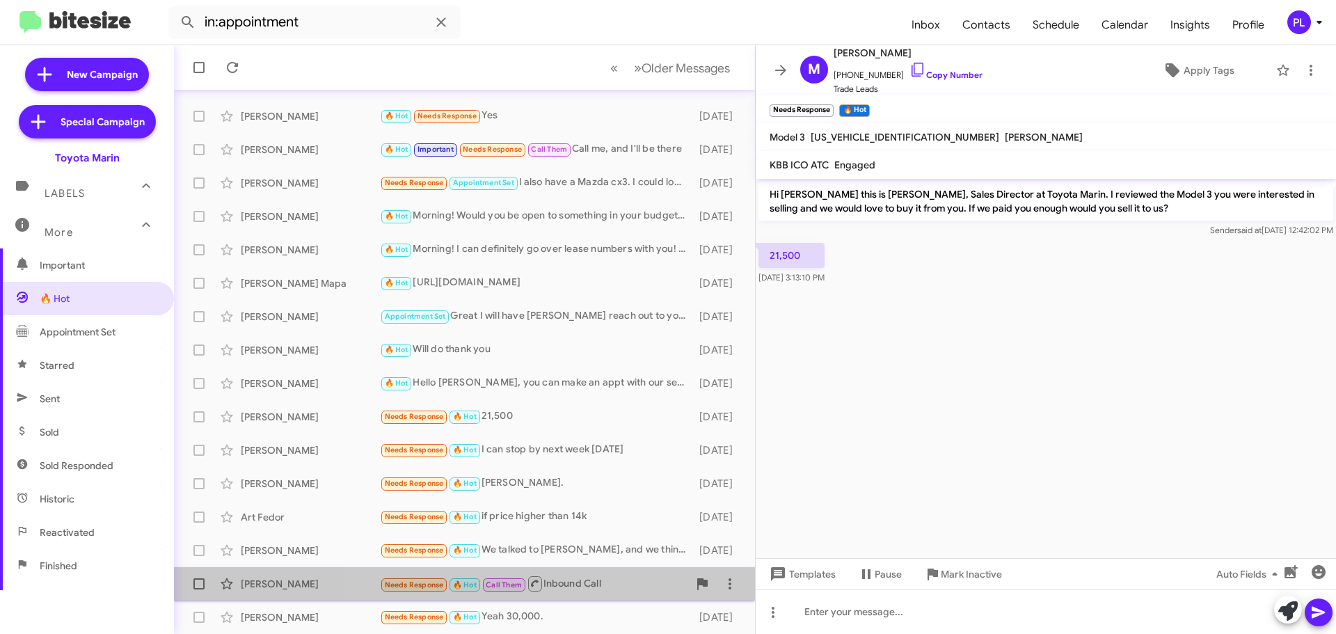
click at [592, 588] on div "Needs Response 🔥 Hot Call Them Inbound Call" at bounding box center [534, 583] width 308 height 17
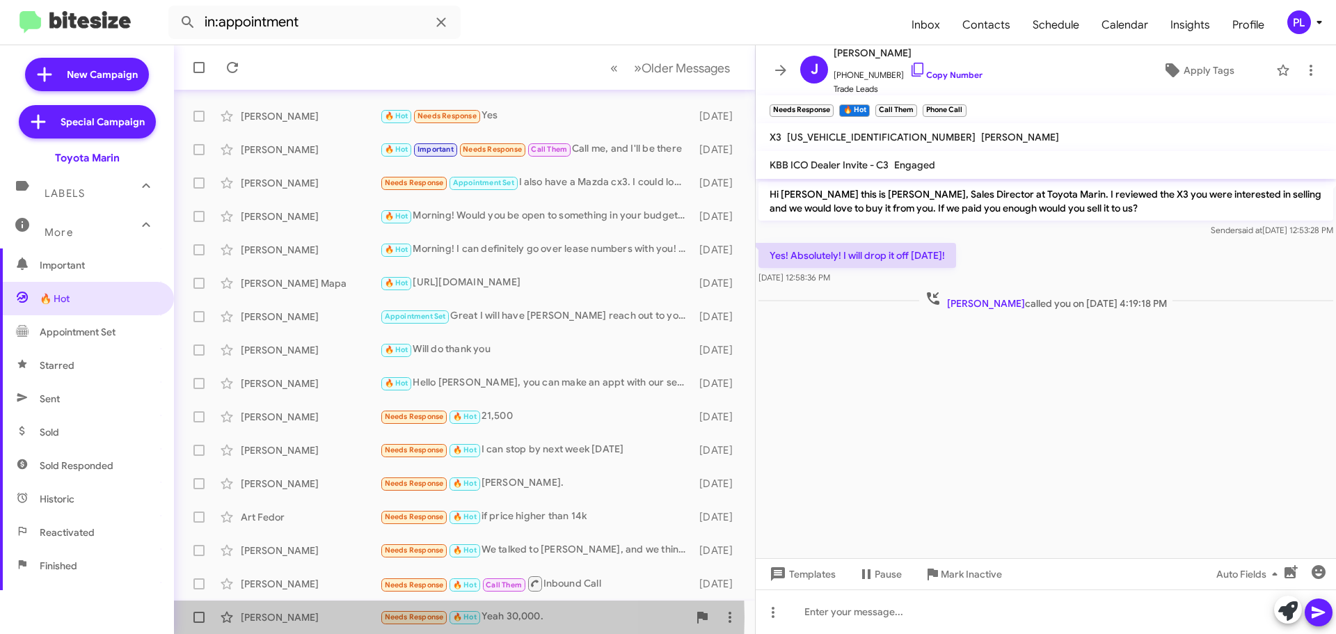
click at [338, 617] on div "Dominic Molinari" at bounding box center [310, 617] width 139 height 14
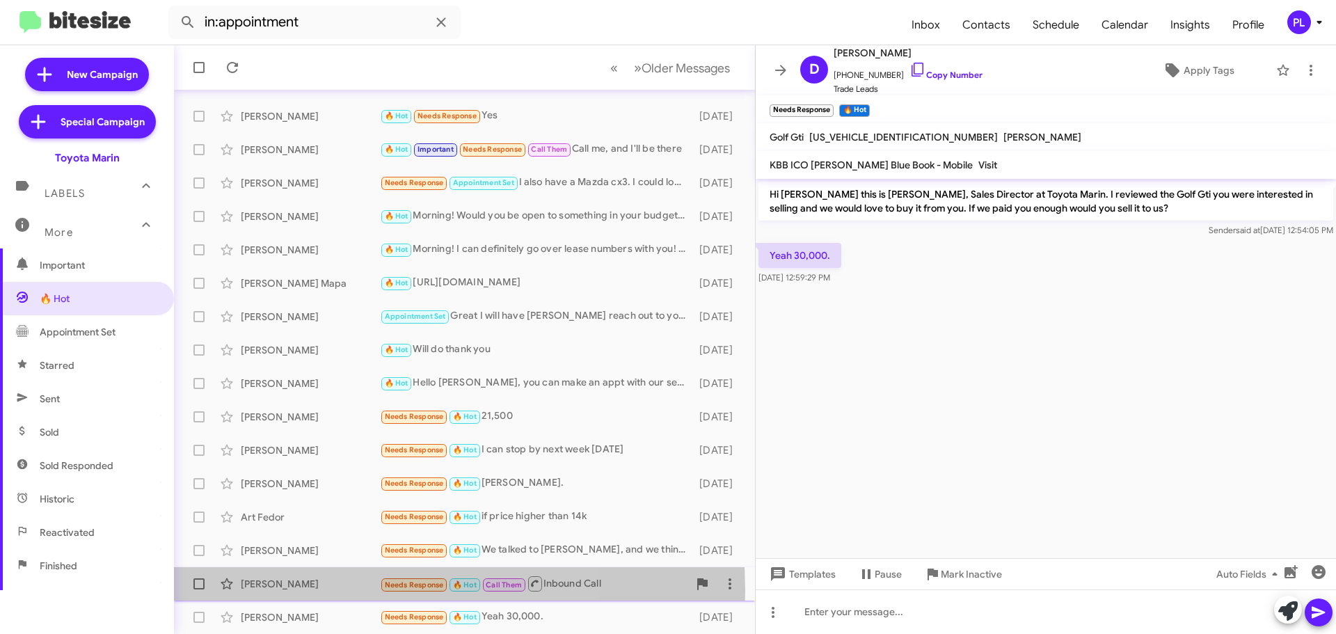
click at [319, 592] on div "Jennifer Votel Needs Response 🔥 Hot Call Them Inbound Call 7 days ago" at bounding box center [464, 584] width 559 height 28
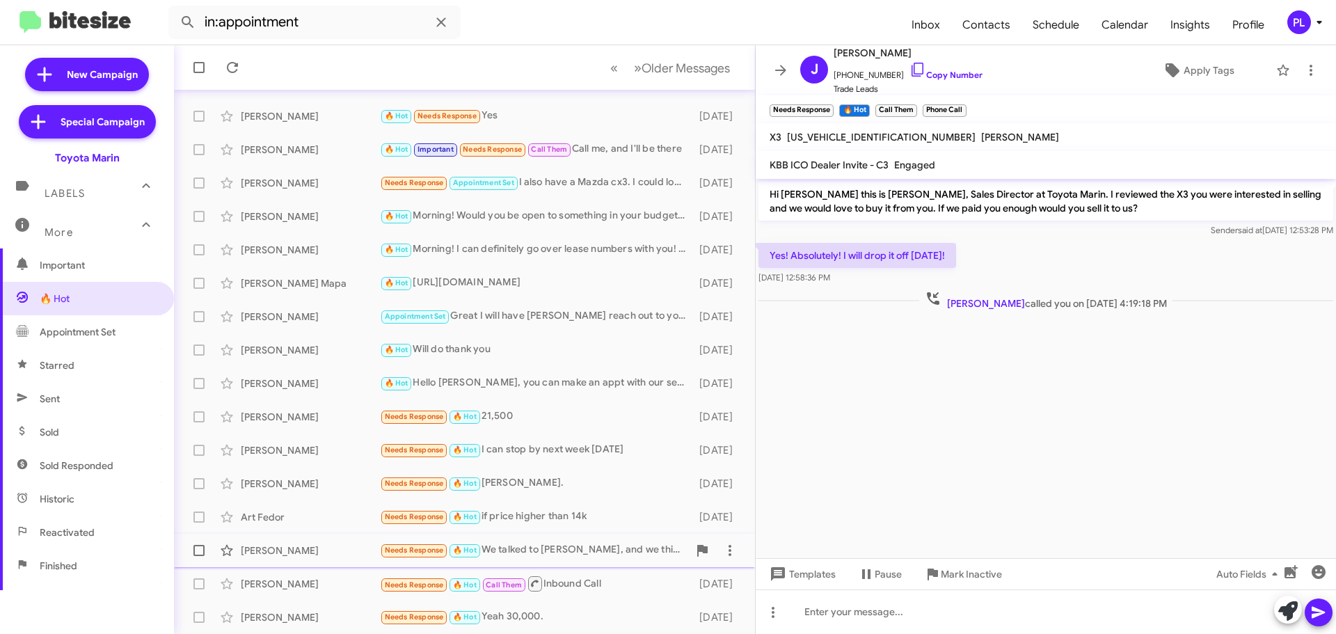
click at [287, 548] on div "Alex Zykanov" at bounding box center [310, 551] width 139 height 14
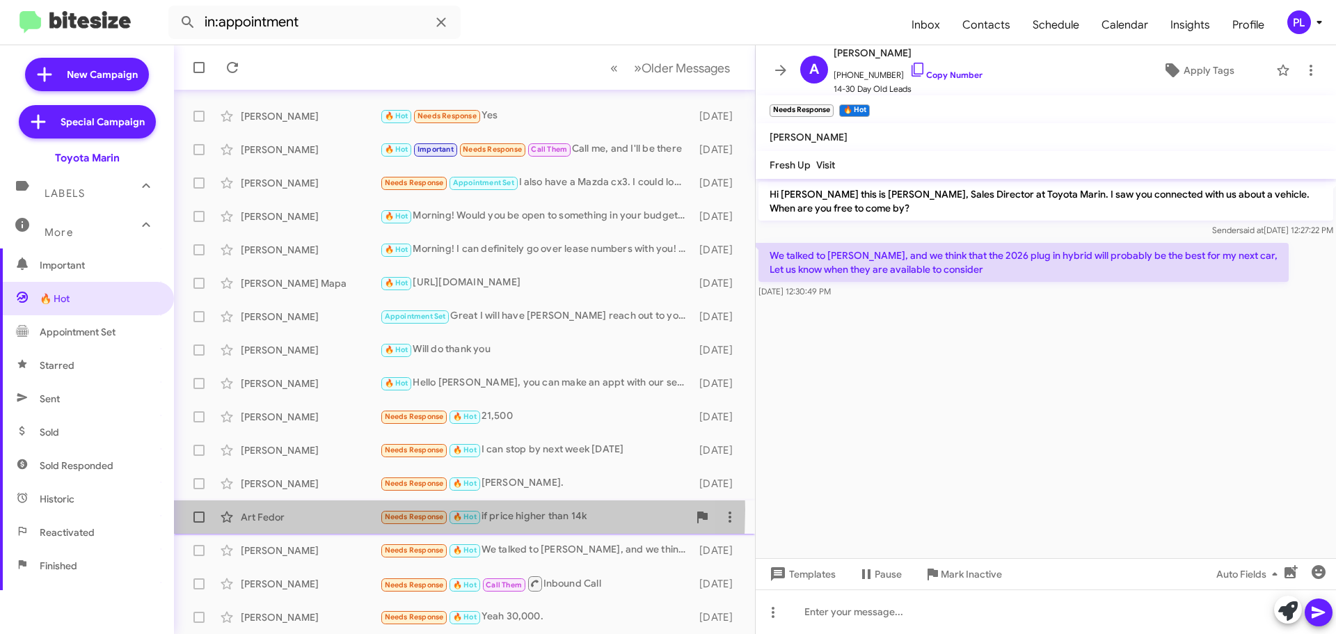
click at [288, 509] on div "Art Fedor Needs Response 🔥 Hot if price higher than 14k 6 days ago" at bounding box center [464, 517] width 559 height 28
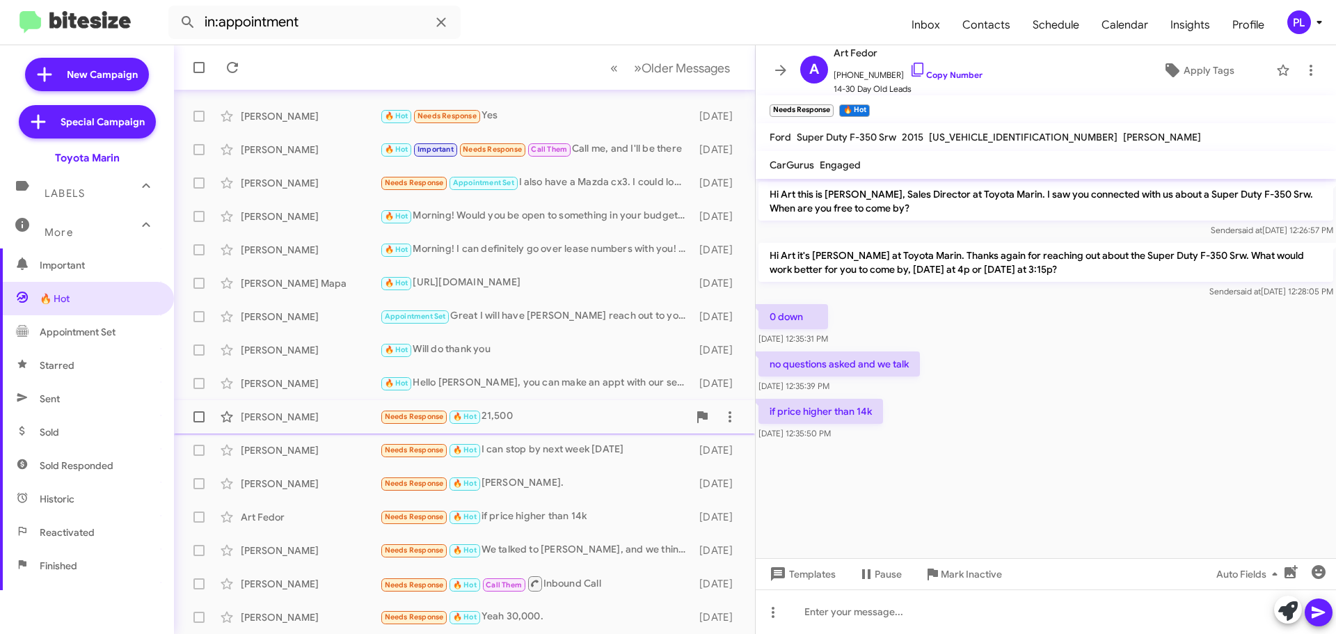
click at [290, 420] on div "Marc Madden" at bounding box center [310, 417] width 139 height 14
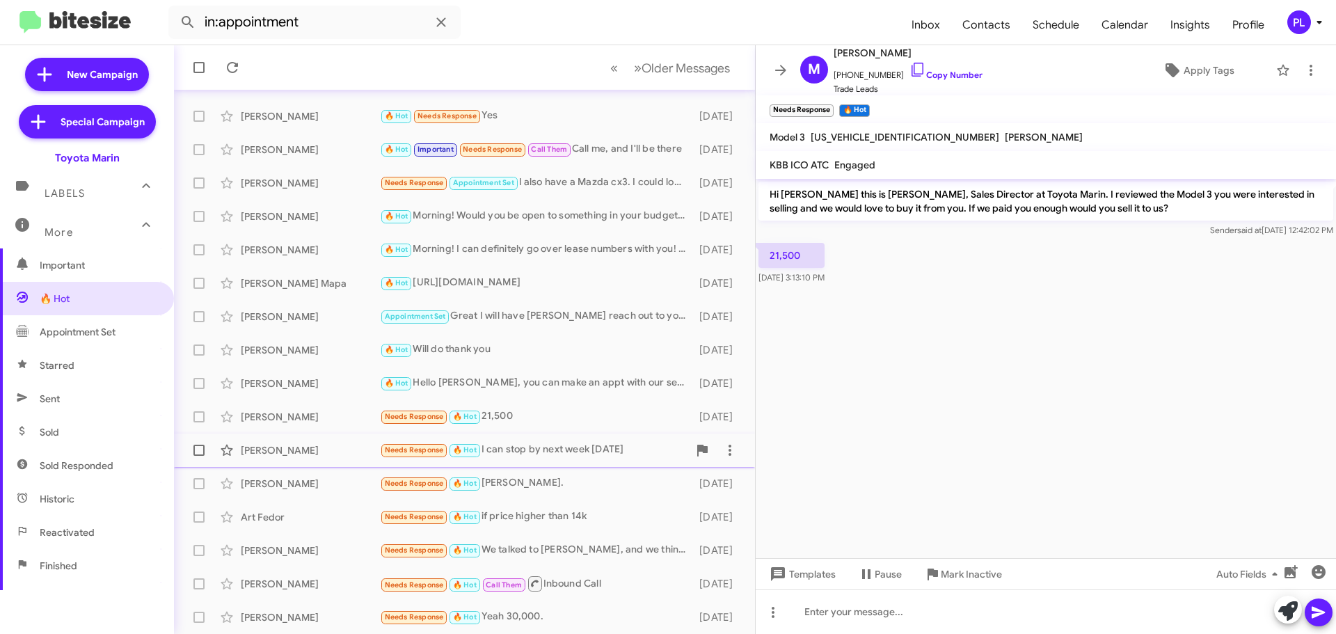
click at [290, 445] on div "Veronica Gonzalez" at bounding box center [310, 450] width 139 height 14
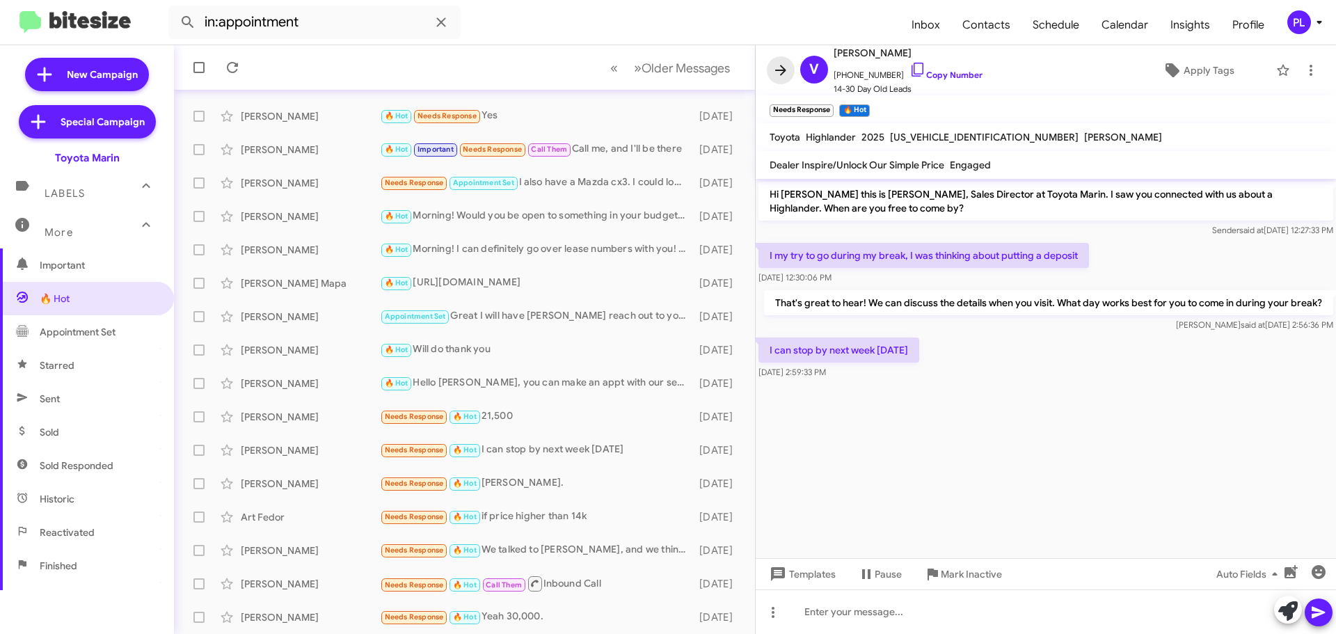
click at [776, 68] on icon at bounding box center [781, 70] width 17 height 17
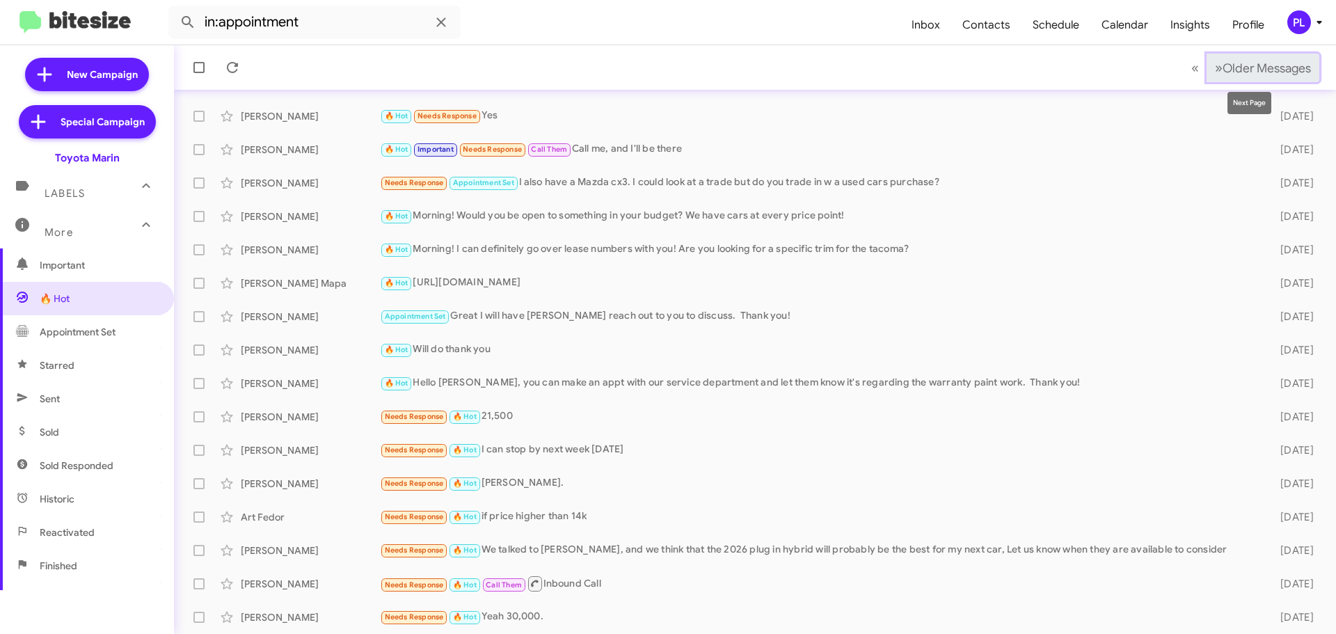
click at [1237, 68] on span "Older Messages" at bounding box center [1267, 68] width 88 height 15
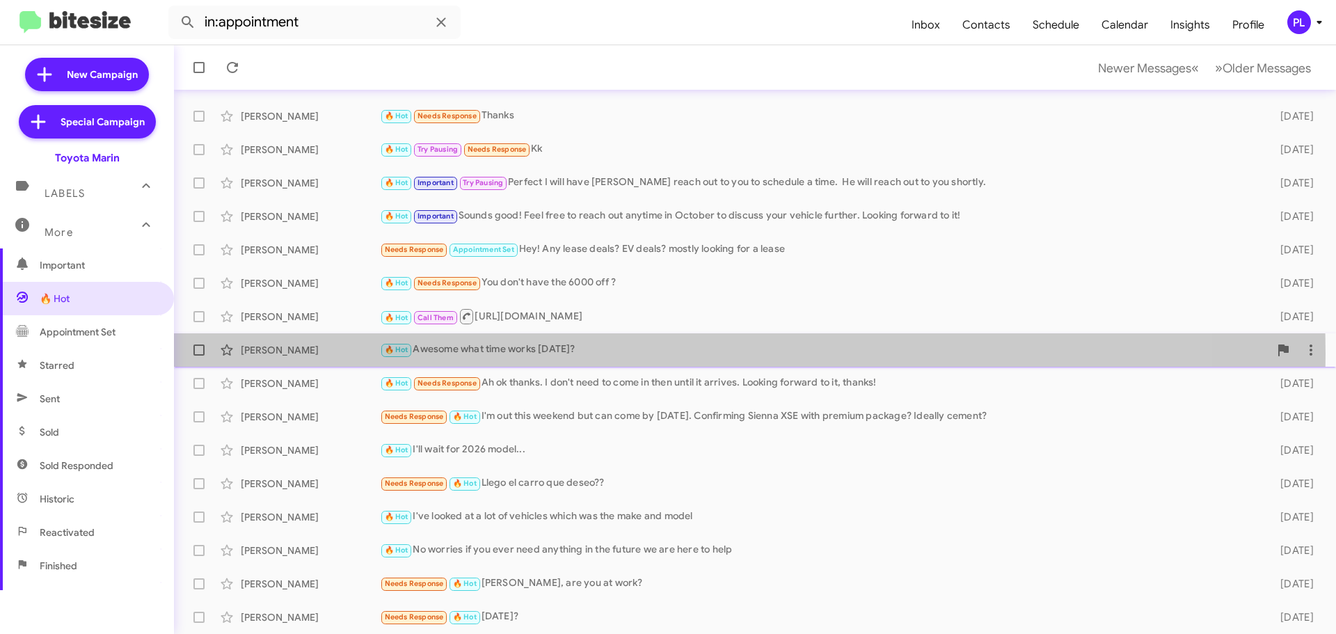
click at [562, 354] on div "🔥 Hot Awesome what time works on Sunday?" at bounding box center [824, 350] width 889 height 16
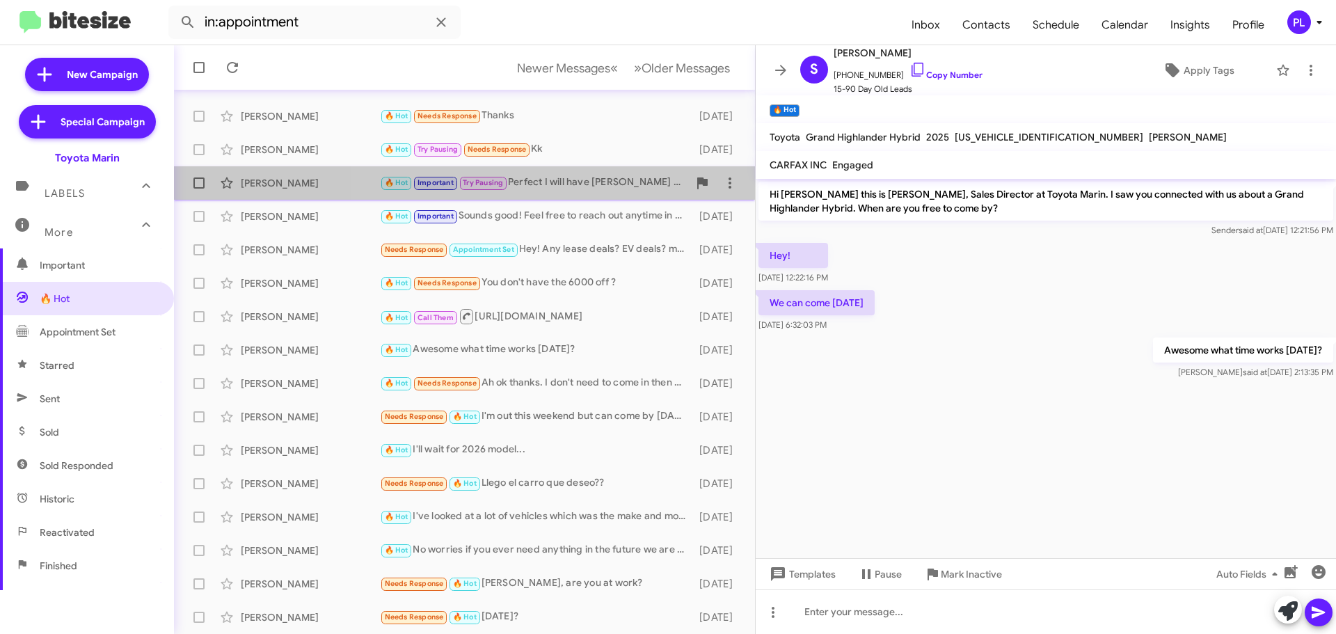
click at [551, 183] on div "🔥 Hot Important Try Pausing Perfect I will have Marcelo reach out to you to sch…" at bounding box center [534, 183] width 308 height 16
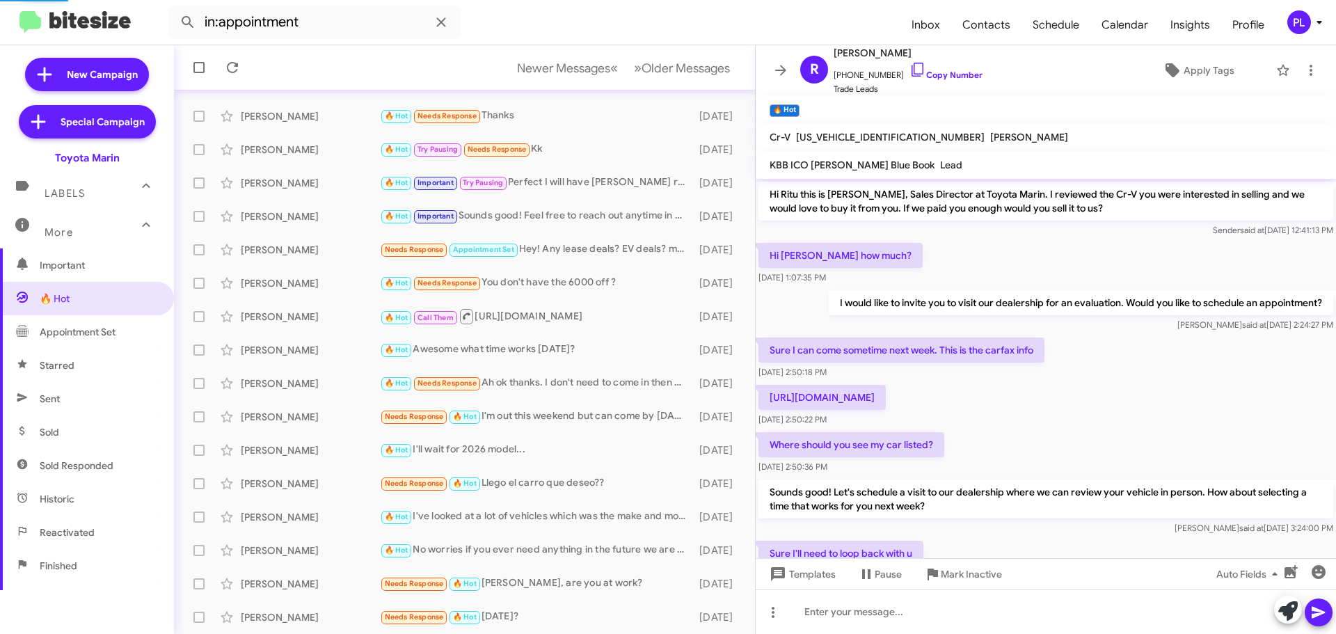
scroll to position [438, 0]
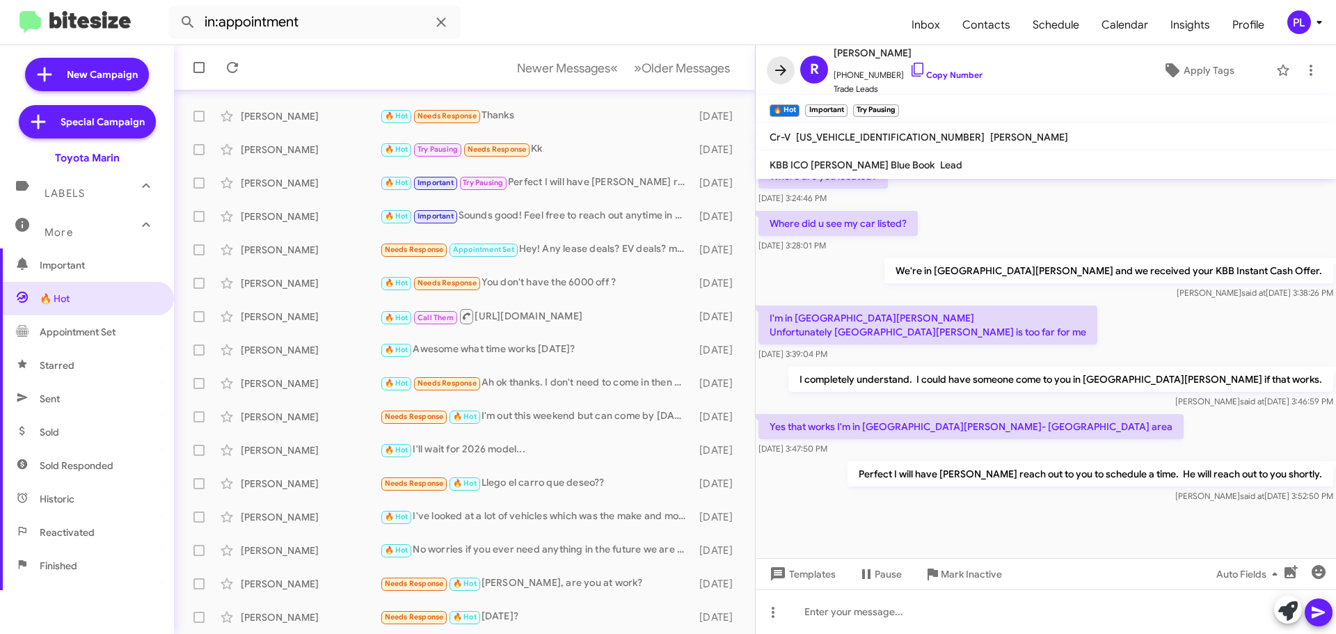
click at [782, 77] on icon at bounding box center [781, 70] width 17 height 17
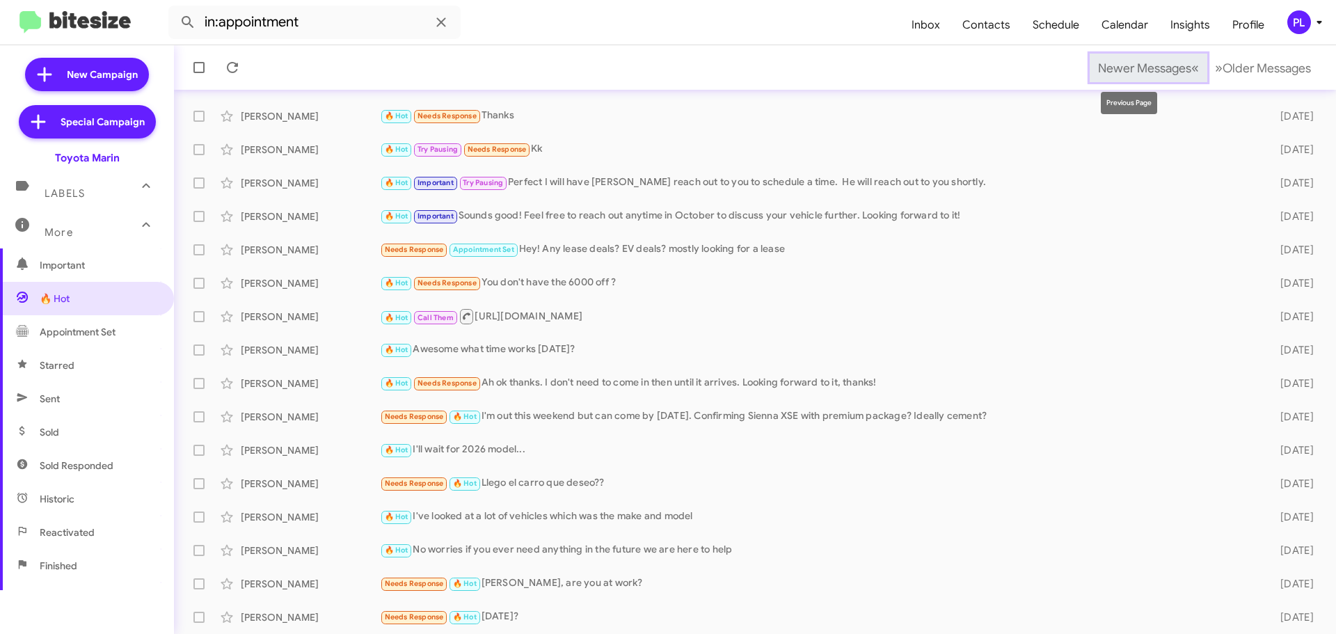
click at [1111, 63] on span "Newer Messages" at bounding box center [1144, 68] width 93 height 15
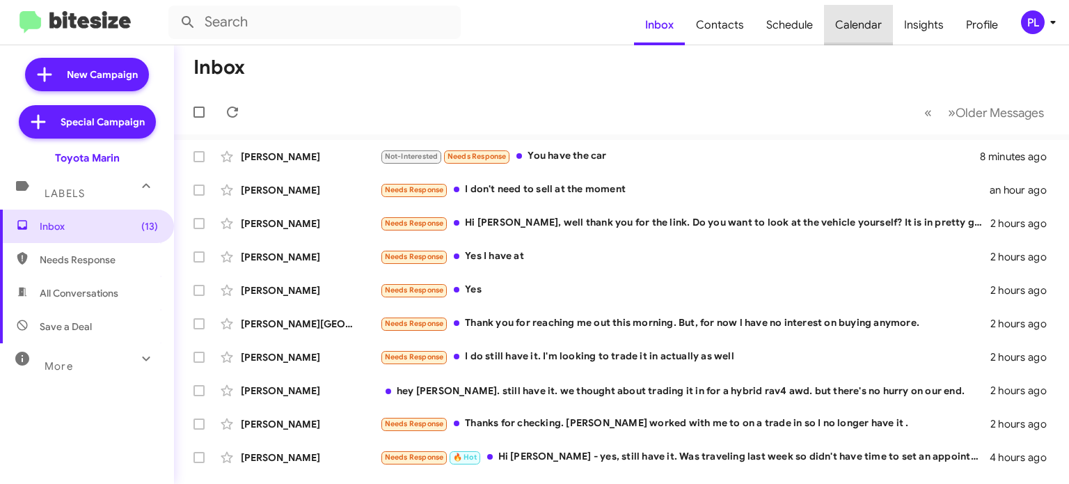
click at [871, 24] on span "Calendar" at bounding box center [858, 25] width 69 height 40
